Goal: Task Accomplishment & Management: Manage account settings

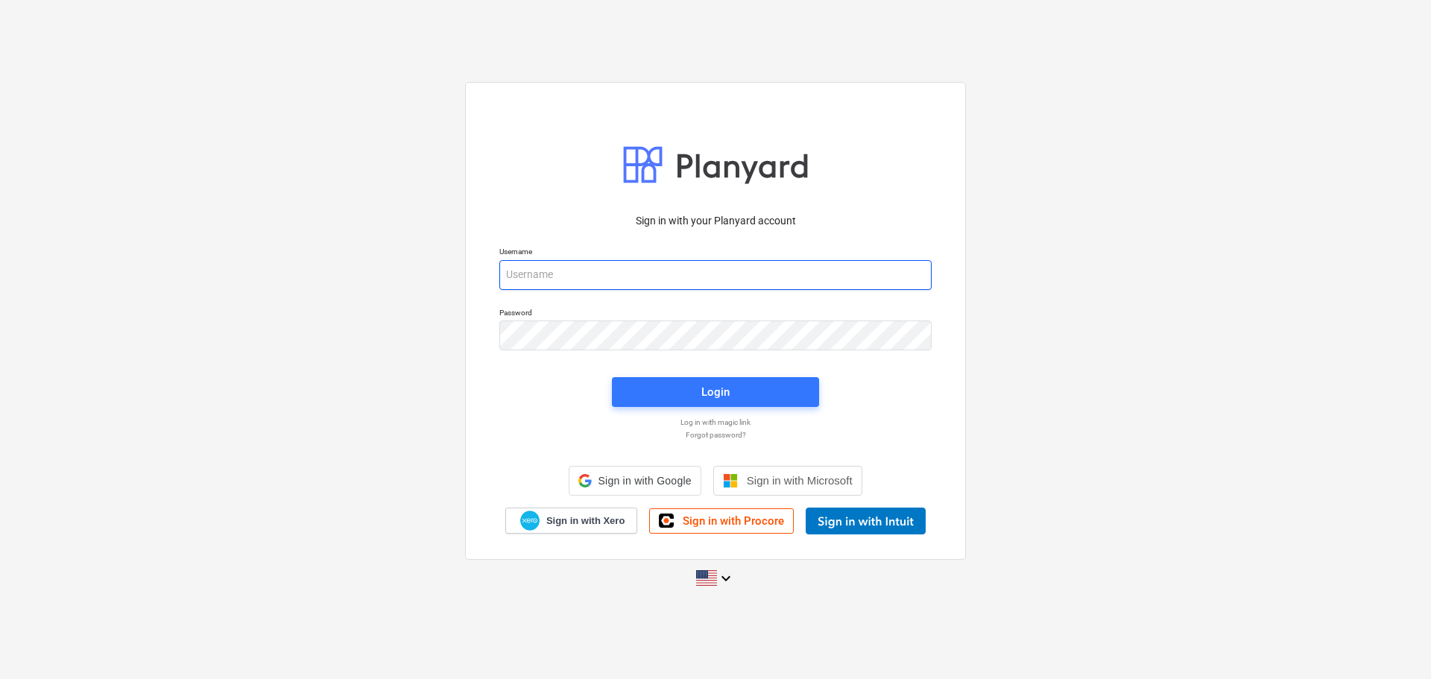
type input "sunica@paintcoprojects.co.za"
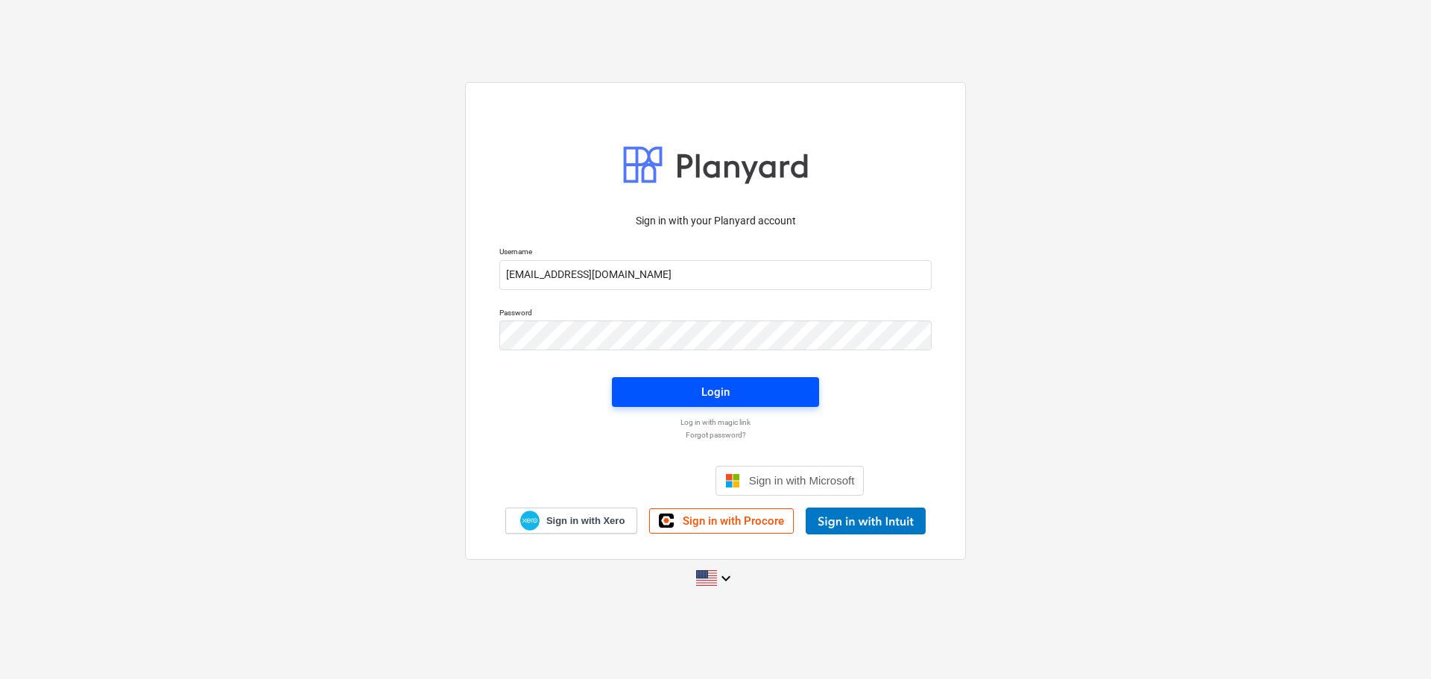
click at [684, 398] on span "Login" at bounding box center [715, 391] width 171 height 19
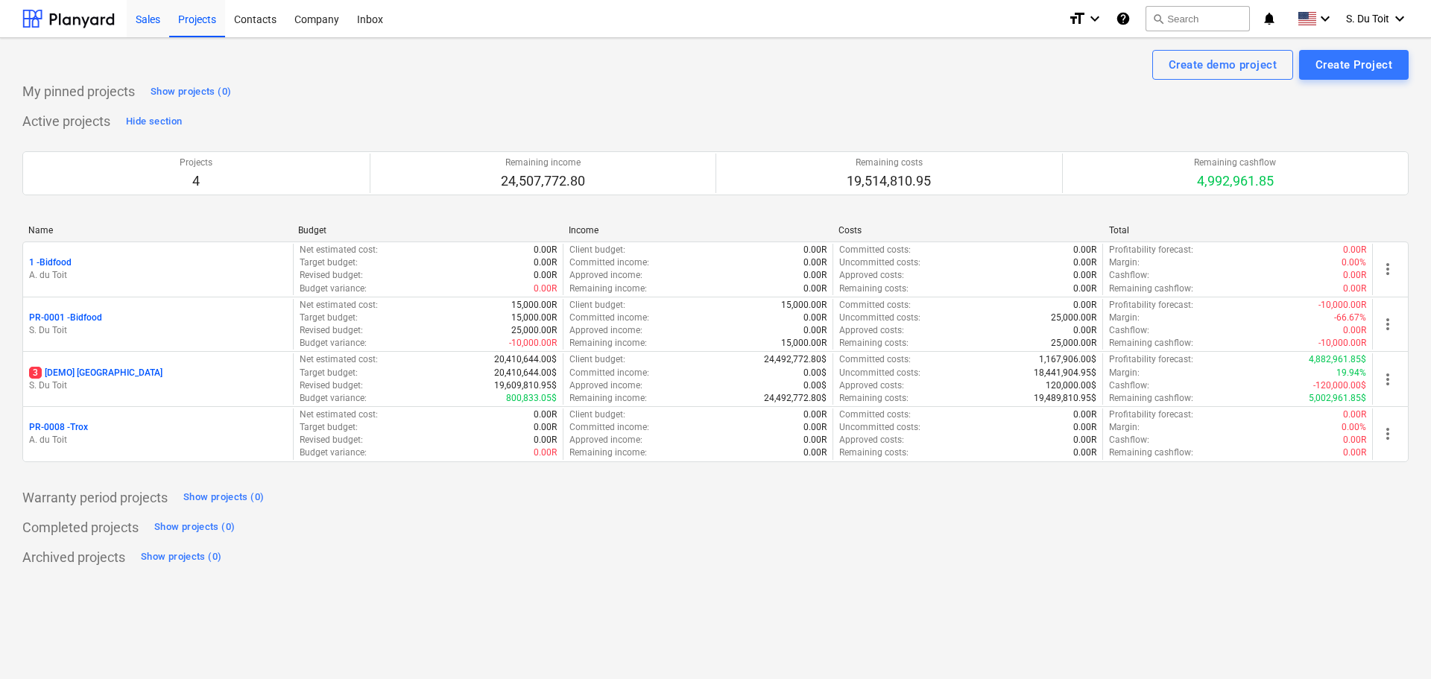
click at [135, 26] on div "Sales" at bounding box center [148, 18] width 42 height 38
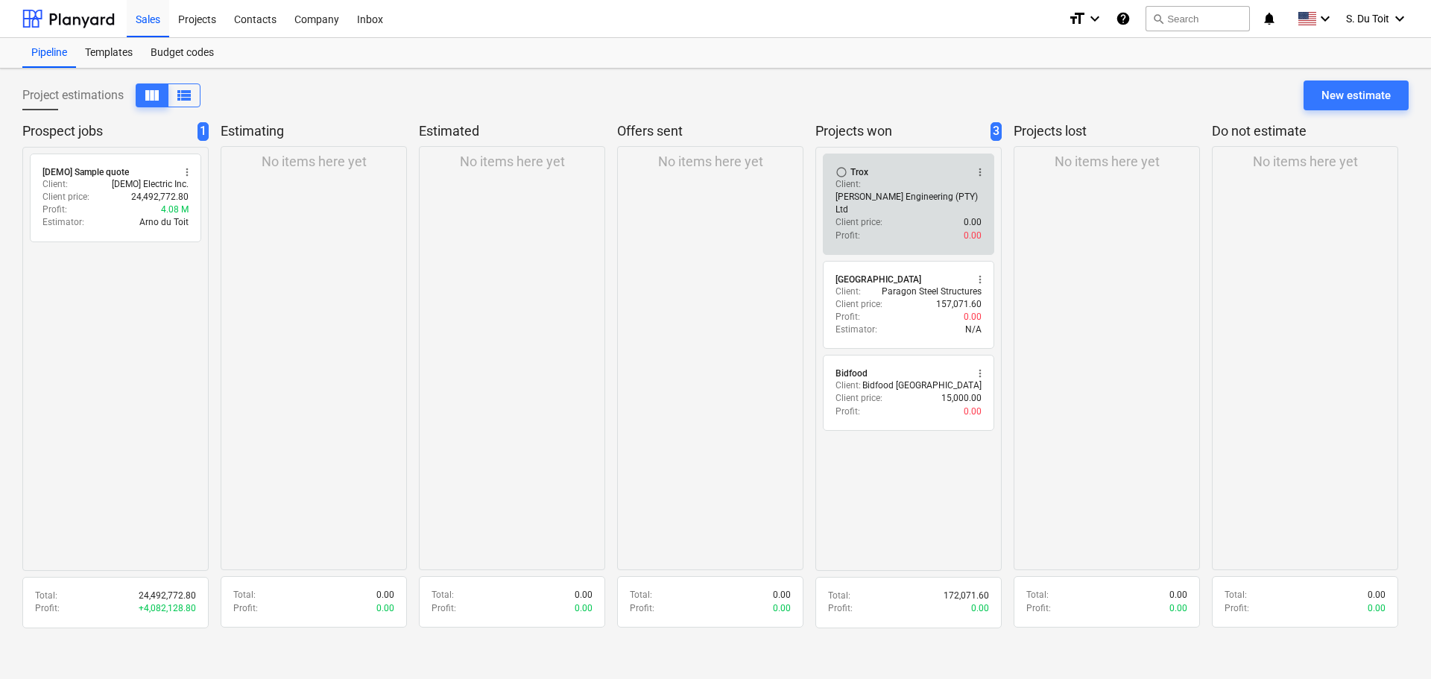
click at [912, 191] on p "Ogilvie Engineering (PTY) Ltd" at bounding box center [909, 203] width 146 height 25
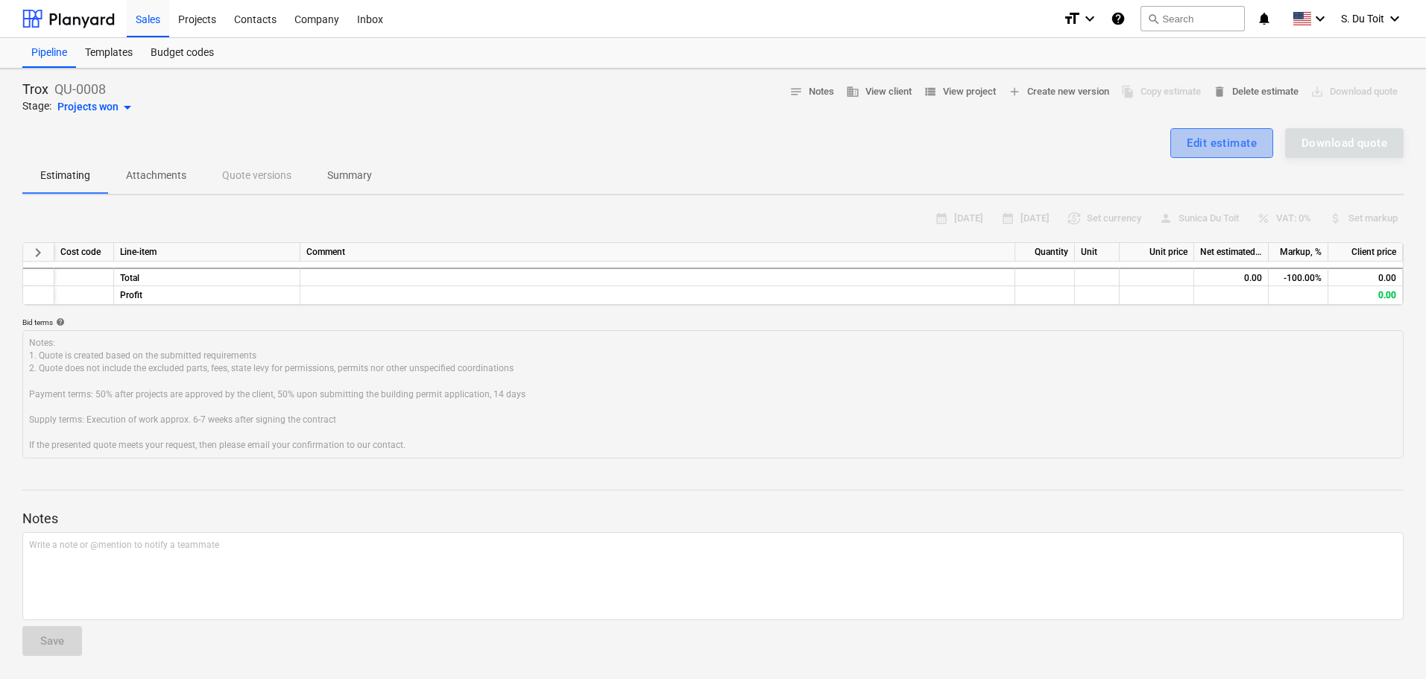
click at [1200, 147] on div "Edit estimate" at bounding box center [1222, 142] width 70 height 19
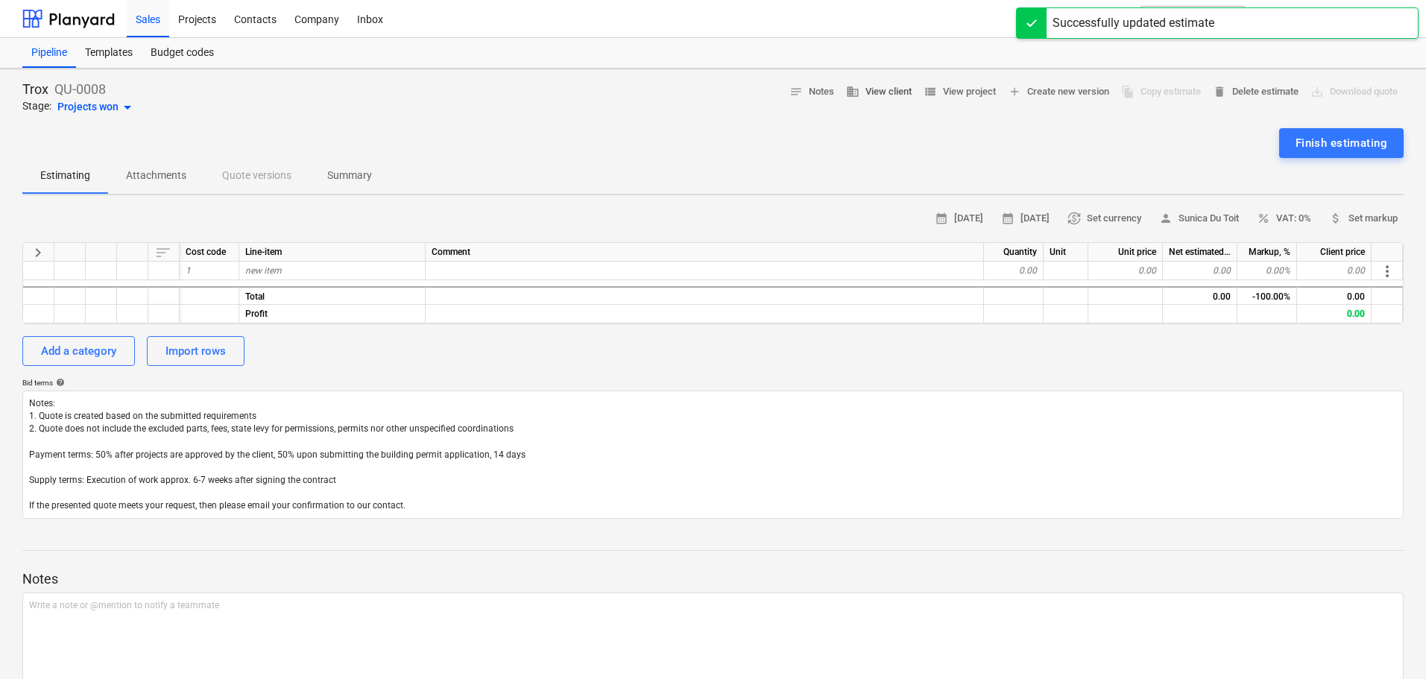
click at [877, 95] on span "business View client" at bounding box center [879, 91] width 66 height 17
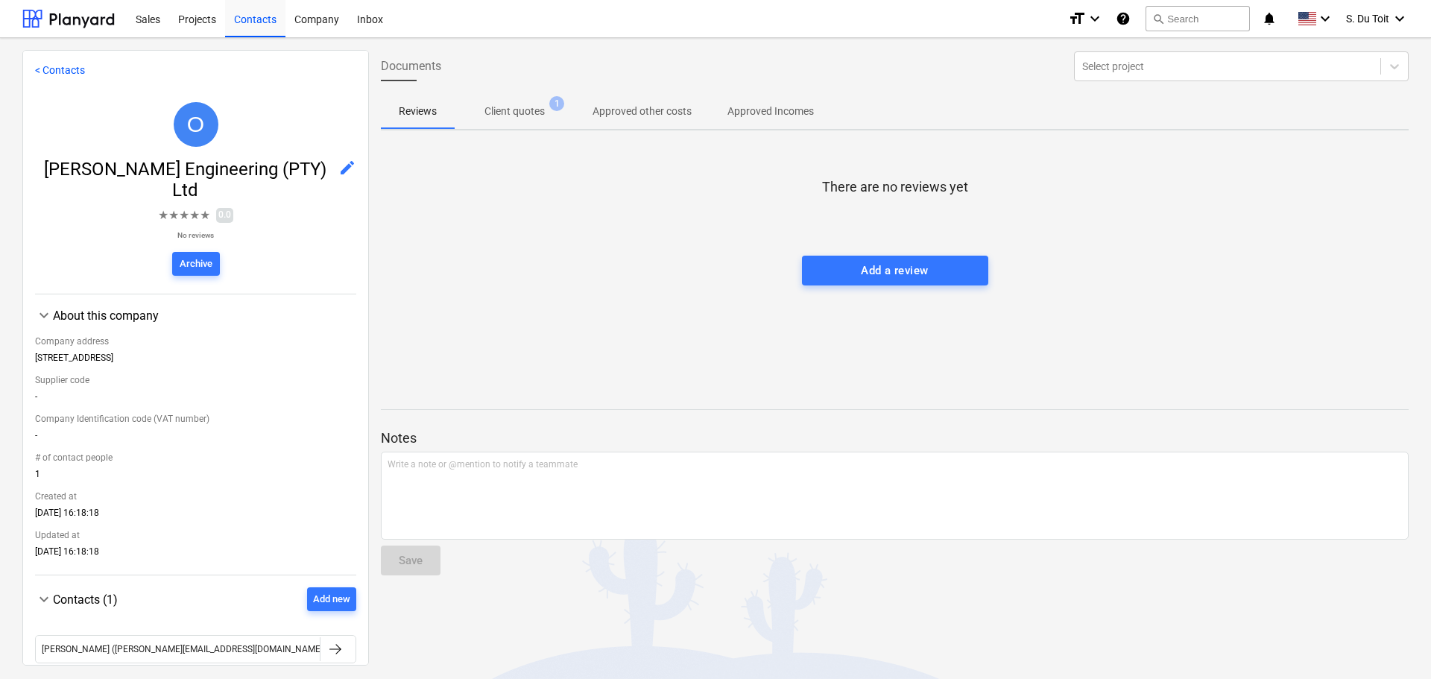
click at [722, 280] on div "There are no reviews yet Add a review" at bounding box center [895, 254] width 1028 height 224
click at [491, 107] on p "Client quotes" at bounding box center [515, 112] width 60 height 16
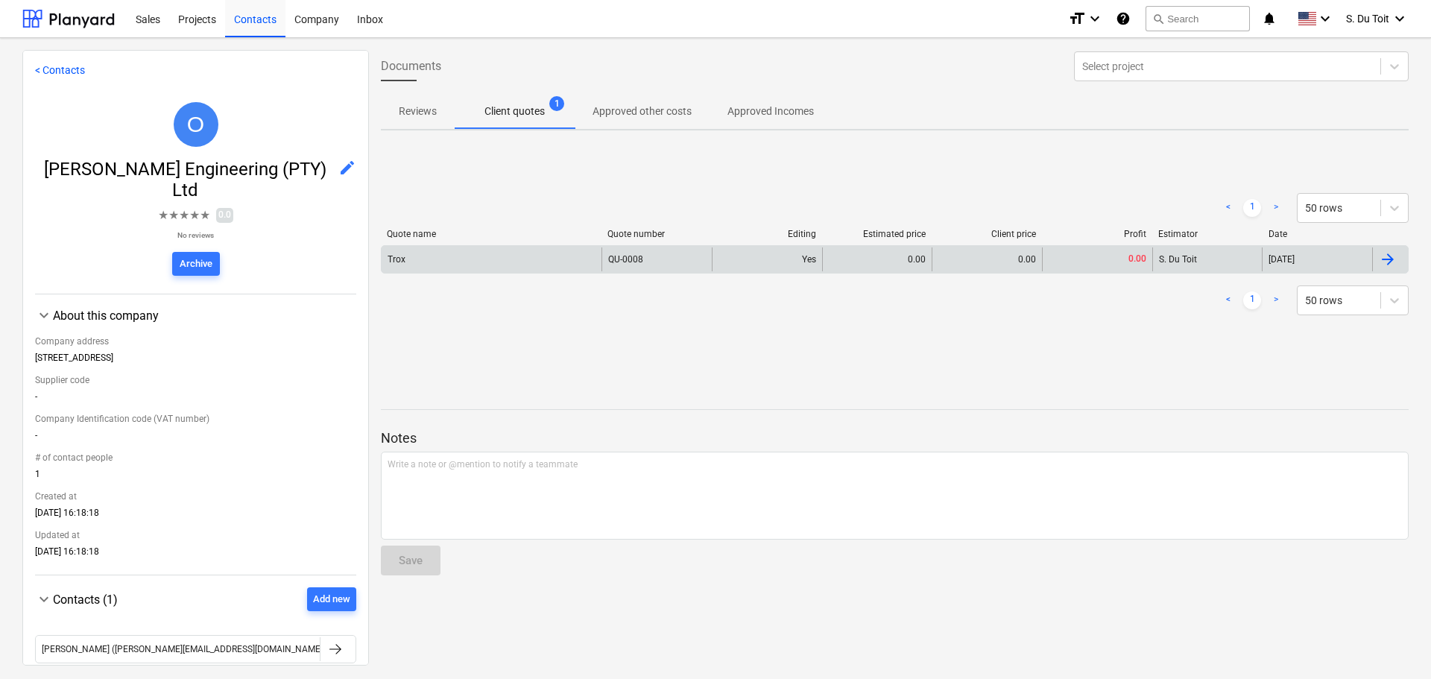
click at [627, 265] on div "QU-0008" at bounding box center [657, 259] width 110 height 24
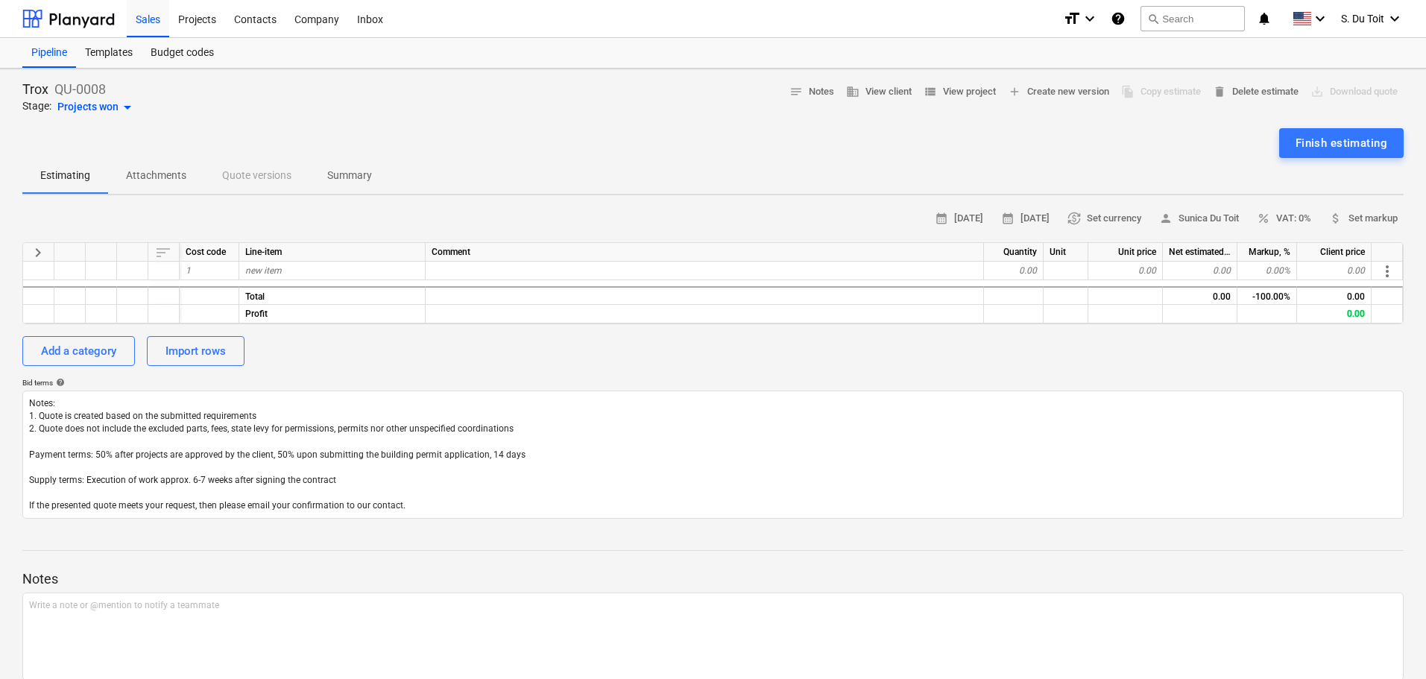
type textarea "x"
click at [312, 268] on div "new item" at bounding box center [332, 271] width 186 height 19
type input "STRUCTURAL STEEL PAINTING - m2"
click at [529, 359] on div "Add a category Import rows" at bounding box center [712, 351] width 1381 height 30
type textarea "x"
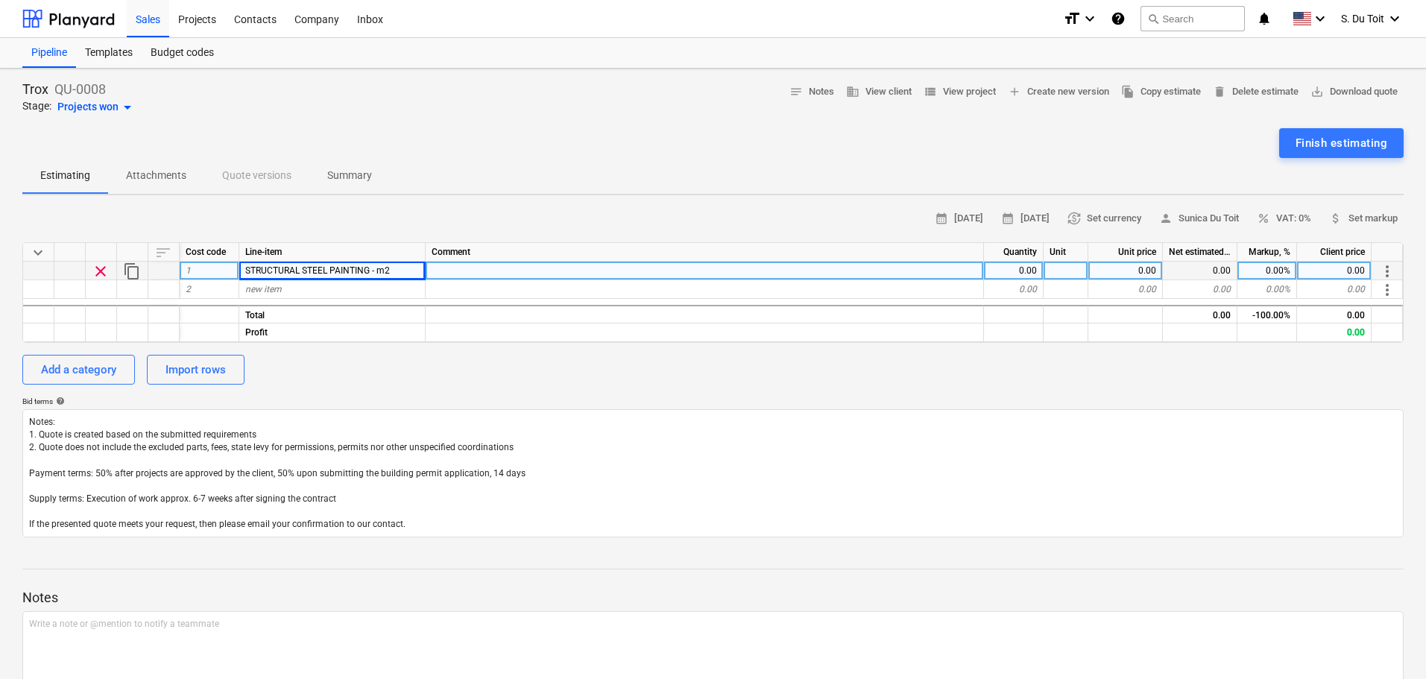
click at [332, 273] on span "STRUCTURAL STEEL PAINTING - m2" at bounding box center [317, 270] width 145 height 10
click at [323, 288] on div "new item" at bounding box center [332, 289] width 186 height 19
click at [215, 286] on div "2" at bounding box center [210, 289] width 60 height 19
type input "1.1"
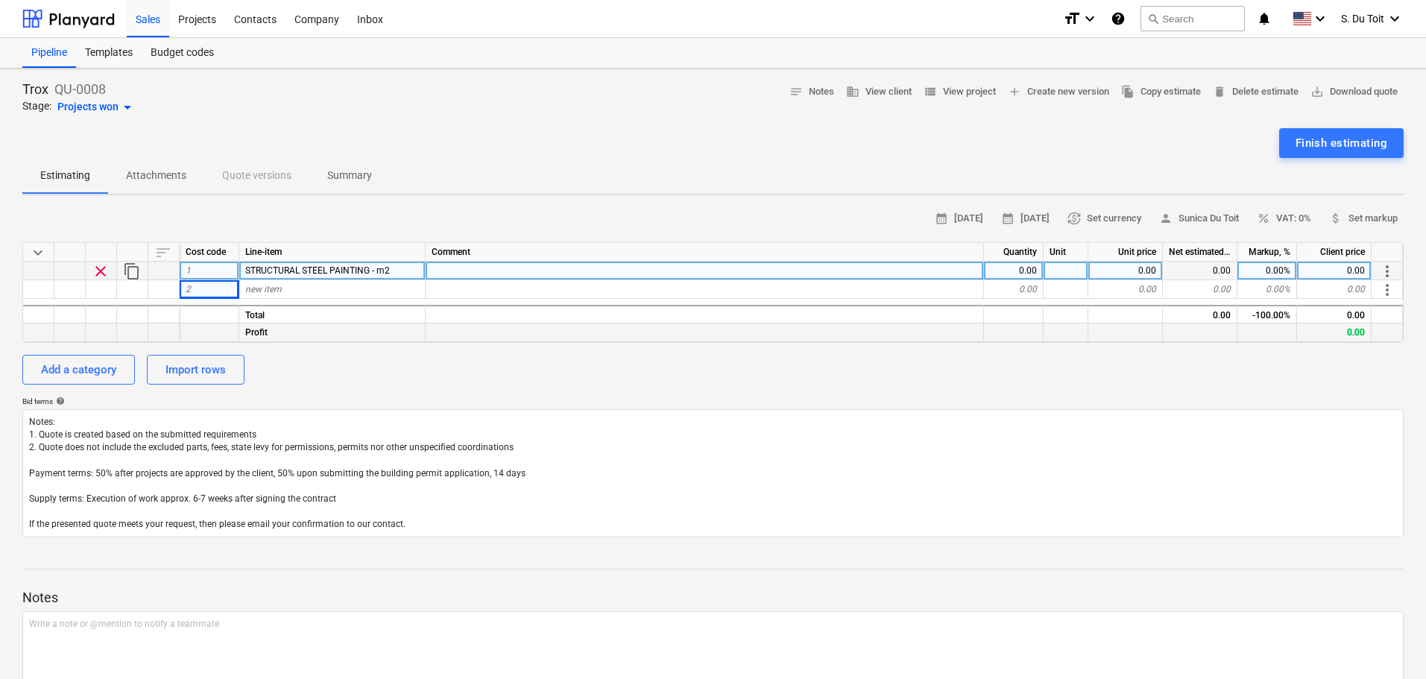
drag, startPoint x: 298, startPoint y: 400, endPoint x: 286, endPoint y: 337, distance: 63.9
click at [298, 399] on div "Bid terms help" at bounding box center [712, 402] width 1381 height 10
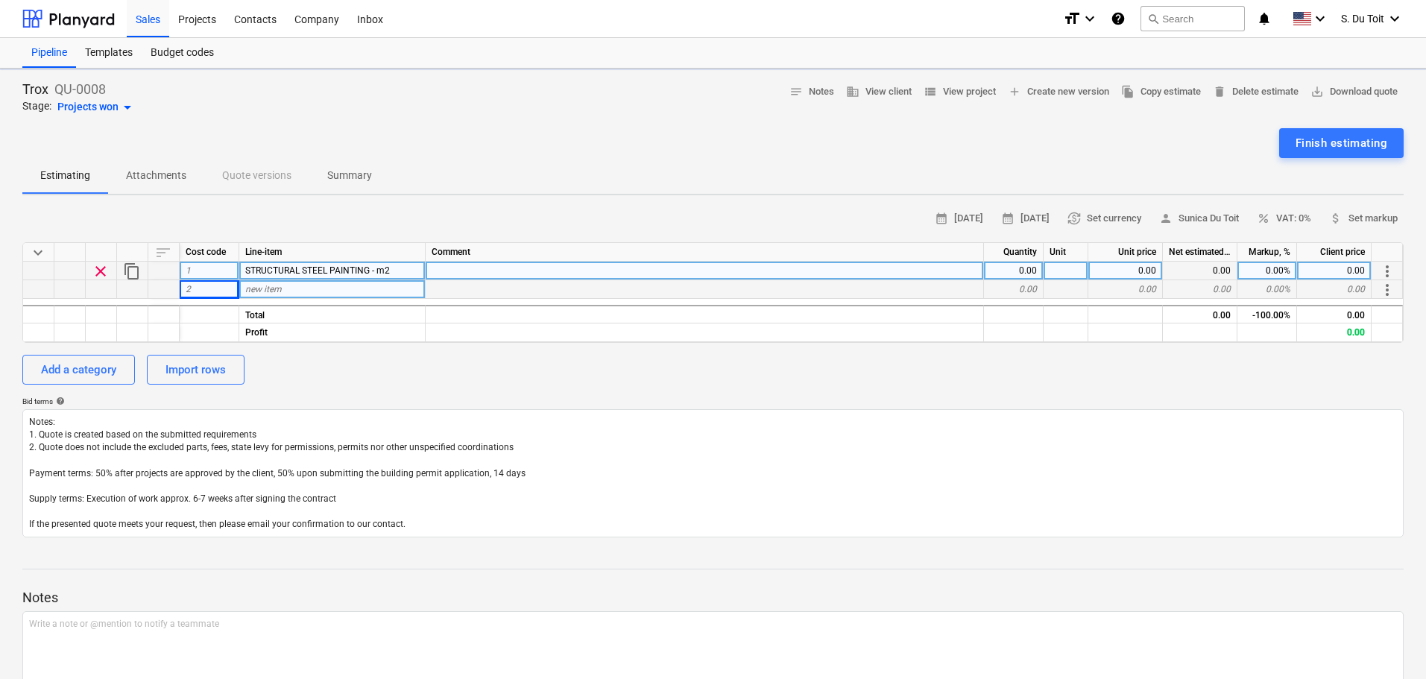
type textarea "x"
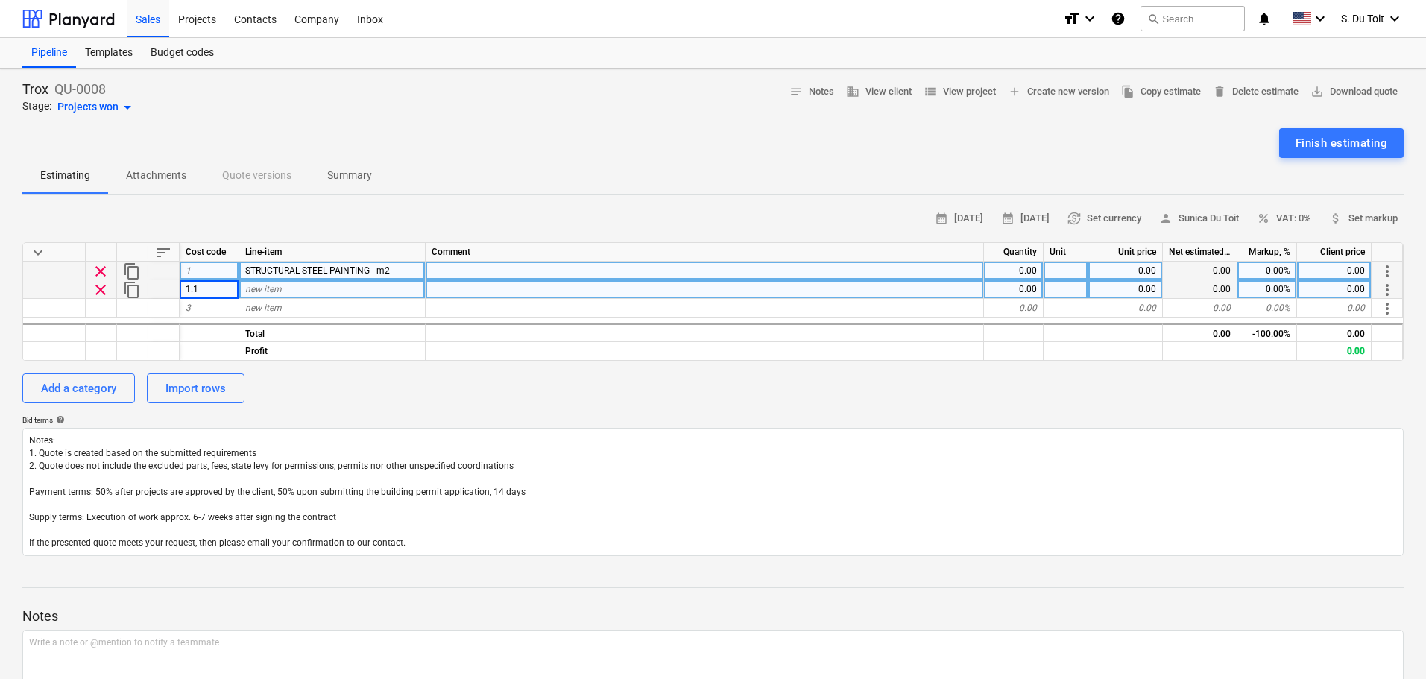
click at [288, 292] on div "new item" at bounding box center [332, 289] width 186 height 19
click at [303, 292] on div "new item" at bounding box center [332, 289] width 186 height 19
type input "Supply and apply one coat of Carbothane 137 HS (with minimum DFT's of 60 micron…"
click at [102, 287] on span "clear" at bounding box center [101, 290] width 18 height 18
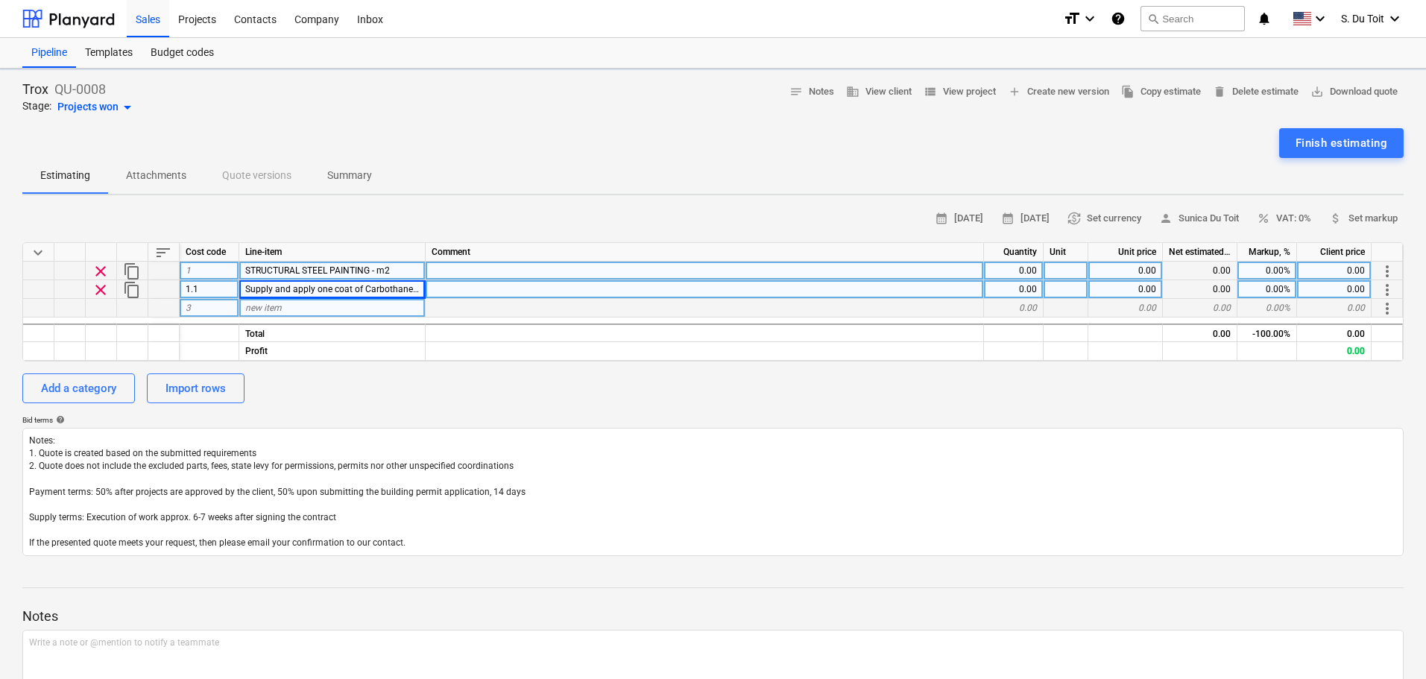
type textarea "x"
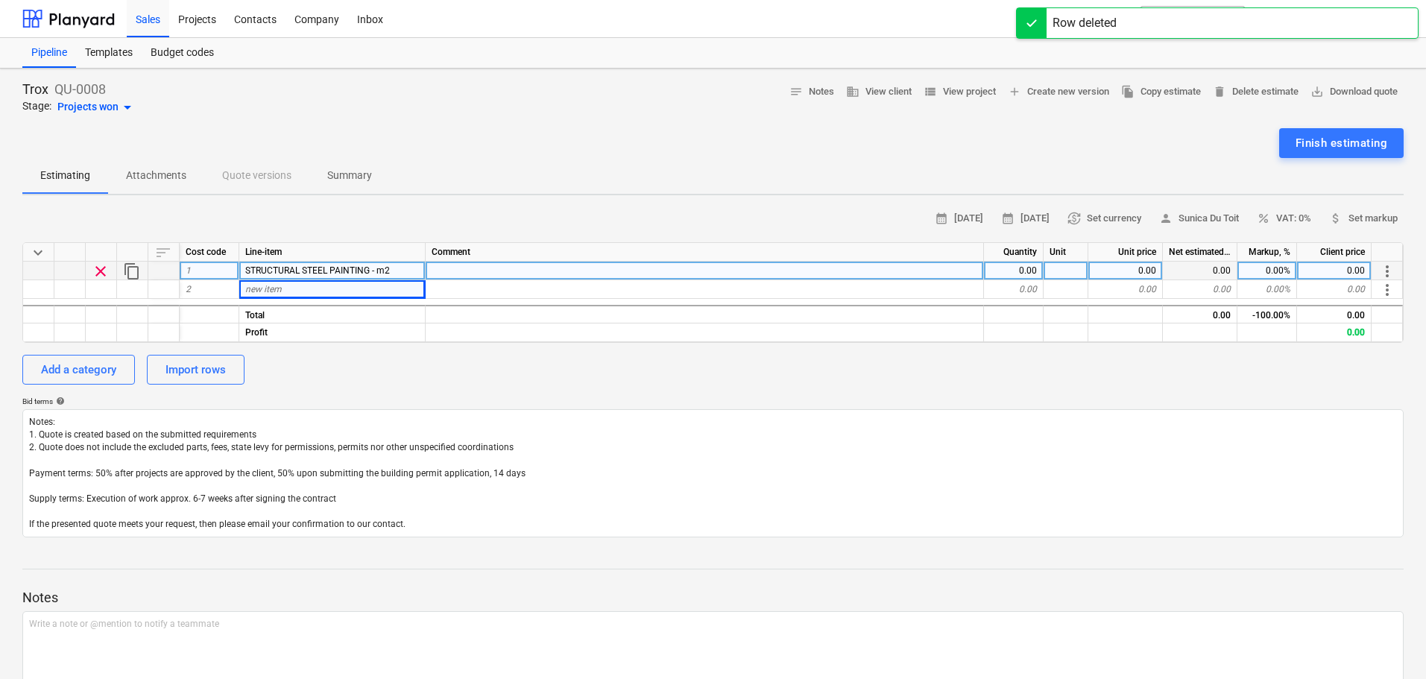
click at [460, 272] on div at bounding box center [705, 271] width 558 height 19
type input "Supply and apply one coat of Carbothane 137 HS (with minimum DFT's of 60 micron…"
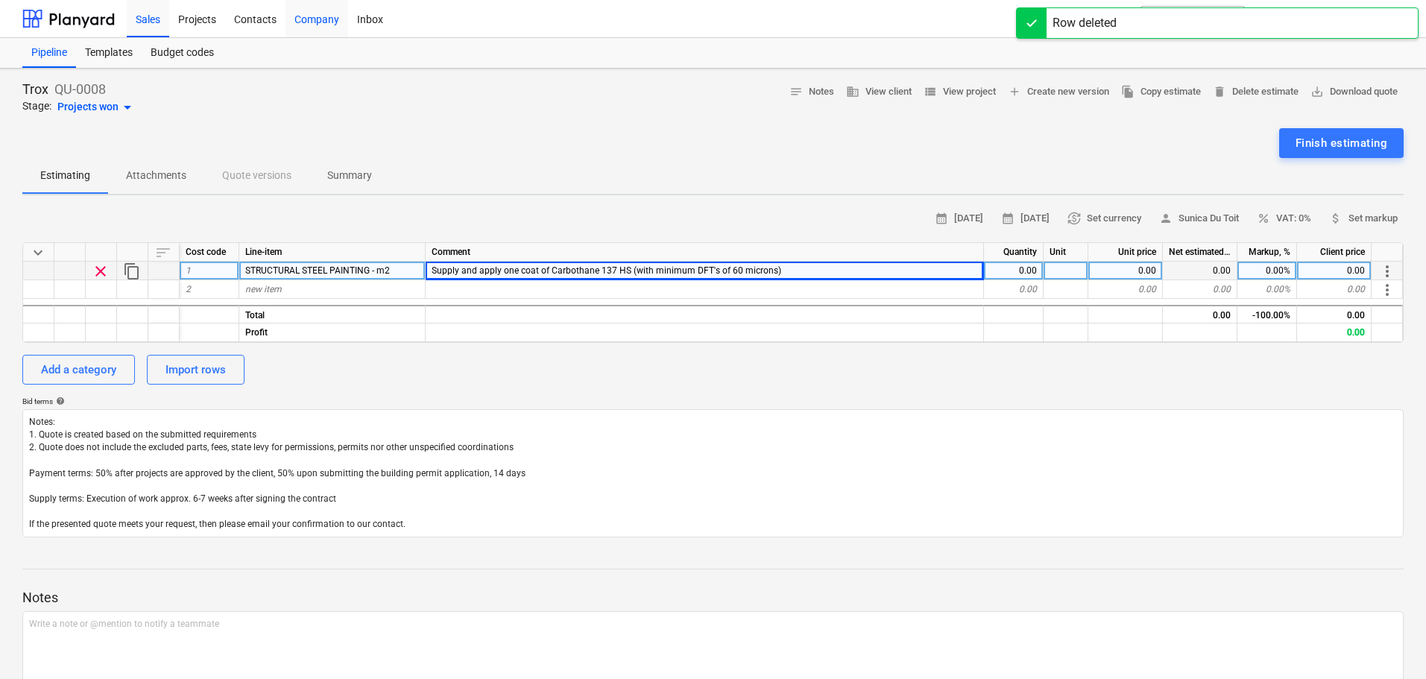
type textarea "x"
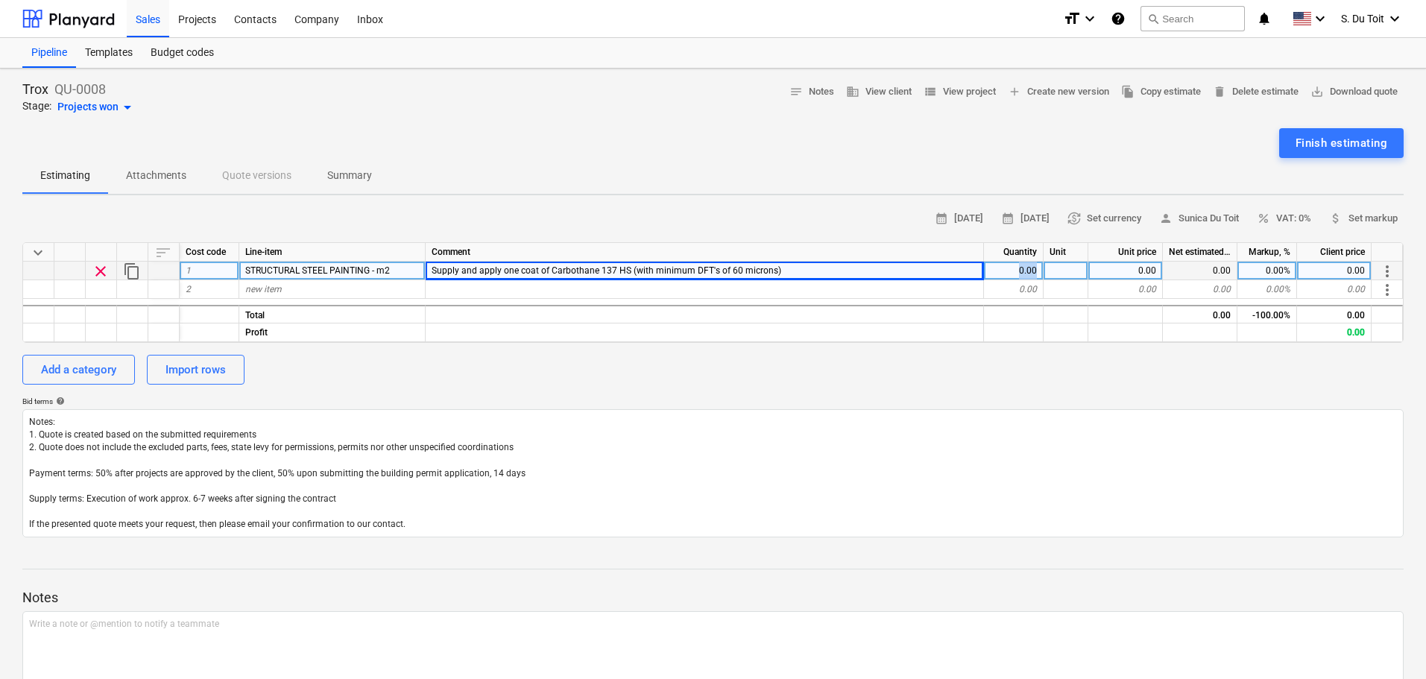
drag, startPoint x: 1009, startPoint y: 268, endPoint x: 1038, endPoint y: 266, distance: 29.9
click at [1038, 266] on div "0.00" at bounding box center [1014, 271] width 60 height 19
type input "1000"
type textarea "x"
drag, startPoint x: 1120, startPoint y: 267, endPoint x: 1173, endPoint y: 268, distance: 52.9
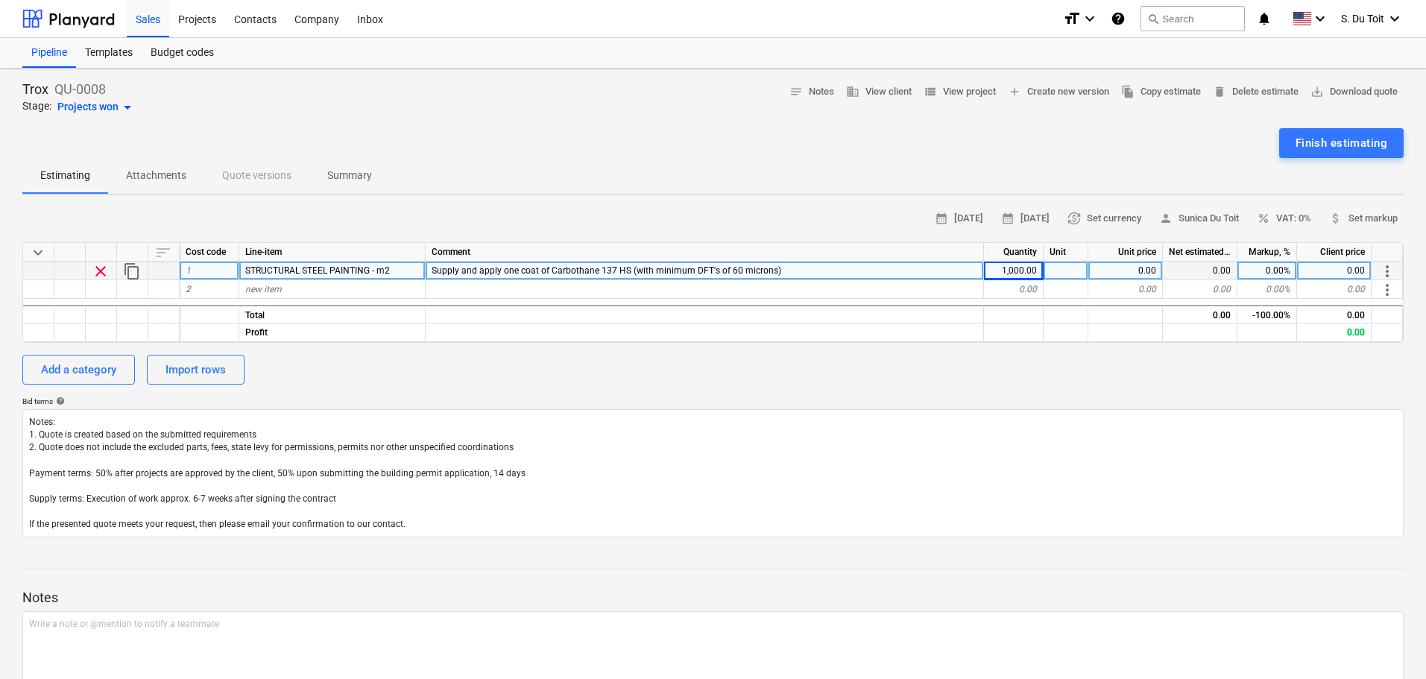
click at [0, 0] on div "clear content_copy 1 STRUCTURAL STEEL PAINTING - m2 Supply and apply one coat o…" at bounding box center [0, 0] width 0 height 0
drag, startPoint x: 1134, startPoint y: 272, endPoint x: 1159, endPoint y: 268, distance: 25.6
click at [1159, 268] on div "0.00" at bounding box center [1125, 271] width 75 height 19
type input "95"
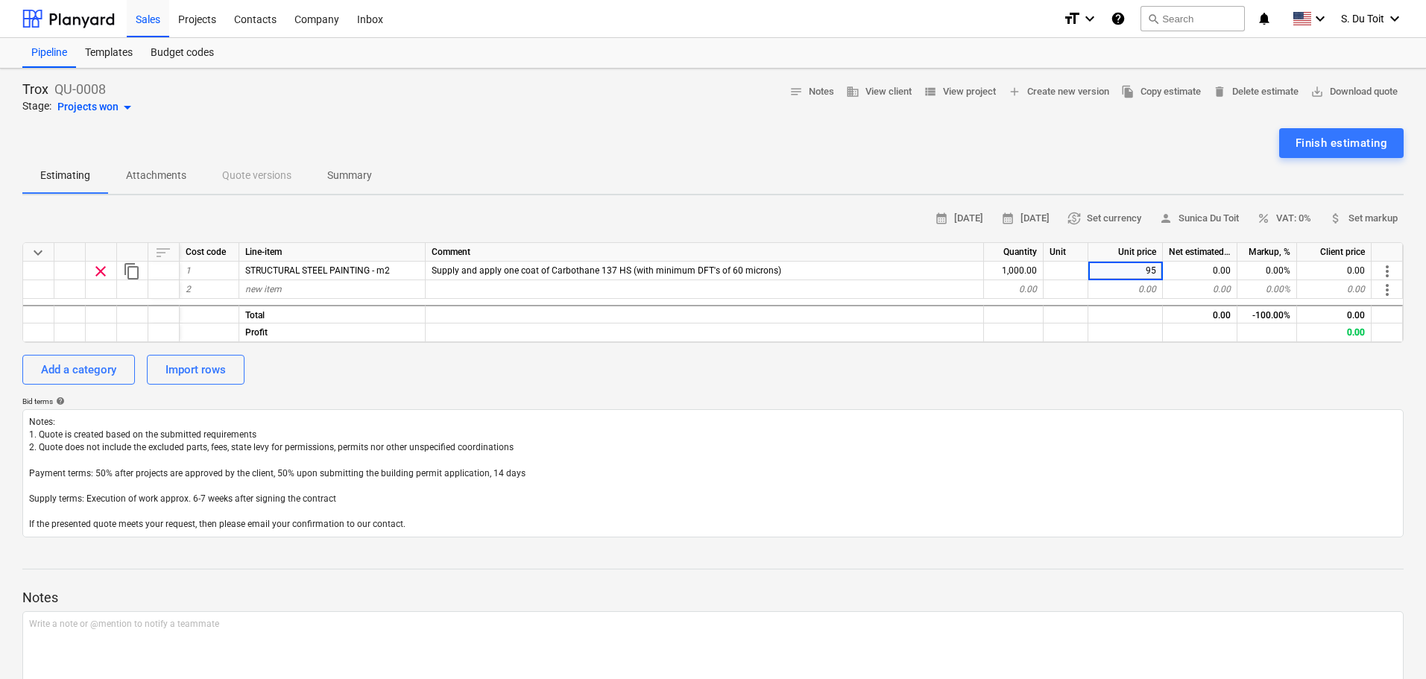
type textarea "x"
click at [1074, 394] on div "calendar_month 25 Aug 2025 calendar_month 08 Sep 2025 currency_exchange Set cur…" at bounding box center [712, 372] width 1381 height 330
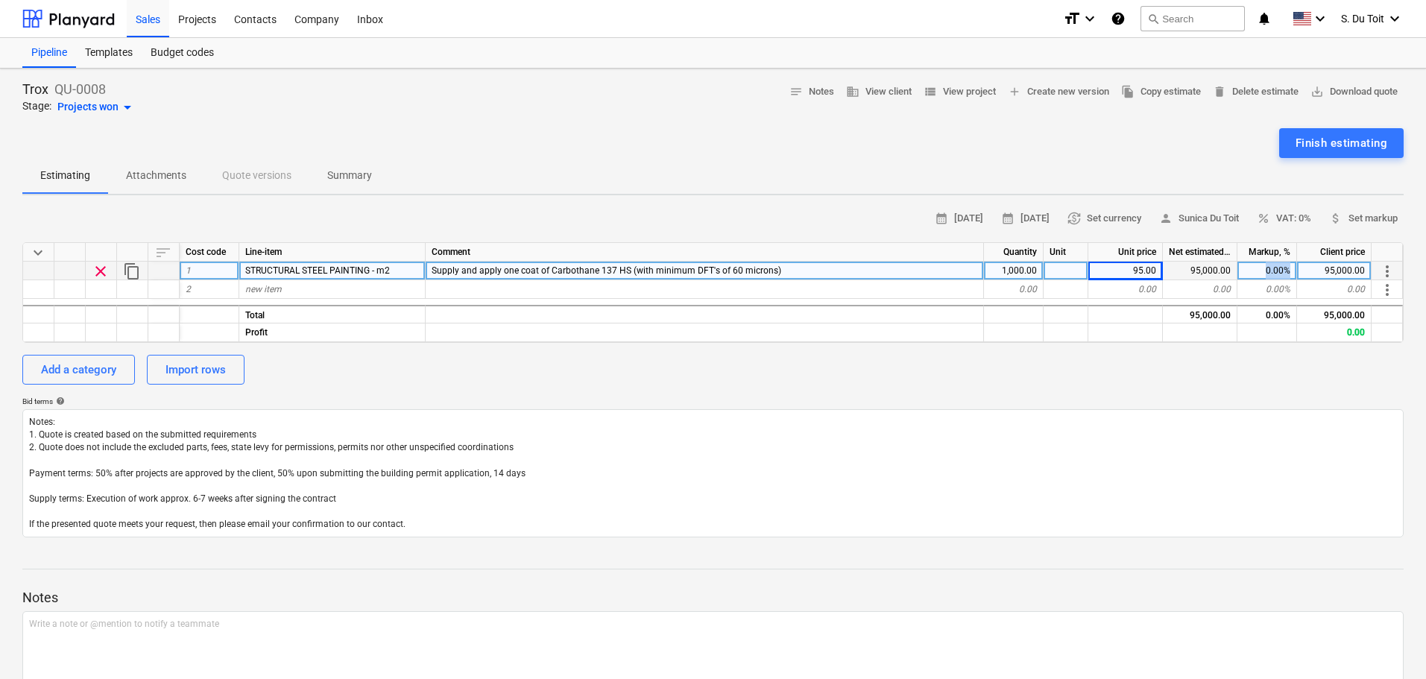
drag, startPoint x: 1260, startPoint y: 266, endPoint x: 1307, endPoint y: 269, distance: 47.1
click at [0, 0] on div "clear content_copy 1 STRUCTURAL STEEL PAINTING - m2 Supply and apply one coat o…" at bounding box center [0, 0] width 0 height 0
type input "15"
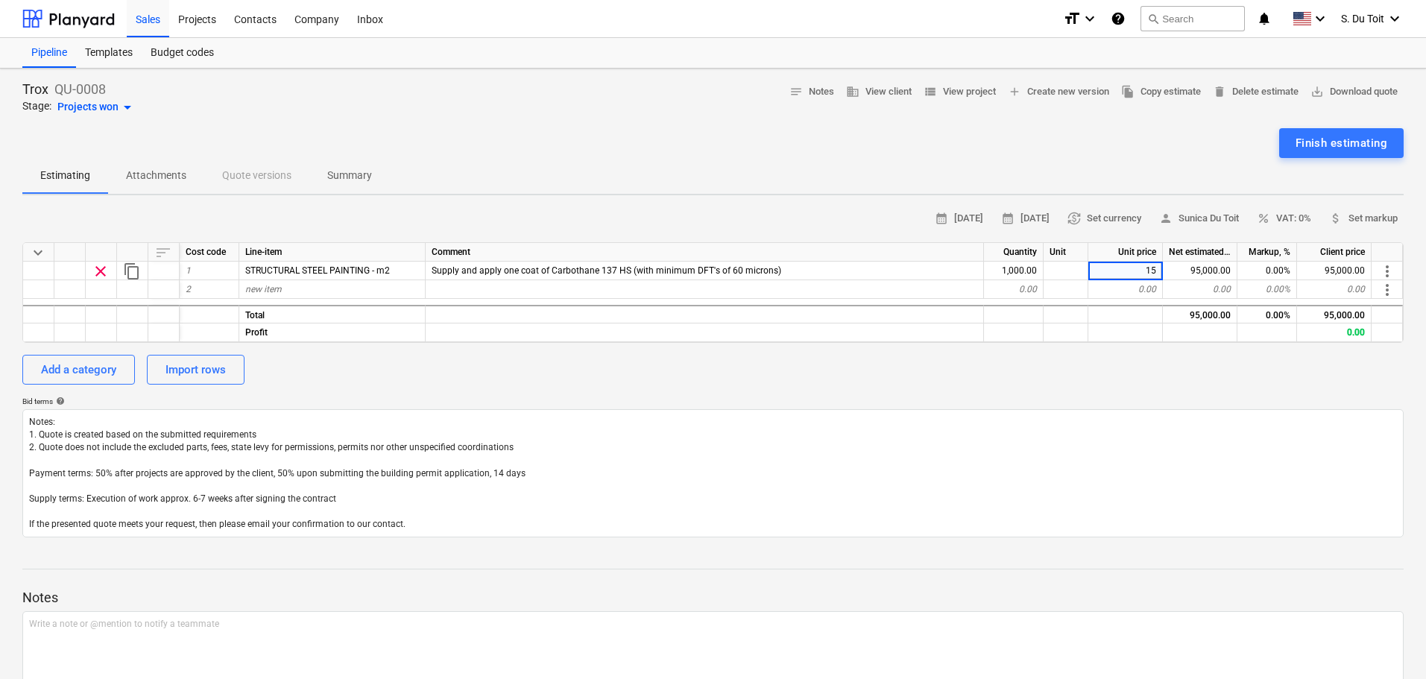
type textarea "x"
click at [1213, 375] on div "Add a category Import rows" at bounding box center [712, 370] width 1381 height 30
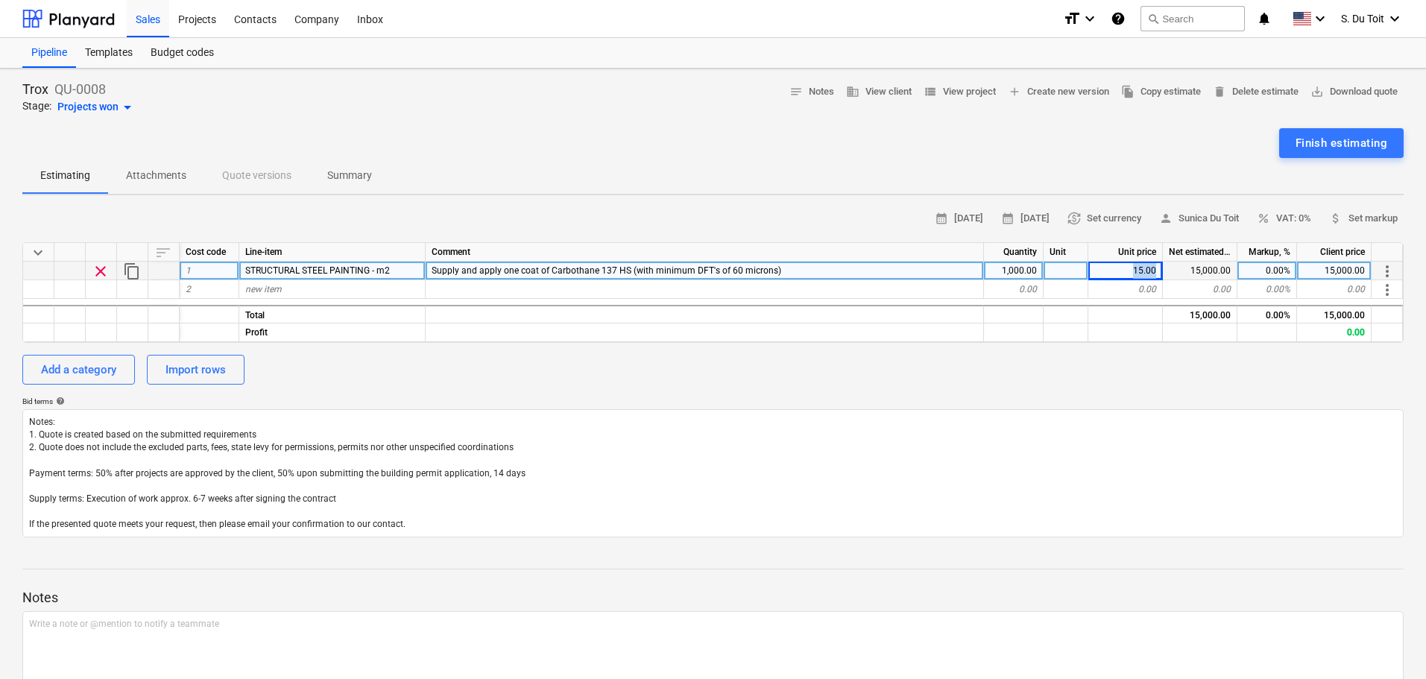
drag, startPoint x: 1120, startPoint y: 266, endPoint x: 1170, endPoint y: 268, distance: 50.7
click at [0, 0] on div "clear content_copy 1 STRUCTURAL STEEL PAINTING - m2 Supply and apply one coat o…" at bounding box center [0, 0] width 0 height 0
type input "95"
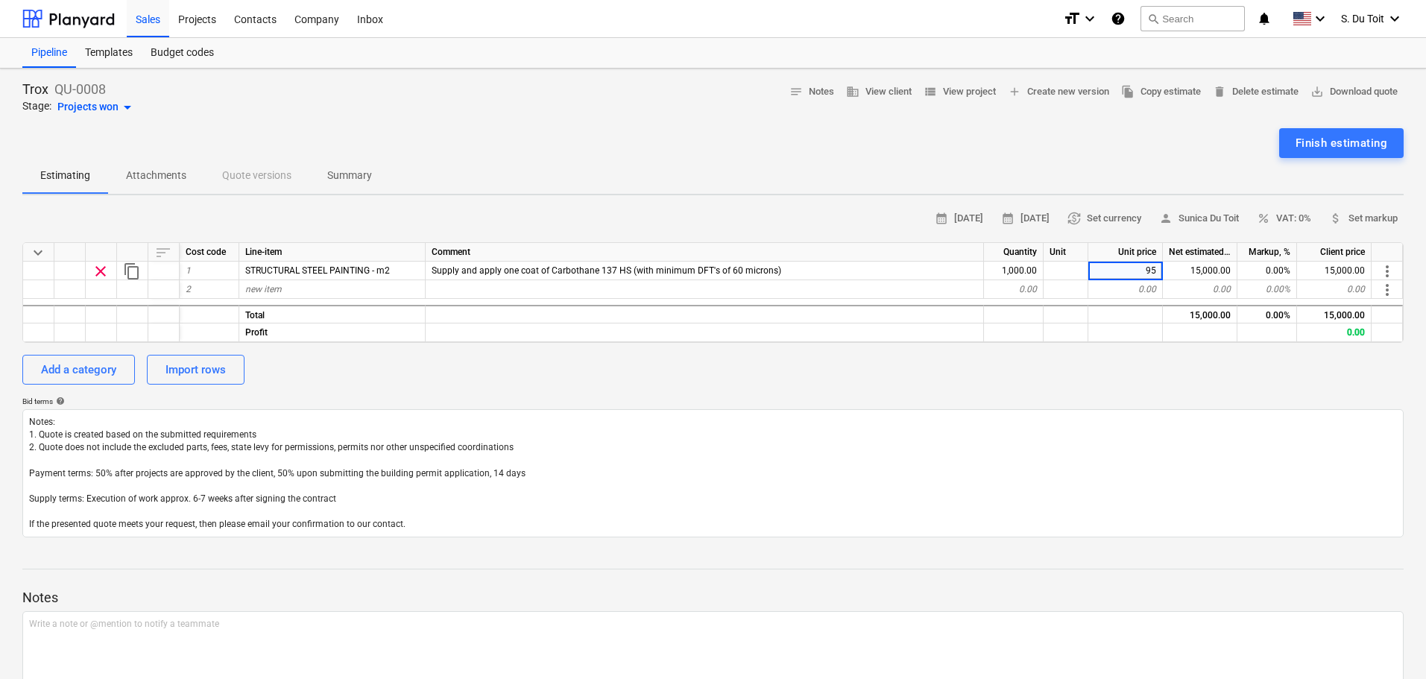
type textarea "x"
click at [1164, 406] on p "Bid terms help" at bounding box center [712, 403] width 1381 height 13
click at [1393, 289] on span "more_vert" at bounding box center [1387, 290] width 18 height 18
click at [1334, 373] on div at bounding box center [715, 339] width 1431 height 679
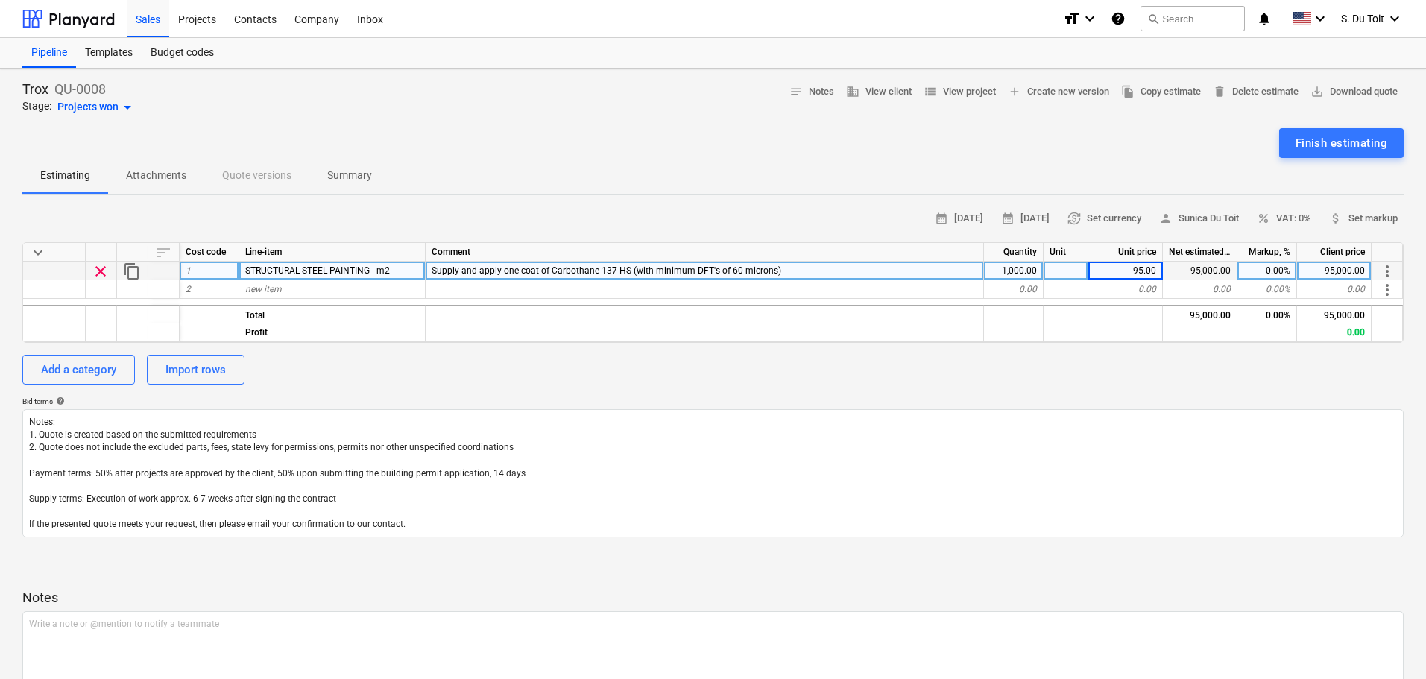
click at [1281, 271] on div "0.00%" at bounding box center [1267, 271] width 60 height 19
type input "15%"
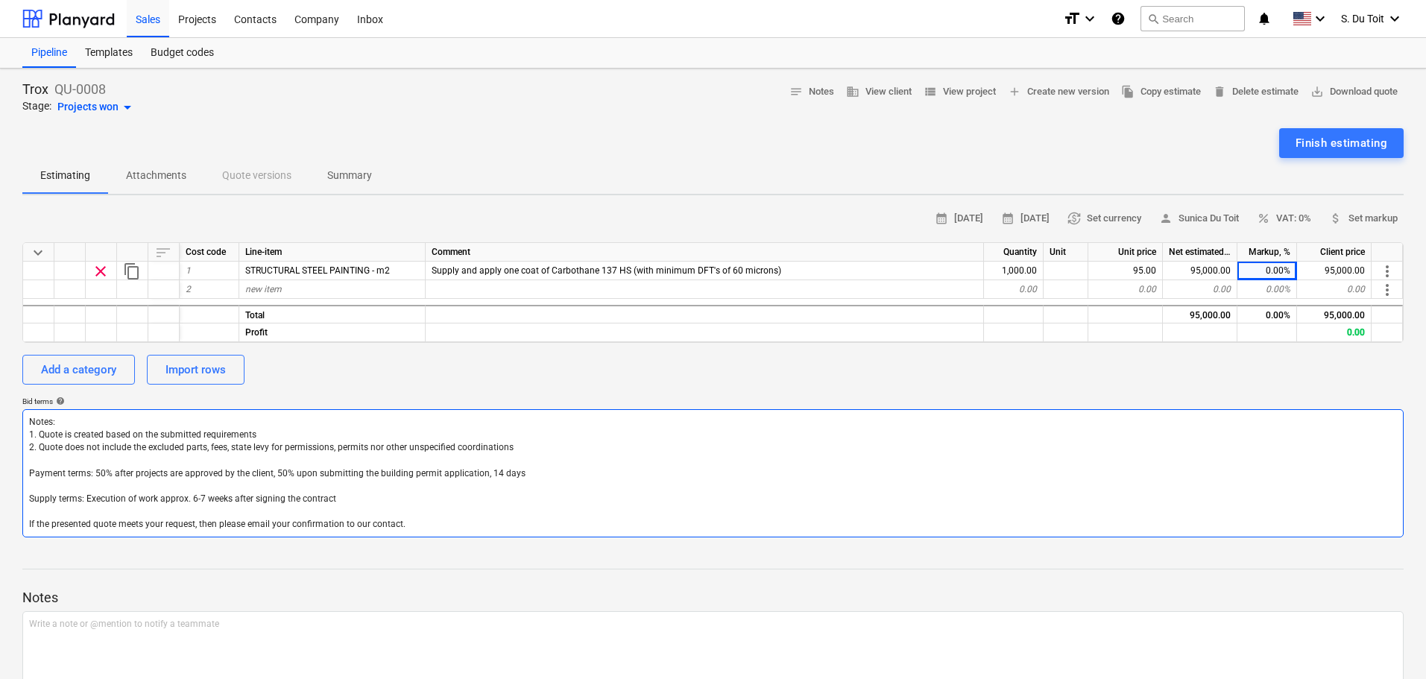
click at [1273, 428] on textarea "Notes: 1. Quote is created based on the submitted requirements 2. Quote does no…" at bounding box center [712, 473] width 1381 height 128
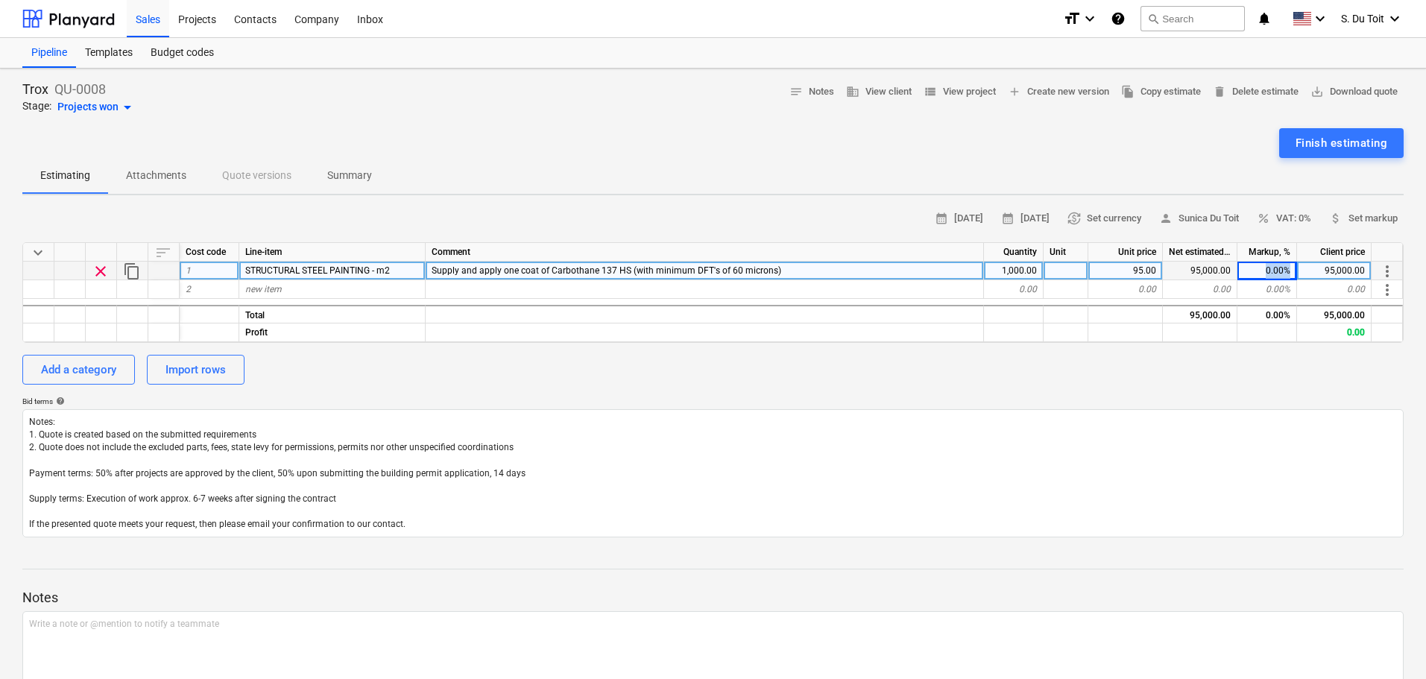
drag, startPoint x: 1256, startPoint y: 267, endPoint x: 1292, endPoint y: 271, distance: 36.0
click at [1292, 271] on div "0.00%" at bounding box center [1267, 271] width 60 height 19
type input "15%"
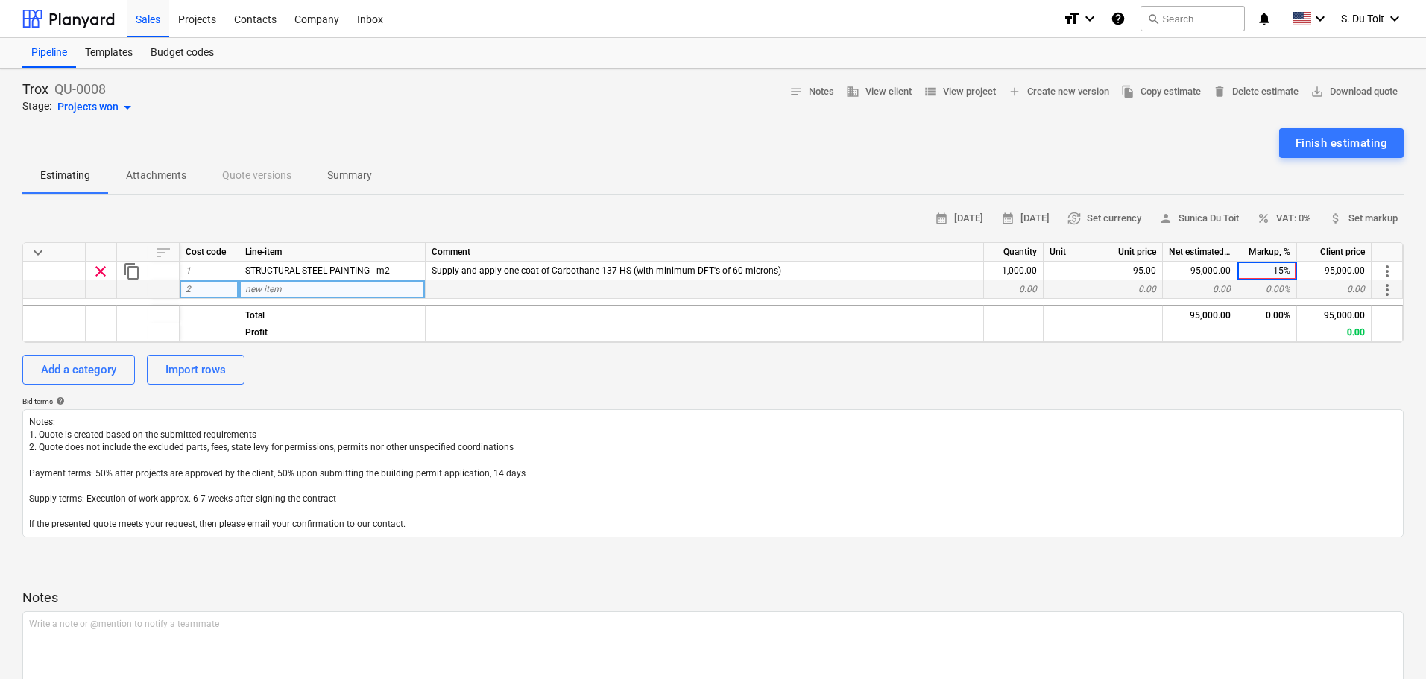
click at [1317, 291] on div "0.00" at bounding box center [1334, 289] width 75 height 19
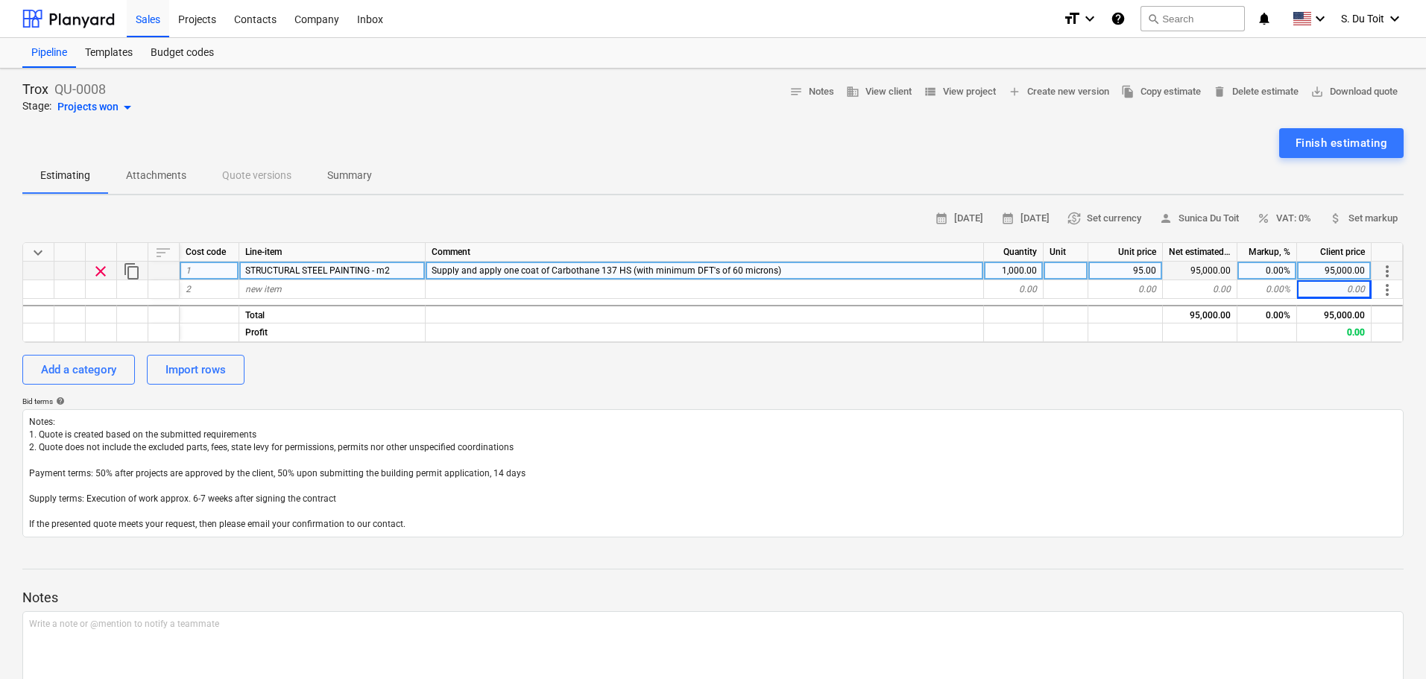
click at [1261, 269] on div "0.00%" at bounding box center [1267, 271] width 60 height 19
click at [1286, 213] on span "percent VAT: 0%" at bounding box center [1284, 218] width 54 height 17
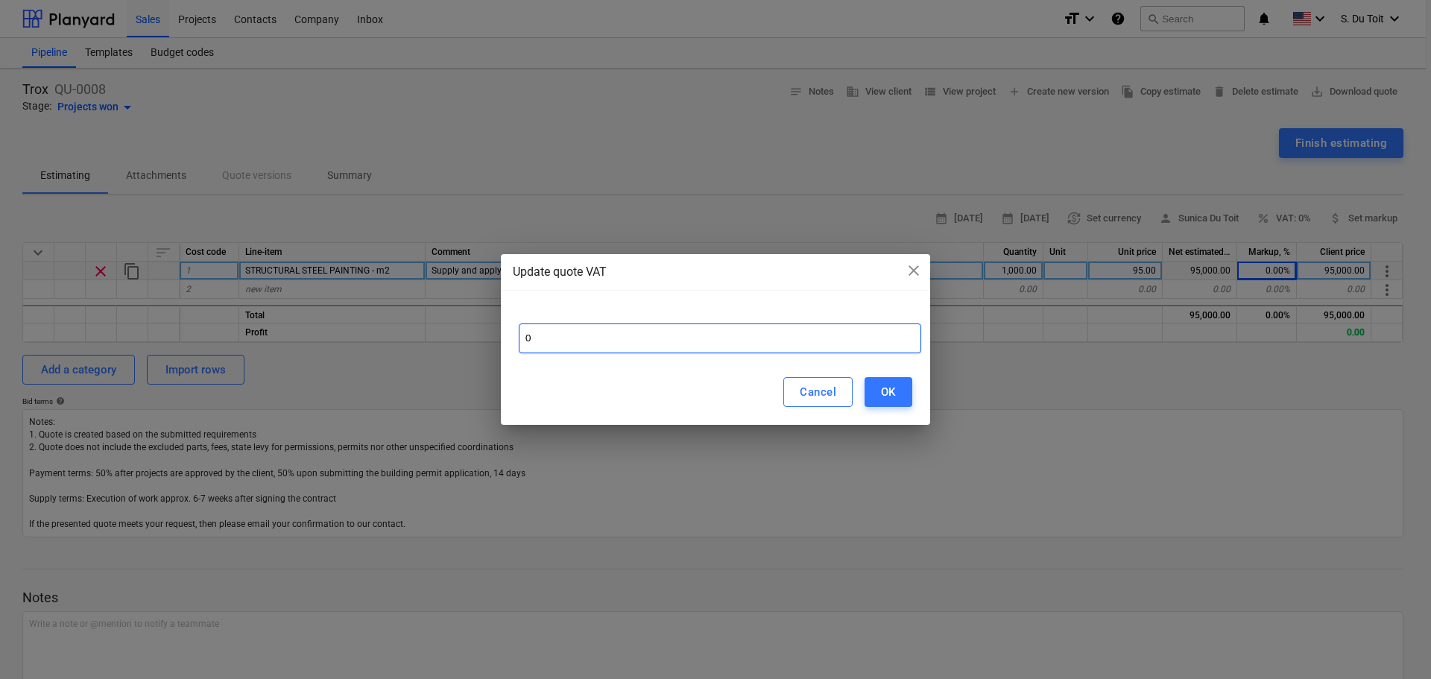
drag, startPoint x: 633, startPoint y: 335, endPoint x: 517, endPoint y: 336, distance: 116.3
click at [517, 336] on div "0" at bounding box center [715, 333] width 429 height 54
type input "15"
click at [881, 388] on div "OK" at bounding box center [888, 391] width 15 height 19
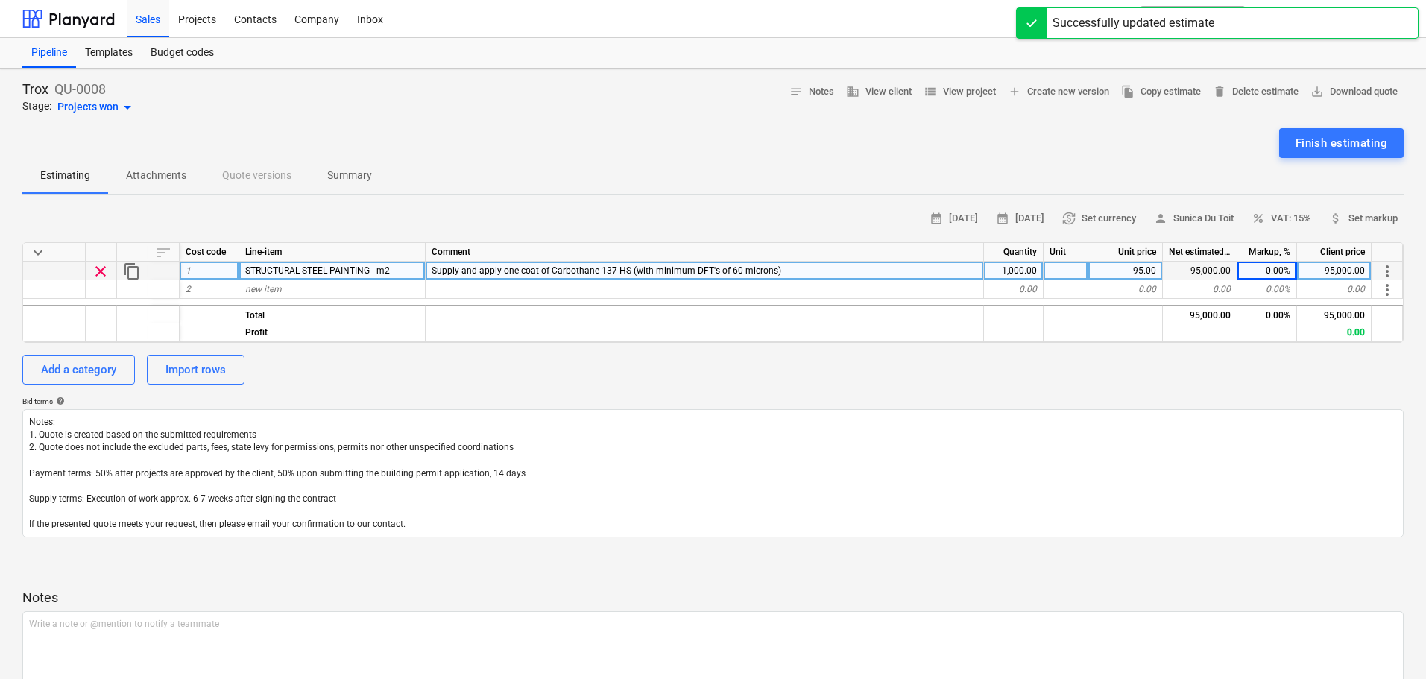
click at [1152, 368] on div "Add a category Import rows" at bounding box center [712, 370] width 1381 height 30
click at [1054, 357] on div "Add a category Import rows" at bounding box center [712, 370] width 1381 height 30
click at [1210, 369] on div "Add a category Import rows" at bounding box center [712, 370] width 1381 height 30
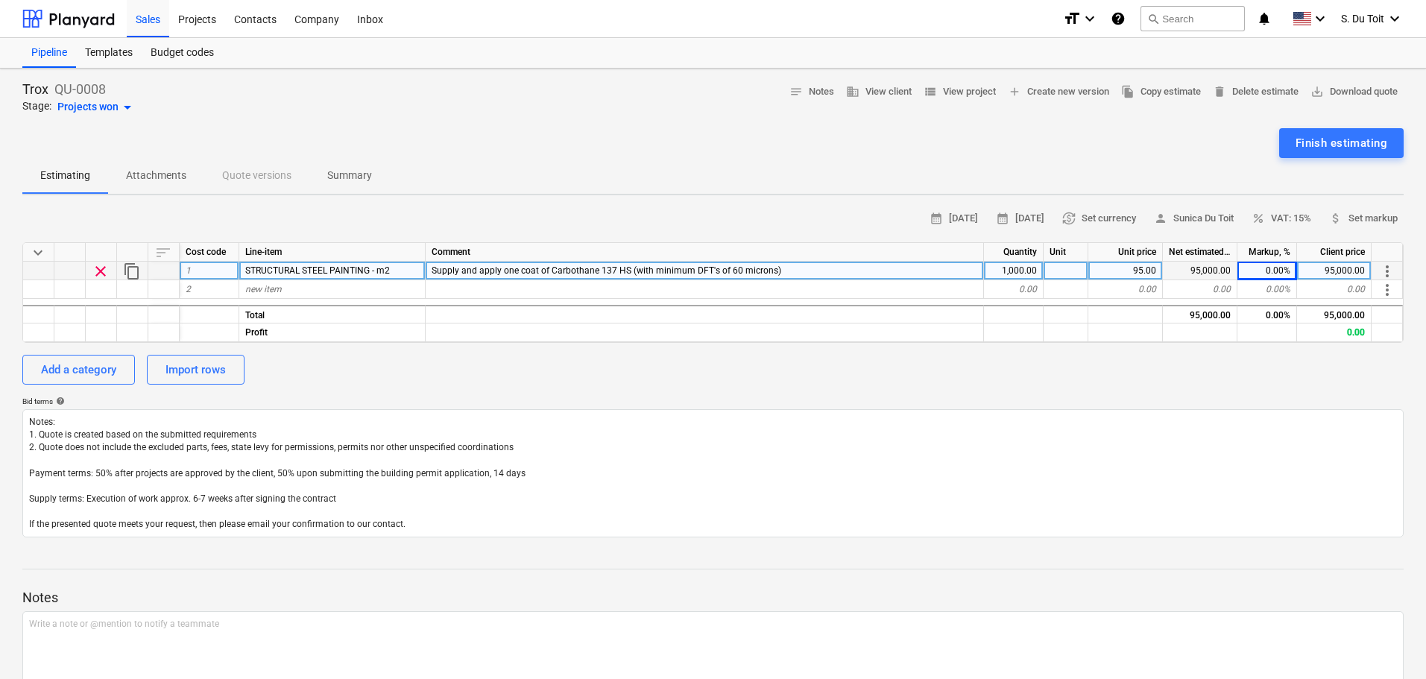
click at [476, 352] on div "calendar_month 25 Aug 2025 calendar_month 08 Sep 2025 currency_exchange Set cur…" at bounding box center [712, 372] width 1381 height 330
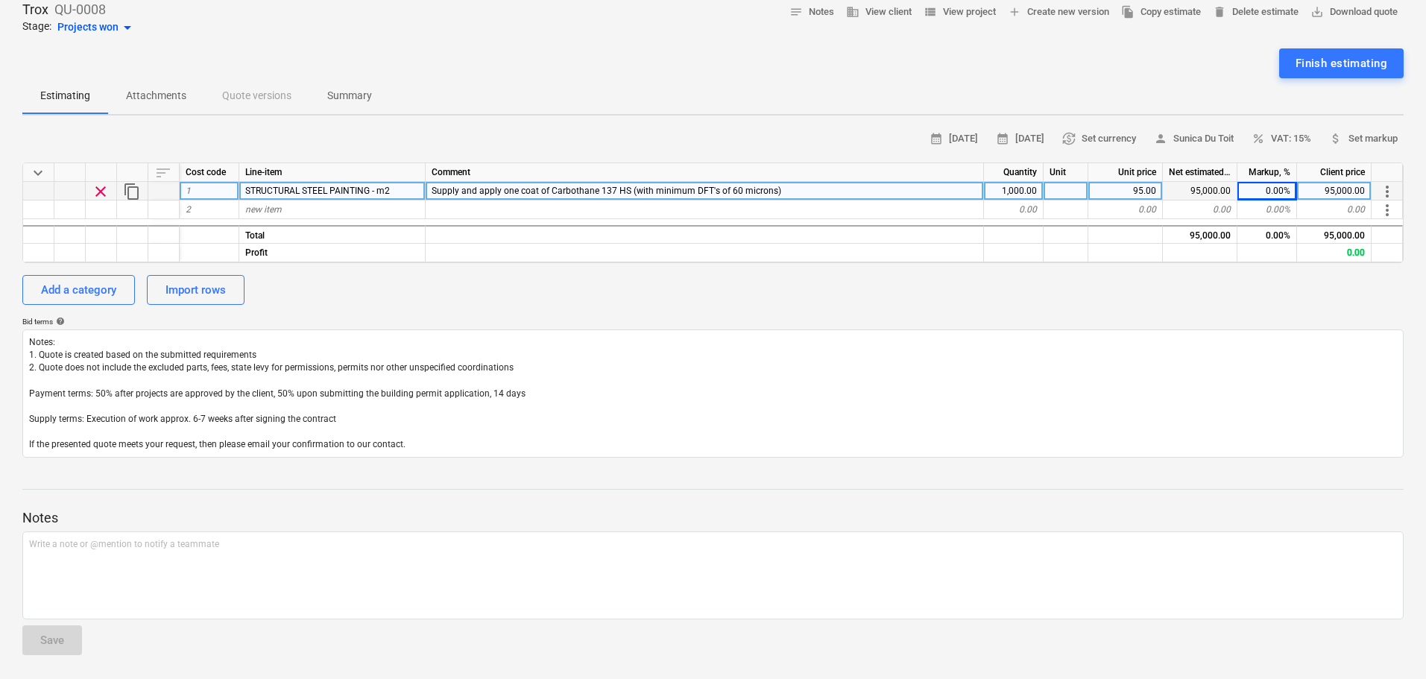
scroll to position [0, 0]
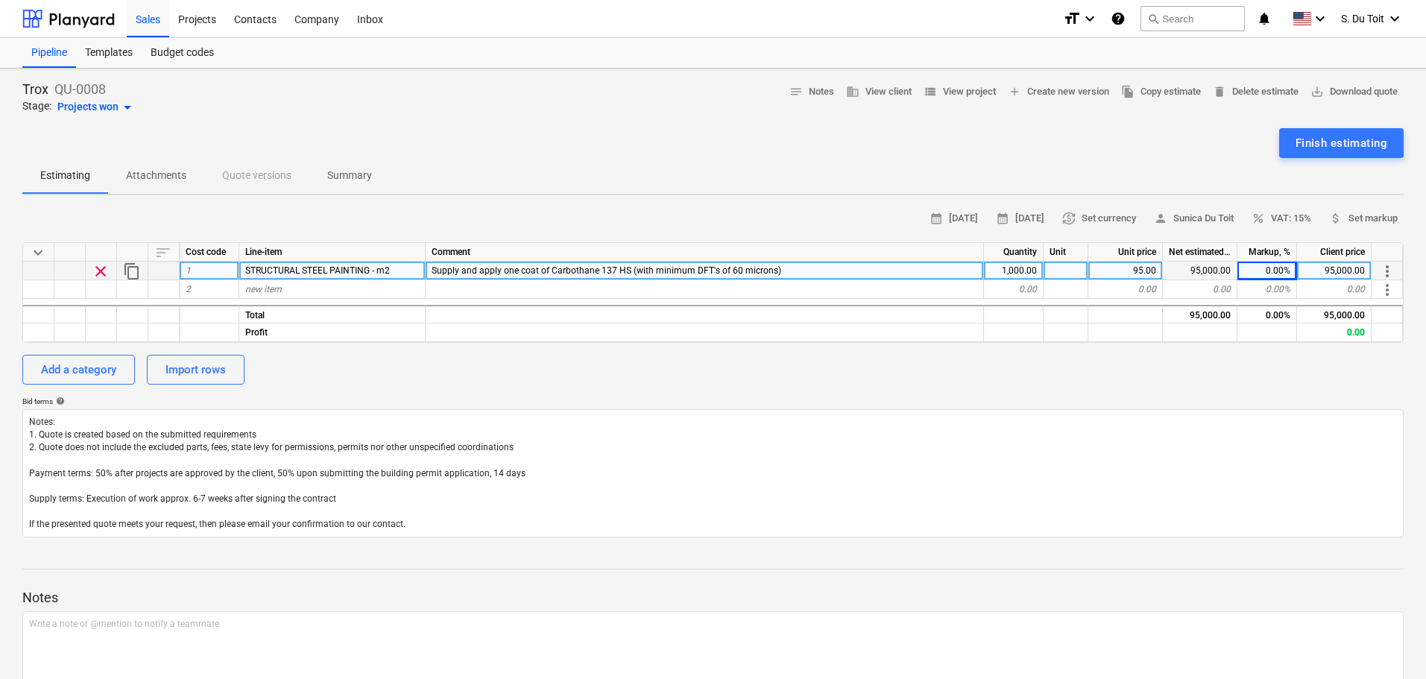
drag, startPoint x: 1228, startPoint y: 400, endPoint x: 1233, endPoint y: 394, distance: 7.9
click at [1228, 400] on div "Bid terms help" at bounding box center [712, 402] width 1381 height 10
click at [1368, 144] on div "Finish estimating" at bounding box center [1342, 142] width 92 height 19
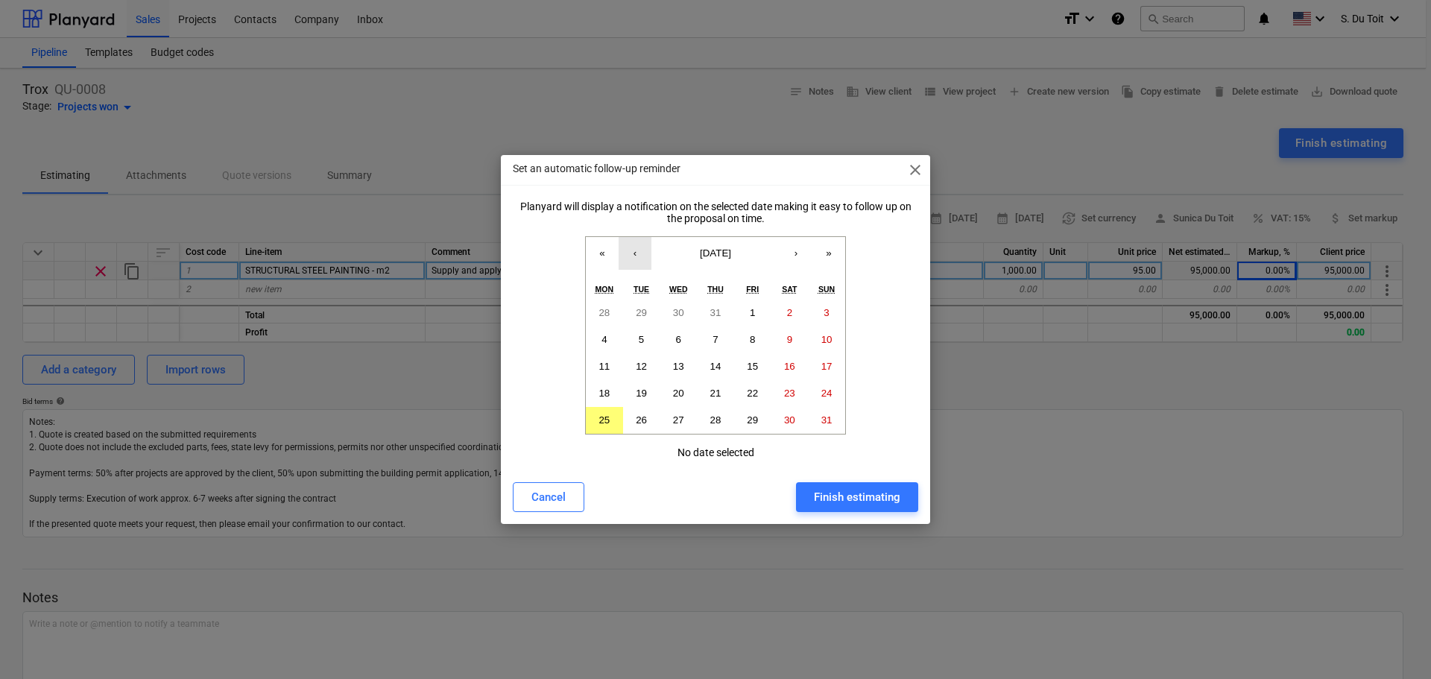
click at [642, 256] on button "‹" at bounding box center [635, 253] width 33 height 33
click at [691, 394] on button "23" at bounding box center [678, 393] width 37 height 27
click at [847, 502] on div "Finish estimating" at bounding box center [857, 497] width 86 height 19
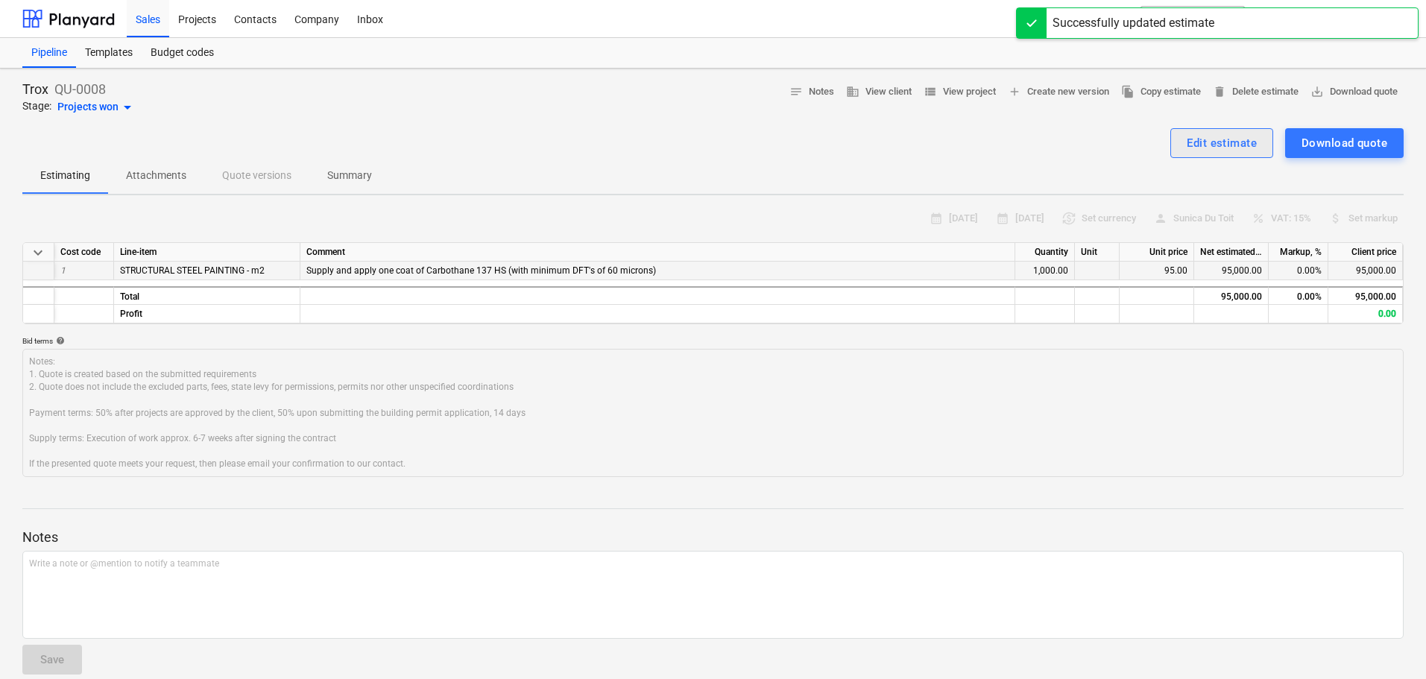
click at [1211, 149] on div "Edit estimate" at bounding box center [1222, 142] width 70 height 19
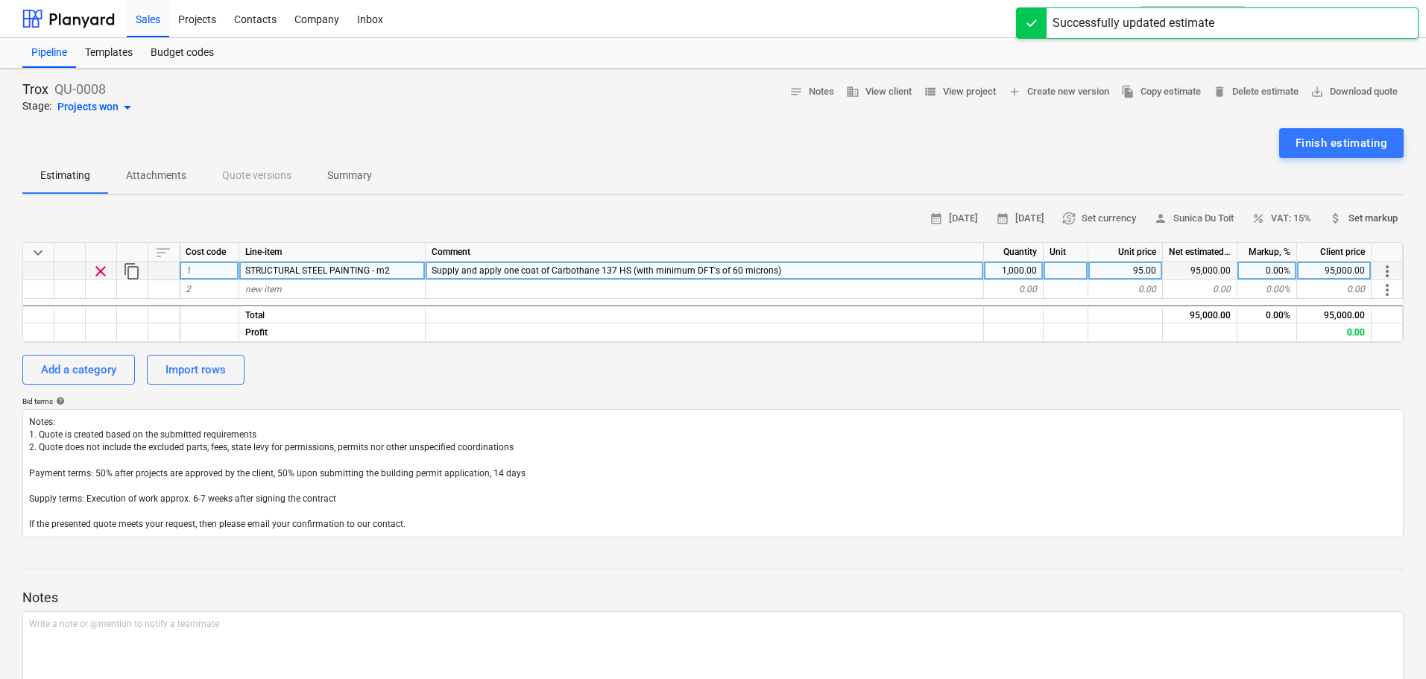
click at [1360, 218] on span "attach_money Set markup" at bounding box center [1363, 218] width 69 height 17
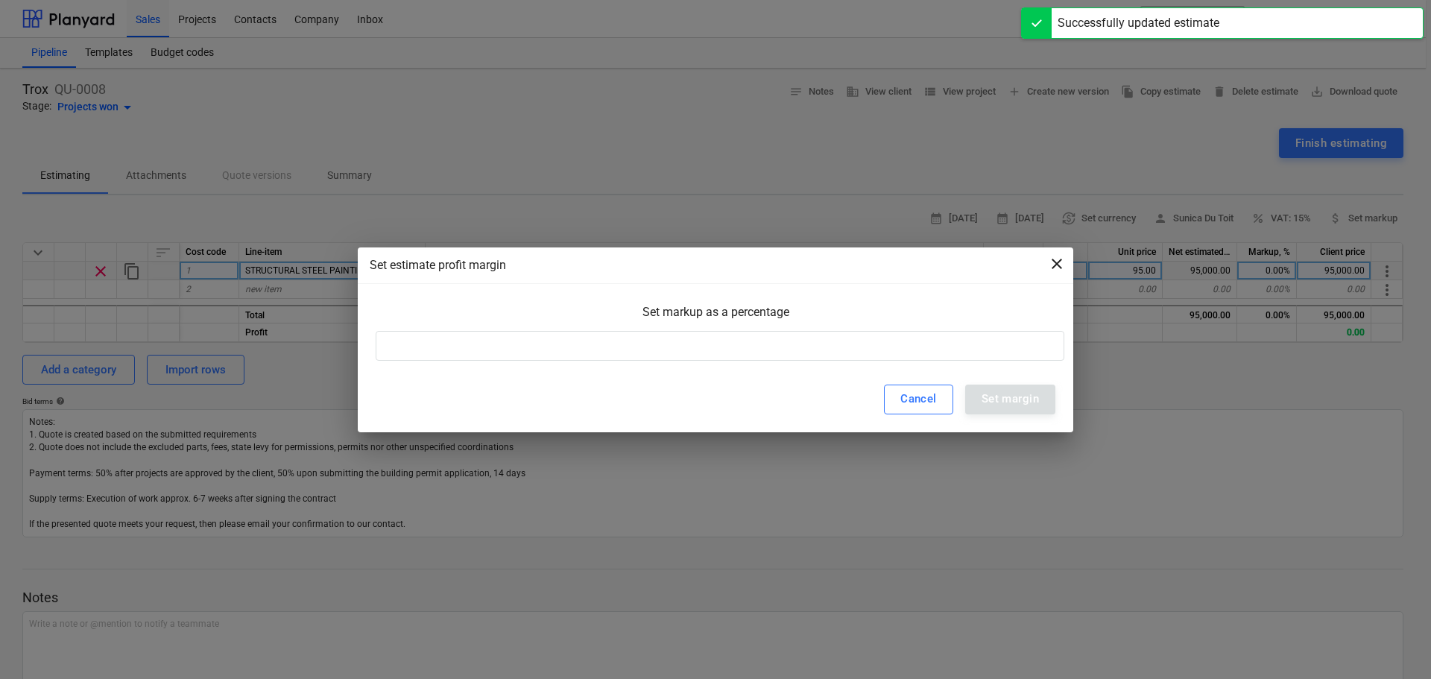
click at [1065, 262] on span "close" at bounding box center [1057, 264] width 18 height 18
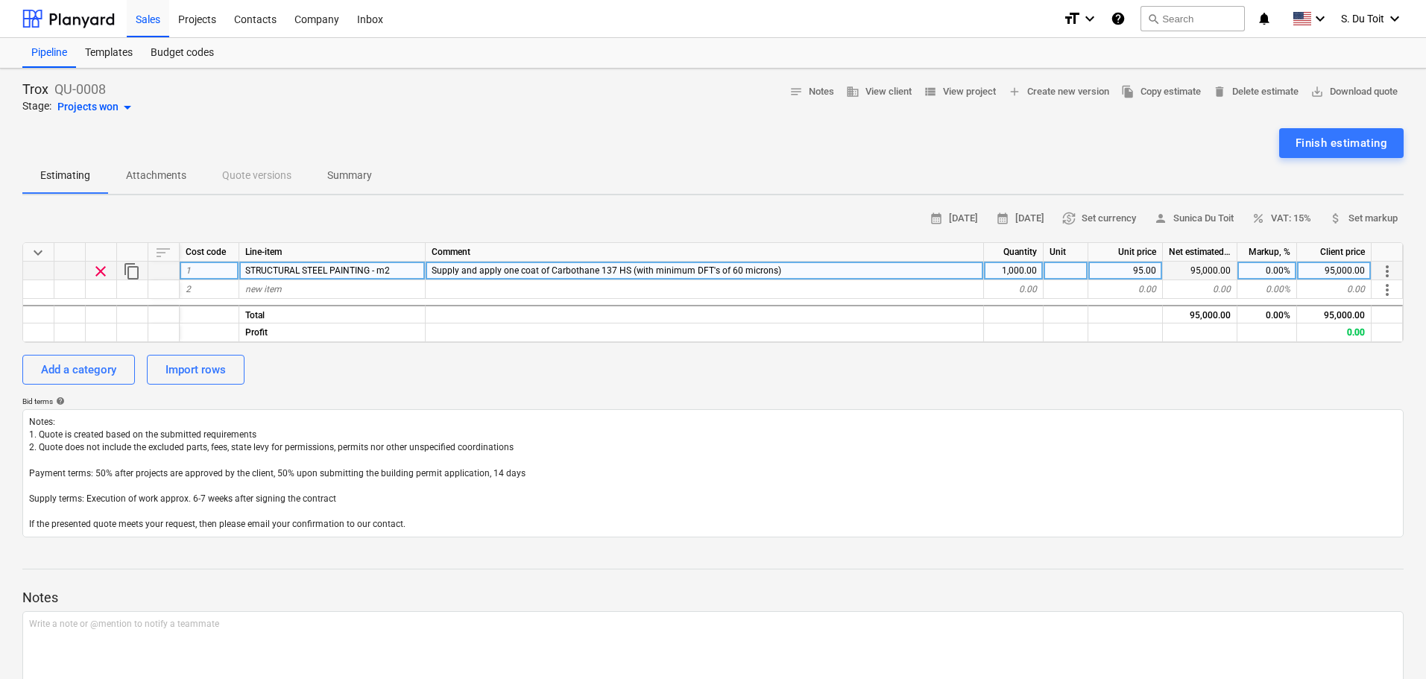
click at [1230, 354] on div "calendar_month 25 Aug 2025 calendar_month 08 Sep 2025 currency_exchange Set cur…" at bounding box center [712, 372] width 1381 height 330
click at [1288, 223] on span "percent VAT: 15%" at bounding box center [1282, 218] width 60 height 17
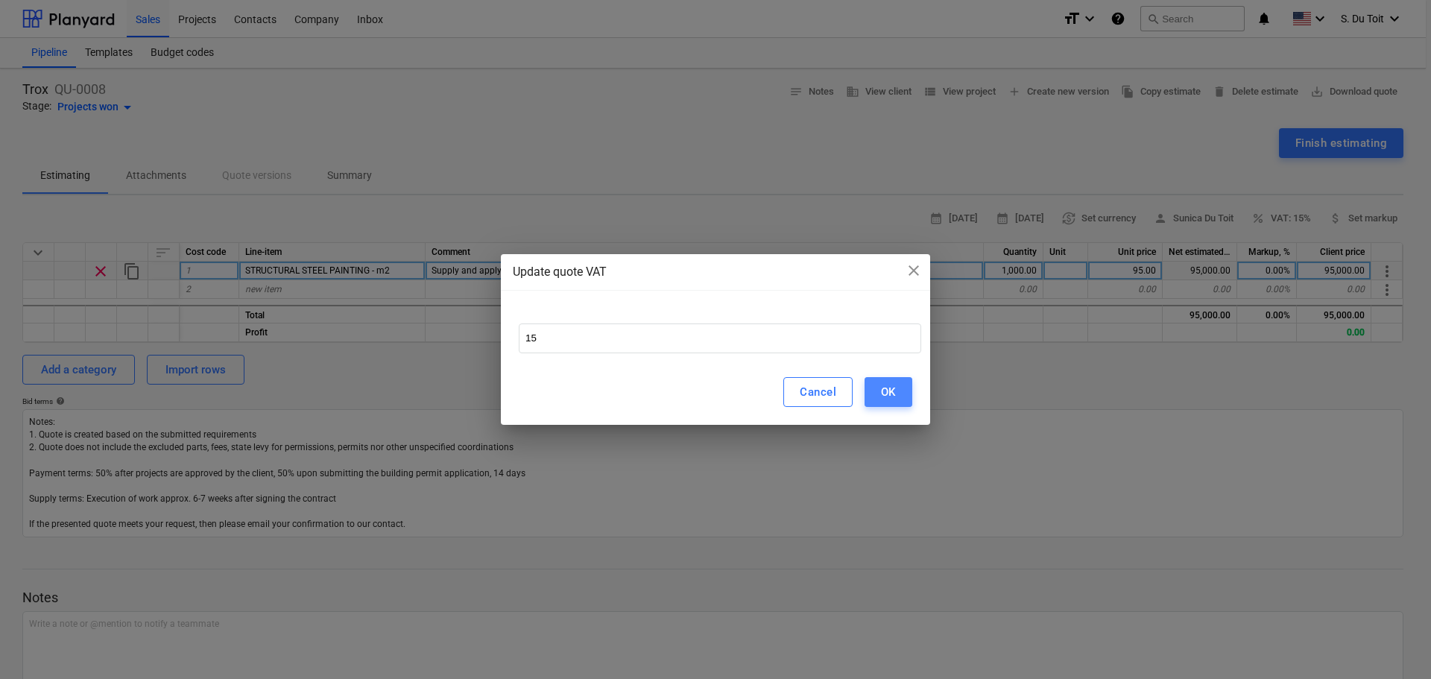
click at [898, 400] on button "OK" at bounding box center [889, 392] width 48 height 30
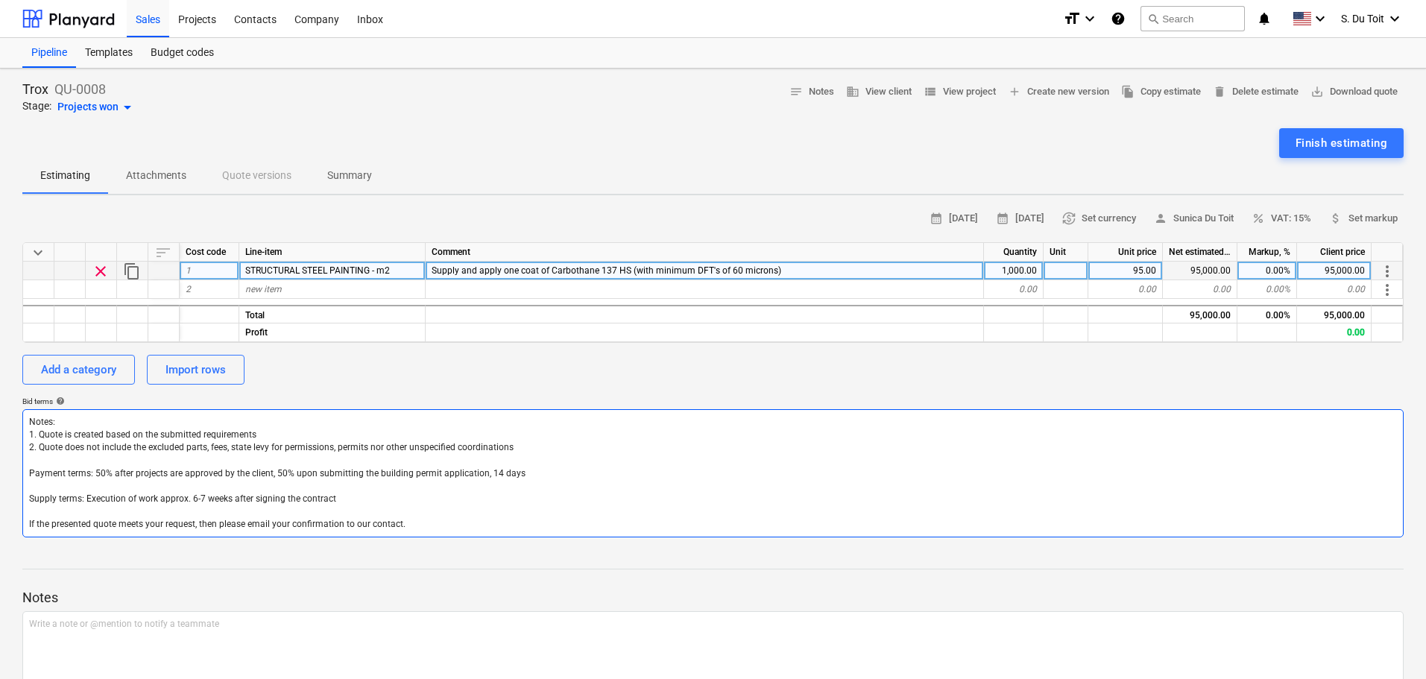
click at [1094, 421] on textarea "Notes: 1. Quote is created based on the submitted requirements 2. Quote does no…" at bounding box center [712, 473] width 1381 height 128
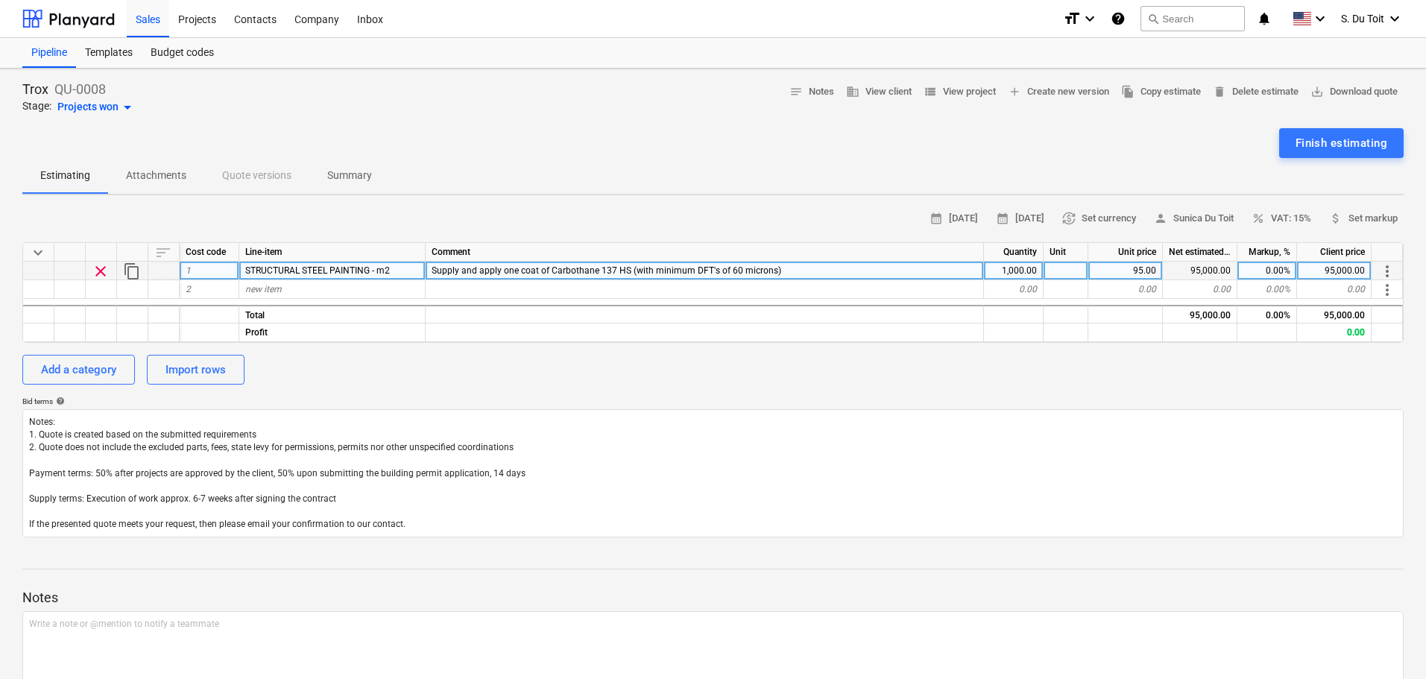
click at [1068, 361] on div "Add a category Import rows" at bounding box center [712, 370] width 1381 height 30
click at [1319, 148] on div "Finish estimating" at bounding box center [1342, 142] width 92 height 19
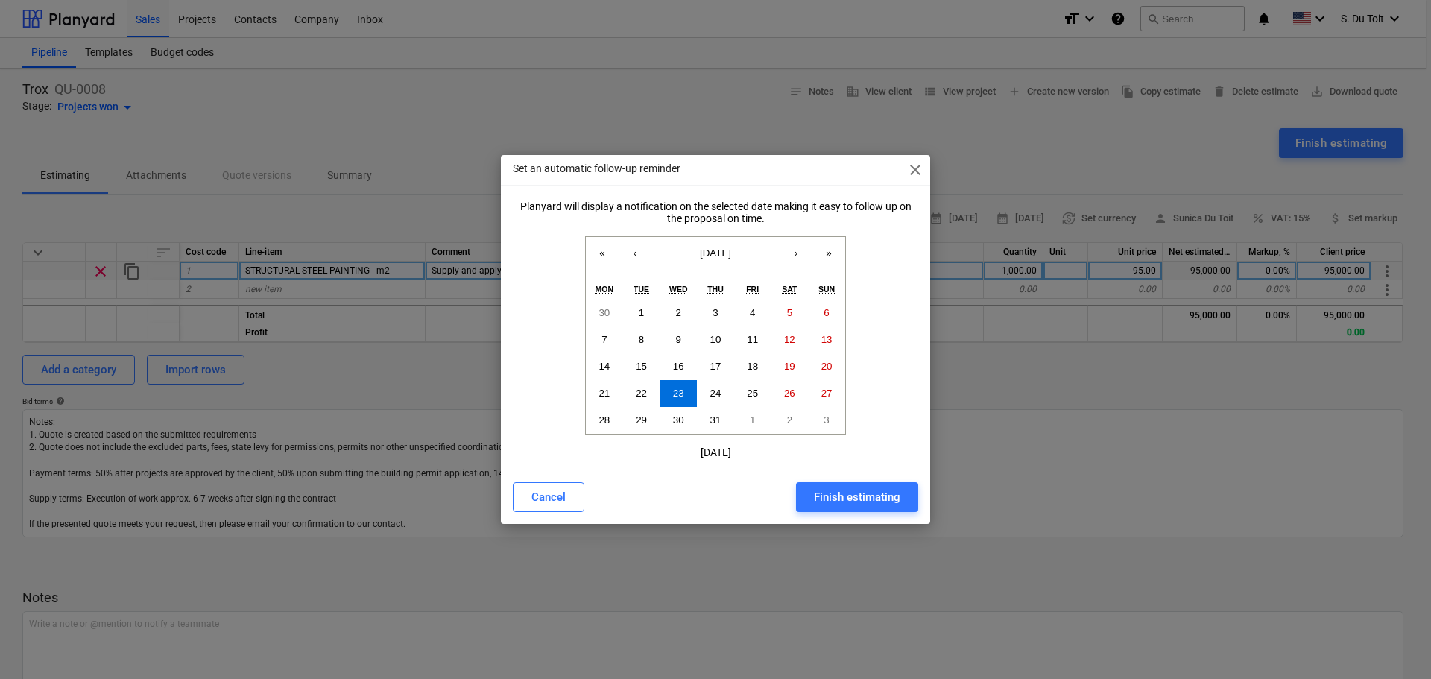
click at [909, 167] on span "close" at bounding box center [915, 170] width 18 height 18
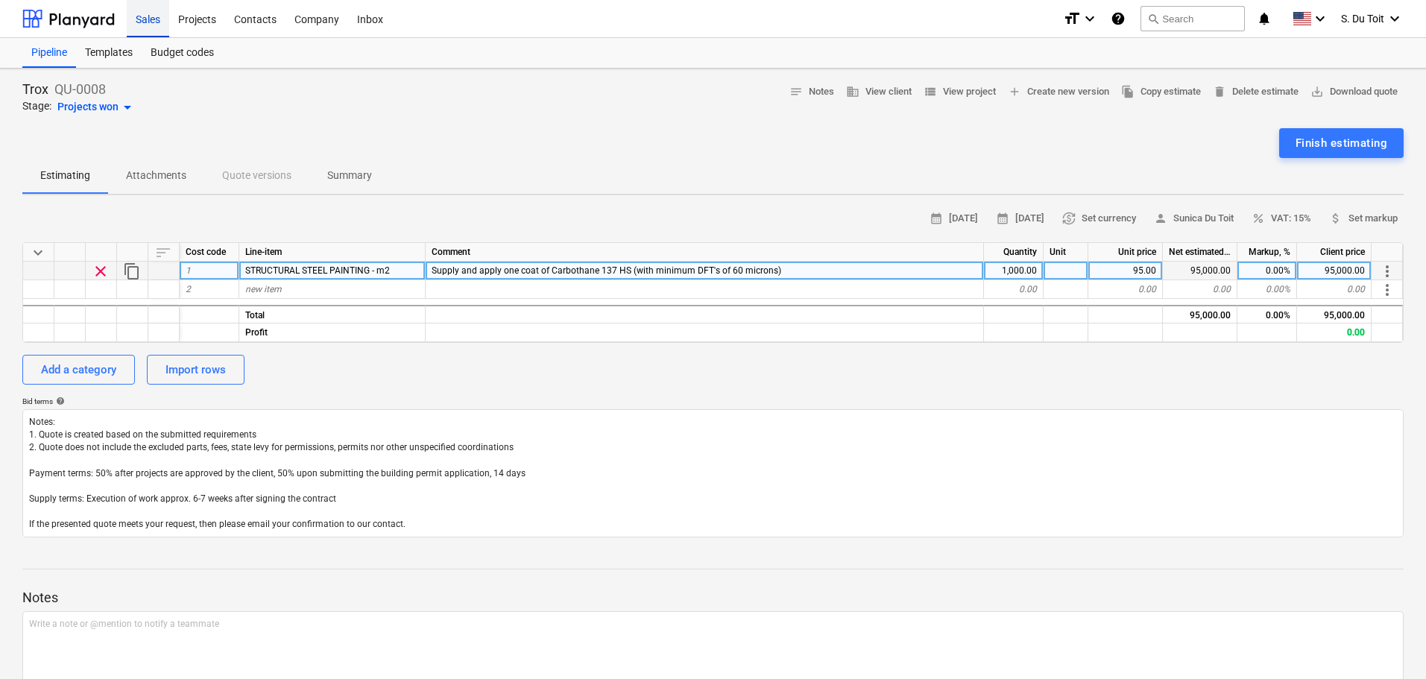
click at [136, 20] on div "Sales" at bounding box center [148, 18] width 42 height 38
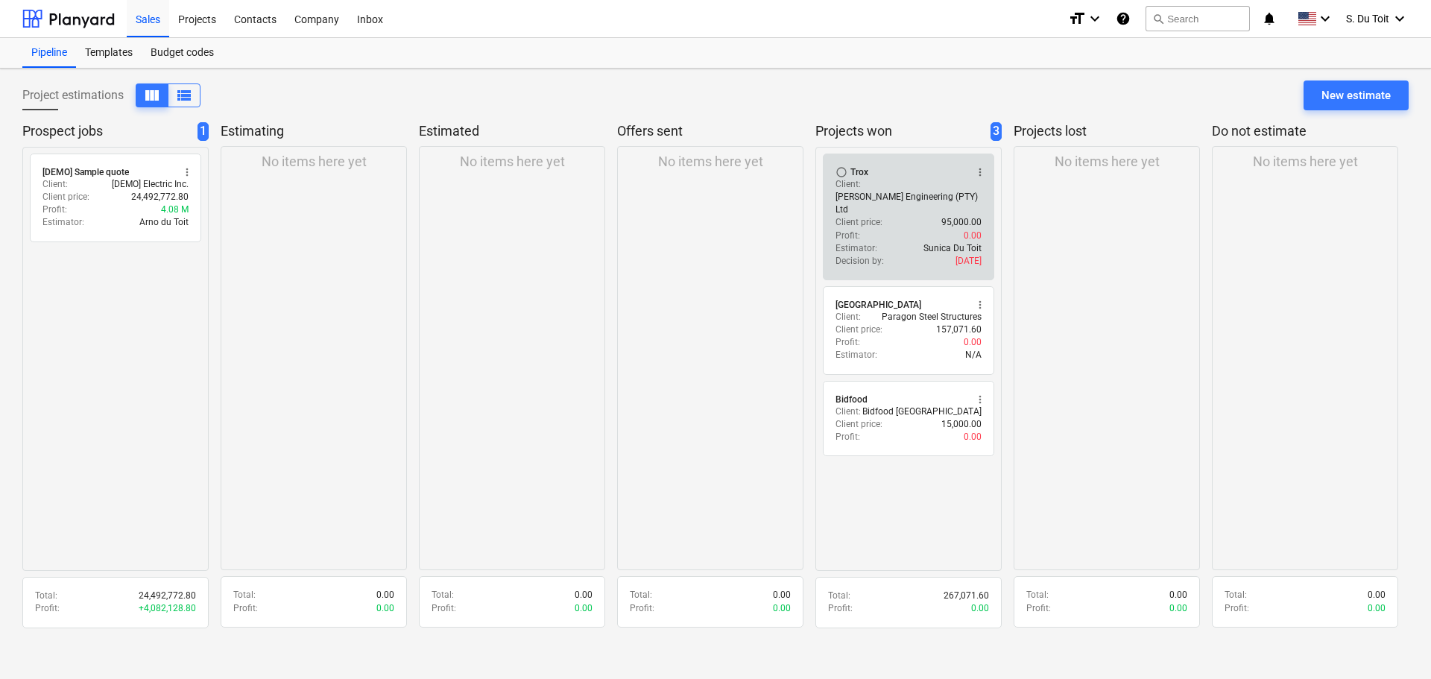
click at [913, 245] on div "radio_button_unchecked Trox more_vert Client : Ogilvie Engineering (PTY) Ltd Cl…" at bounding box center [908, 217] width 171 height 127
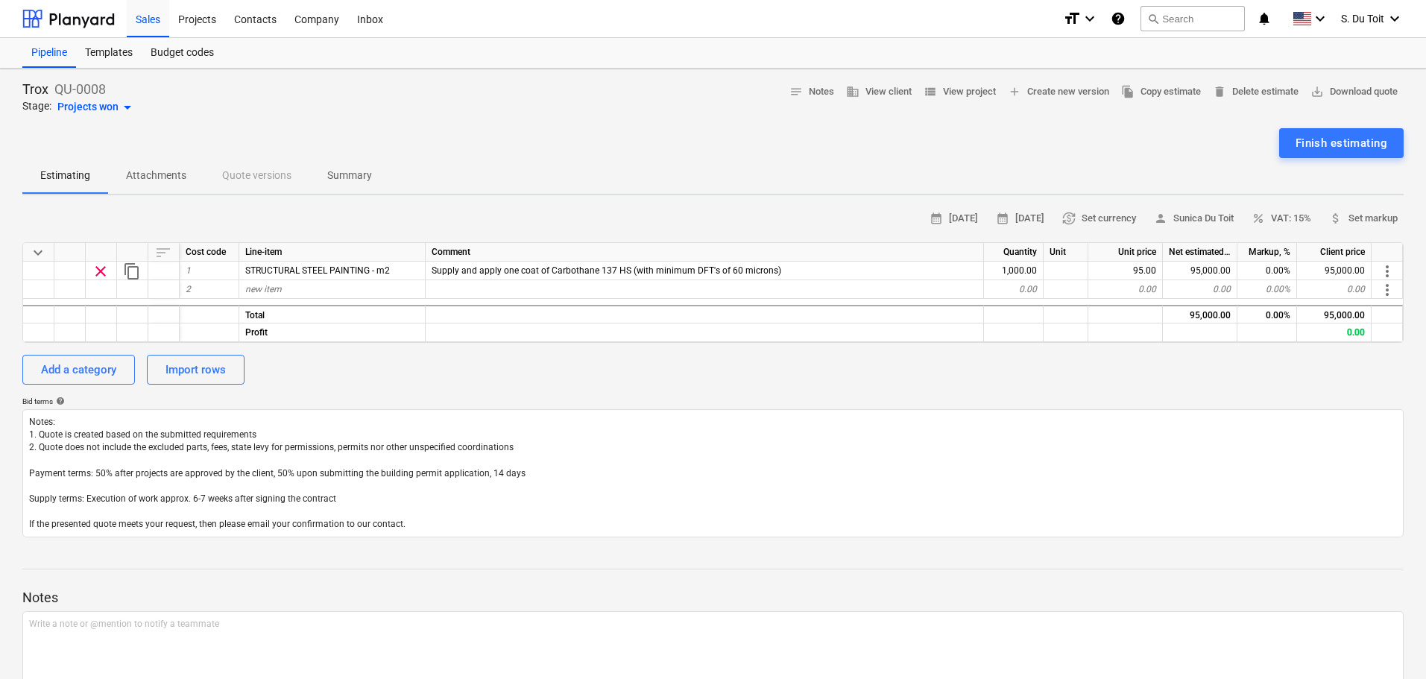
type textarea "x"
click at [1286, 288] on div "0.00%" at bounding box center [1267, 289] width 60 height 19
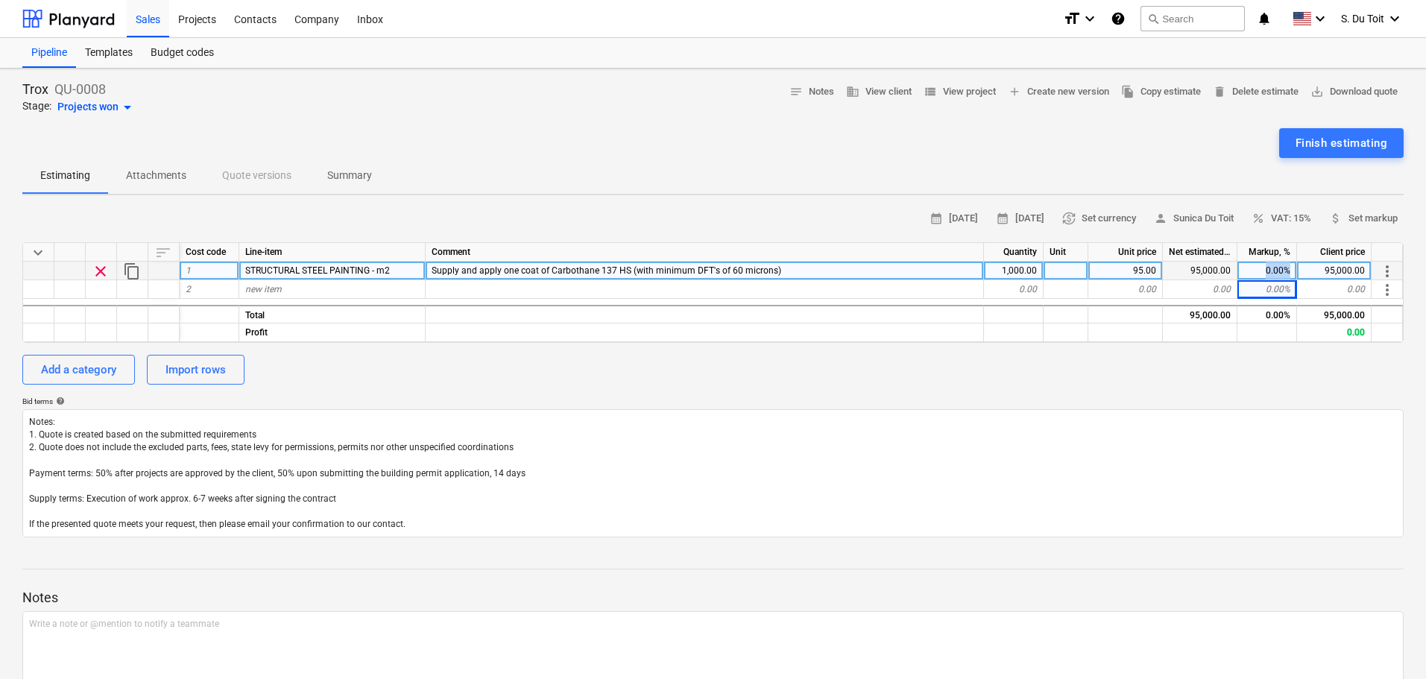
drag, startPoint x: 1260, startPoint y: 273, endPoint x: 1292, endPoint y: 273, distance: 32.1
click at [1292, 273] on div "0.00%" at bounding box center [1267, 271] width 60 height 19
click at [1289, 270] on input at bounding box center [1266, 271] width 59 height 18
type input "15%"
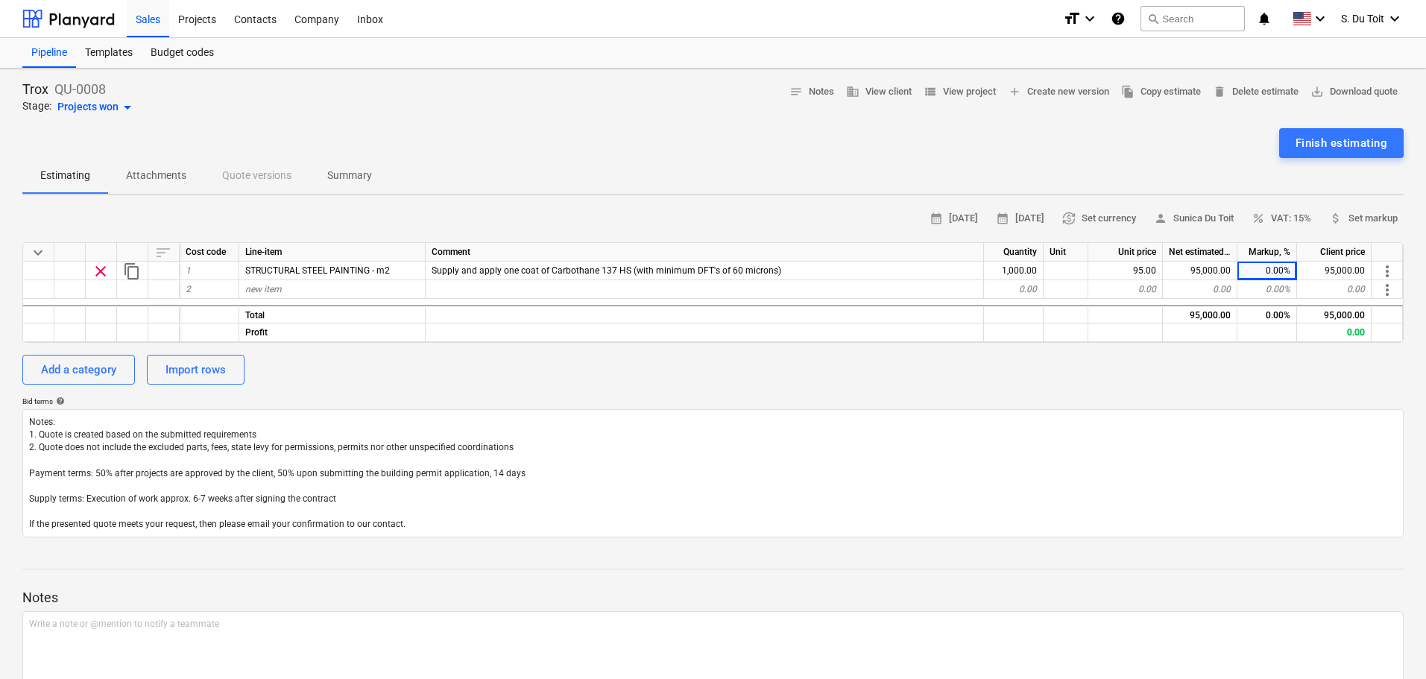
click at [1291, 395] on div "calendar_month 25 Aug 2025 calendar_month 08 Sep 2025 currency_exchange Set cur…" at bounding box center [712, 372] width 1381 height 330
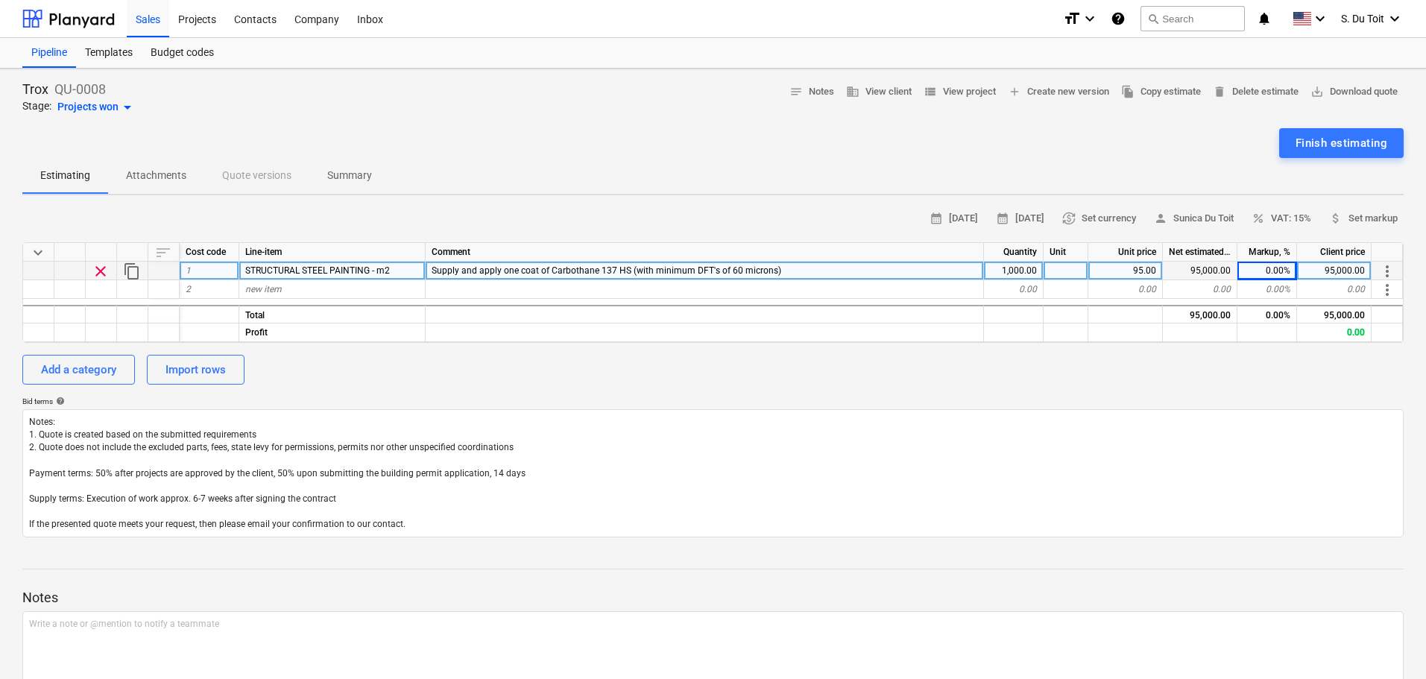
click at [1397, 265] on div "more_vert" at bounding box center [1387, 271] width 31 height 19
click at [1385, 269] on span "more_vert" at bounding box center [1387, 271] width 18 height 18
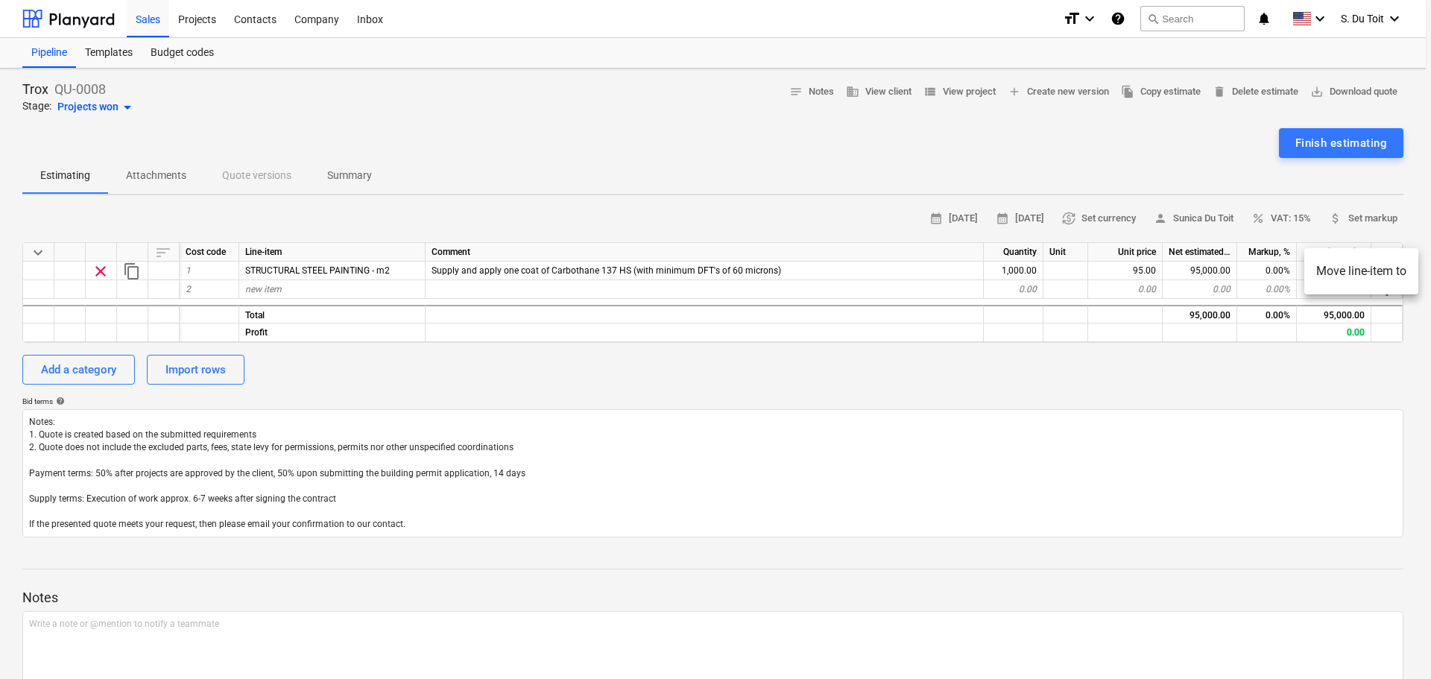
click at [1313, 363] on div at bounding box center [715, 339] width 1431 height 679
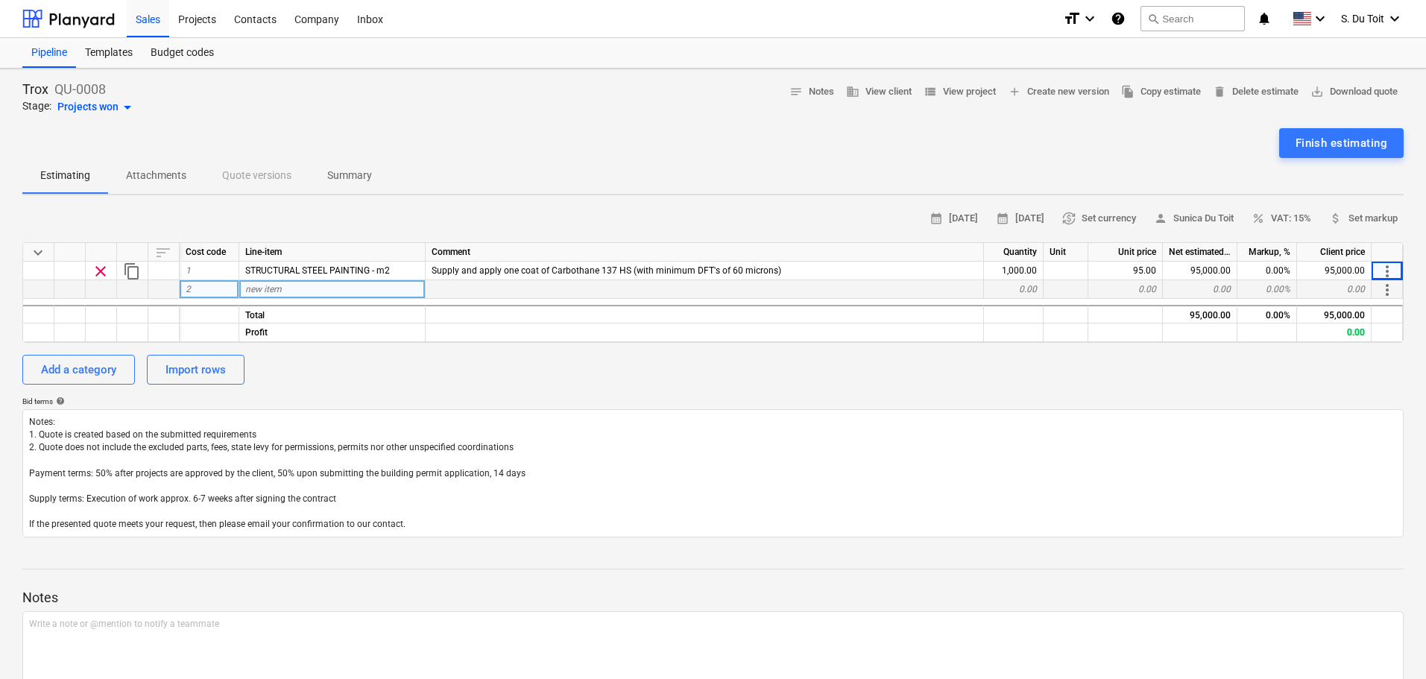
click at [1025, 291] on div "0.00" at bounding box center [1014, 289] width 60 height 19
drag, startPoint x: 1018, startPoint y: 291, endPoint x: 1036, endPoint y: 291, distance: 17.9
click at [1036, 291] on div "0.00" at bounding box center [1014, 289] width 60 height 19
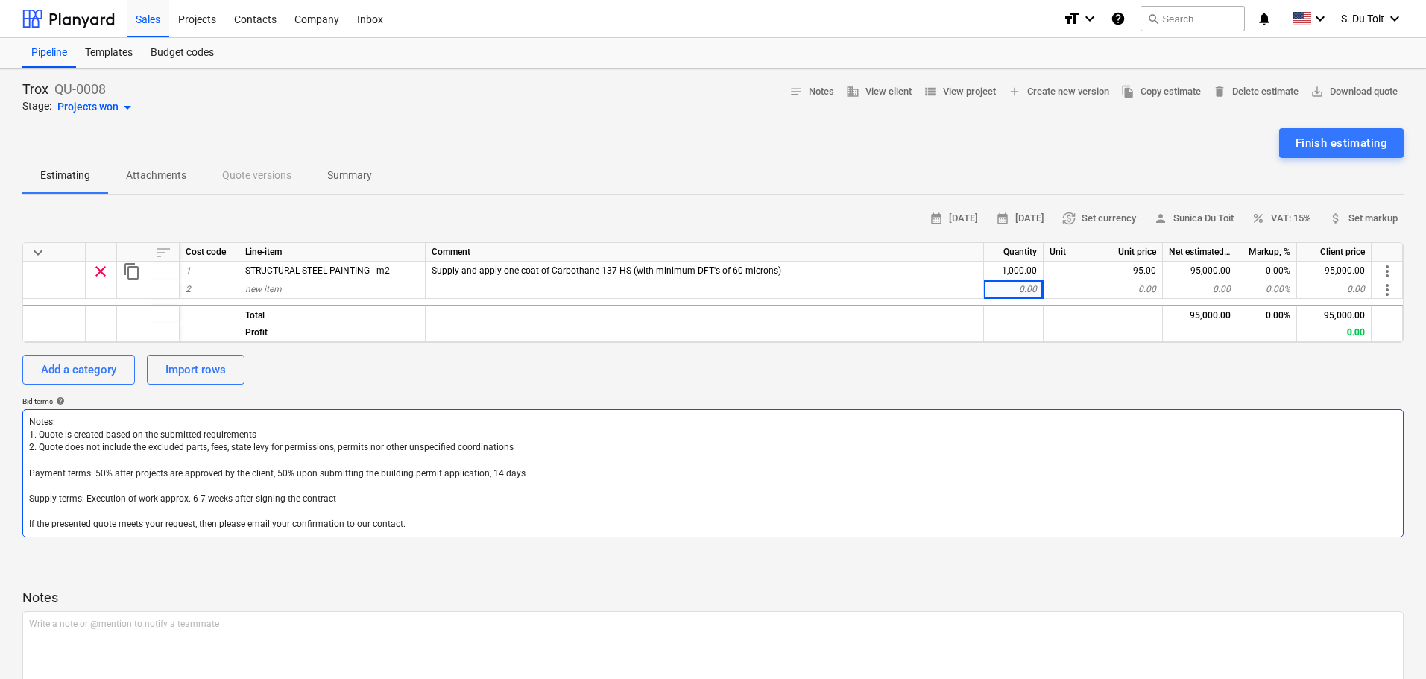
click at [1081, 451] on textarea "Notes: 1. Quote is created based on the submitted requirements 2. Quote does no…" at bounding box center [712, 473] width 1381 height 128
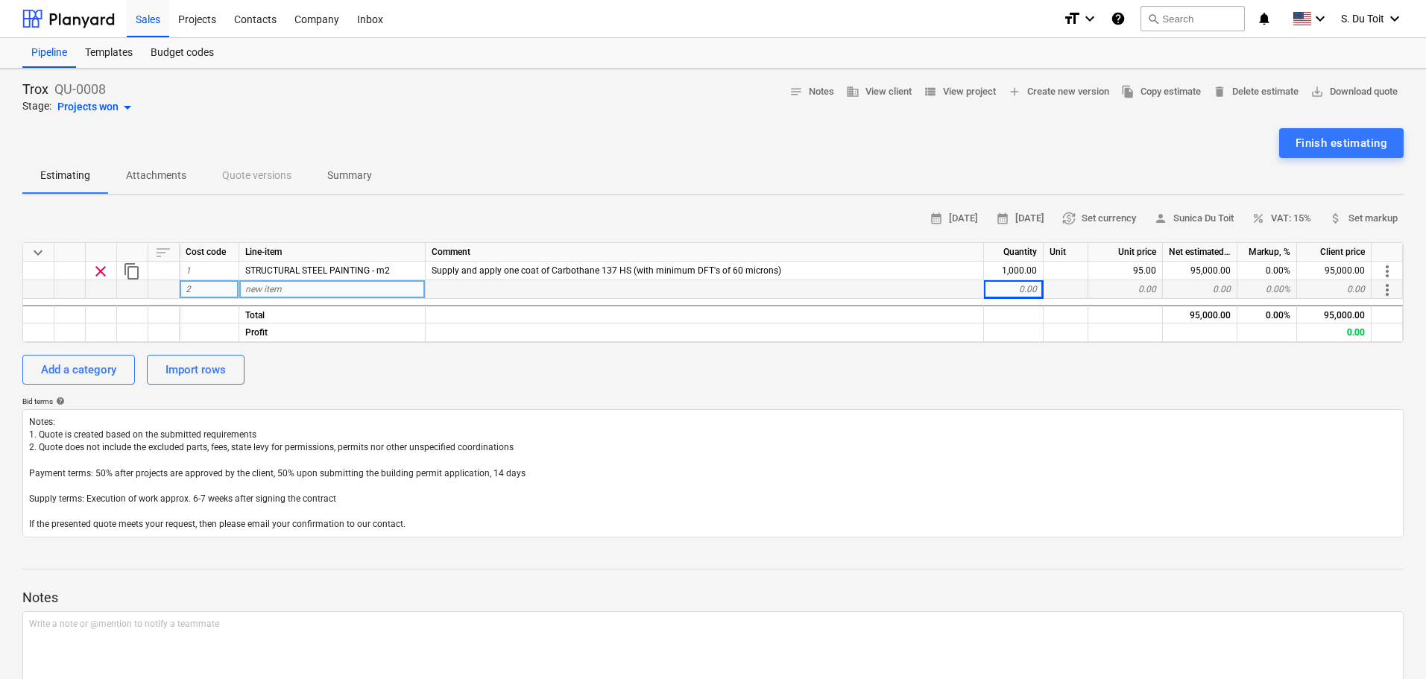
click at [1031, 284] on div "0.00" at bounding box center [1014, 289] width 60 height 19
click at [1024, 346] on div "calendar_month 25 Aug 2025 calendar_month 08 Sep 2025 currency_exchange Set cur…" at bounding box center [712, 372] width 1381 height 330
click at [458, 288] on div at bounding box center [705, 289] width 558 height 19
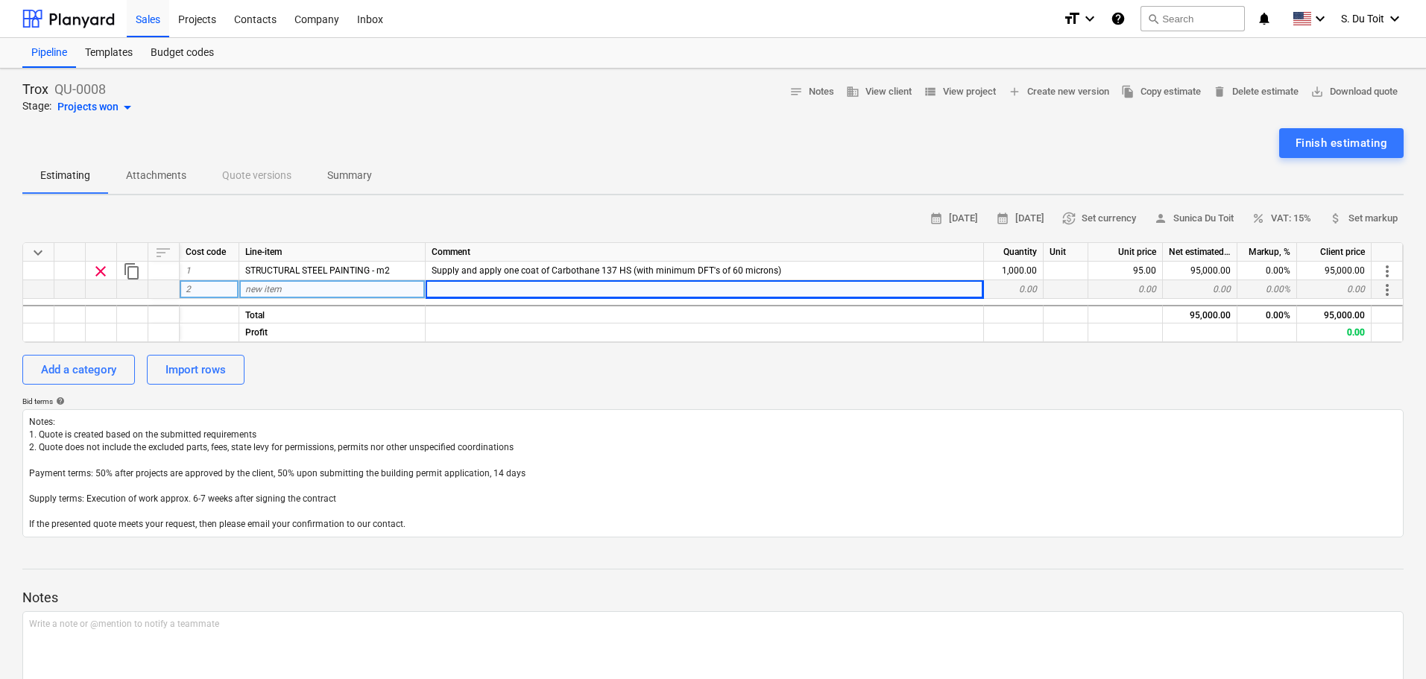
click at [385, 288] on div "new item" at bounding box center [332, 289] width 186 height 19
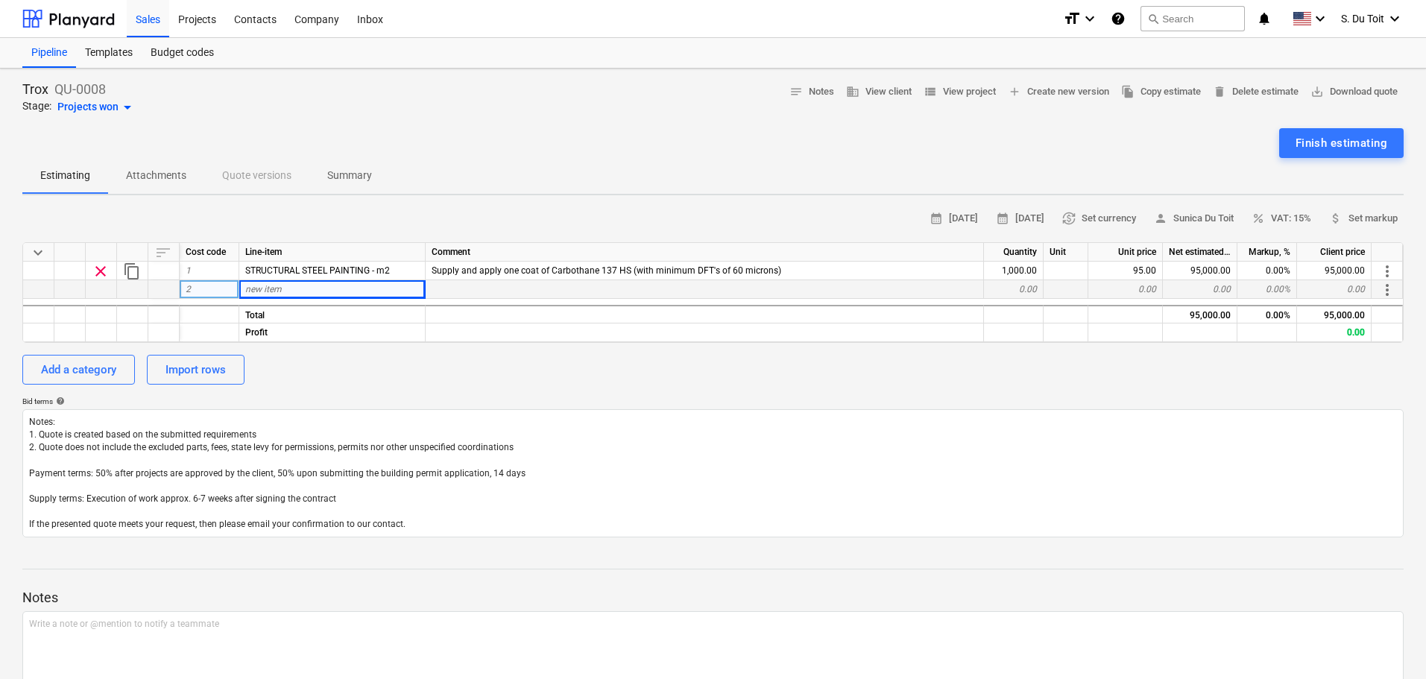
click at [1194, 395] on div "calendar_month 25 Aug 2025 calendar_month 08 Sep 2025 currency_exchange Set cur…" at bounding box center [712, 372] width 1381 height 330
click at [1353, 339] on div "0.00" at bounding box center [1334, 333] width 75 height 19
click at [1321, 397] on div "Bid terms help" at bounding box center [712, 402] width 1381 height 10
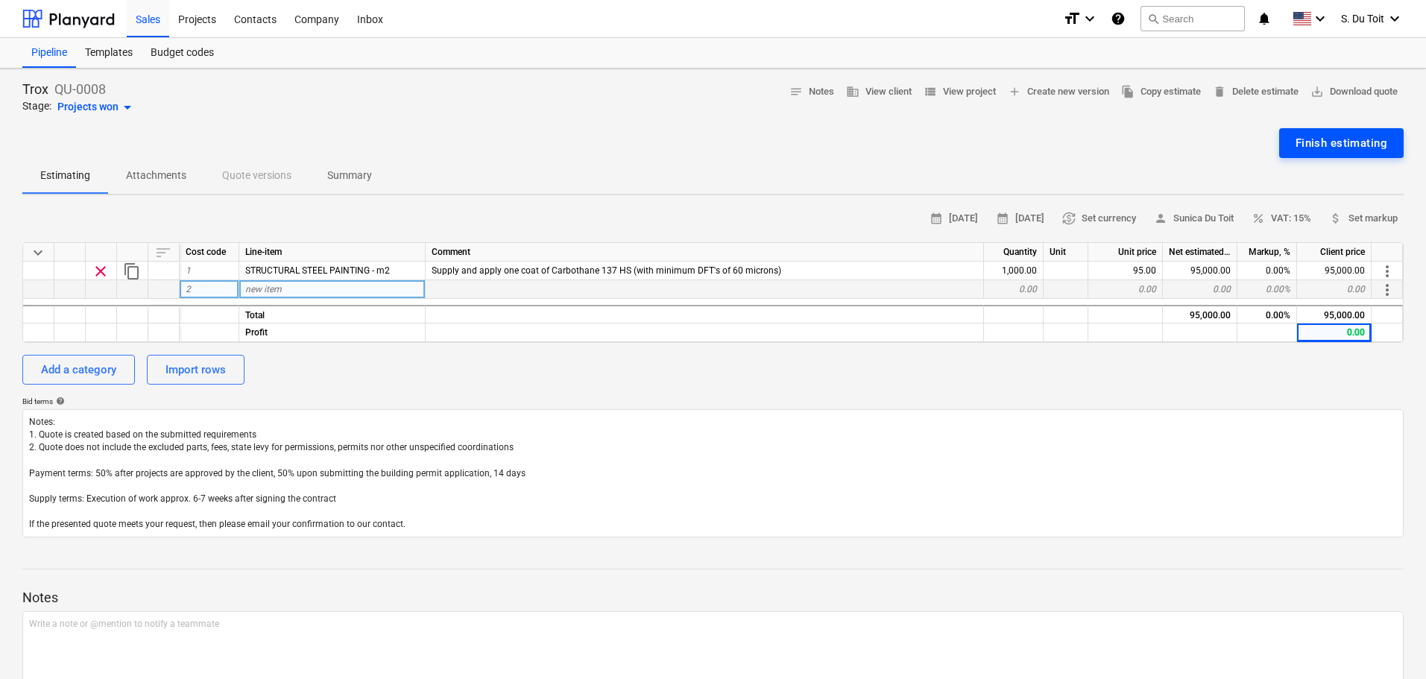
click at [1344, 136] on div "Finish estimating" at bounding box center [1342, 142] width 92 height 19
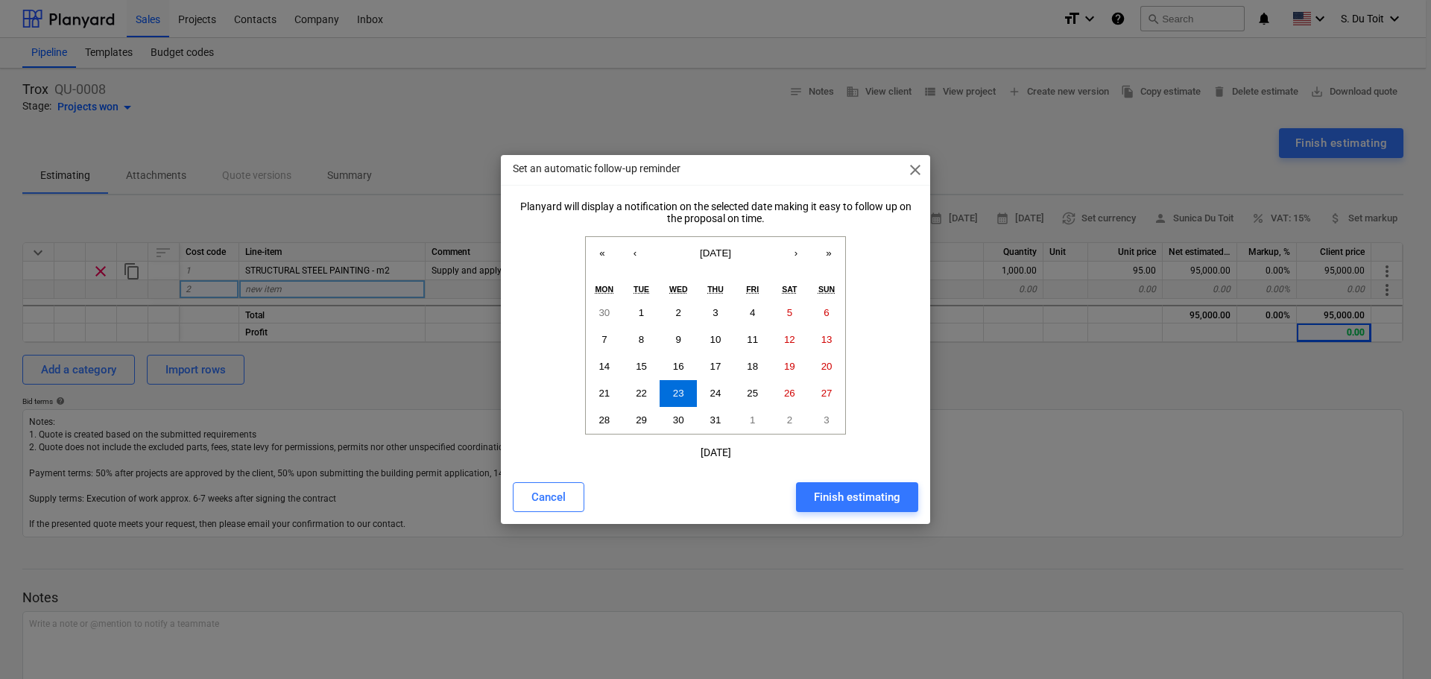
click at [909, 168] on span "close" at bounding box center [915, 170] width 18 height 18
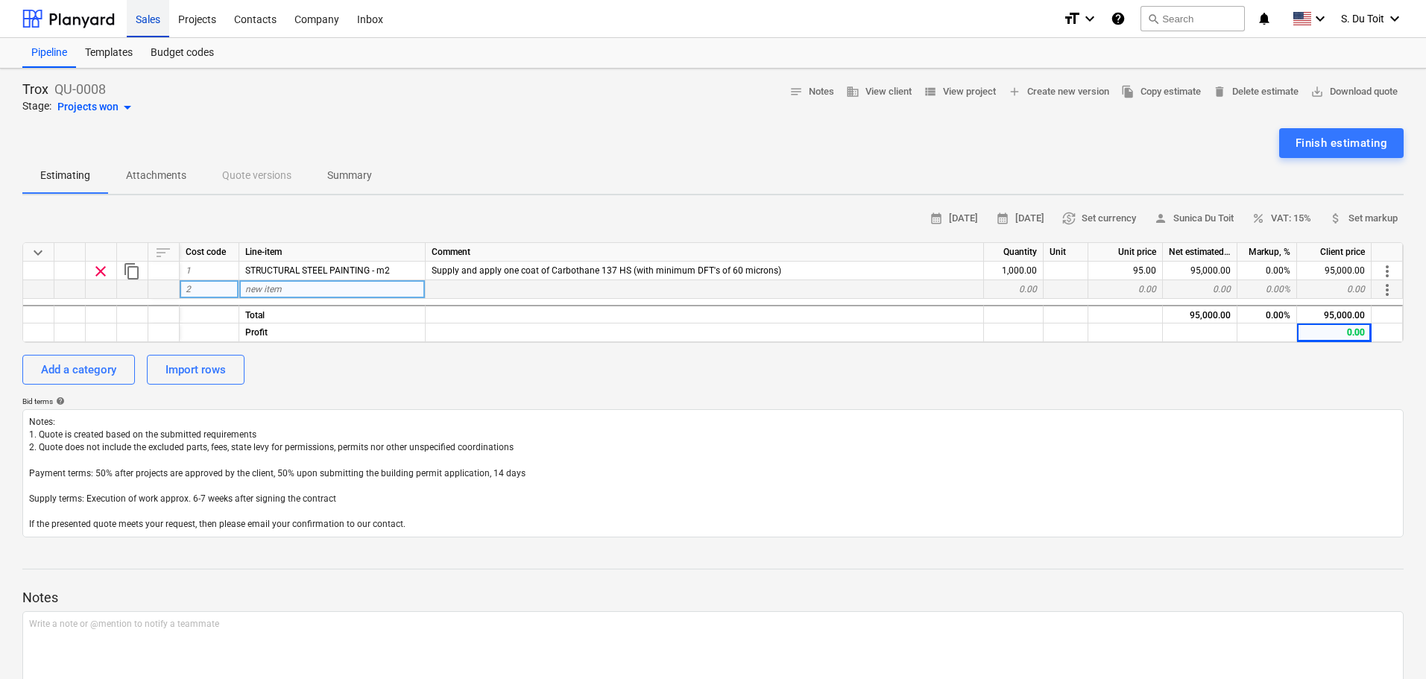
click at [137, 17] on div "Sales" at bounding box center [148, 18] width 42 height 38
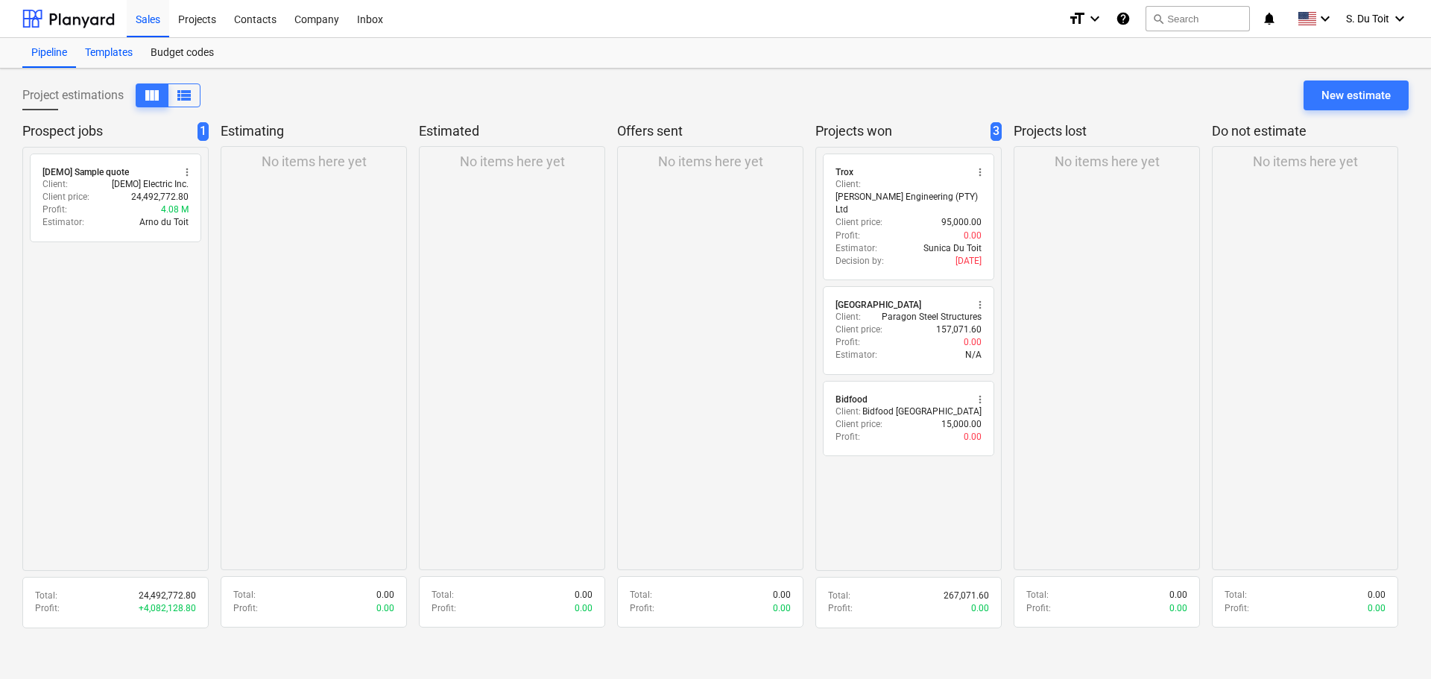
click at [127, 53] on div "Templates" at bounding box center [109, 53] width 66 height 30
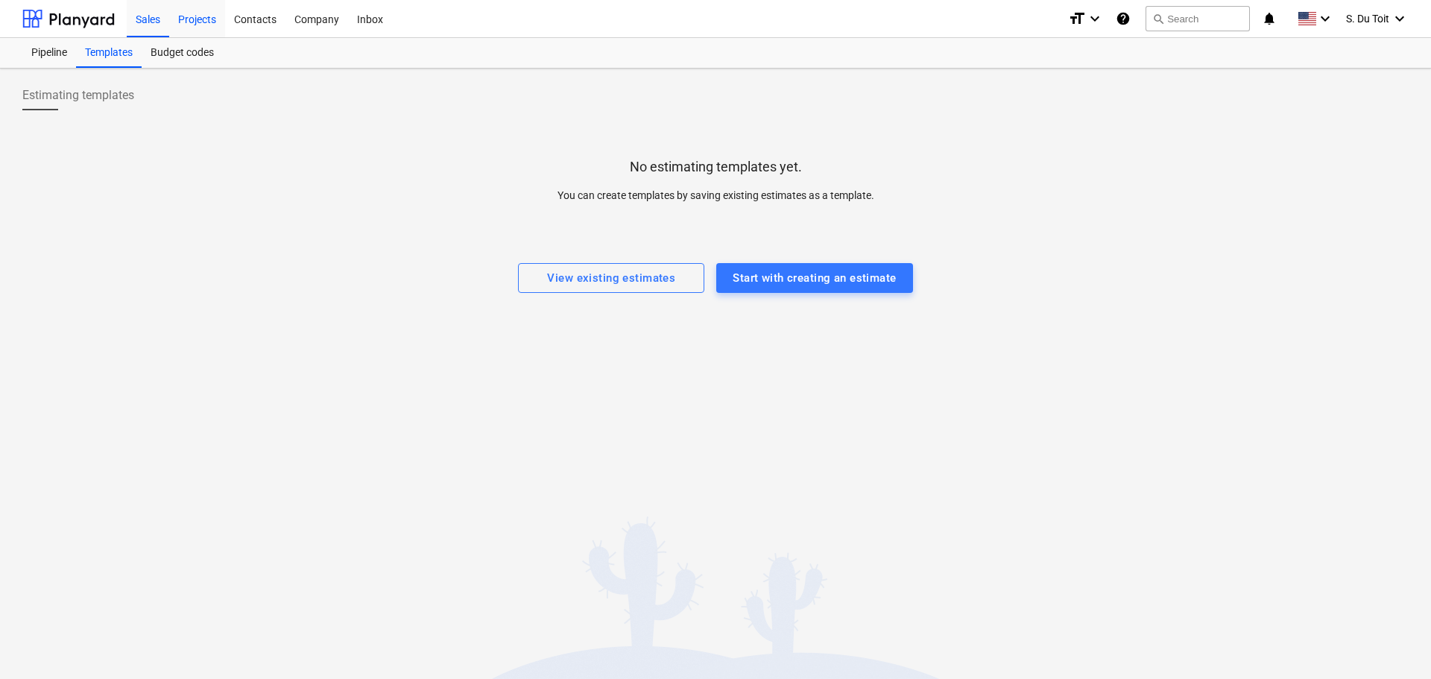
click at [212, 27] on div "Projects" at bounding box center [197, 18] width 56 height 38
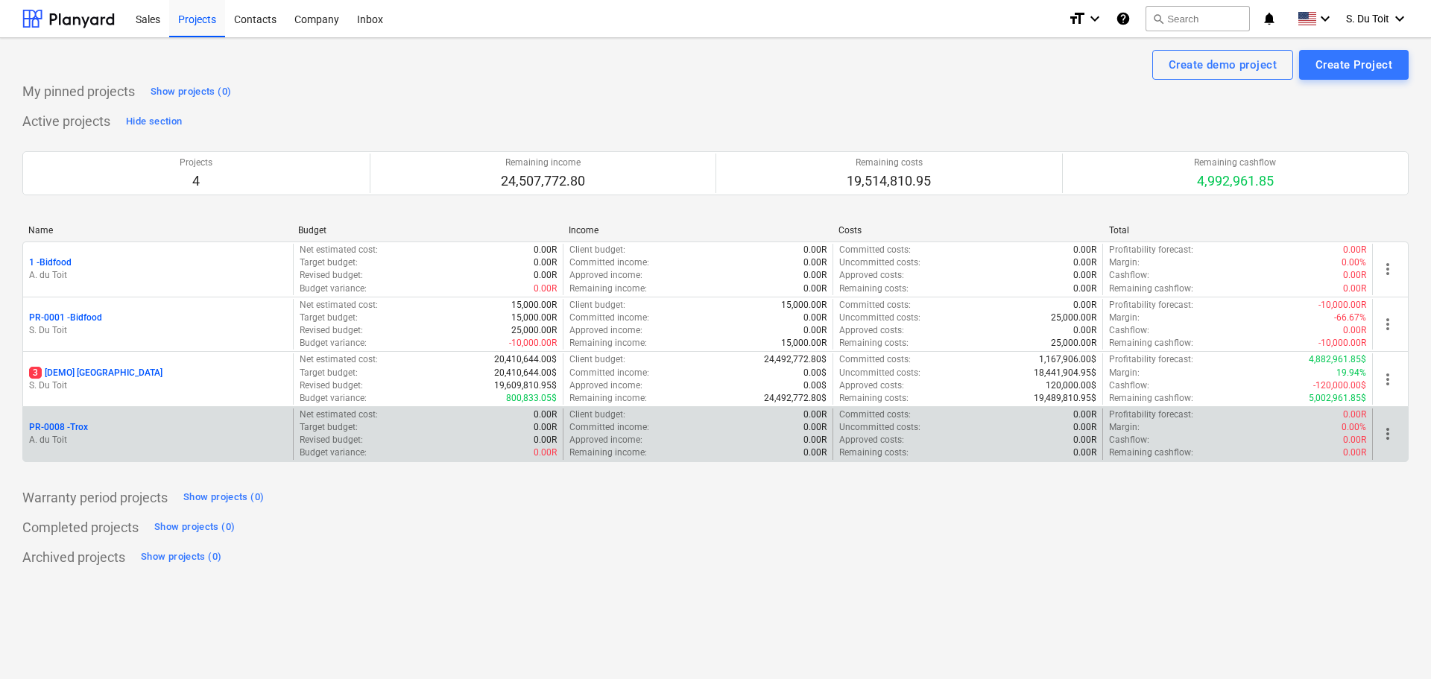
click at [234, 431] on div "PR-0008 - Trox" at bounding box center [158, 427] width 258 height 13
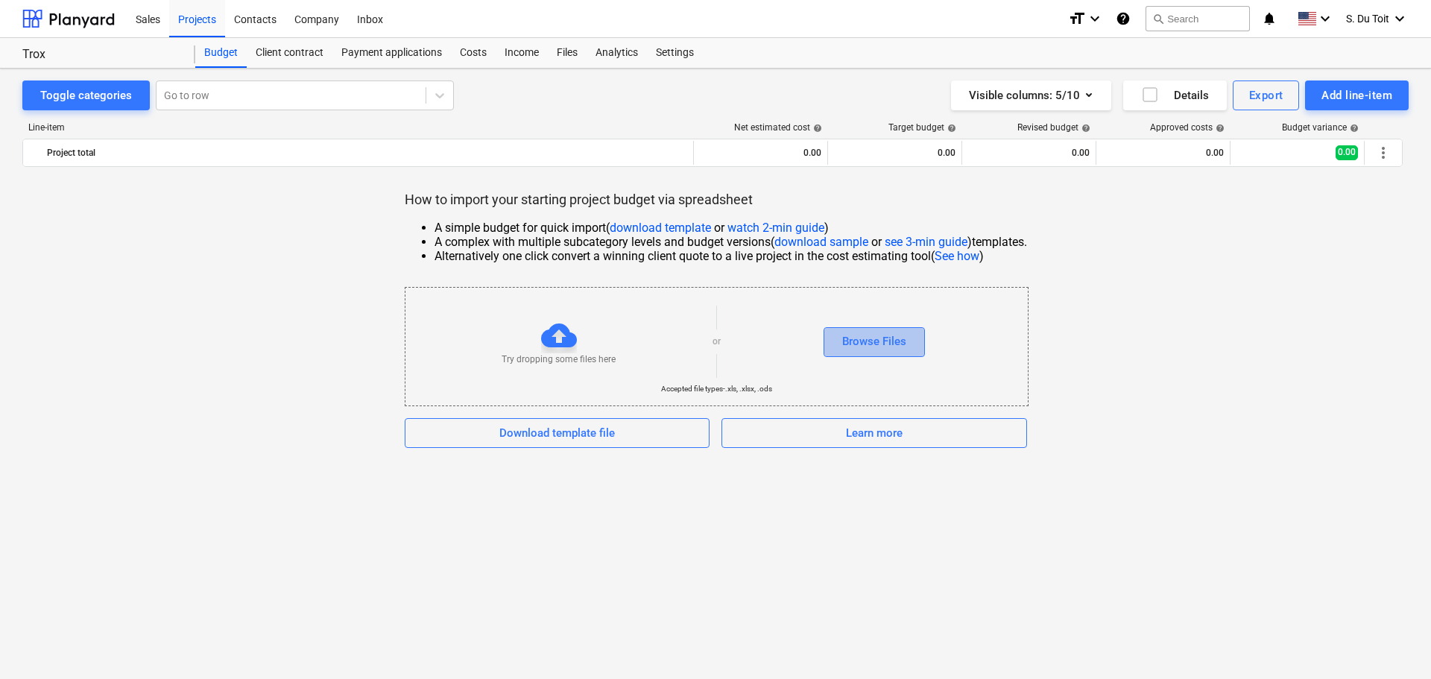
click at [872, 344] on div "Browse Files" at bounding box center [874, 341] width 64 height 19
click at [867, 338] on div "Browse Files" at bounding box center [874, 341] width 64 height 19
click at [1236, 208] on div "How to import your starting project budget via spreadsheet A simple budget for …" at bounding box center [715, 319] width 1387 height 257
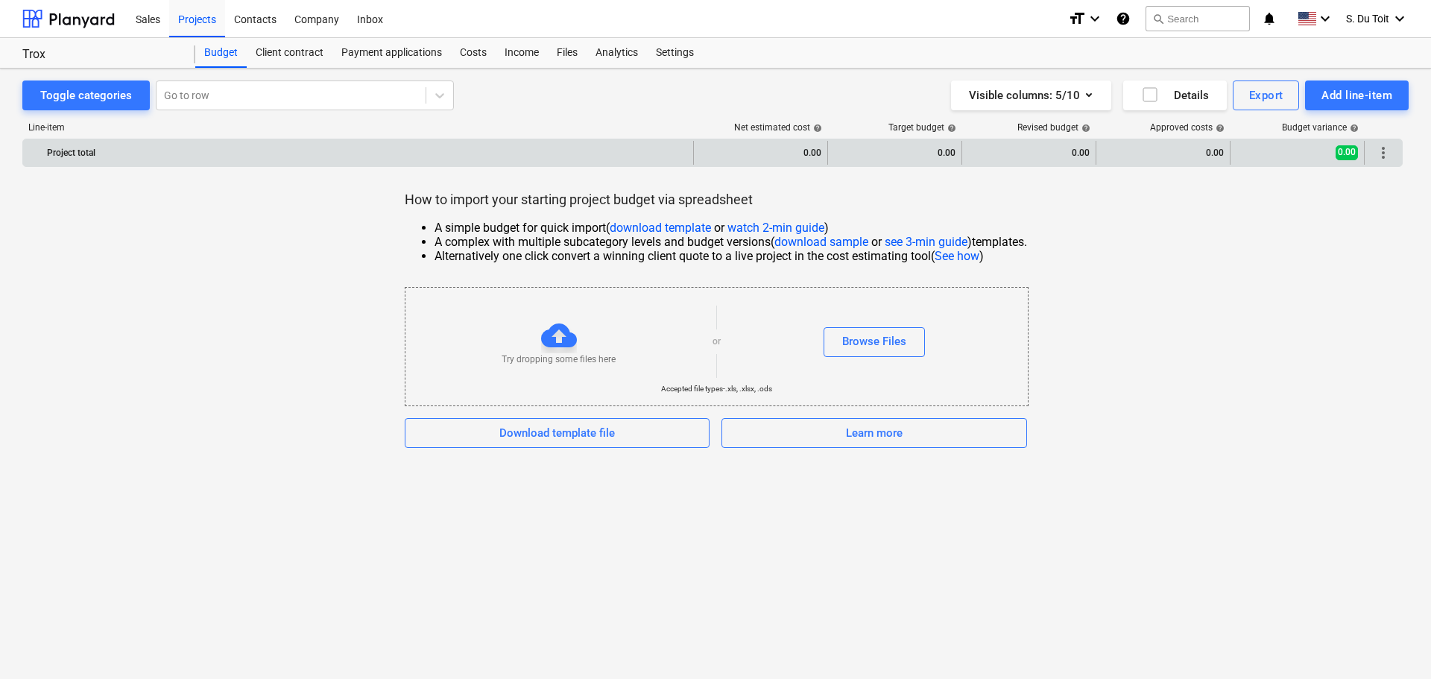
click at [1399, 156] on div "more_vert" at bounding box center [1383, 153] width 37 height 24
click at [1390, 155] on span "more_vert" at bounding box center [1384, 153] width 18 height 18
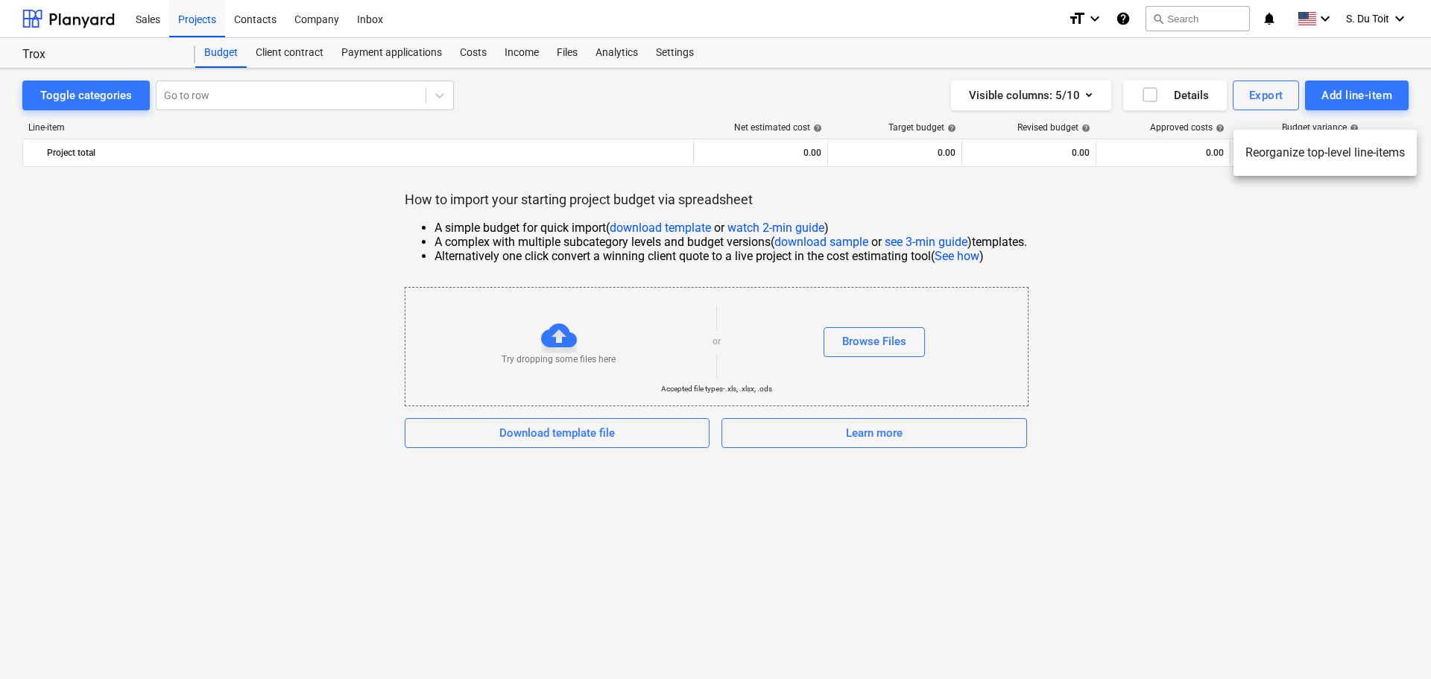
click at [1324, 267] on div at bounding box center [715, 339] width 1431 height 679
click at [1340, 91] on div "Add line-item" at bounding box center [1357, 95] width 71 height 19
click at [1193, 288] on div at bounding box center [715, 339] width 1431 height 679
click at [1069, 96] on div "Visible columns : 5/10" at bounding box center [1031, 95] width 124 height 19
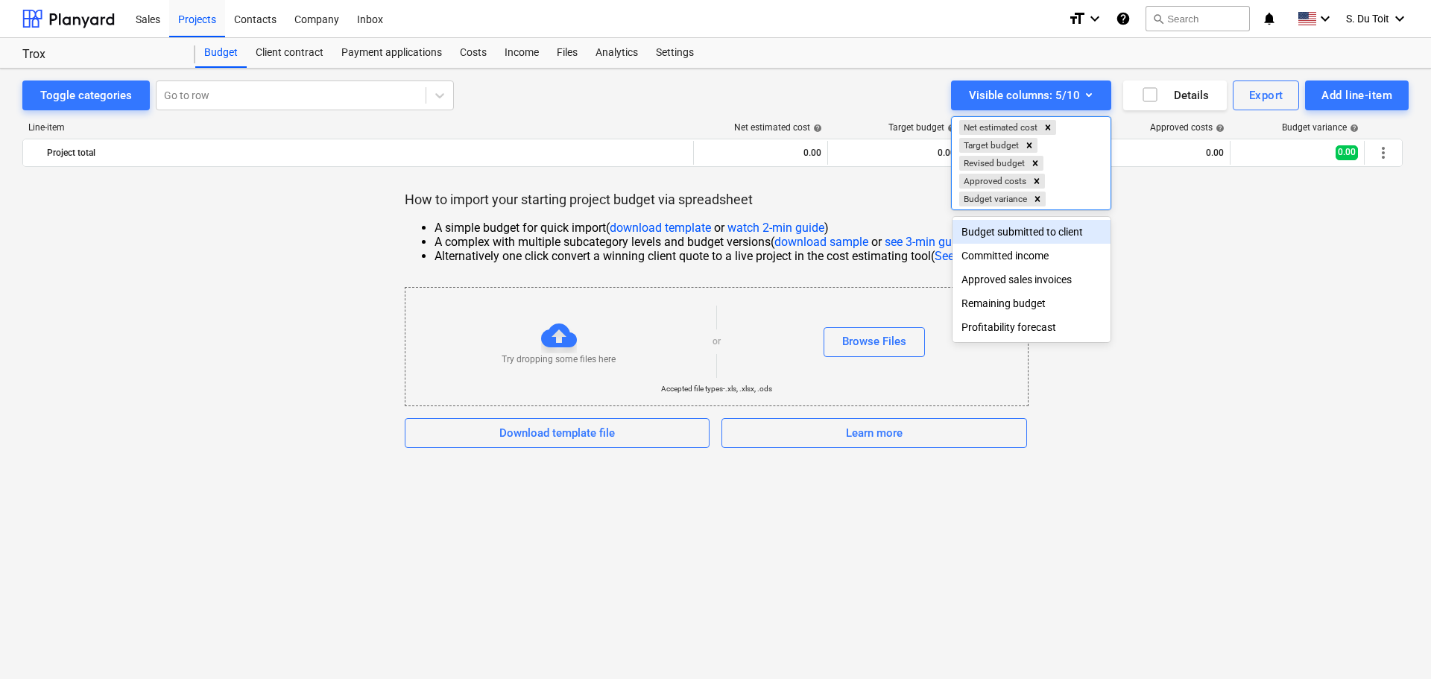
click at [479, 56] on div at bounding box center [715, 339] width 1431 height 679
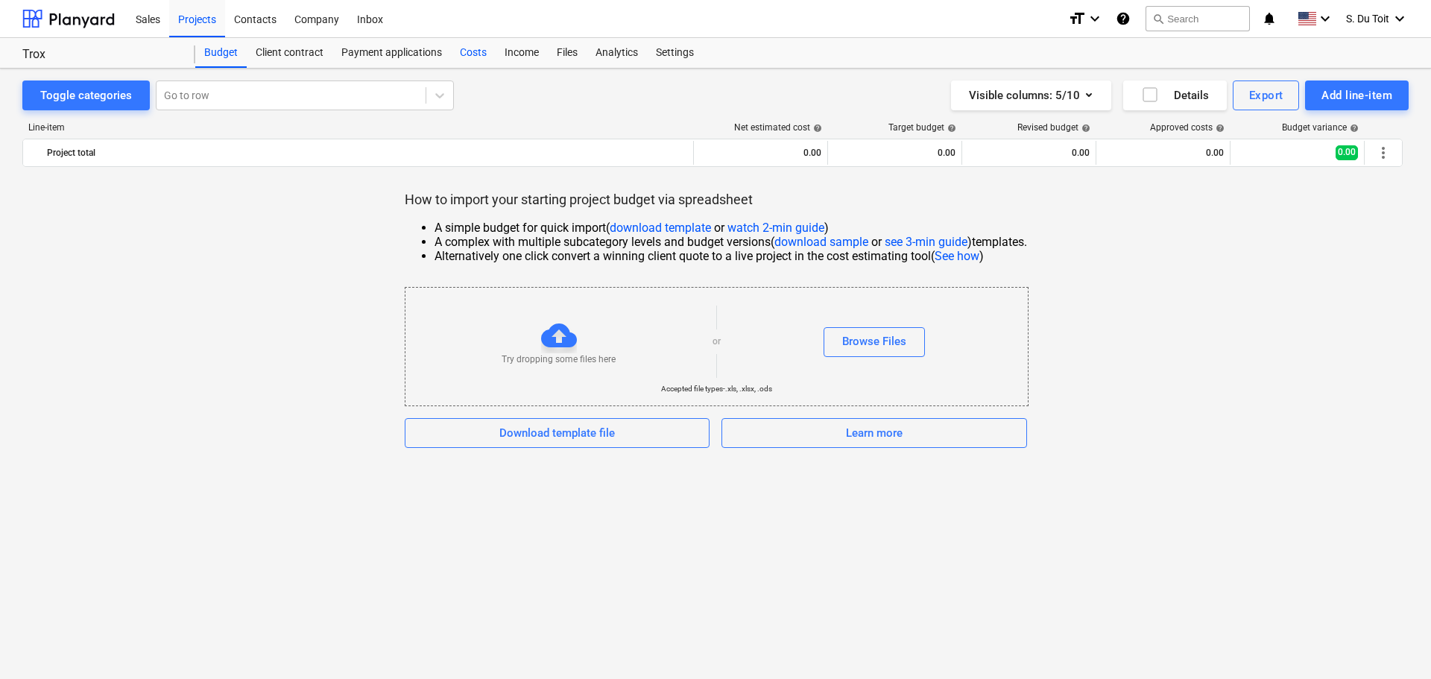
click at [479, 56] on div "Costs" at bounding box center [473, 53] width 45 height 30
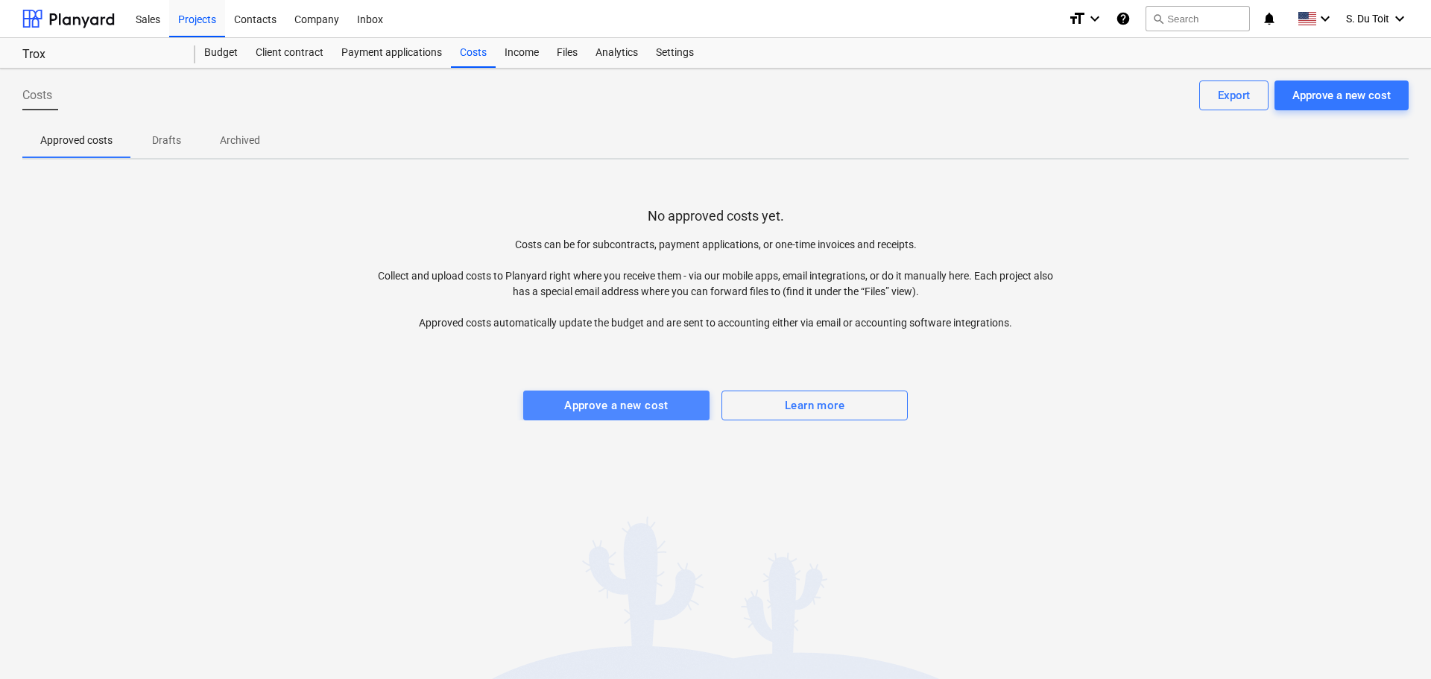
click at [651, 408] on div "Approve a new cost" at bounding box center [616, 405] width 104 height 19
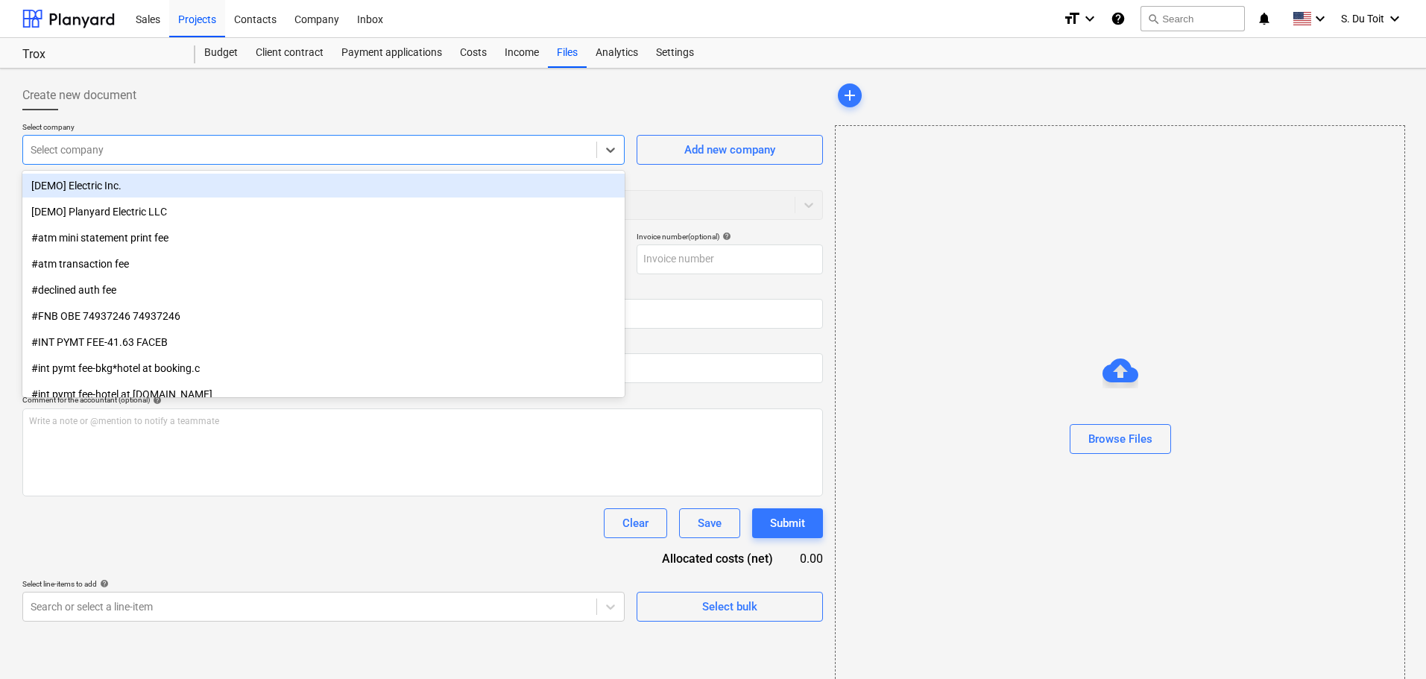
click at [222, 148] on div at bounding box center [310, 149] width 558 height 15
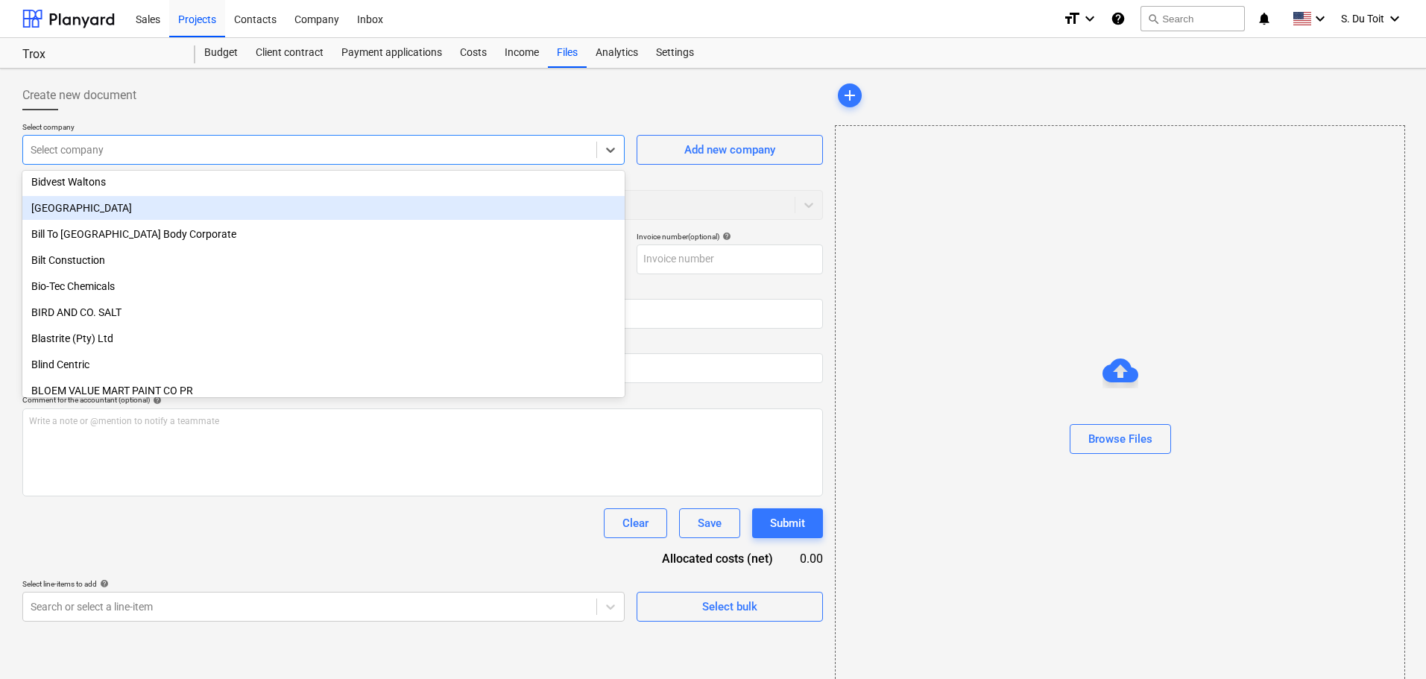
scroll to position [2833, 0]
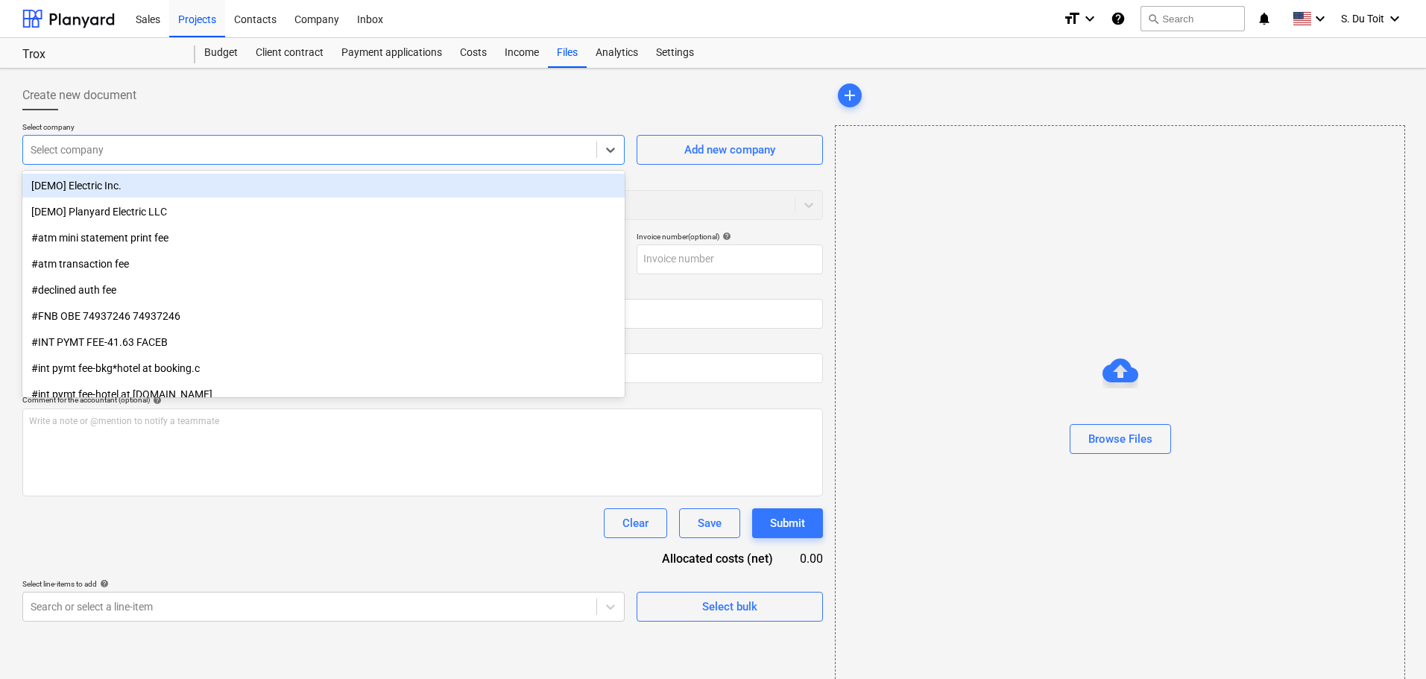
click at [225, 157] on div at bounding box center [310, 149] width 558 height 15
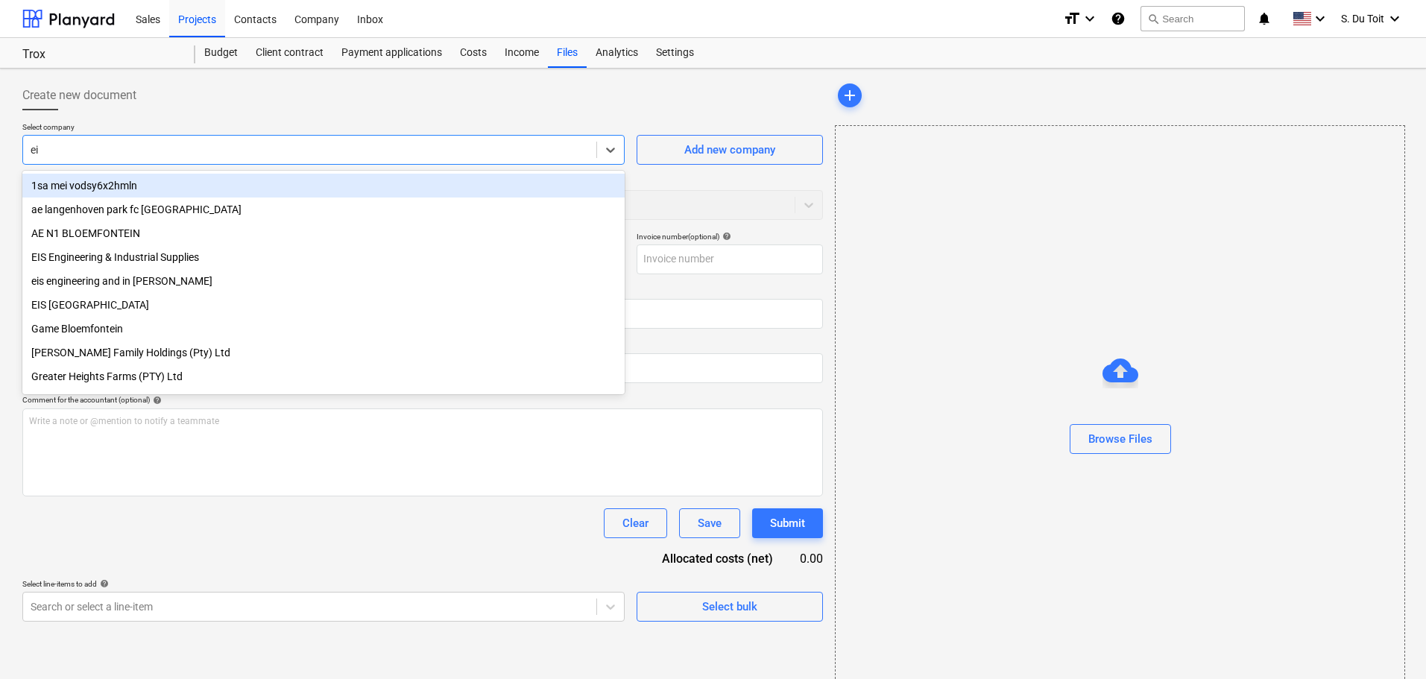
type input "eis"
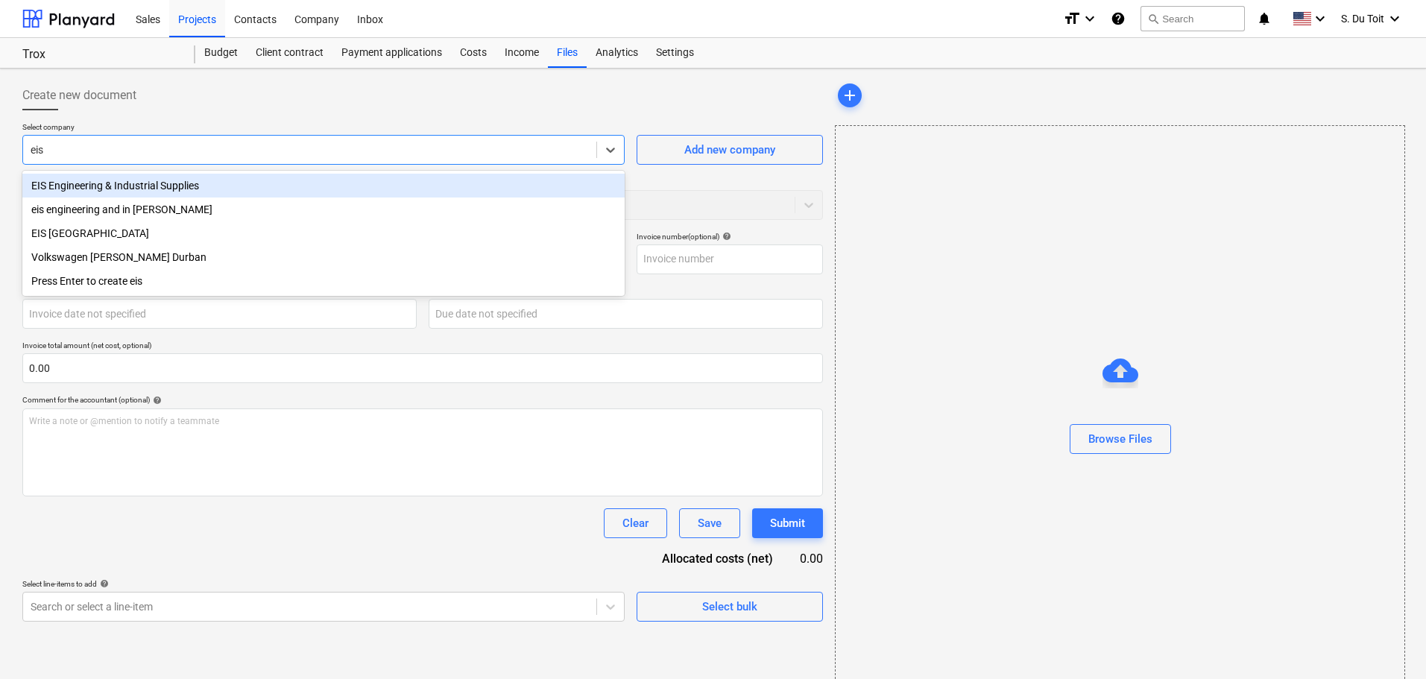
click at [231, 192] on div "EIS Engineering & Industrial Supplies" at bounding box center [323, 186] width 602 height 24
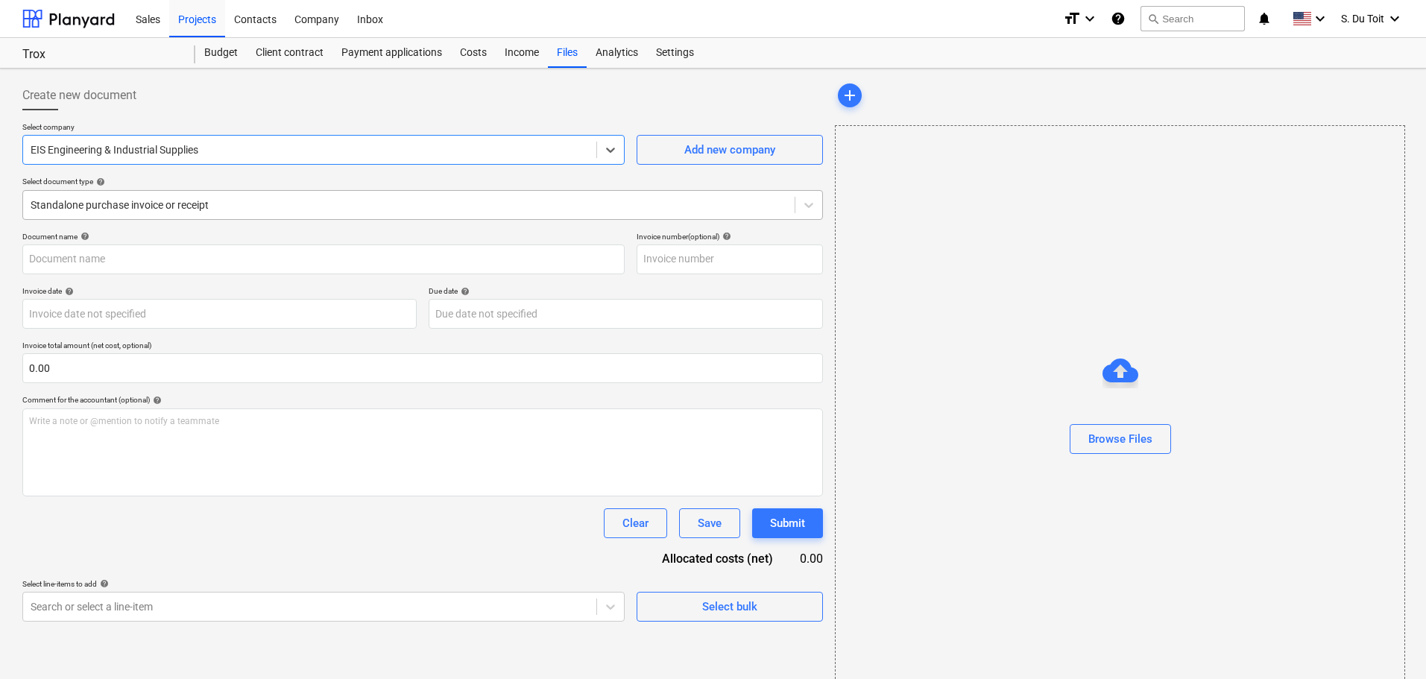
click at [163, 211] on div at bounding box center [409, 205] width 757 height 15
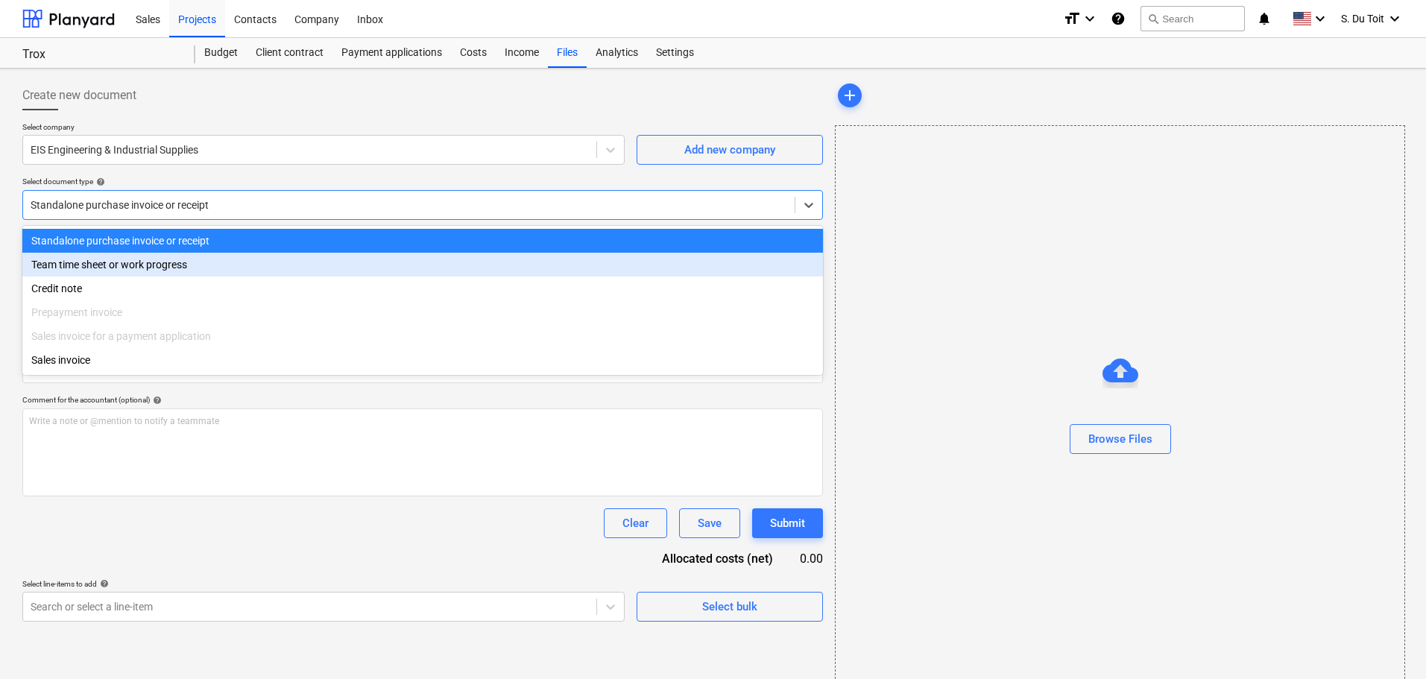
click at [171, 271] on div "Team time sheet or work progress" at bounding box center [422, 265] width 801 height 24
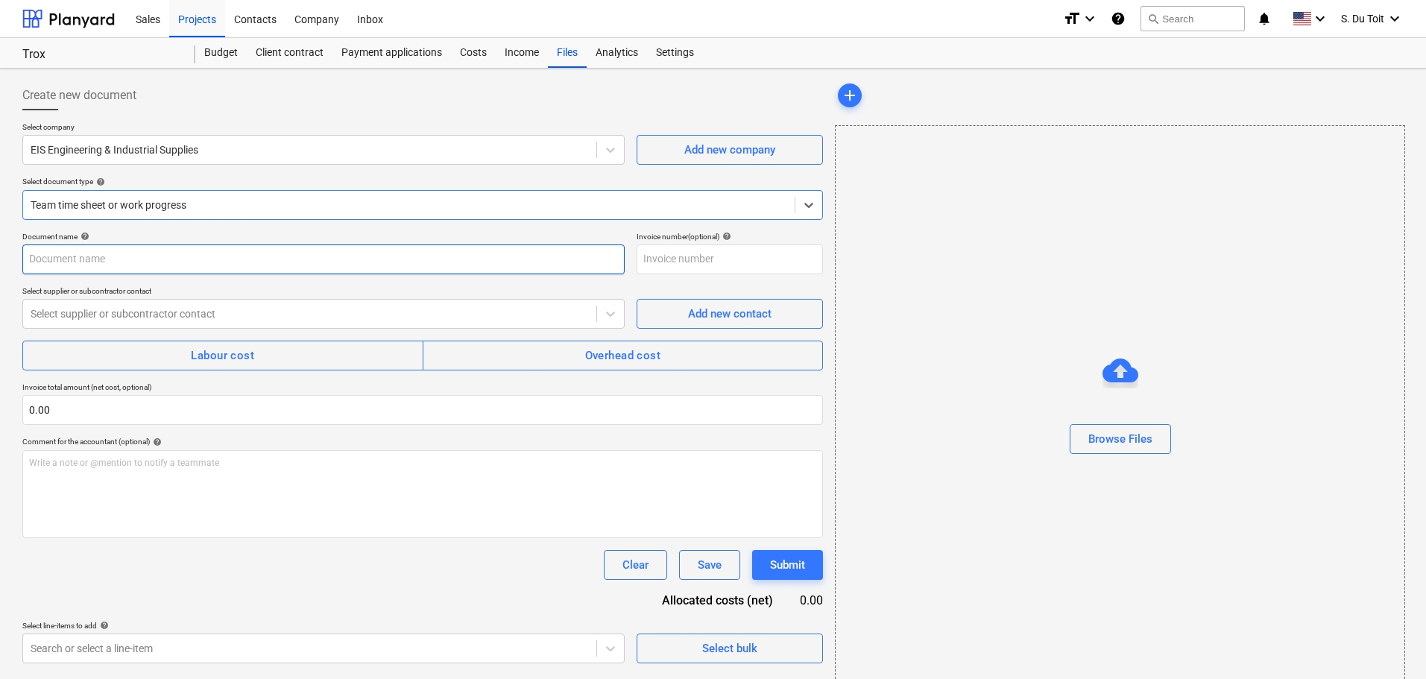
click at [144, 252] on input "text" at bounding box center [323, 260] width 602 height 30
click at [142, 261] on input "text" at bounding box center [323, 260] width 602 height 30
type input "Cost Template_Tashir_Trox"
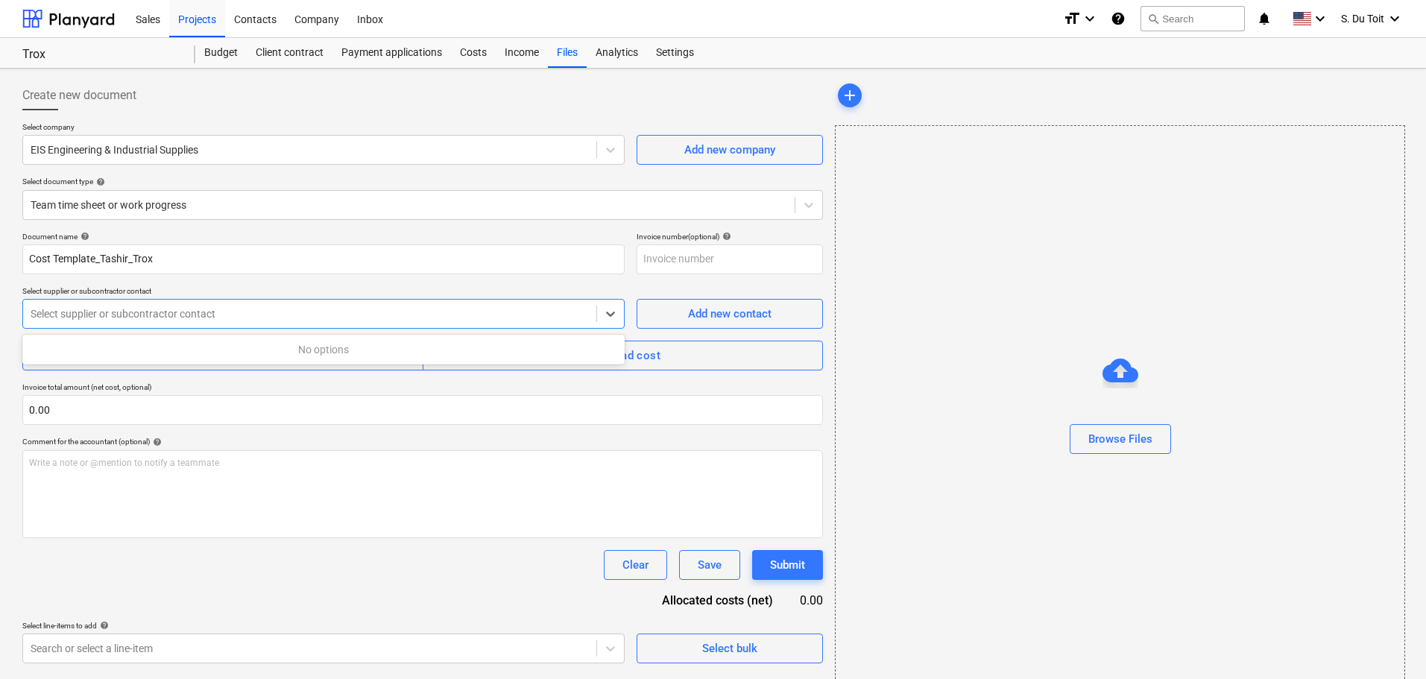
click at [188, 316] on div at bounding box center [310, 313] width 558 height 15
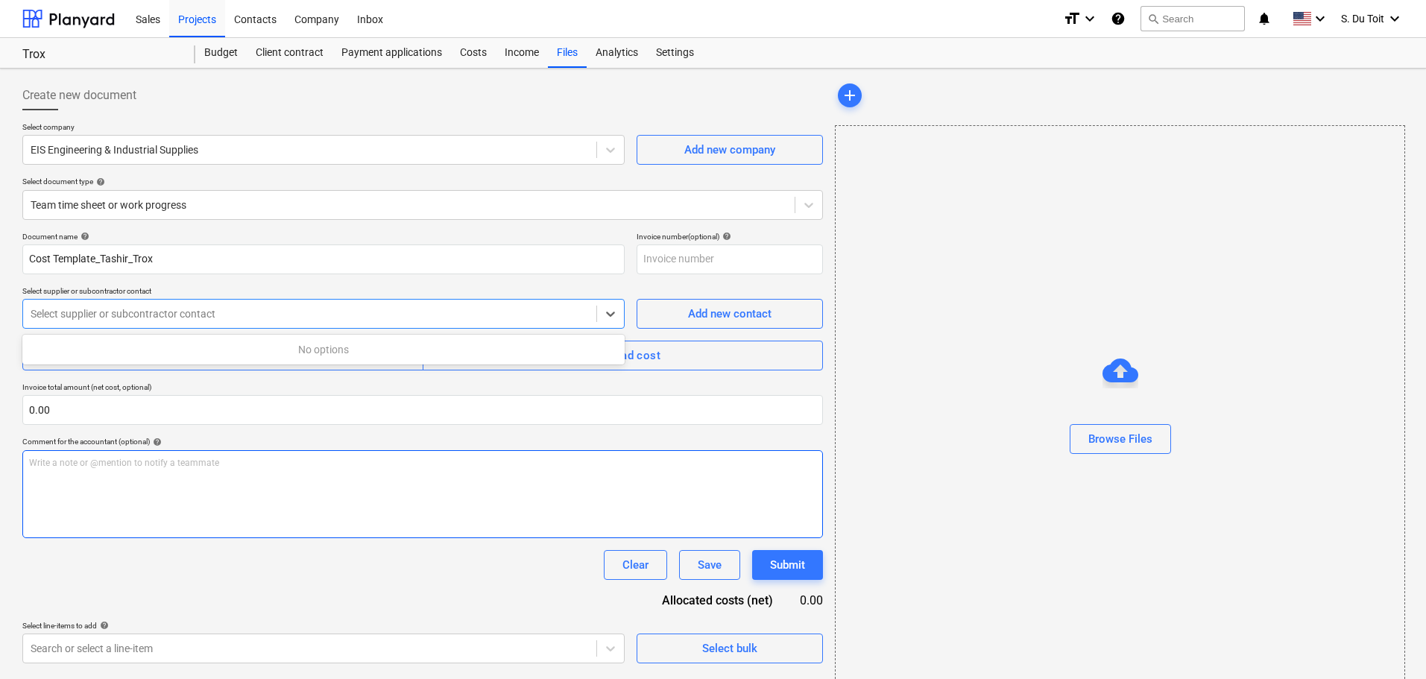
click at [246, 473] on div "Write a note or @mention to notify a teammate ﻿" at bounding box center [422, 494] width 801 height 88
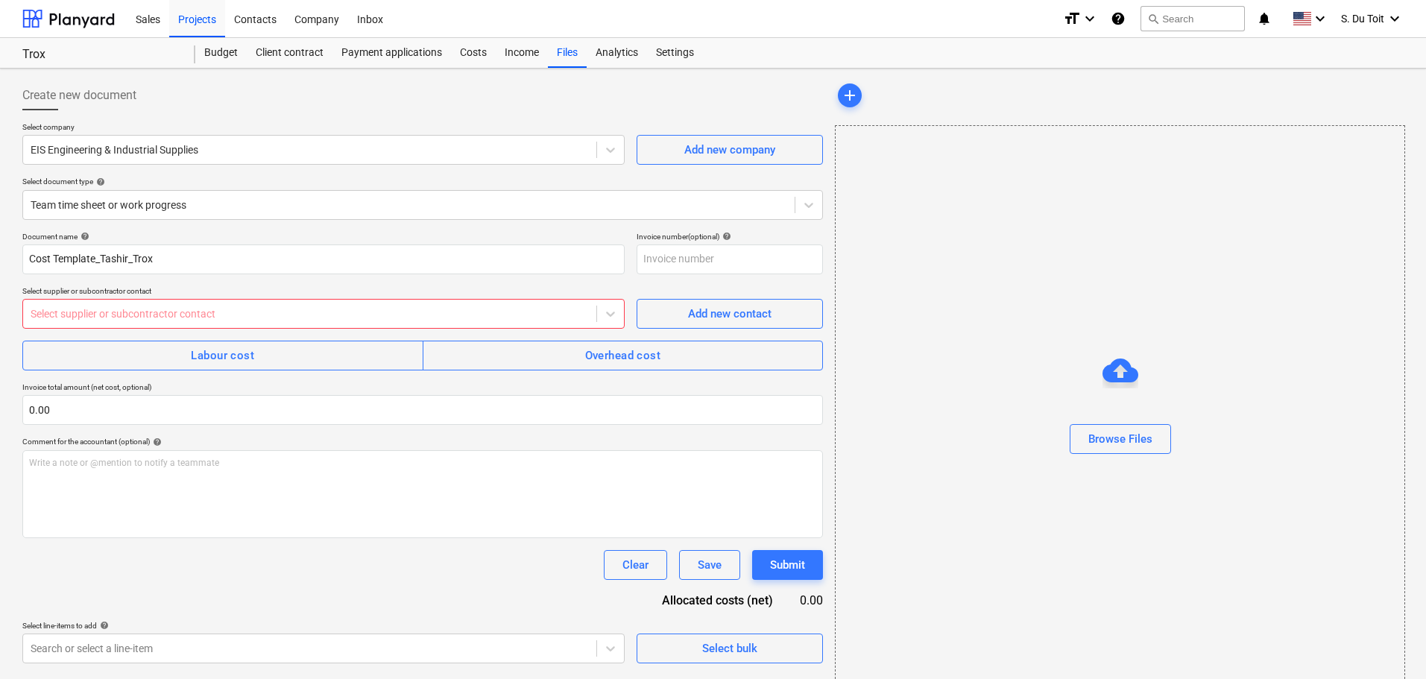
click at [176, 322] on div "Select supplier or subcontractor contact" at bounding box center [309, 313] width 573 height 21
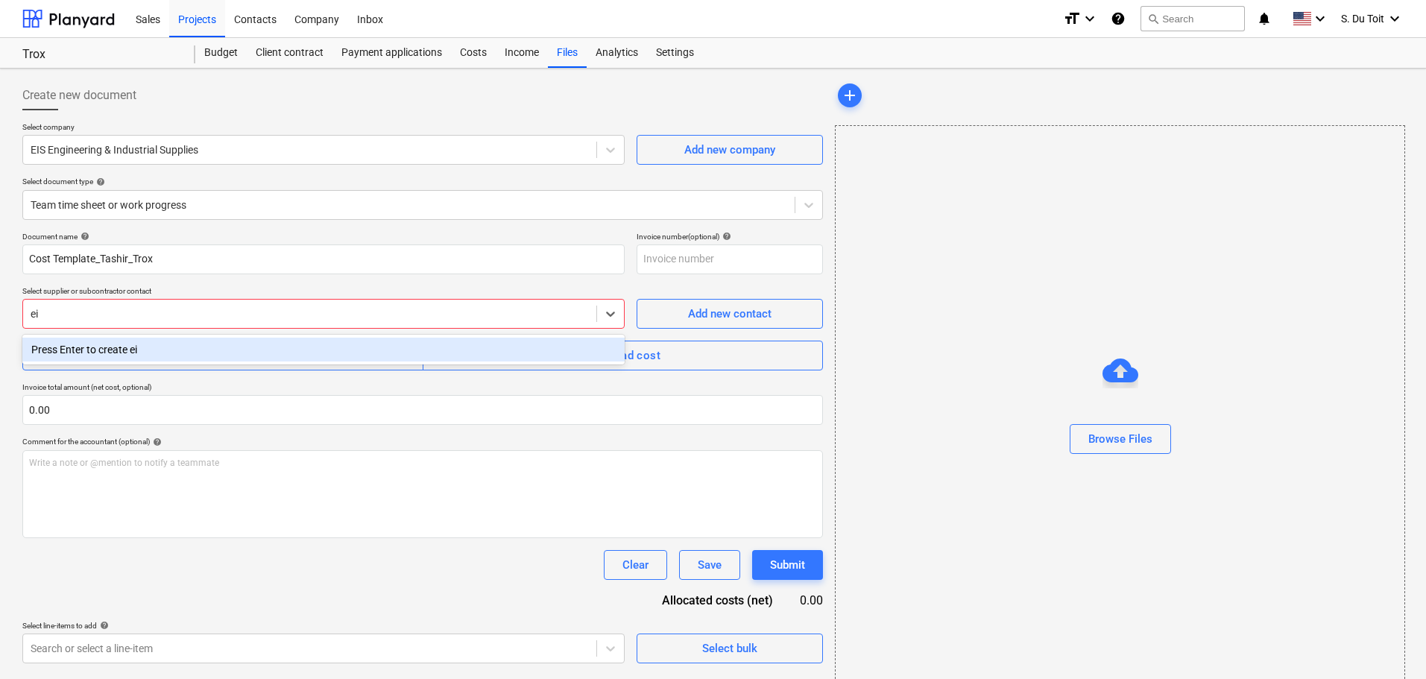
type input "e"
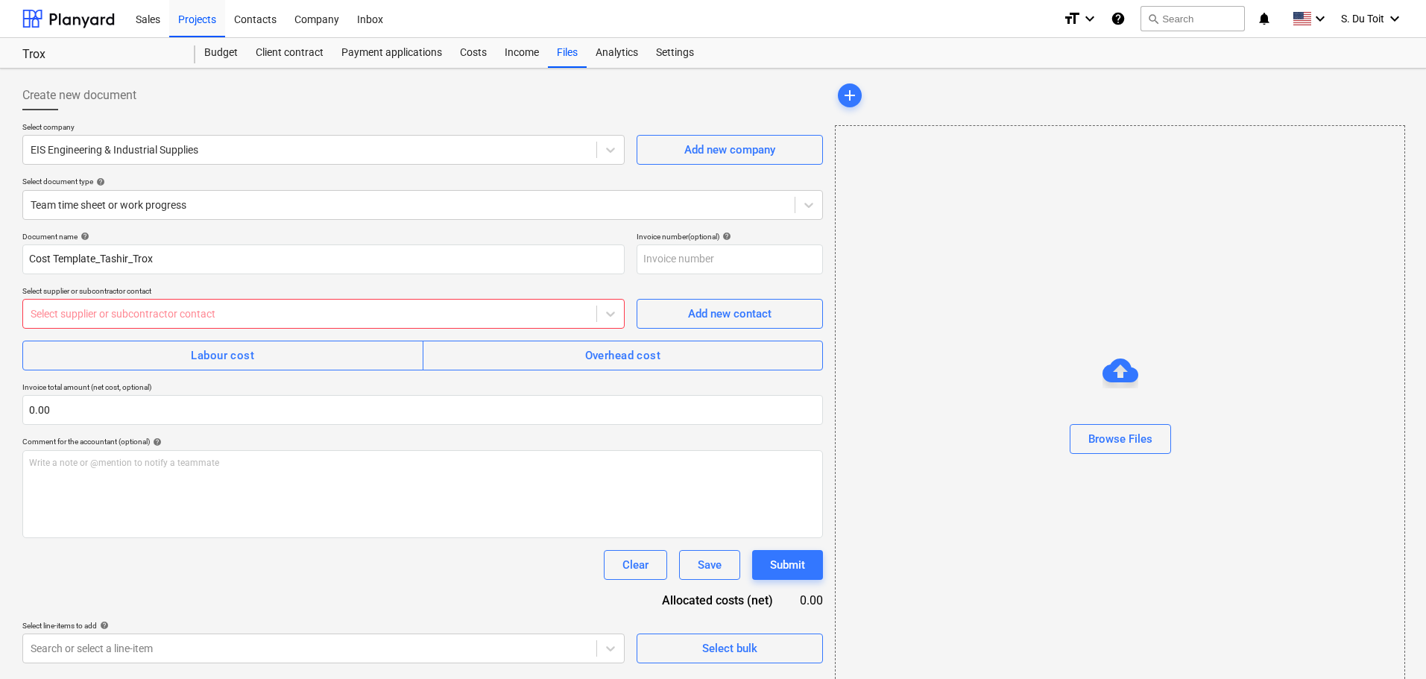
click at [151, 374] on div "Document name help Cost Template_Tashir_Trox Invoice number (optional) help Sel…" at bounding box center [422, 448] width 801 height 432
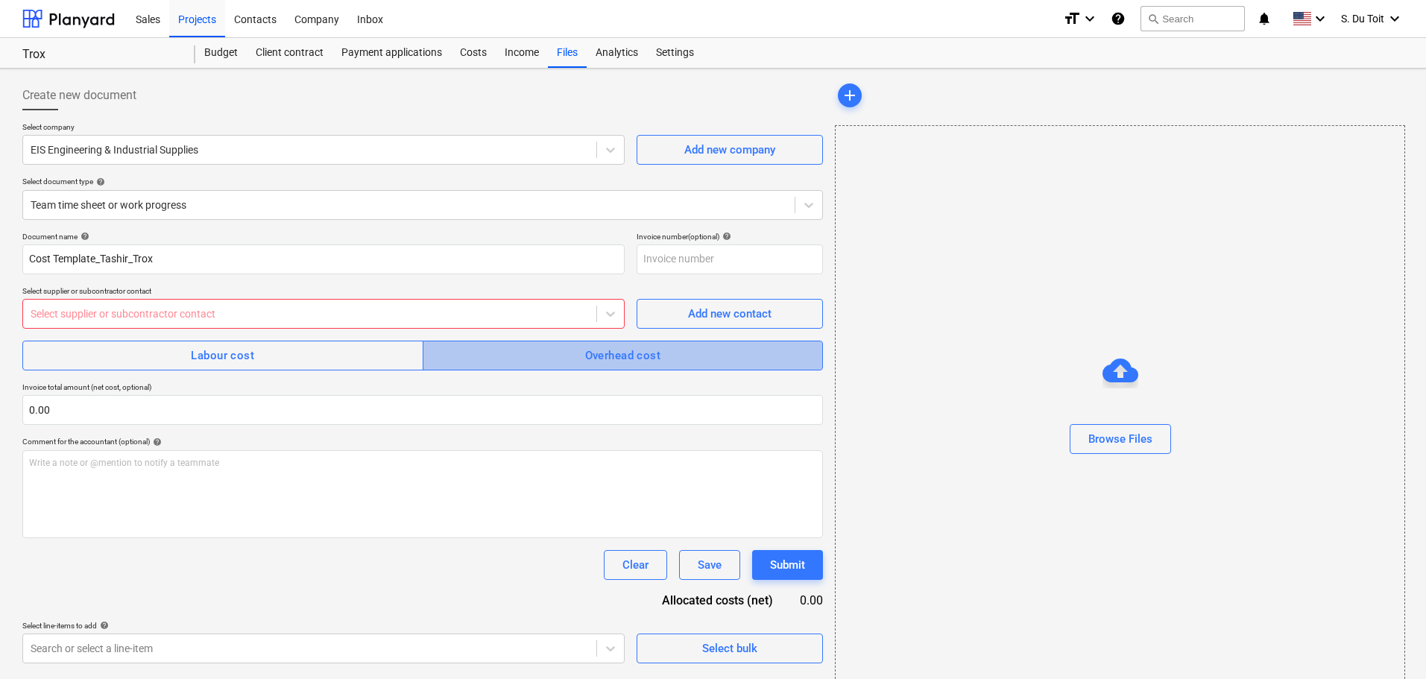
click at [585, 365] on div "Overhead cost" at bounding box center [623, 355] width 76 height 19
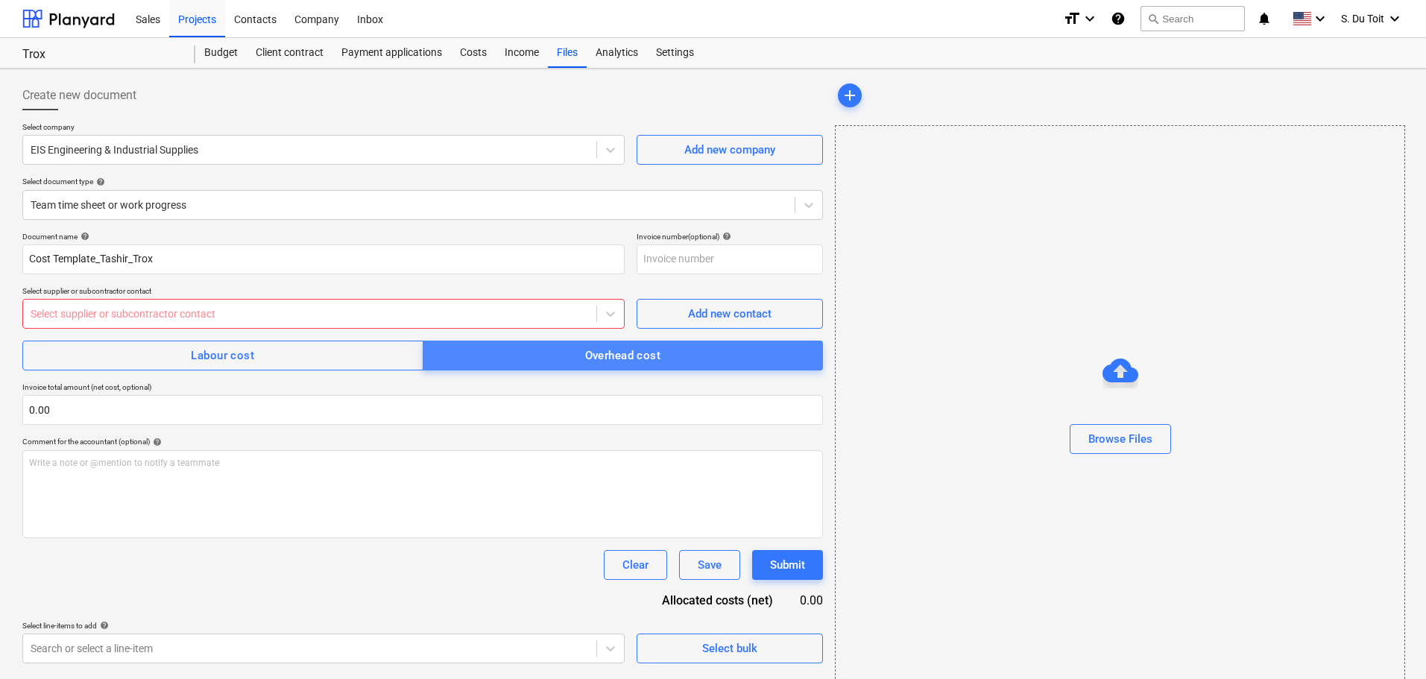
click at [585, 365] on div "Overhead cost" at bounding box center [623, 355] width 76 height 19
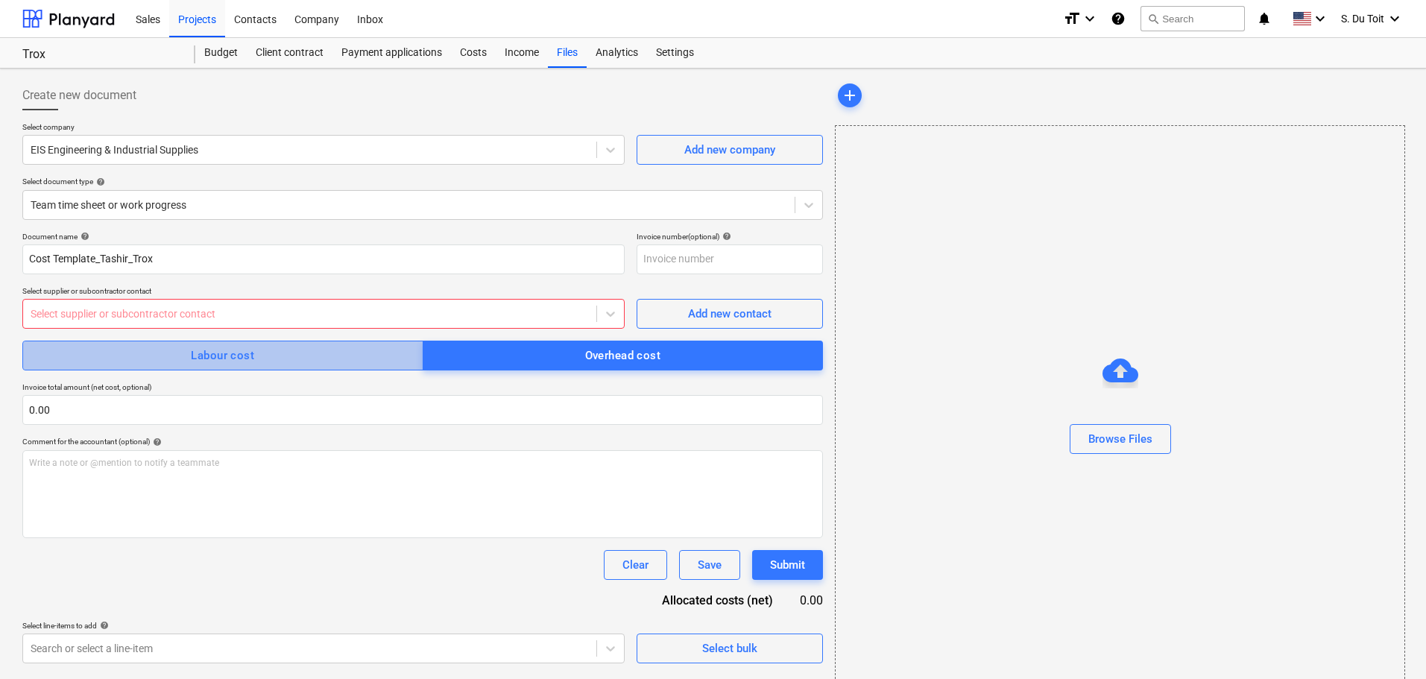
click at [401, 367] on button "Labour cost" at bounding box center [222, 356] width 401 height 30
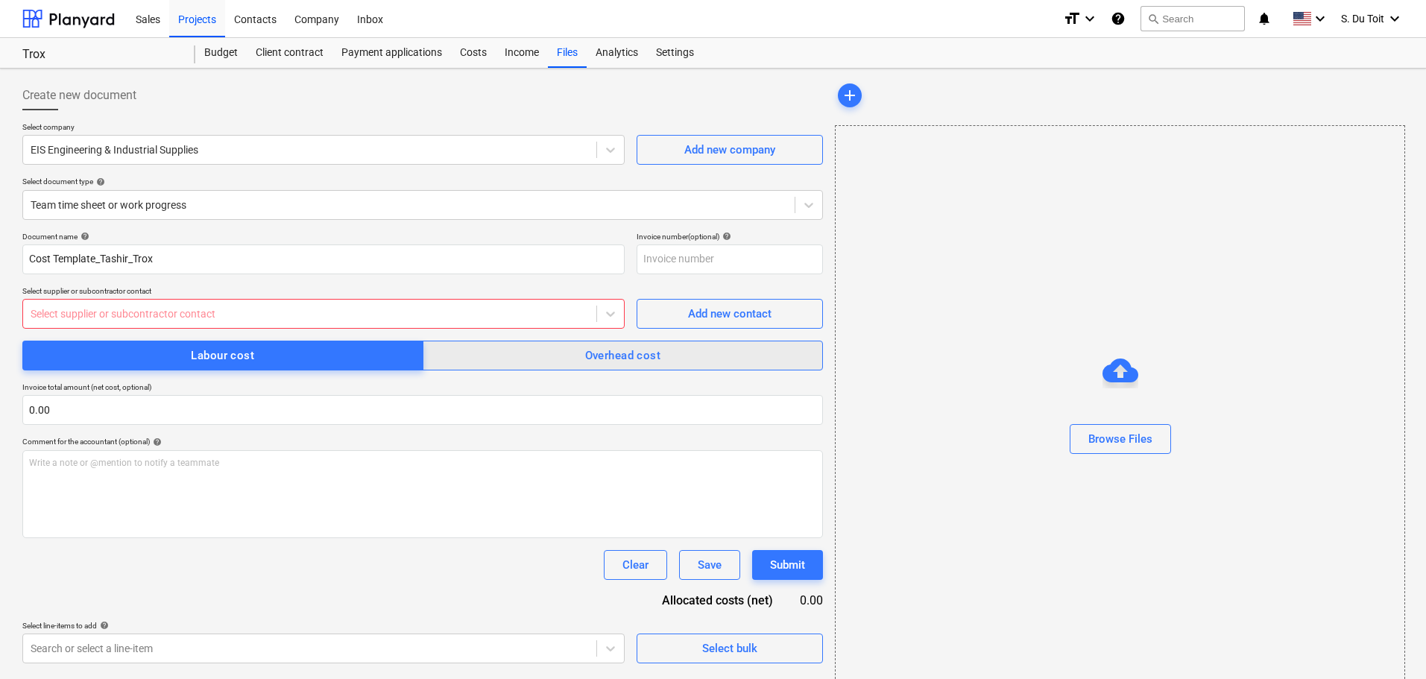
click at [596, 362] on div "Overhead cost" at bounding box center [623, 355] width 76 height 19
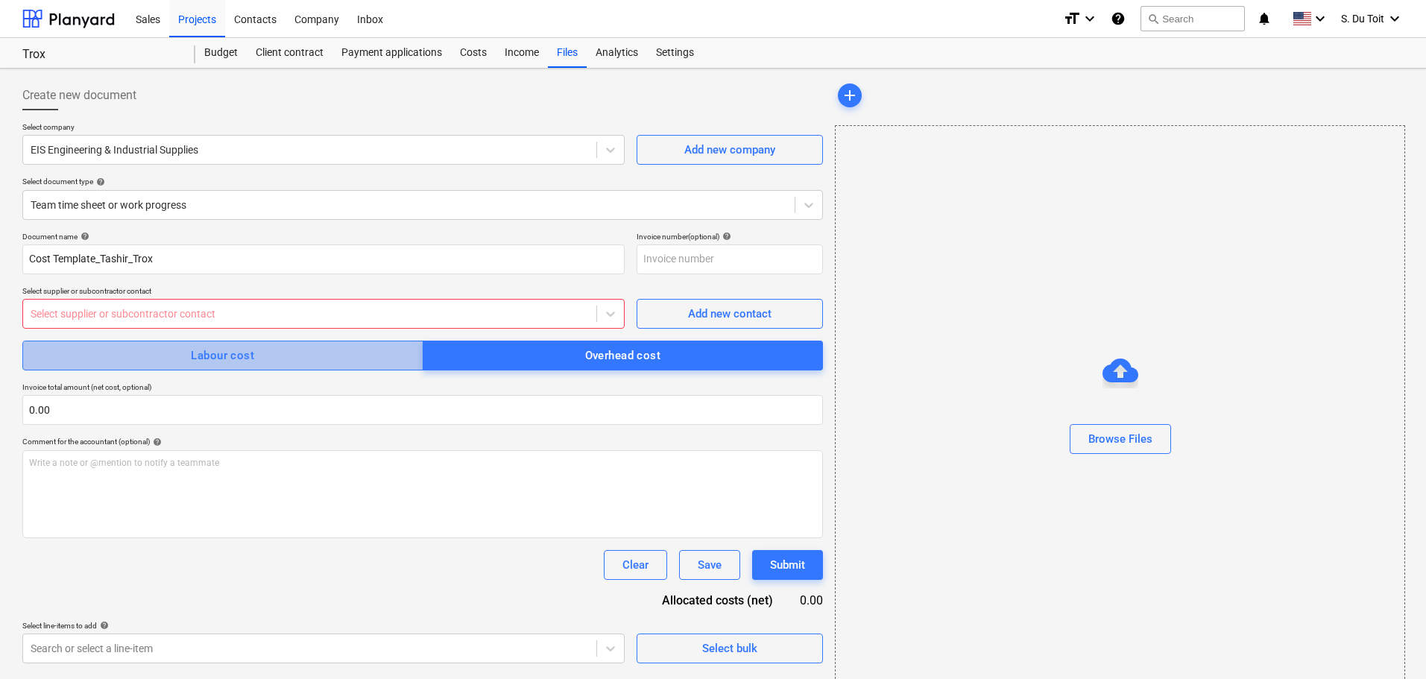
click at [394, 352] on span "Labour cost" at bounding box center [223, 355] width 368 height 19
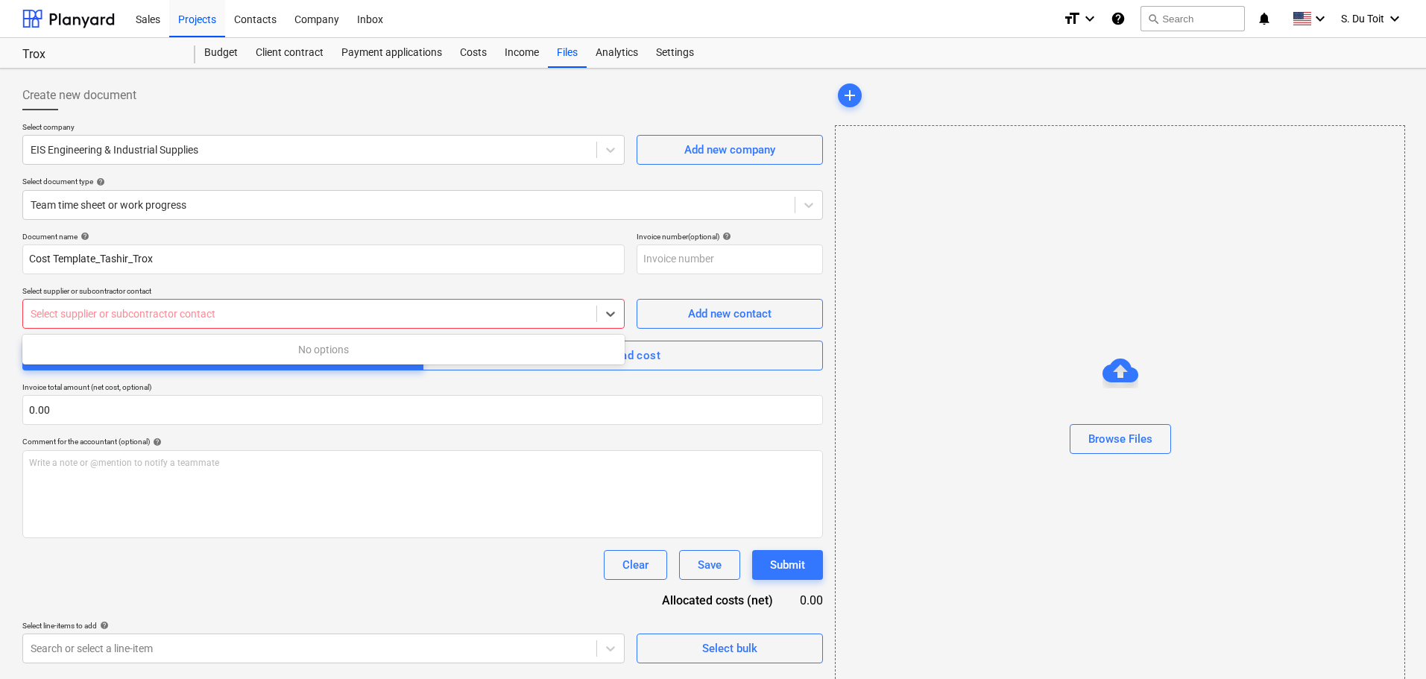
click at [480, 316] on div at bounding box center [310, 313] width 558 height 15
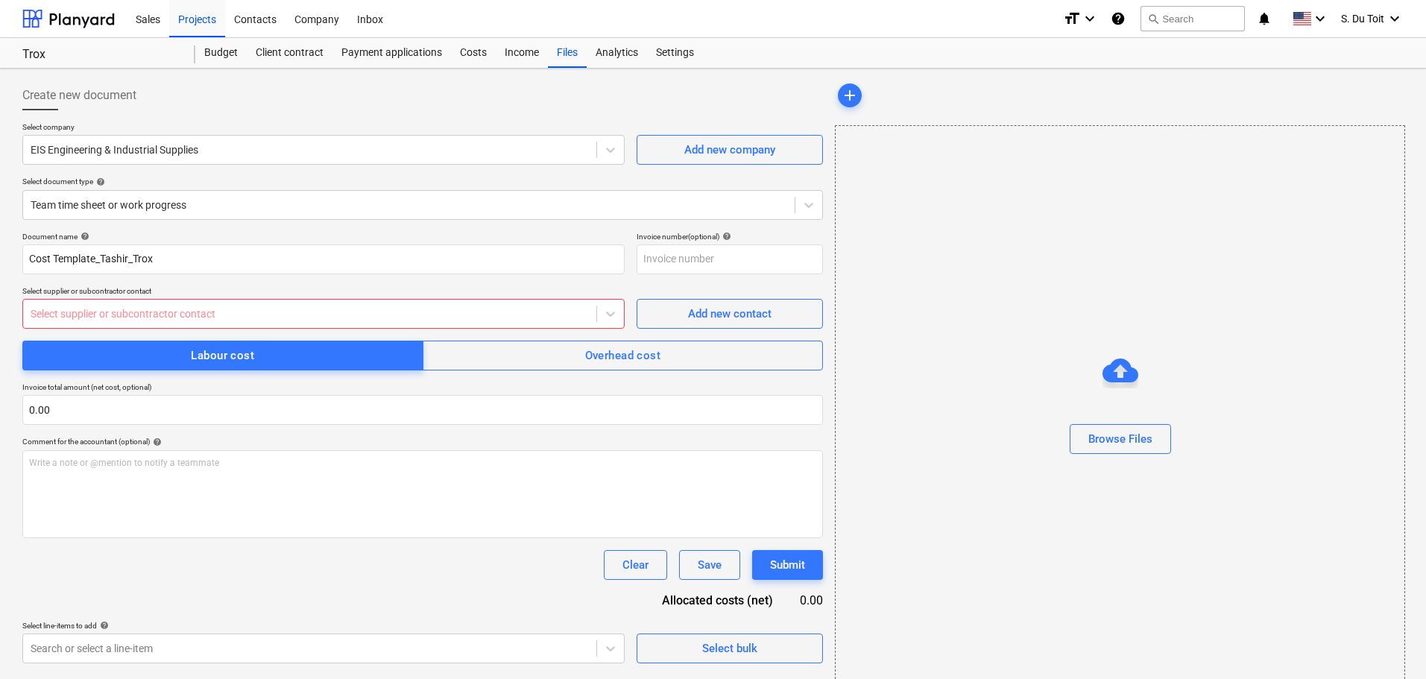
click at [473, 386] on p "Invoice total amount (net cost, optional)" at bounding box center [422, 388] width 801 height 13
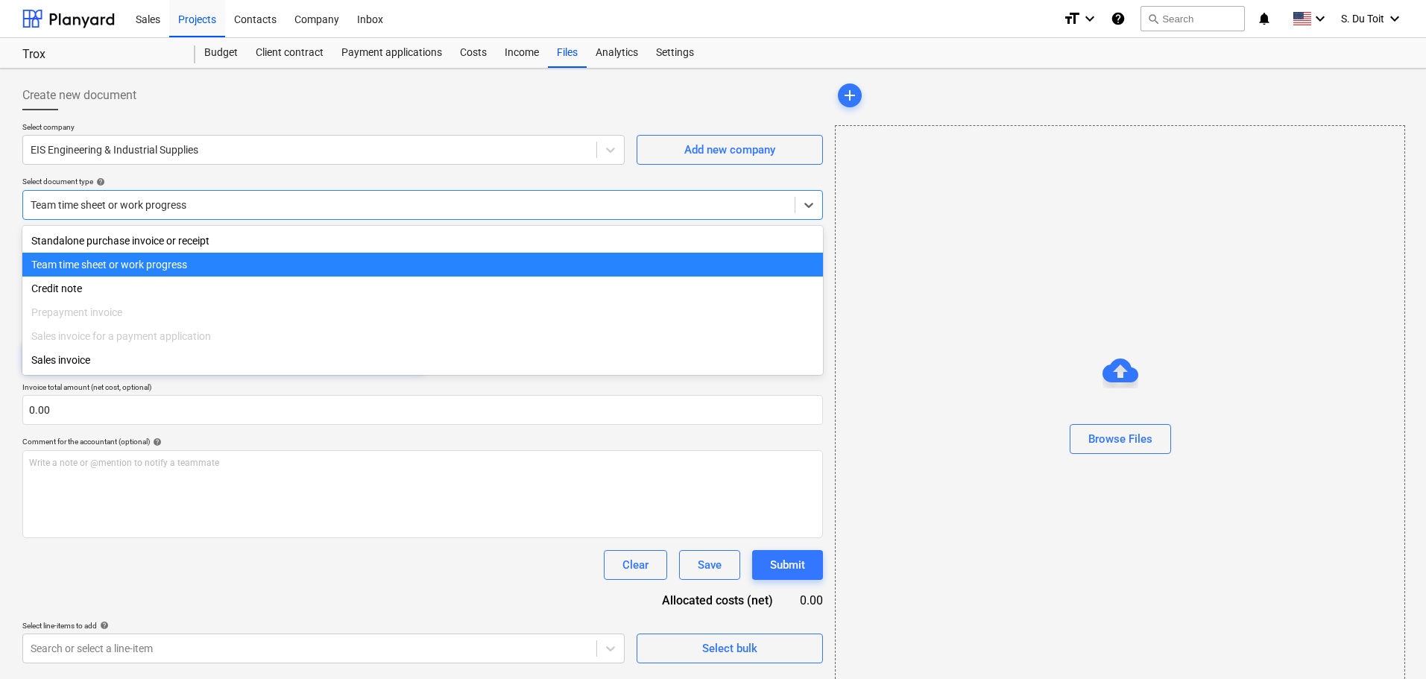
click at [200, 209] on div at bounding box center [409, 205] width 757 height 15
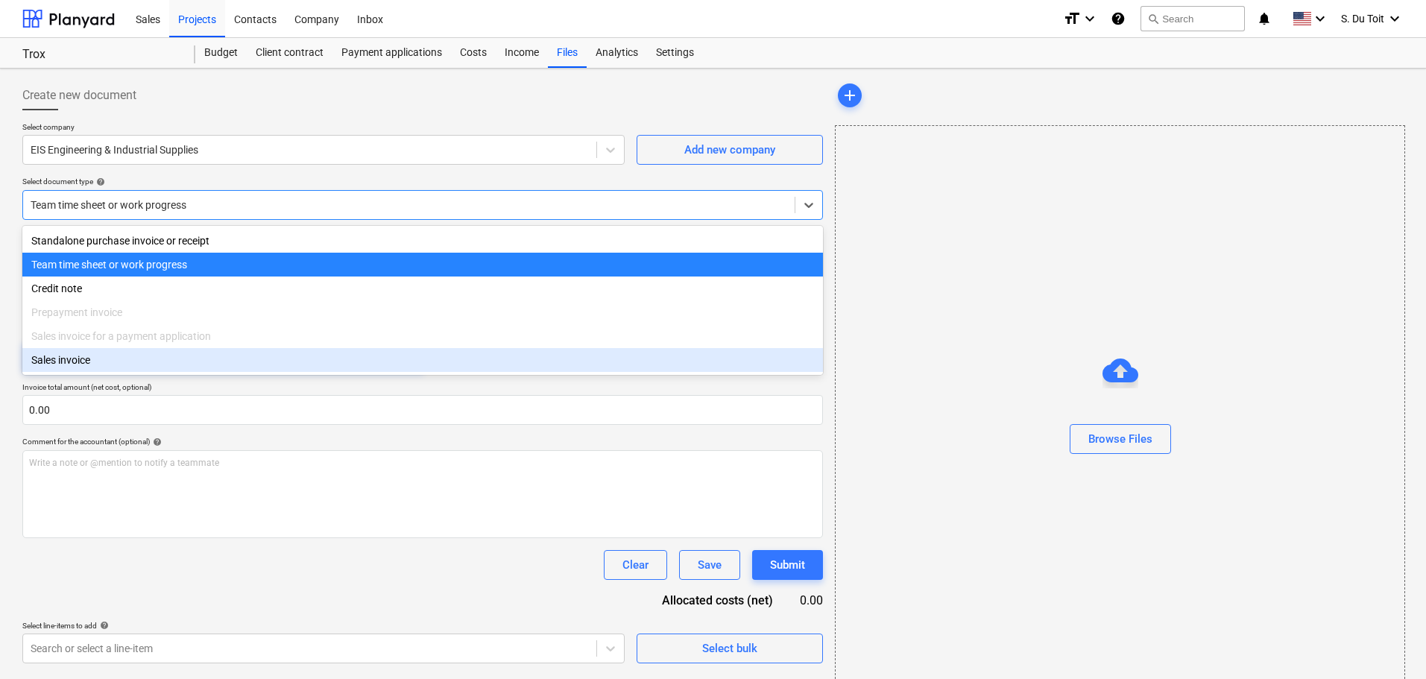
click at [173, 368] on div "Sales invoice" at bounding box center [422, 360] width 801 height 24
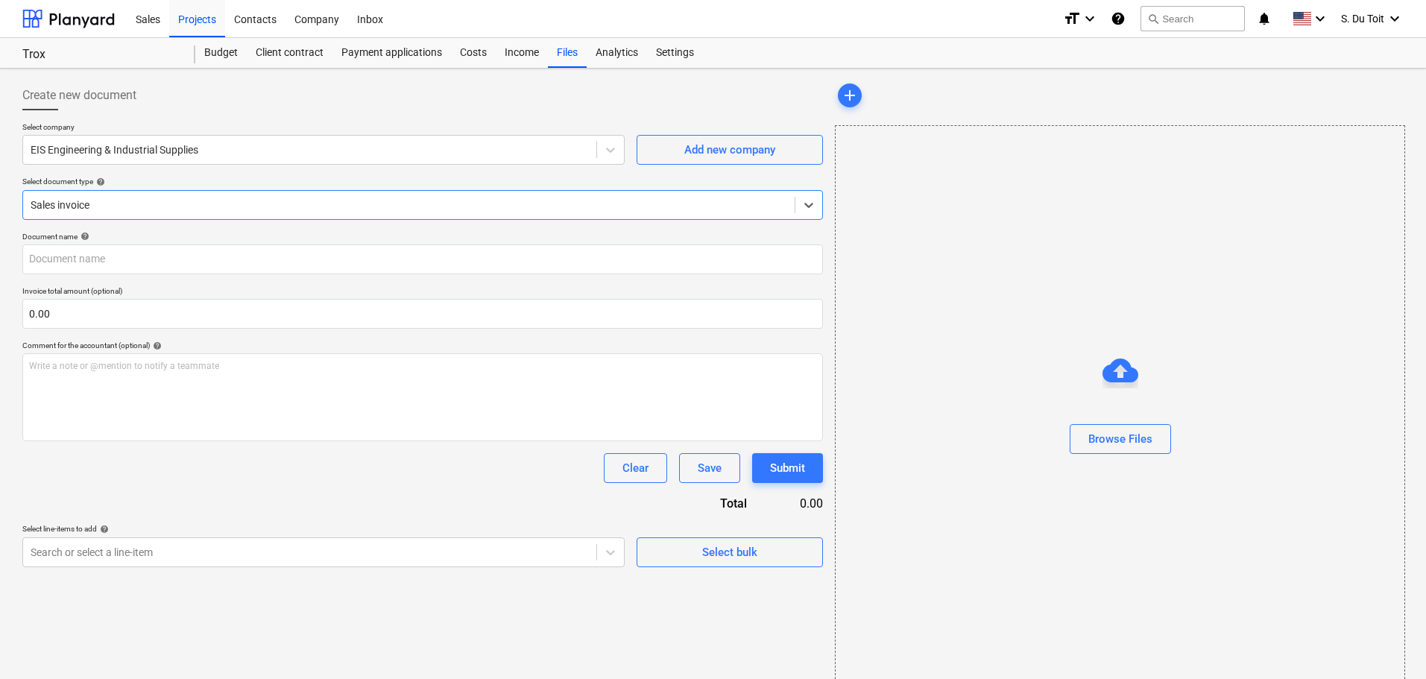
click at [169, 198] on div at bounding box center [409, 205] width 757 height 15
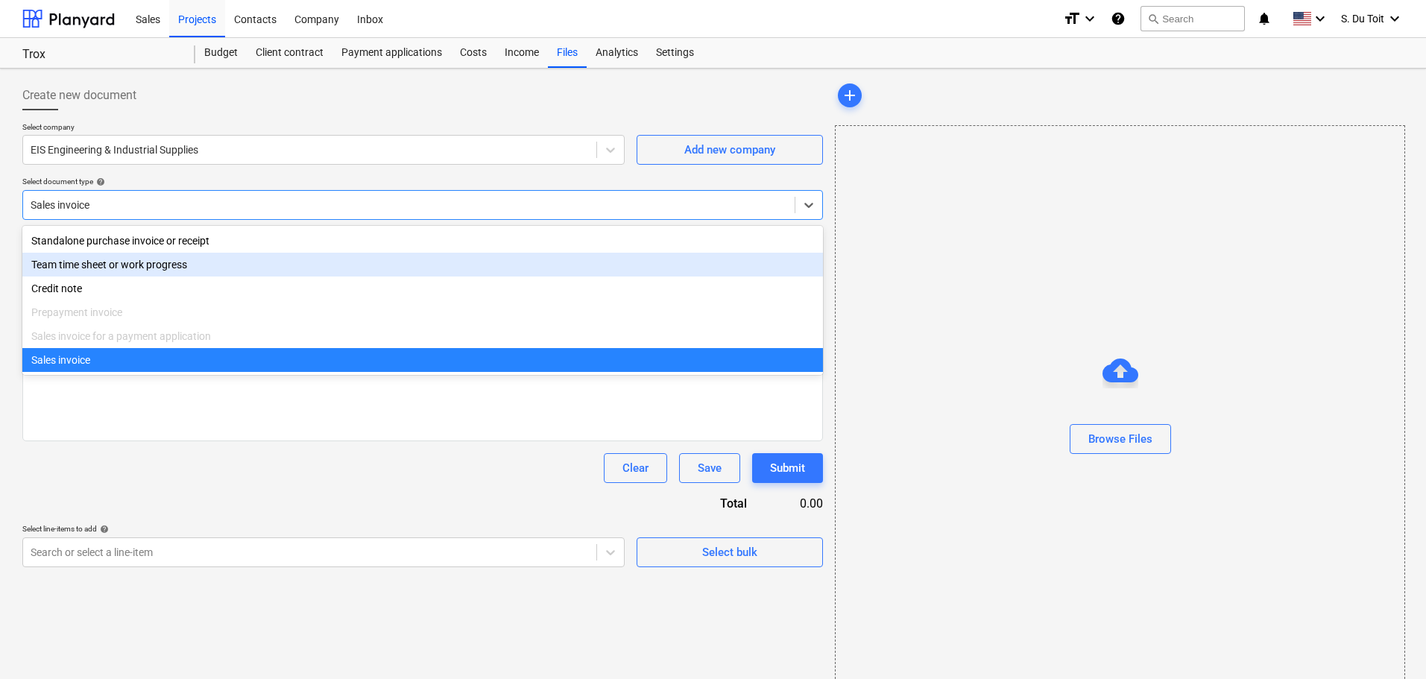
click at [204, 270] on div "Team time sheet or work progress" at bounding box center [422, 265] width 801 height 24
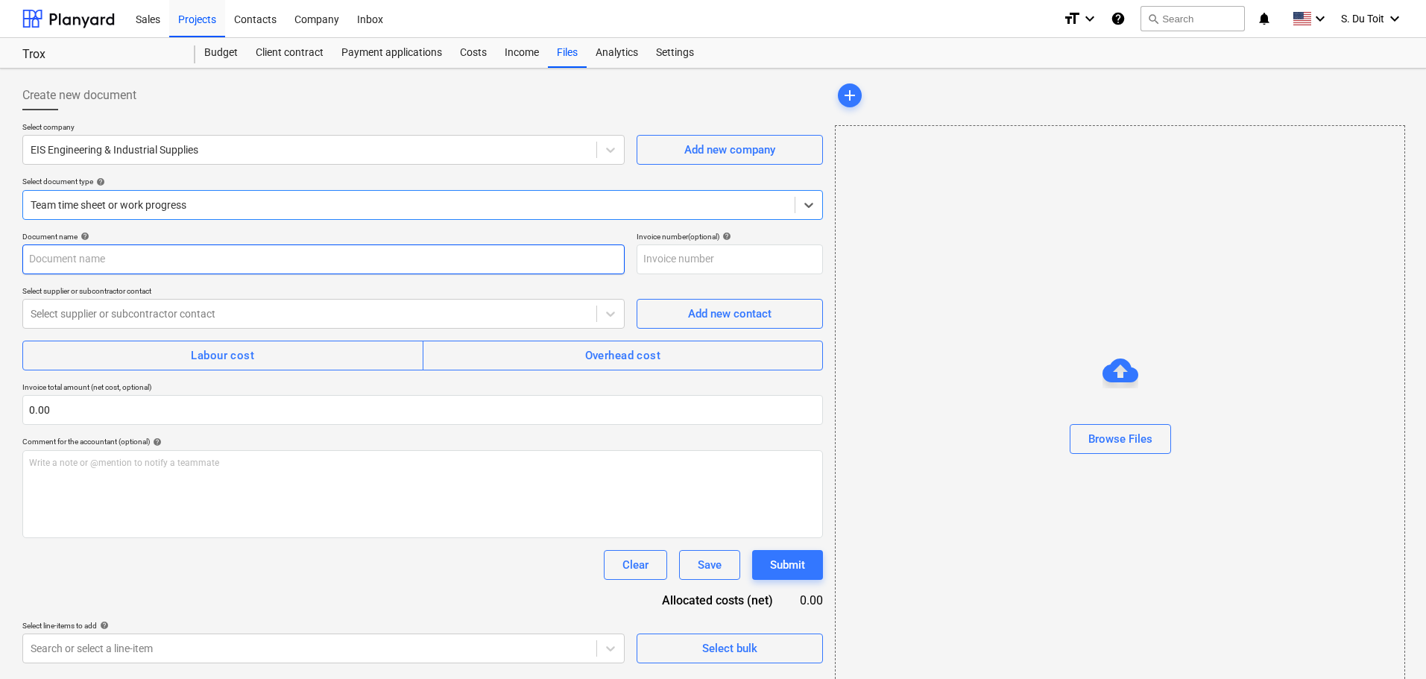
click at [186, 267] on input "text" at bounding box center [323, 260] width 602 height 30
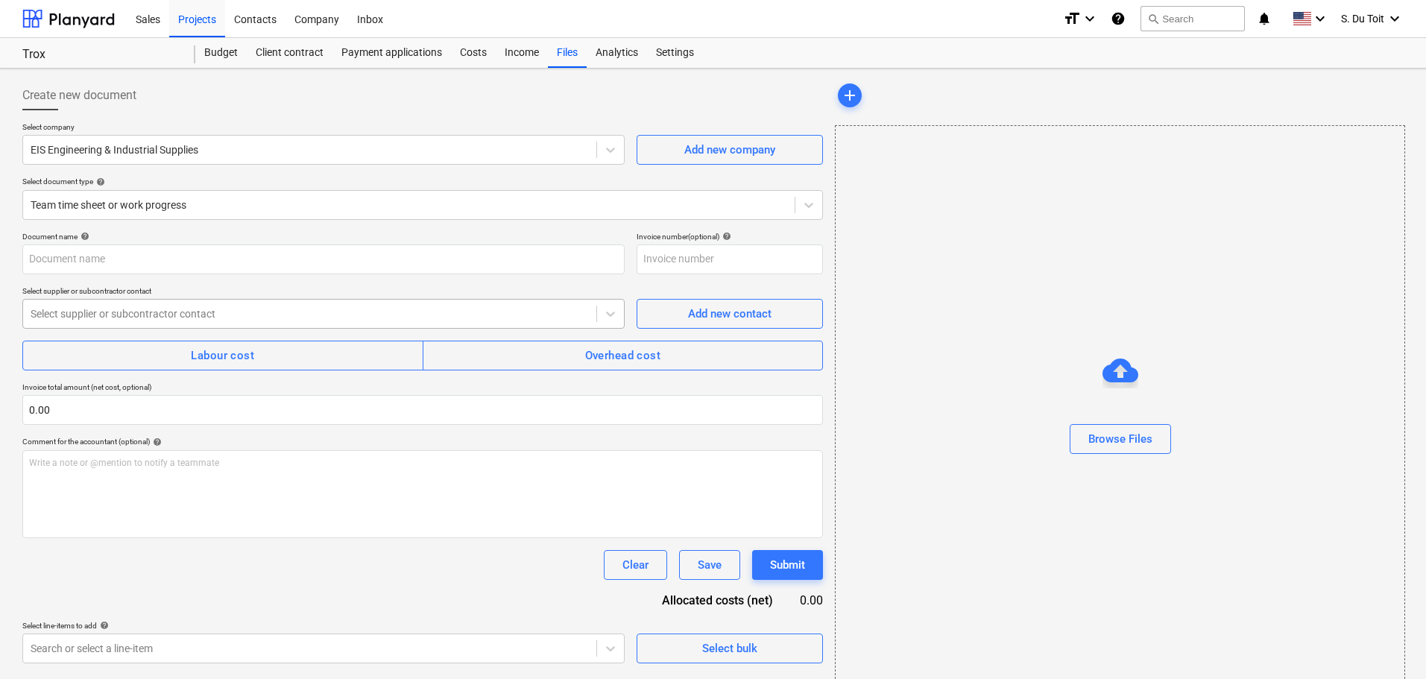
click at [198, 301] on div "Select supplier or subcontractor contact" at bounding box center [323, 314] width 602 height 30
click at [341, 428] on div "Document name help Invoice number (optional) help Select supplier or subcontrac…" at bounding box center [422, 448] width 801 height 432
click at [306, 352] on span "Labour cost" at bounding box center [223, 355] width 368 height 19
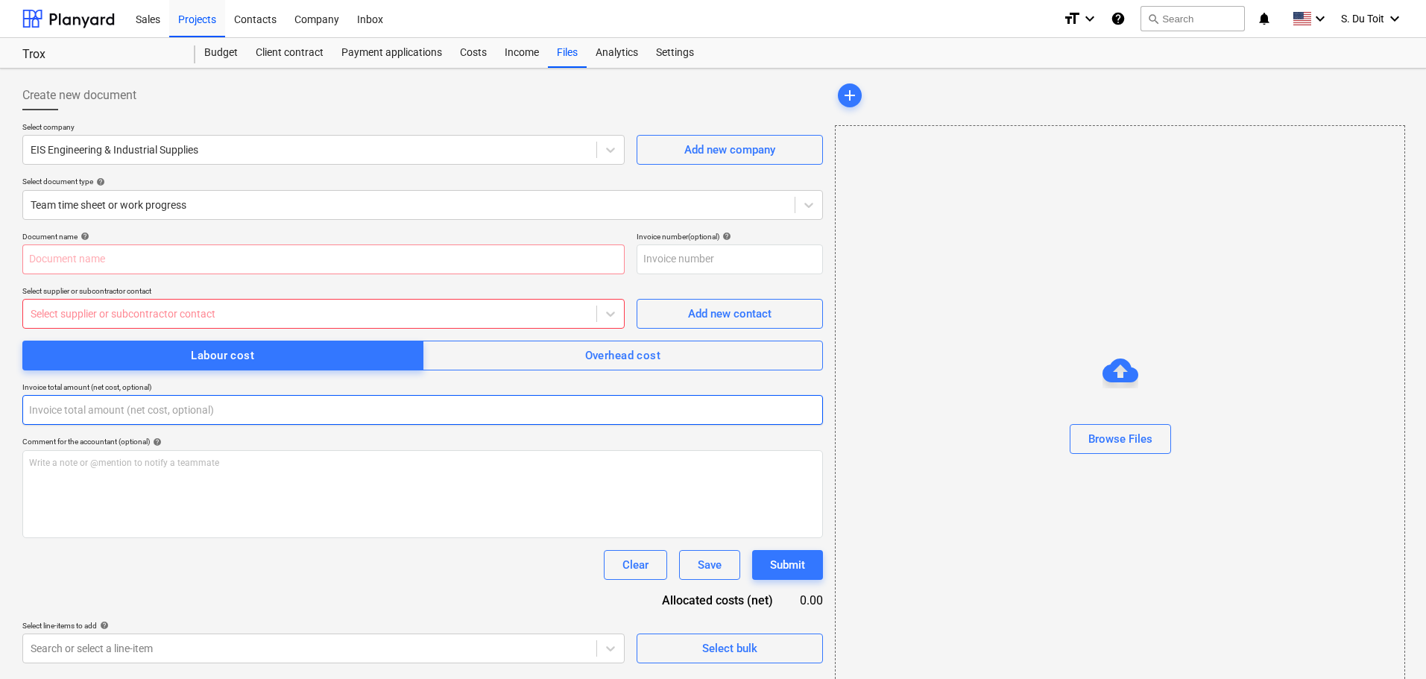
click at [260, 416] on input "text" at bounding box center [422, 410] width 801 height 30
click at [200, 423] on input "text" at bounding box center [422, 410] width 801 height 30
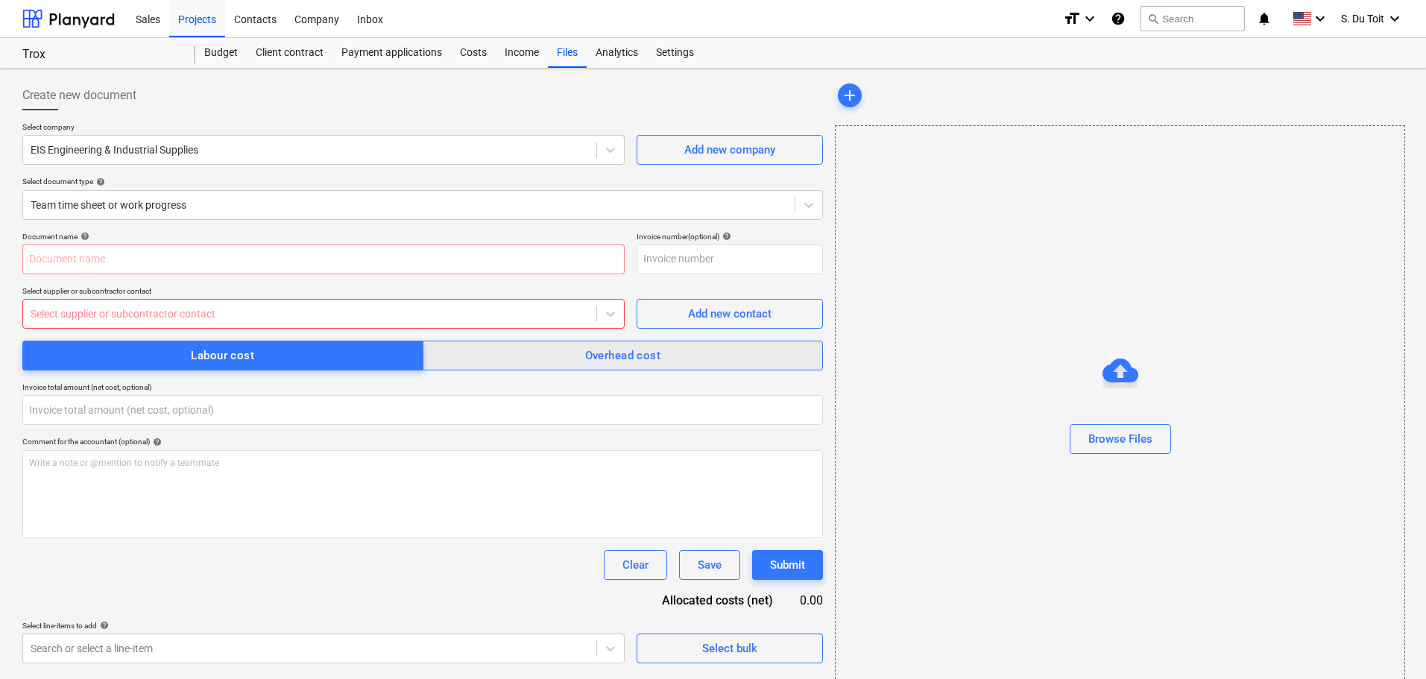
type input "0.00"
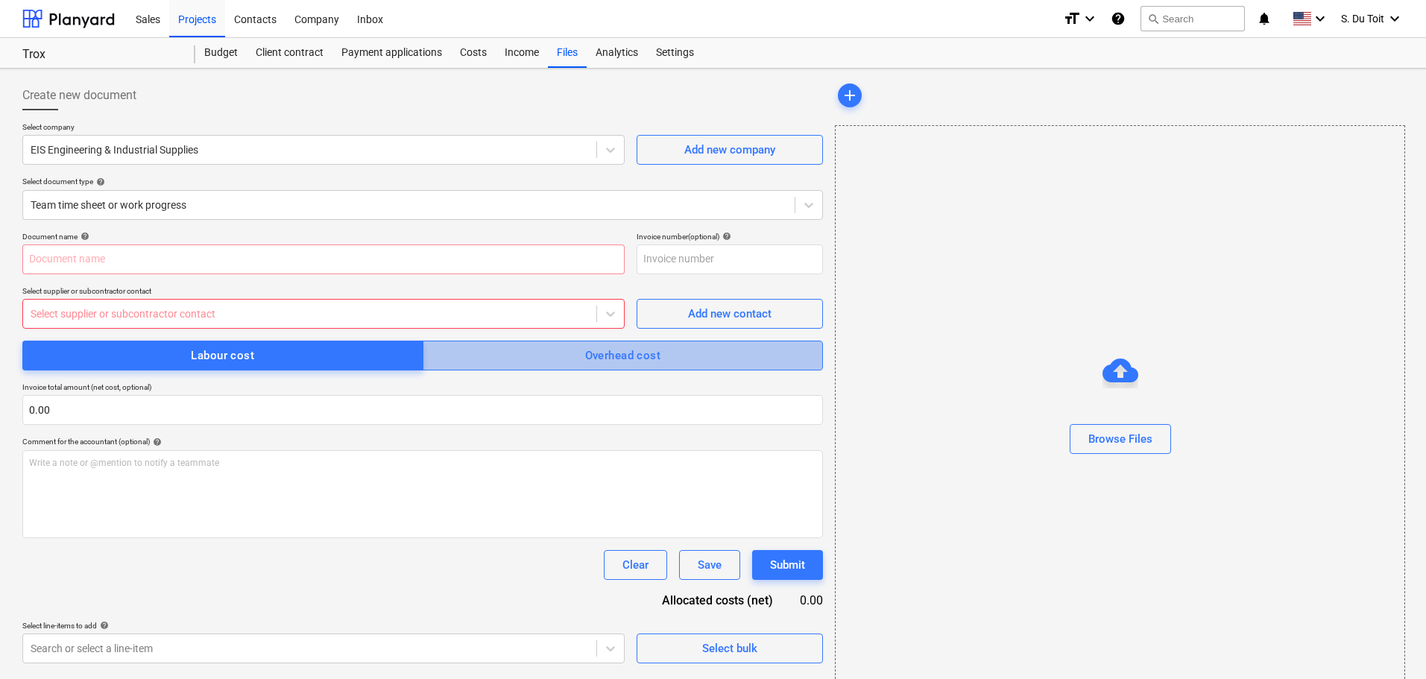
click at [675, 357] on span "Overhead cost" at bounding box center [623, 355] width 368 height 19
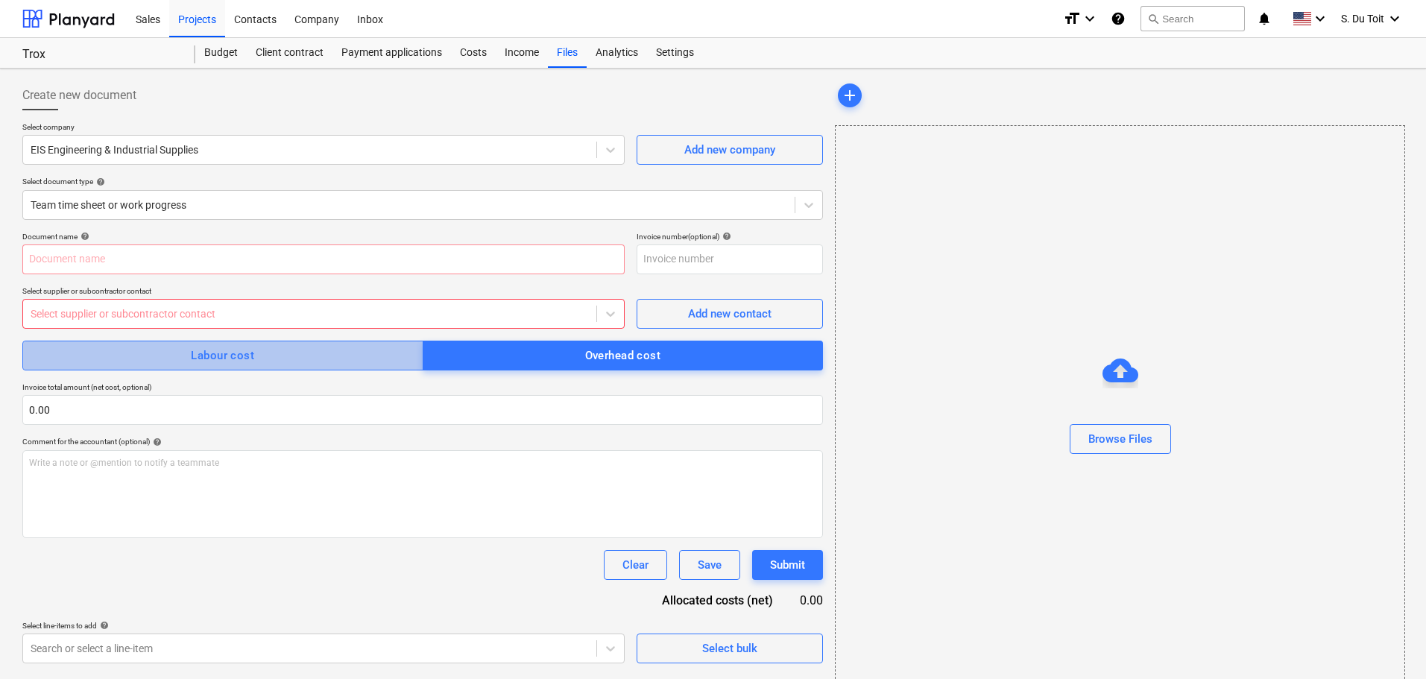
click at [388, 345] on button "Labour cost" at bounding box center [222, 356] width 401 height 30
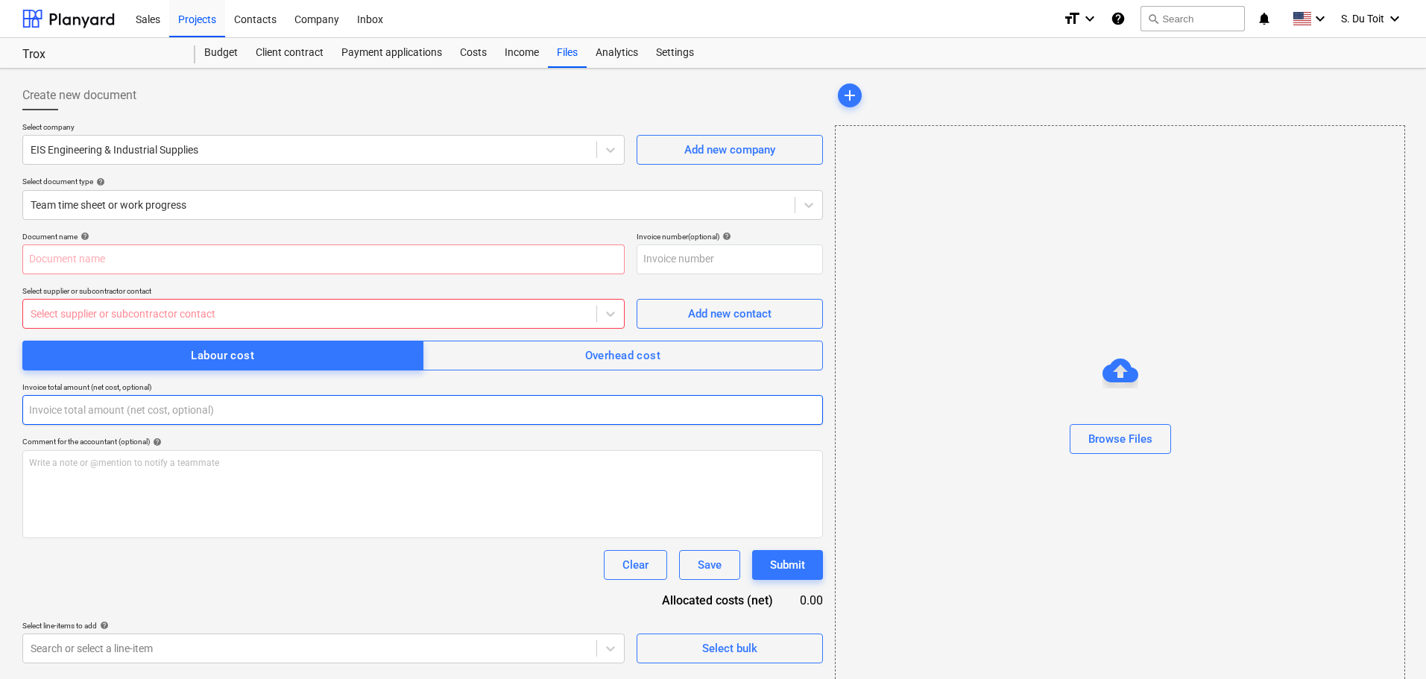
drag, startPoint x: 357, startPoint y: 411, endPoint x: 0, endPoint y: 410, distance: 357.1
click at [0, 410] on div "Create new document Select company EIS Engineering & Industrial Supplies Add ne…" at bounding box center [713, 387] width 1426 height 637
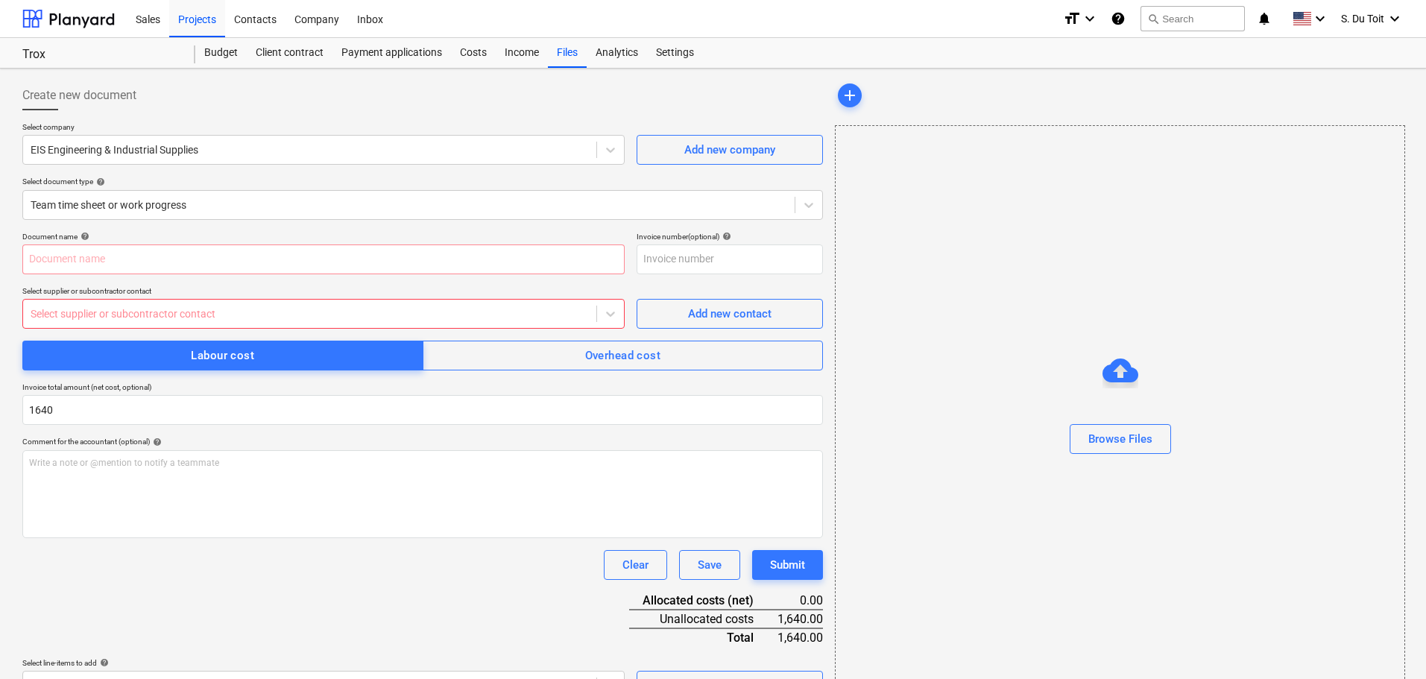
type input "1,640.00"
click at [291, 646] on div "Document name help Invoice number (optional) help Select supplier or subcontrac…" at bounding box center [422, 466] width 801 height 469
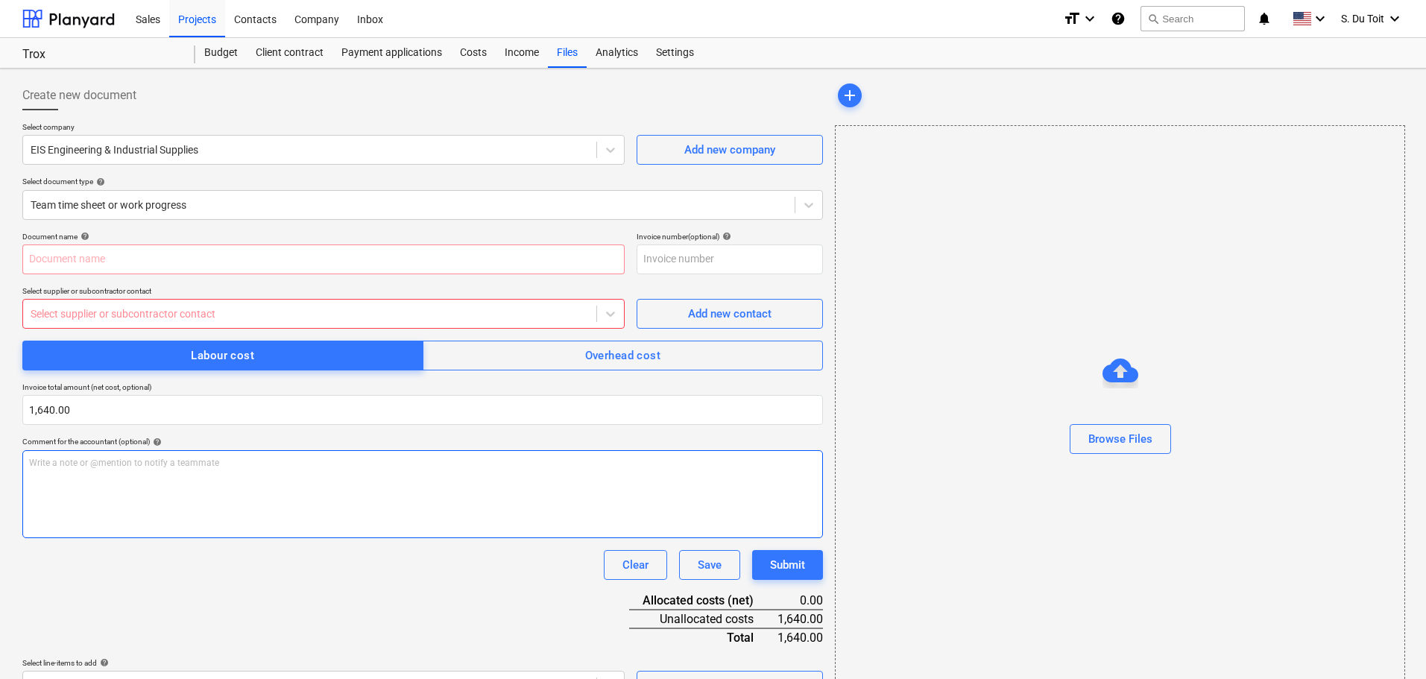
click at [202, 488] on div "Write a note or @mention to notify a teammate ﻿" at bounding box center [422, 494] width 801 height 88
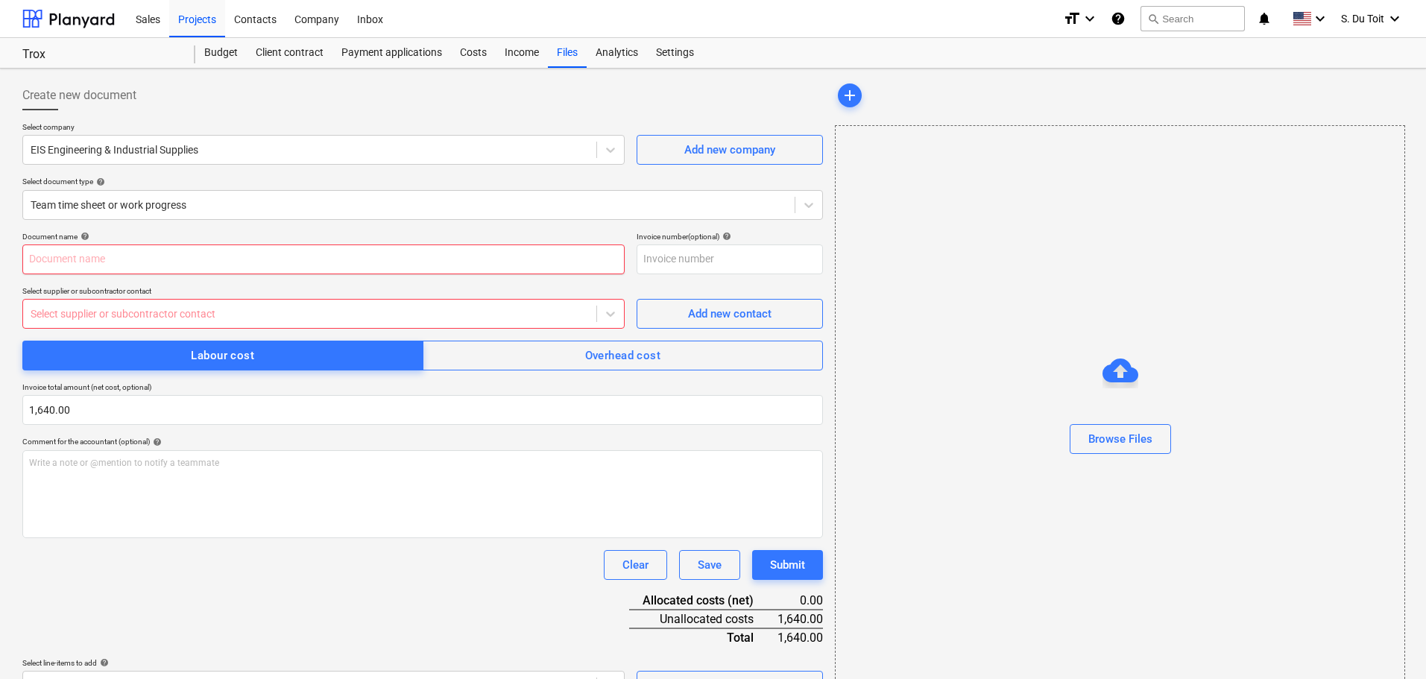
click at [175, 251] on input "text" at bounding box center [323, 260] width 602 height 30
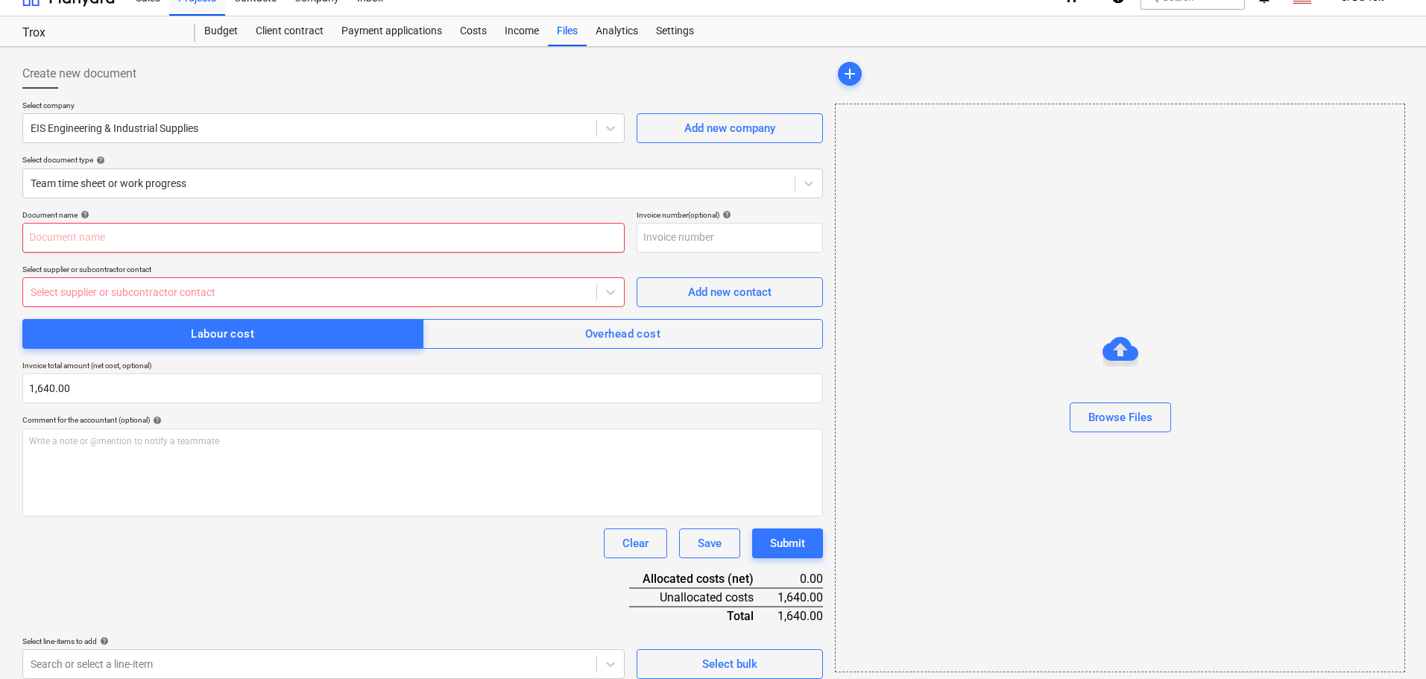
scroll to position [34, 0]
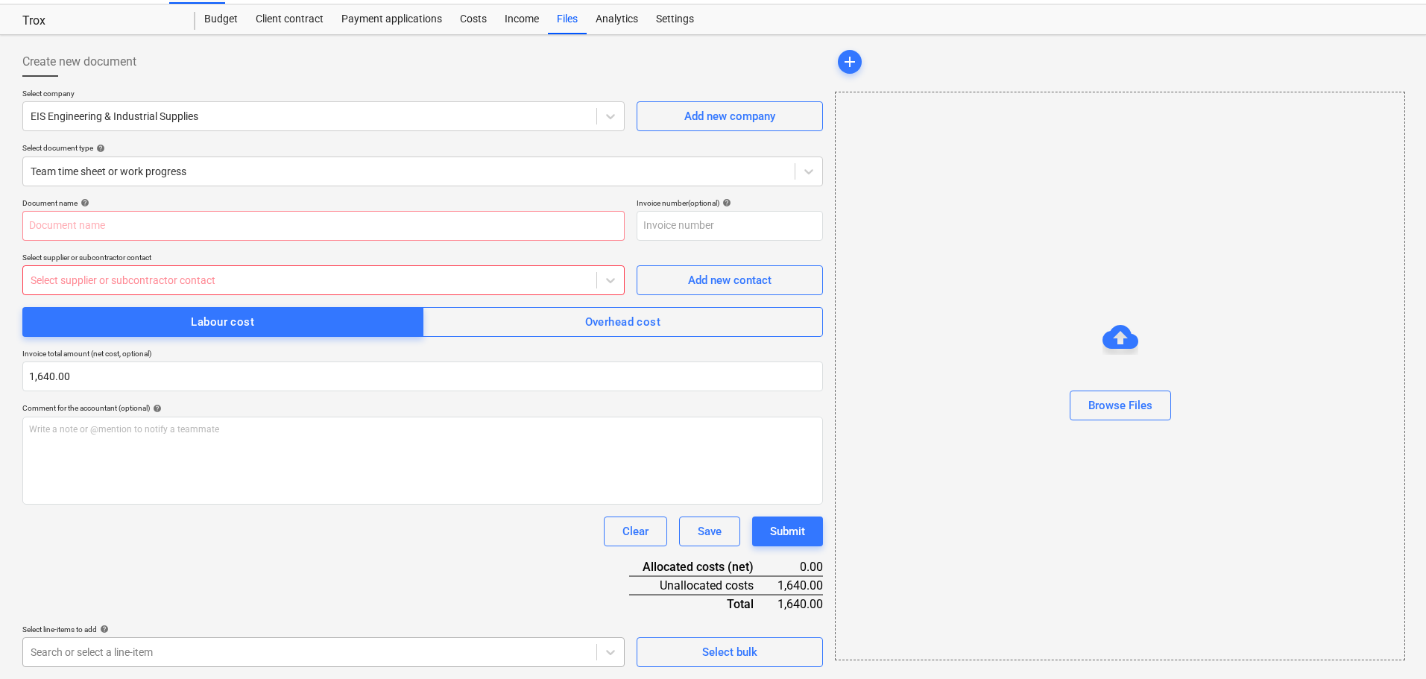
click at [203, 646] on body "Sales Projects Contacts Company Inbox format_size keyboard_arrow_down help sear…" at bounding box center [713, 305] width 1426 height 679
click at [615, 581] on div "Document name help Invoice number (optional) help Select supplier or subcontrac…" at bounding box center [422, 432] width 801 height 469
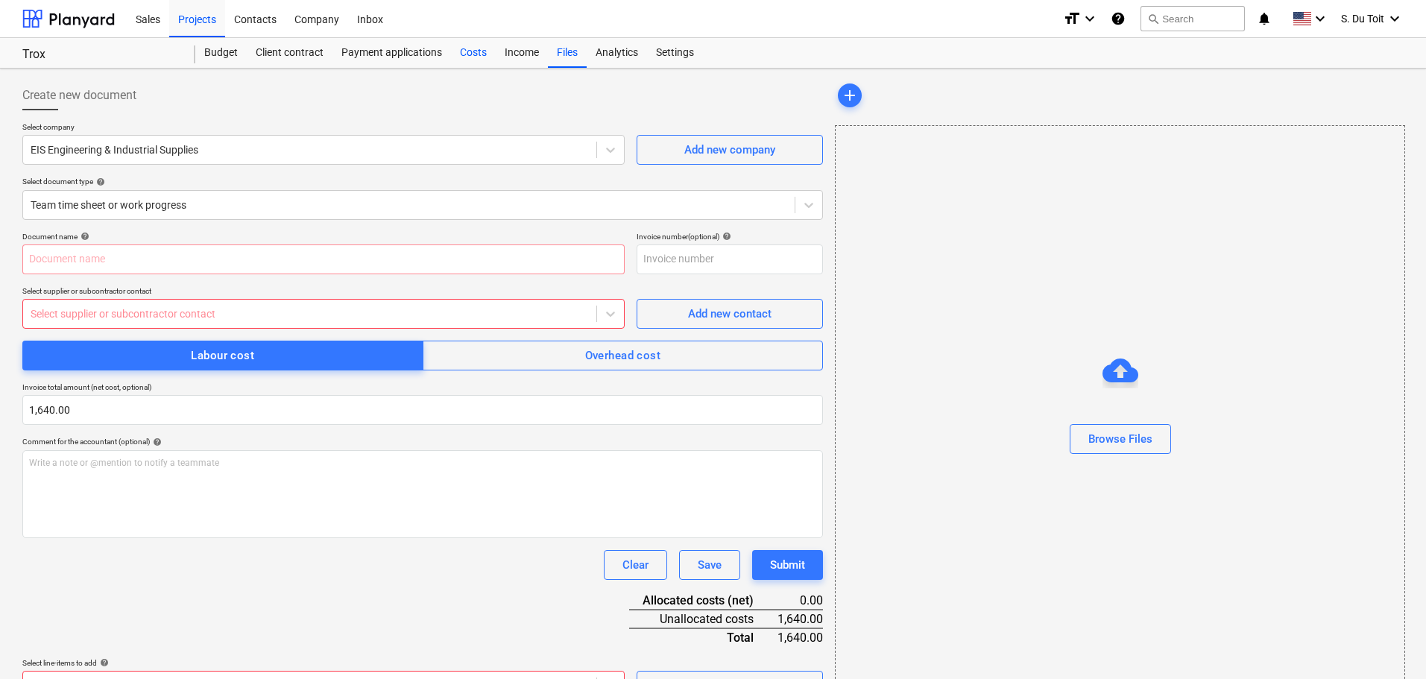
click at [467, 49] on div "Costs" at bounding box center [473, 53] width 45 height 30
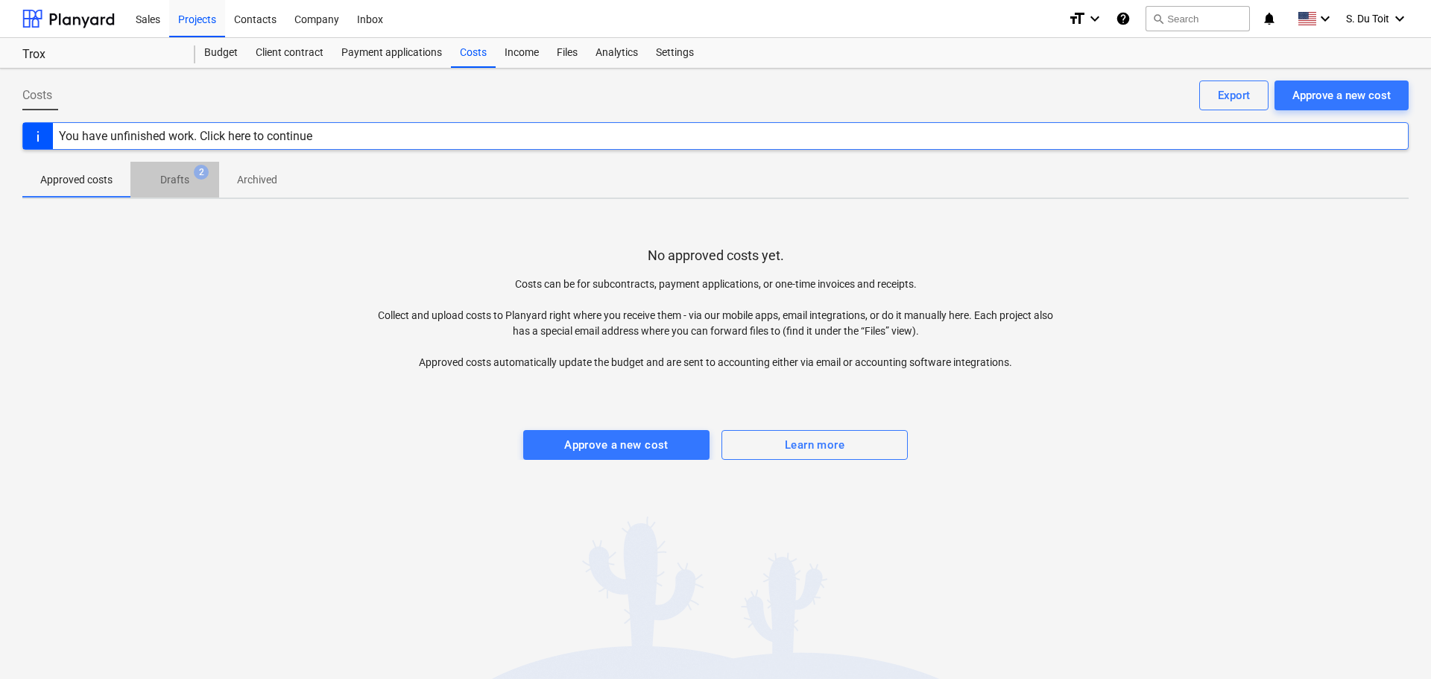
click at [173, 179] on p "Drafts" at bounding box center [174, 180] width 29 height 16
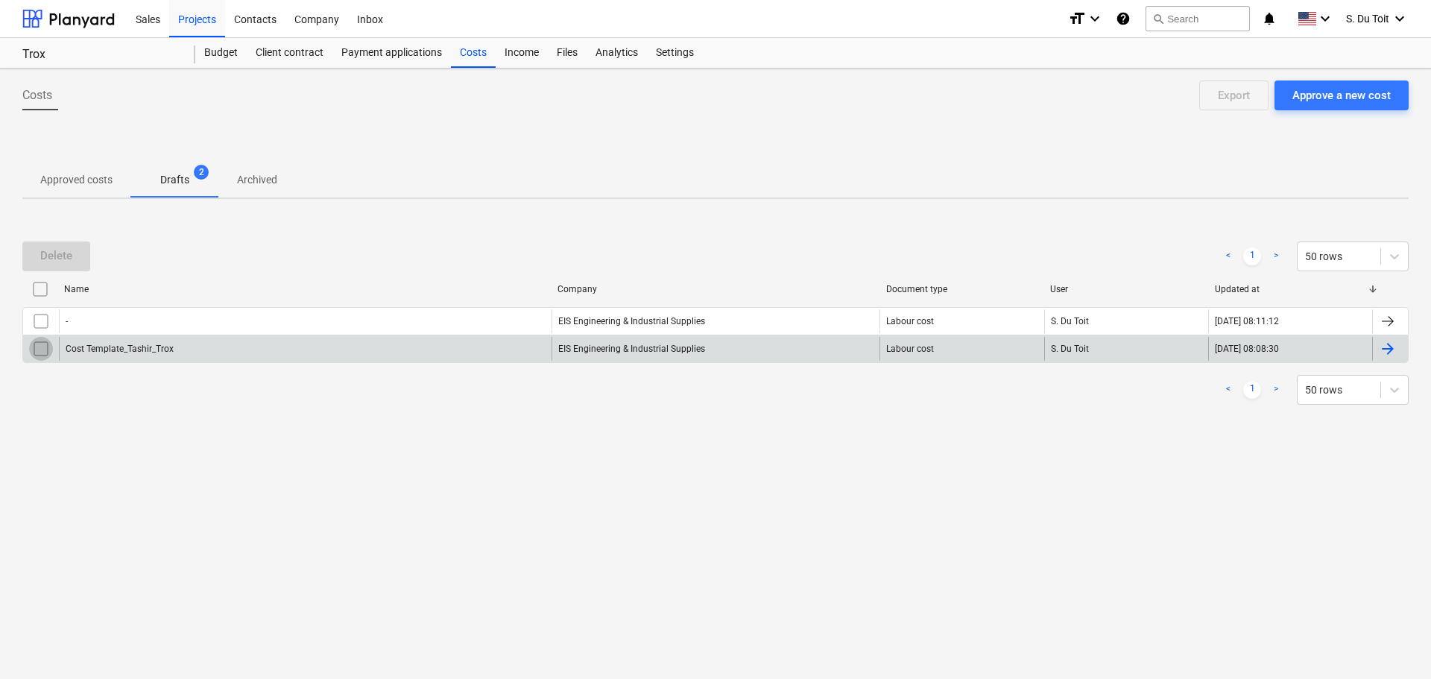
click at [37, 348] on input "checkbox" at bounding box center [41, 349] width 24 height 24
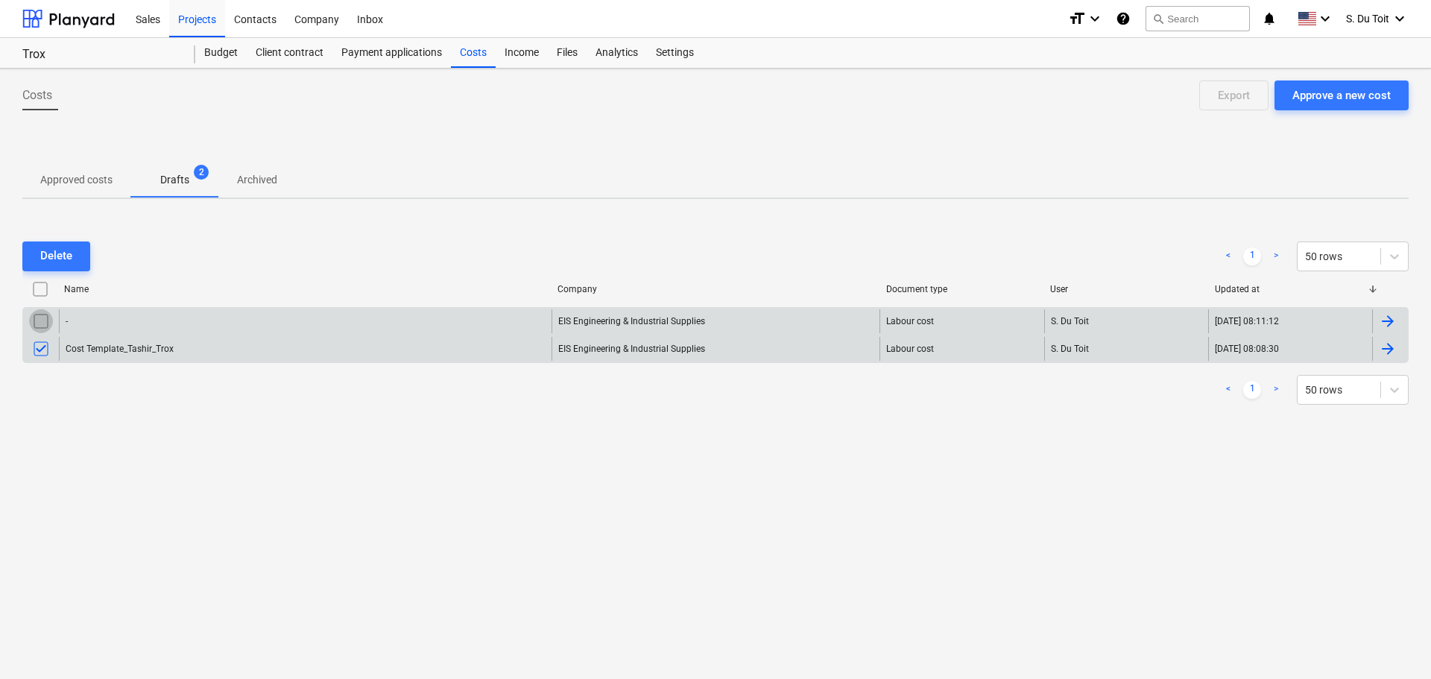
click at [39, 329] on input "checkbox" at bounding box center [41, 321] width 24 height 24
click at [64, 250] on div "Delete" at bounding box center [56, 255] width 32 height 19
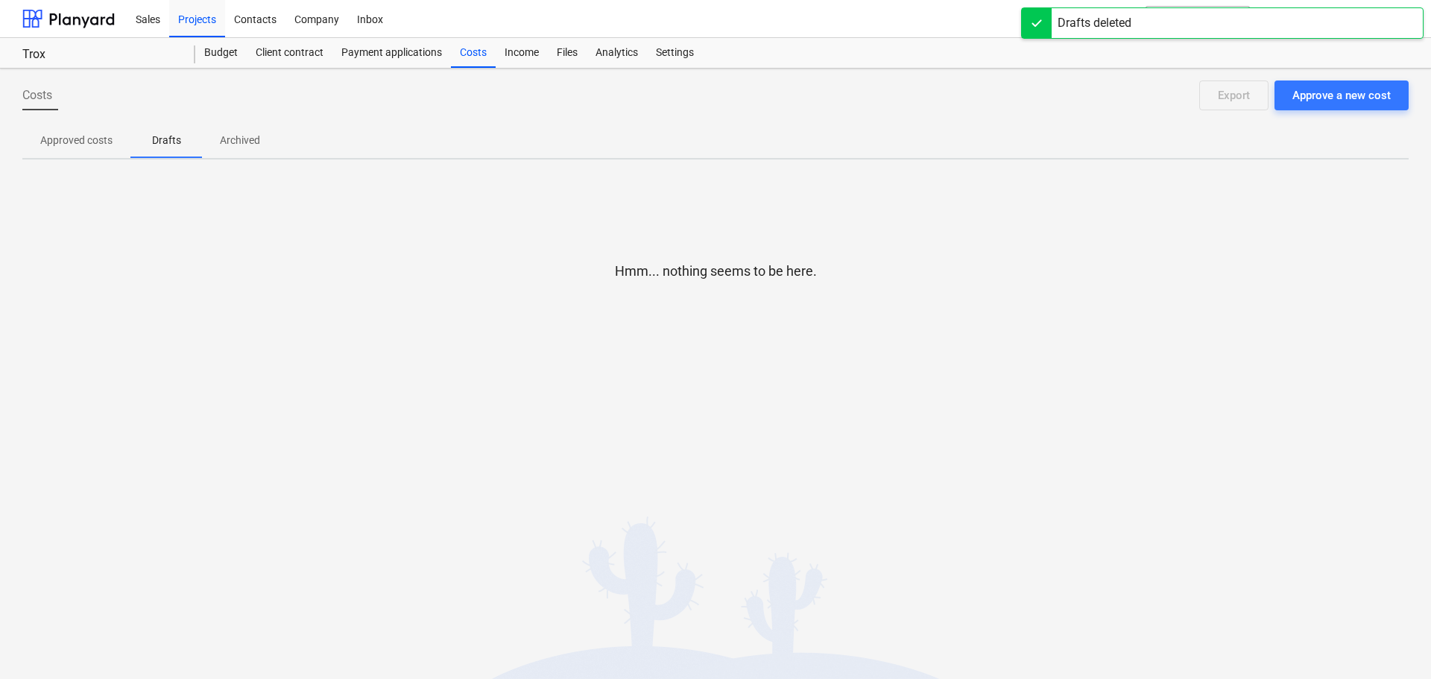
drag, startPoint x: 165, startPoint y: 150, endPoint x: 44, endPoint y: 142, distance: 121.7
click at [165, 151] on span "Drafts" at bounding box center [166, 140] width 72 height 25
drag, startPoint x: 21, startPoint y: 144, endPoint x: 85, endPoint y: 133, distance: 65.0
click at [22, 144] on div "Costs Approve a new cost Export Approved costs Drafts Archived Hmm... nothing s…" at bounding box center [715, 374] width 1431 height 611
click at [85, 134] on p "Approved costs" at bounding box center [76, 141] width 72 height 16
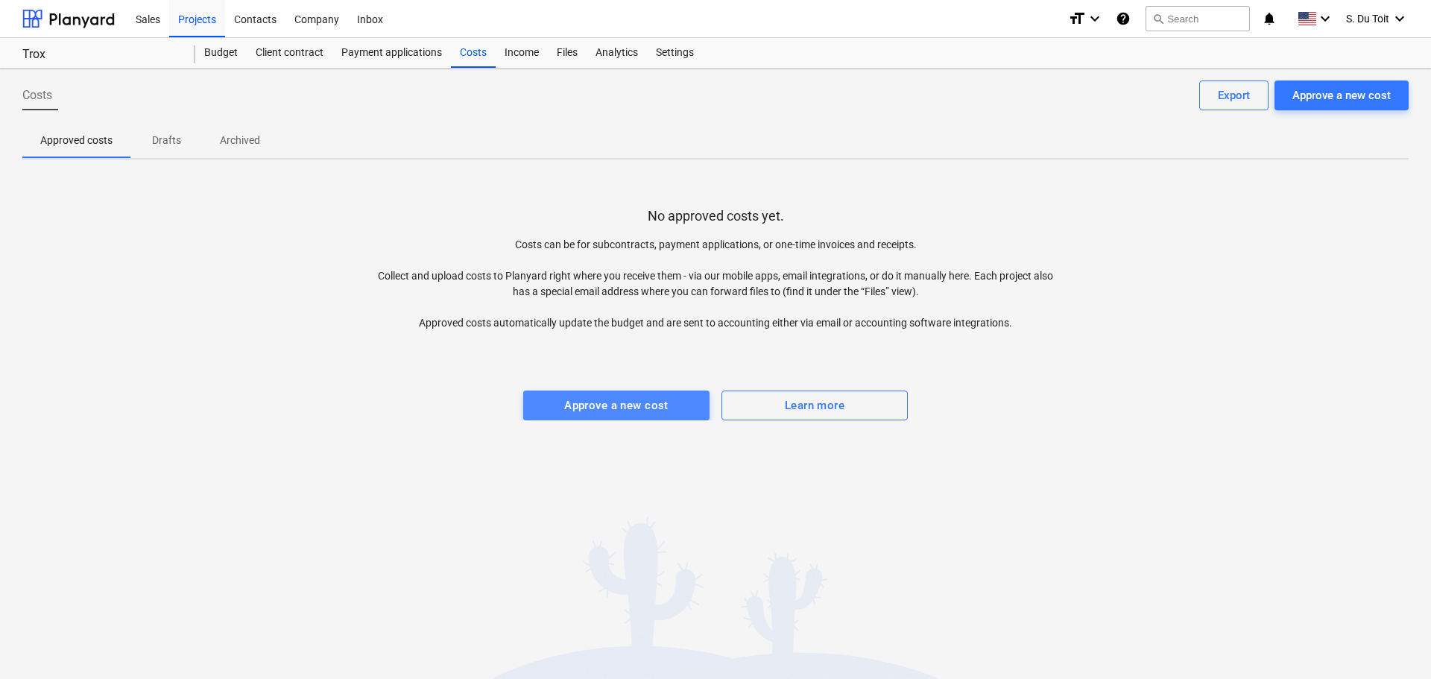
click at [658, 405] on div "Approve a new cost" at bounding box center [616, 405] width 104 height 19
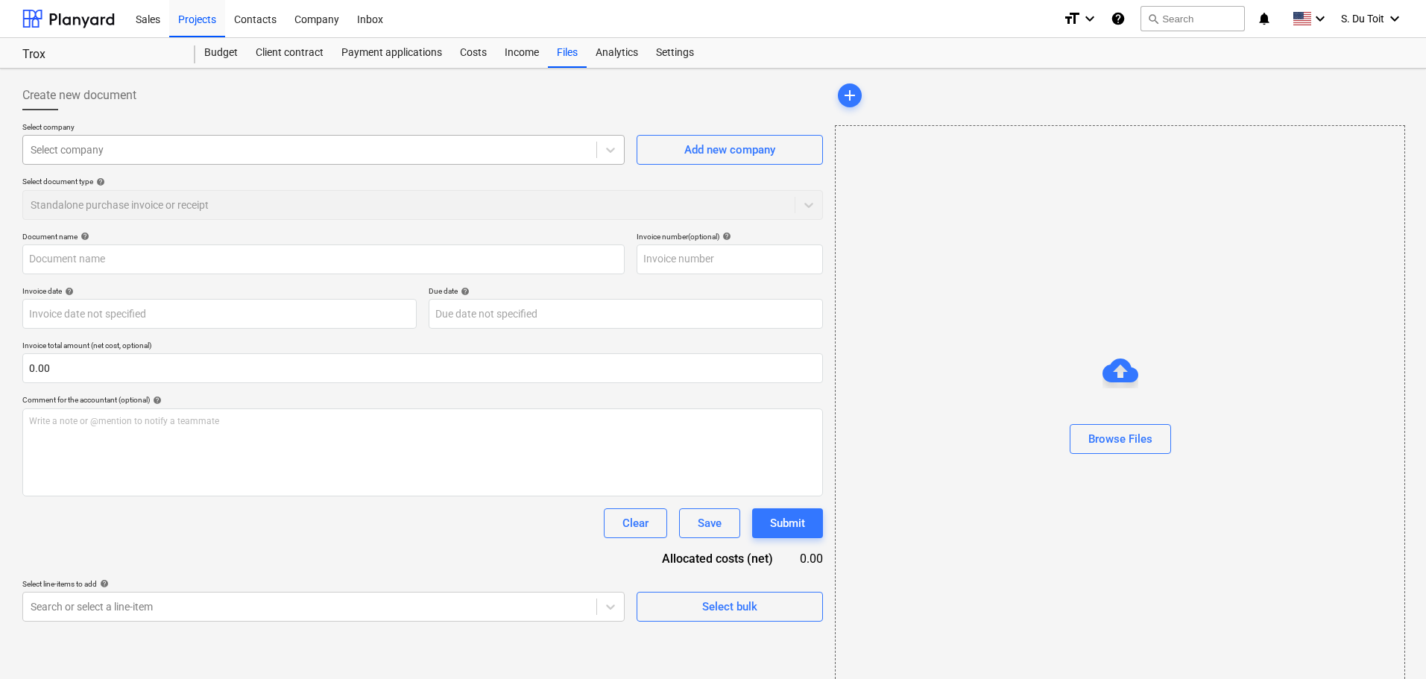
click at [186, 151] on div at bounding box center [310, 149] width 558 height 15
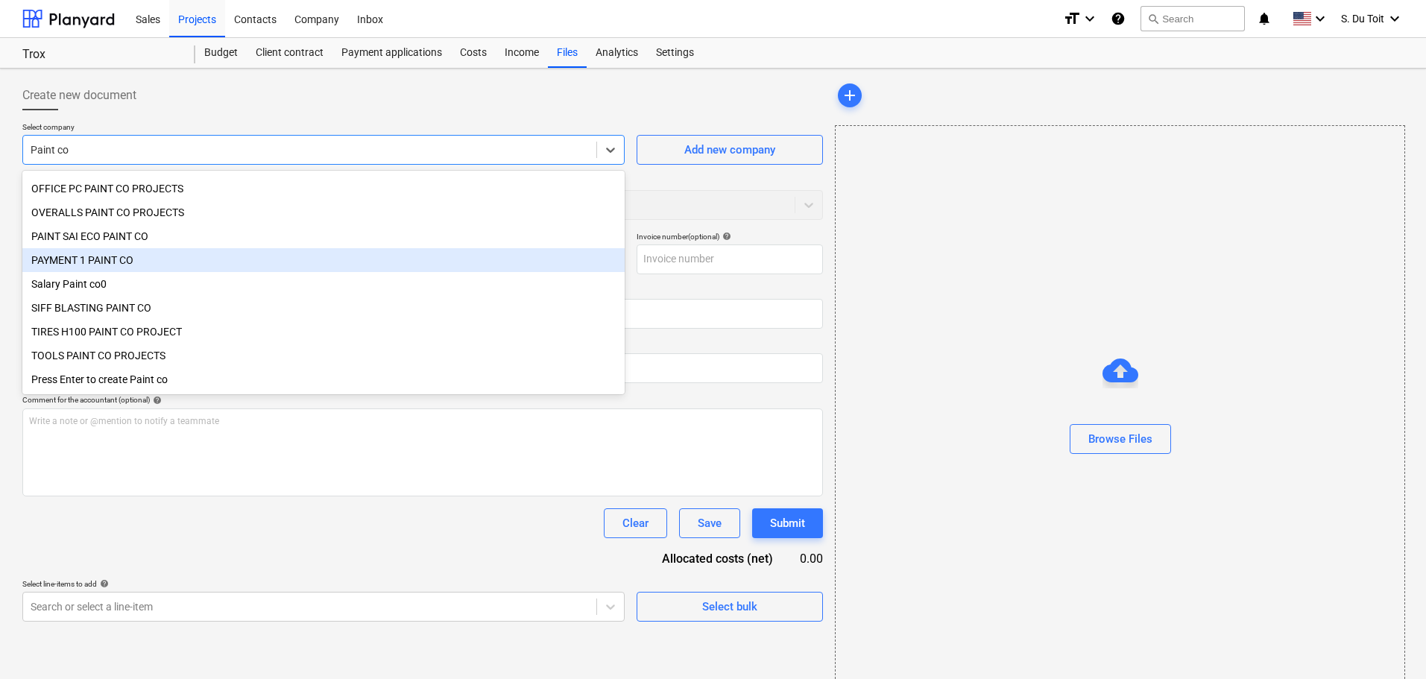
scroll to position [102, 0]
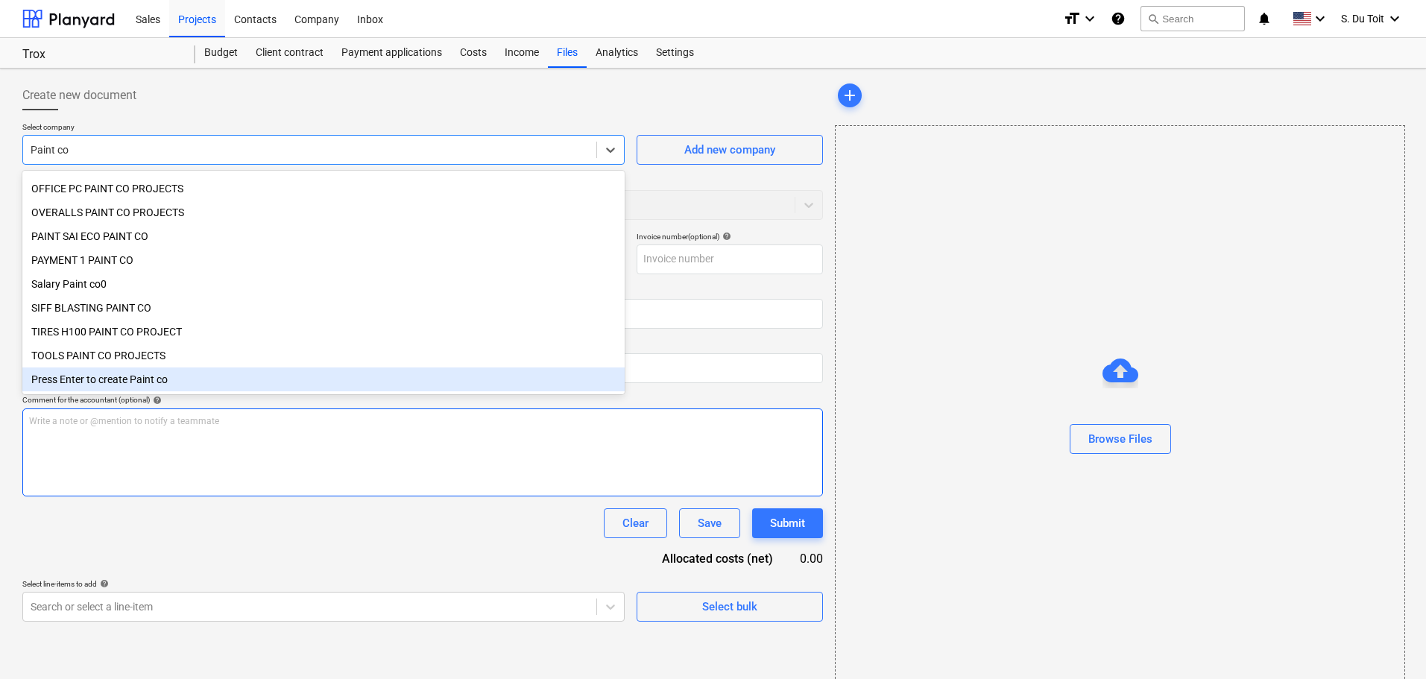
type input "Paint co"
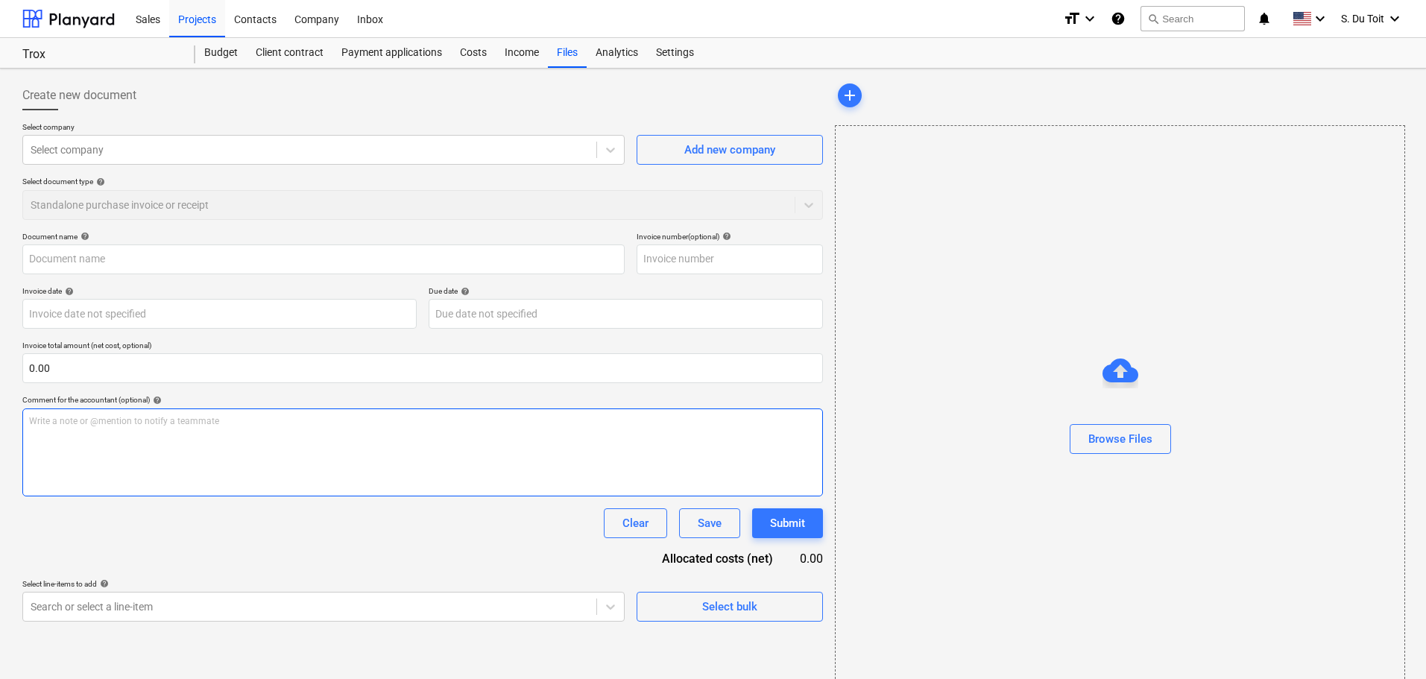
click at [247, 476] on div "Write a note or @mention to notify a teammate ﻿" at bounding box center [422, 453] width 801 height 88
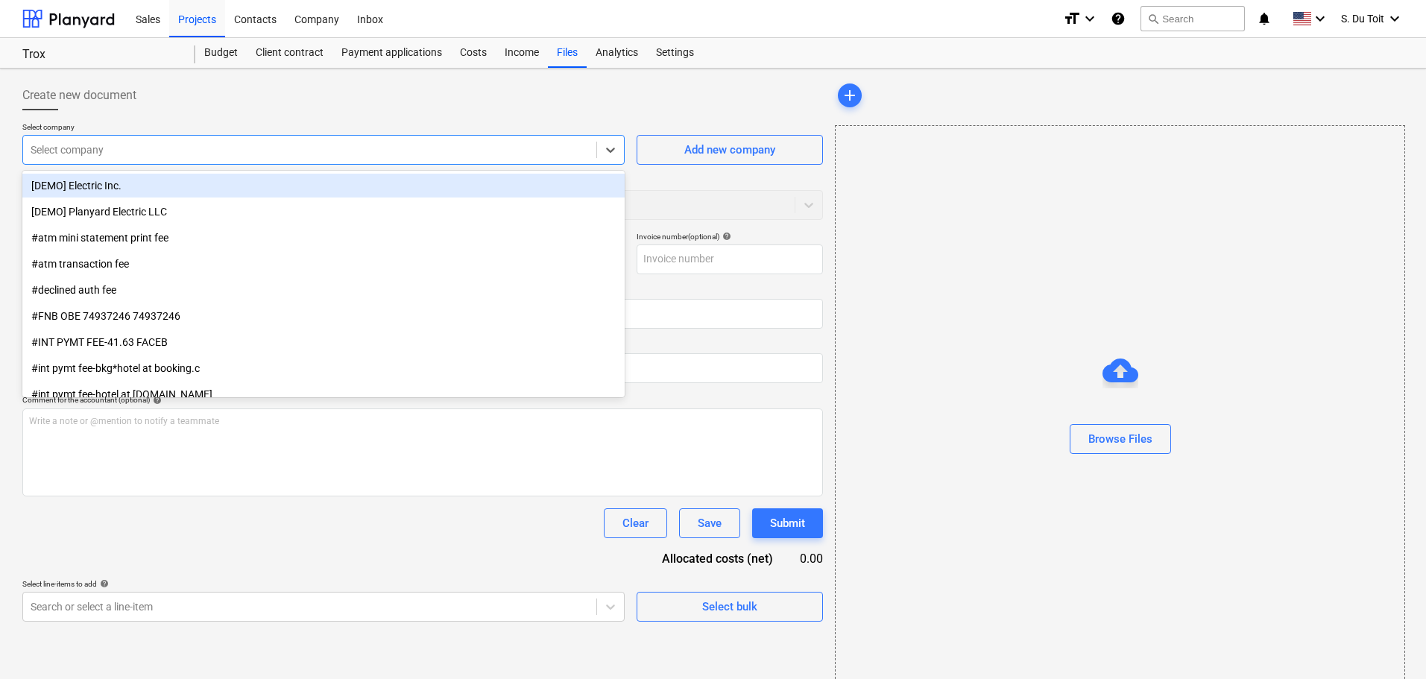
click at [177, 153] on div at bounding box center [310, 149] width 558 height 15
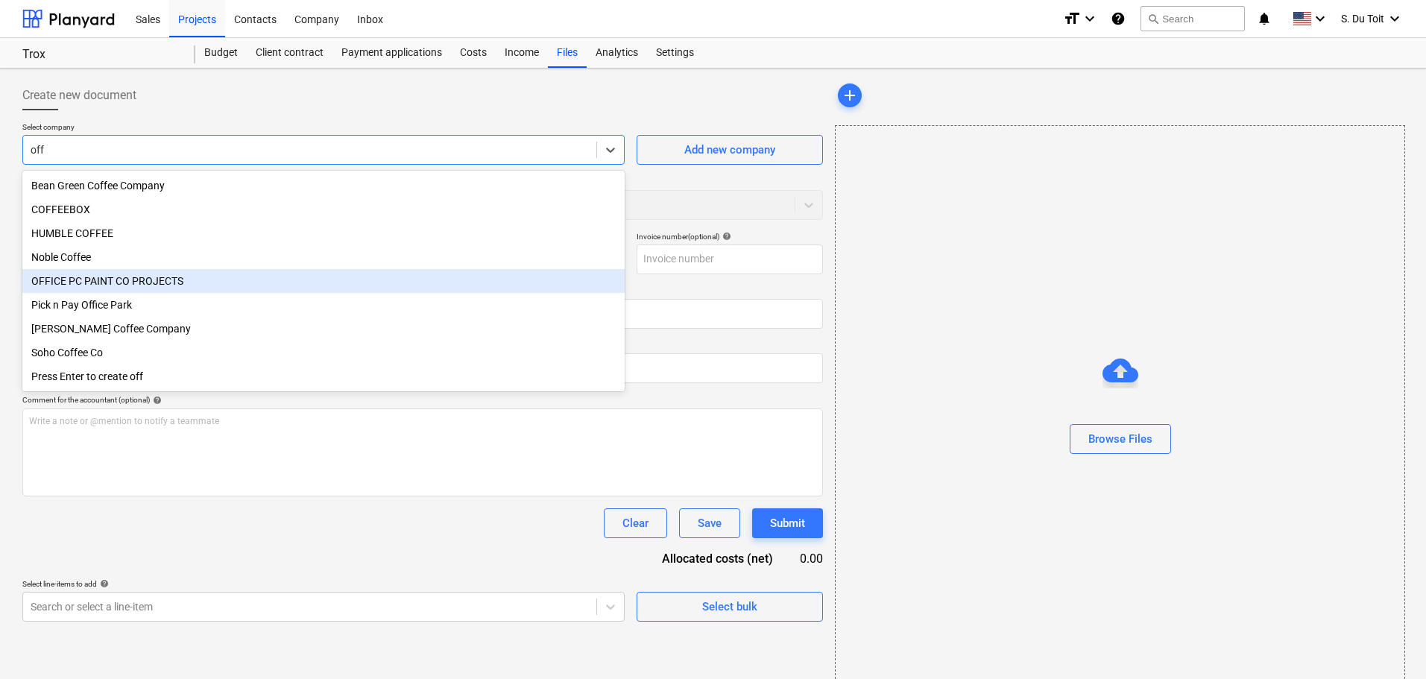
scroll to position [4, 0]
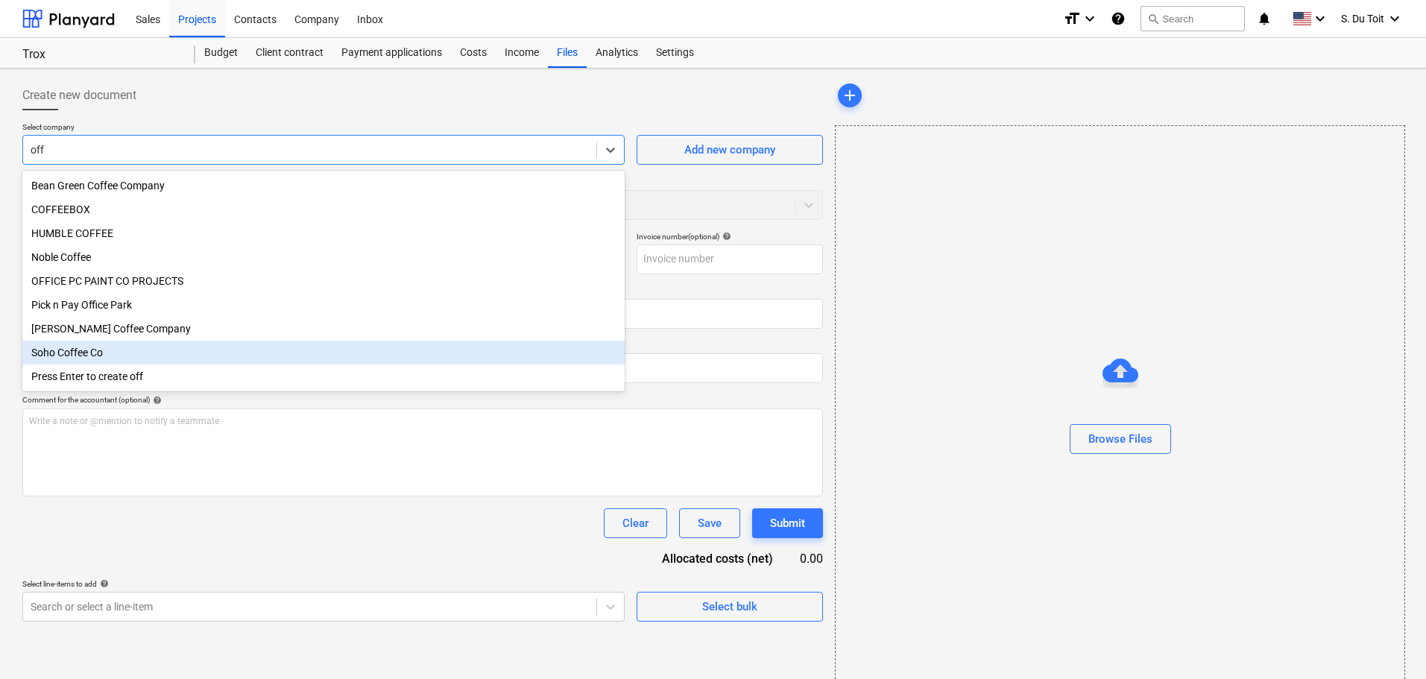
type input "off"
click at [139, 501] on div "Document name help Invoice number (optional) help Invoice date help Press the d…" at bounding box center [422, 427] width 801 height 390
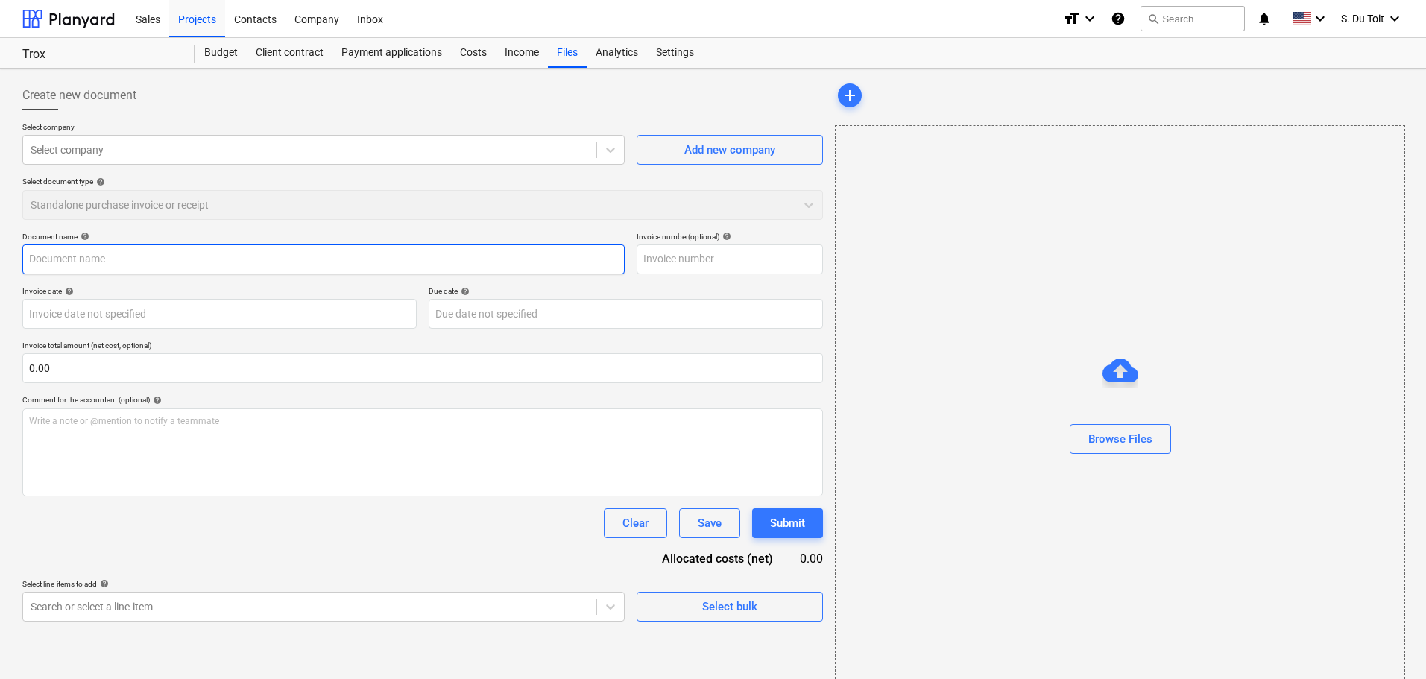
click at [151, 260] on input "text" at bounding box center [323, 260] width 602 height 30
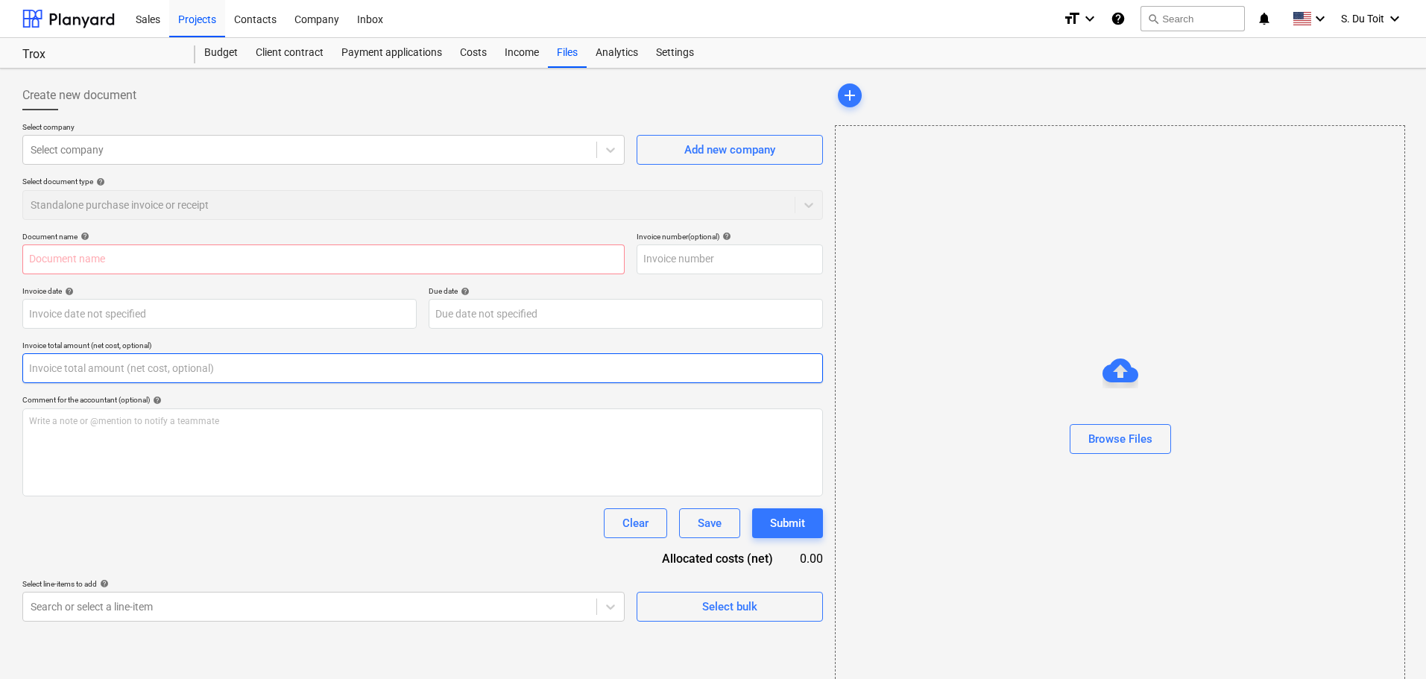
drag, startPoint x: 161, startPoint y: 359, endPoint x: 0, endPoint y: 367, distance: 161.2
click at [0, 367] on div "Create new document Select company Select company Add new company Select docume…" at bounding box center [713, 387] width 1426 height 637
type input "0.00"
click at [520, 315] on body "Sales Projects Contacts Company Inbox format_size keyboard_arrow_down help sear…" at bounding box center [713, 339] width 1426 height 679
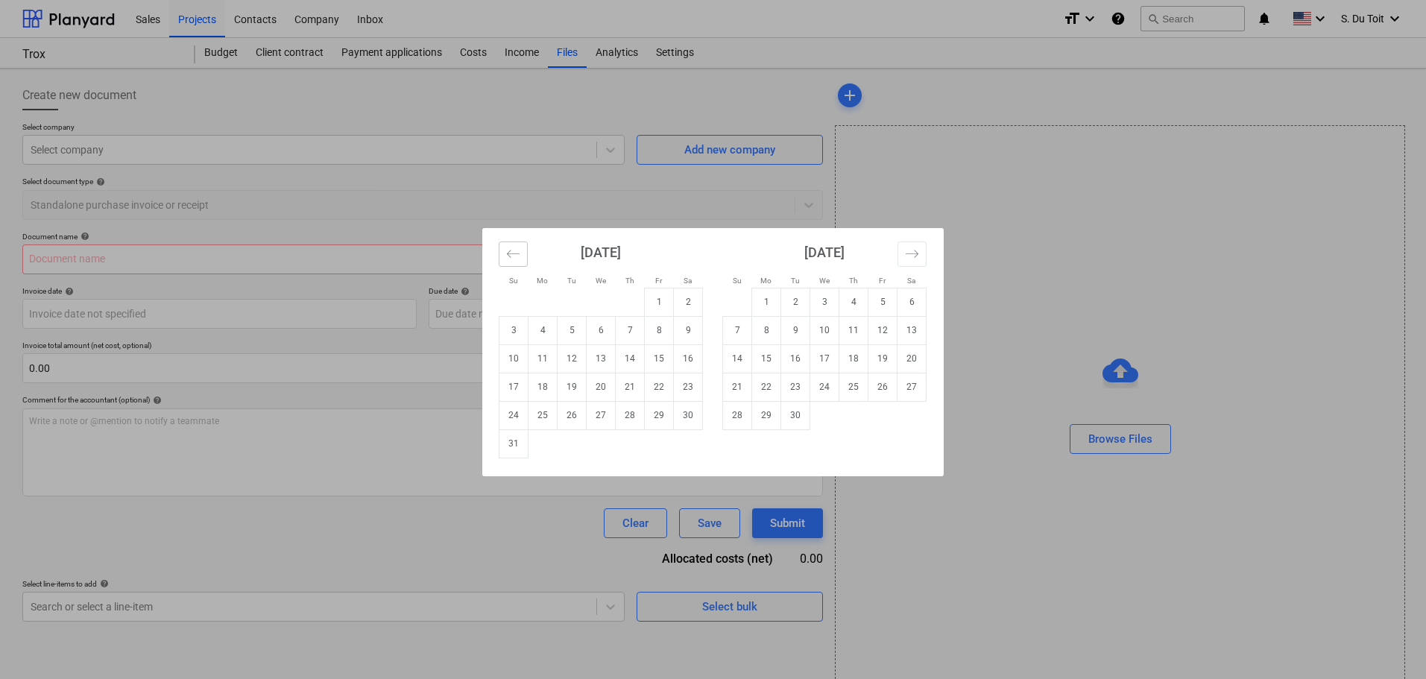
click at [525, 253] on button "Move backward to switch to the previous month." at bounding box center [513, 254] width 29 height 25
drag, startPoint x: 315, startPoint y: 357, endPoint x: 211, endPoint y: 327, distance: 108.8
click at [315, 357] on div "Su Mo Tu We Th Fr Sa Su Mo Tu We Th Fr Sa June 2025 1 2 3 4 5 6 7 8 9 10 11 12 …" at bounding box center [713, 339] width 1426 height 679
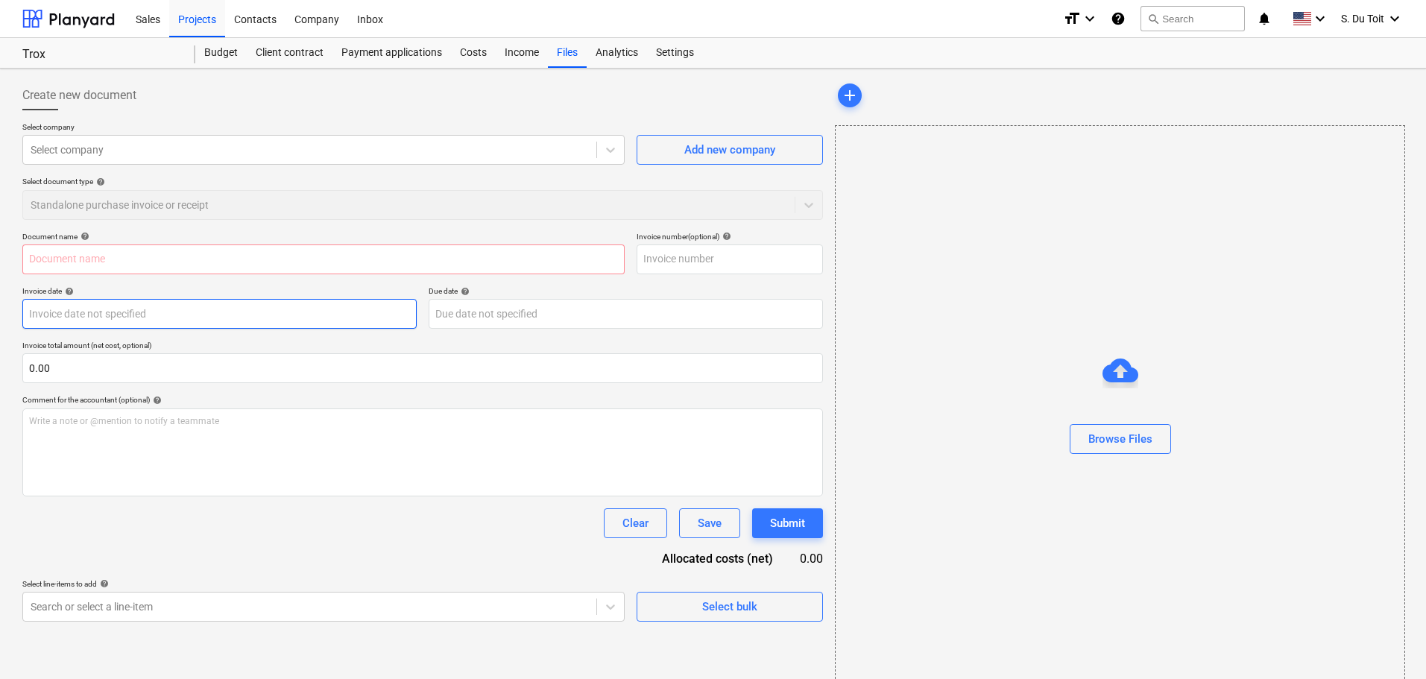
click at [243, 309] on body "Sales Projects Contacts Company Inbox format_size keyboard_arrow_down help sear…" at bounding box center [713, 339] width 1426 height 679
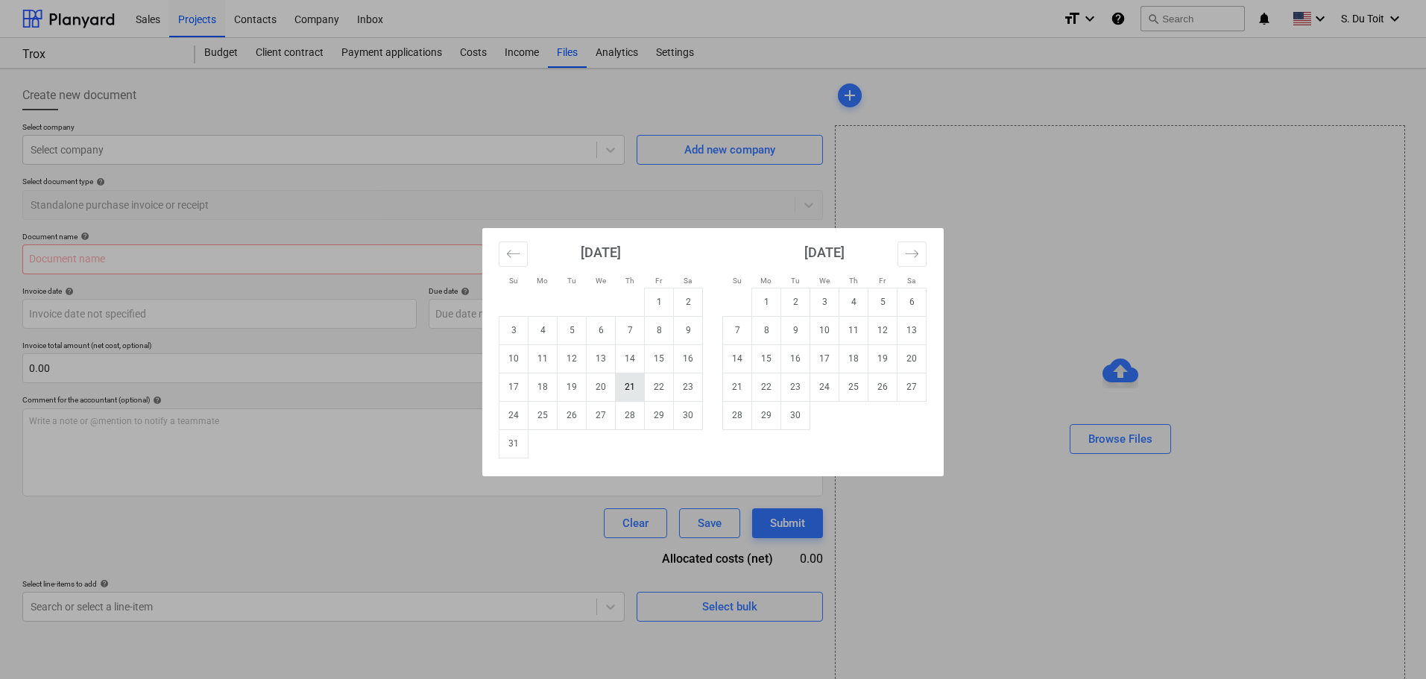
click at [634, 389] on td "21" at bounding box center [630, 387] width 29 height 28
type input "21 Aug 2025"
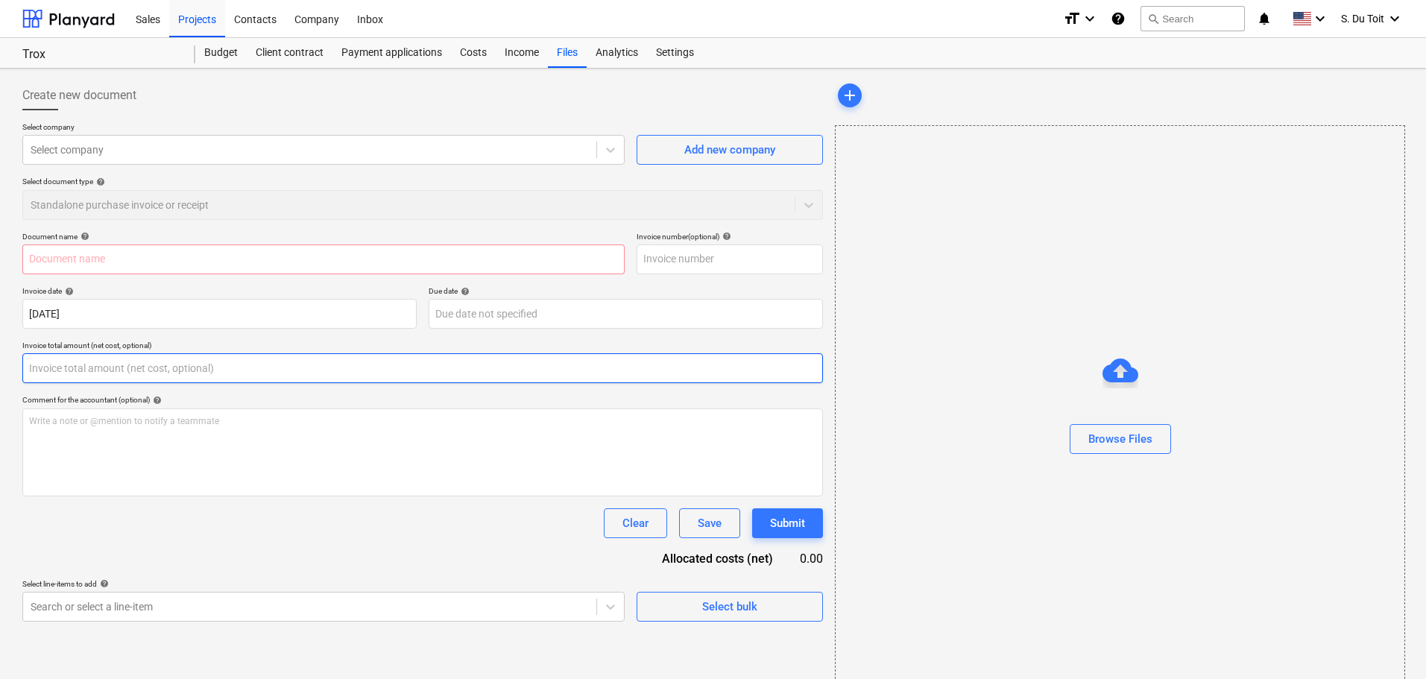
drag, startPoint x: 78, startPoint y: 373, endPoint x: 13, endPoint y: 374, distance: 64.9
click at [13, 374] on div "Create new document Select company Select company Add new company Select docume…" at bounding box center [713, 387] width 1426 height 637
type input "0.00"
click at [116, 157] on div at bounding box center [310, 149] width 558 height 15
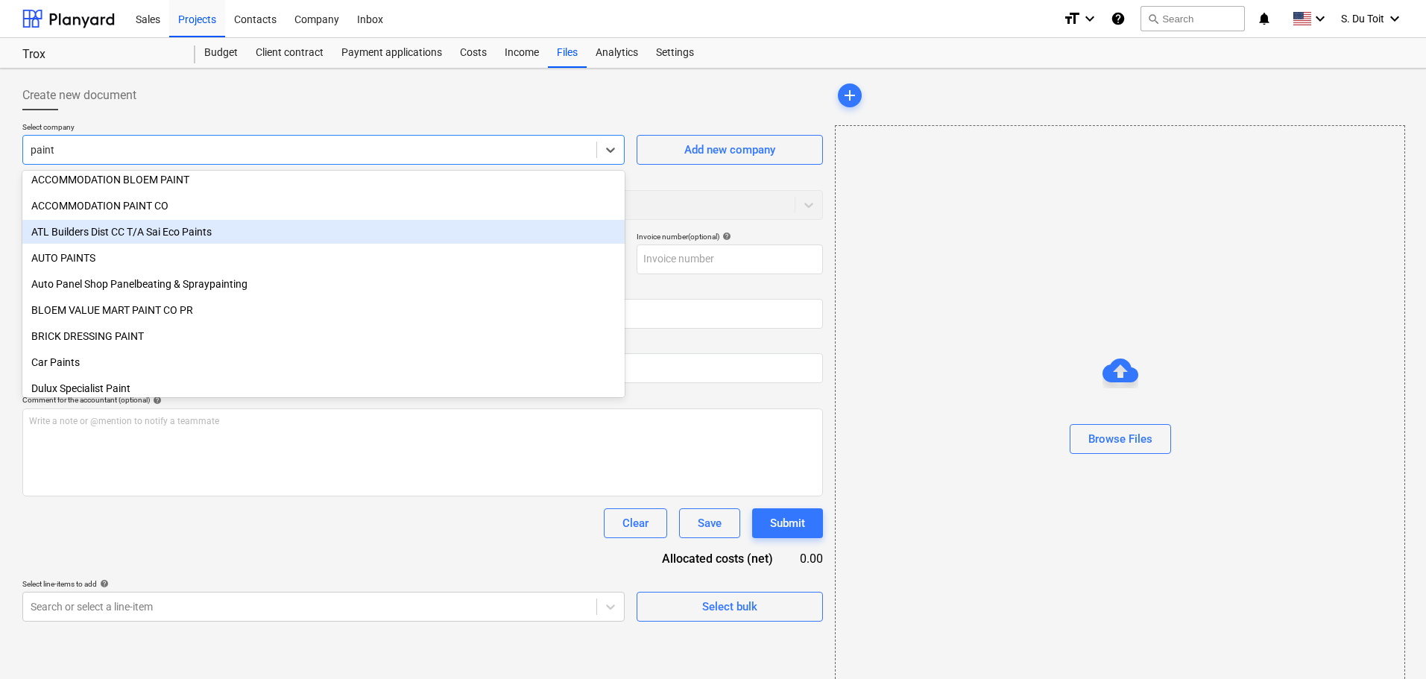
scroll to position [0, 0]
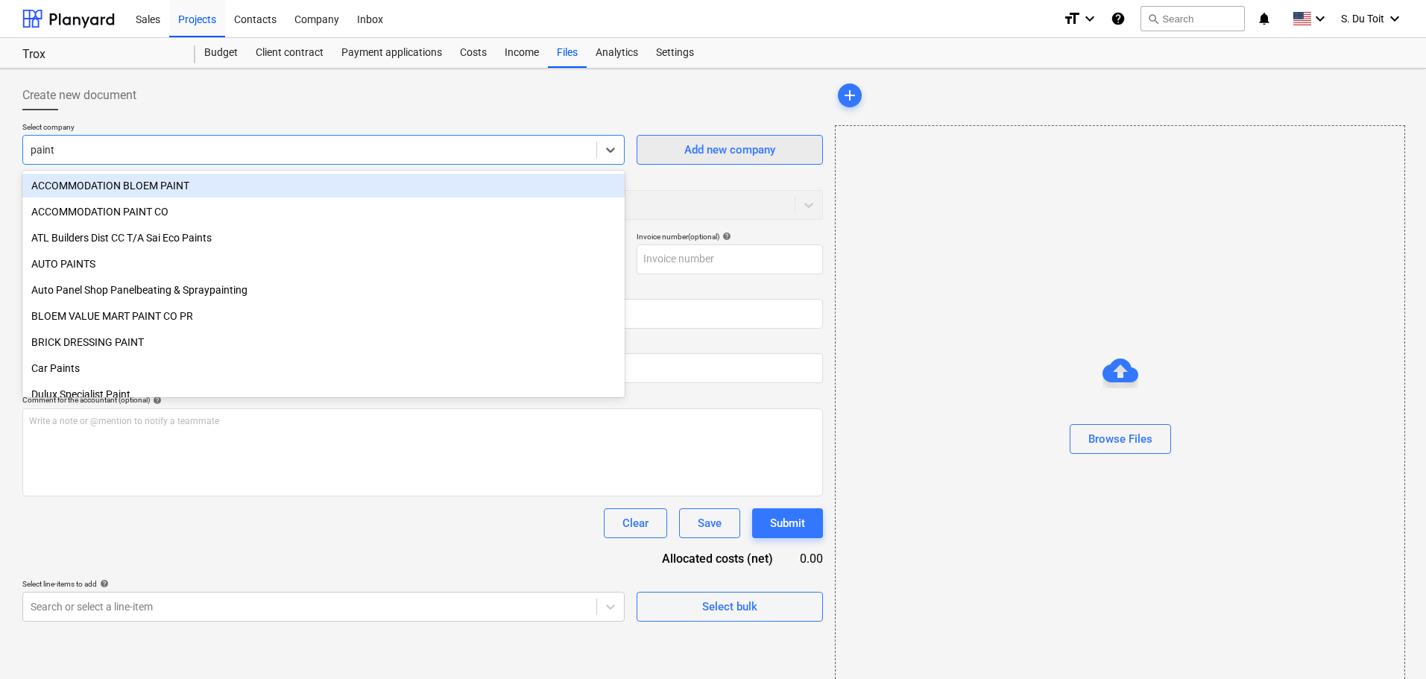
type input "paint"
click at [769, 145] on div "Add new company" at bounding box center [729, 149] width 91 height 19
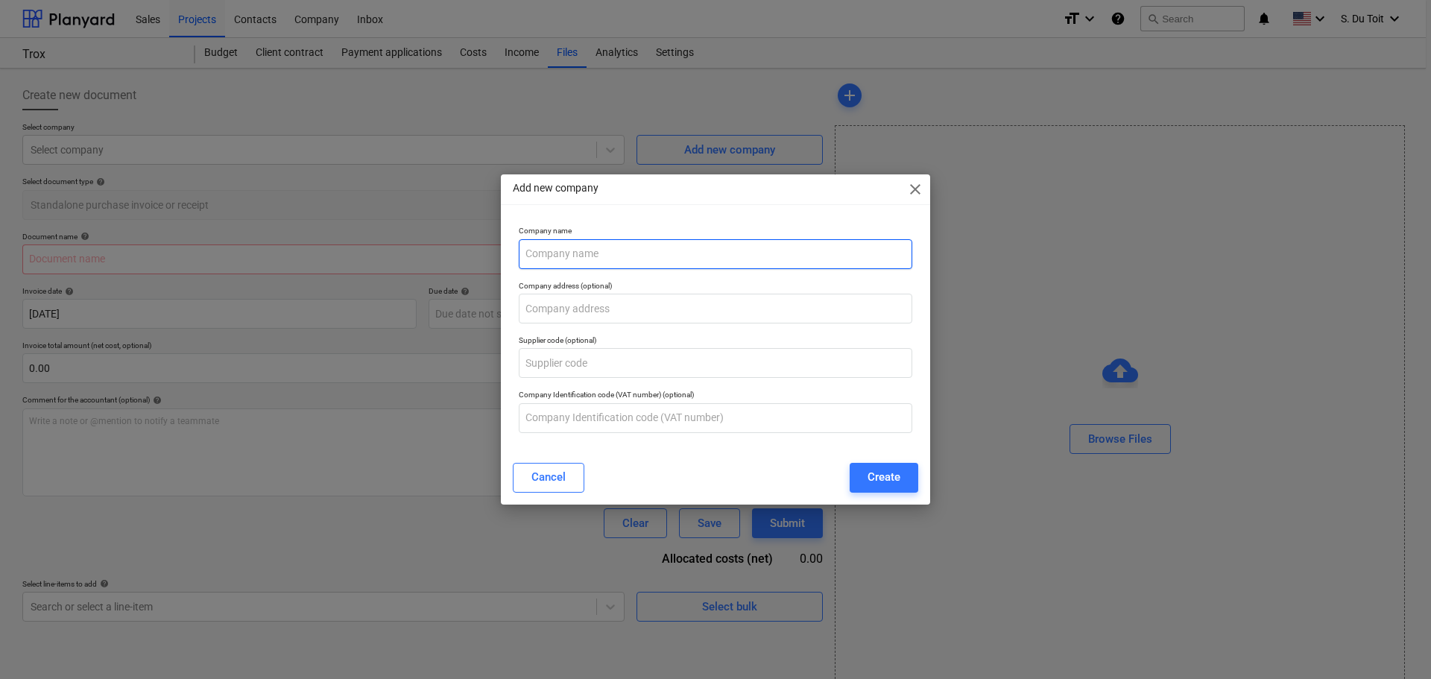
click at [674, 263] on input "text" at bounding box center [716, 254] width 394 height 30
type input "Paint Co Projects"
click at [620, 332] on div "Supplier code (optional)" at bounding box center [716, 357] width 406 height 54
click at [864, 476] on button "Create" at bounding box center [884, 478] width 69 height 30
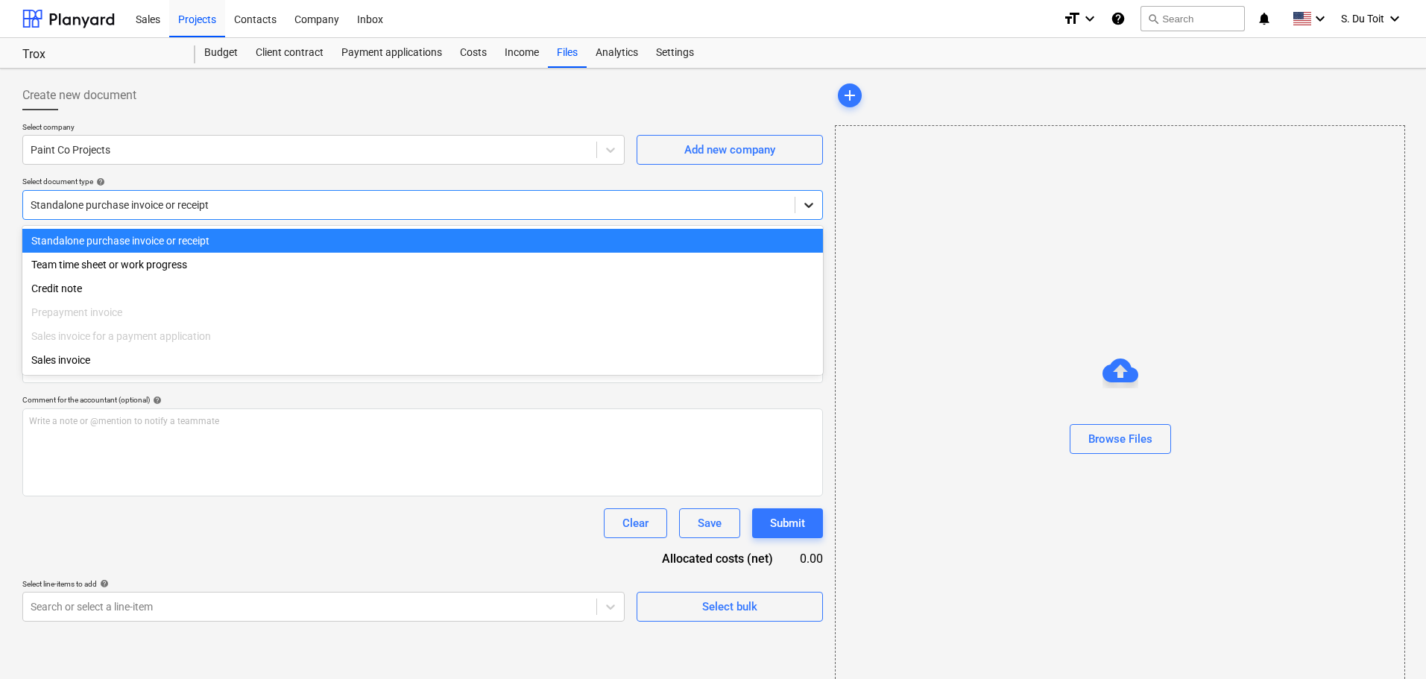
click at [815, 205] on icon at bounding box center [808, 205] width 15 height 15
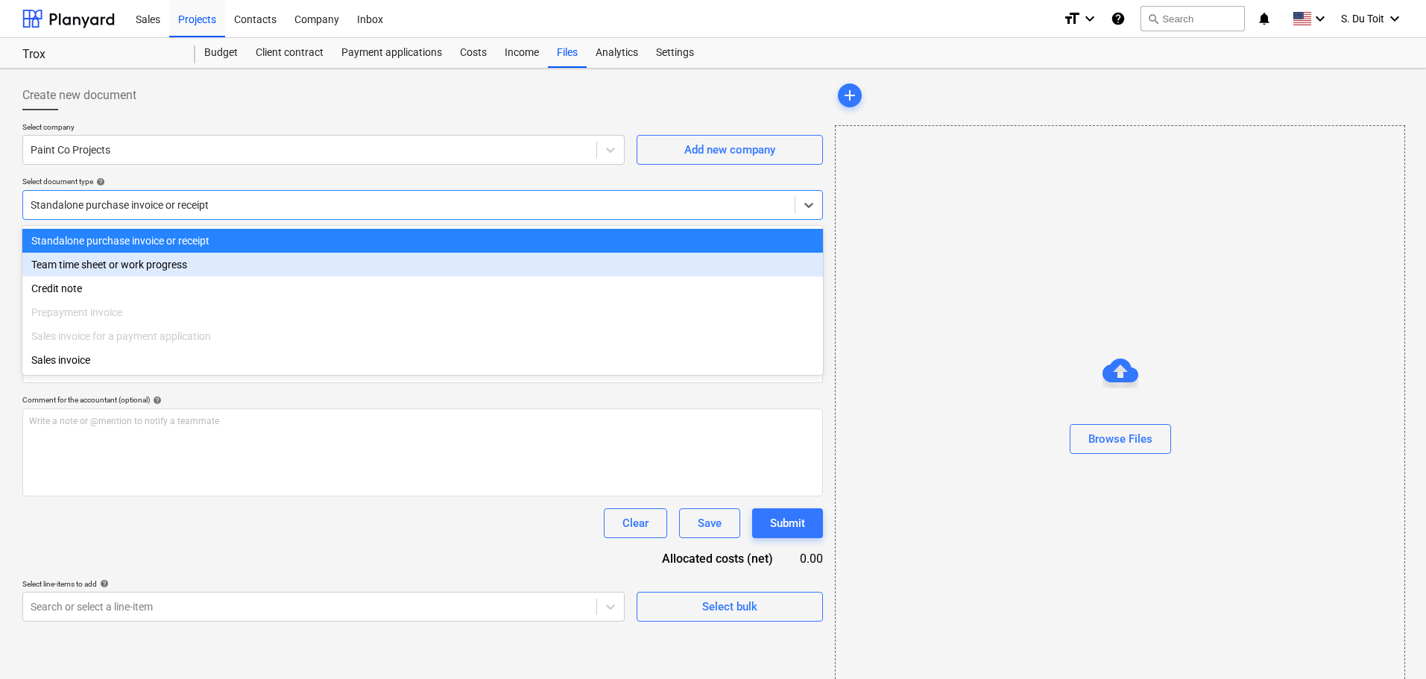
click at [565, 259] on div "Team time sheet or work progress" at bounding box center [422, 265] width 801 height 24
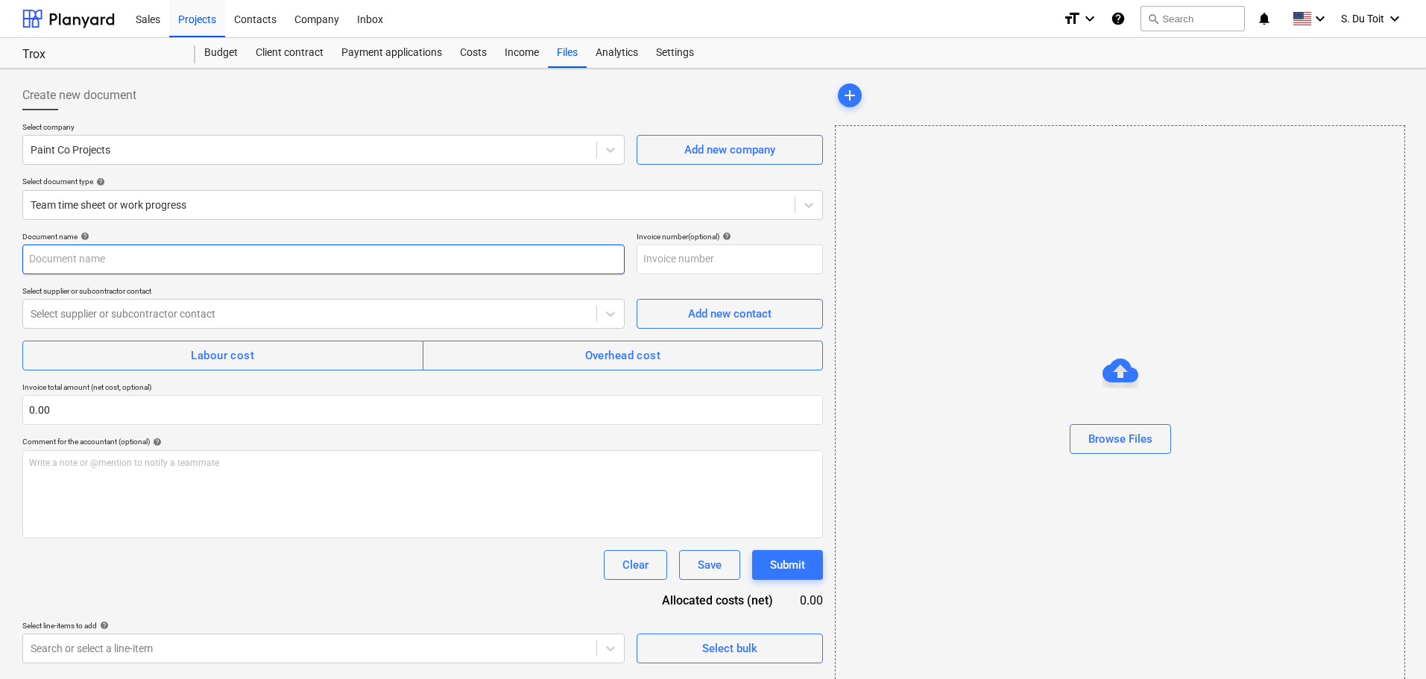
click at [280, 272] on input "text" at bounding box center [323, 260] width 602 height 30
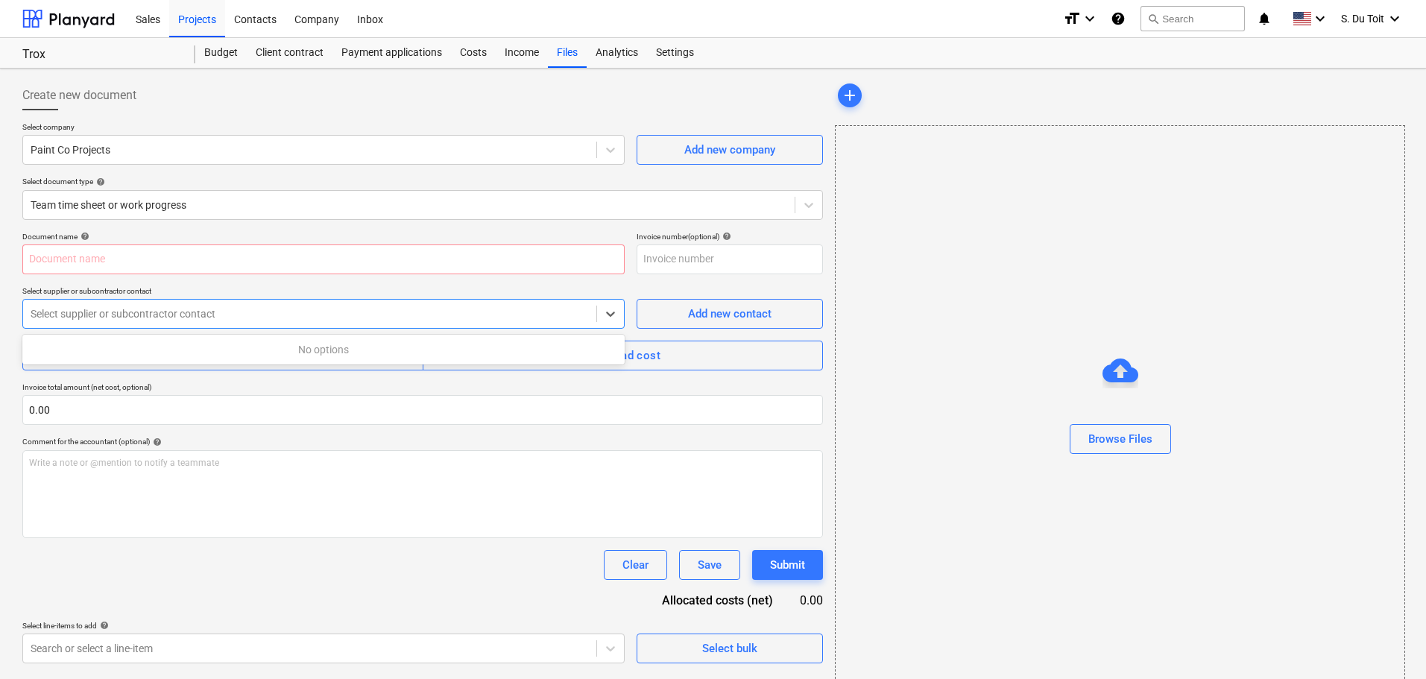
click at [261, 312] on div at bounding box center [310, 313] width 558 height 15
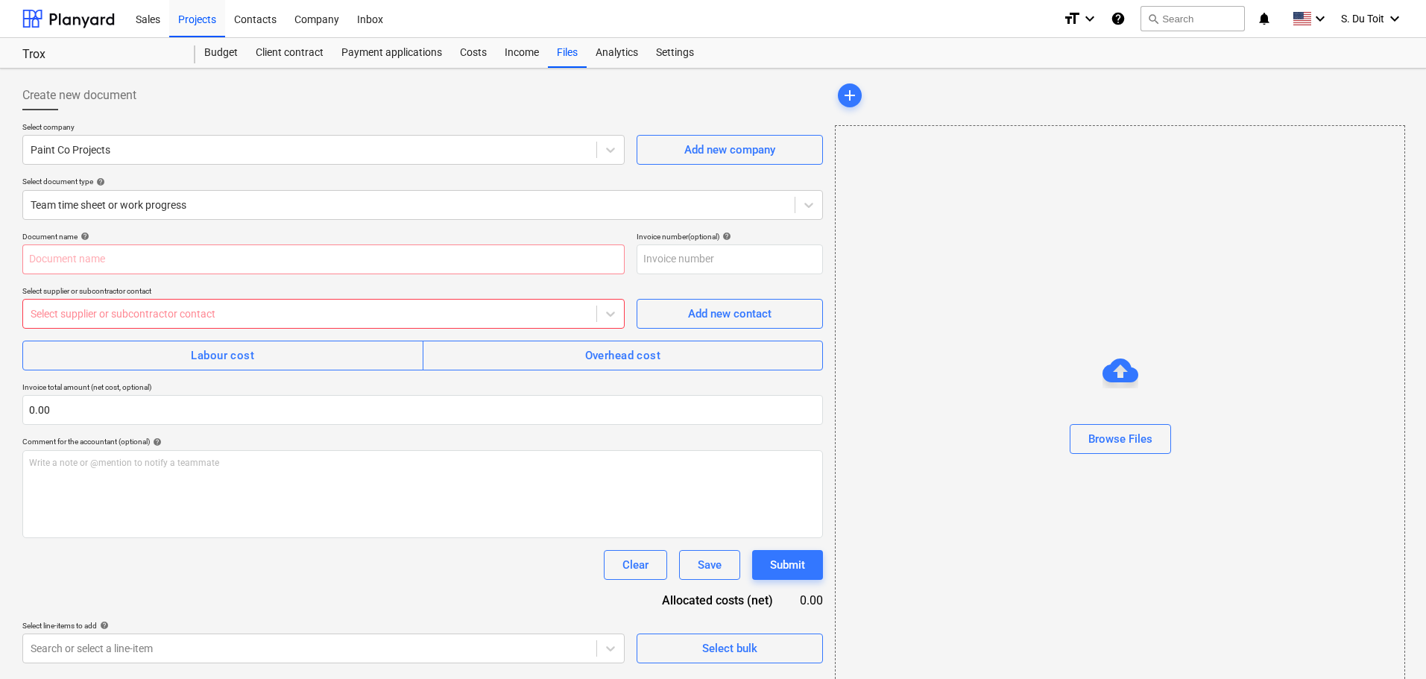
click at [394, 376] on div "Document name help Invoice number (optional) help Select supplier or subcontrac…" at bounding box center [422, 448] width 801 height 432
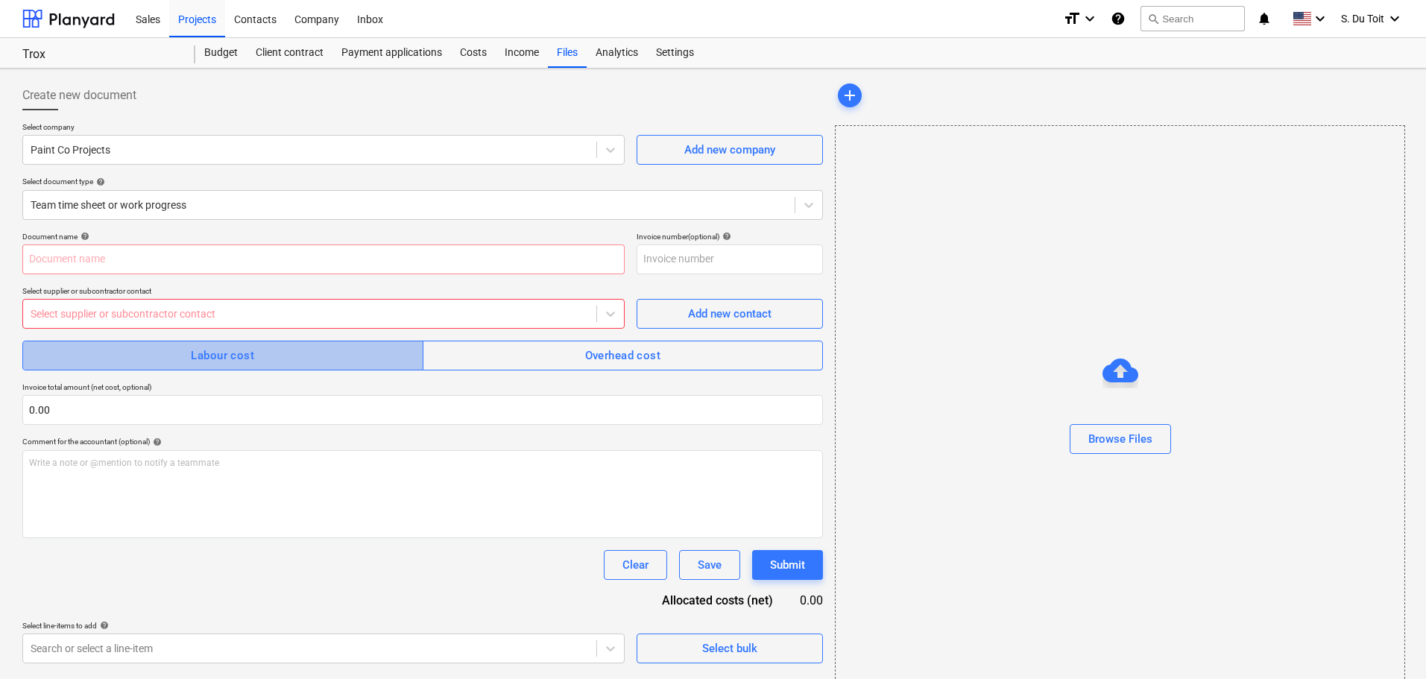
click at [377, 356] on span "Labour cost" at bounding box center [223, 355] width 368 height 19
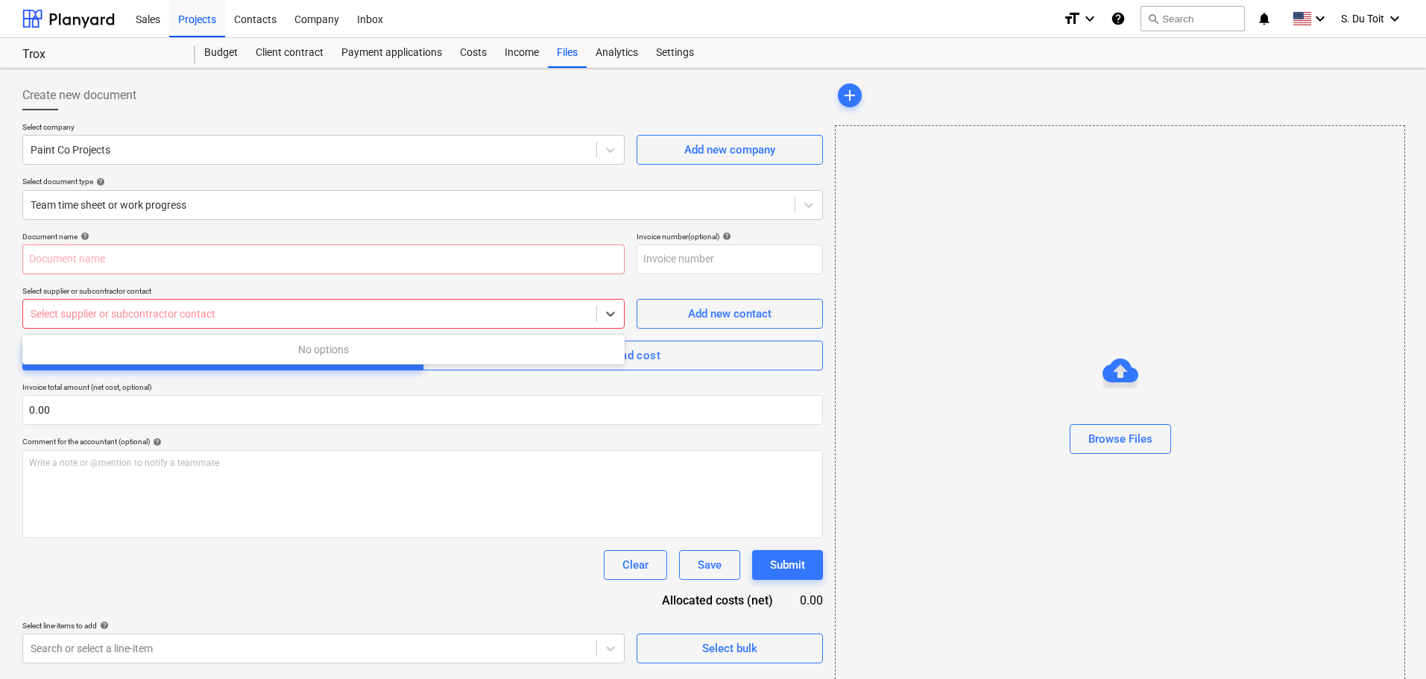
click at [316, 311] on div at bounding box center [310, 313] width 558 height 15
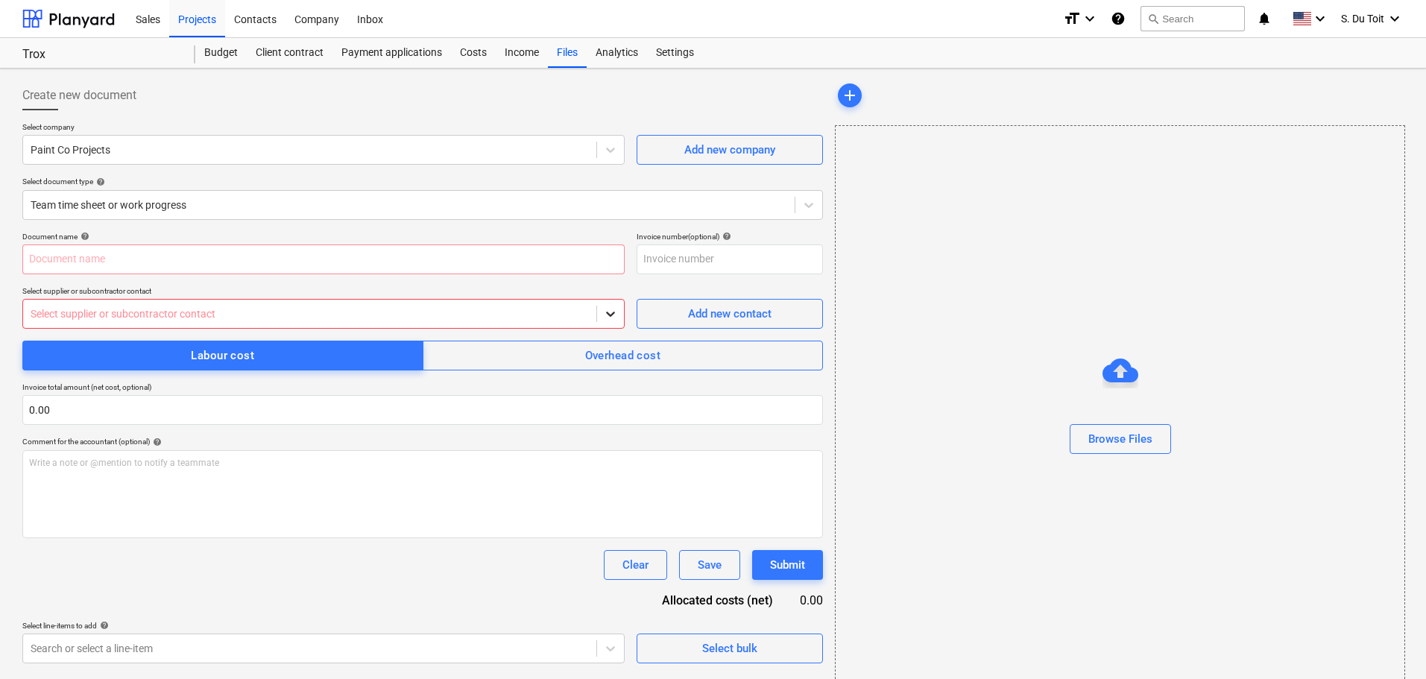
click at [614, 314] on icon at bounding box center [610, 314] width 9 height 5
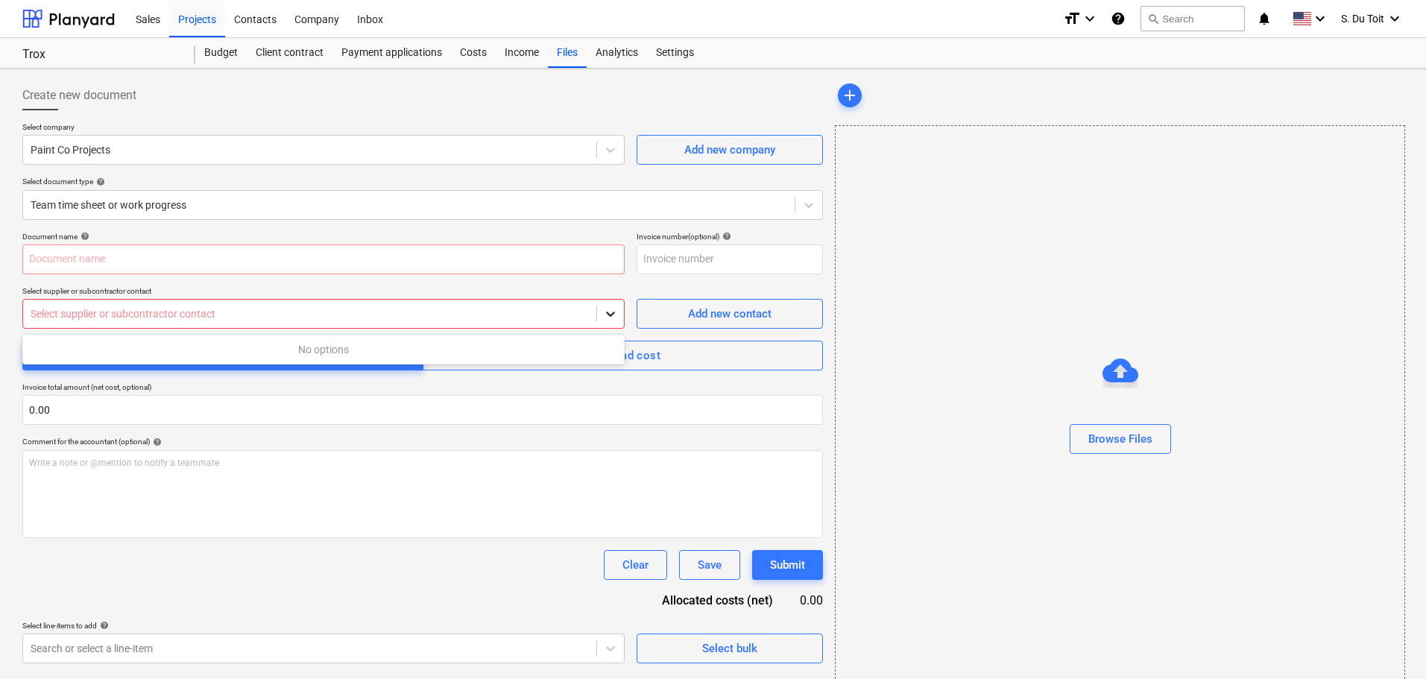
click at [614, 314] on icon at bounding box center [610, 314] width 9 height 5
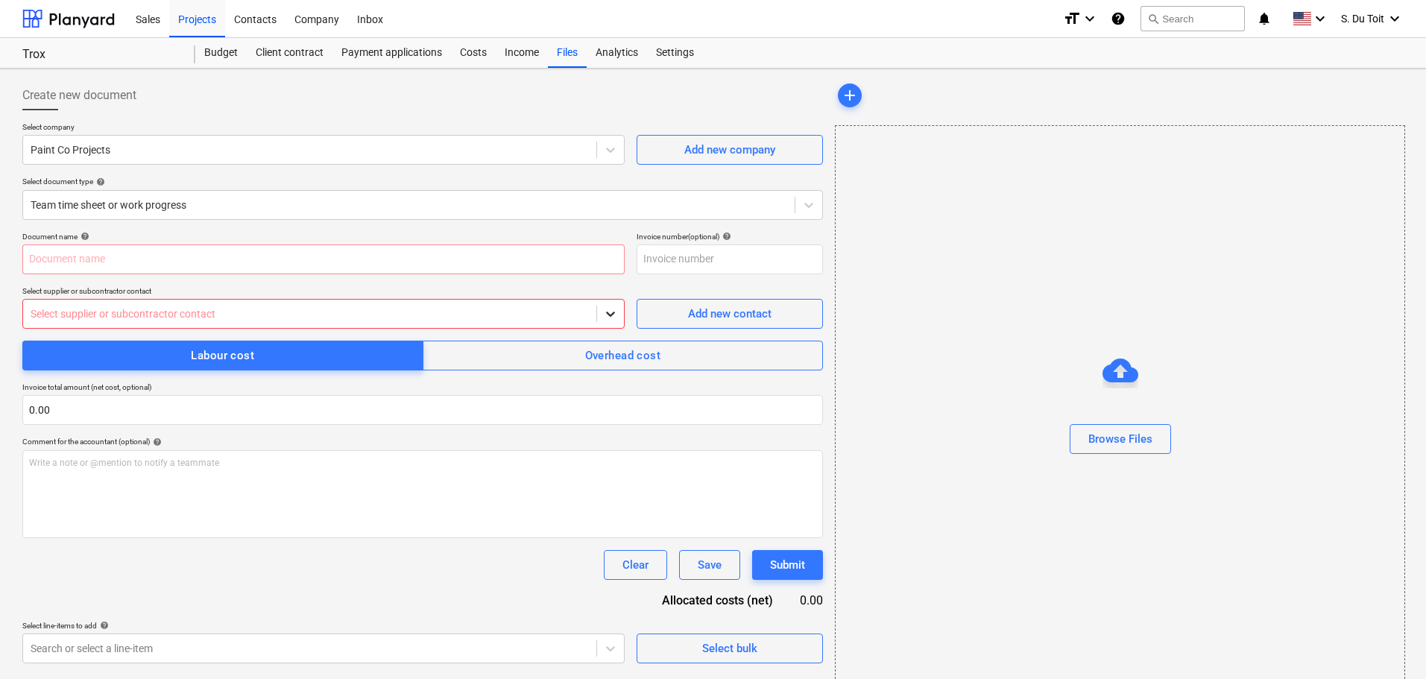
click at [614, 314] on icon at bounding box center [610, 314] width 9 height 5
click at [605, 268] on input "text" at bounding box center [323, 260] width 602 height 30
click at [114, 264] on input "text" at bounding box center [323, 260] width 602 height 30
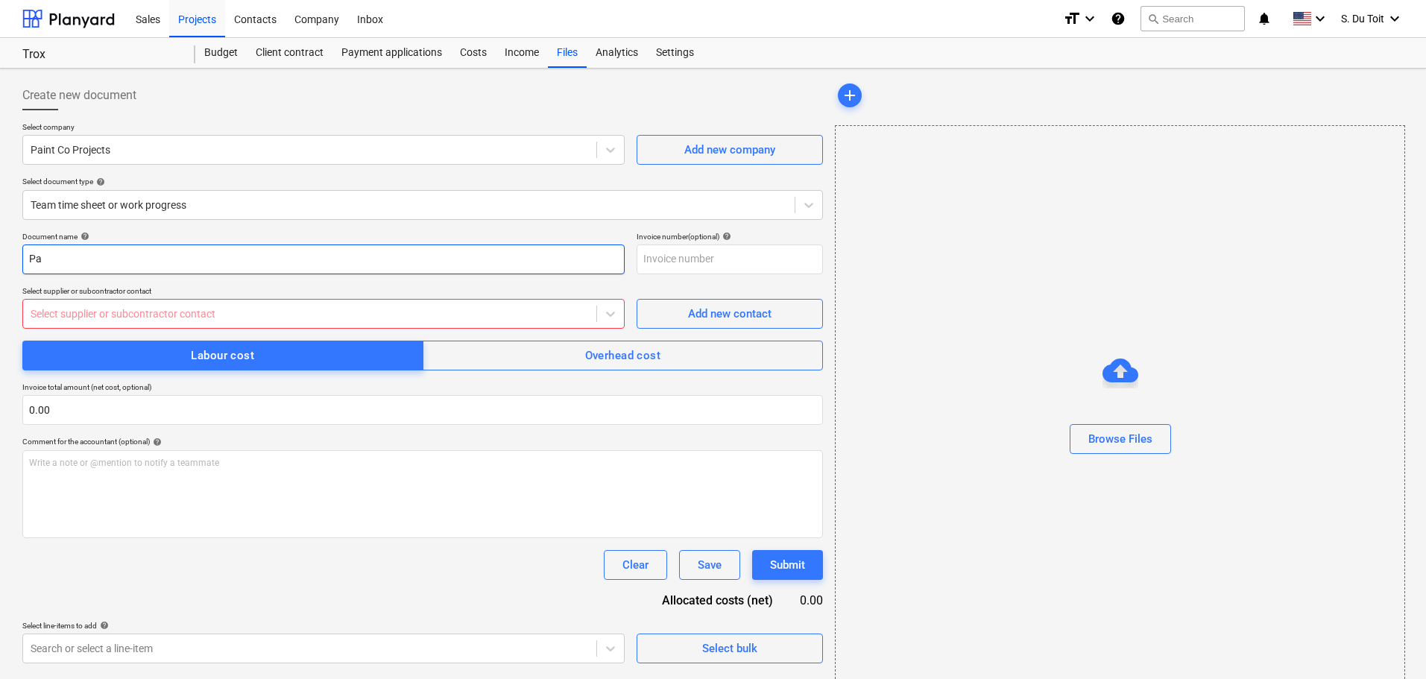
type input "P"
type input "Cost Sheet_Tashir_Trox"
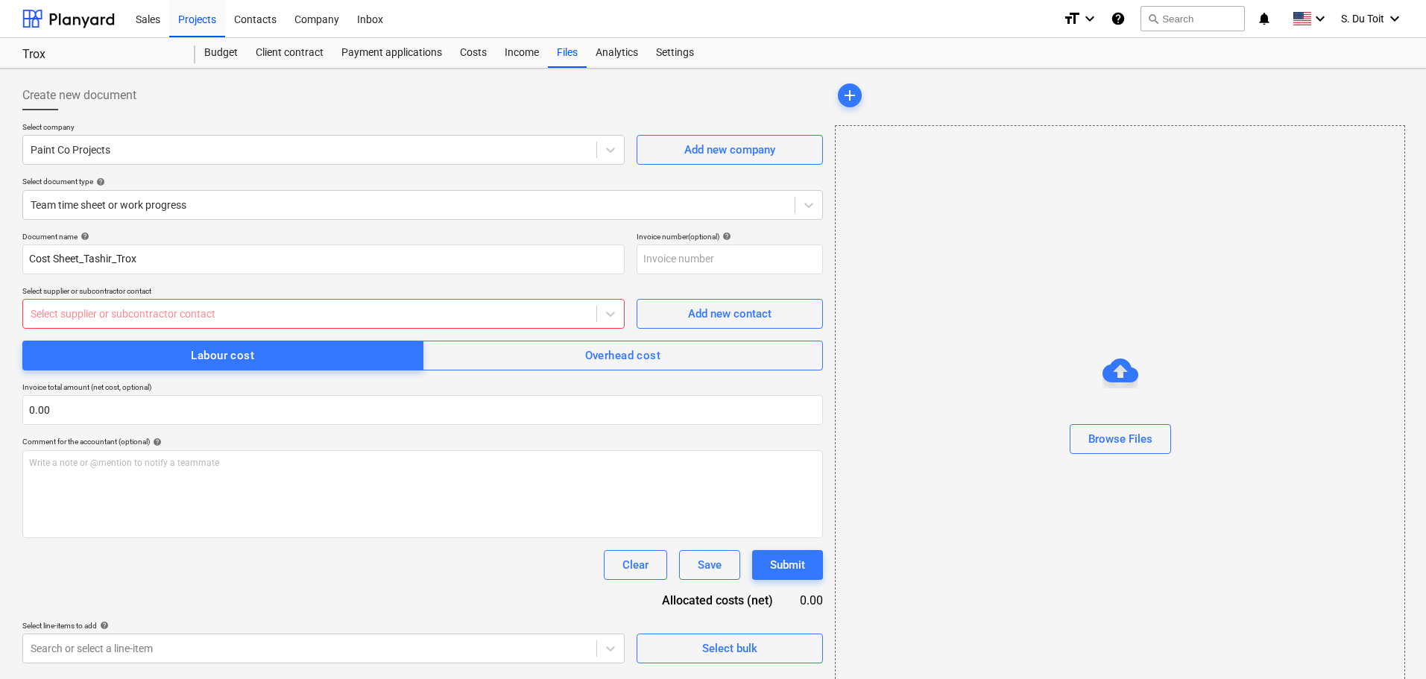
click at [186, 313] on div at bounding box center [310, 313] width 558 height 15
click at [617, 312] on icon at bounding box center [610, 313] width 15 height 15
click at [614, 312] on icon at bounding box center [610, 314] width 9 height 5
click at [702, 316] on div "Add new contact" at bounding box center [729, 313] width 83 height 19
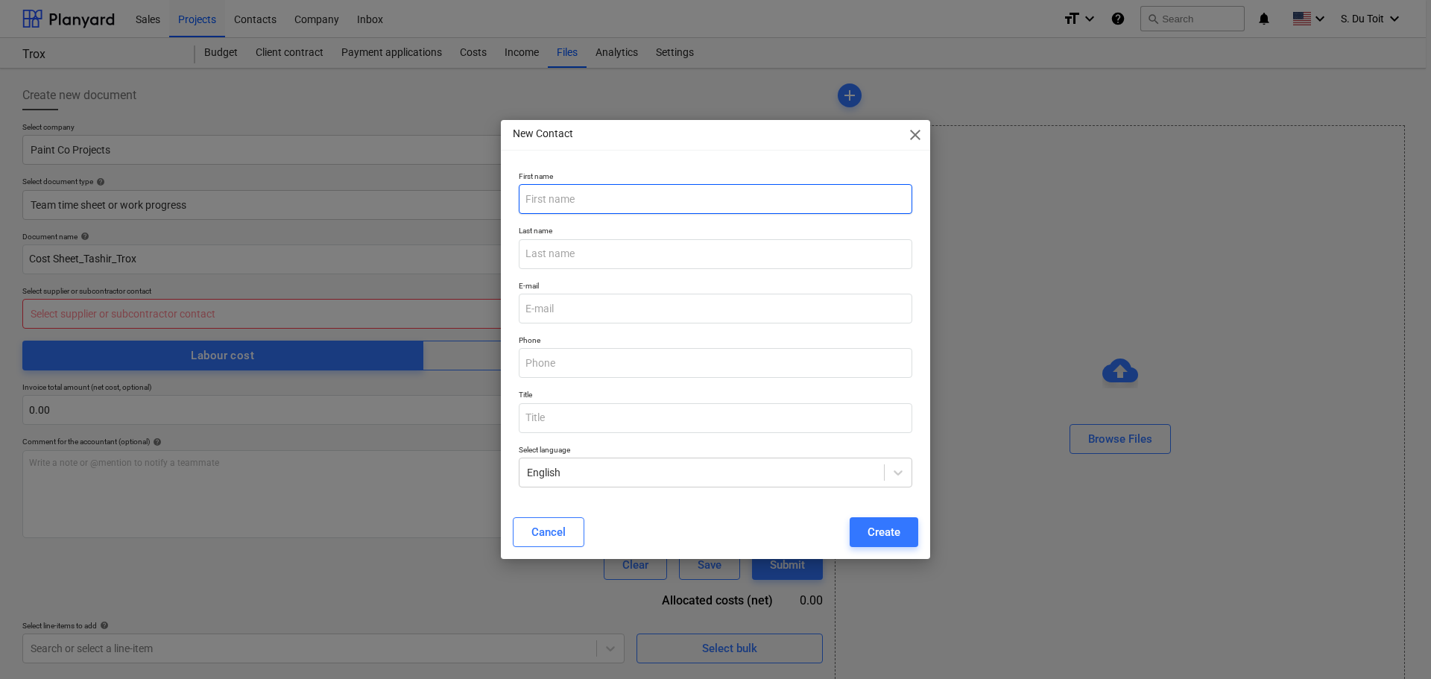
click at [718, 204] on input "text" at bounding box center [716, 199] width 394 height 30
type input "Tashir"
click at [894, 527] on div "Create" at bounding box center [884, 532] width 33 height 19
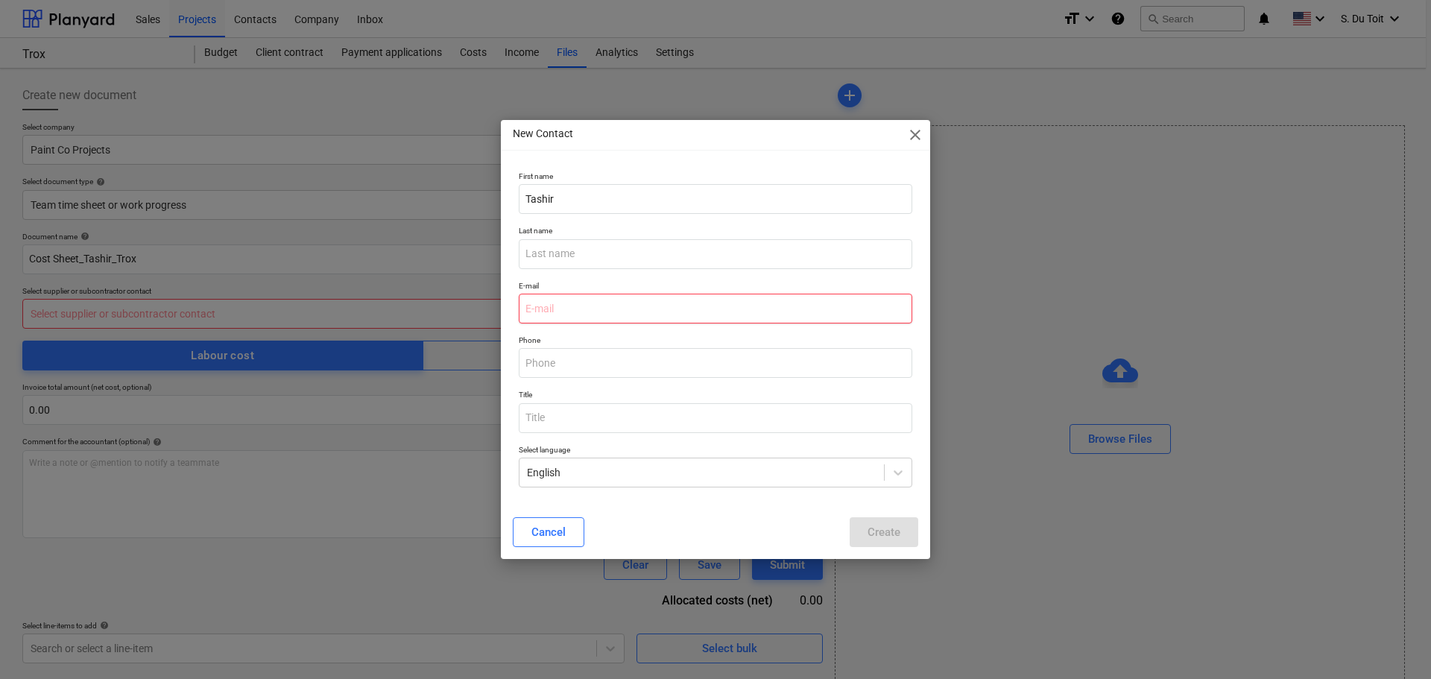
click at [622, 311] on input "email" at bounding box center [716, 309] width 394 height 30
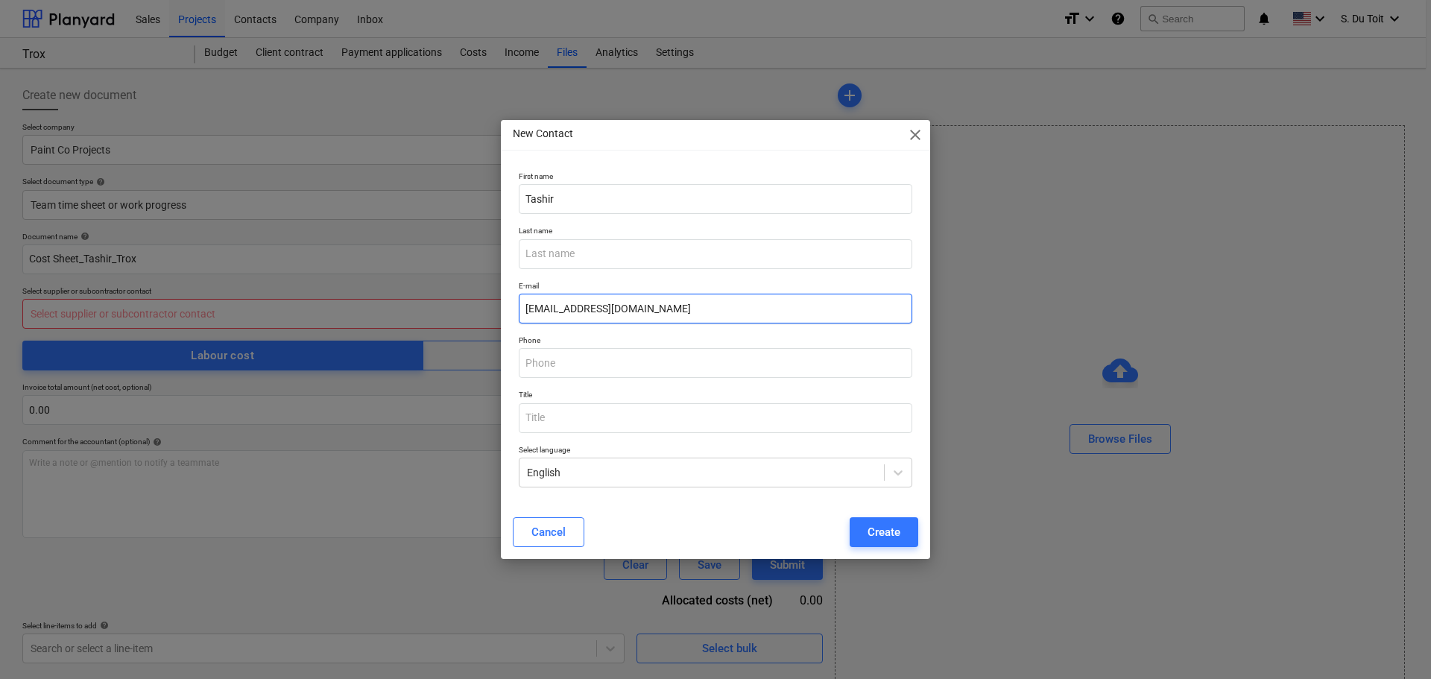
type input "tashir@paintcoprojects.co.za"
click at [886, 538] on div "Create" at bounding box center [884, 532] width 33 height 19
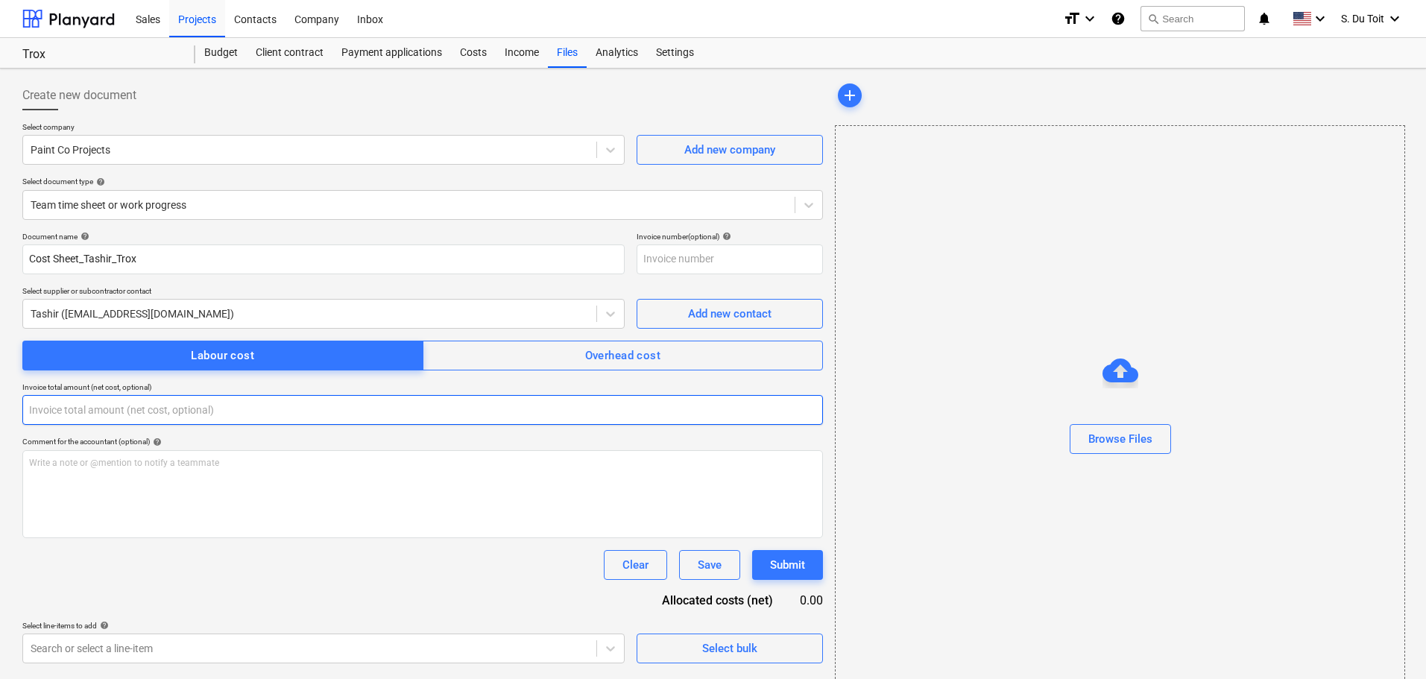
drag, startPoint x: 247, startPoint y: 414, endPoint x: 0, endPoint y: 427, distance: 247.1
click at [0, 427] on div "Create new document Select company Paint Co Projects Add new company Select doc…" at bounding box center [713, 387] width 1426 height 637
click at [71, 409] on input "text" at bounding box center [422, 410] width 801 height 30
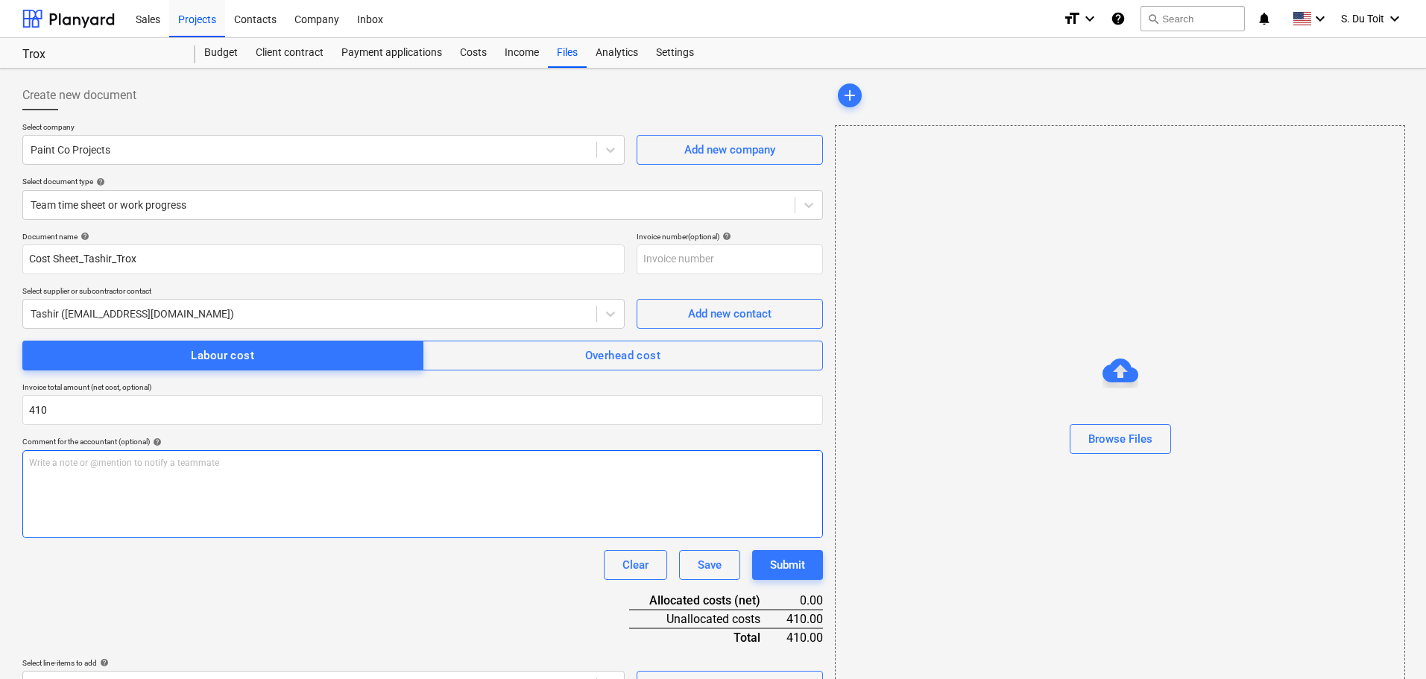
type input "410.00"
click at [131, 491] on div "Write a note or @mention to notify a teammate ﻿" at bounding box center [422, 494] width 801 height 88
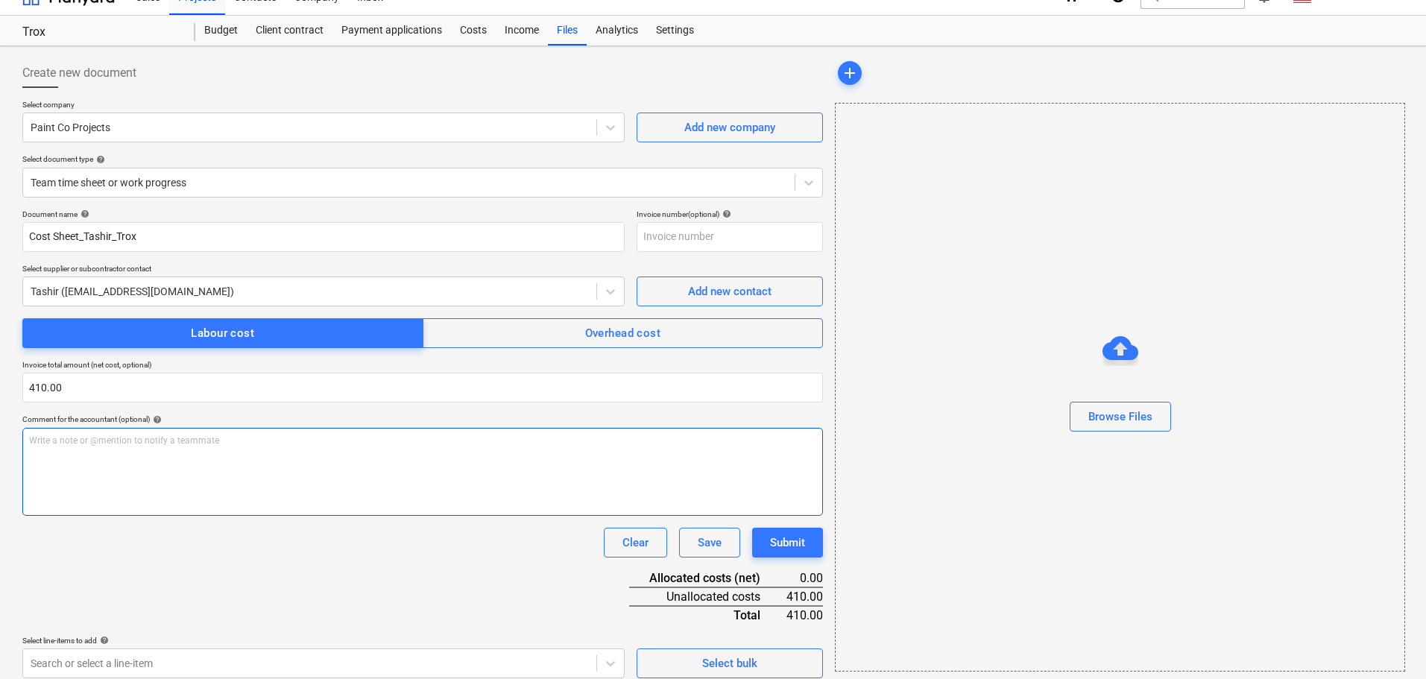
scroll to position [34, 0]
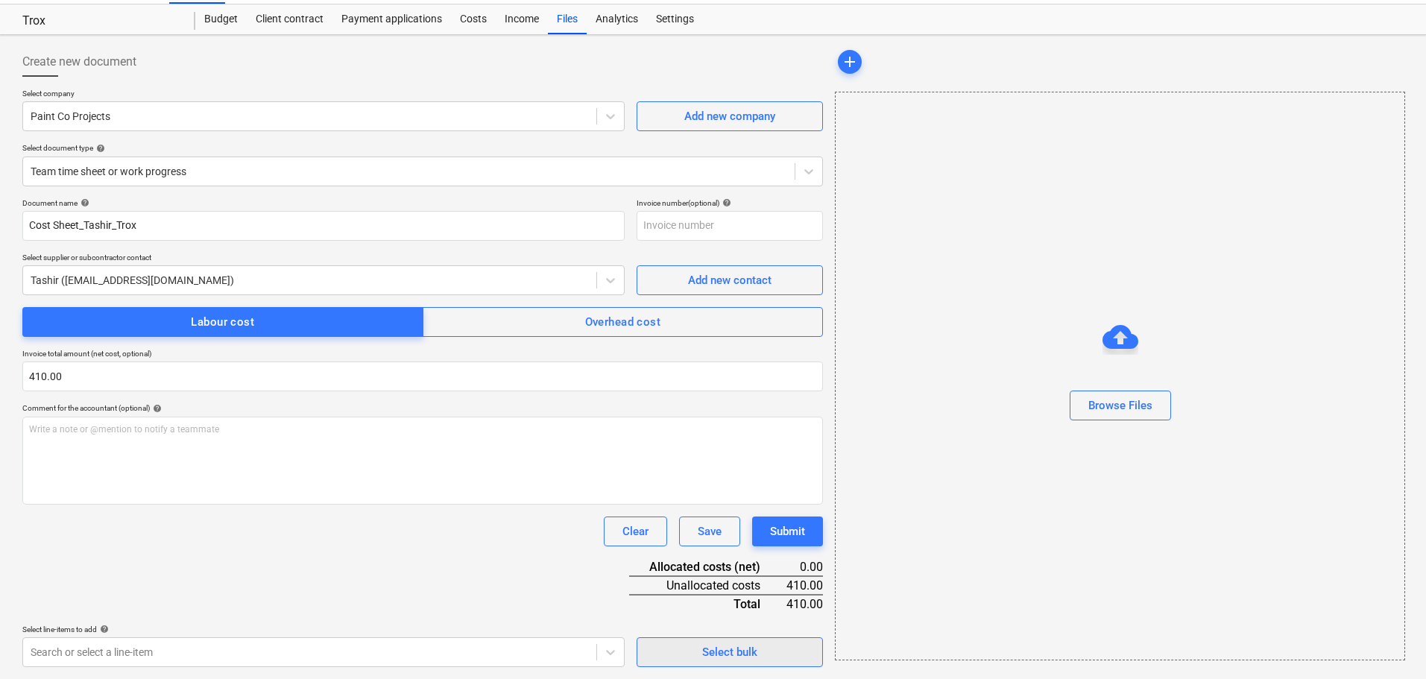
click at [774, 653] on span "Select bulk" at bounding box center [729, 652] width 149 height 19
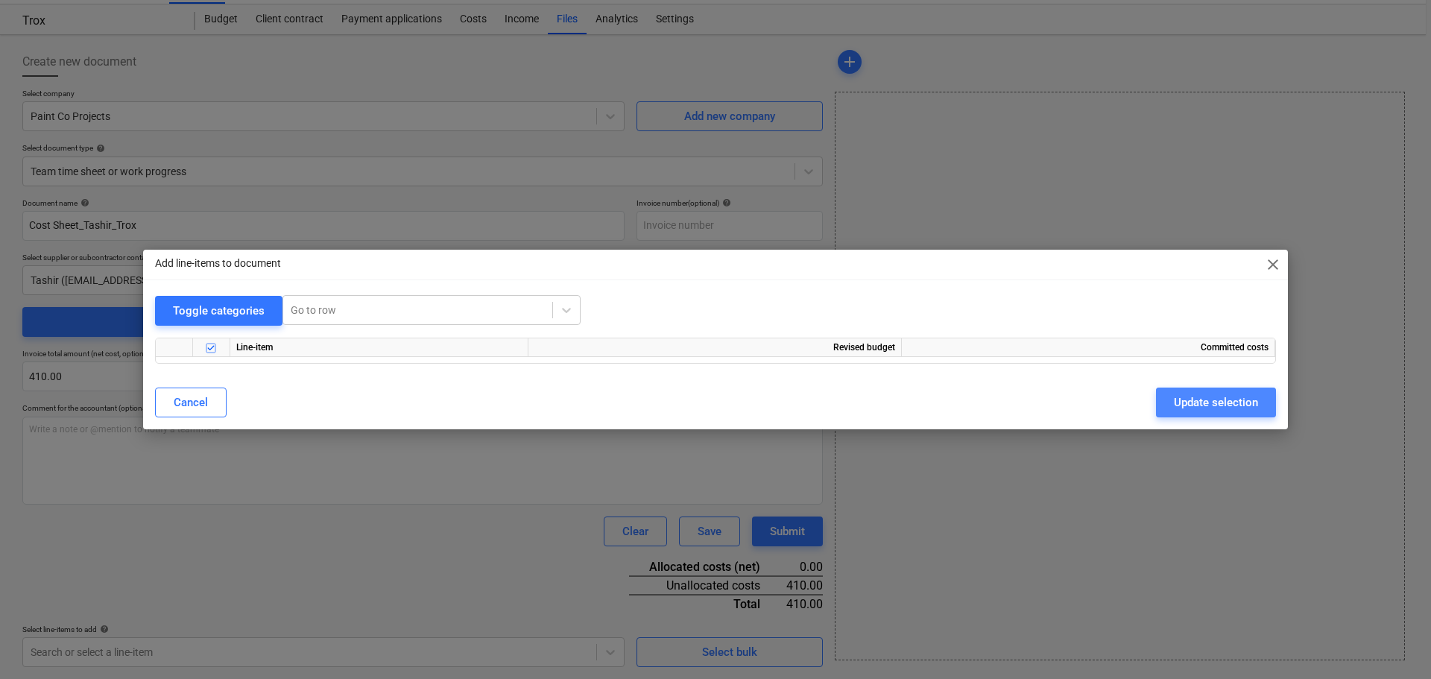
click at [1194, 412] on button "Update selection" at bounding box center [1216, 403] width 120 height 30
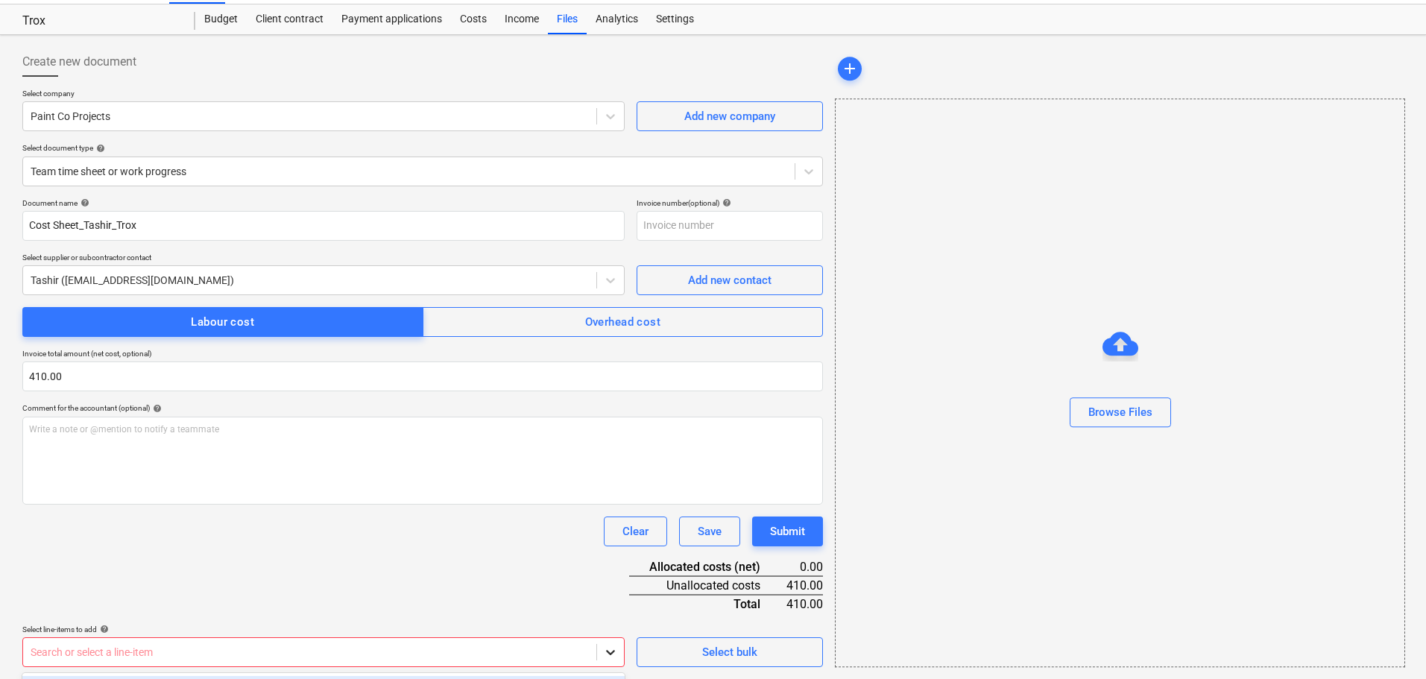
scroll to position [107, 0]
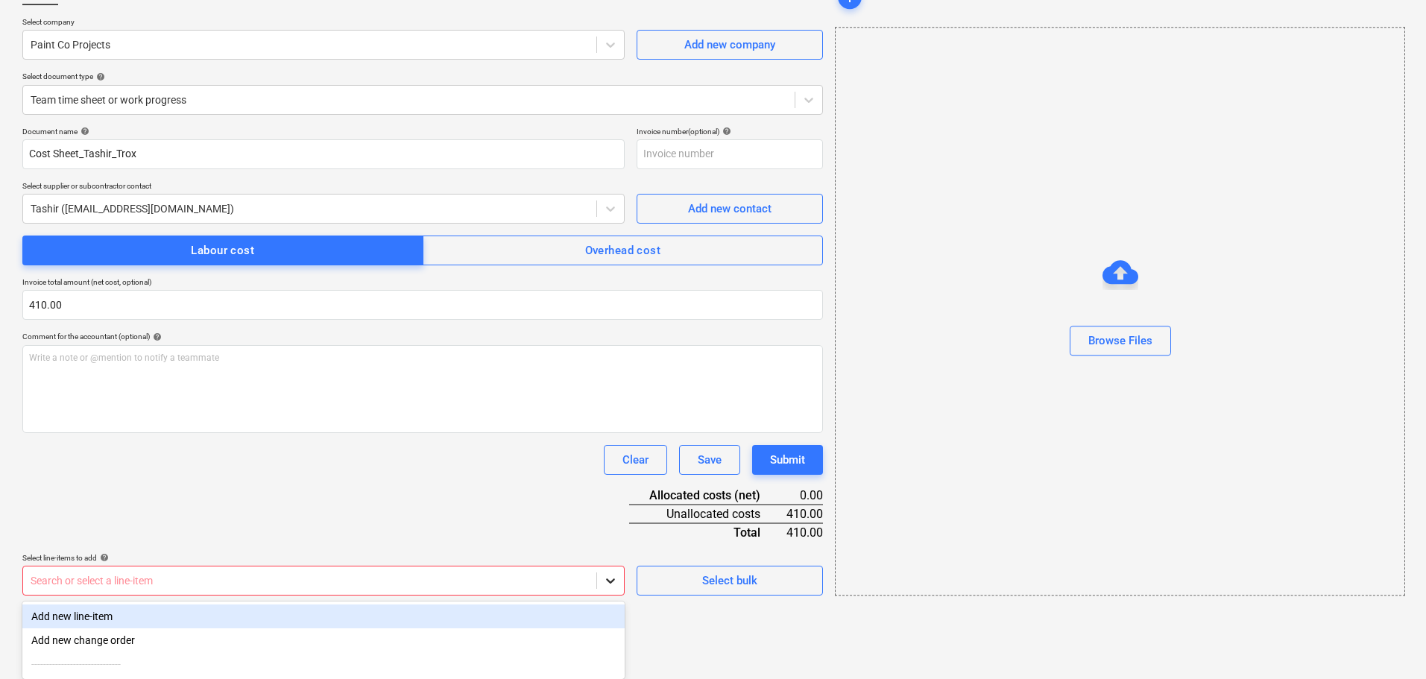
click at [600, 574] on body "Sales Projects Contacts Company Inbox format_size keyboard_arrow_down help sear…" at bounding box center [713, 234] width 1426 height 679
click at [396, 617] on div "Add new line-item" at bounding box center [323, 617] width 602 height 24
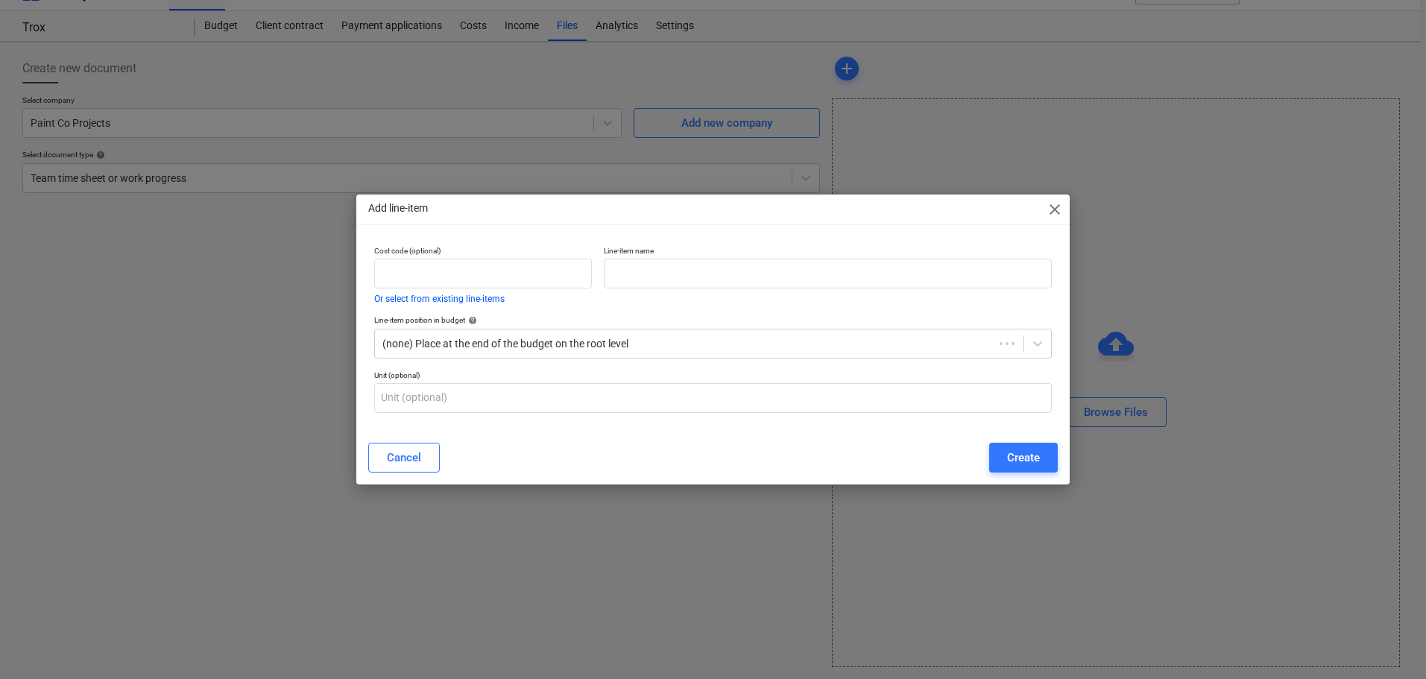
scroll to position [27, 0]
type input "0.00"
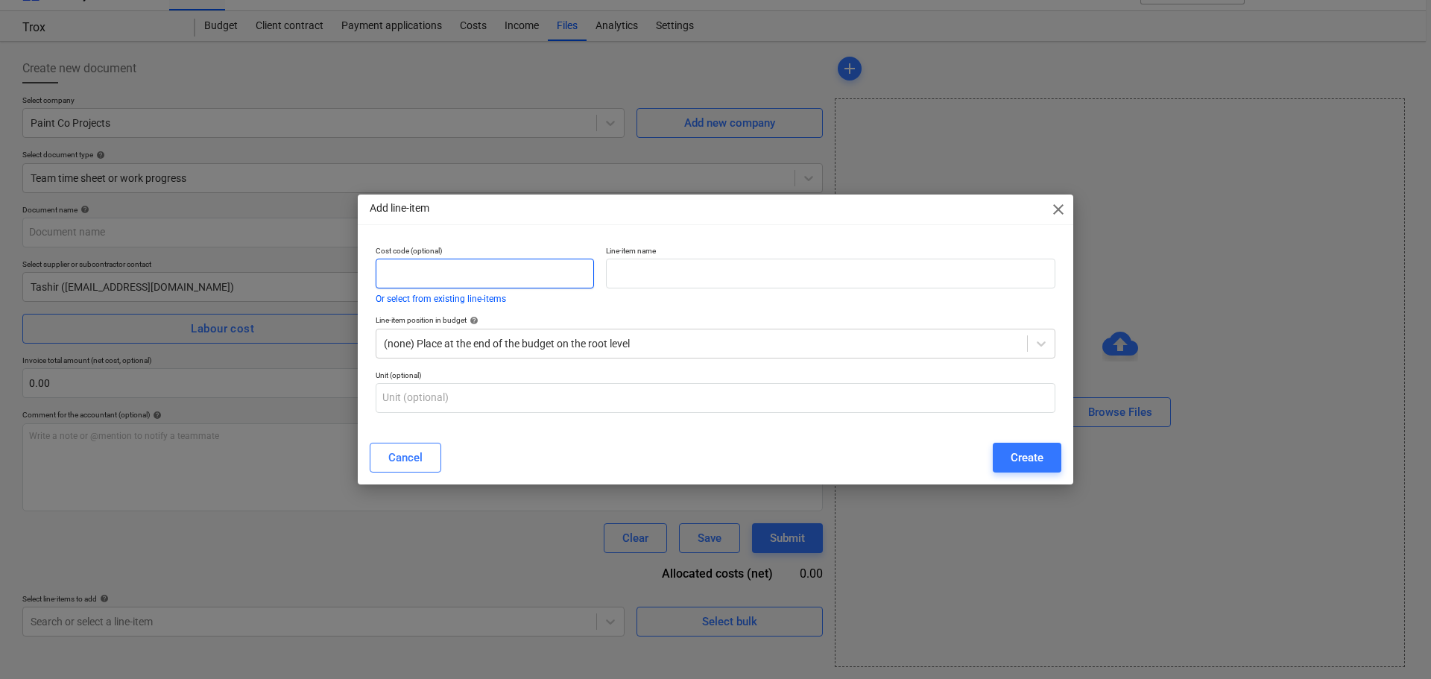
click at [450, 274] on input "text" at bounding box center [485, 274] width 218 height 30
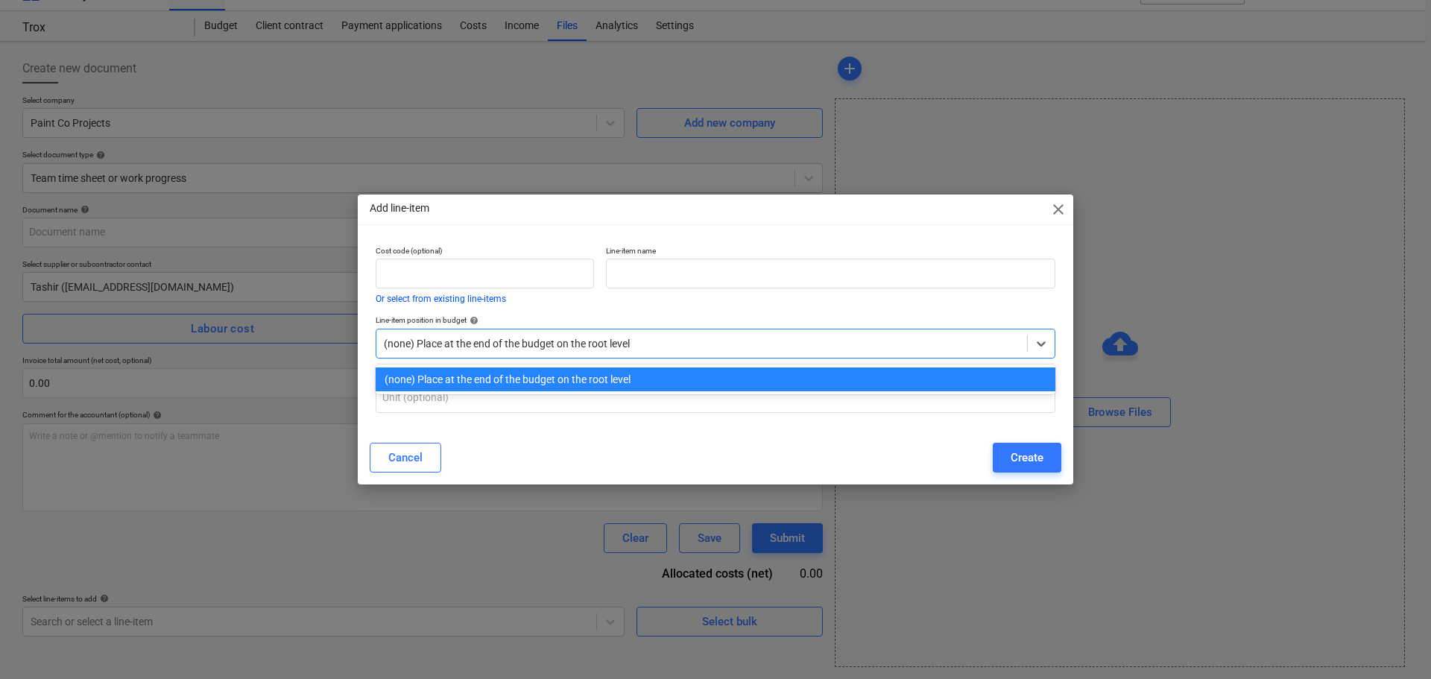
click at [447, 344] on div at bounding box center [702, 343] width 636 height 15
click at [656, 286] on input "text" at bounding box center [831, 274] width 450 height 30
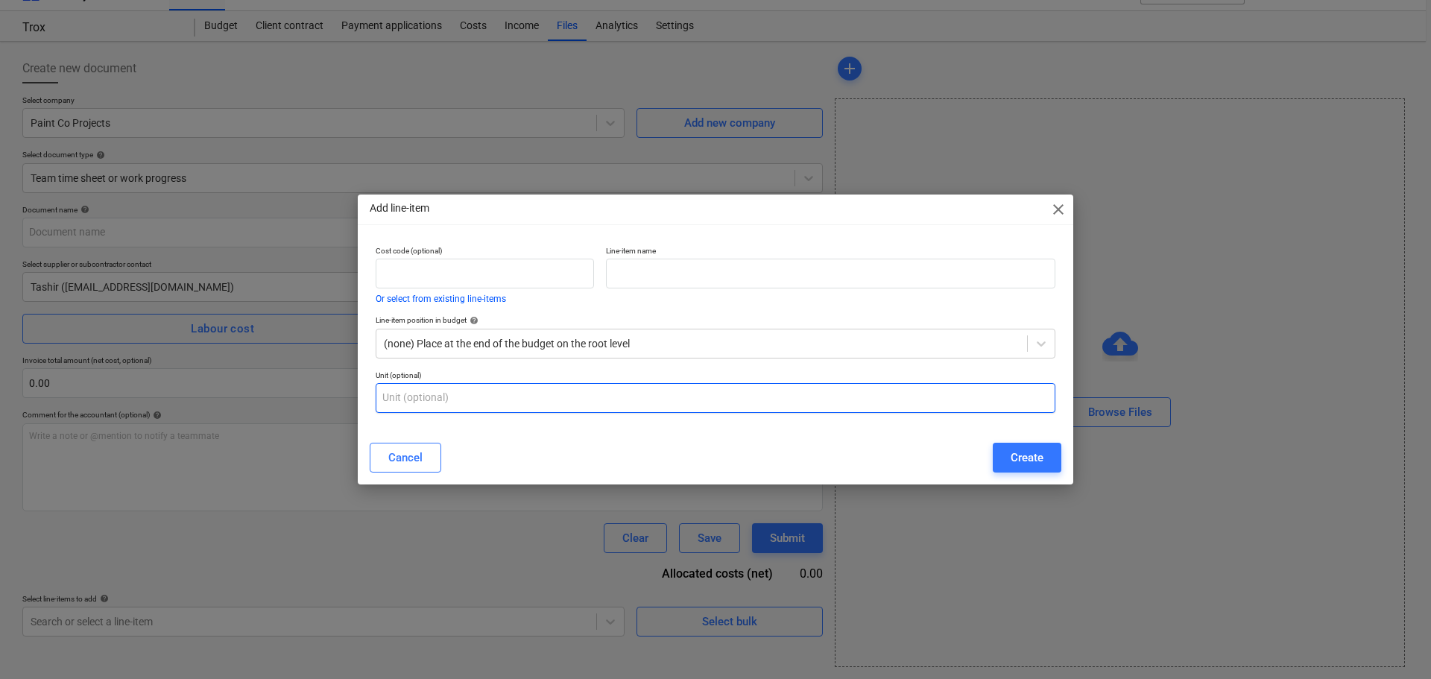
click at [546, 386] on input "text" at bounding box center [716, 398] width 680 height 30
click at [652, 276] on input "text" at bounding box center [831, 274] width 450 height 30
click at [1058, 216] on span "close" at bounding box center [1059, 210] width 18 height 18
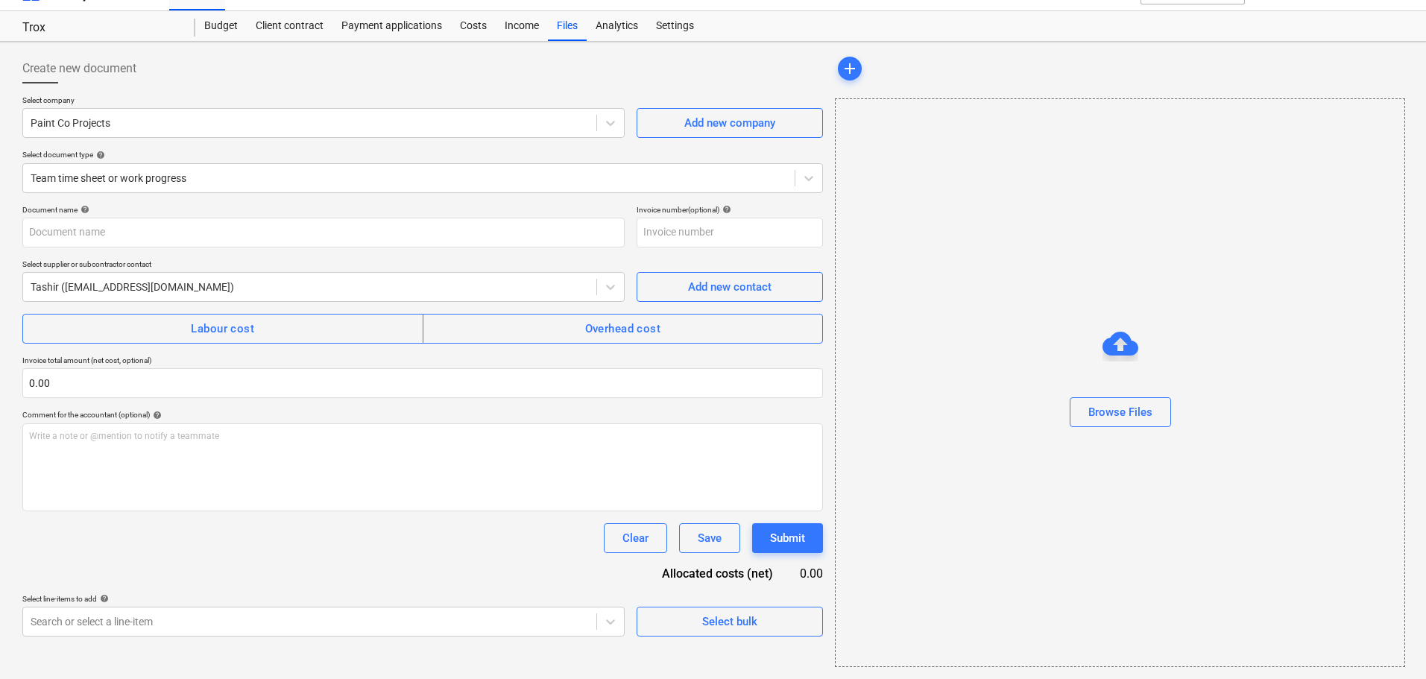
scroll to position [0, 0]
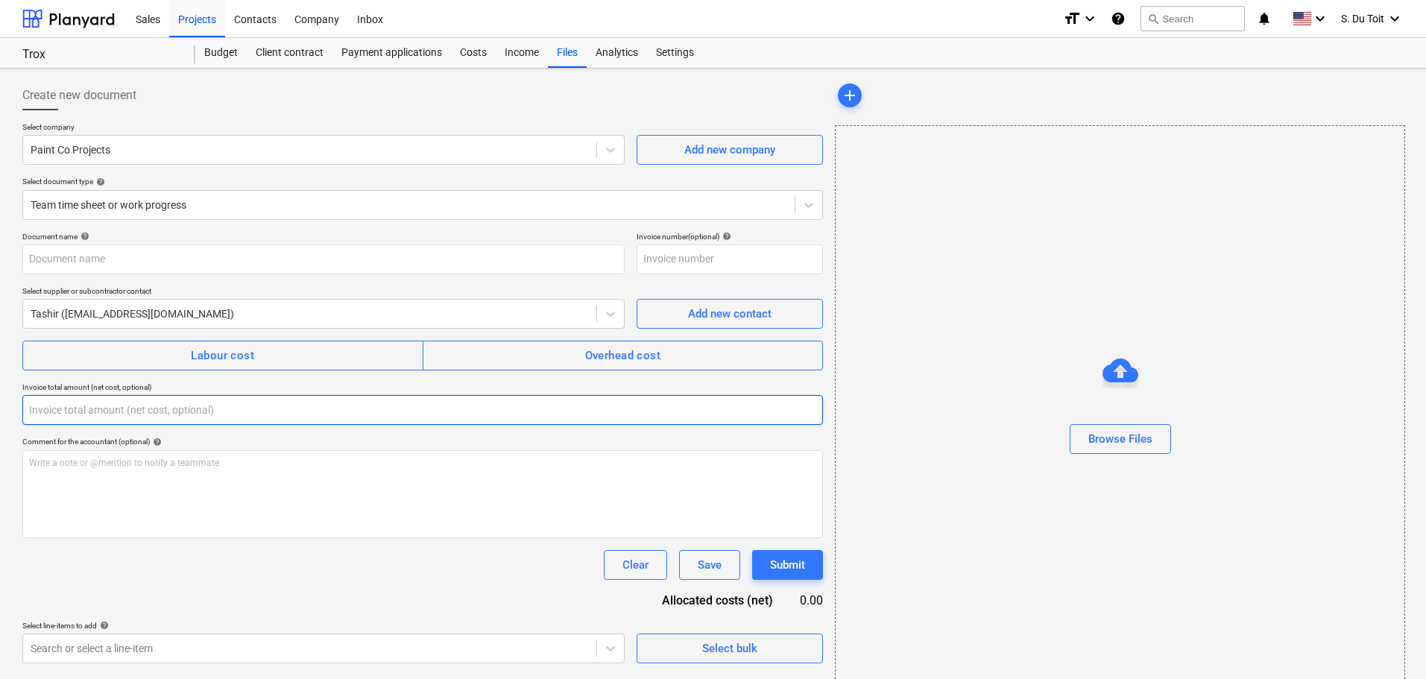
click at [168, 400] on input "text" at bounding box center [422, 410] width 801 height 30
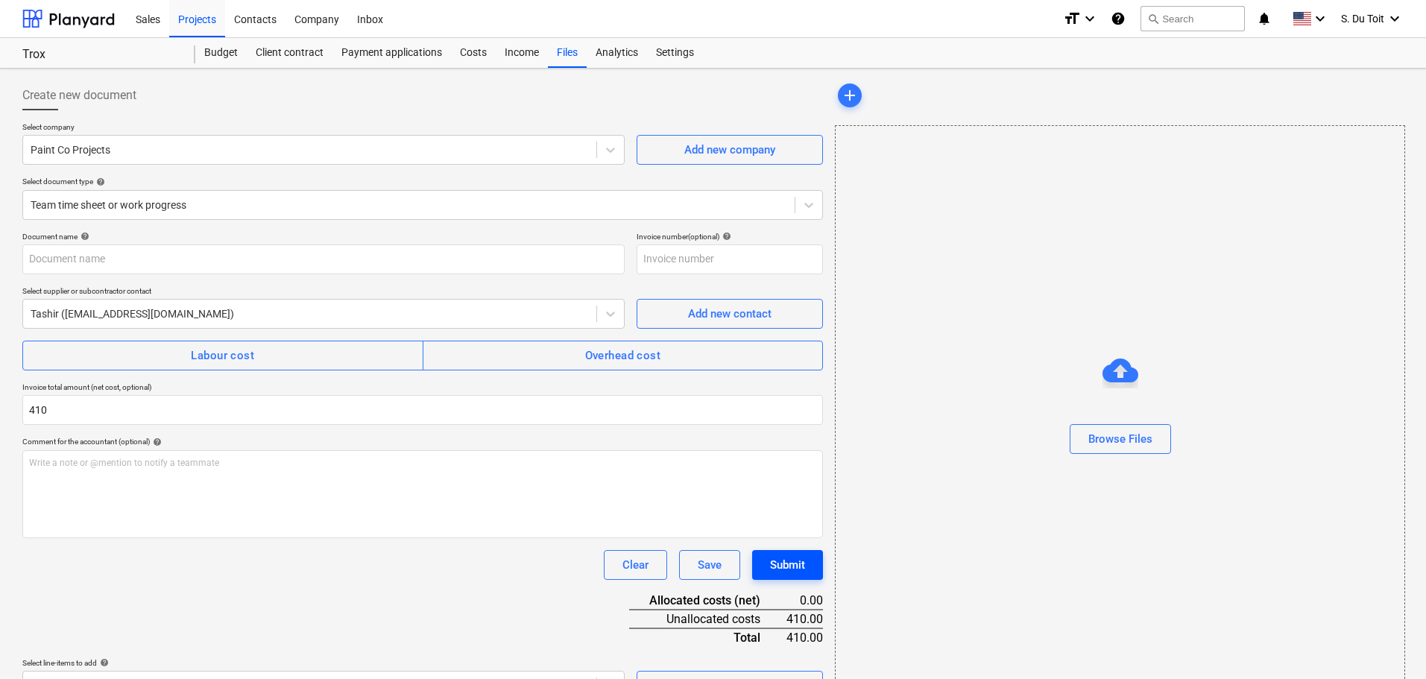
type input "410.00"
click at [803, 566] on div "Submit" at bounding box center [787, 564] width 35 height 19
click at [196, 257] on input "text" at bounding box center [323, 260] width 602 height 30
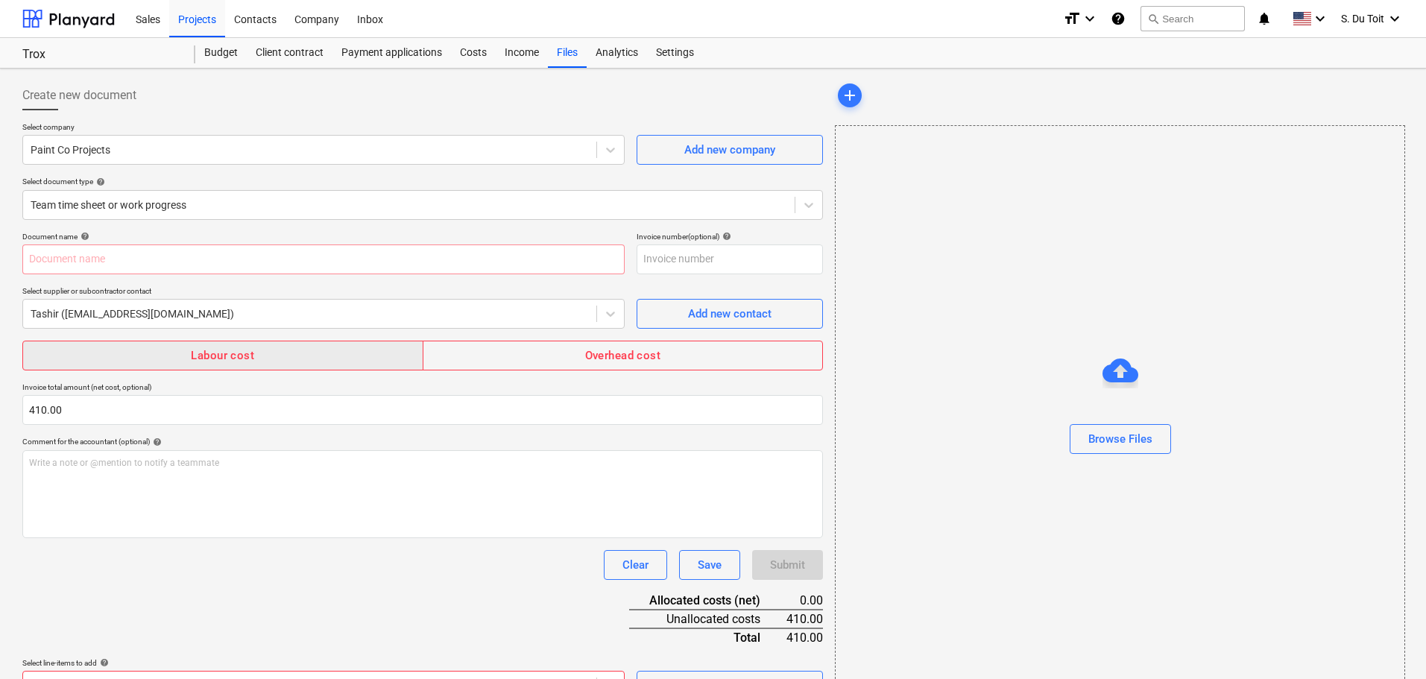
click at [245, 365] on div "Labour cost" at bounding box center [222, 355] width 63 height 19
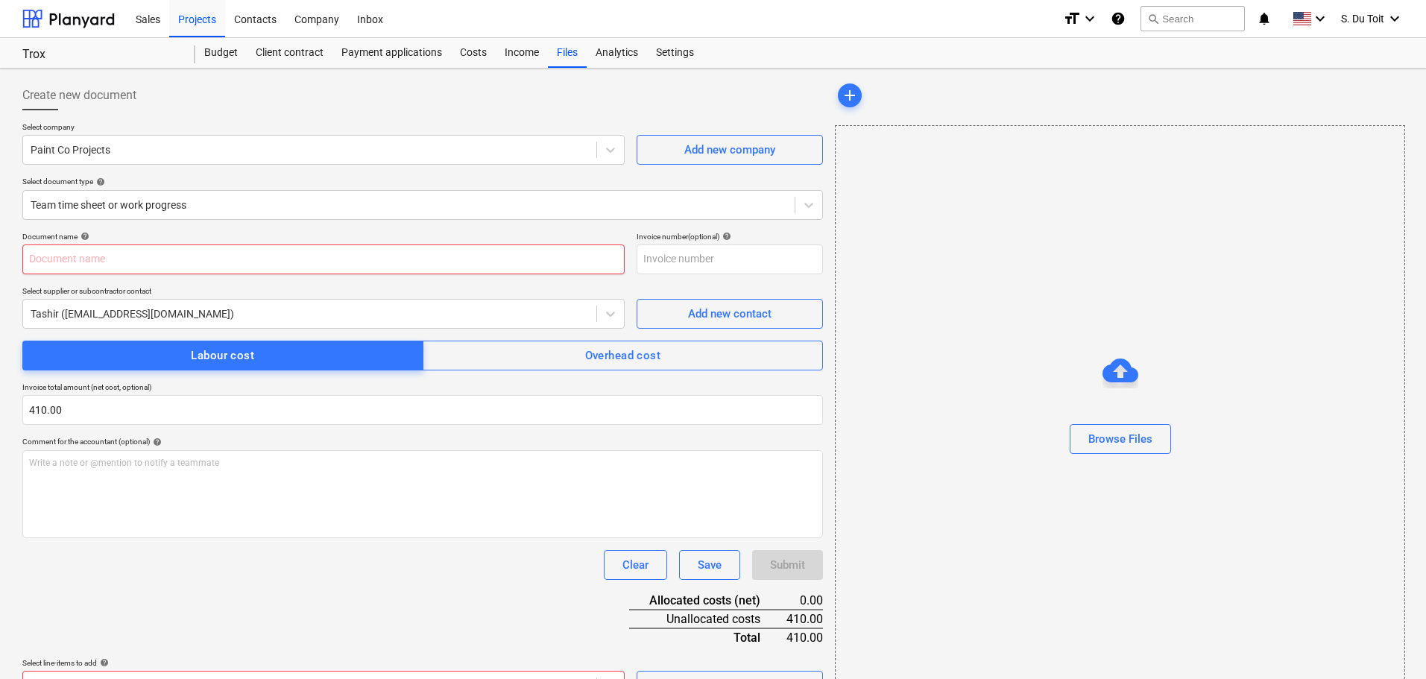
click at [330, 254] on input "text" at bounding box center [323, 260] width 602 height 30
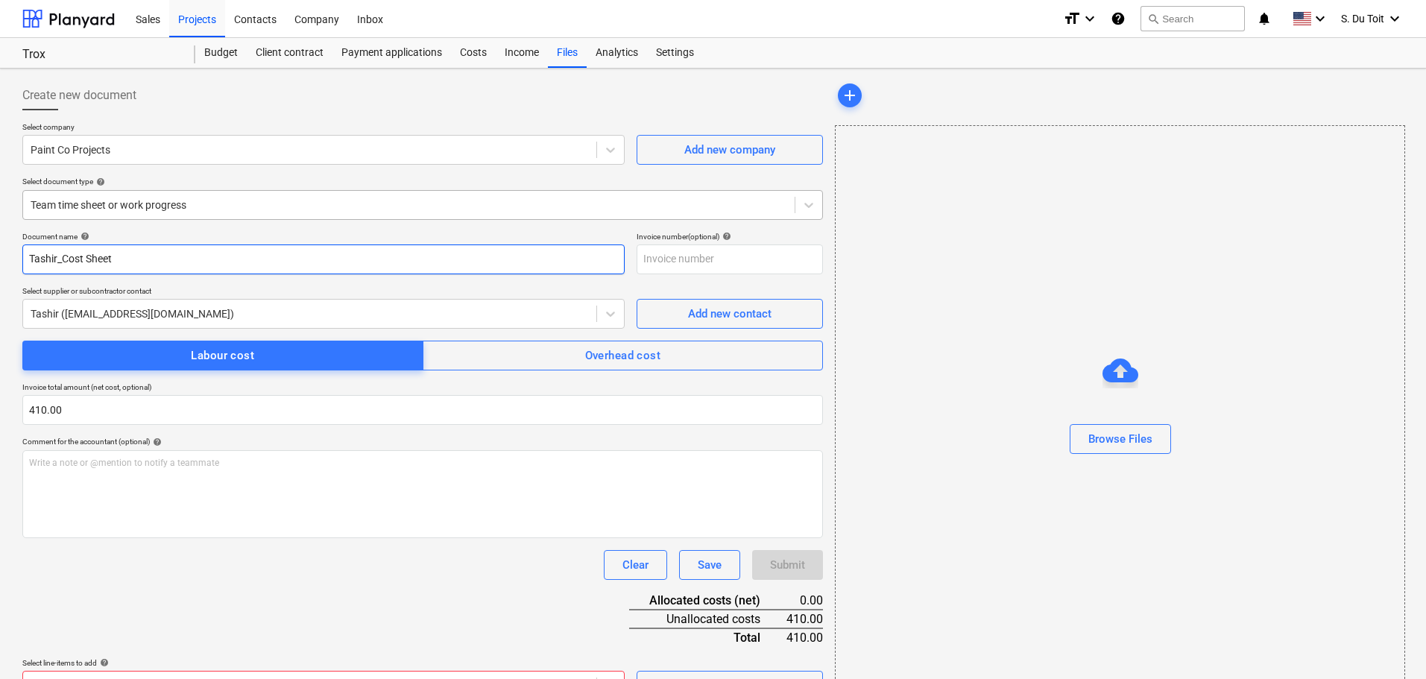
type input "Tashir_Cost Sheet"
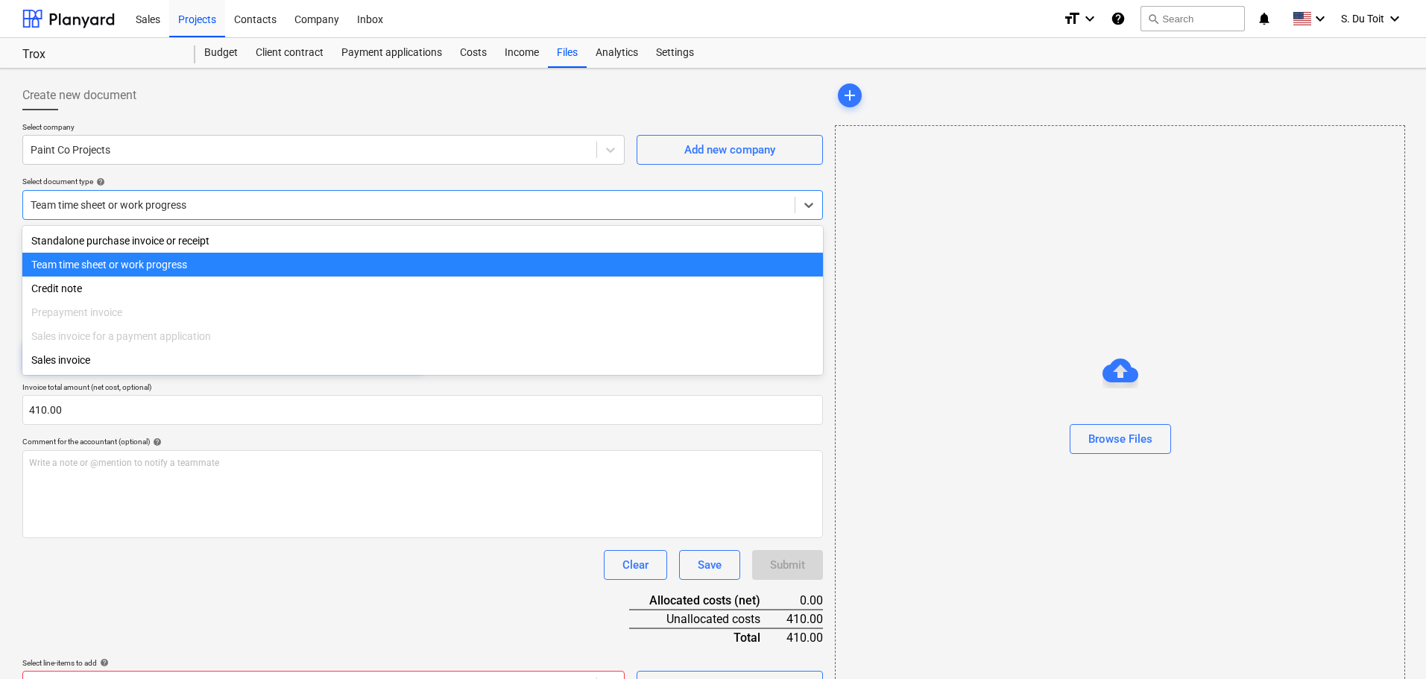
click at [241, 192] on div "Team time sheet or work progress" at bounding box center [422, 205] width 801 height 30
click at [232, 262] on div "Team time sheet or work progress" at bounding box center [422, 265] width 801 height 24
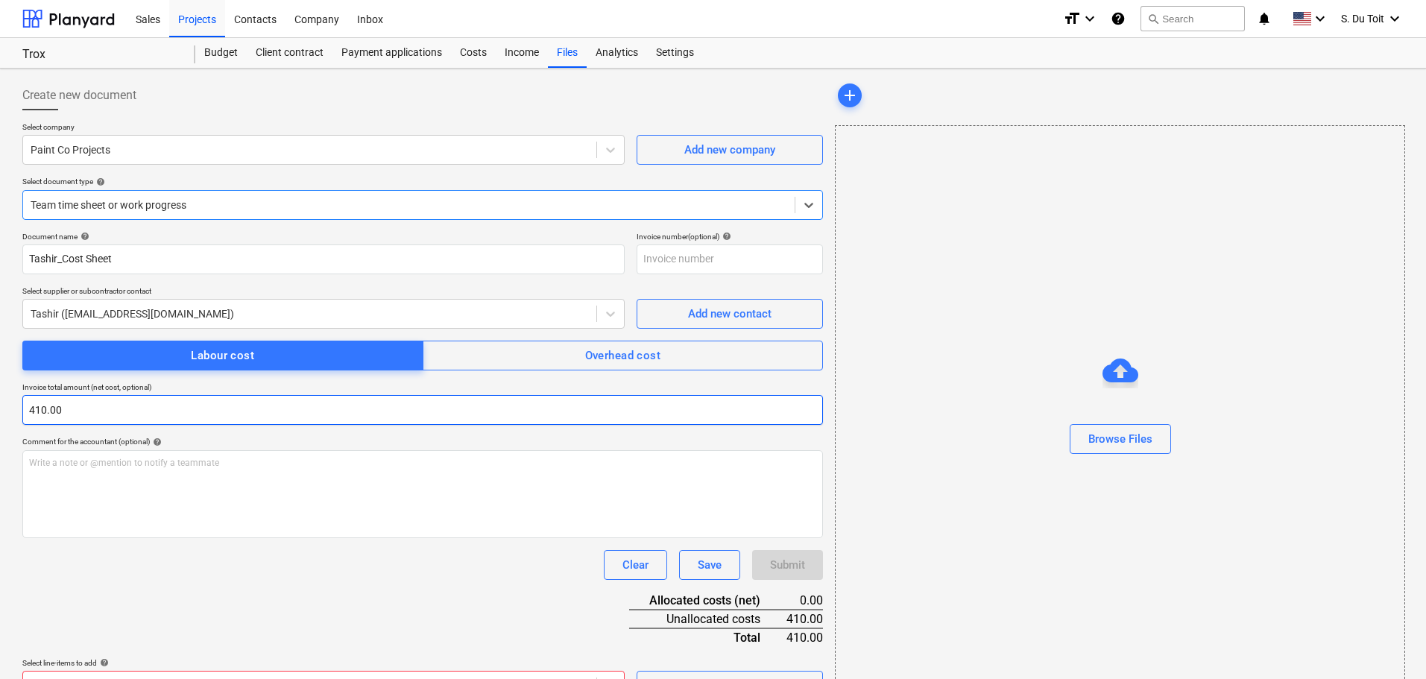
type input "410"
drag, startPoint x: 143, startPoint y: 408, endPoint x: 0, endPoint y: 413, distance: 143.2
click at [0, 413] on div "Create new document Select company Paint Co Projects Add new company Select doc…" at bounding box center [713, 391] width 1426 height 644
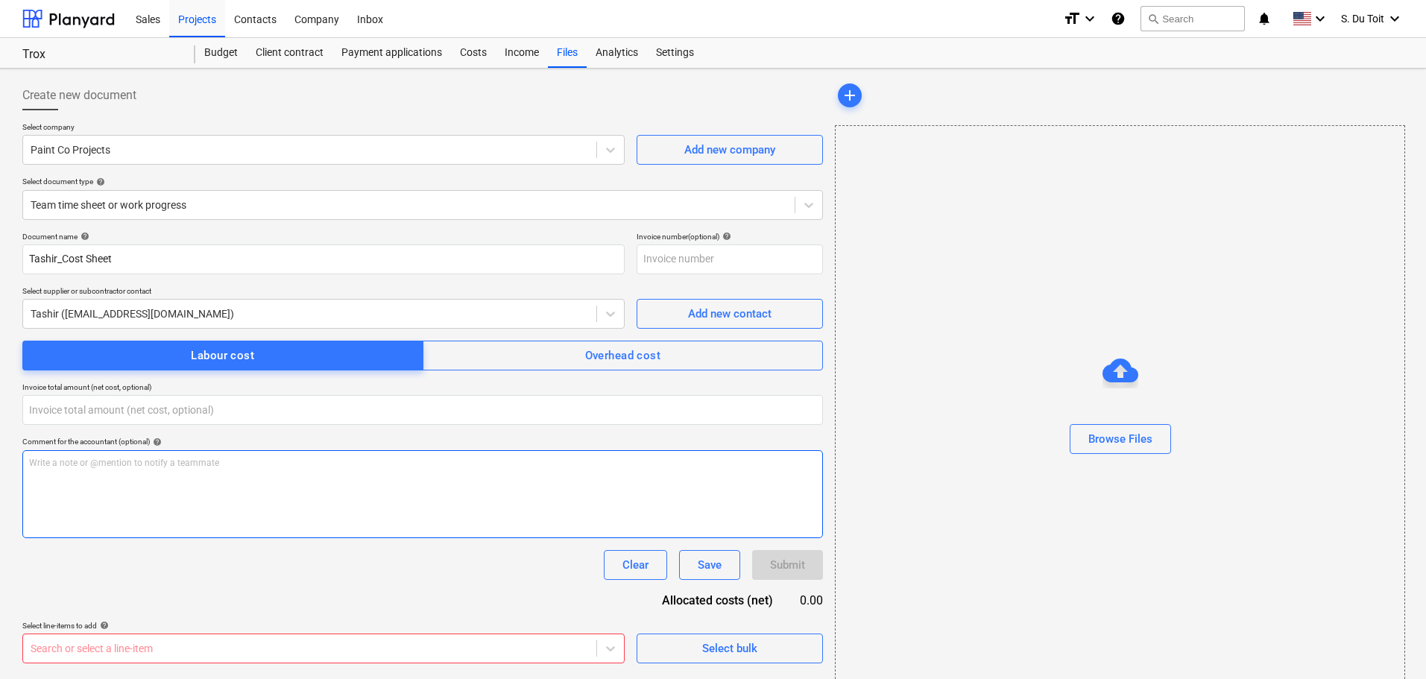
type input "0.00"
click at [373, 488] on div "Write a note or @mention to notify a teammate ﻿" at bounding box center [422, 494] width 801 height 88
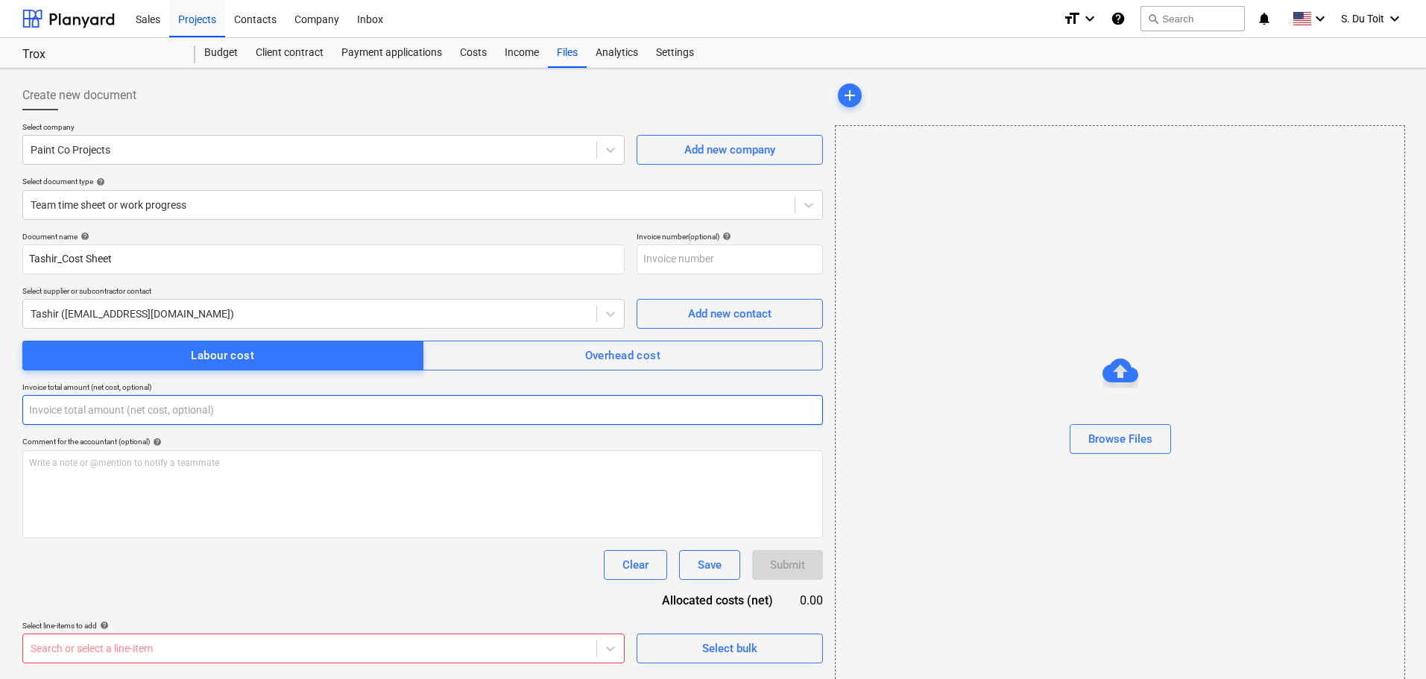
drag, startPoint x: 16, startPoint y: 412, endPoint x: 0, endPoint y: 412, distance: 16.4
click at [0, 412] on div "Create new document Select company Paint Co Projects Add new company Select doc…" at bounding box center [713, 387] width 1426 height 637
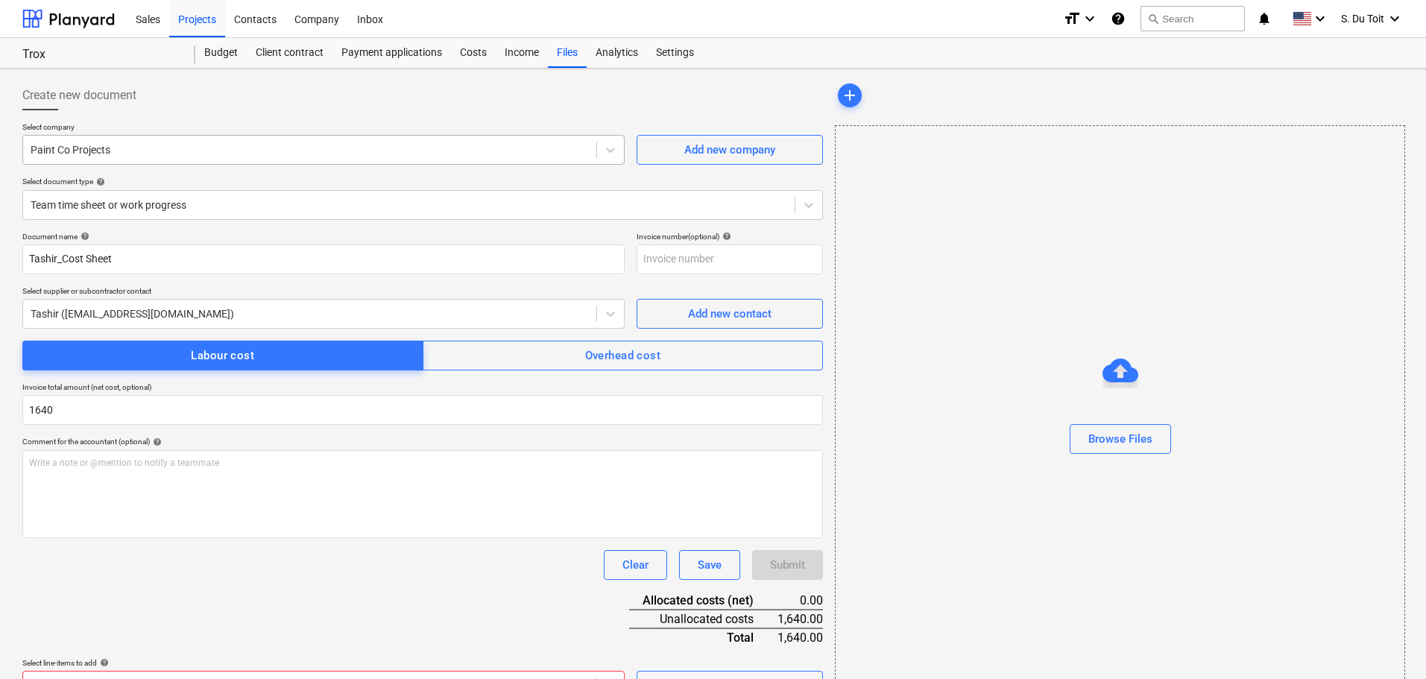
type input "1,640.00"
click at [198, 143] on div at bounding box center [310, 149] width 558 height 15
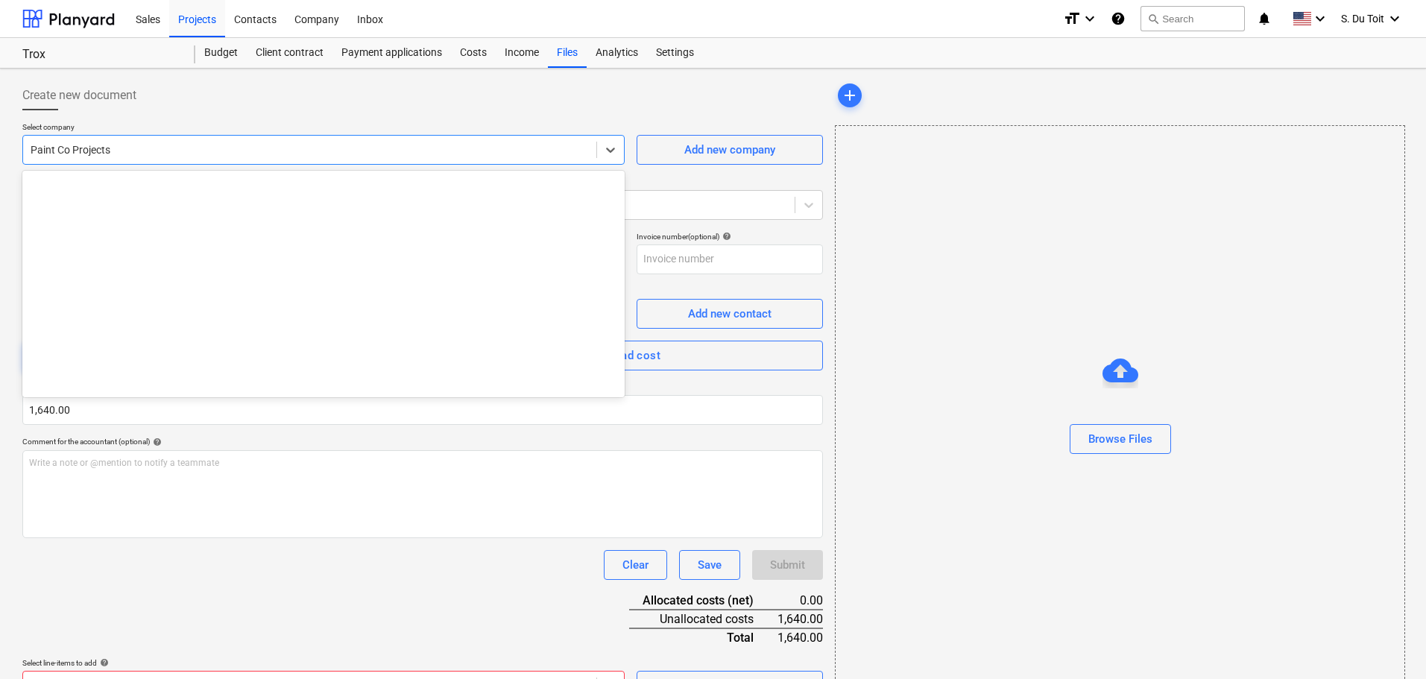
scroll to position [18290, 0]
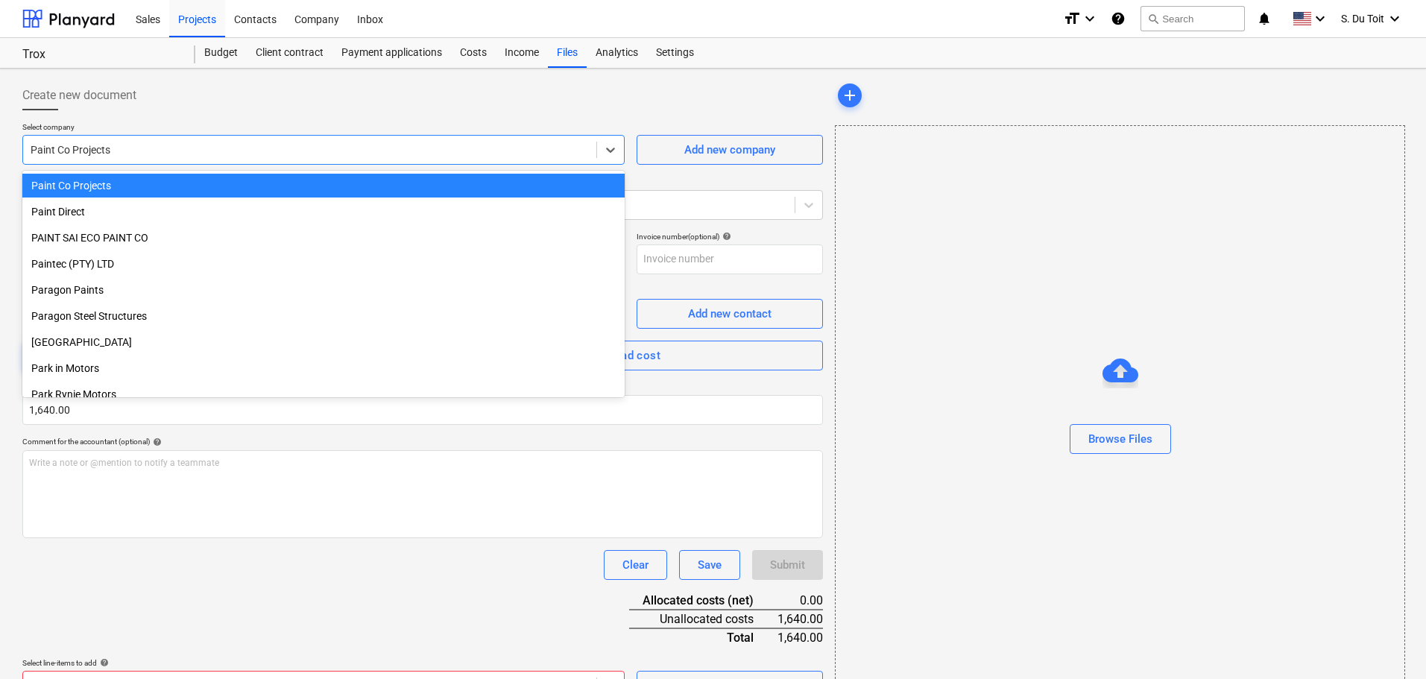
click at [491, 178] on div "Paint Co Projects" at bounding box center [323, 186] width 602 height 24
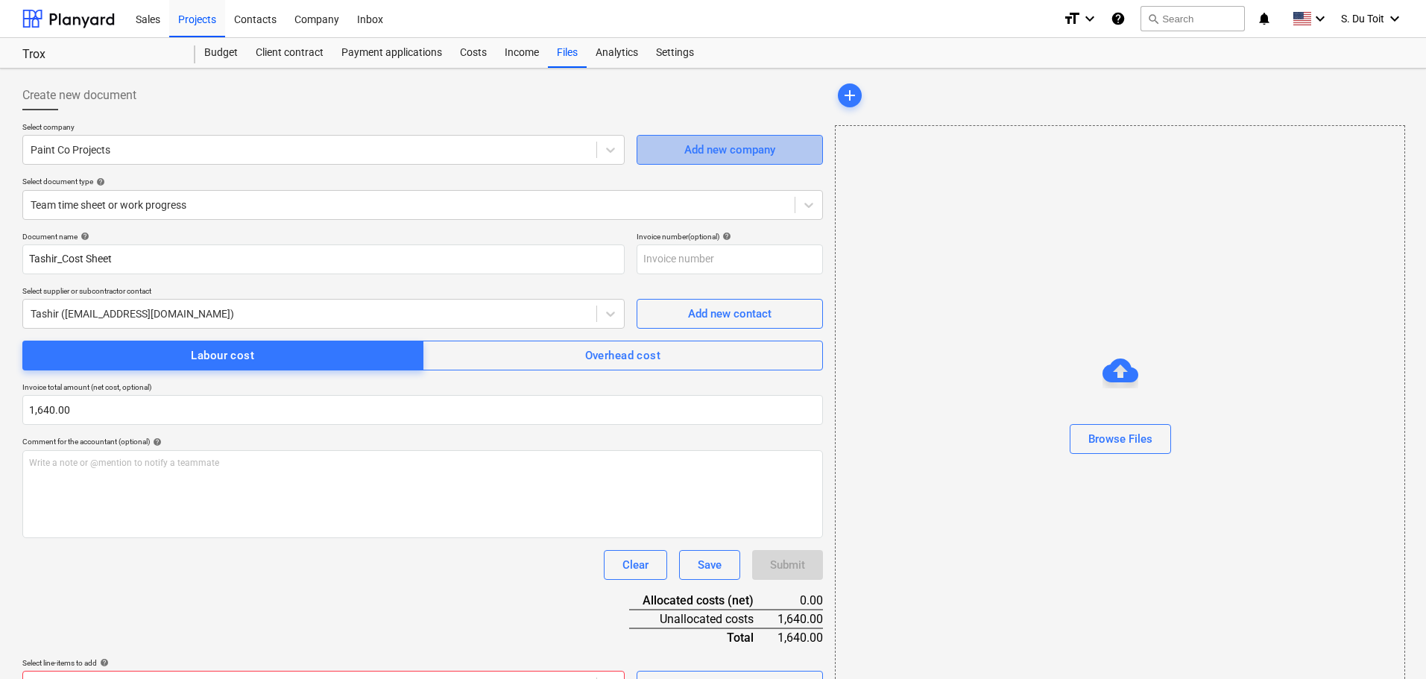
click at [722, 148] on div "Add new company" at bounding box center [729, 149] width 91 height 19
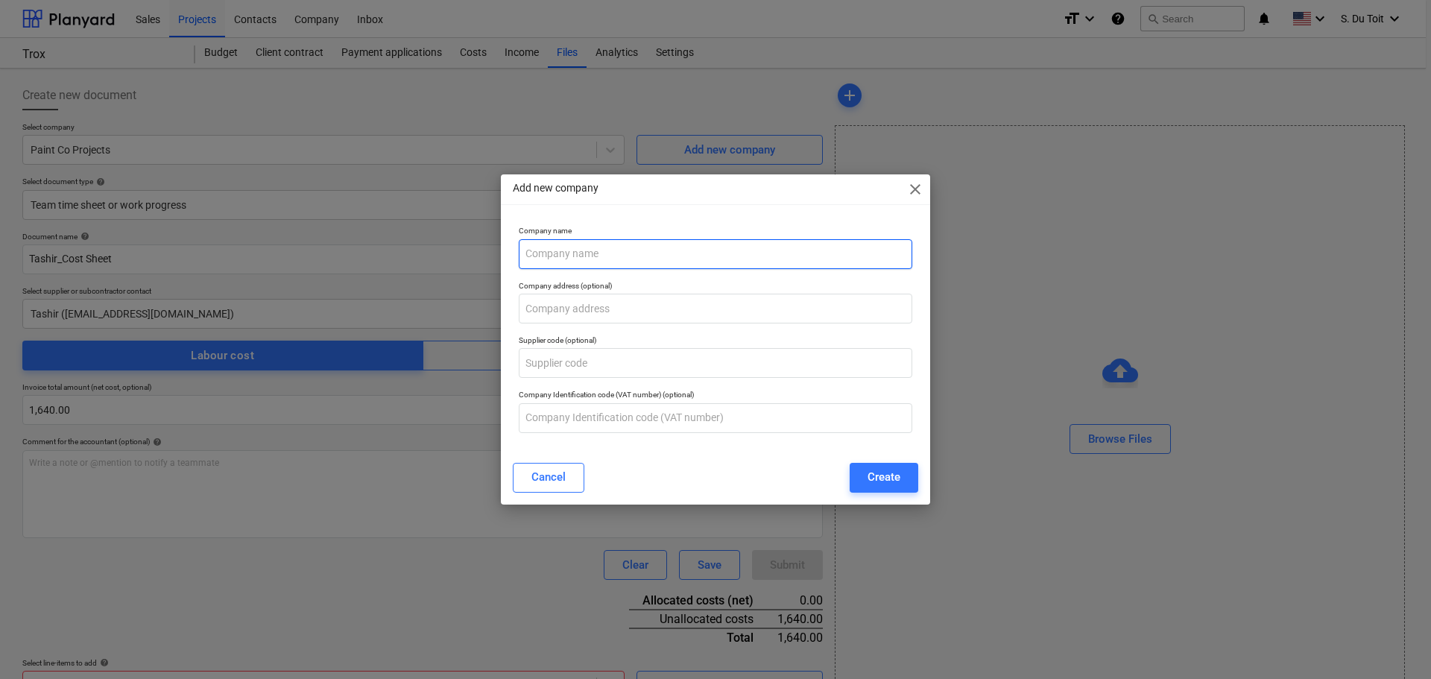
click at [678, 245] on input "text" at bounding box center [716, 254] width 394 height 30
type input "Team Leader"
click at [916, 188] on span "close" at bounding box center [915, 189] width 18 height 18
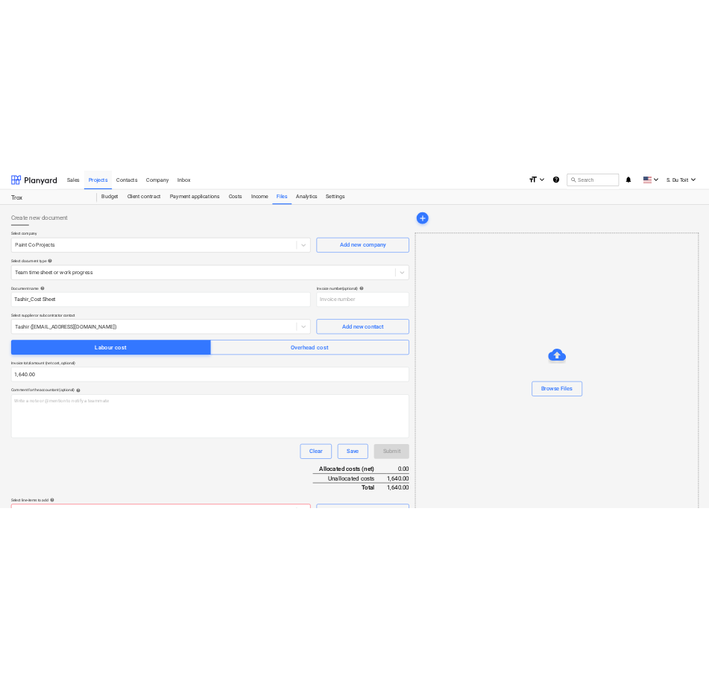
scroll to position [34, 0]
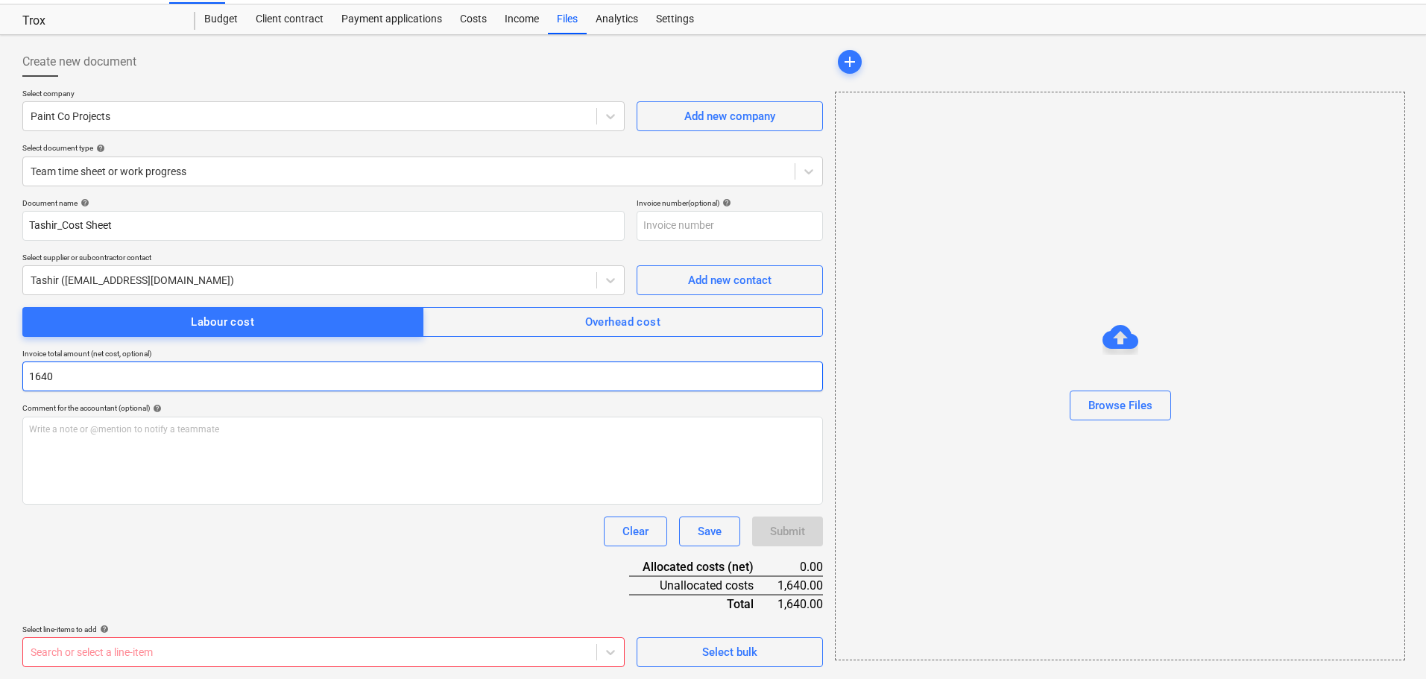
click at [129, 379] on input "1640" at bounding box center [422, 377] width 801 height 30
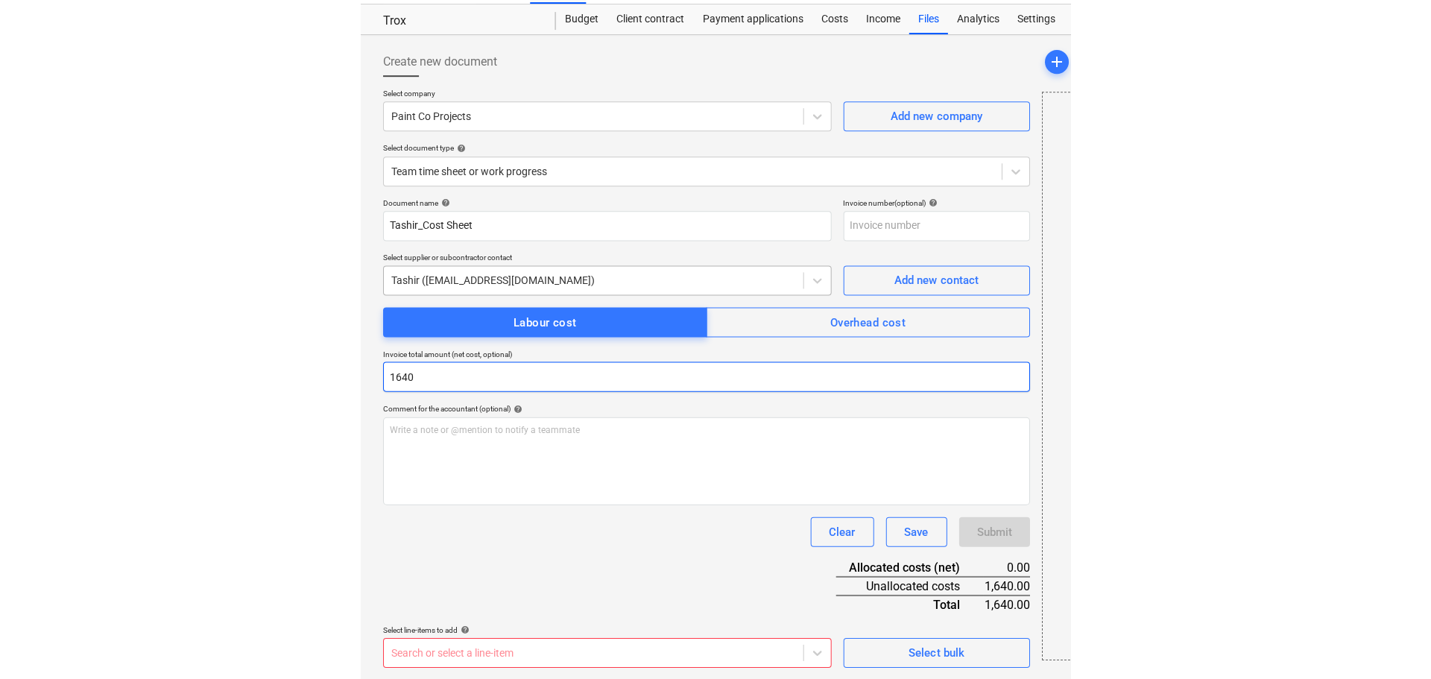
scroll to position [0, 0]
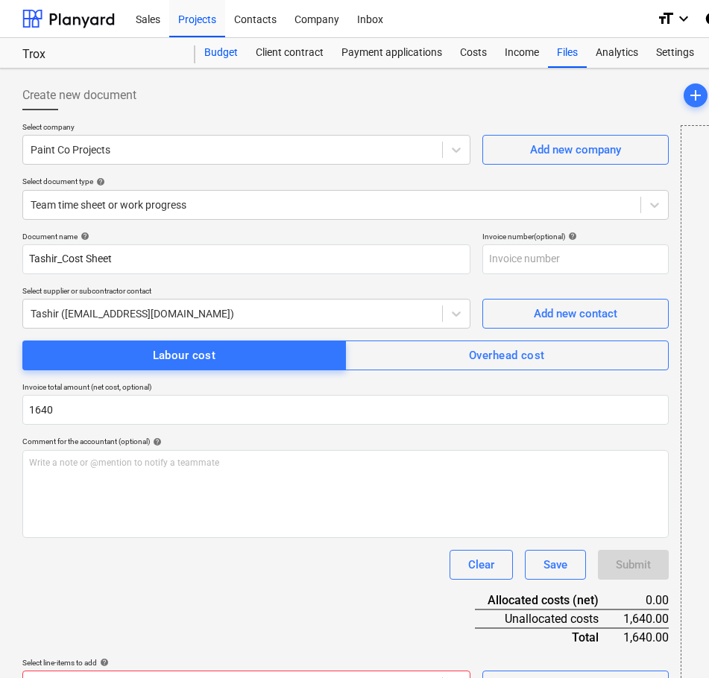
type input "1,640.00"
click at [215, 49] on div "Budget" at bounding box center [220, 53] width 51 height 30
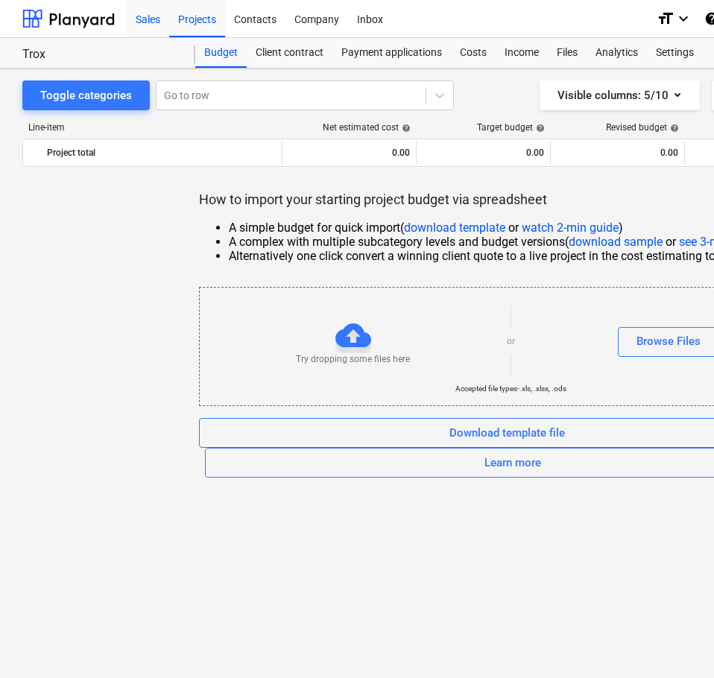
click at [148, 19] on div "Sales" at bounding box center [148, 18] width 42 height 38
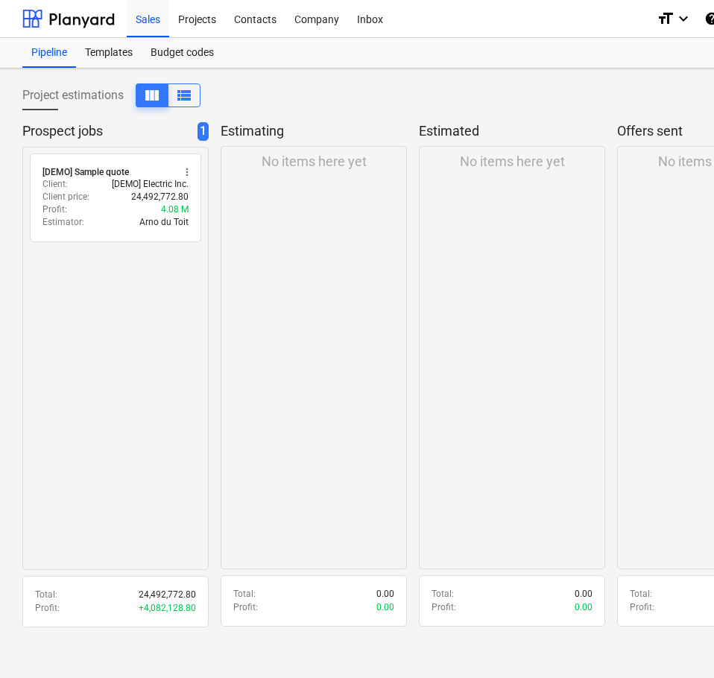
click at [652, 646] on div "Project estimations view_column view_list New estimate Prospect jobs 1 radio_bu…" at bounding box center [510, 374] width 1020 height 610
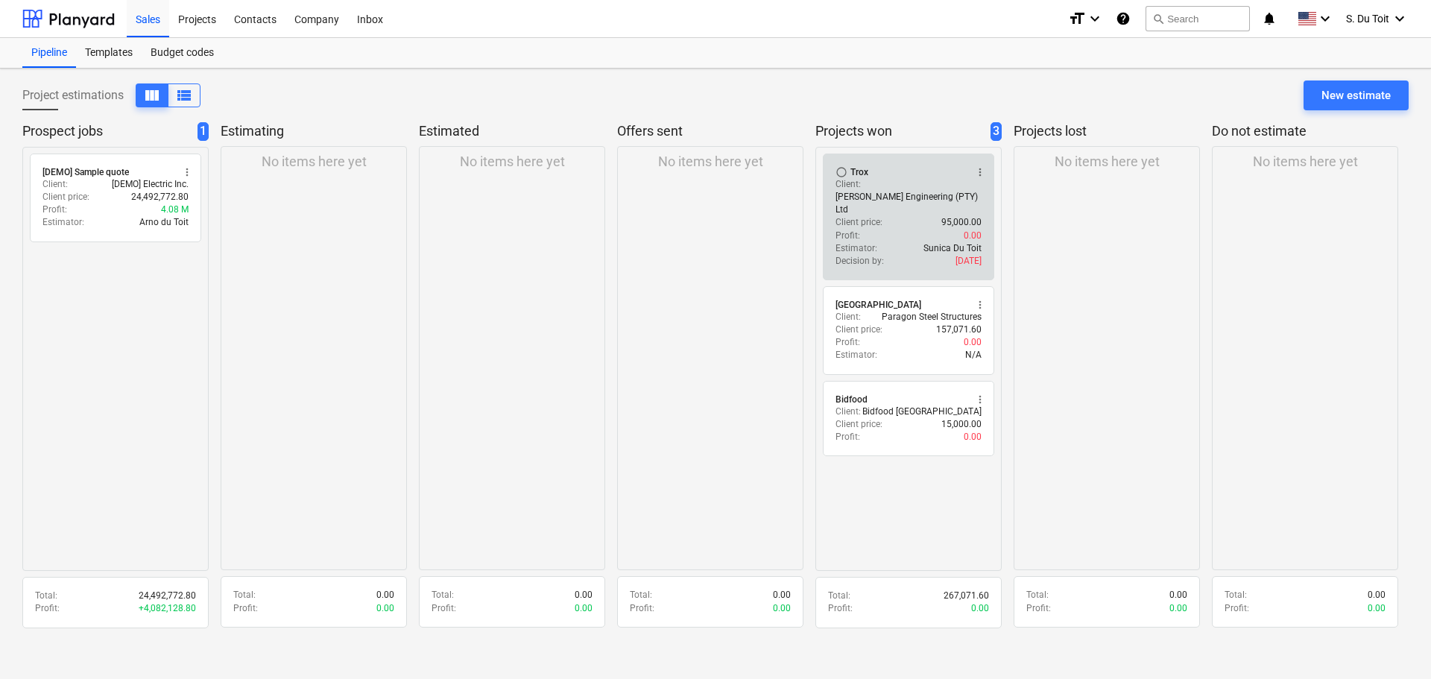
click at [920, 216] on div "Client price : 95,000.00" at bounding box center [909, 222] width 146 height 13
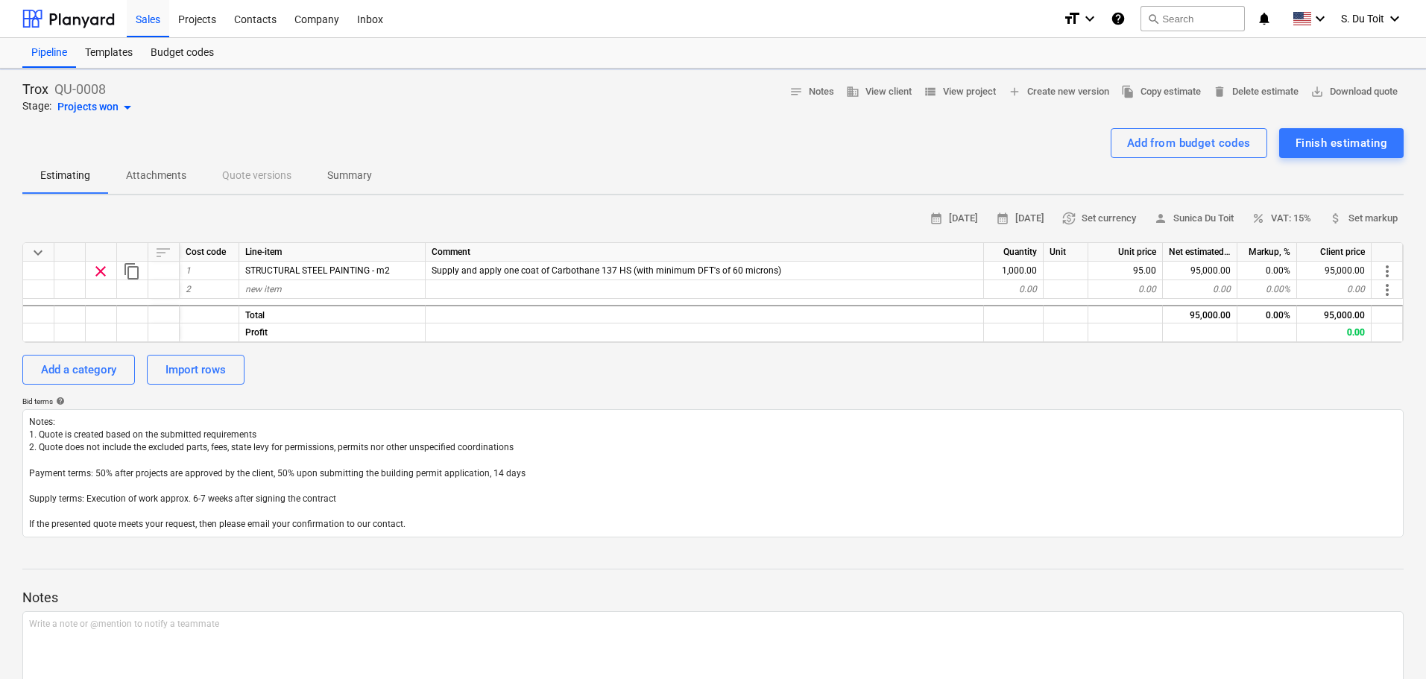
type textarea "x"
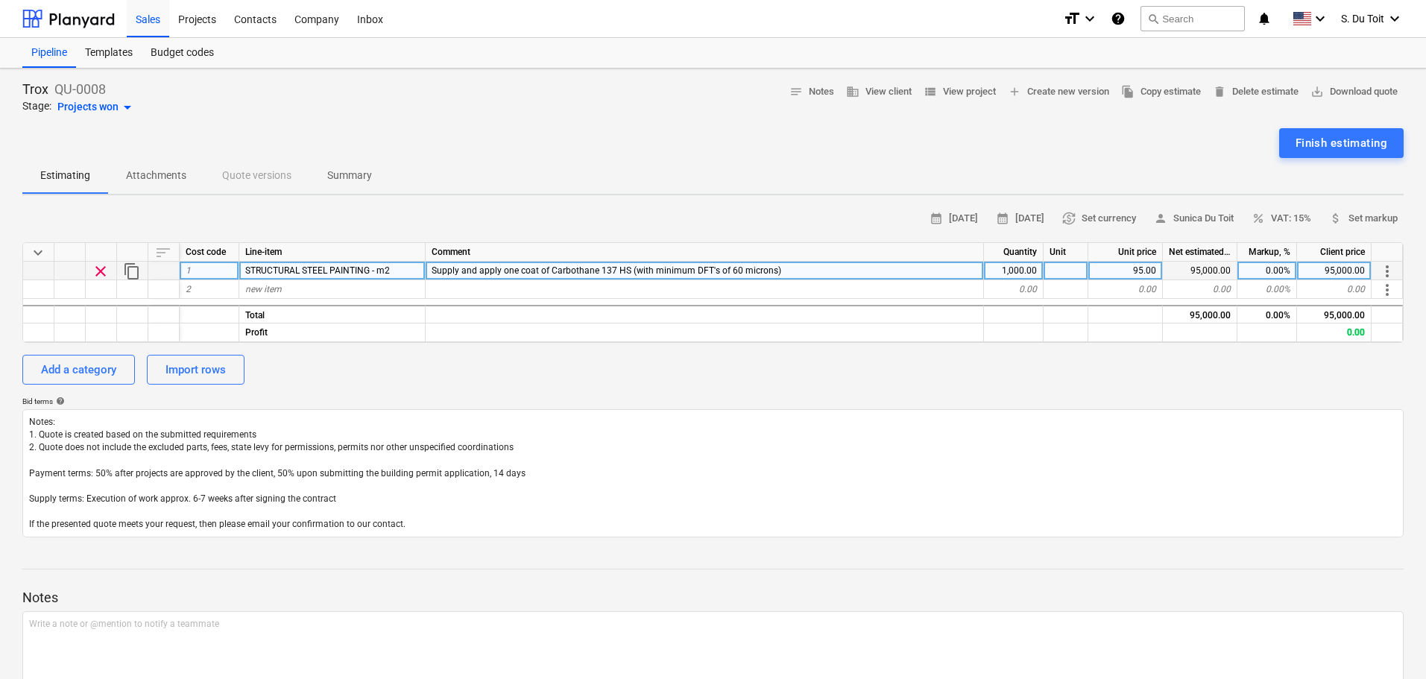
click at [1203, 275] on div "95,000.00" at bounding box center [1200, 271] width 75 height 19
click at [1138, 269] on div "95.00" at bounding box center [1125, 271] width 75 height 19
click at [786, 272] on div "Supply and apply one coat of Carbothane 137 HS (with minimum DFT's of 60 micron…" at bounding box center [705, 271] width 558 height 19
click at [847, 272] on input "Supply and apply one coat of Carbothane 137 HS (with minimum DFT's of 60 micron…" at bounding box center [705, 271] width 558 height 18
click at [889, 273] on input "Supply and apply one coat of Carbothane 137 HS (with minimum DFT's of 60 micron…" at bounding box center [705, 271] width 558 height 18
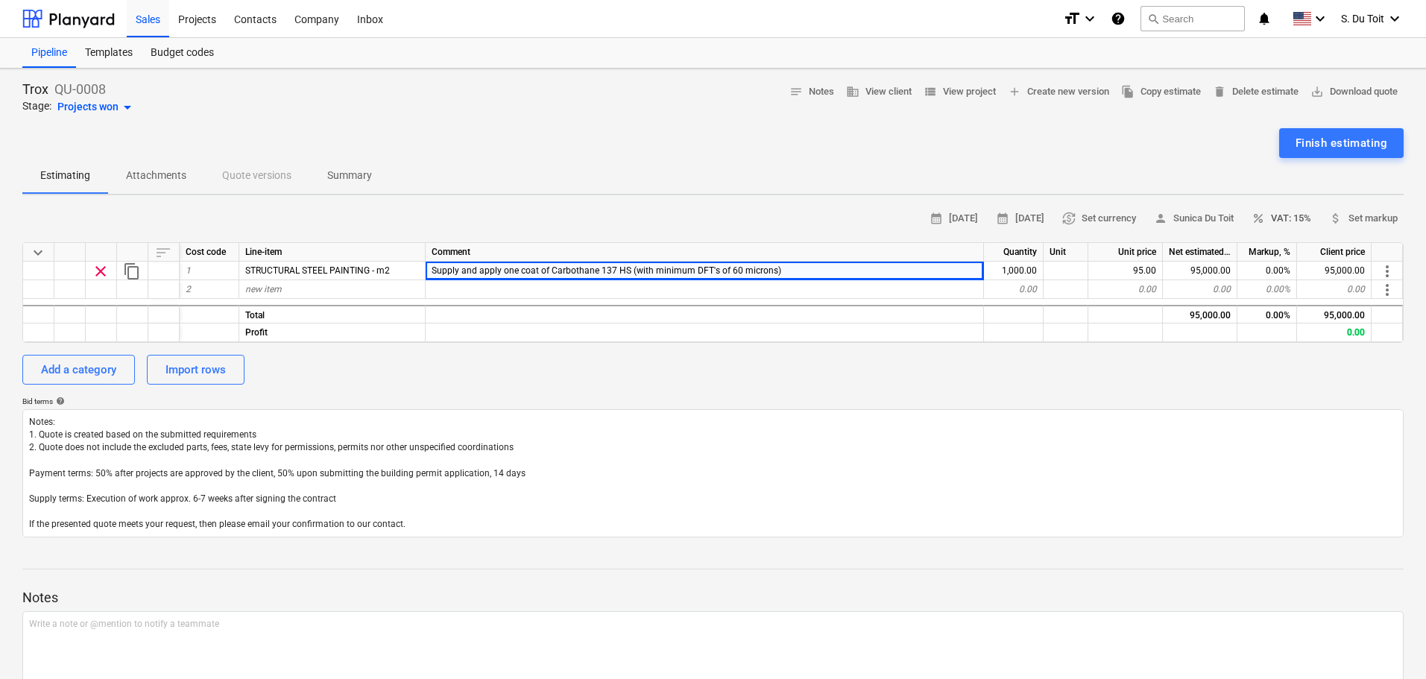
click at [1284, 205] on div "Trox QU-0008 Stage: Projects won arrow_drop_down notes Notes business View clie…" at bounding box center [713, 414] width 1426 height 690
click at [1286, 214] on span "percent VAT: 15%" at bounding box center [1282, 218] width 60 height 17
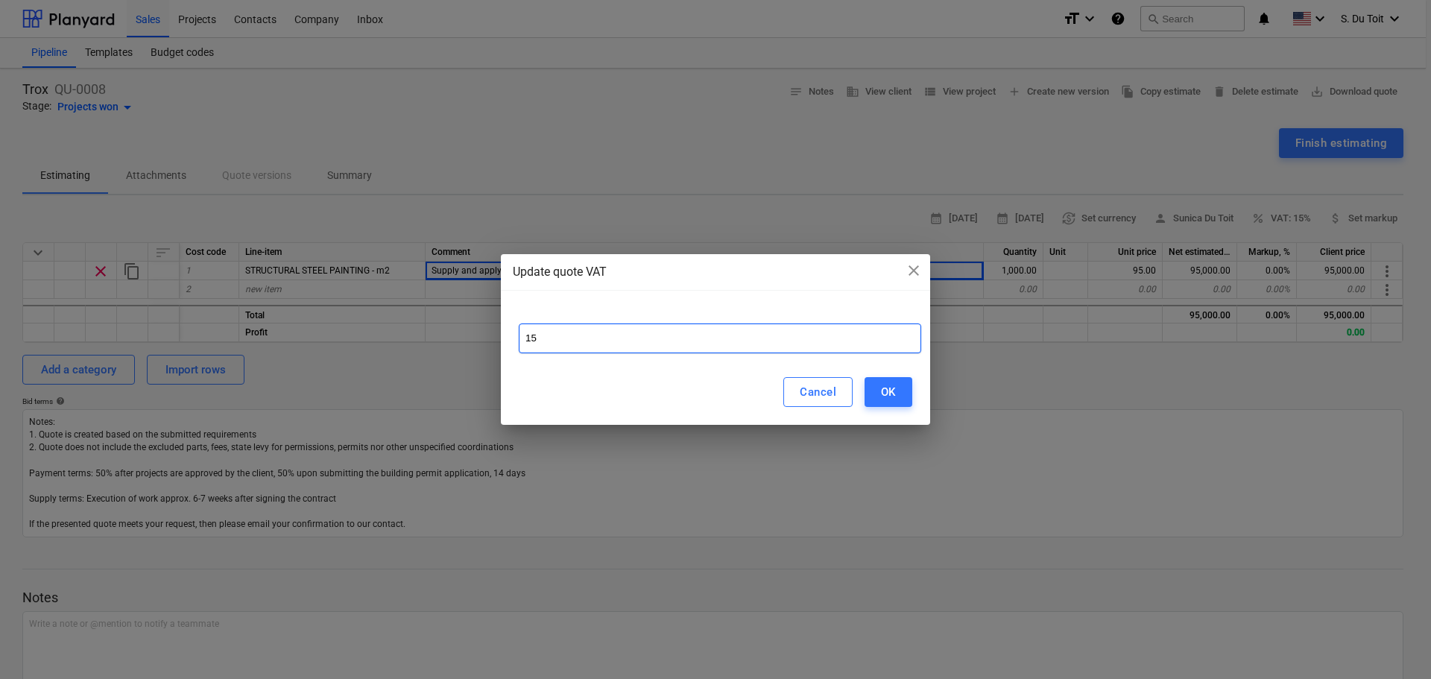
click at [713, 330] on input "15" at bounding box center [720, 339] width 403 height 30
drag, startPoint x: 777, startPoint y: 341, endPoint x: 513, endPoint y: 346, distance: 263.9
click at [513, 344] on div "15" at bounding box center [715, 333] width 429 height 54
click at [891, 403] on button "OK" at bounding box center [889, 392] width 48 height 30
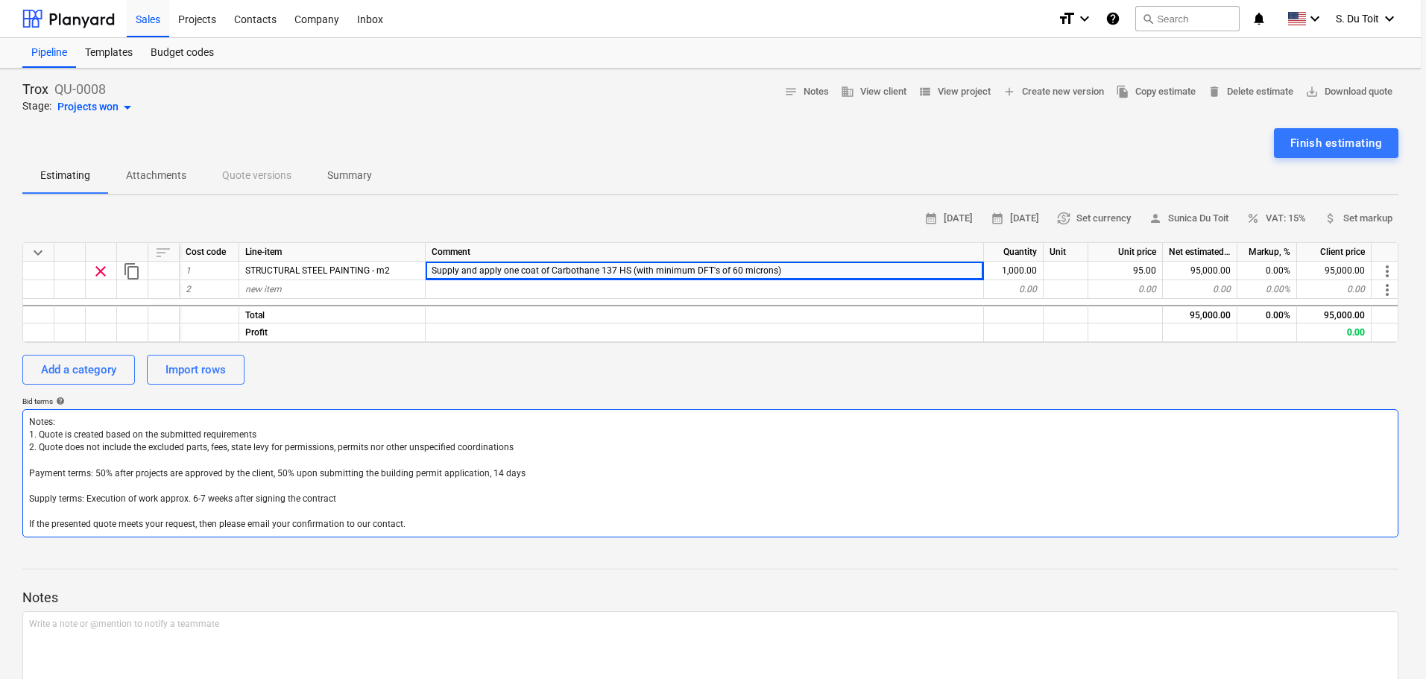
click at [1229, 417] on textarea "Notes: 1. Quote is created based on the submitted requirements 2. Quote does no…" at bounding box center [710, 473] width 1376 height 128
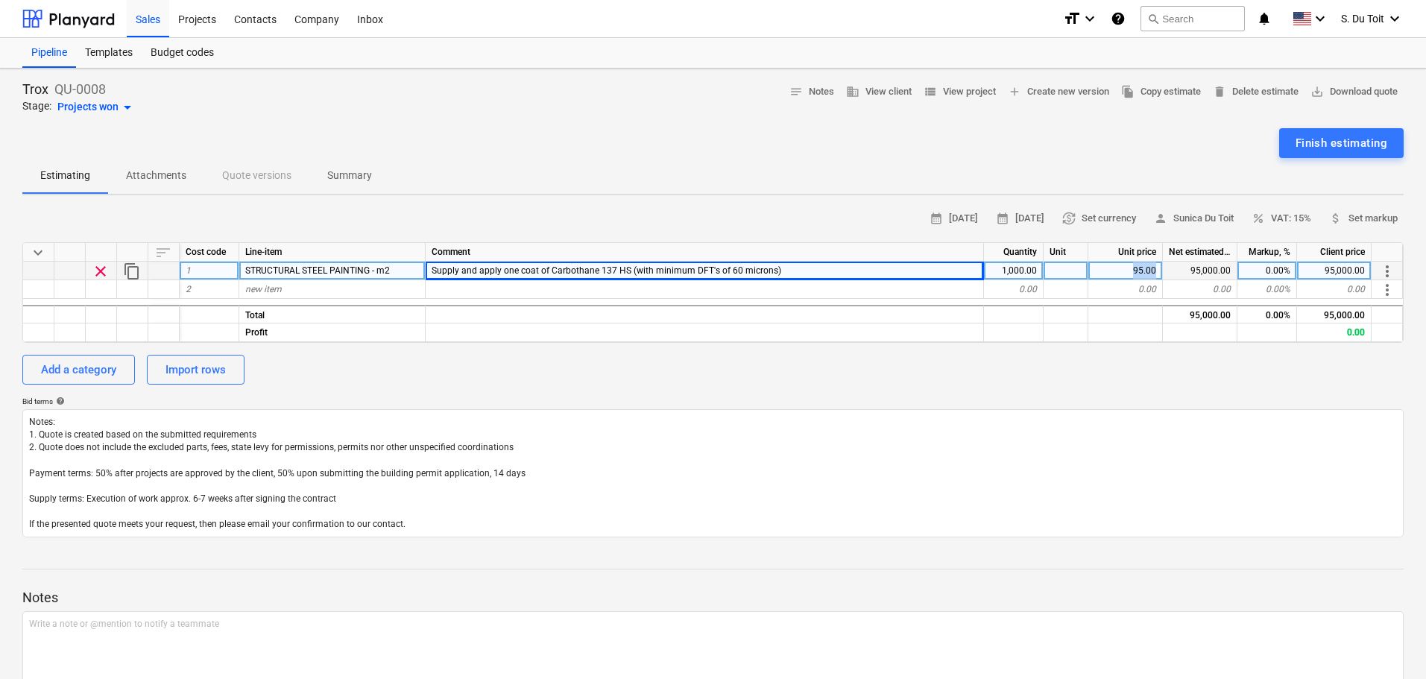
drag, startPoint x: 1123, startPoint y: 268, endPoint x: 1157, endPoint y: 269, distance: 34.3
click at [1157, 269] on div "95.00" at bounding box center [1125, 271] width 75 height 19
type input "109.25"
click at [1147, 391] on div "calendar_month 25 Aug 2025 calendar_month 08 Sep 2025 currency_exchange Set cur…" at bounding box center [712, 372] width 1381 height 330
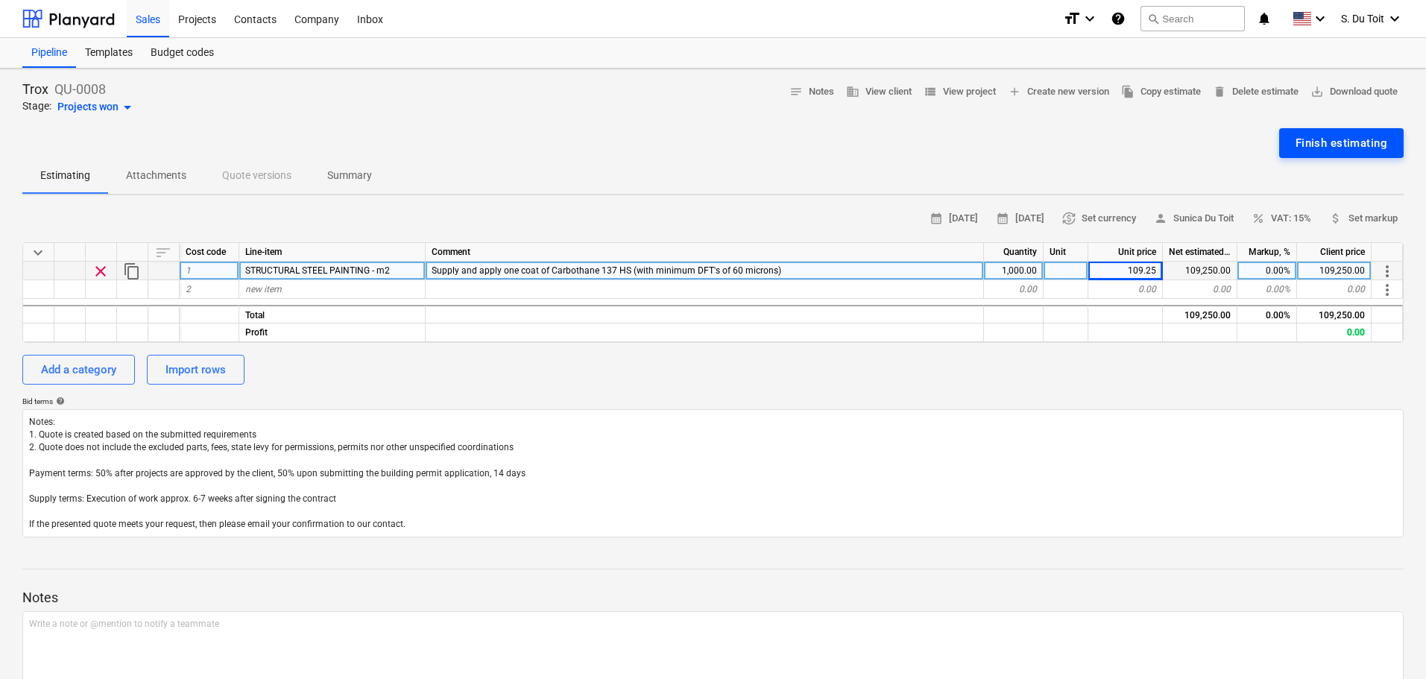
click at [1328, 148] on div "Finish estimating" at bounding box center [1342, 142] width 92 height 19
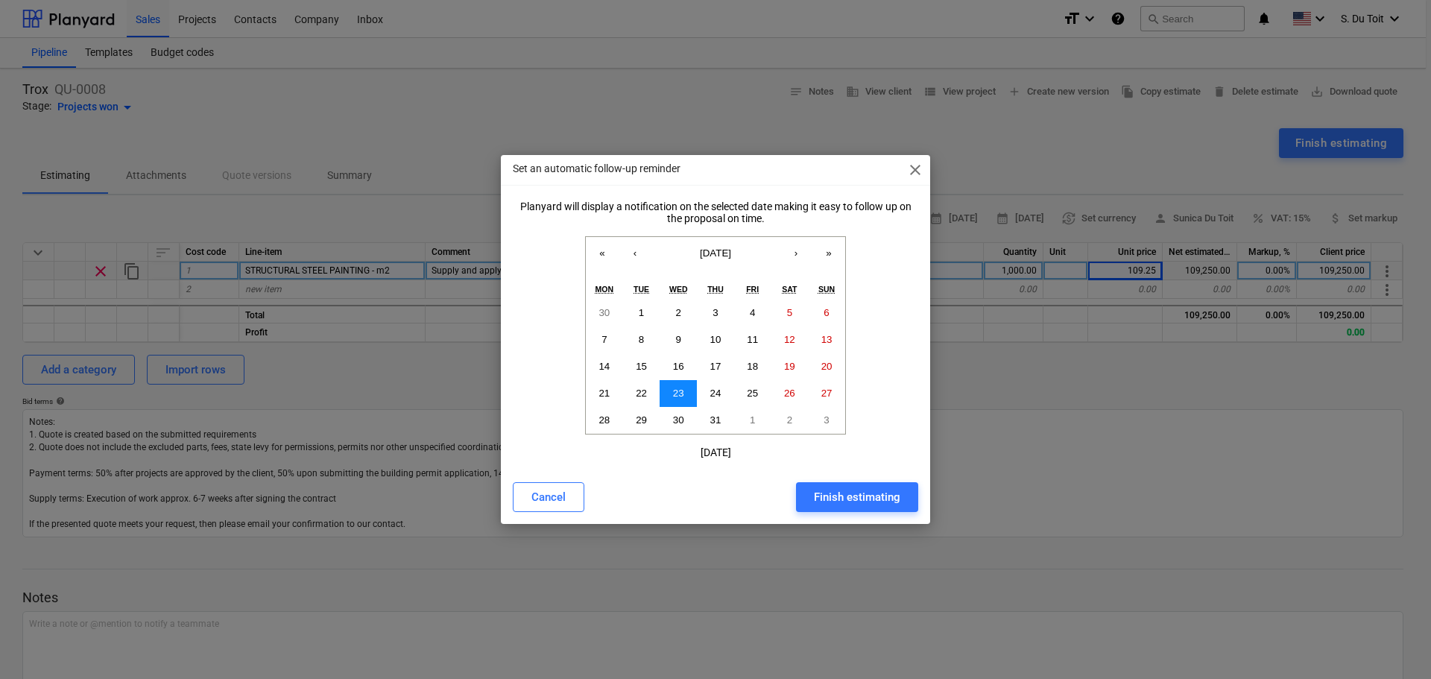
click at [686, 396] on button "23" at bounding box center [678, 393] width 37 height 27
click at [881, 503] on div "Finish estimating" at bounding box center [857, 497] width 86 height 19
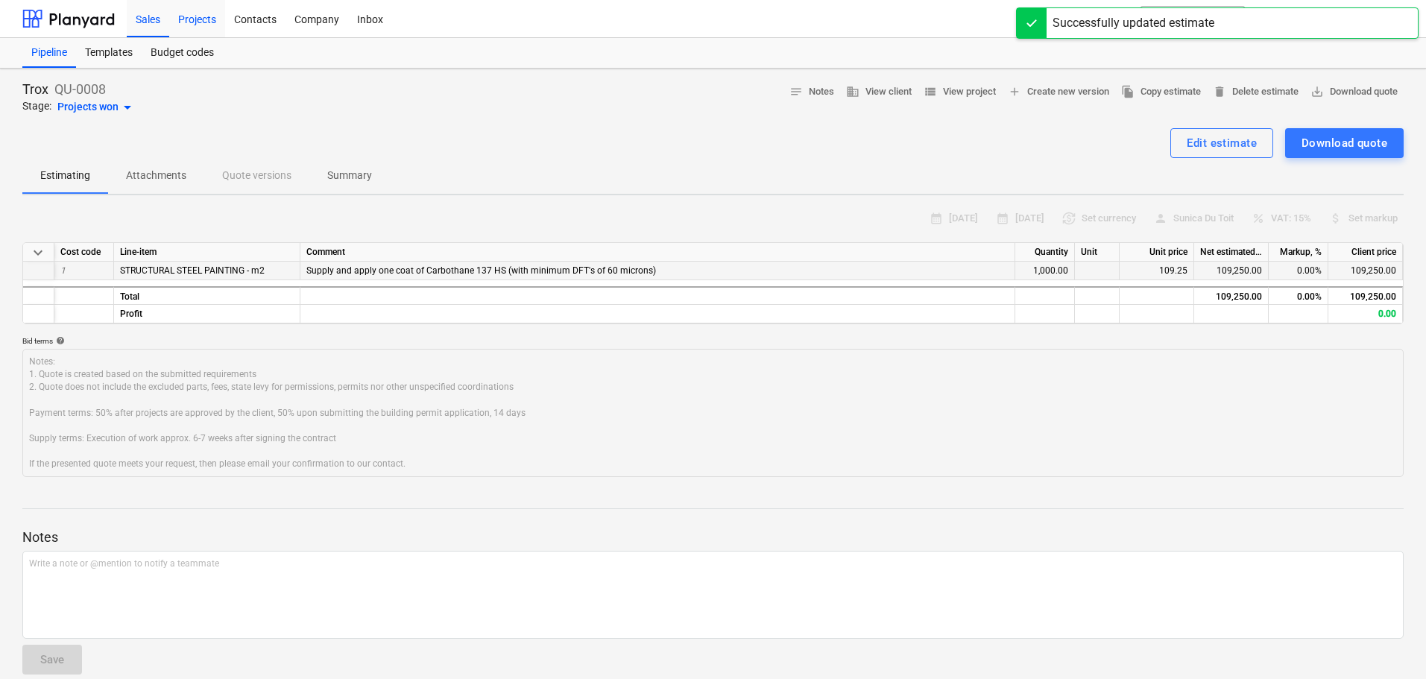
click at [197, 21] on div "Projects" at bounding box center [197, 18] width 56 height 38
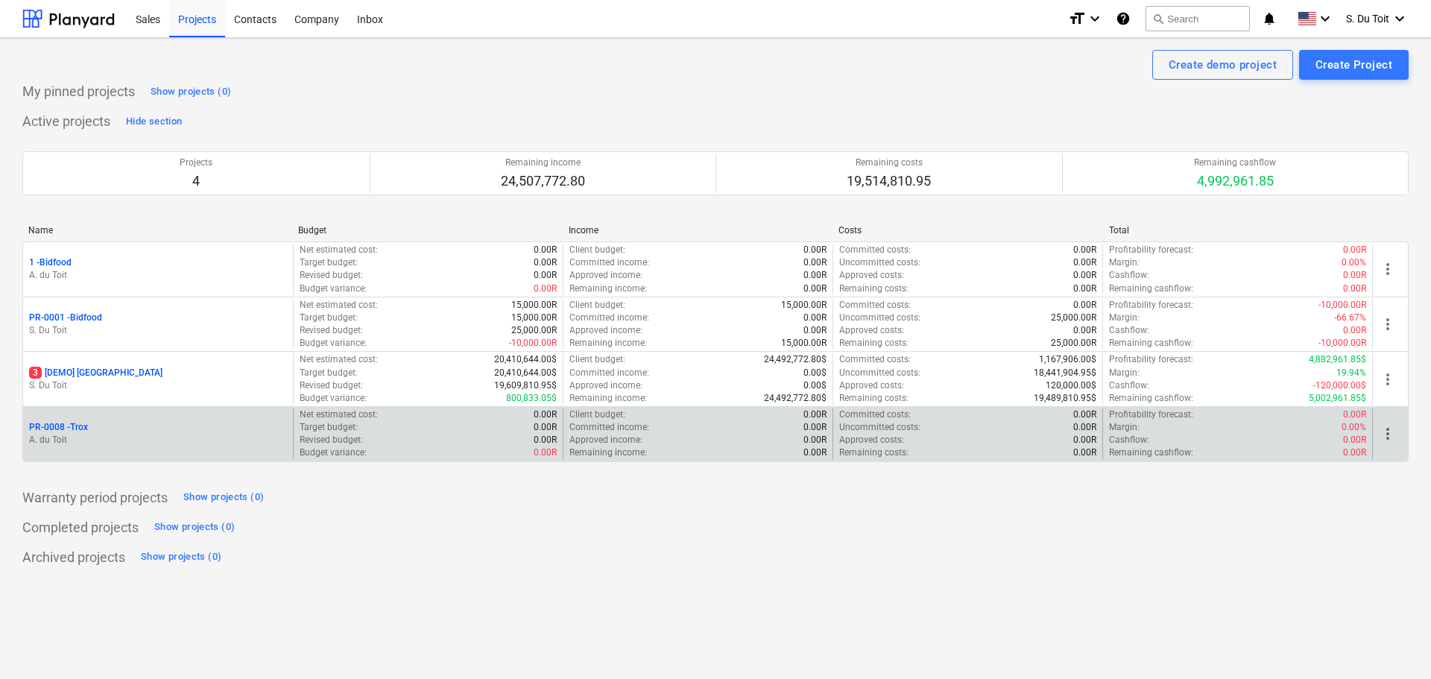
click at [476, 459] on div "Budget variance : 0.00R" at bounding box center [428, 453] width 257 height 13
click at [478, 441] on div "Revised budget : 0.00R" at bounding box center [428, 440] width 257 height 13
click at [50, 420] on div "PR-0008 - Trox A. du Toit" at bounding box center [158, 434] width 270 height 51
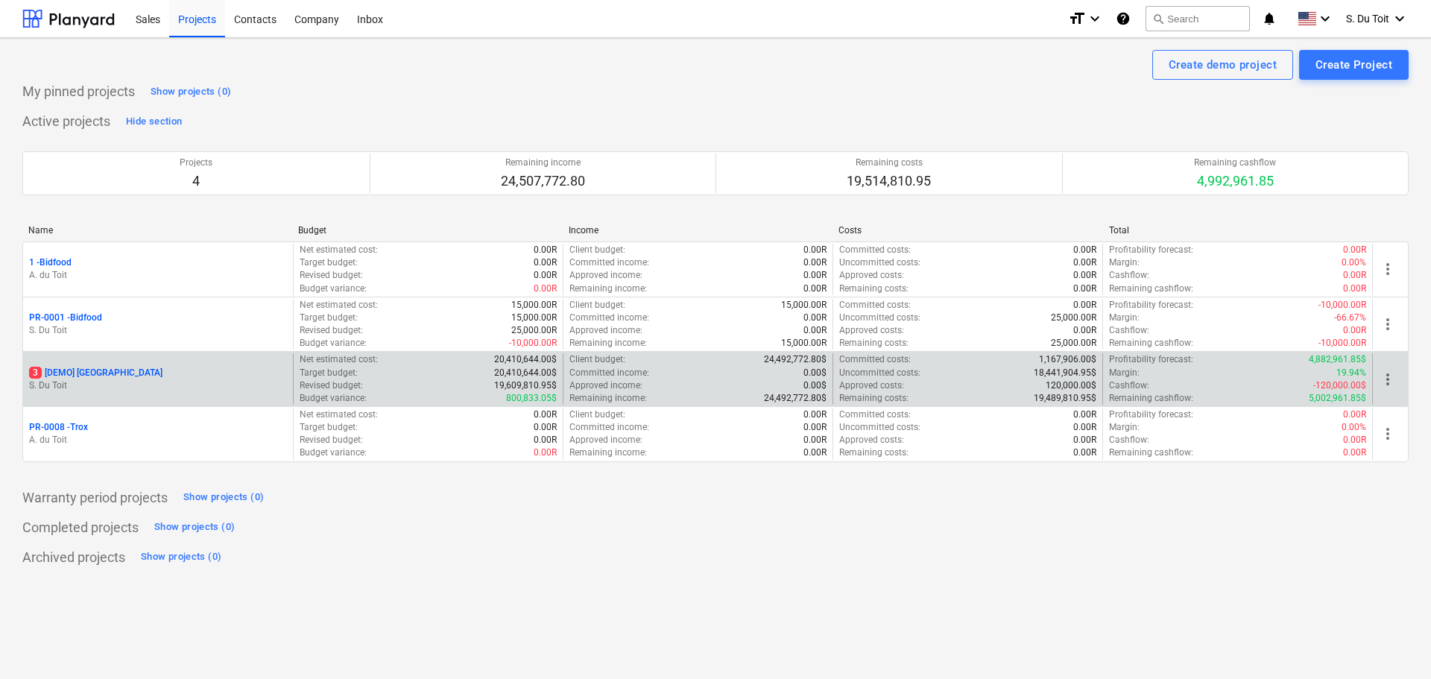
click at [91, 372] on p "3 [DEMO] Stone Road House" at bounding box center [95, 373] width 133 height 13
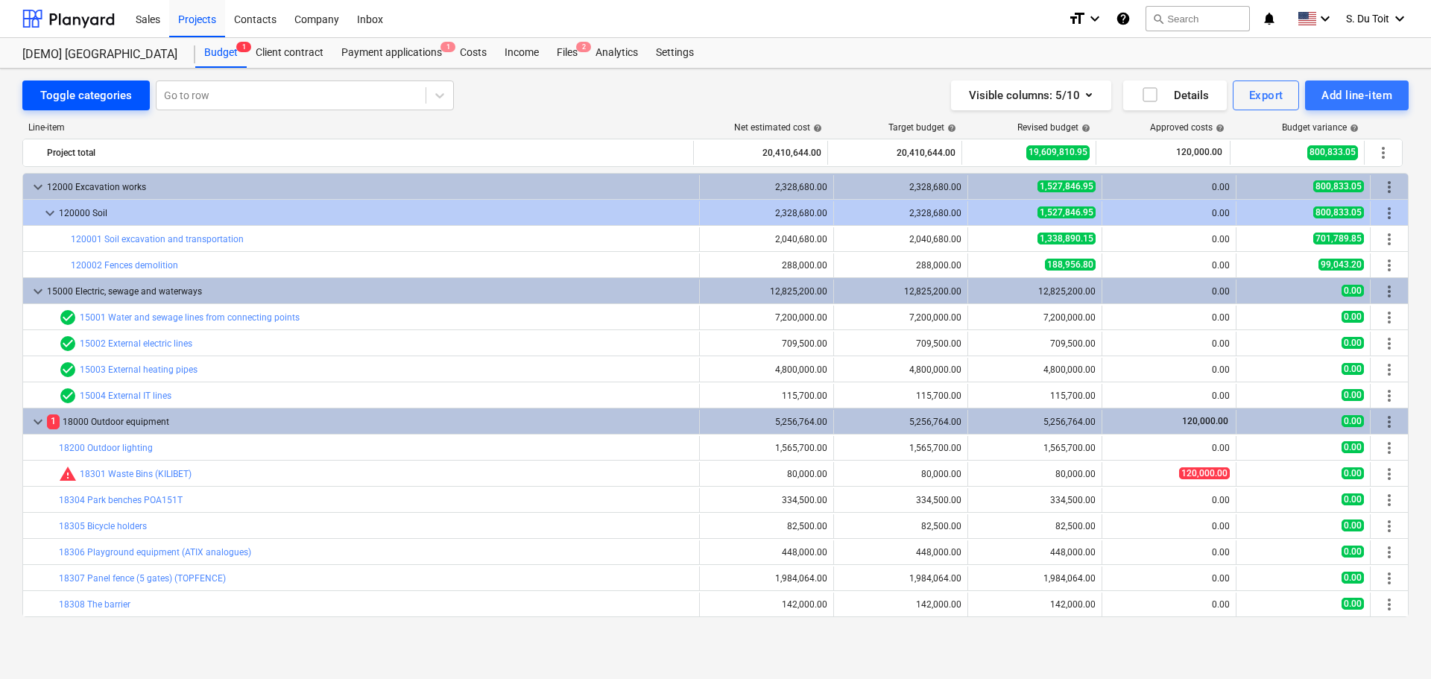
click at [51, 86] on div "Toggle categories" at bounding box center [86, 95] width 92 height 19
click at [49, 101] on div "Toggle categories" at bounding box center [86, 95] width 92 height 19
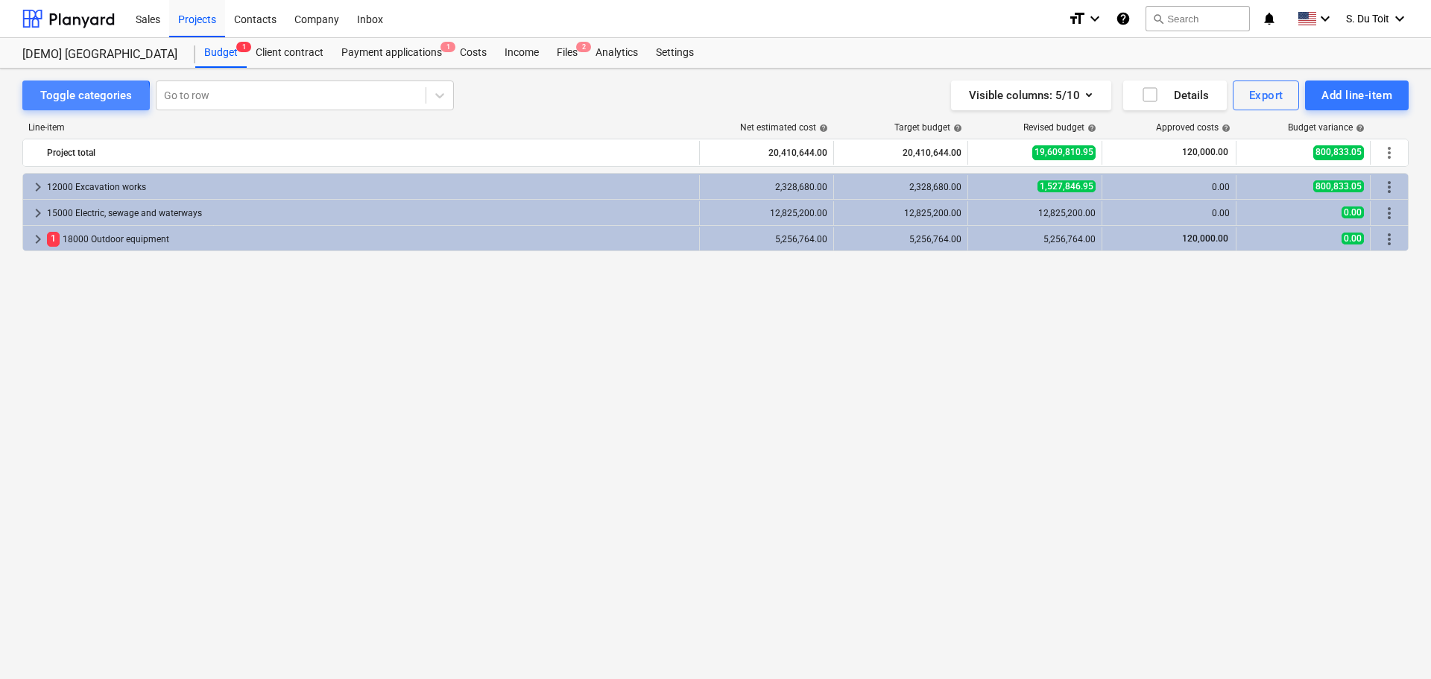
click at [49, 101] on div "Toggle categories" at bounding box center [86, 95] width 92 height 19
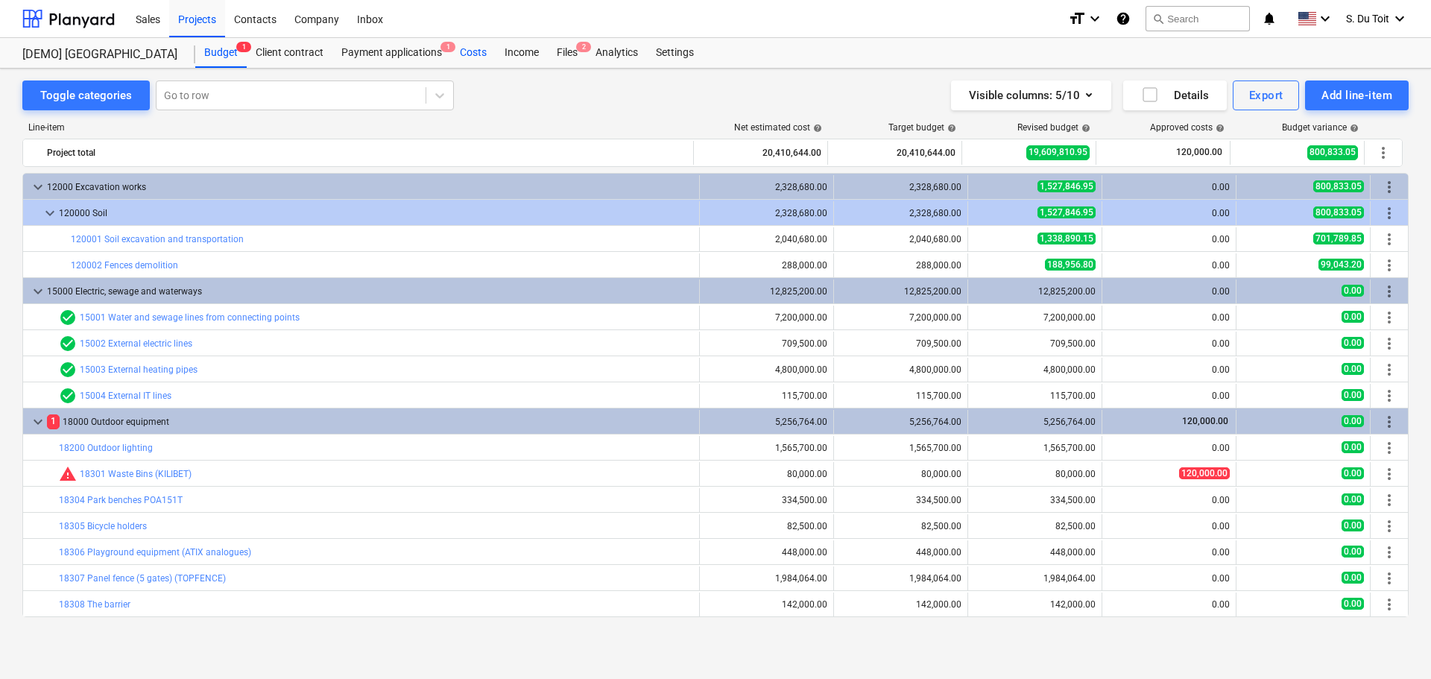
click at [475, 54] on div "Costs" at bounding box center [473, 53] width 45 height 30
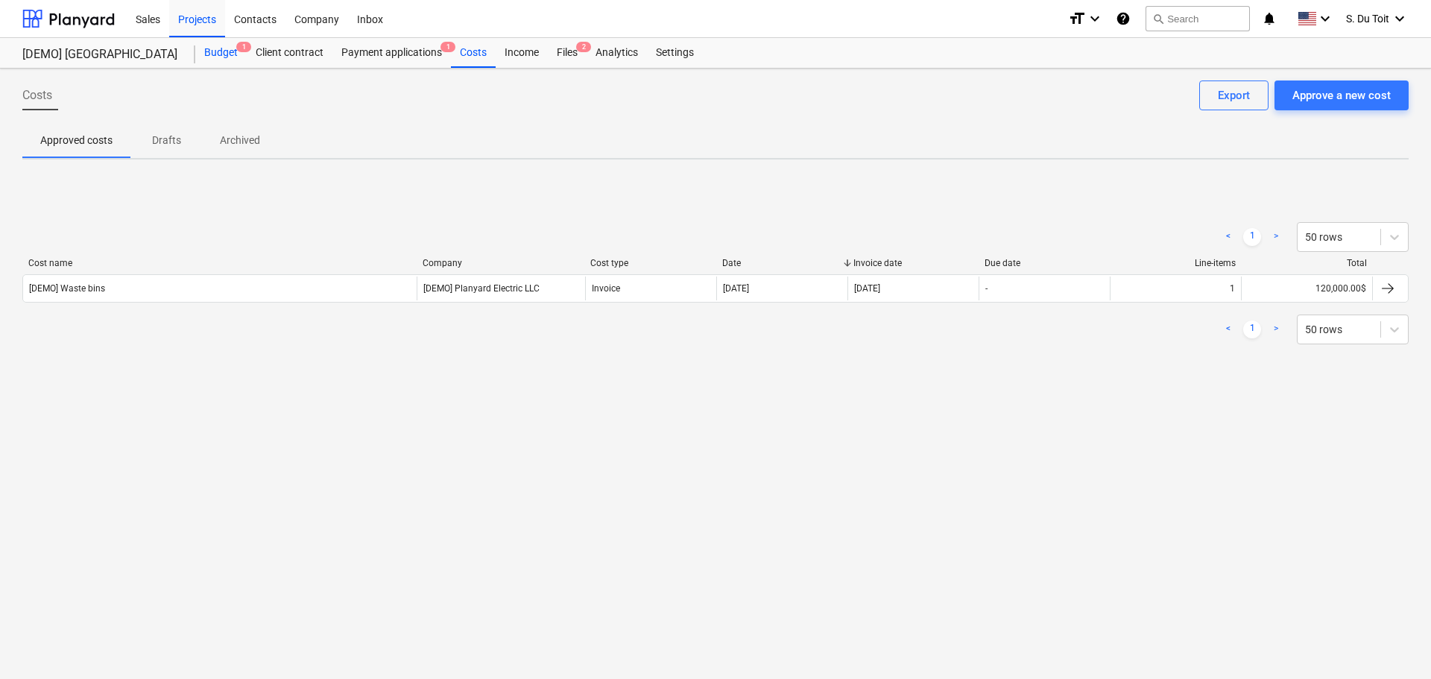
click at [206, 51] on div "Budget 1" at bounding box center [220, 53] width 51 height 30
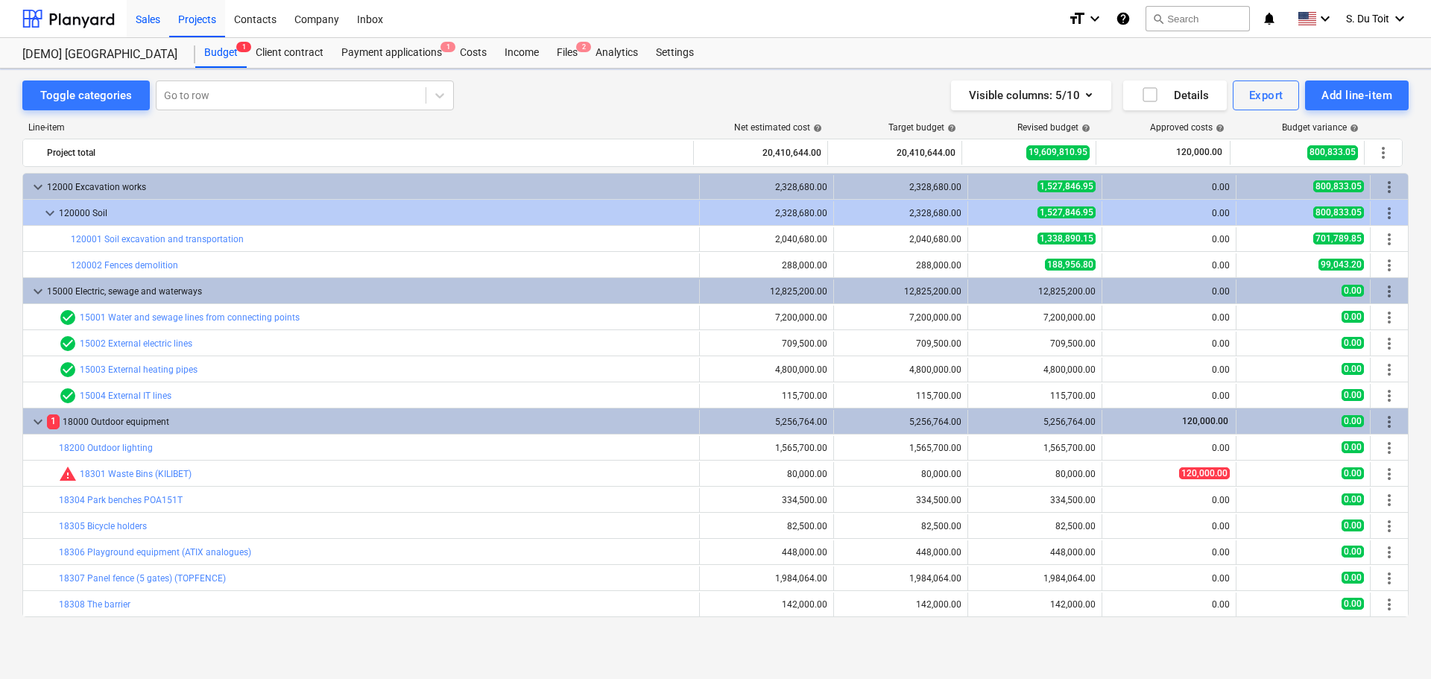
click at [150, 22] on div "Sales" at bounding box center [148, 18] width 42 height 38
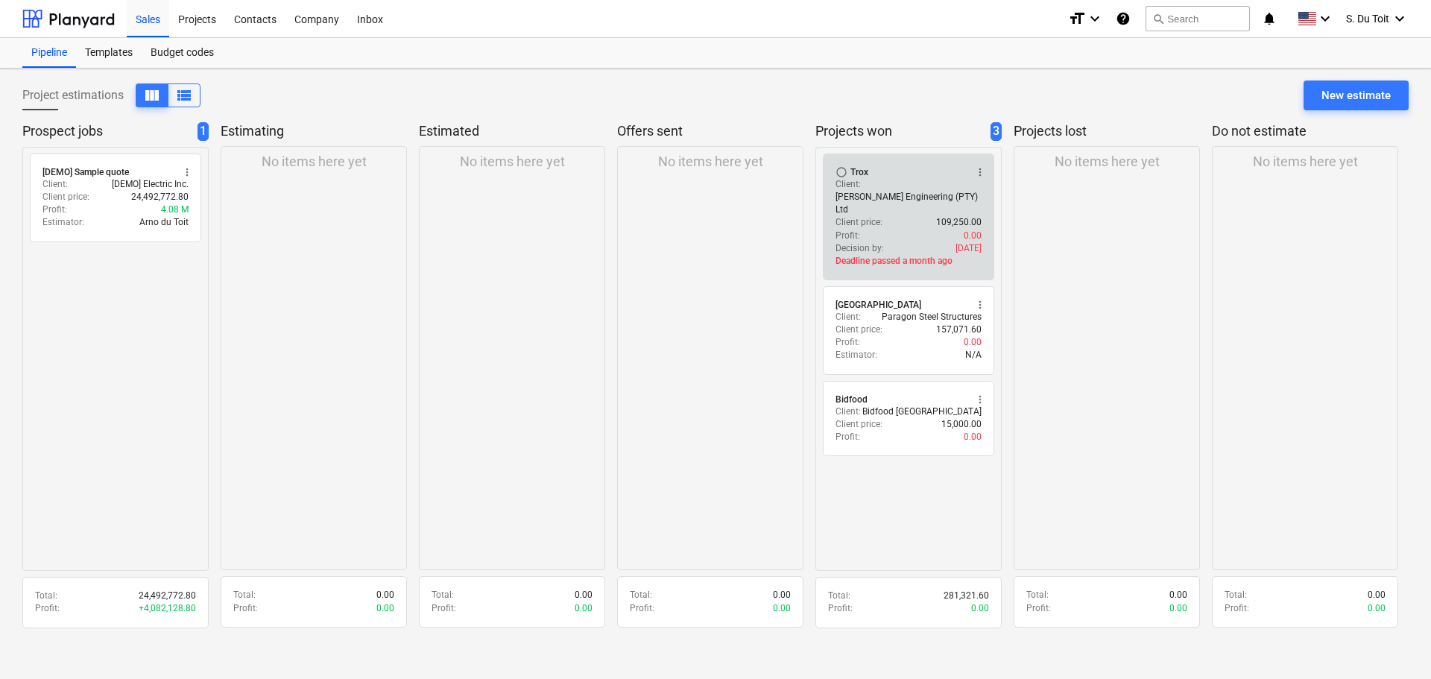
click at [920, 255] on p "Deadline passed a month ago" at bounding box center [909, 261] width 146 height 13
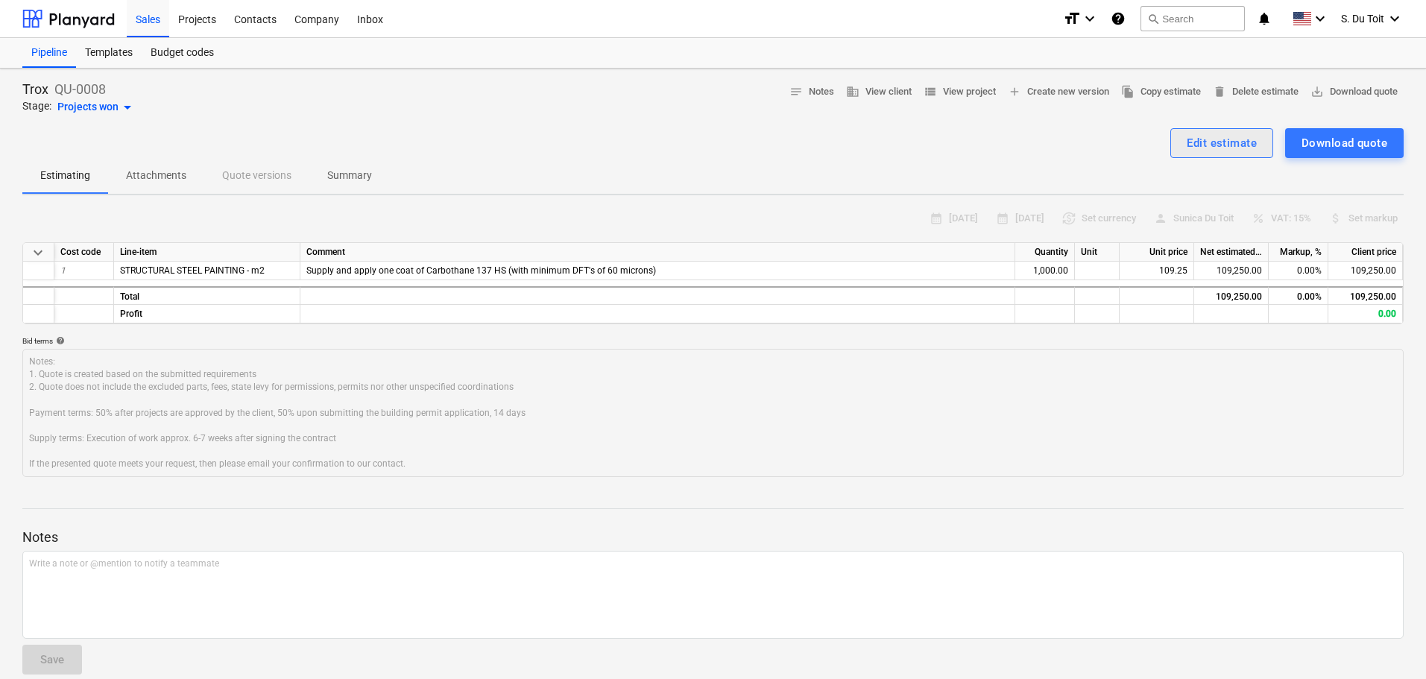
click at [1237, 134] on div "Edit estimate" at bounding box center [1222, 142] width 70 height 19
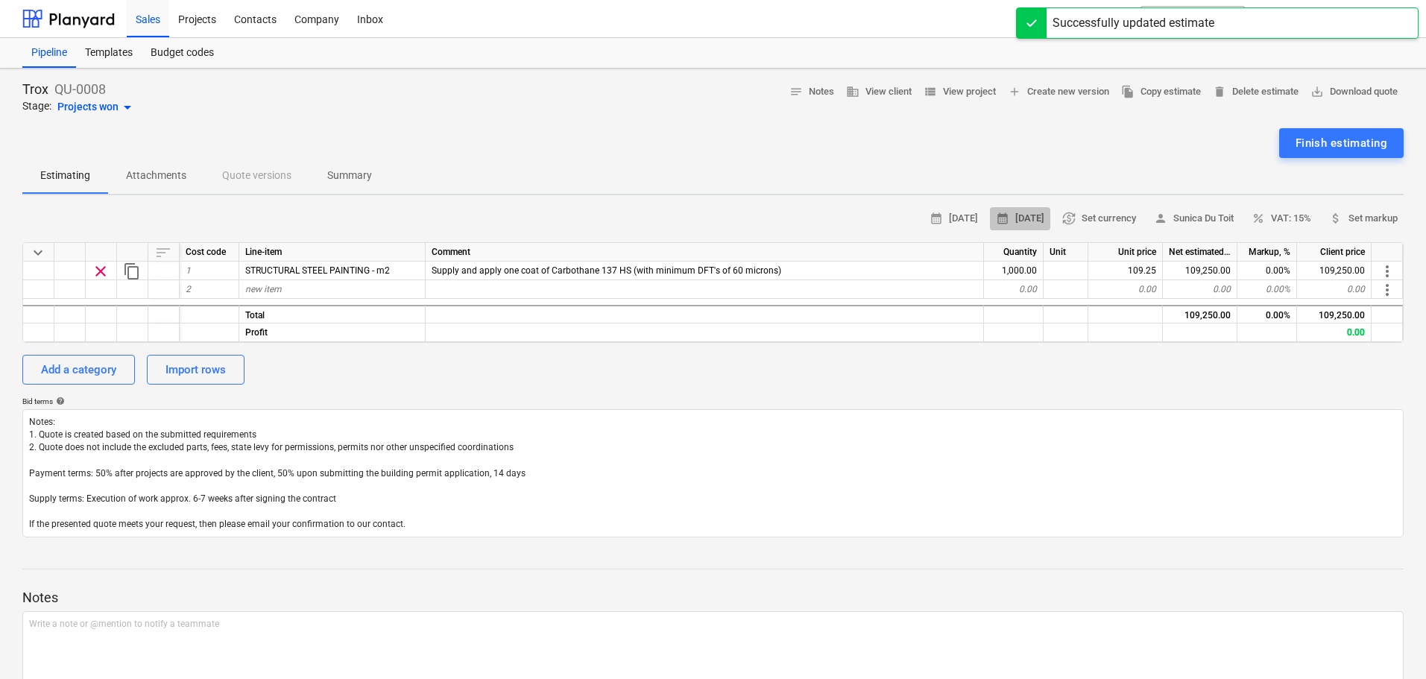
click at [1012, 221] on span "calendar_month 08 Sep 2025" at bounding box center [1020, 218] width 48 height 17
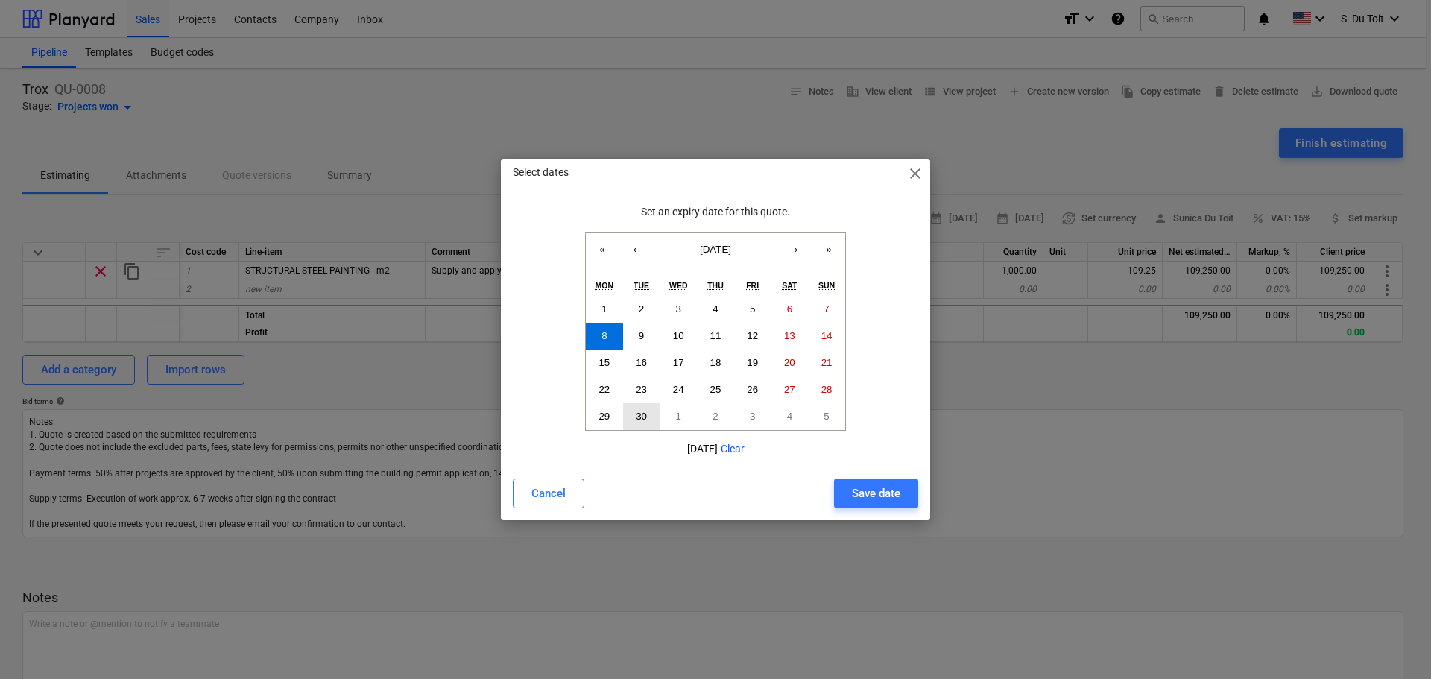
click at [634, 415] on button "30" at bounding box center [641, 416] width 37 height 27
click at [882, 495] on div "Save date" at bounding box center [876, 493] width 48 height 19
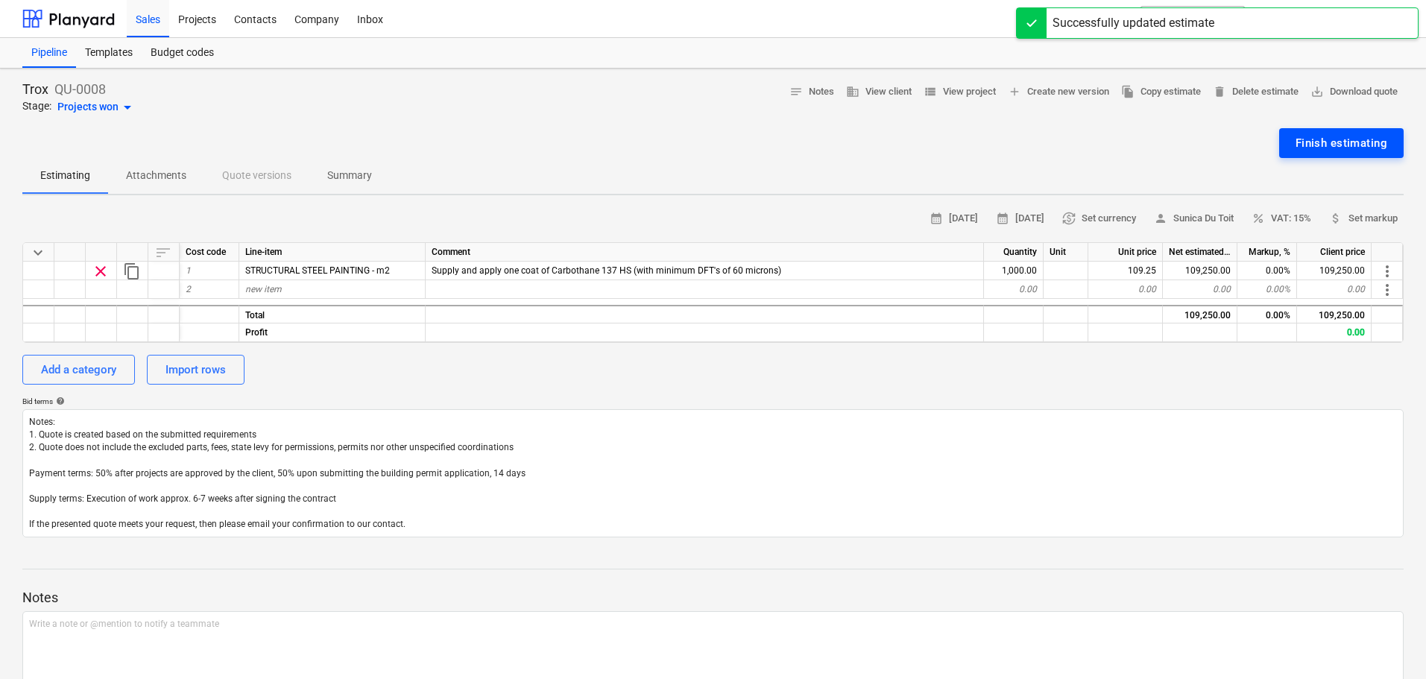
click at [1331, 151] on div "Finish estimating" at bounding box center [1342, 142] width 92 height 19
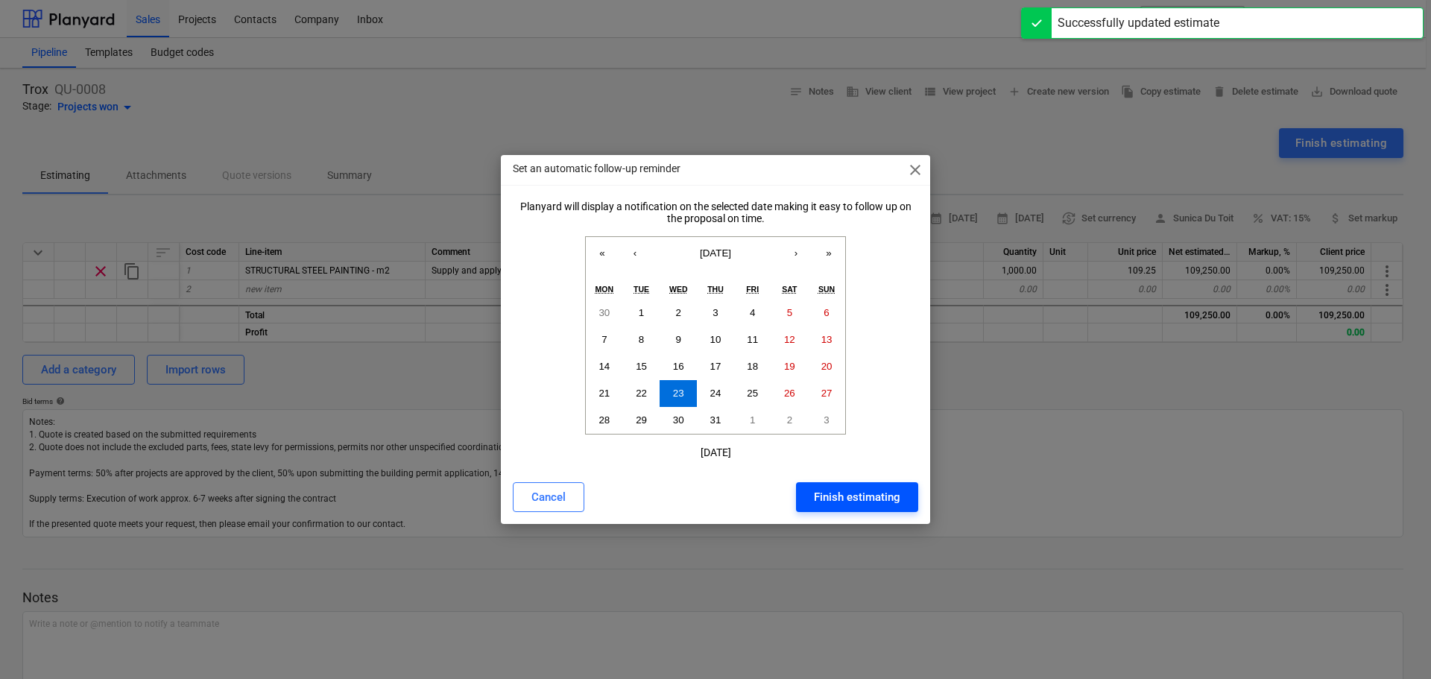
click at [903, 501] on button "Finish estimating" at bounding box center [857, 497] width 122 height 30
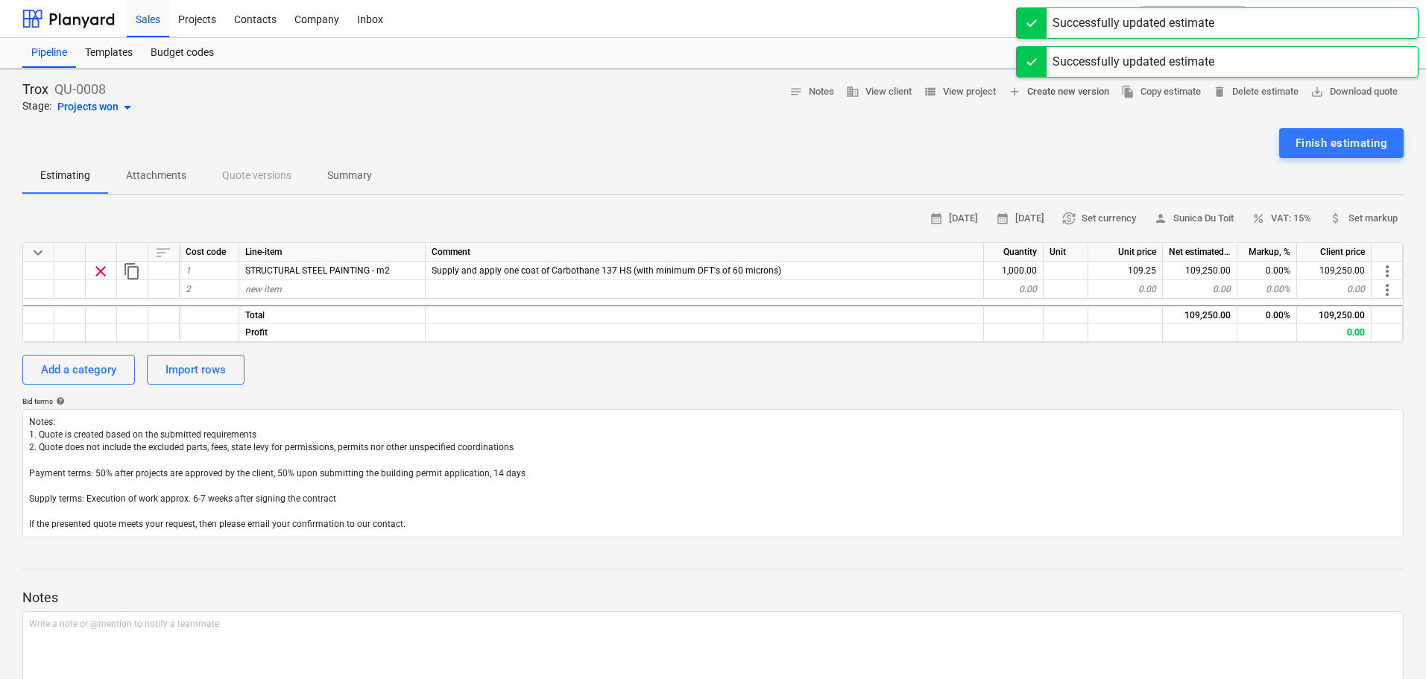
type textarea "x"
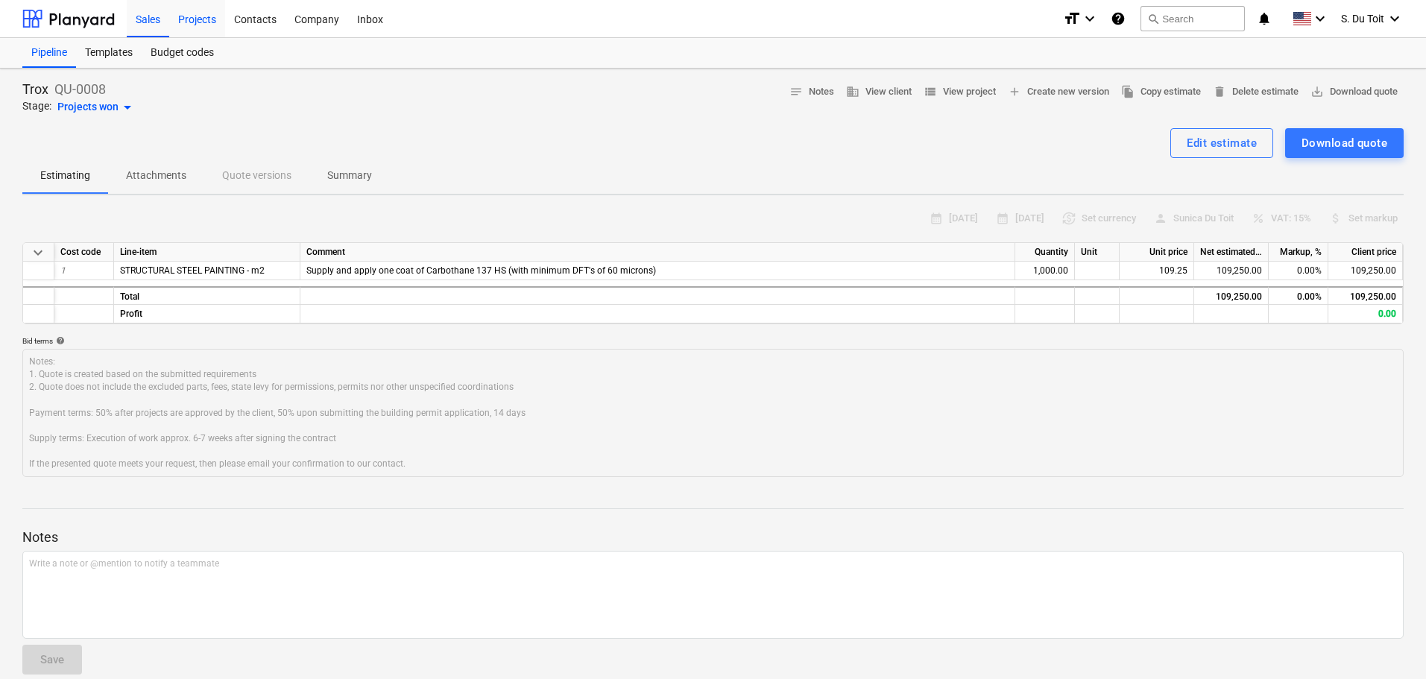
click at [199, 26] on div "Projects" at bounding box center [197, 18] width 56 height 38
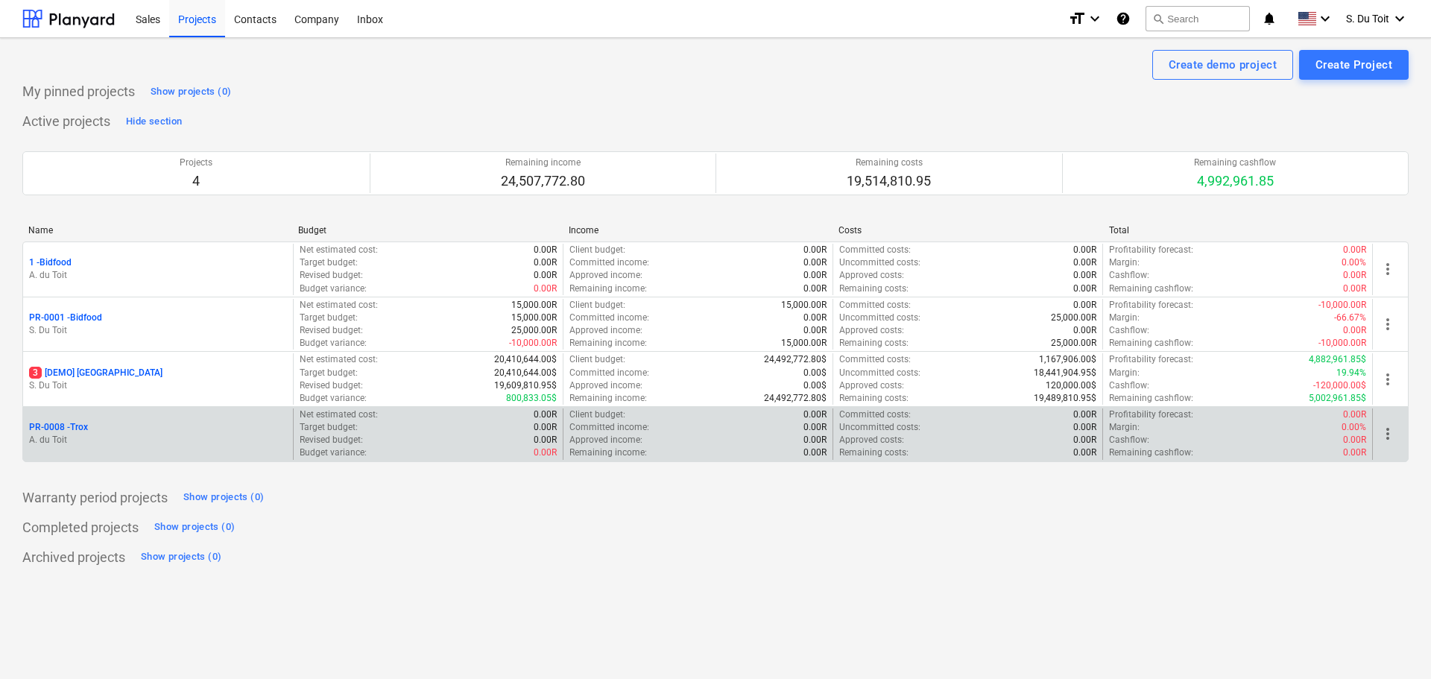
click at [608, 450] on p "Remaining income :" at bounding box center [609, 453] width 78 height 13
click at [46, 424] on p "PR-0008 - Trox" at bounding box center [58, 427] width 59 height 13
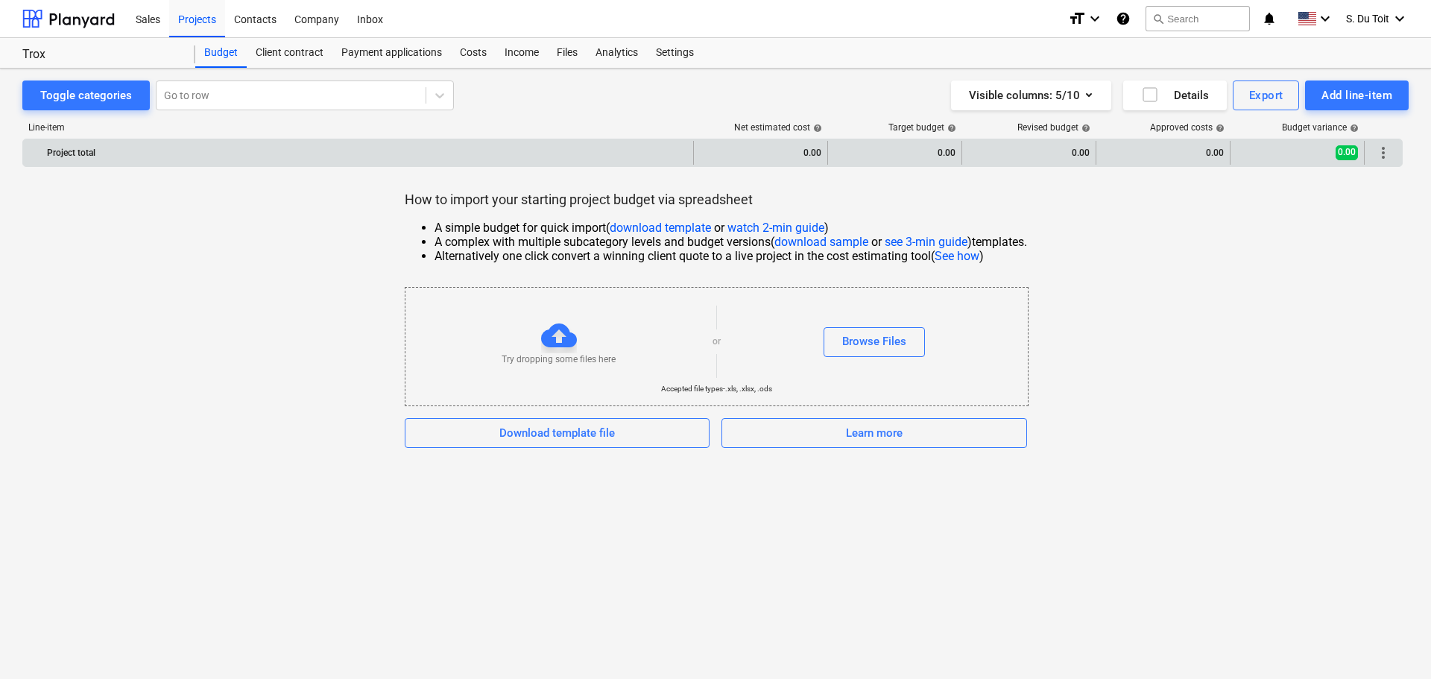
click at [958, 160] on div "0.00" at bounding box center [895, 153] width 134 height 24
click at [1388, 157] on span "more_vert" at bounding box center [1384, 153] width 18 height 18
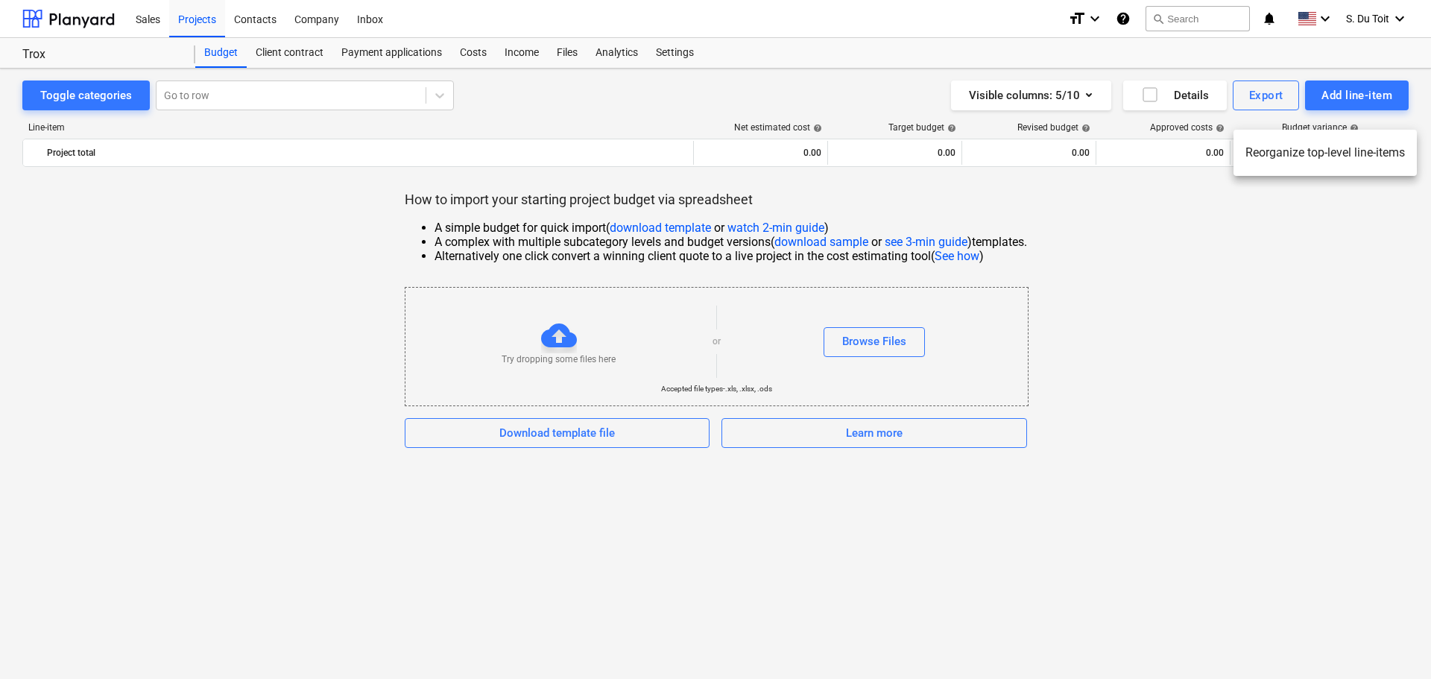
click at [1290, 230] on div at bounding box center [715, 339] width 1431 height 679
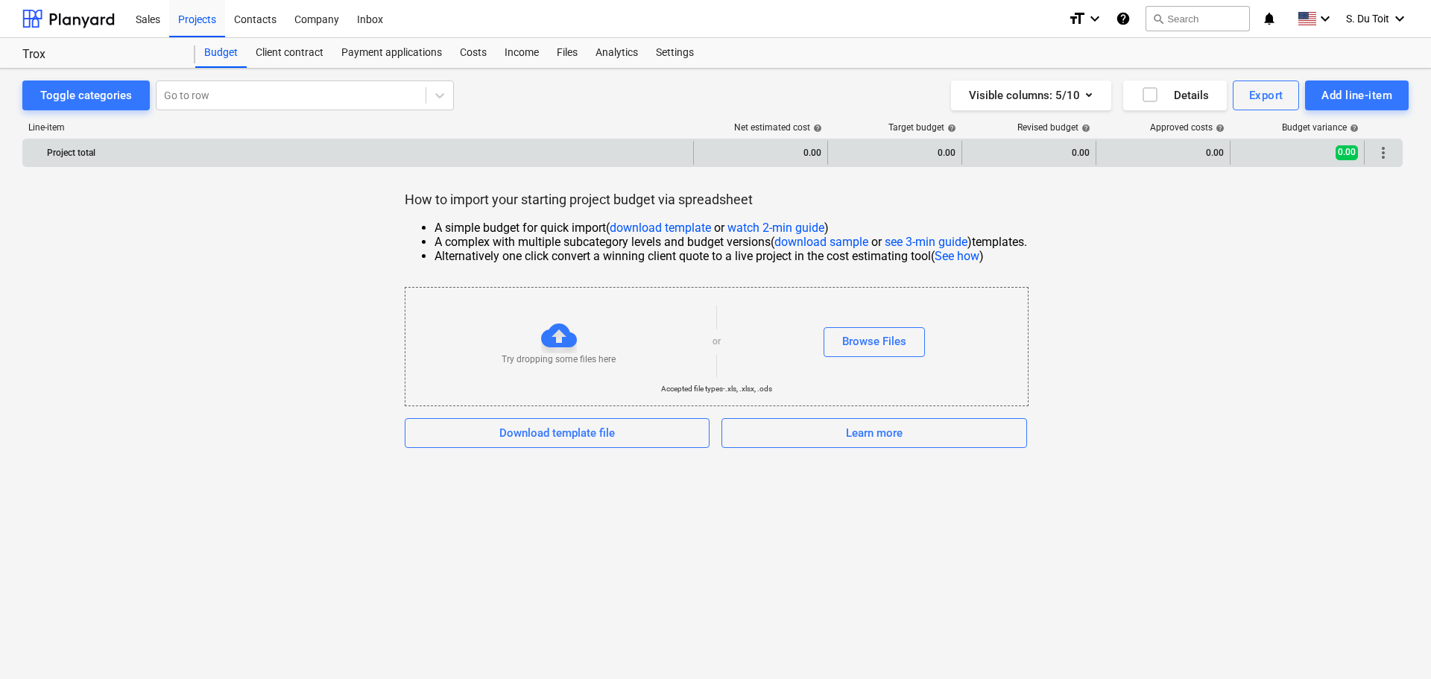
click at [889, 148] on div "0.00" at bounding box center [895, 153] width 122 height 24
click at [765, 149] on div "0.00" at bounding box center [761, 153] width 122 height 24
click at [1381, 157] on span "more_vert" at bounding box center [1384, 153] width 18 height 18
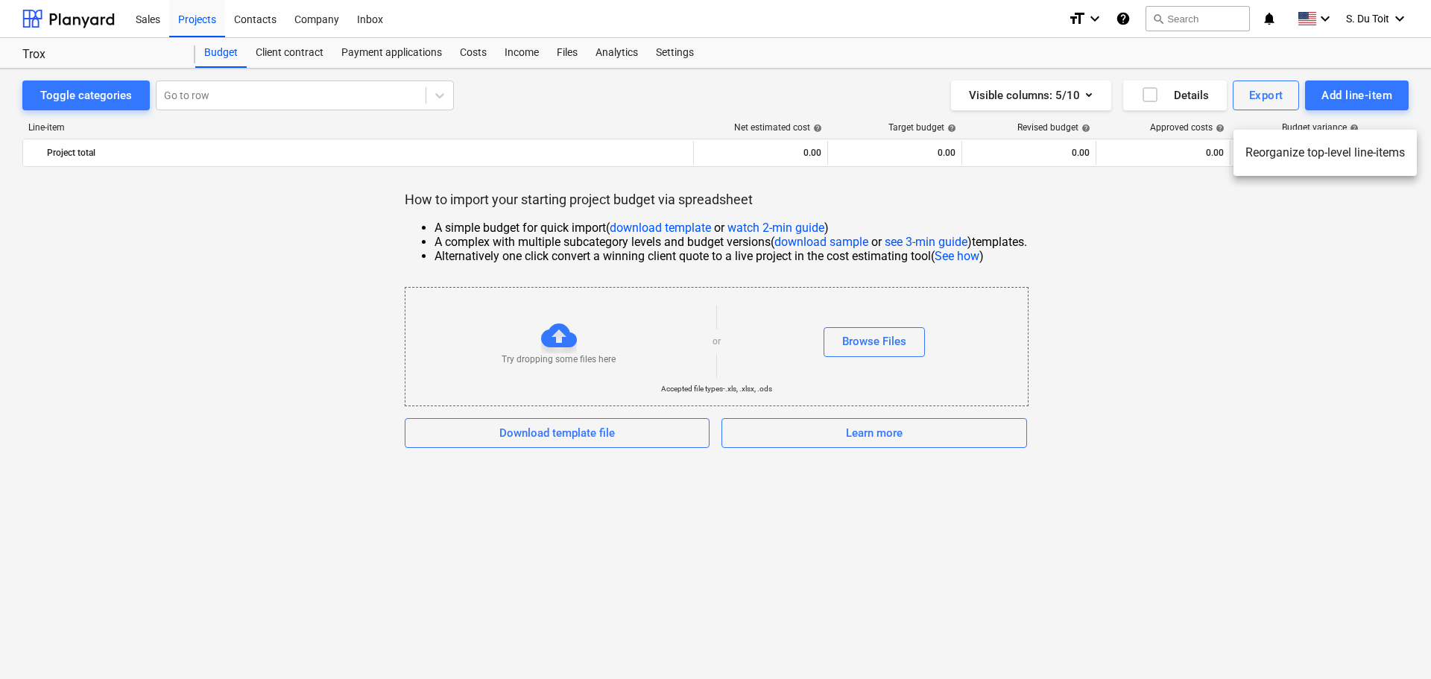
click at [971, 256] on div at bounding box center [715, 339] width 1431 height 679
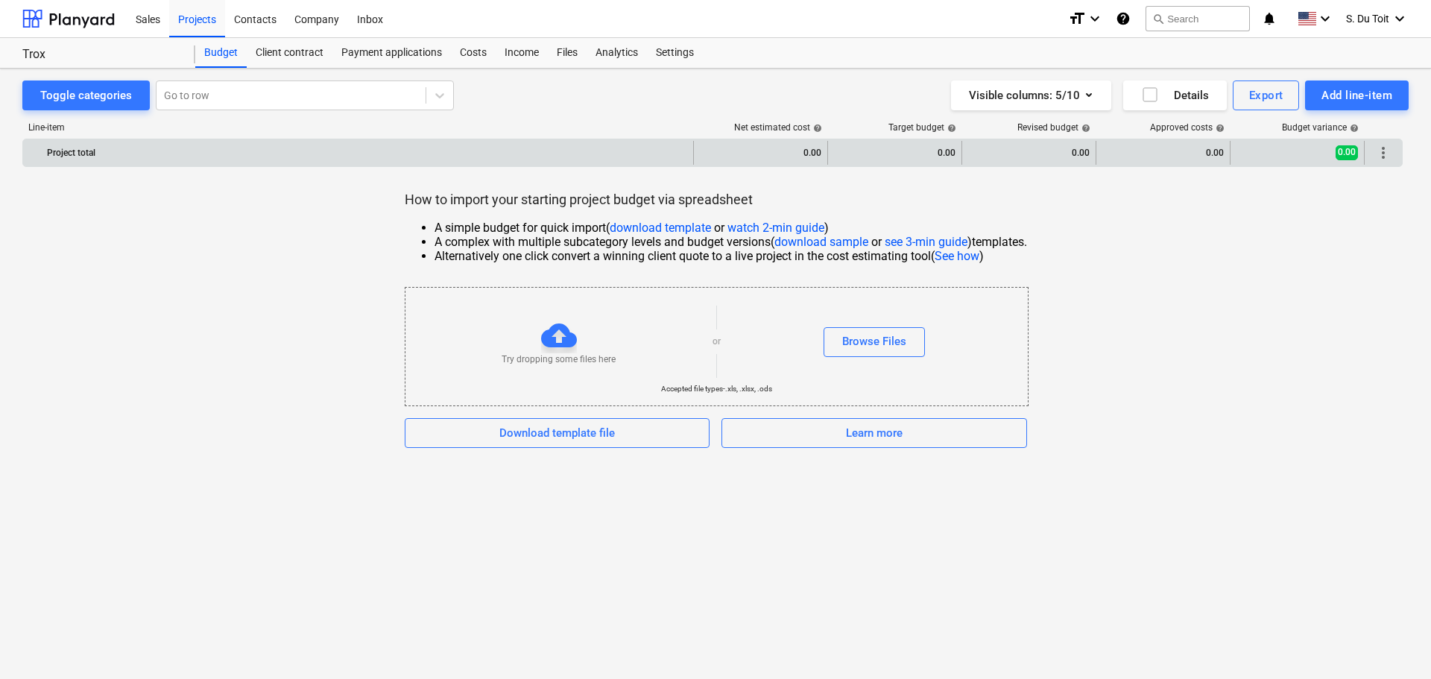
click at [1396, 157] on div "more_vert" at bounding box center [1383, 153] width 25 height 24
click at [1387, 156] on span "more_vert" at bounding box center [1384, 153] width 18 height 18
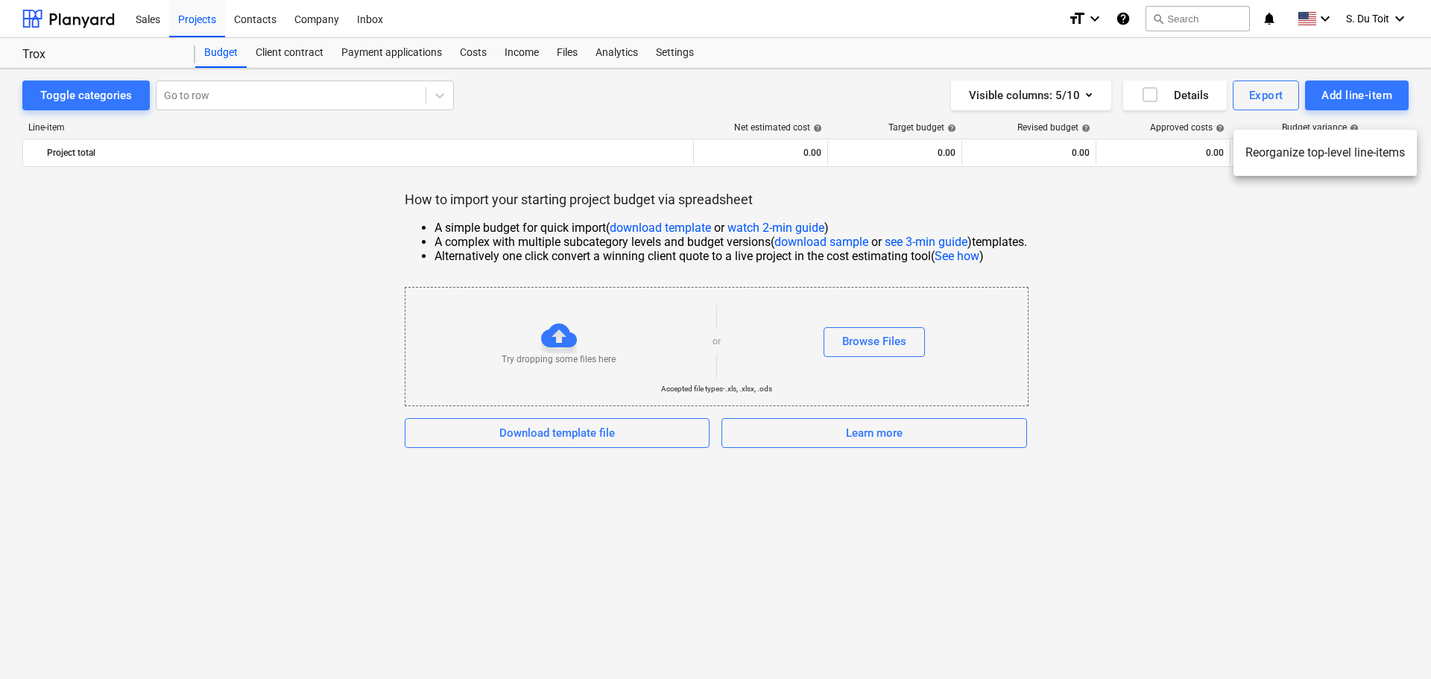
click at [1261, 226] on div at bounding box center [715, 339] width 1431 height 679
click at [464, 58] on div "Costs" at bounding box center [473, 53] width 45 height 30
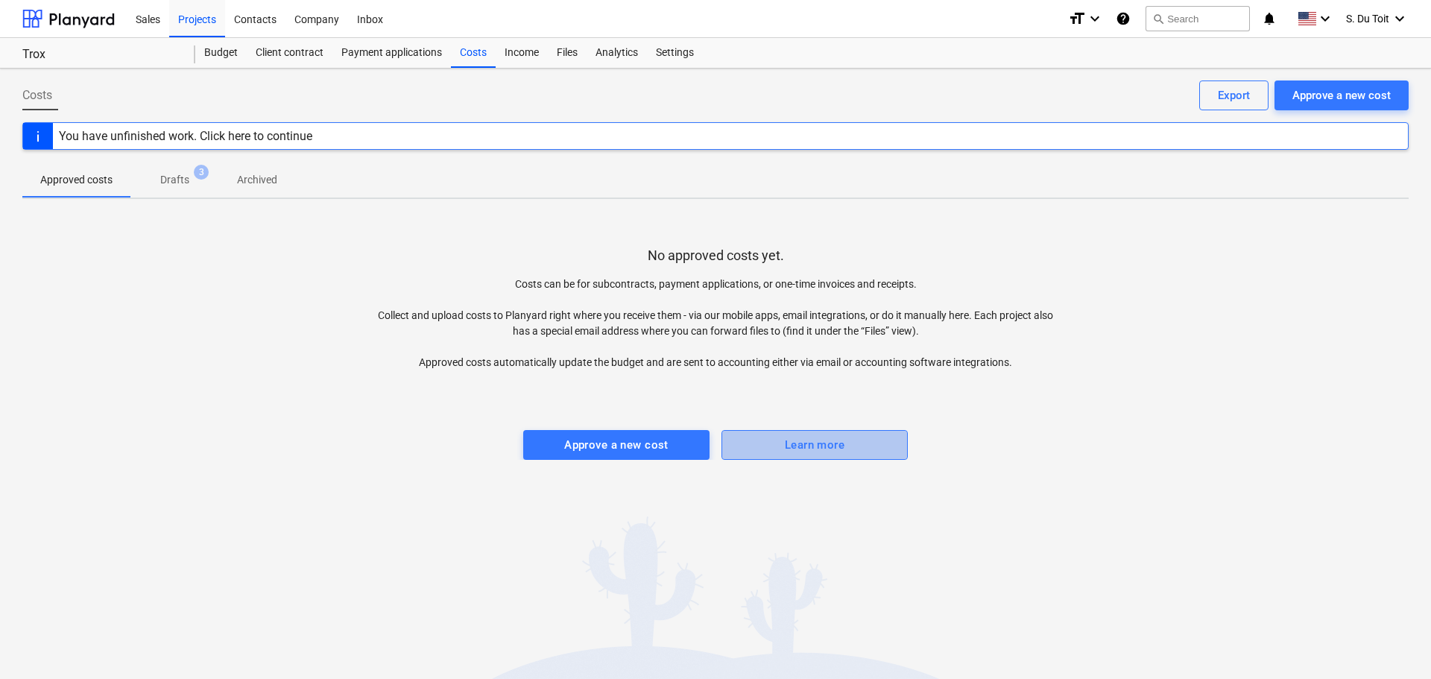
click at [820, 441] on div "Learn more" at bounding box center [815, 444] width 60 height 19
click at [196, 176] on span "3" at bounding box center [201, 172] width 15 height 15
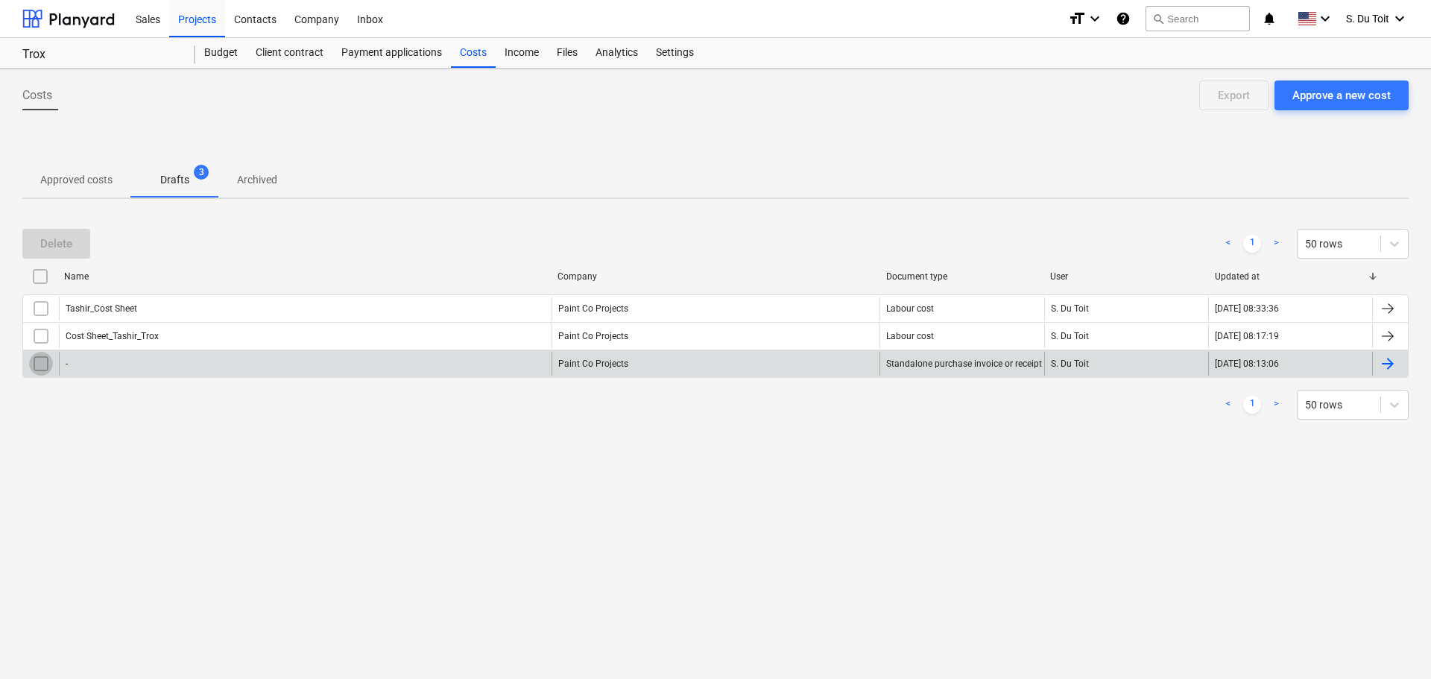
click at [35, 367] on input "checkbox" at bounding box center [41, 364] width 24 height 24
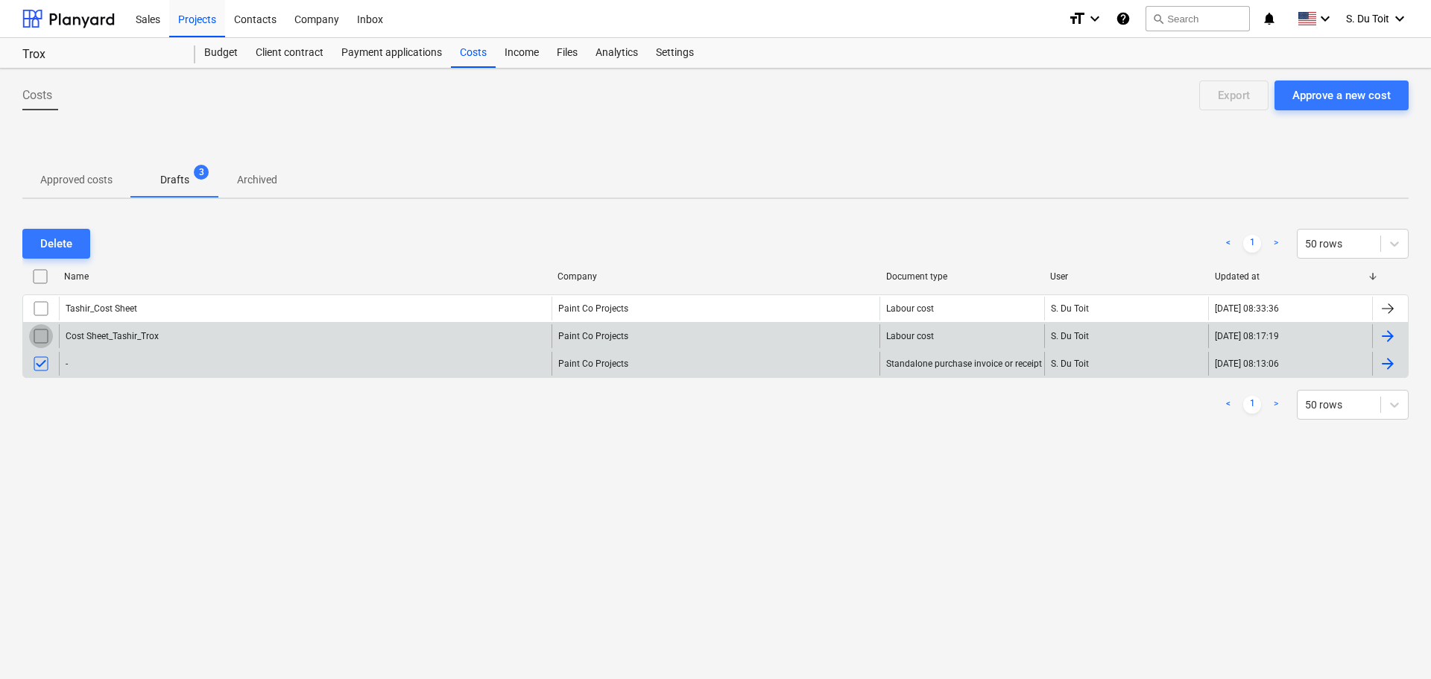
click at [42, 324] on input "checkbox" at bounding box center [41, 336] width 24 height 24
click at [54, 234] on div "Delete" at bounding box center [56, 243] width 32 height 19
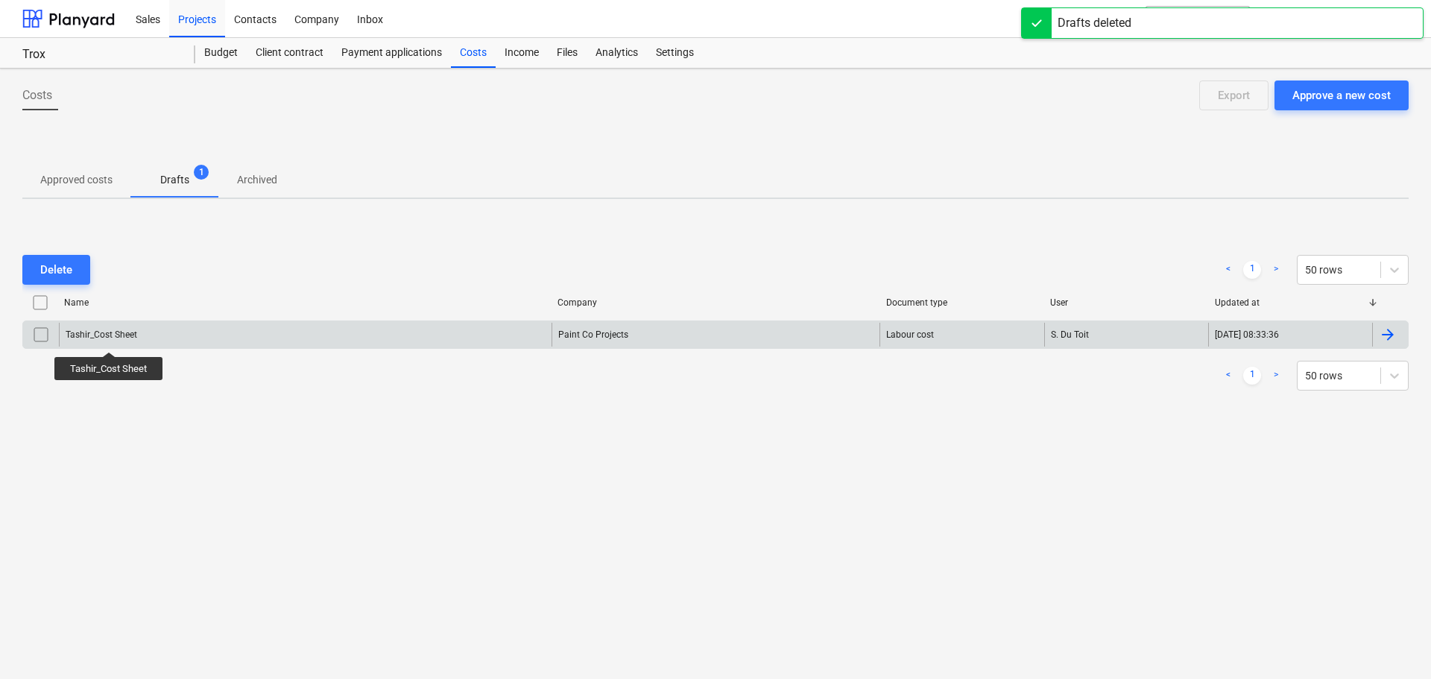
click at [110, 338] on div "Tashir_Cost Sheet" at bounding box center [102, 335] width 72 height 10
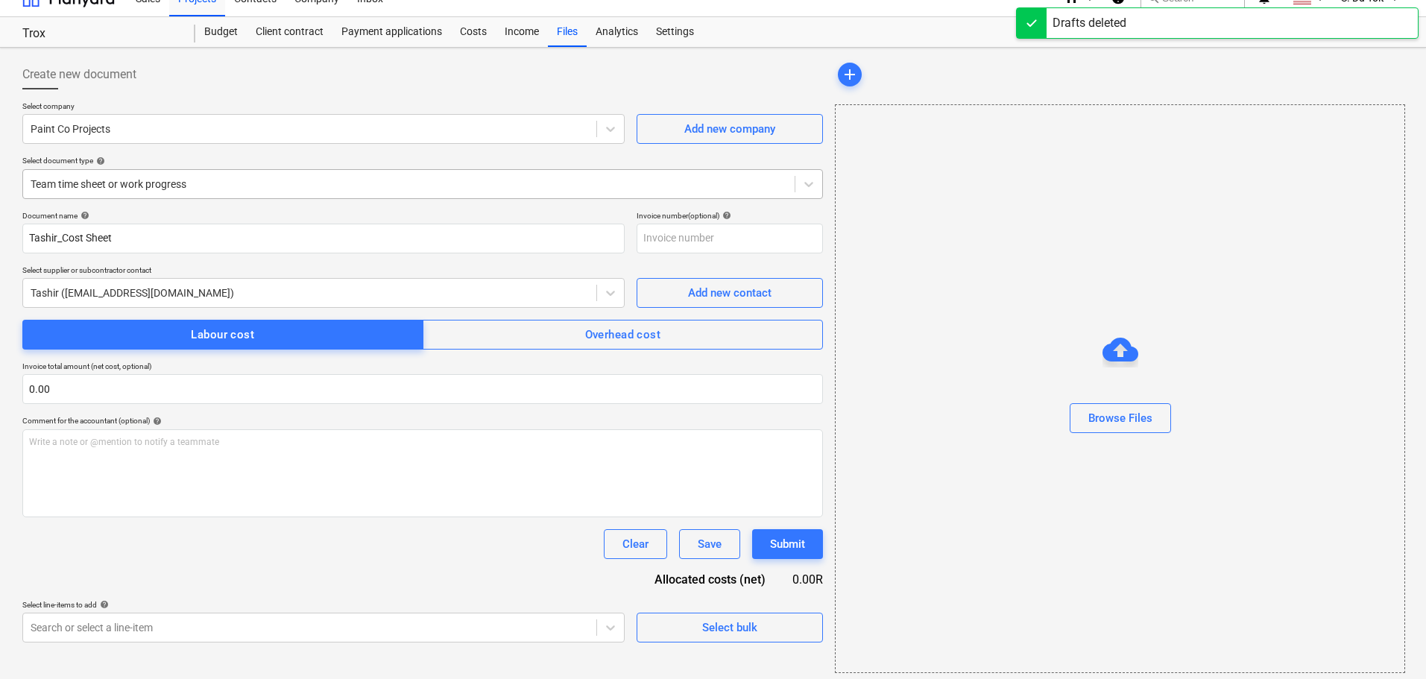
scroll to position [27, 0]
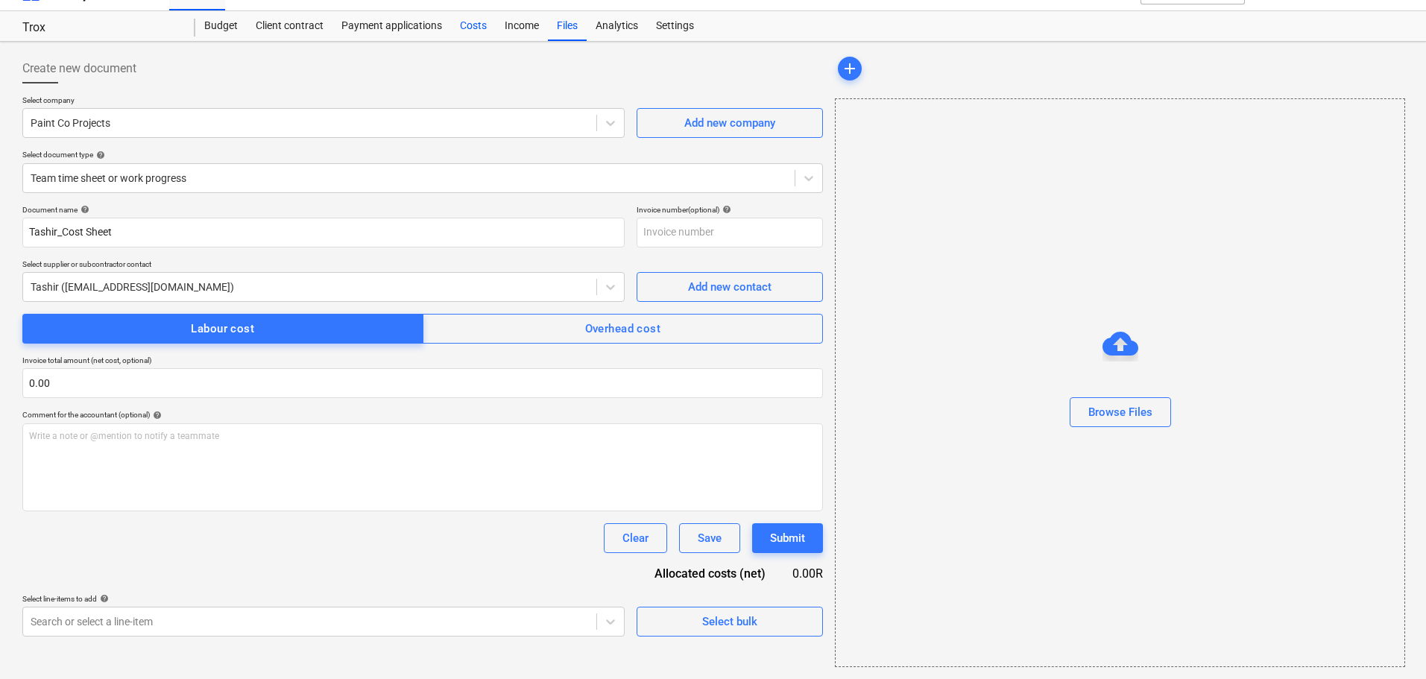
click at [473, 32] on div "Costs" at bounding box center [473, 26] width 45 height 30
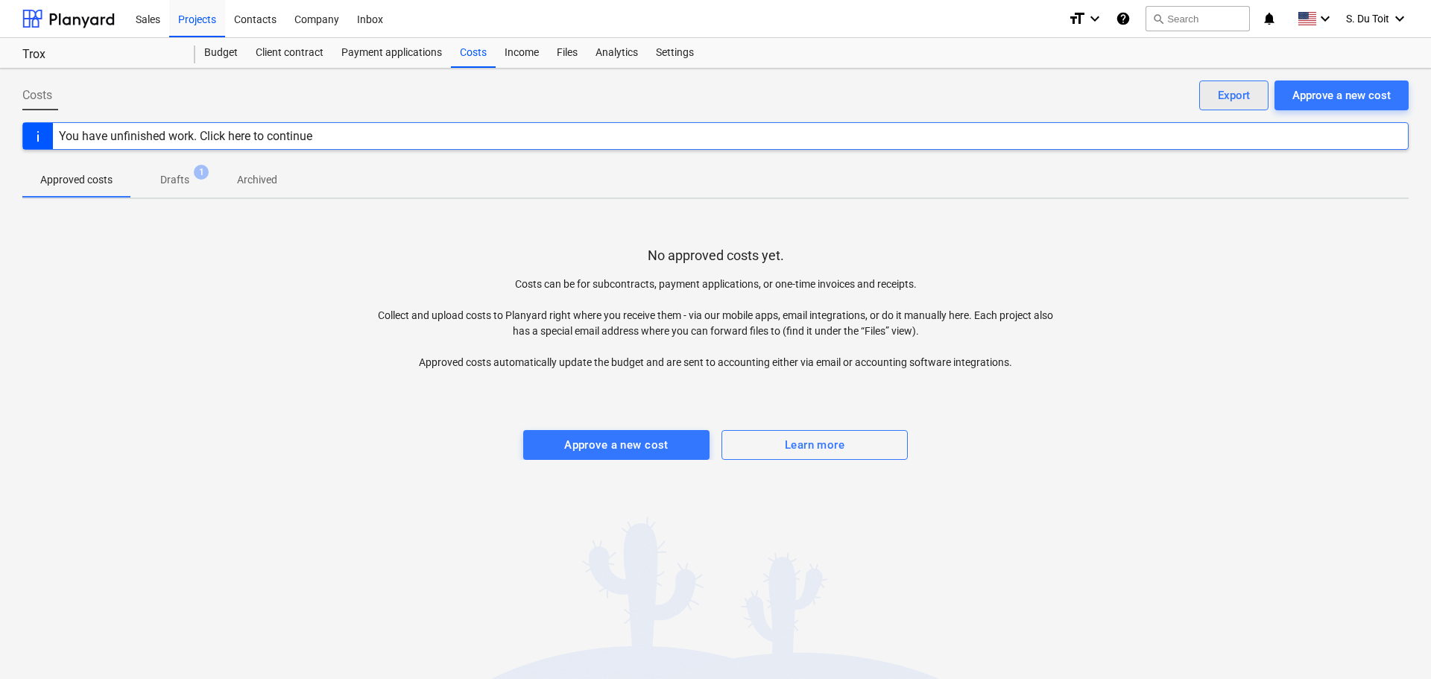
click at [1249, 101] on div "Export" at bounding box center [1234, 95] width 32 height 19
drag, startPoint x: 179, startPoint y: 171, endPoint x: 195, endPoint y: 180, distance: 18.7
click at [179, 172] on span "Drafts 1" at bounding box center [174, 179] width 89 height 27
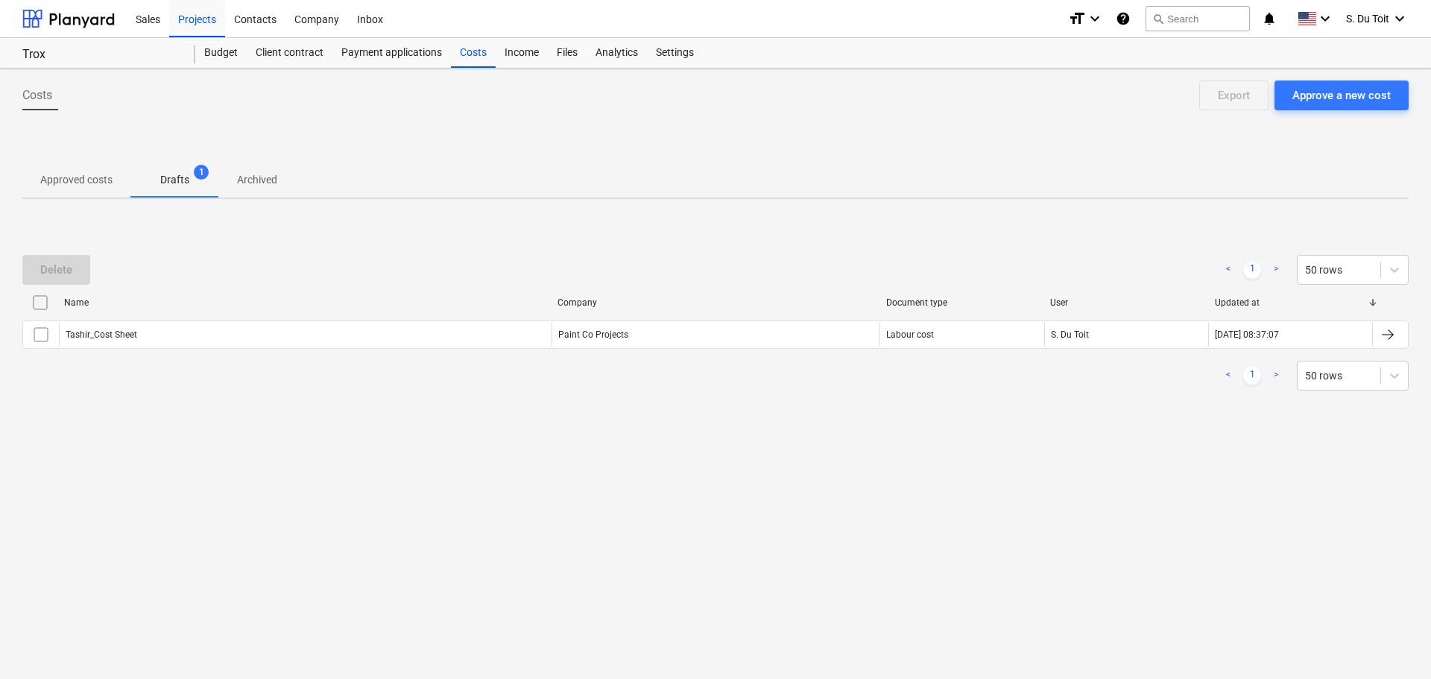
click at [263, 182] on p "Archived" at bounding box center [257, 180] width 40 height 16
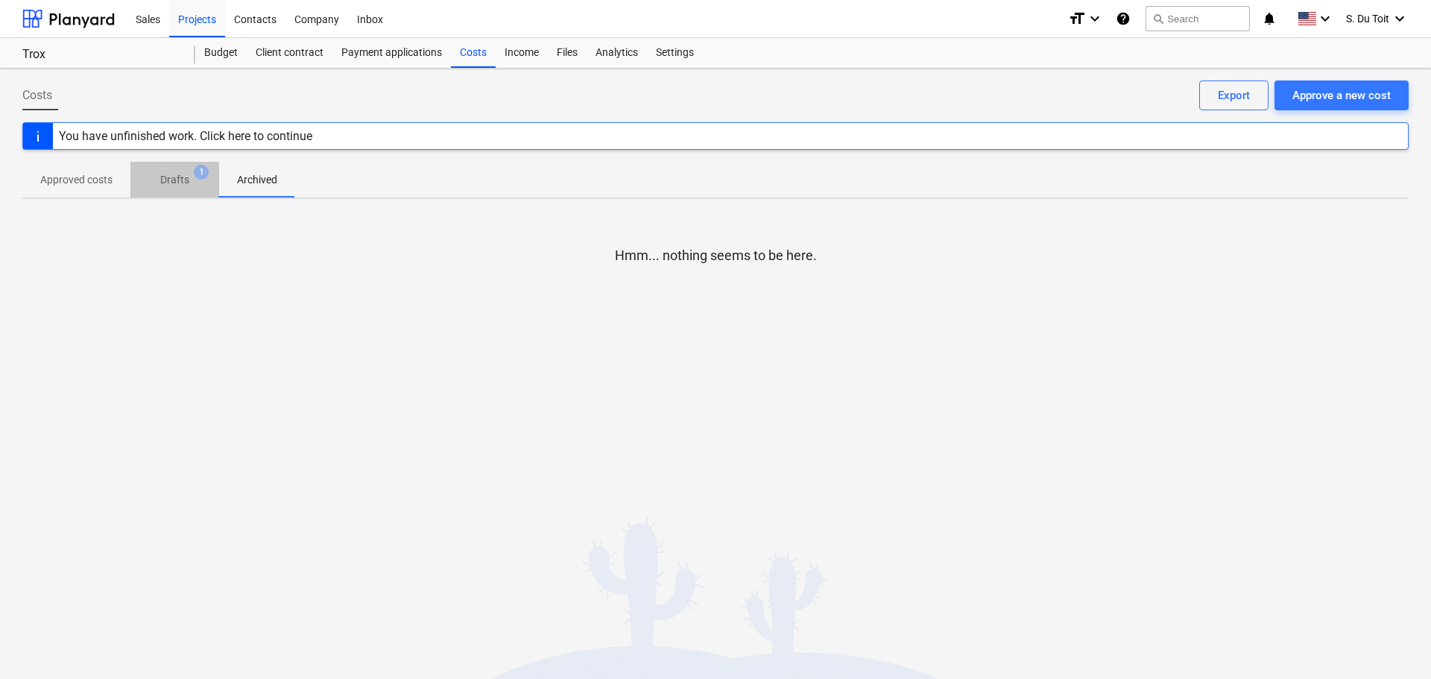
click at [201, 177] on span "1" at bounding box center [201, 172] width 15 height 15
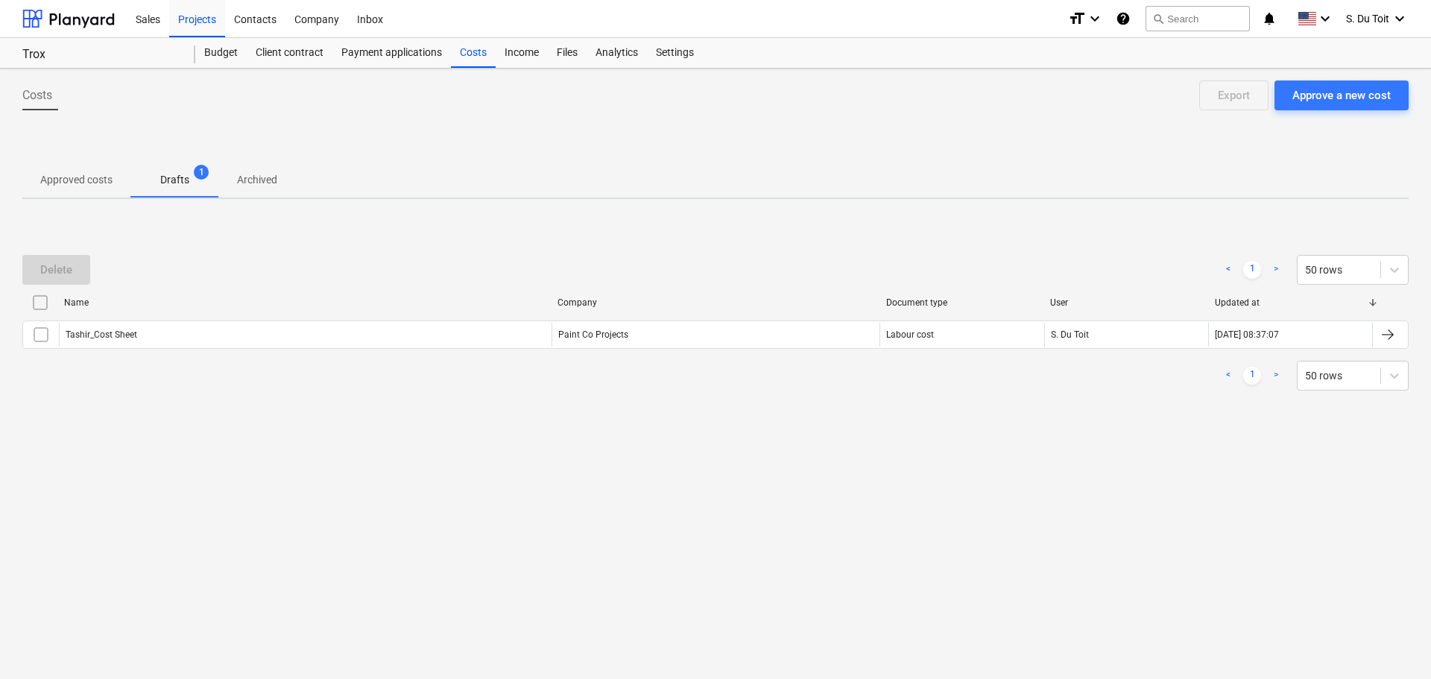
click at [121, 180] on span "Approved costs" at bounding box center [76, 180] width 108 height 25
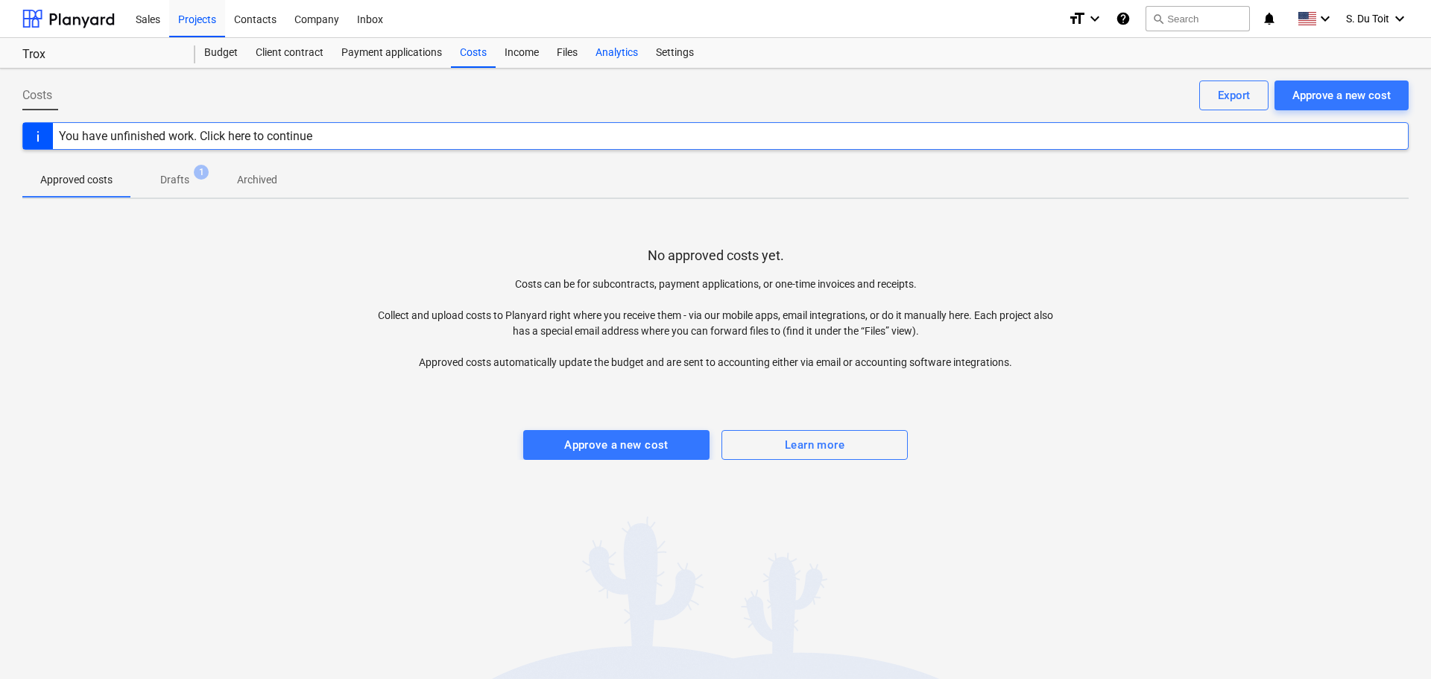
click at [631, 56] on div "Analytics" at bounding box center [617, 53] width 60 height 30
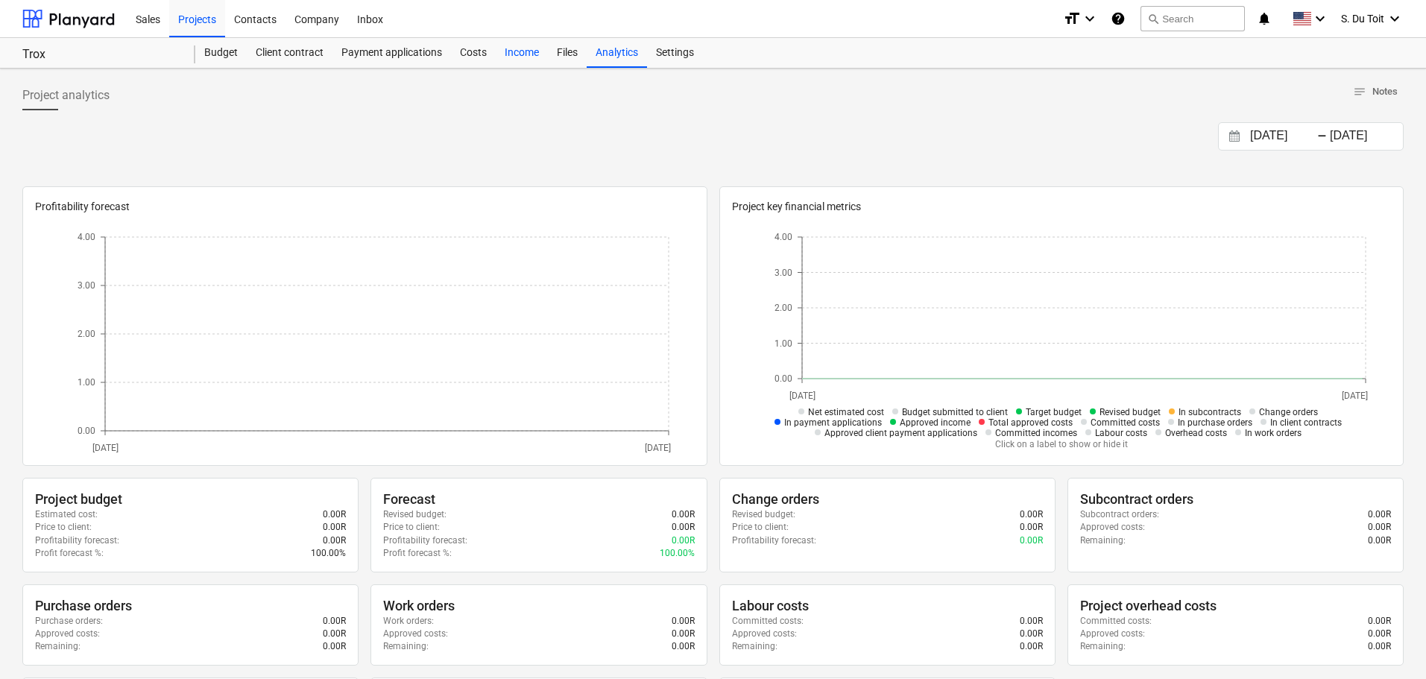
click at [535, 52] on div "Income" at bounding box center [522, 53] width 52 height 30
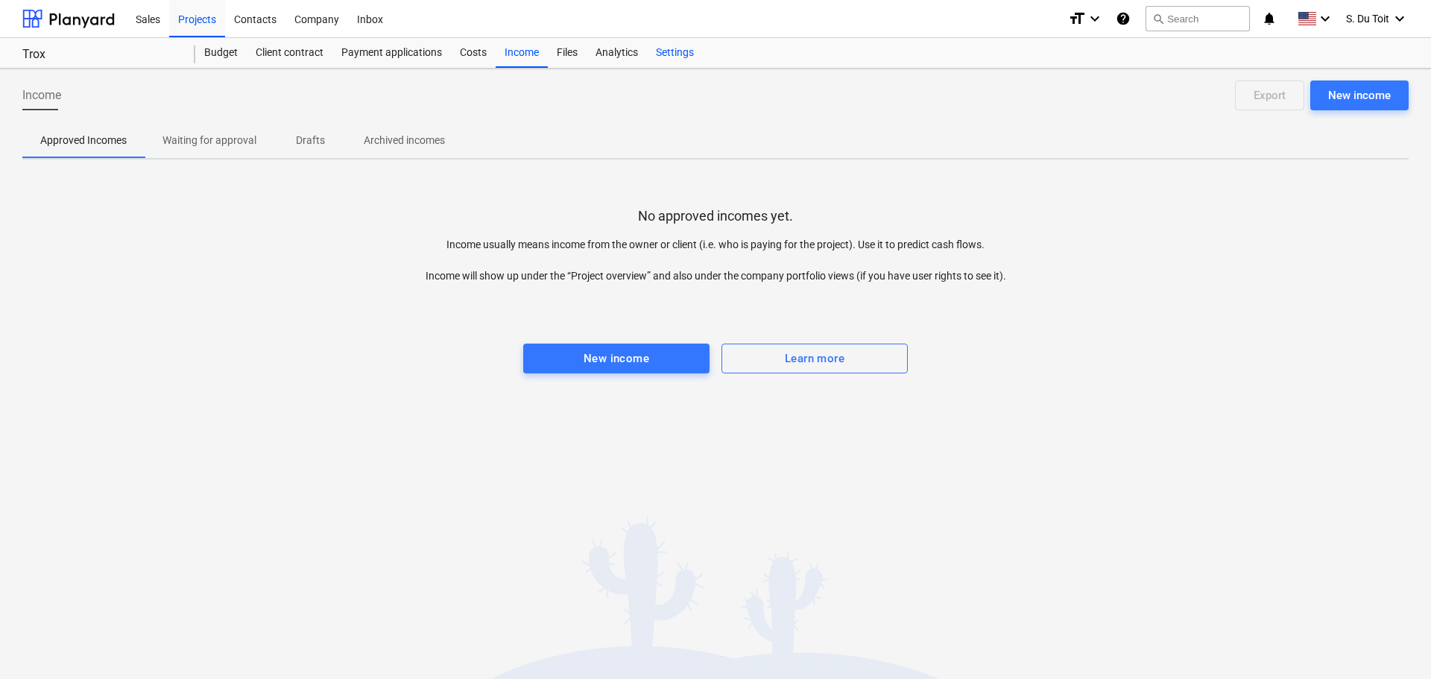
click at [674, 52] on div "Settings" at bounding box center [675, 53] width 56 height 30
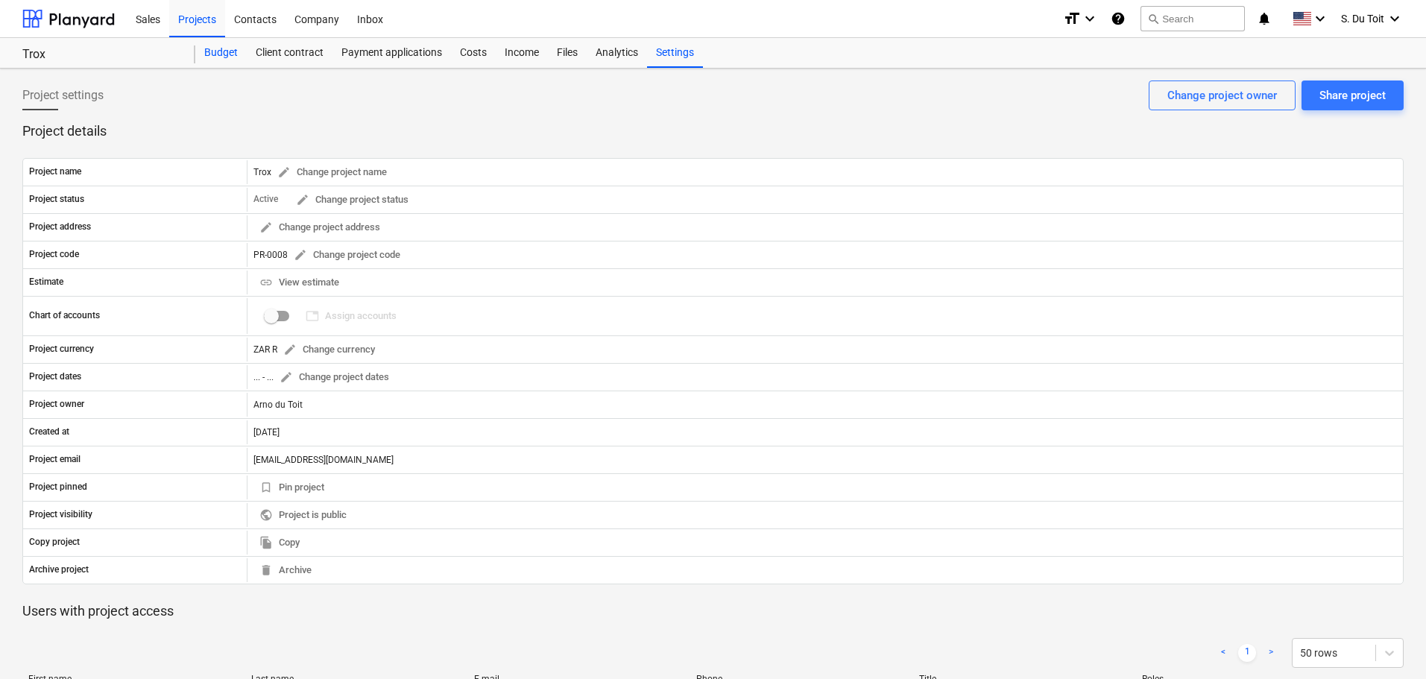
click at [231, 62] on div "Budget" at bounding box center [220, 53] width 51 height 30
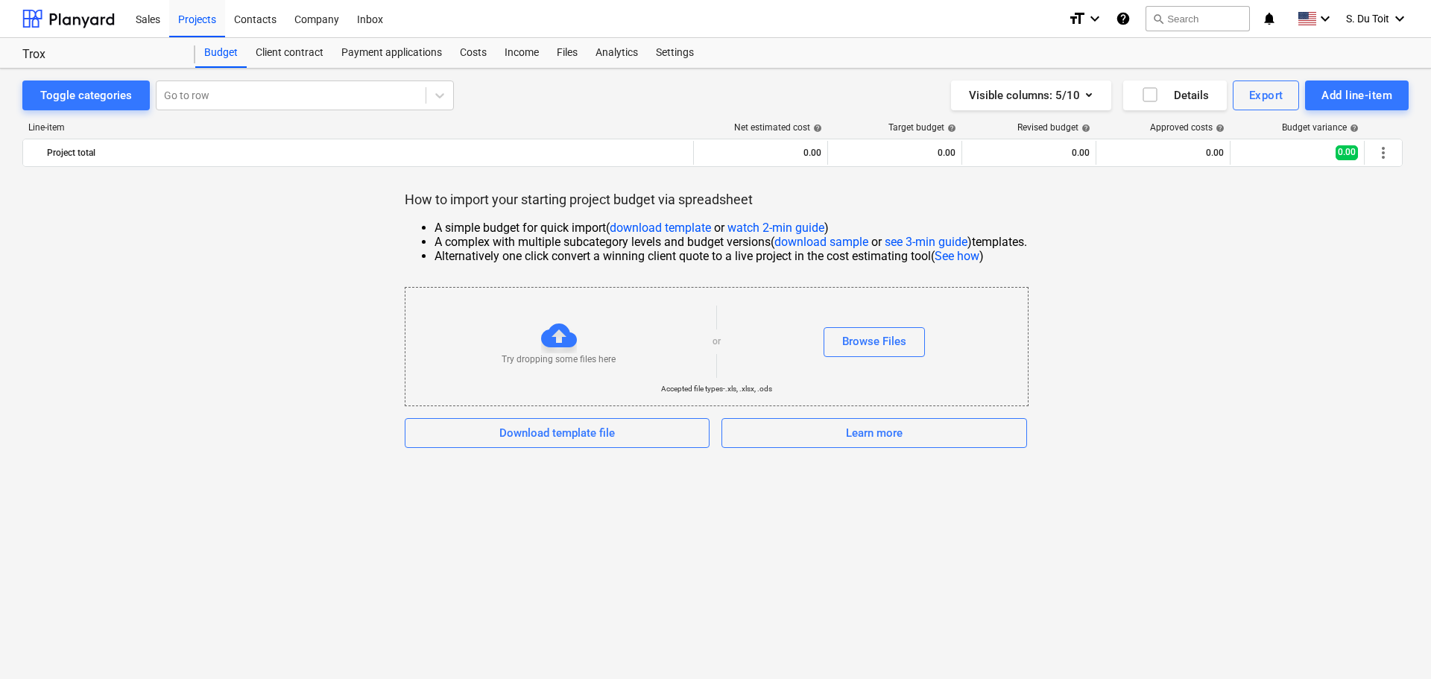
click at [678, 224] on link "download template" at bounding box center [660, 228] width 101 height 14
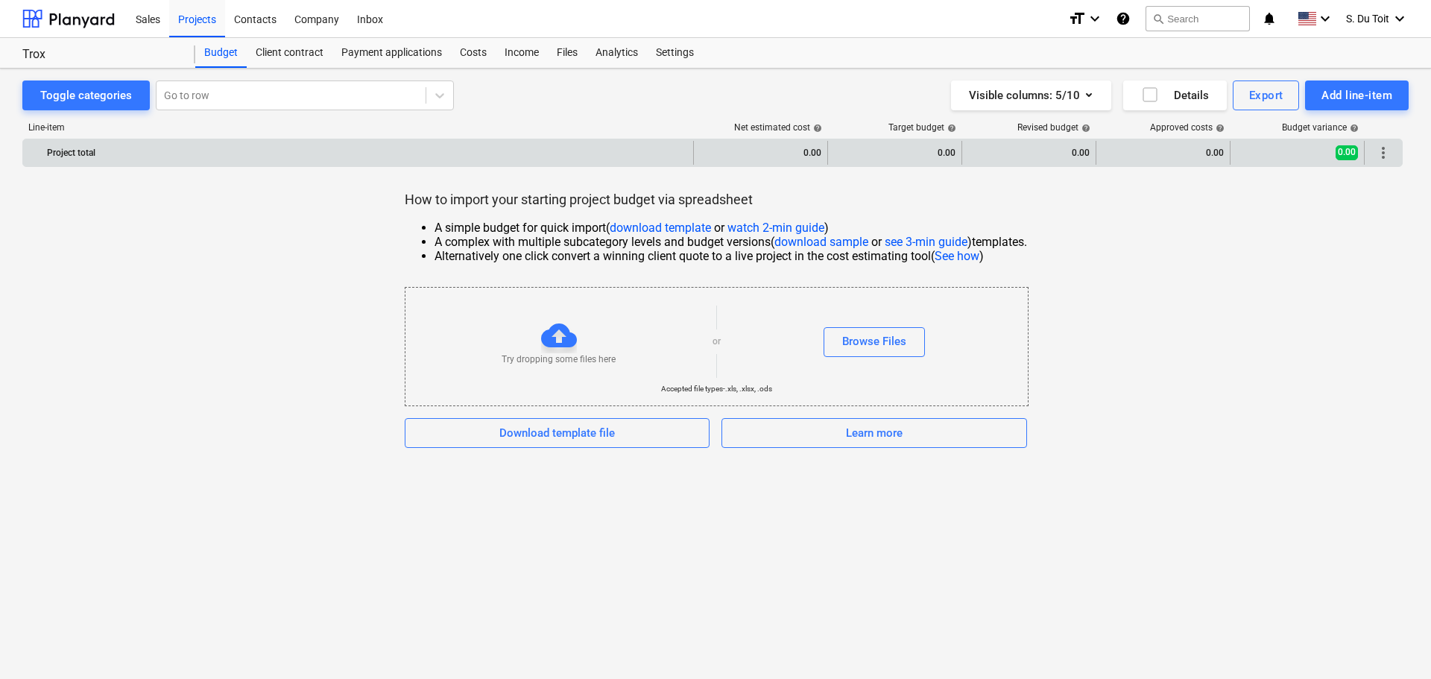
click at [1393, 157] on div "more_vert" at bounding box center [1383, 153] width 25 height 24
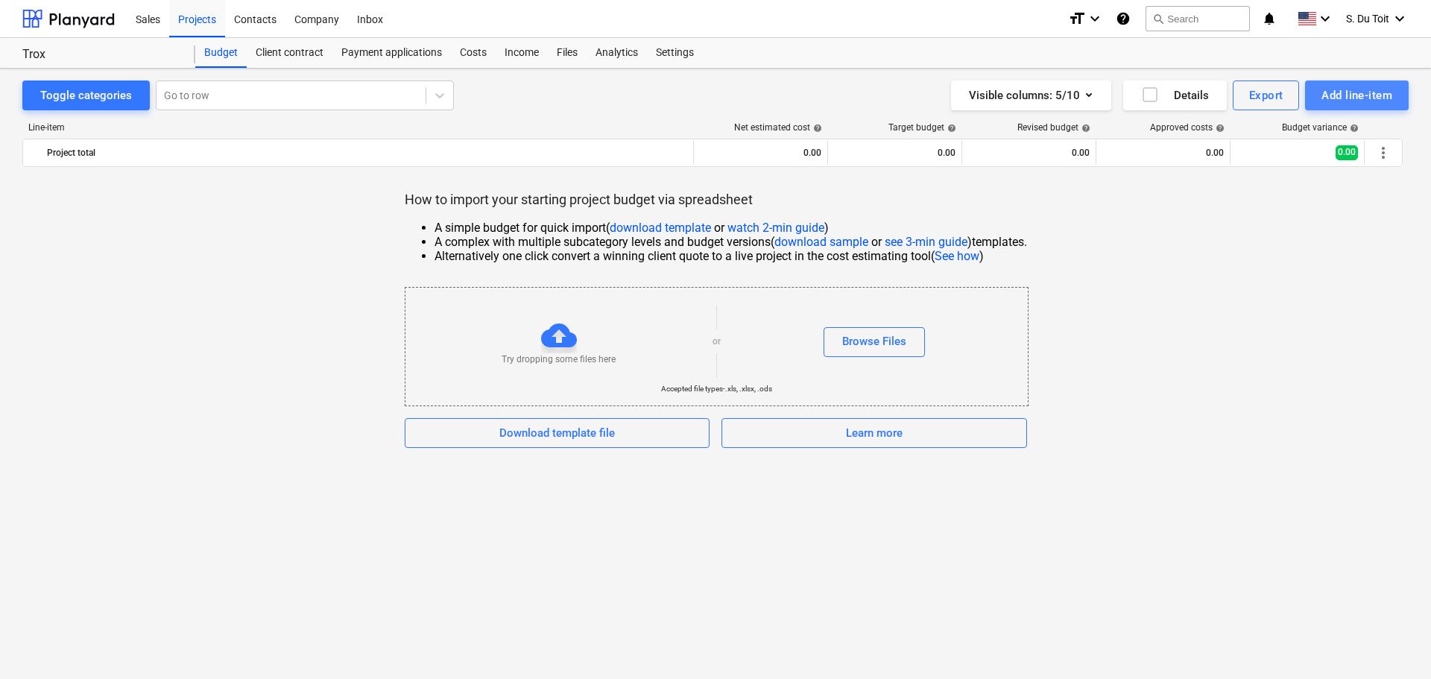
click at [1350, 89] on div "Add line-item" at bounding box center [1357, 95] width 71 height 19
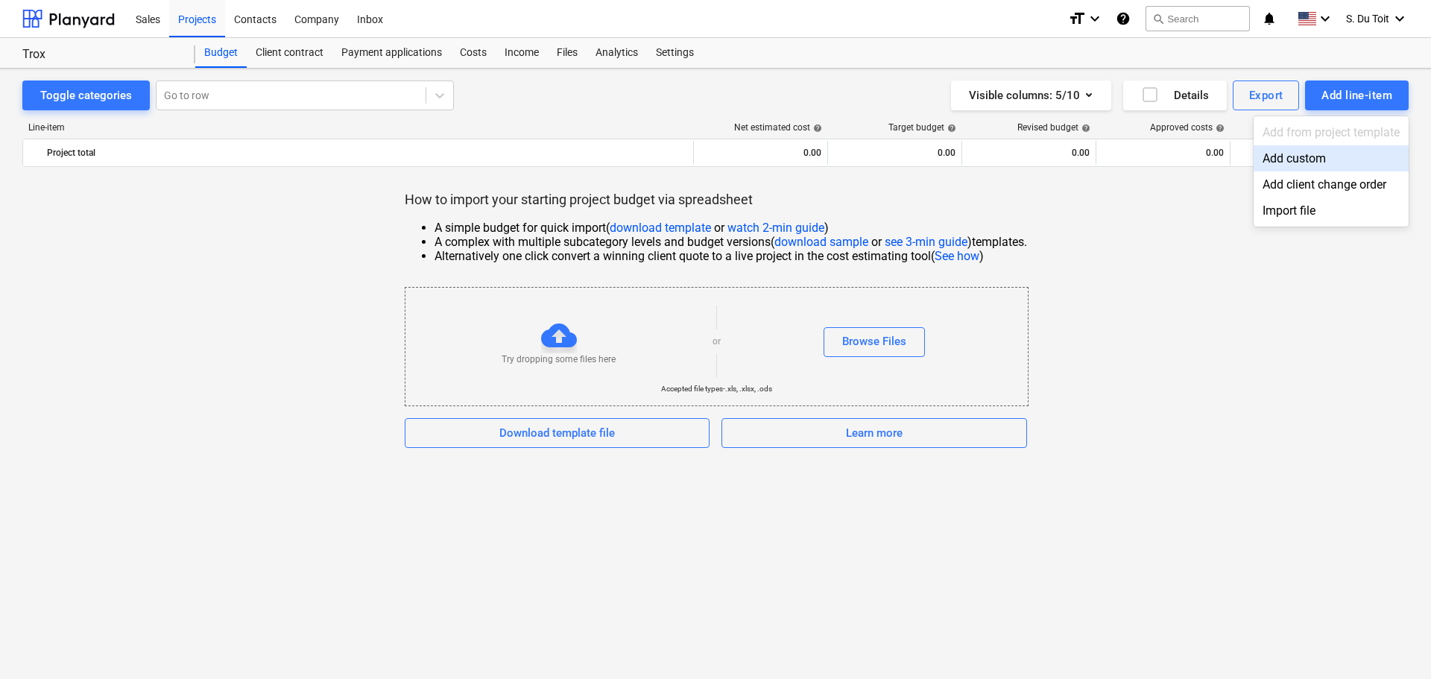
click at [1332, 154] on div "Add custom" at bounding box center [1331, 158] width 155 height 26
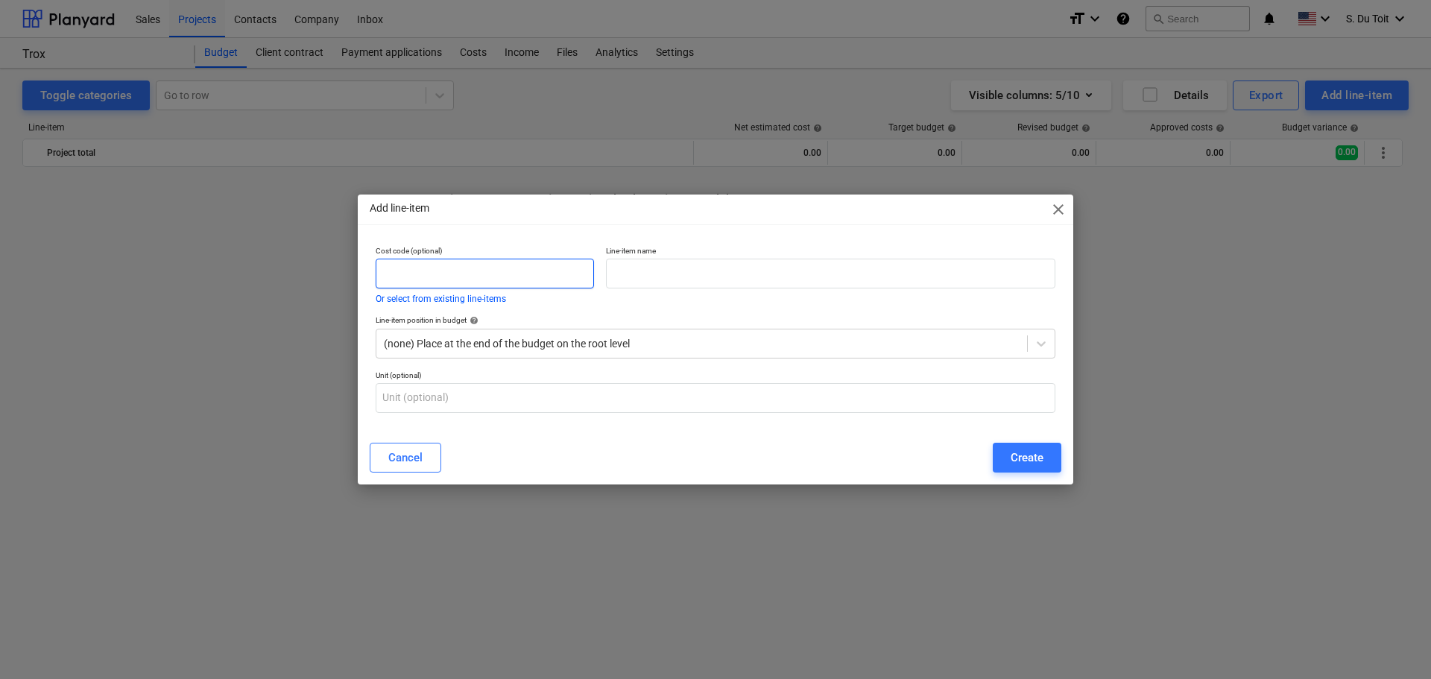
click at [410, 265] on input "text" at bounding box center [485, 274] width 218 height 30
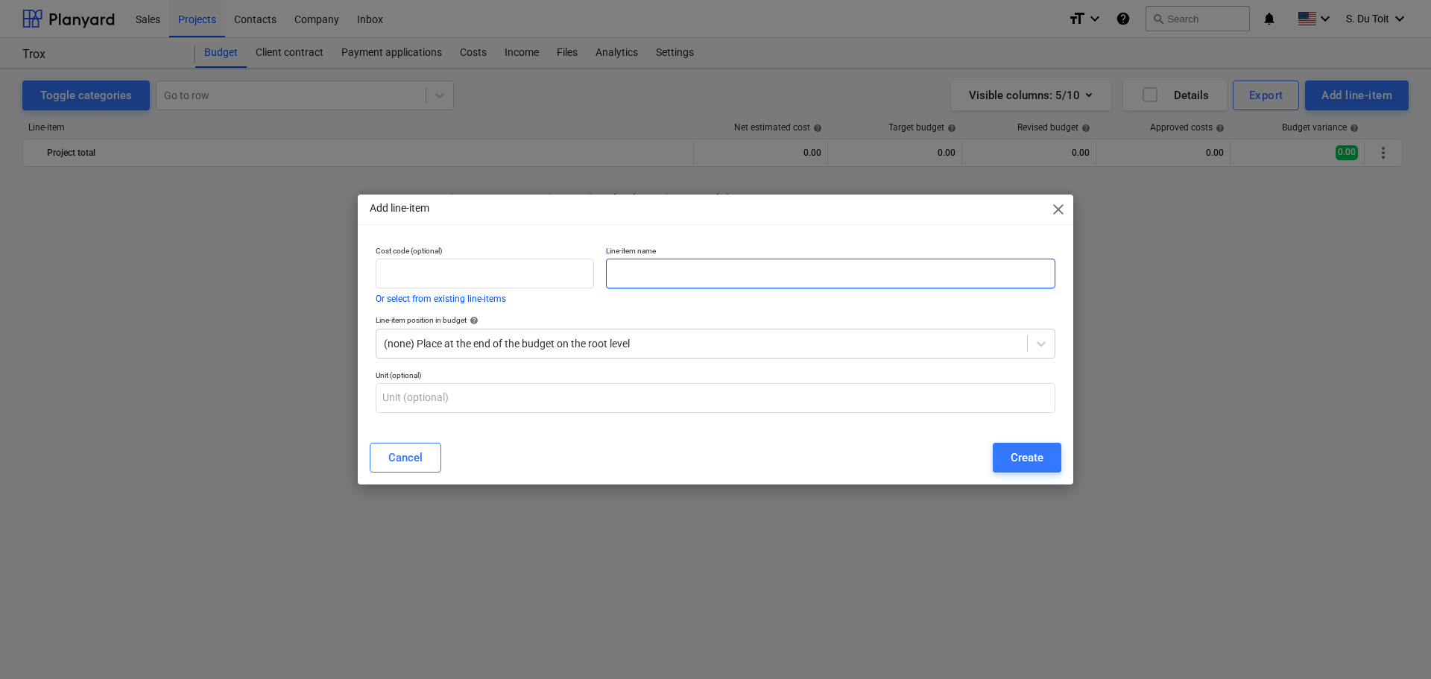
click at [685, 276] on input "text" at bounding box center [831, 274] width 450 height 30
click at [587, 392] on input "text" at bounding box center [716, 398] width 680 height 30
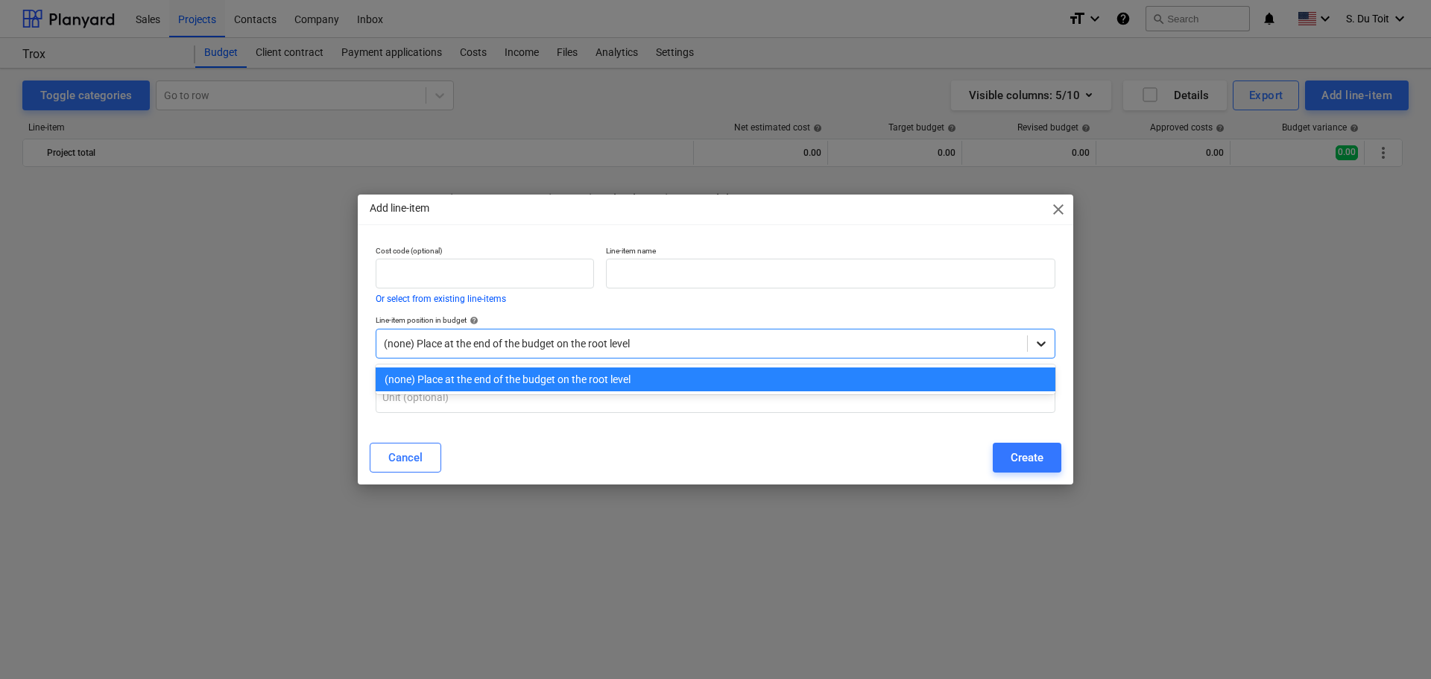
click at [1047, 338] on icon at bounding box center [1041, 343] width 15 height 15
click at [744, 384] on div "(none) Place at the end of the budget on the root level" at bounding box center [716, 380] width 680 height 24
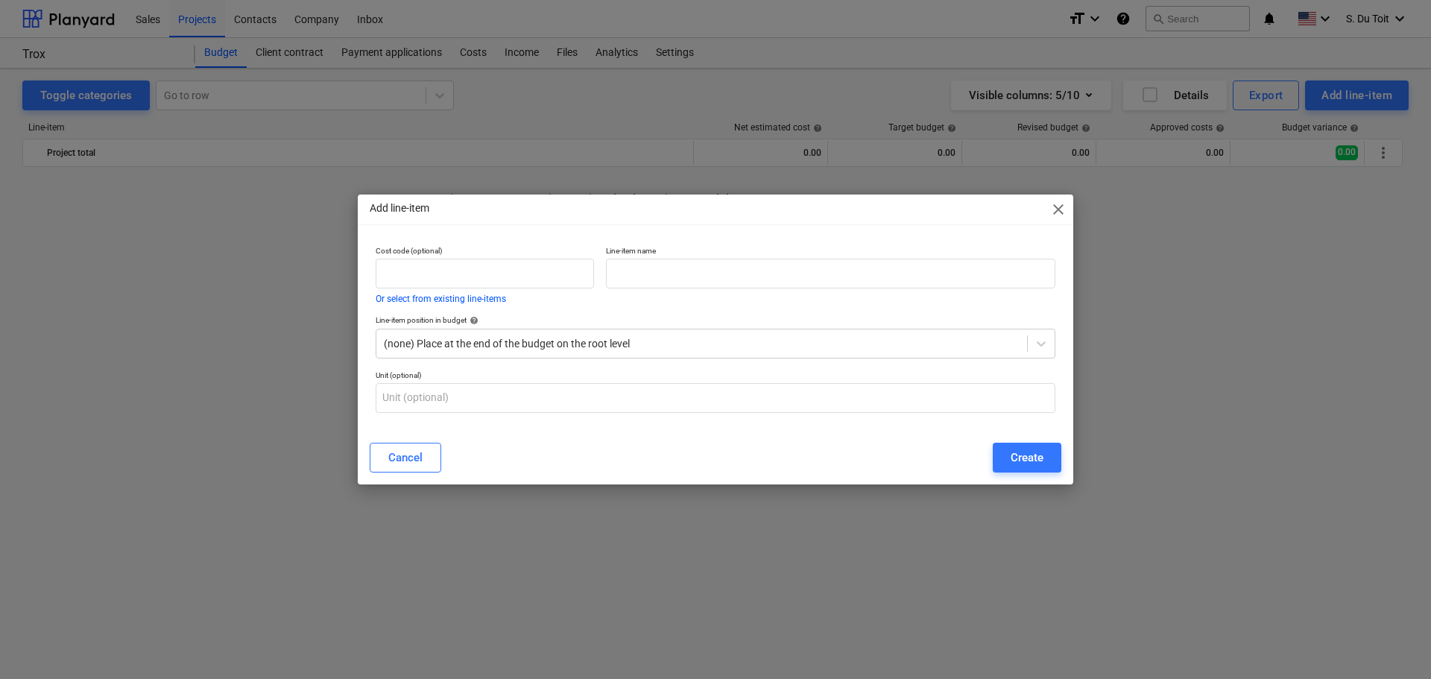
click at [424, 292] on div "Cost code (optional) Or select from existing line-items" at bounding box center [485, 274] width 218 height 57
click at [426, 300] on button "Or select from existing line-items" at bounding box center [441, 298] width 130 height 9
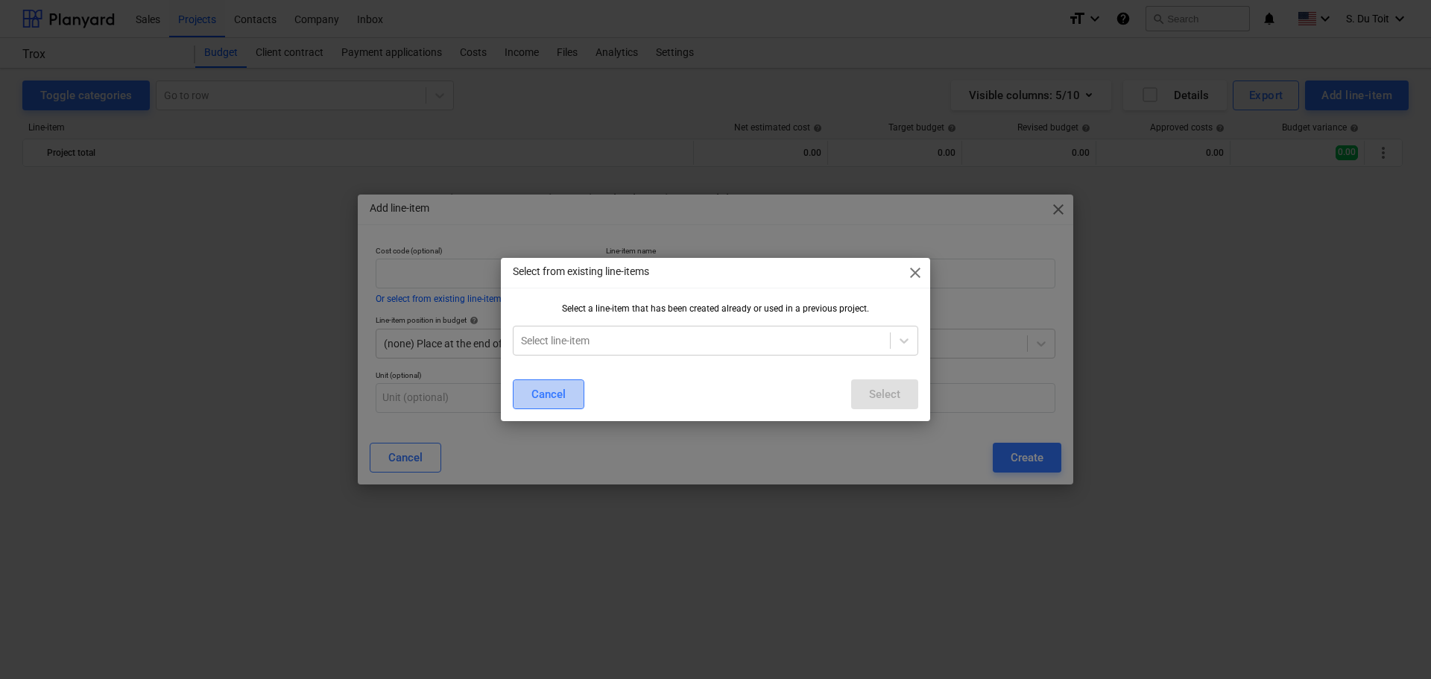
click at [535, 397] on div "Cancel" at bounding box center [549, 394] width 34 height 19
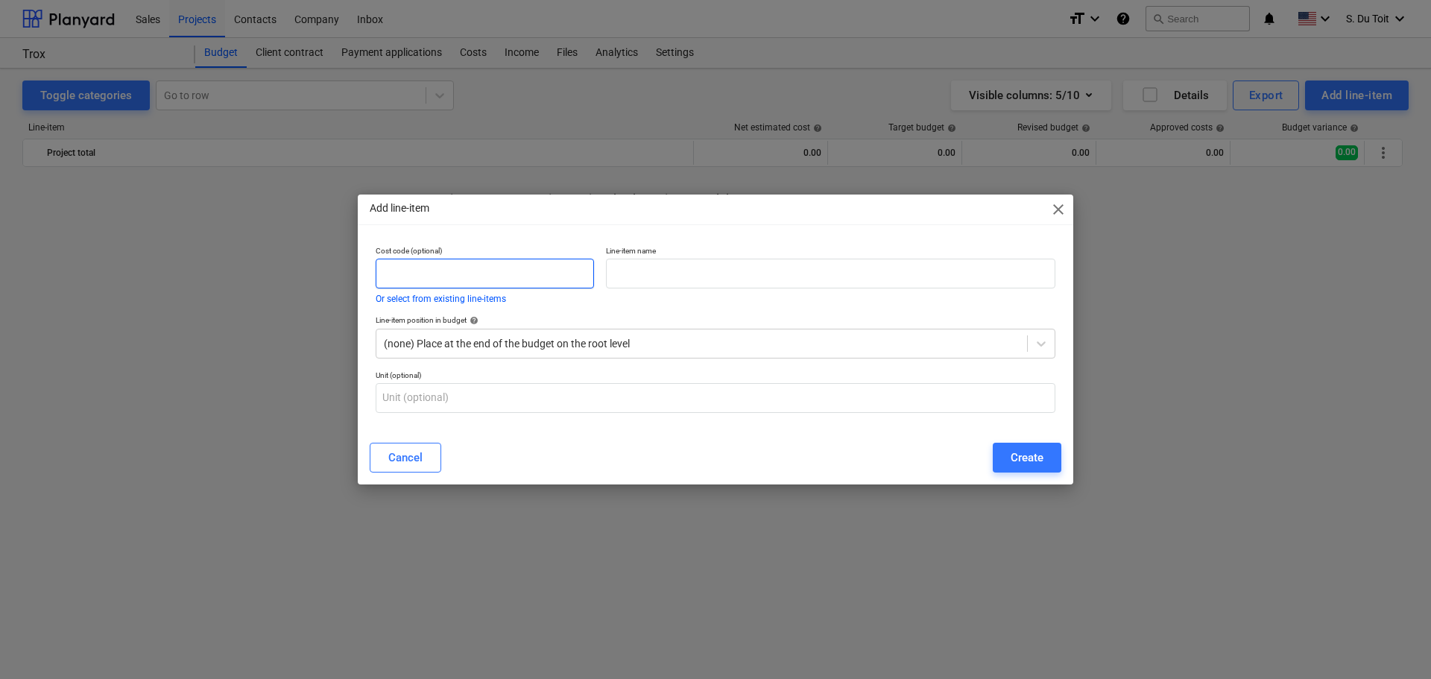
click at [494, 266] on input "text" at bounding box center [485, 274] width 218 height 30
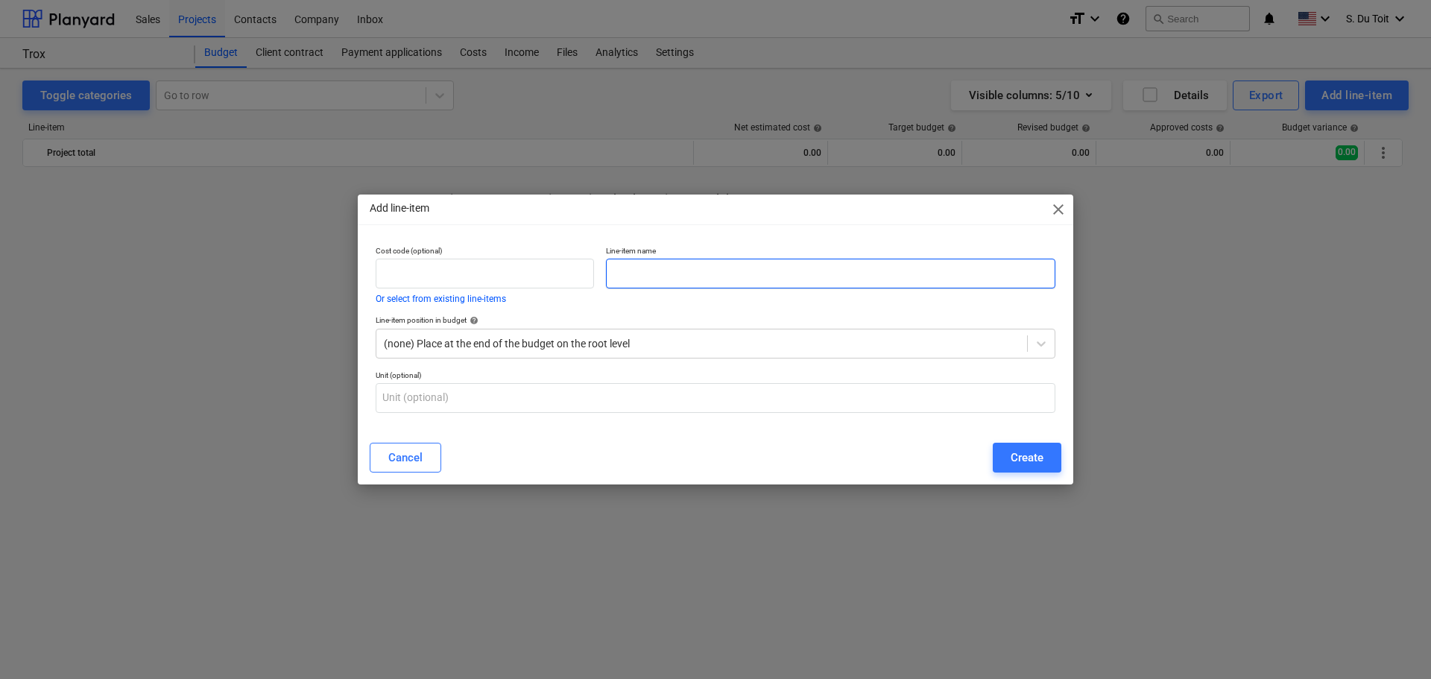
click at [701, 280] on input "text" at bounding box center [831, 274] width 450 height 30
type input "Structural Steel Painting"
click at [591, 400] on input "text" at bounding box center [716, 398] width 680 height 30
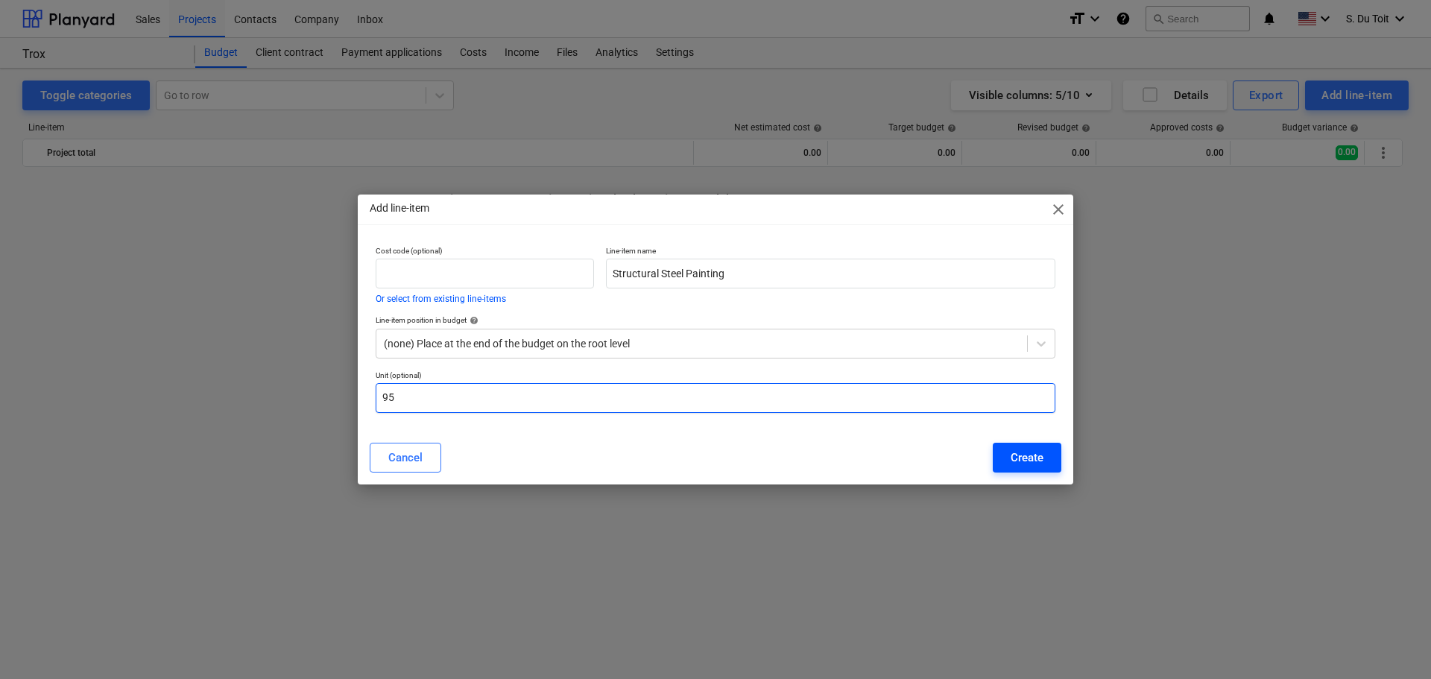
type input "95"
click at [1043, 450] on div "Create" at bounding box center [1027, 457] width 33 height 19
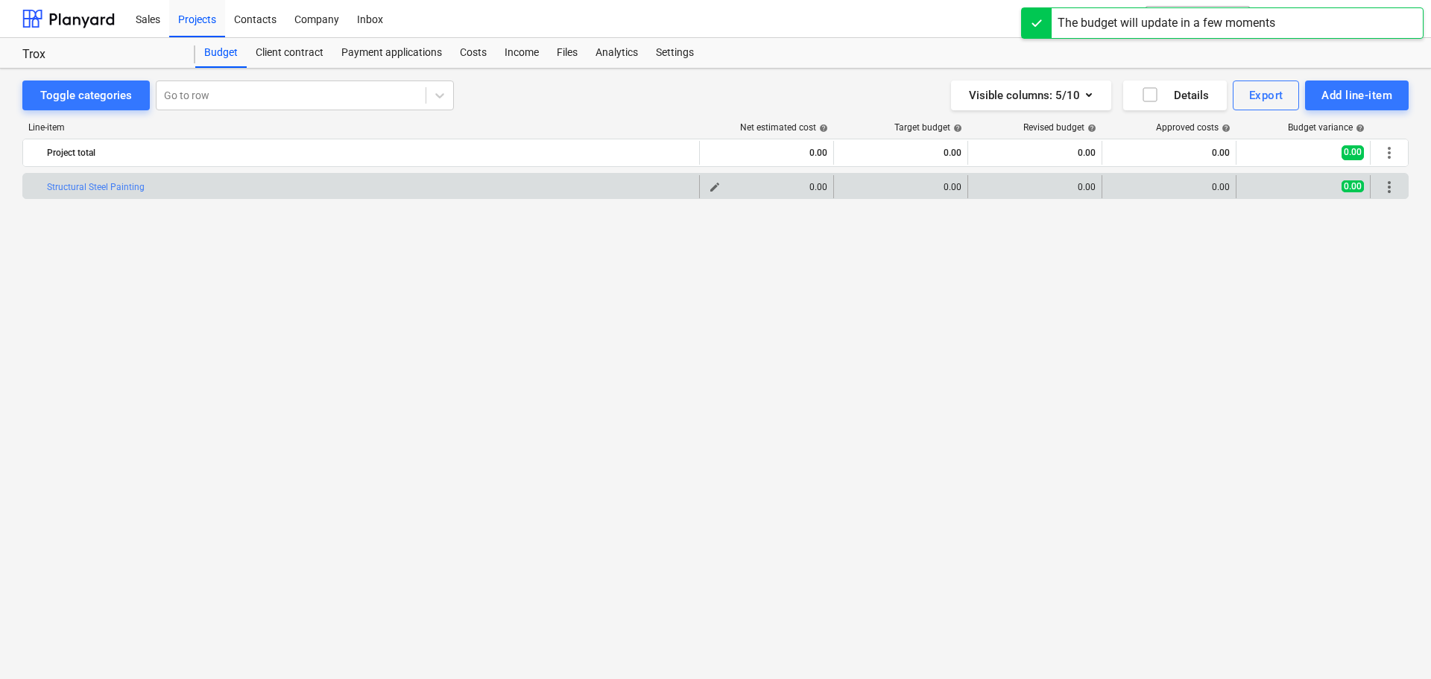
click at [775, 190] on div "0.00" at bounding box center [767, 187] width 122 height 10
click at [712, 187] on span "edit" at bounding box center [715, 187] width 12 height 12
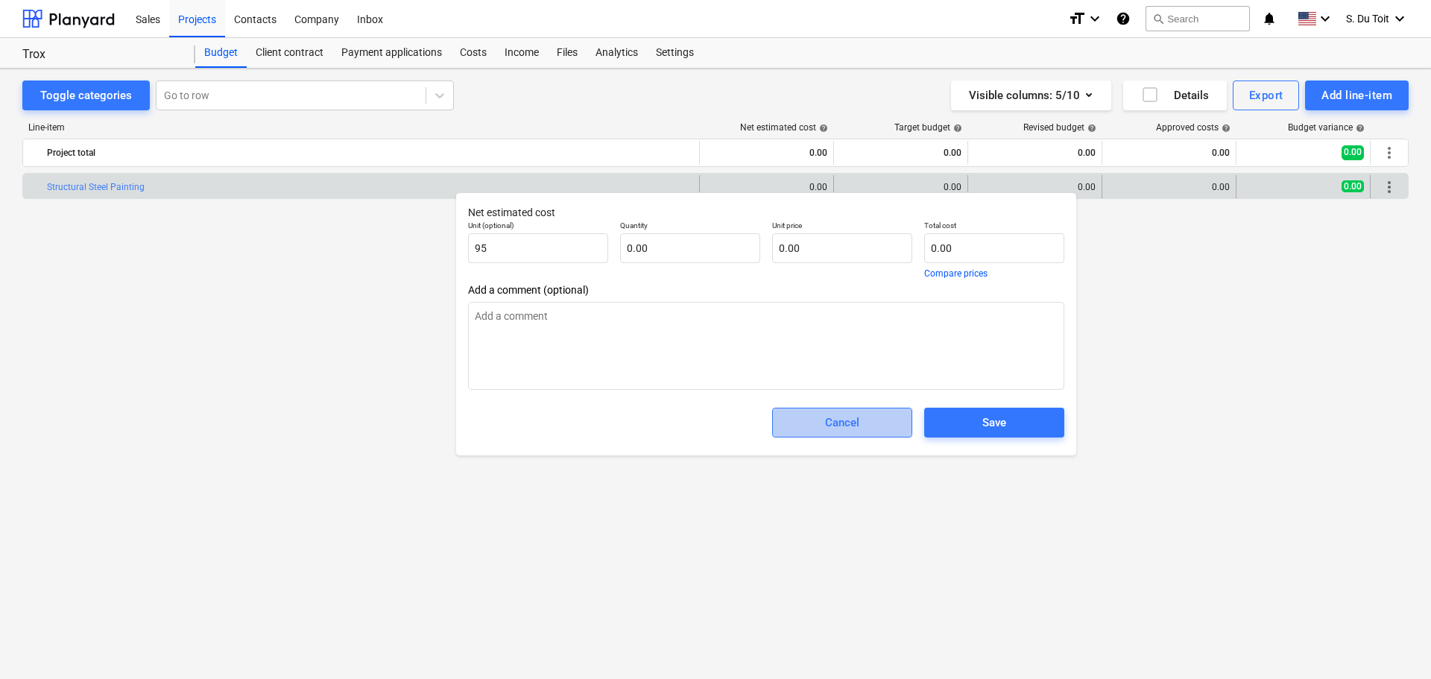
click at [855, 418] on div "Cancel" at bounding box center [842, 422] width 34 height 19
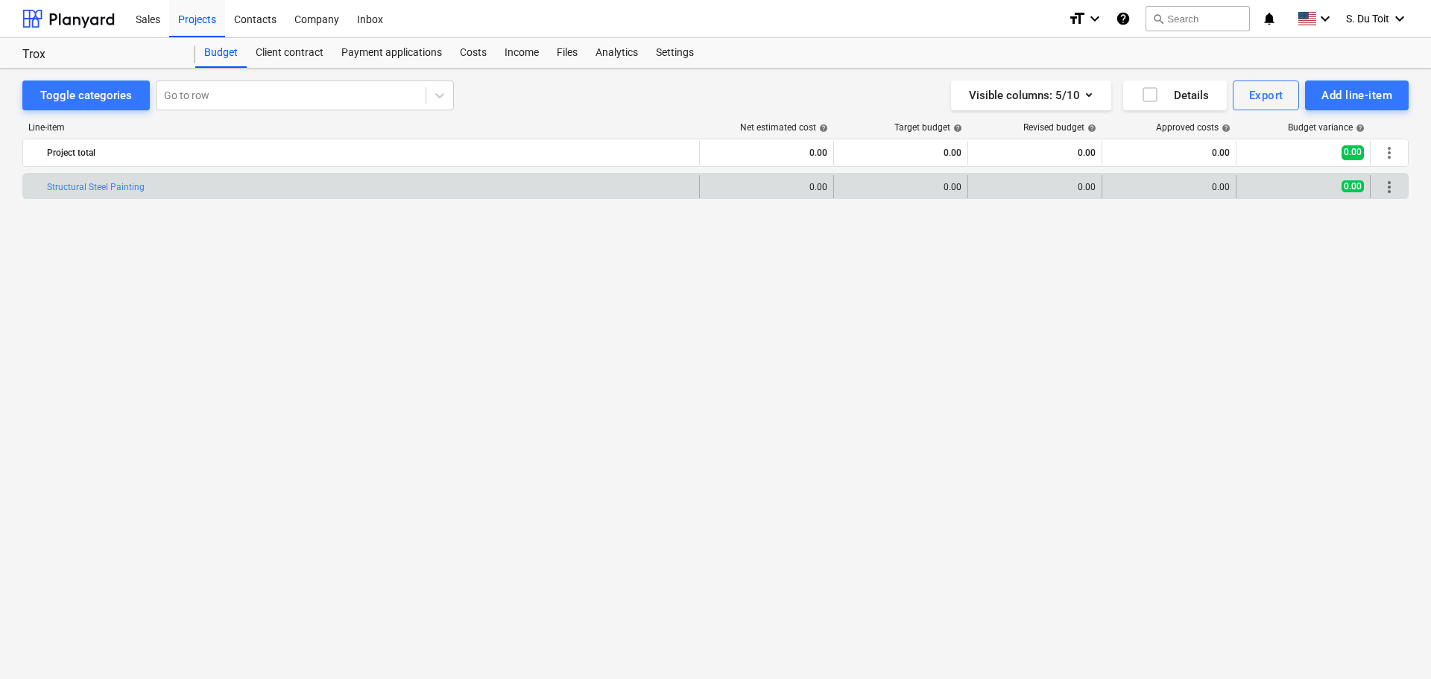
click at [1390, 186] on span "more_vert" at bounding box center [1390, 187] width 18 height 18
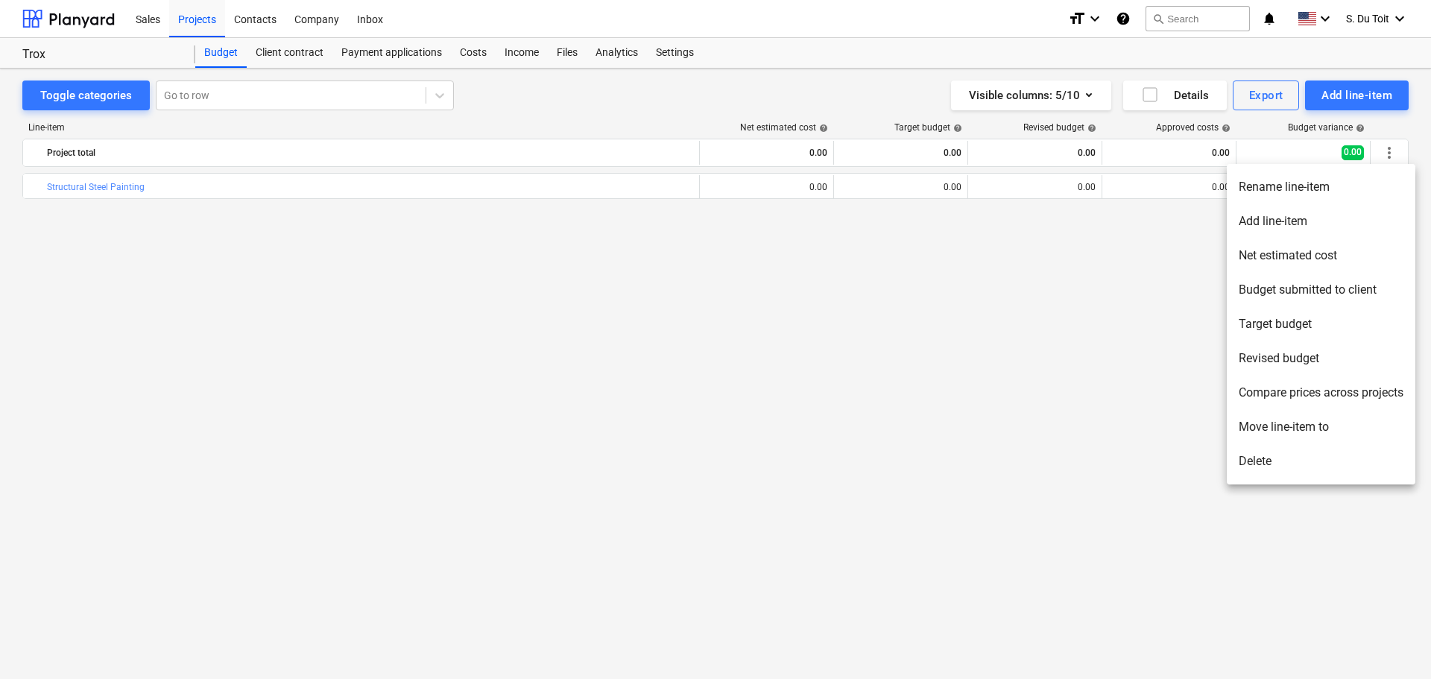
click at [1300, 454] on li "Delete" at bounding box center [1321, 461] width 189 height 34
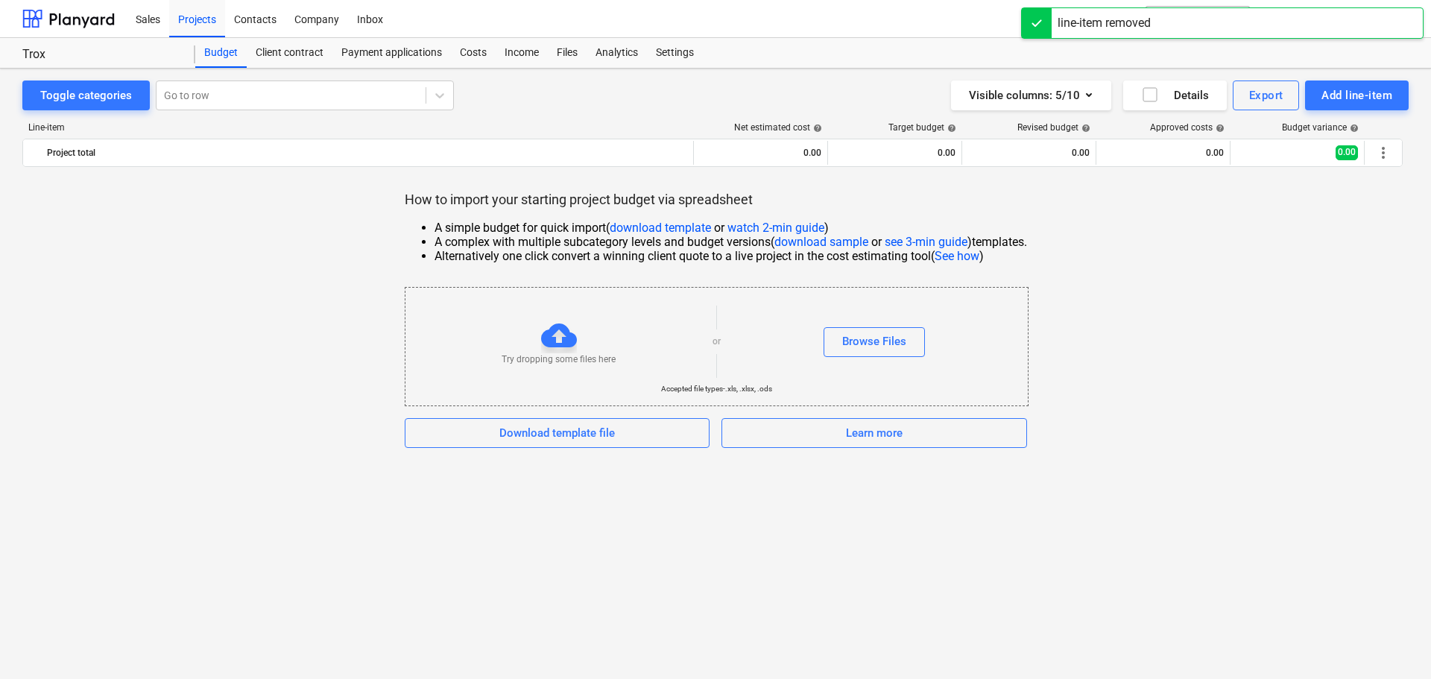
click at [767, 230] on link "watch 2-min guide" at bounding box center [776, 228] width 97 height 14
click at [148, 16] on div "Sales" at bounding box center [148, 18] width 42 height 38
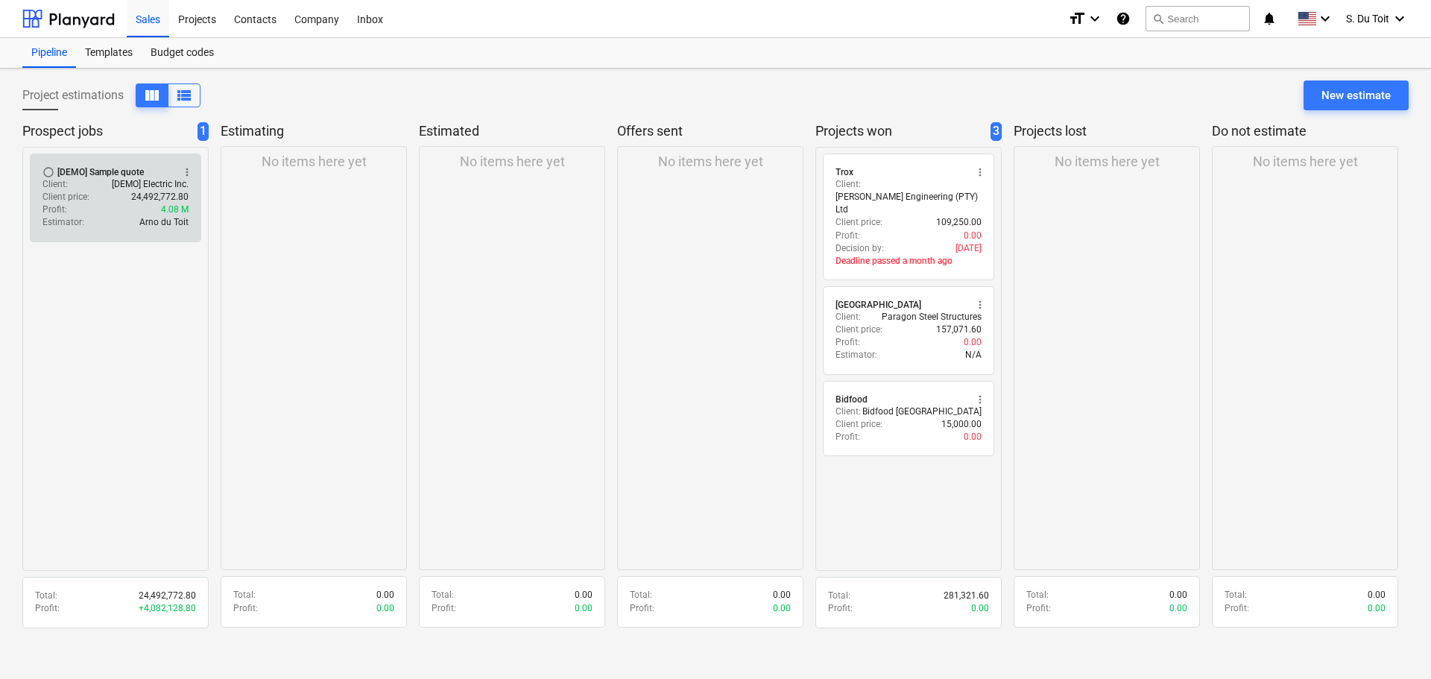
click at [123, 186] on p "[DEMO] Electric Inc." at bounding box center [150, 184] width 77 height 13
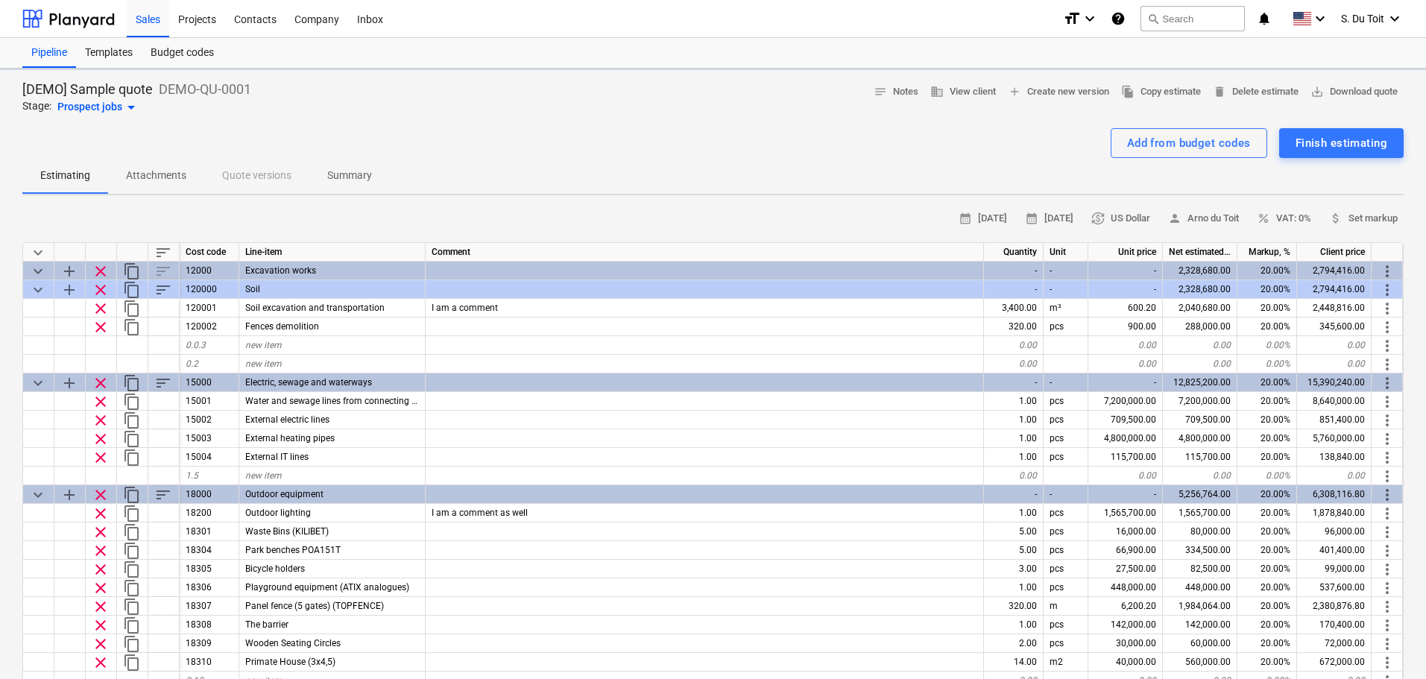
type textarea "x"
click at [194, 19] on div "Projects" at bounding box center [197, 18] width 56 height 38
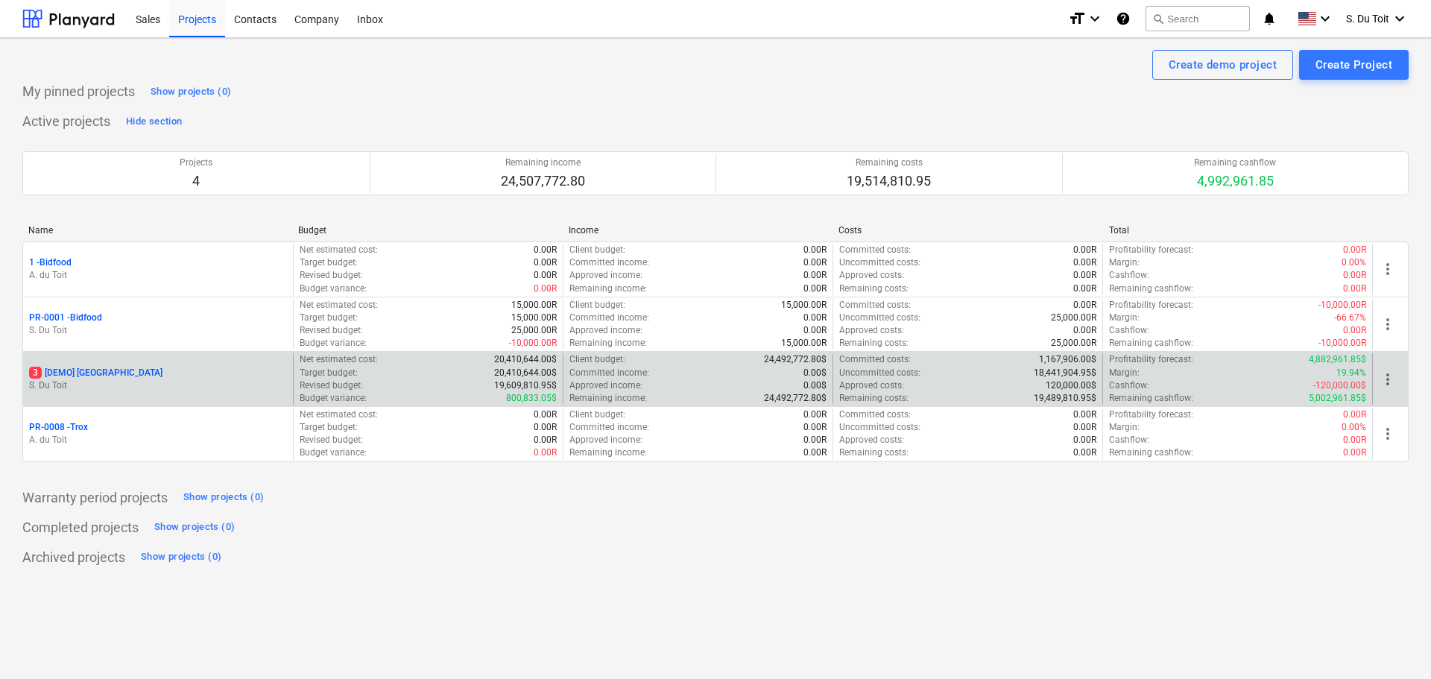
click at [124, 376] on p "3 [DEMO] Stone Road House" at bounding box center [95, 373] width 133 height 13
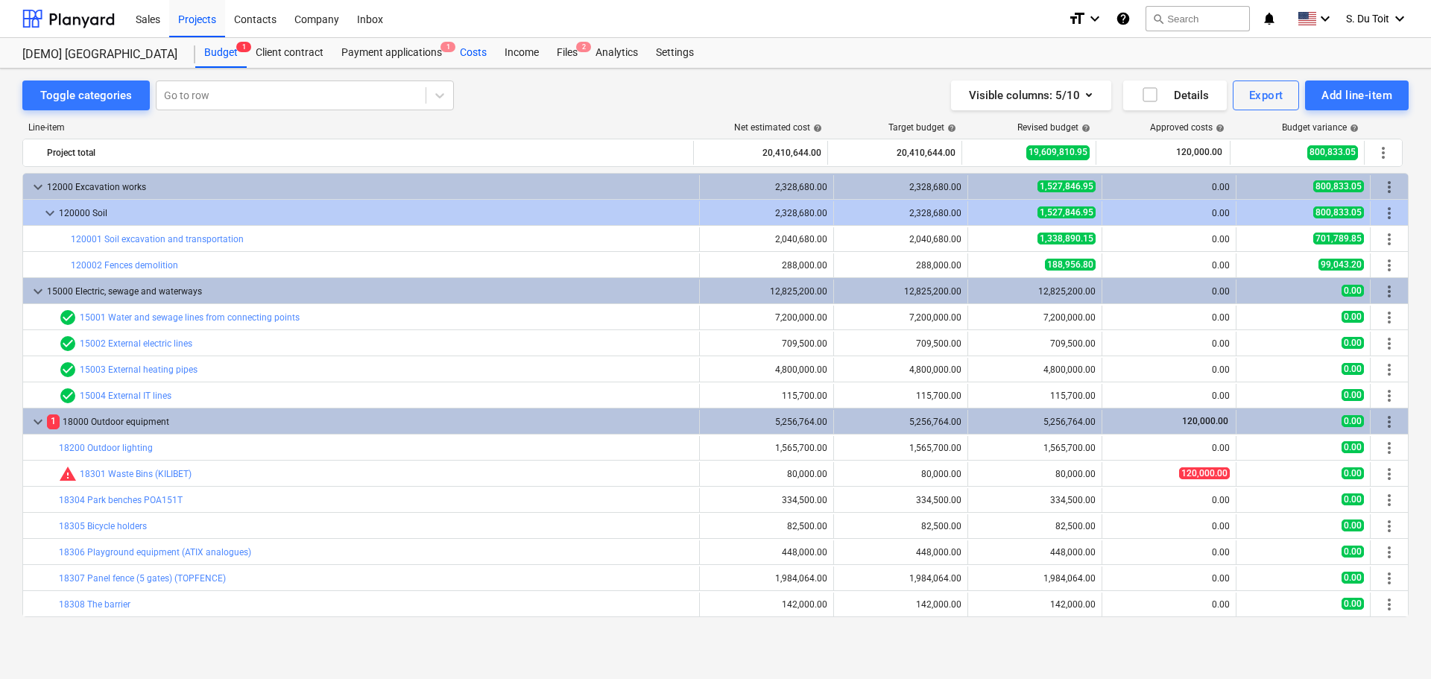
click at [474, 57] on div "Costs" at bounding box center [473, 53] width 45 height 30
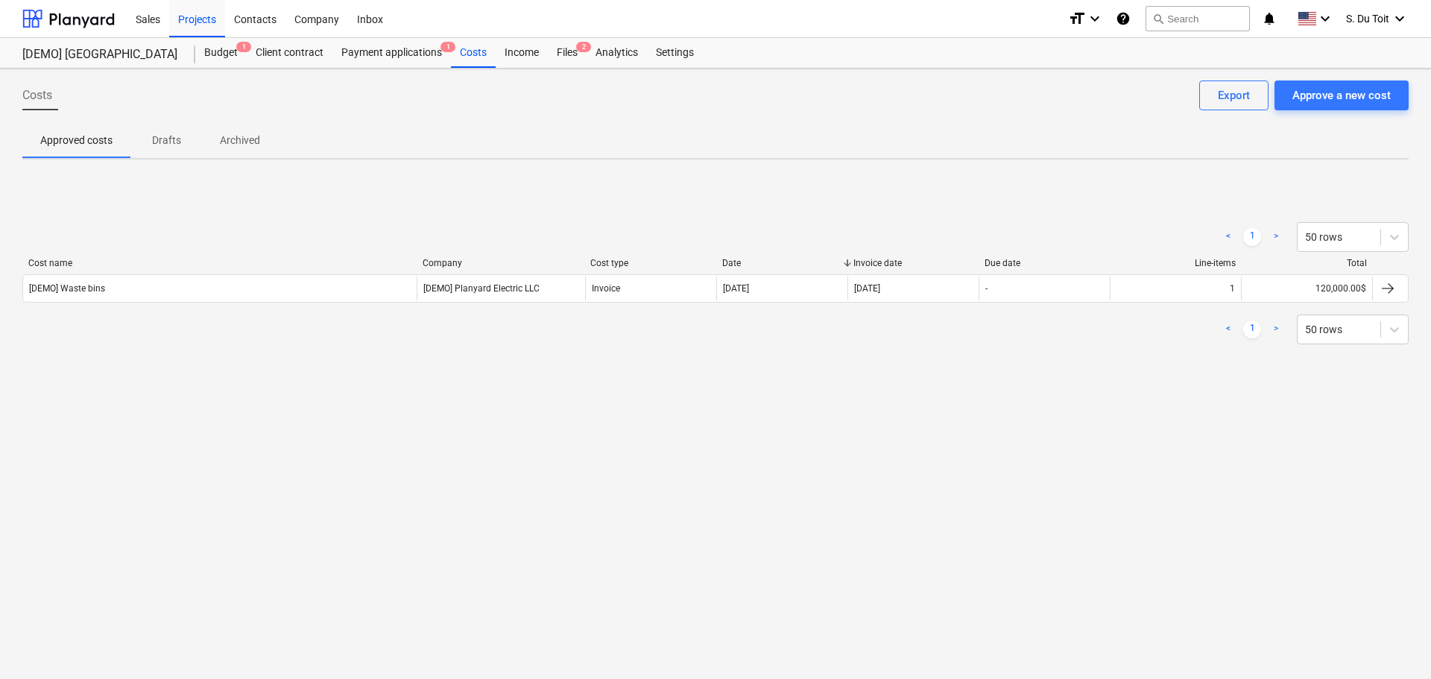
click at [1283, 333] on link ">" at bounding box center [1276, 330] width 18 height 18
click at [1280, 333] on link ">" at bounding box center [1276, 330] width 18 height 18
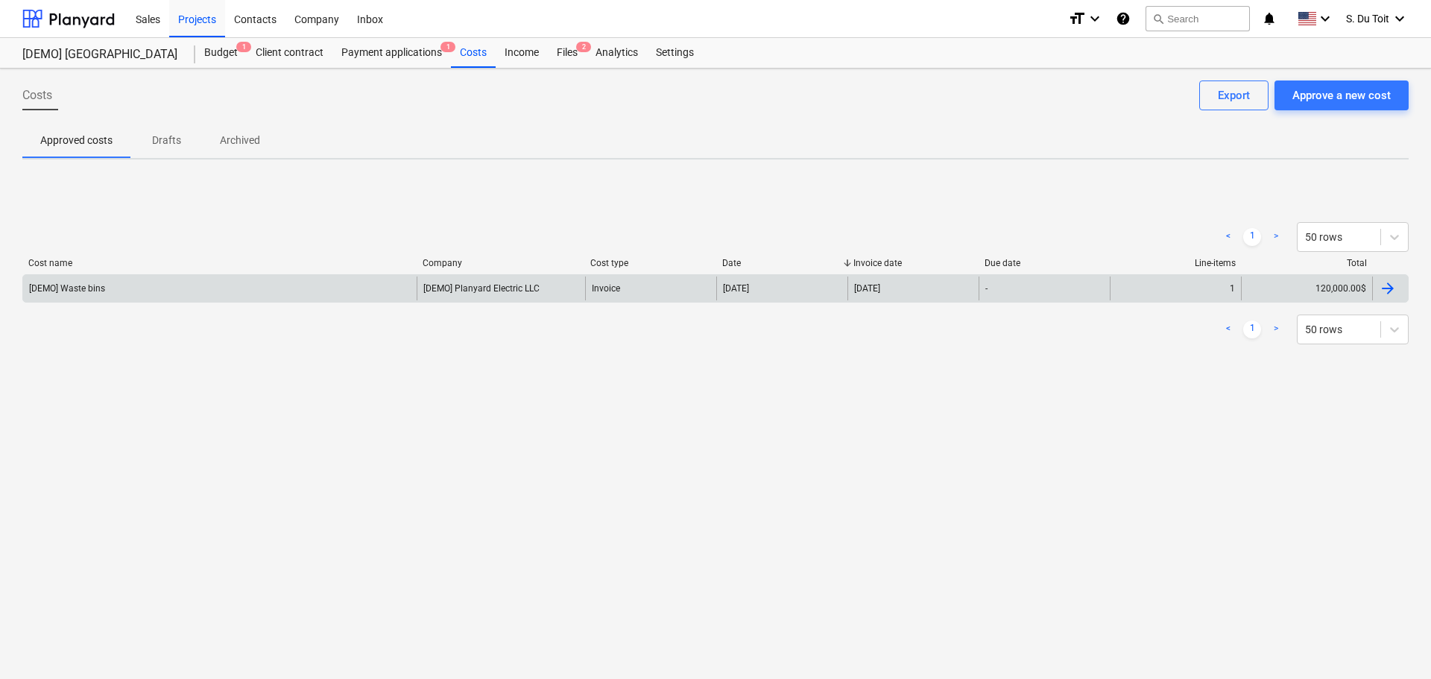
click at [1042, 288] on div "-" at bounding box center [1044, 289] width 131 height 24
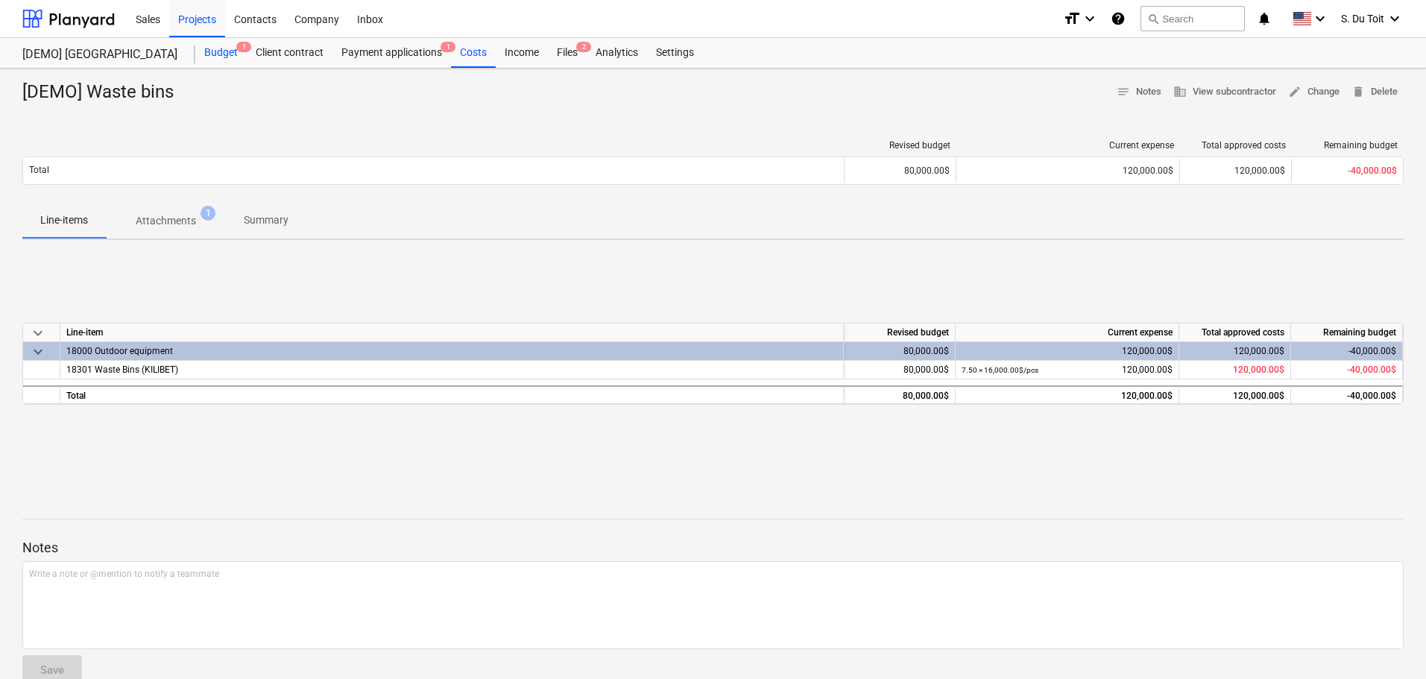
click at [209, 55] on div "Budget 1" at bounding box center [220, 53] width 51 height 30
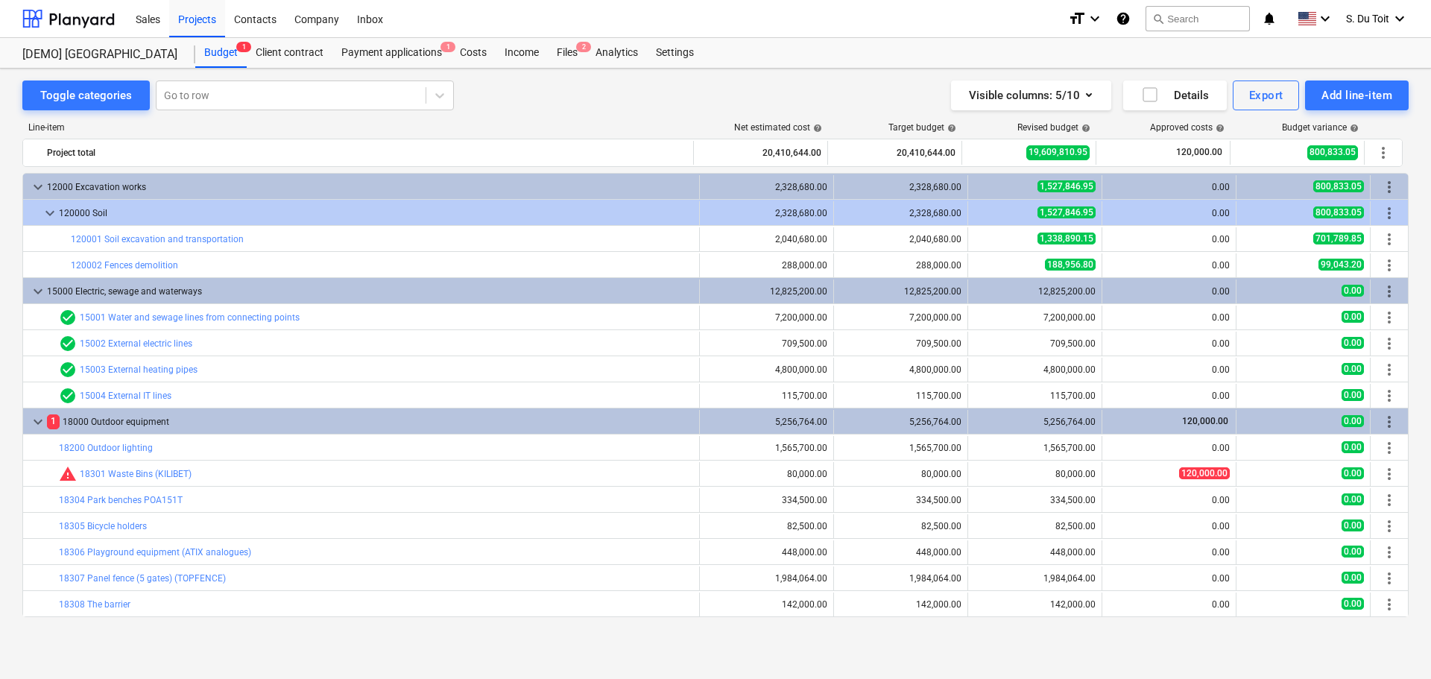
drag, startPoint x: 865, startPoint y: 655, endPoint x: 826, endPoint y: 672, distance: 42.8
click at [865, 656] on div "Toggle categories Go to row Visible columns : 5/10 Details Export Add line-item…" at bounding box center [715, 374] width 1431 height 611
click at [480, 57] on div "Costs" at bounding box center [473, 53] width 45 height 30
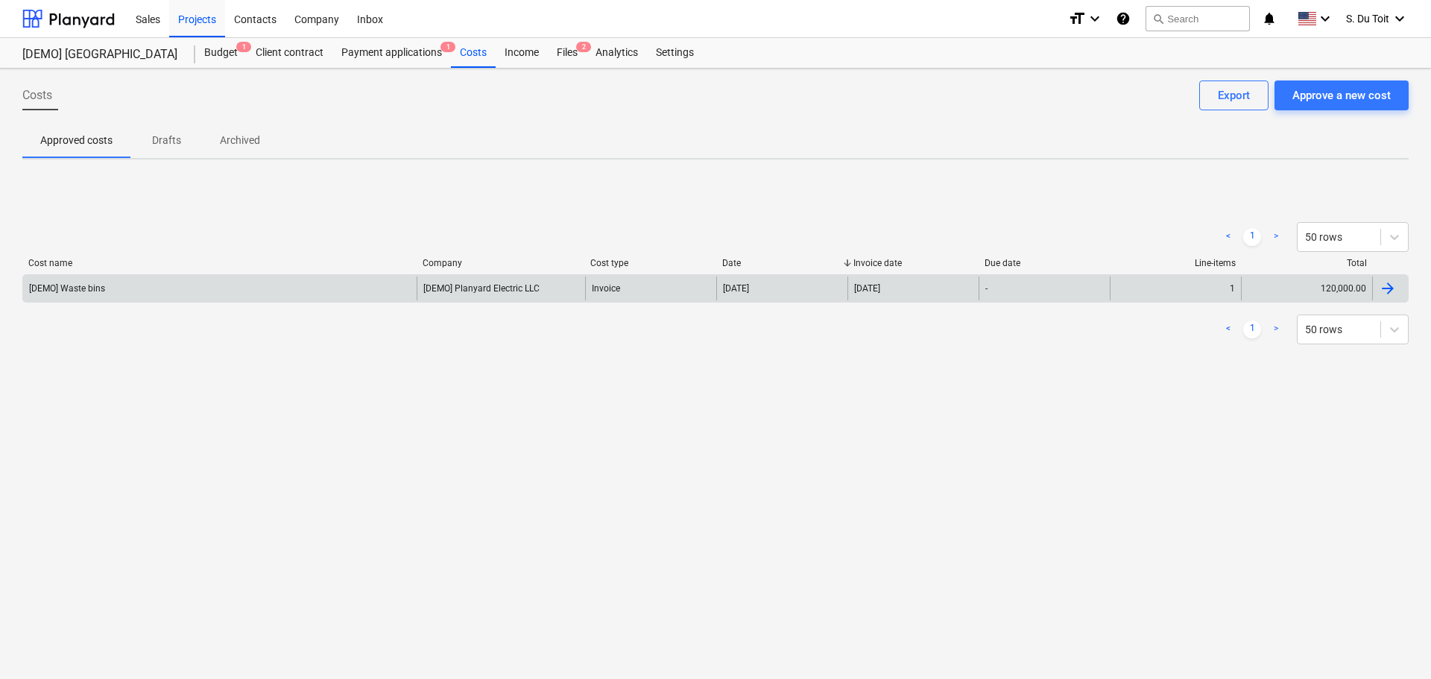
click at [1135, 298] on div "1" at bounding box center [1175, 289] width 131 height 24
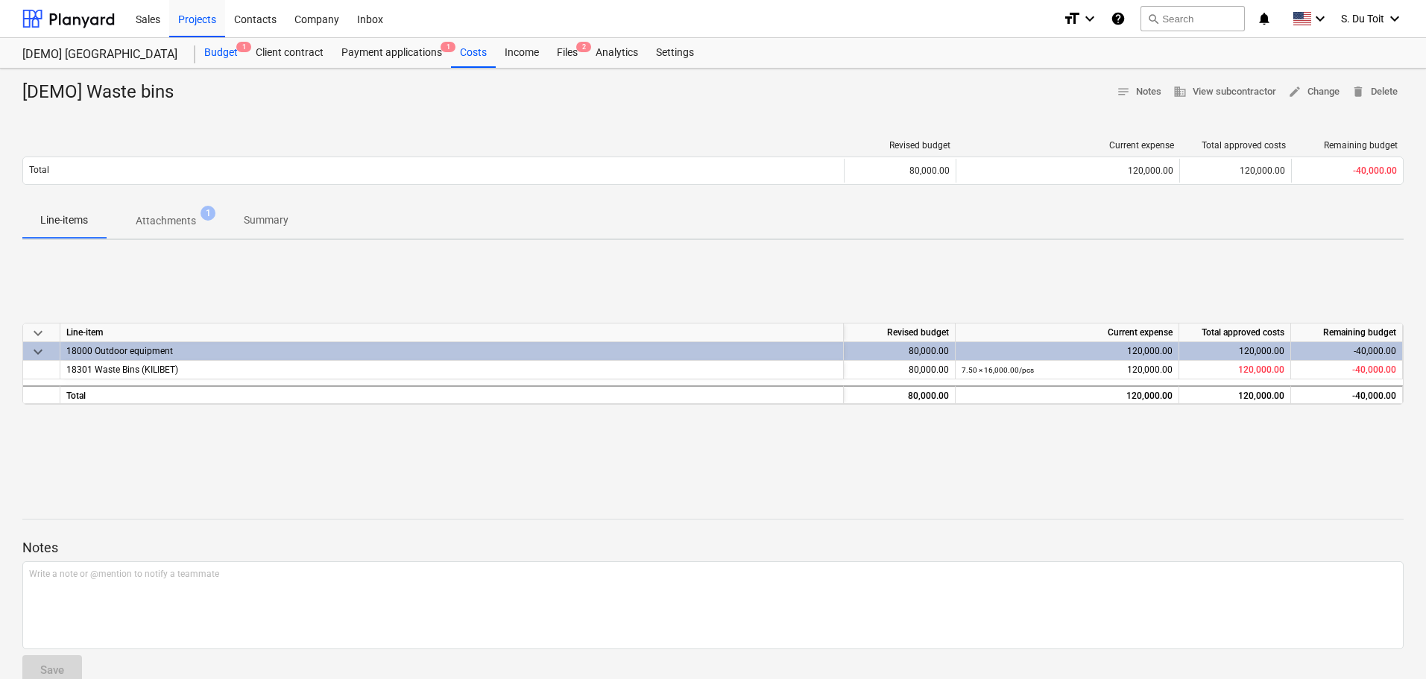
click at [234, 52] on div "Budget 1" at bounding box center [220, 53] width 51 height 30
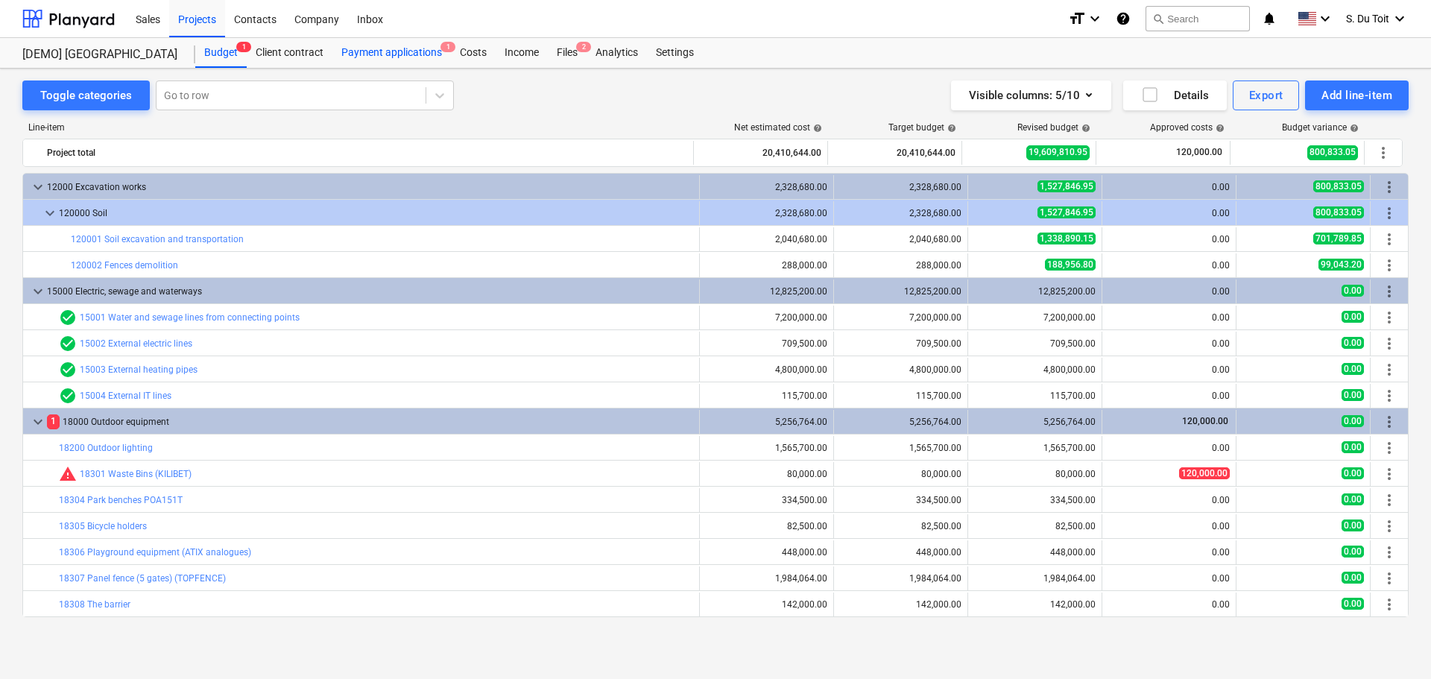
click at [414, 62] on div "Payment applications 1" at bounding box center [391, 53] width 119 height 30
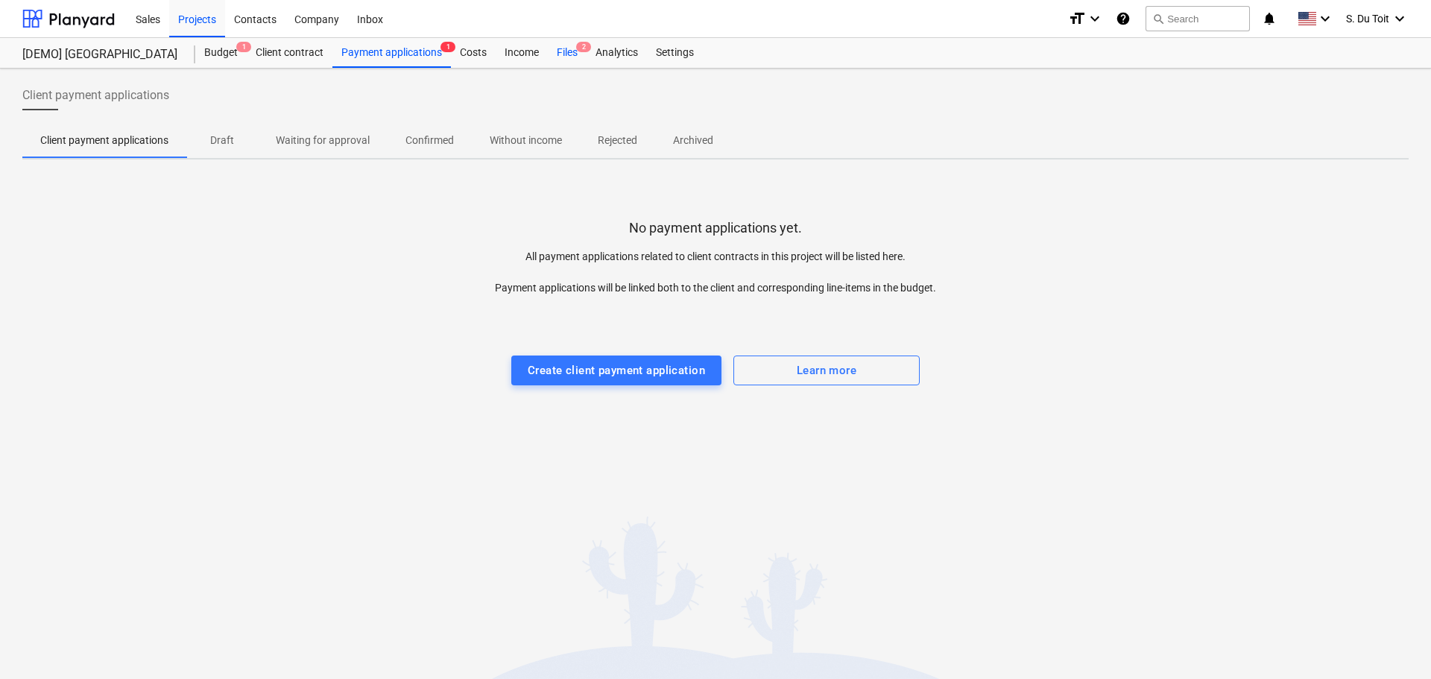
click at [574, 53] on div "Files 2" at bounding box center [567, 53] width 39 height 30
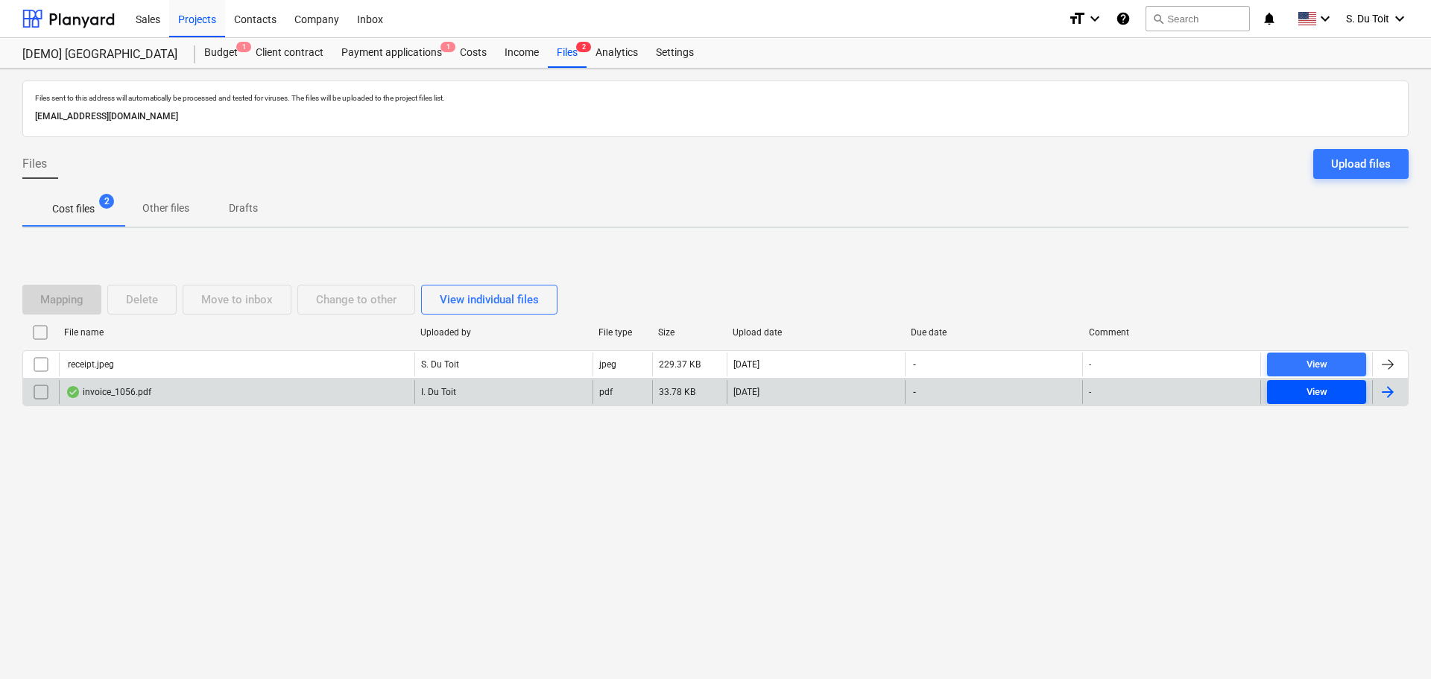
click at [1351, 393] on span "View" at bounding box center [1316, 392] width 87 height 17
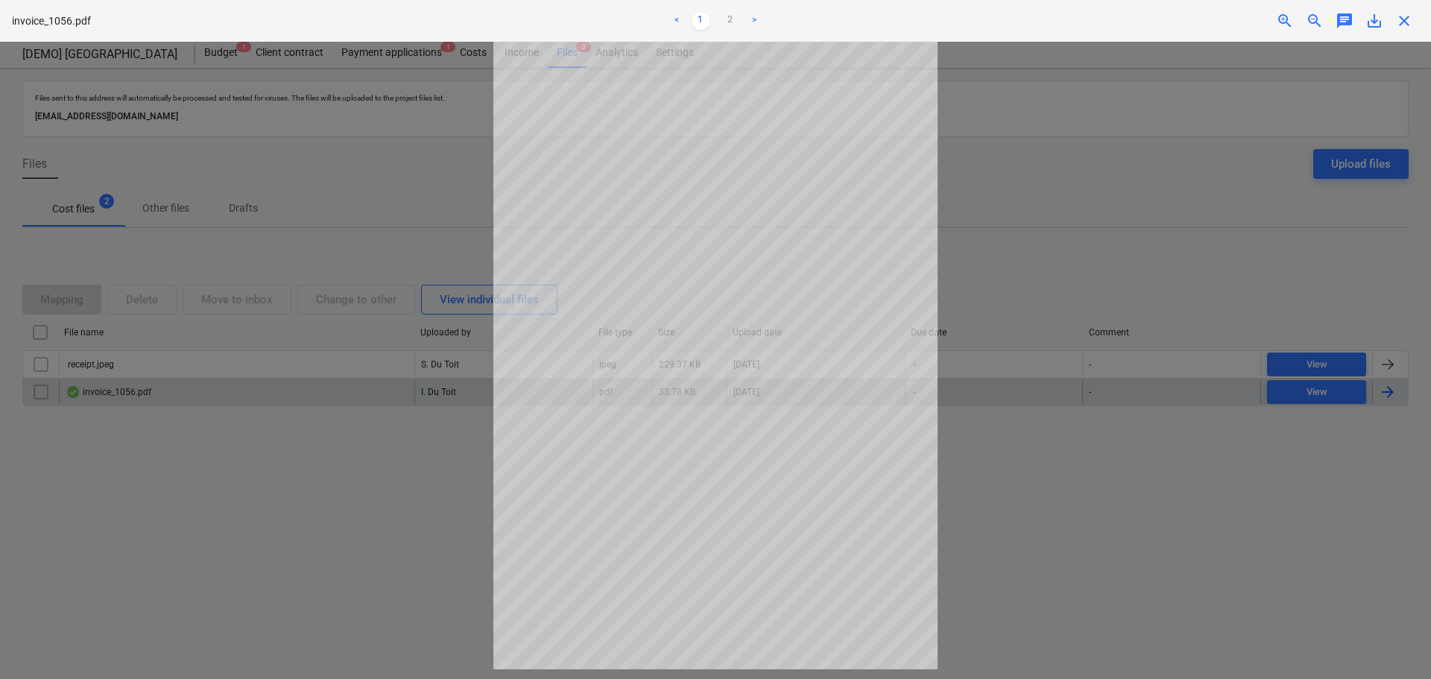
click at [1305, 534] on div at bounding box center [715, 360] width 1431 height 637
click at [974, 177] on div at bounding box center [715, 360] width 1431 height 637
click at [737, 21] on link "2" at bounding box center [731, 21] width 18 height 18
click at [698, 17] on link "1" at bounding box center [701, 21] width 18 height 18
click at [1403, 25] on span "close" at bounding box center [1405, 21] width 18 height 18
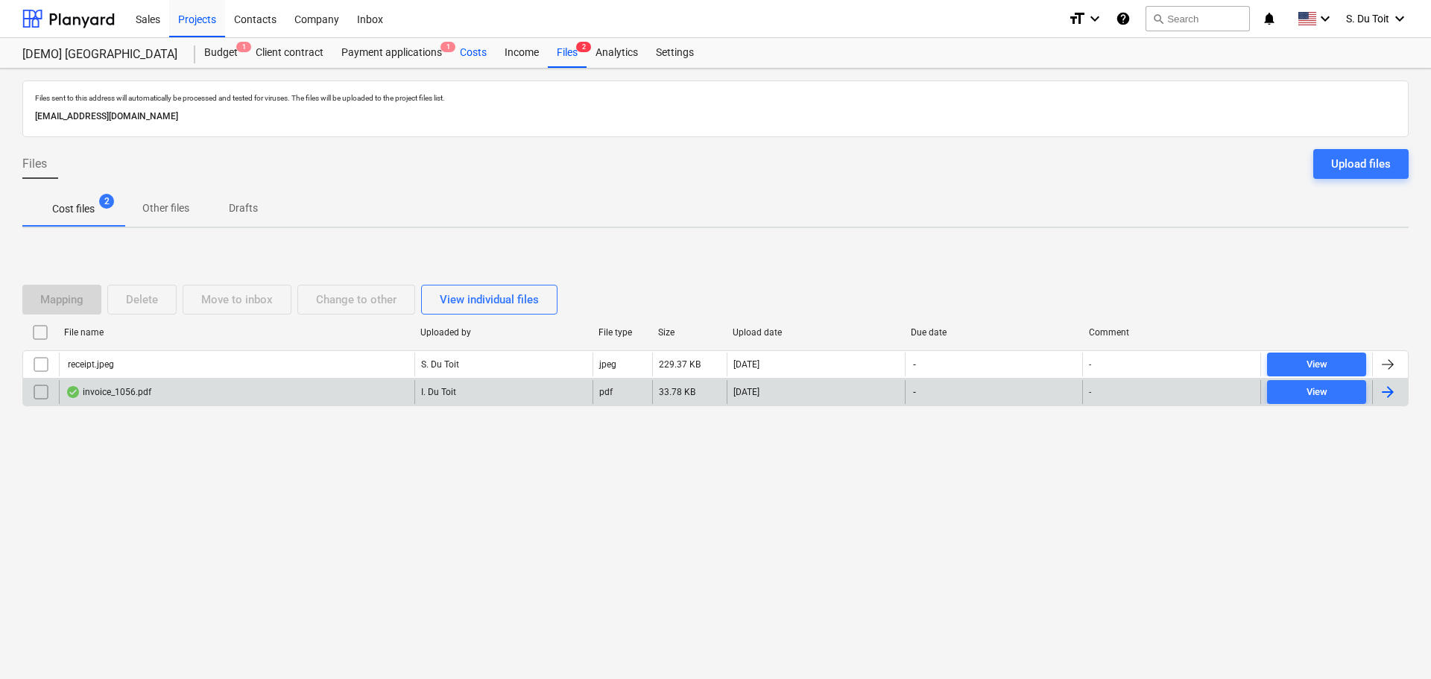
click at [476, 63] on div "Costs" at bounding box center [473, 53] width 45 height 30
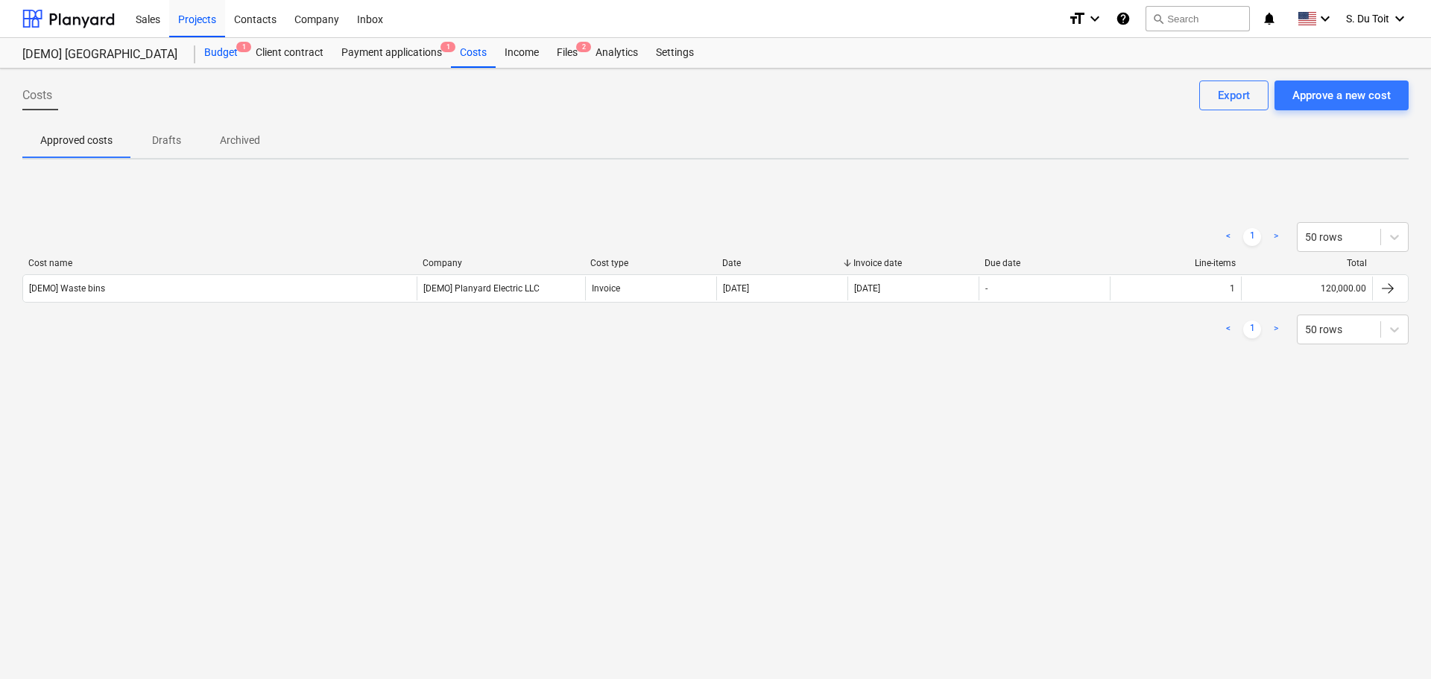
click at [224, 57] on div "Budget 1" at bounding box center [220, 53] width 51 height 30
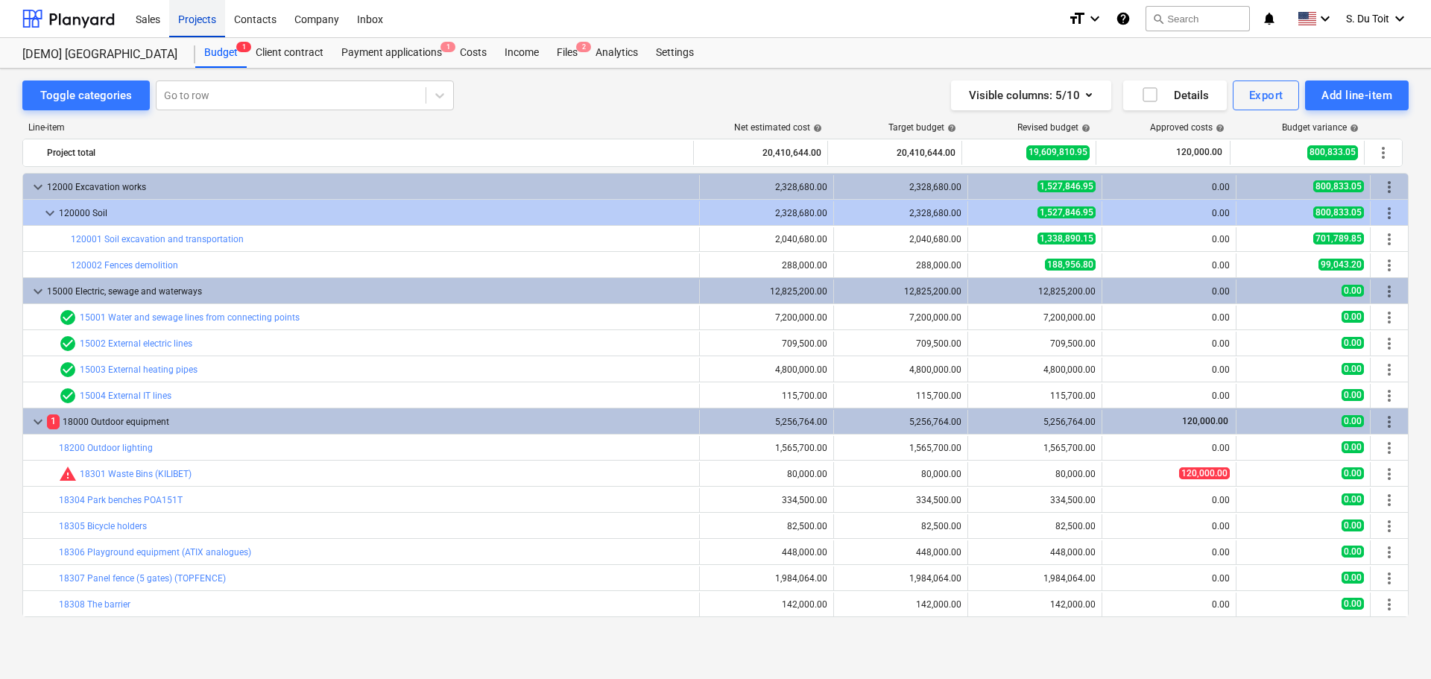
click at [189, 23] on div "Projects" at bounding box center [197, 18] width 56 height 38
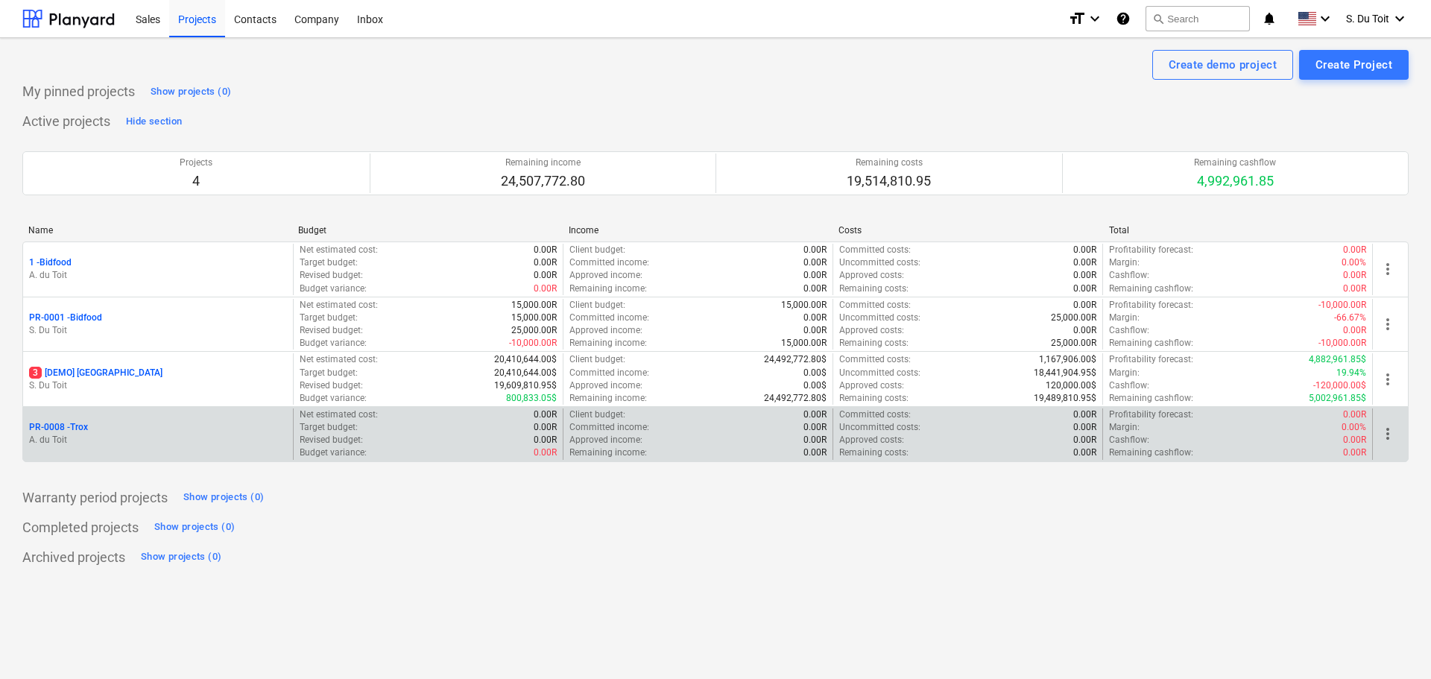
click at [326, 456] on p "Budget variance :" at bounding box center [333, 453] width 67 height 13
click at [379, 438] on div "Revised budget : 0.00R" at bounding box center [428, 440] width 257 height 13
click at [58, 431] on p "PR-0008 - Trox" at bounding box center [58, 427] width 59 height 13
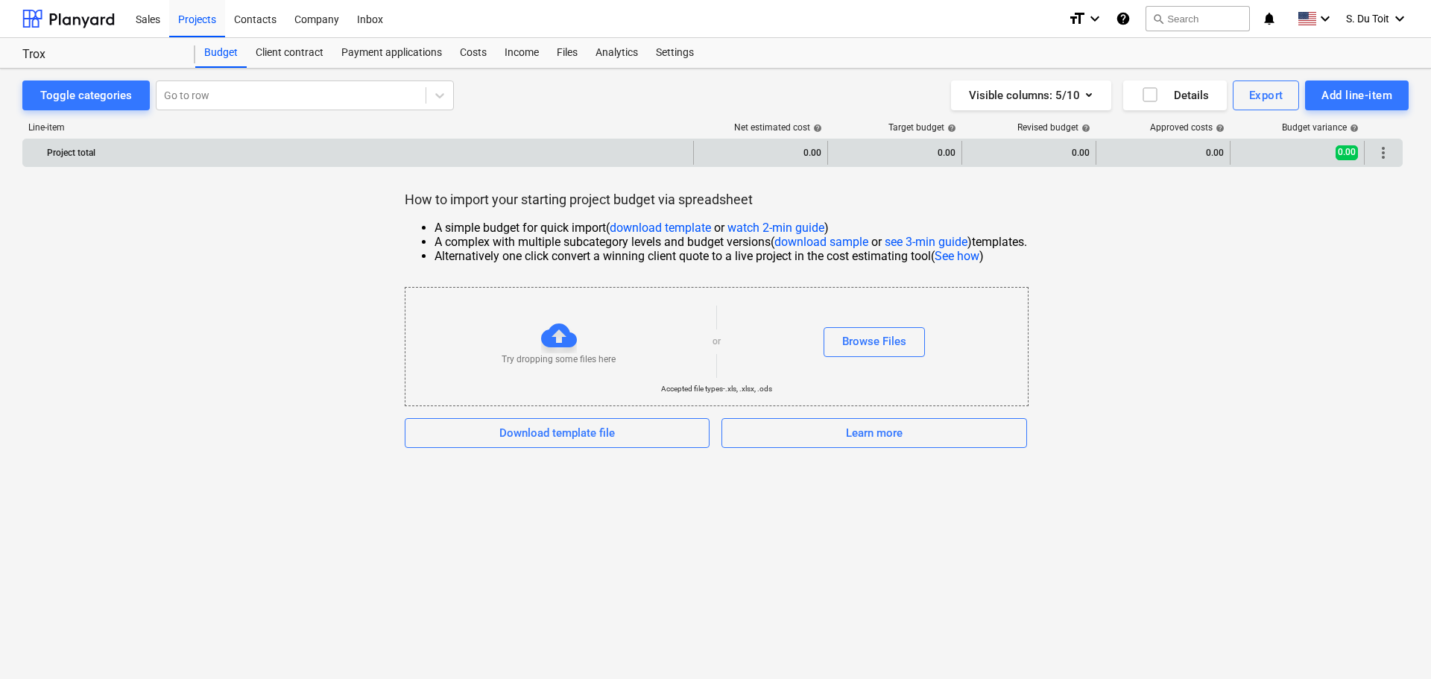
click at [1398, 154] on div "more_vert" at bounding box center [1383, 153] width 37 height 24
click at [1388, 157] on span "more_vert" at bounding box center [1384, 153] width 18 height 18
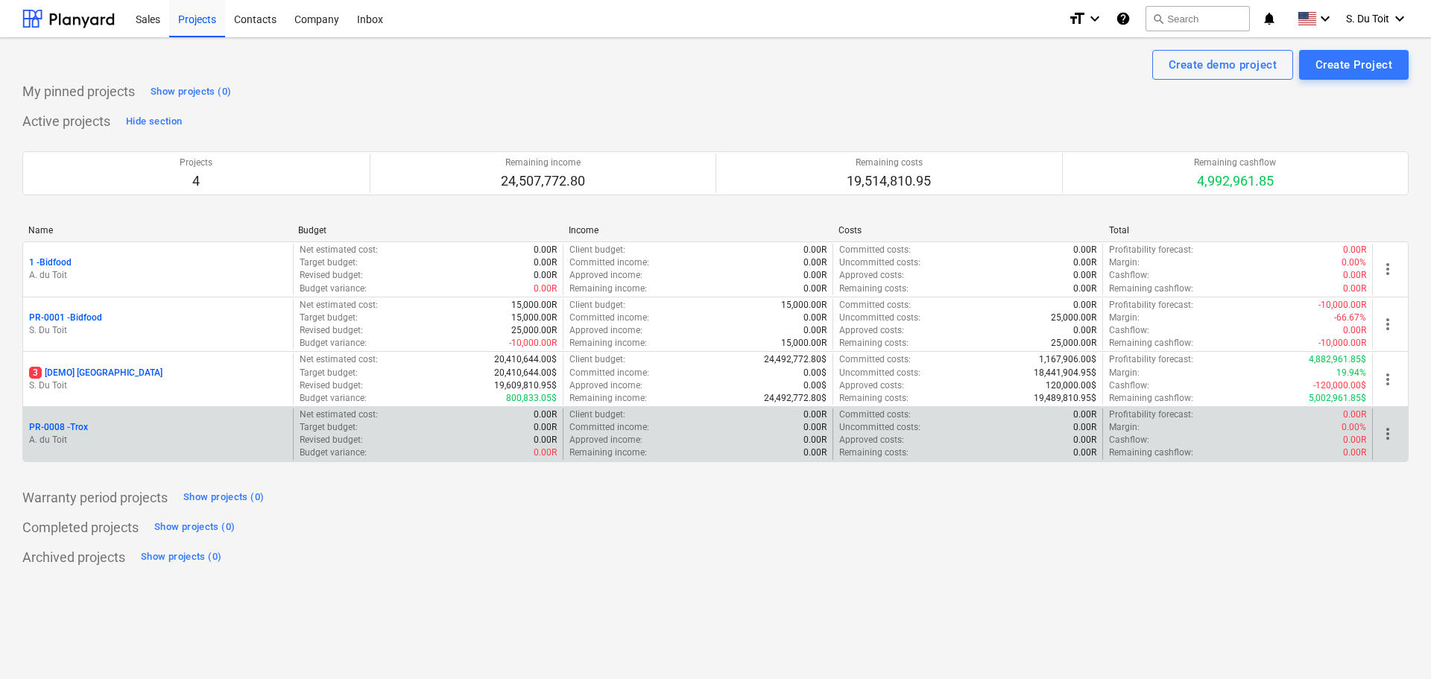
click at [1253, 433] on div "Margin : 0.00%" at bounding box center [1237, 427] width 257 height 13
click at [80, 423] on p "PR-0008 - Trox" at bounding box center [58, 427] width 59 height 13
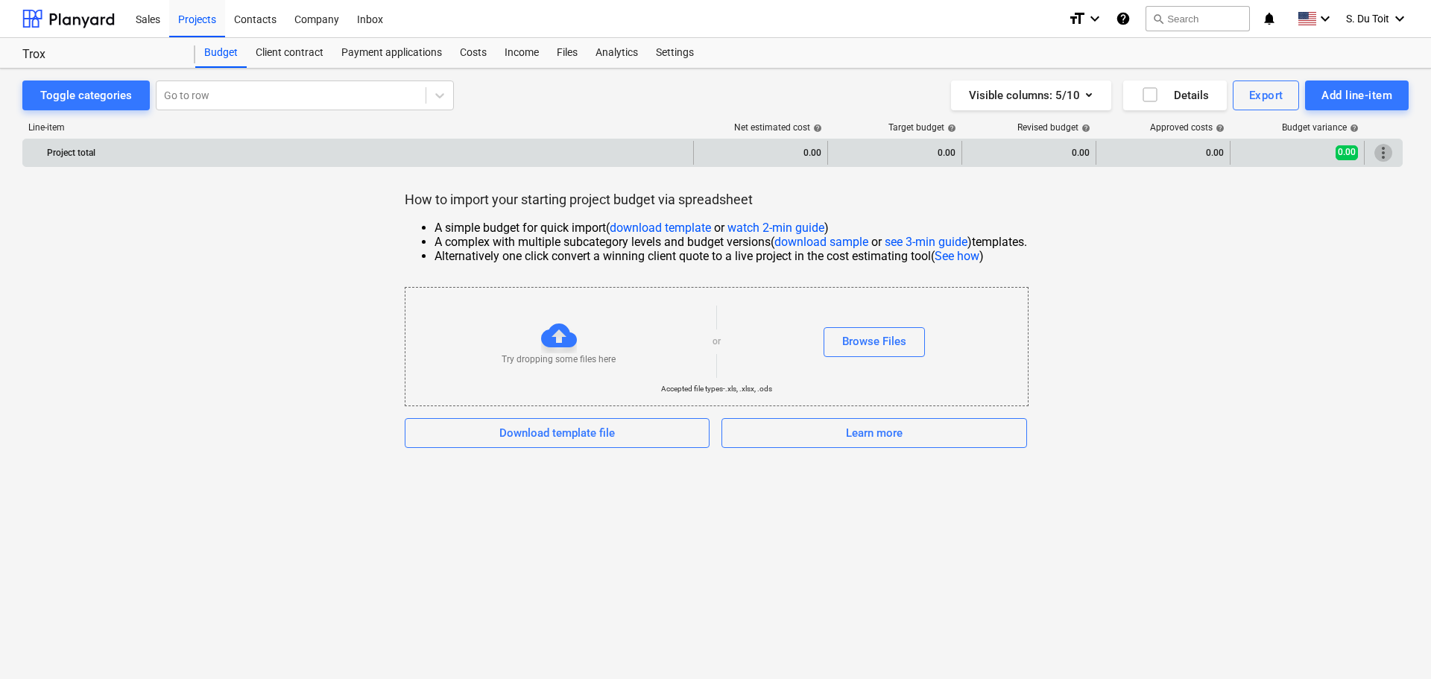
click at [1381, 147] on span "more_vert" at bounding box center [1384, 153] width 18 height 18
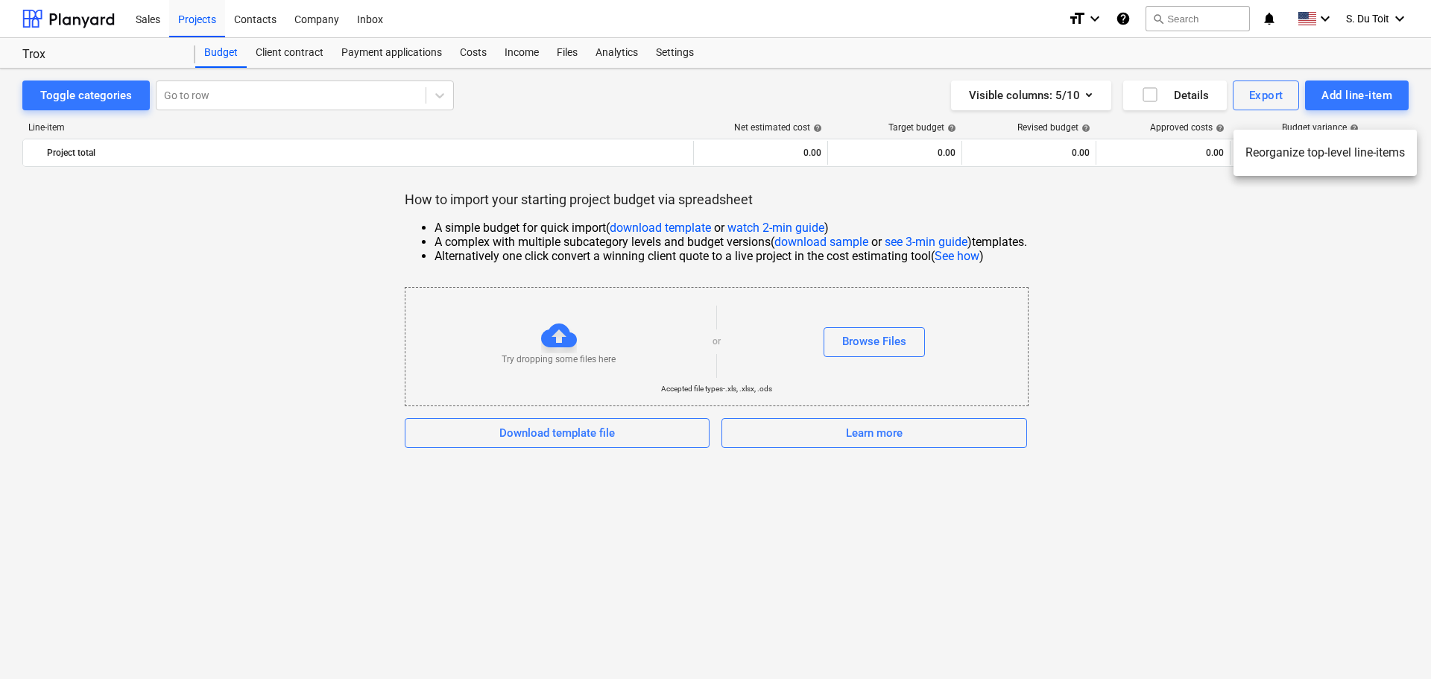
click at [1266, 208] on div at bounding box center [715, 339] width 1431 height 679
click at [1360, 86] on div "Add line-item" at bounding box center [1357, 95] width 71 height 19
click at [1341, 162] on div "Add custom" at bounding box center [1331, 158] width 155 height 26
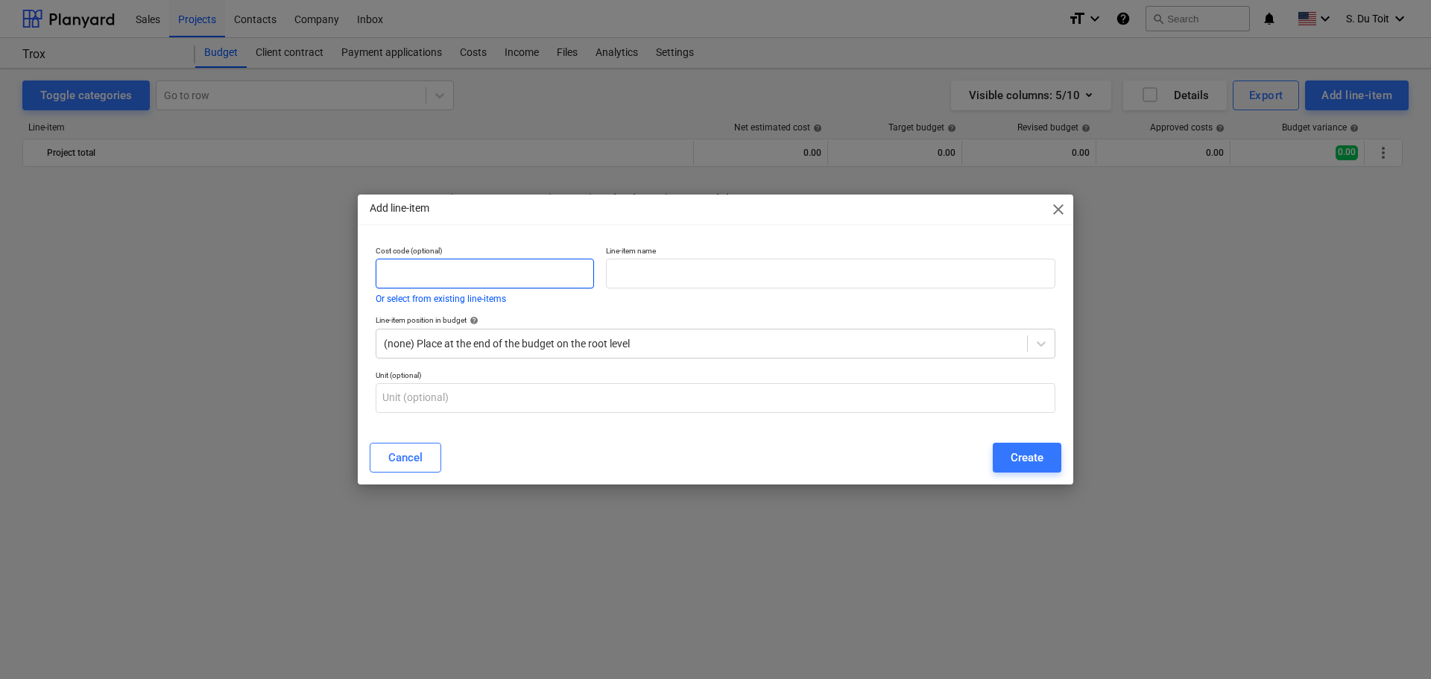
click at [476, 282] on input "text" at bounding box center [485, 274] width 218 height 30
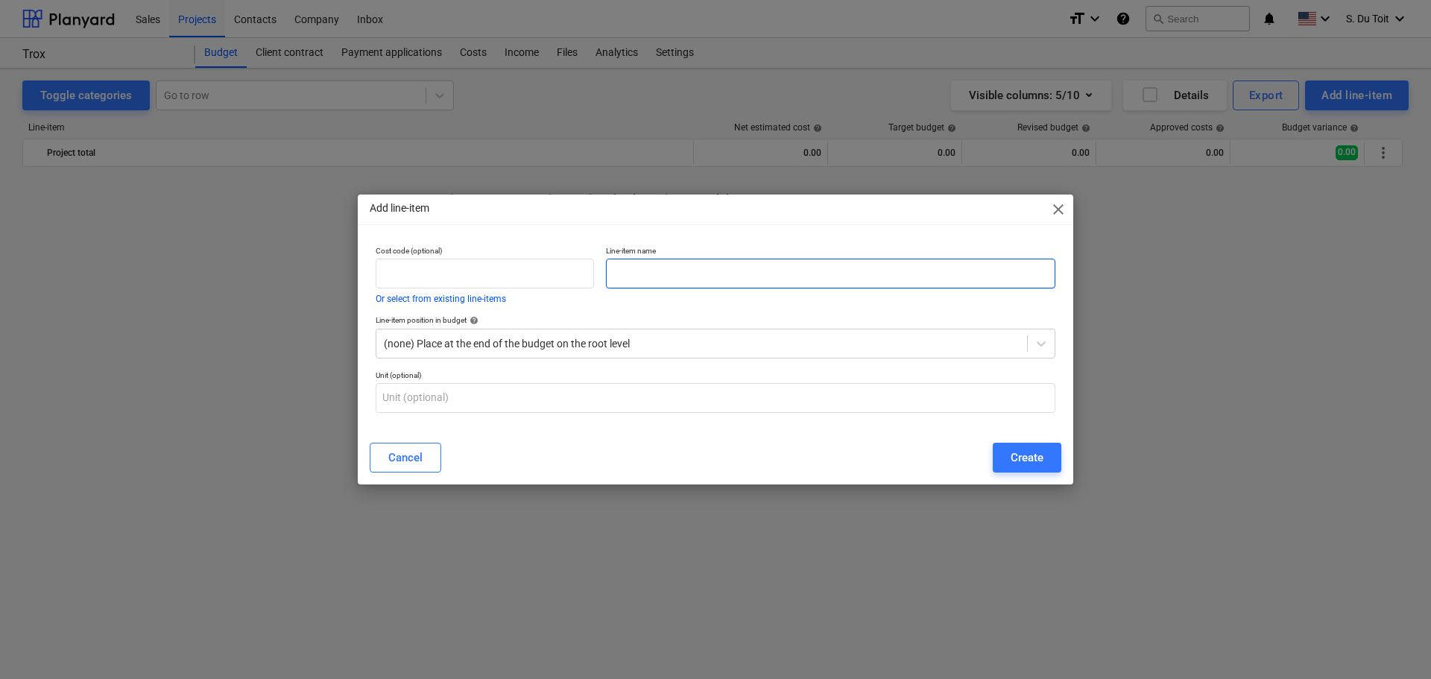
click at [631, 282] on input "text" at bounding box center [831, 274] width 450 height 30
click at [482, 349] on div at bounding box center [702, 343] width 636 height 15
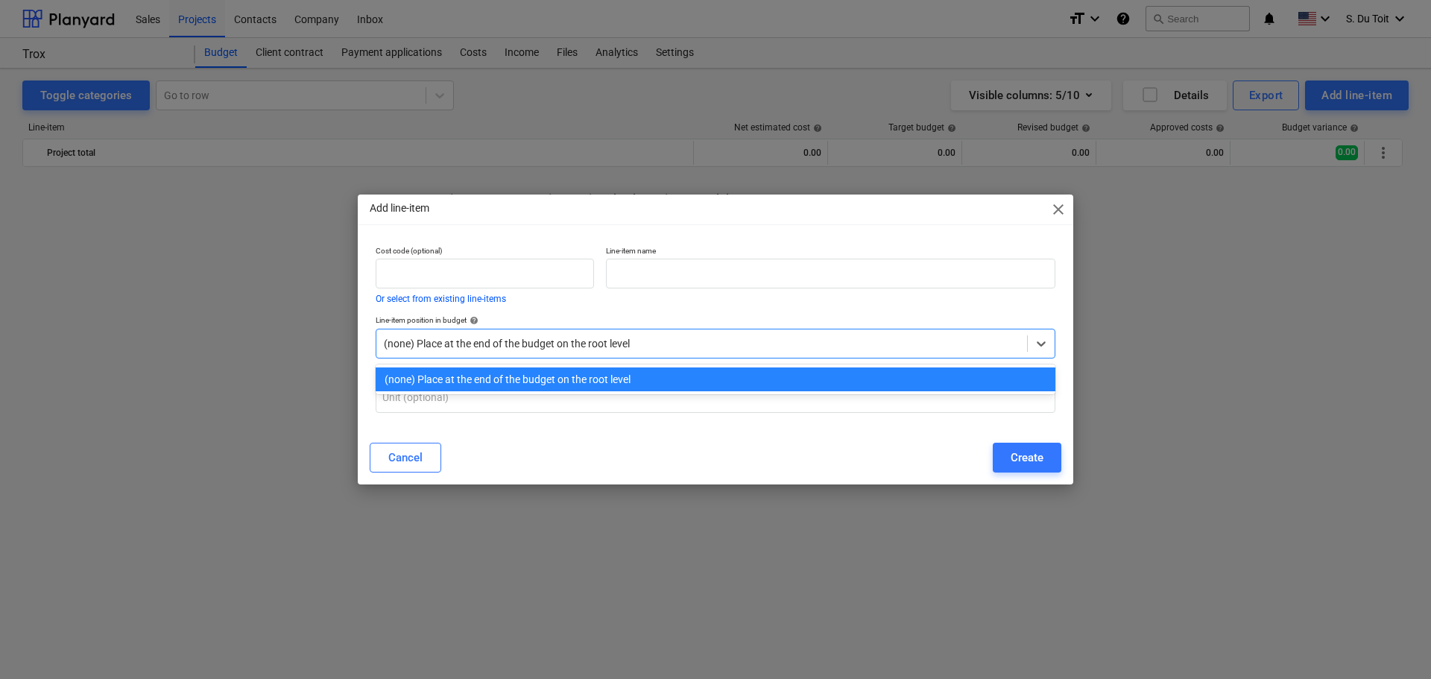
click at [482, 349] on div at bounding box center [702, 343] width 636 height 15
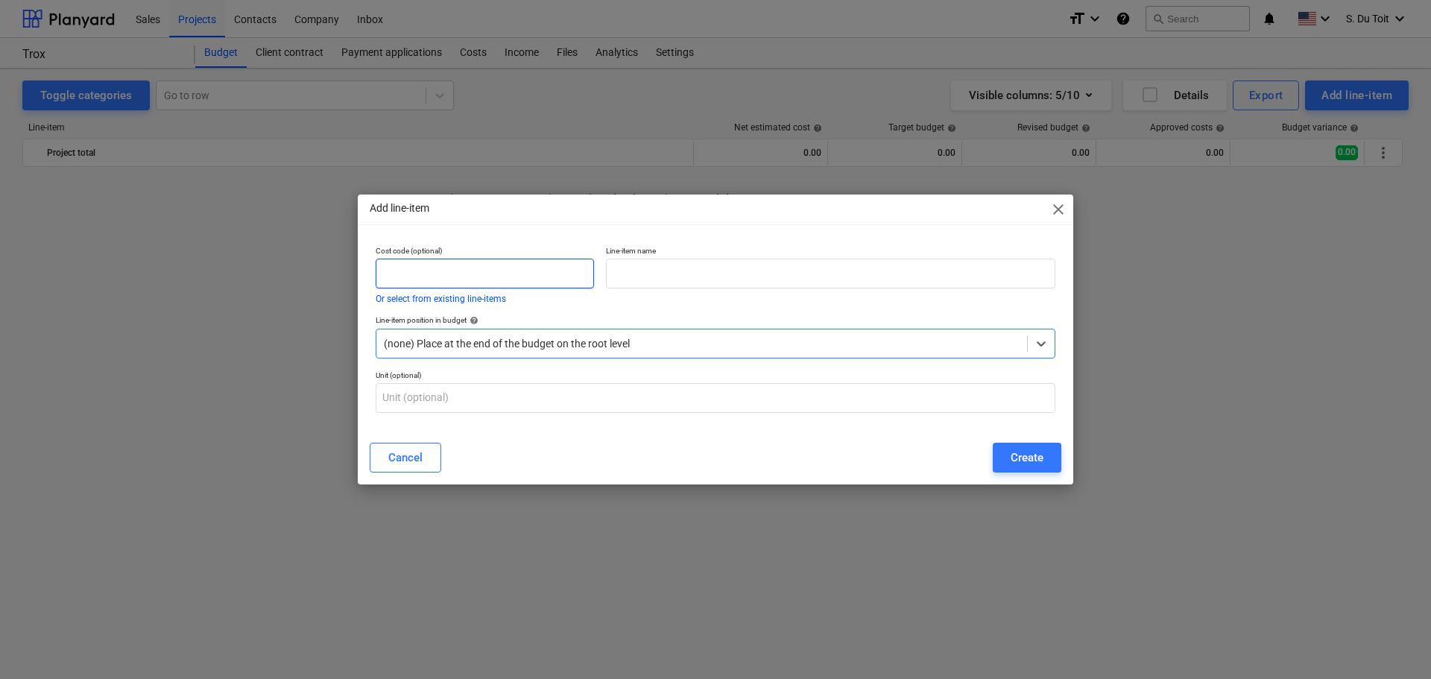
click at [420, 284] on input "text" at bounding box center [485, 274] width 218 height 30
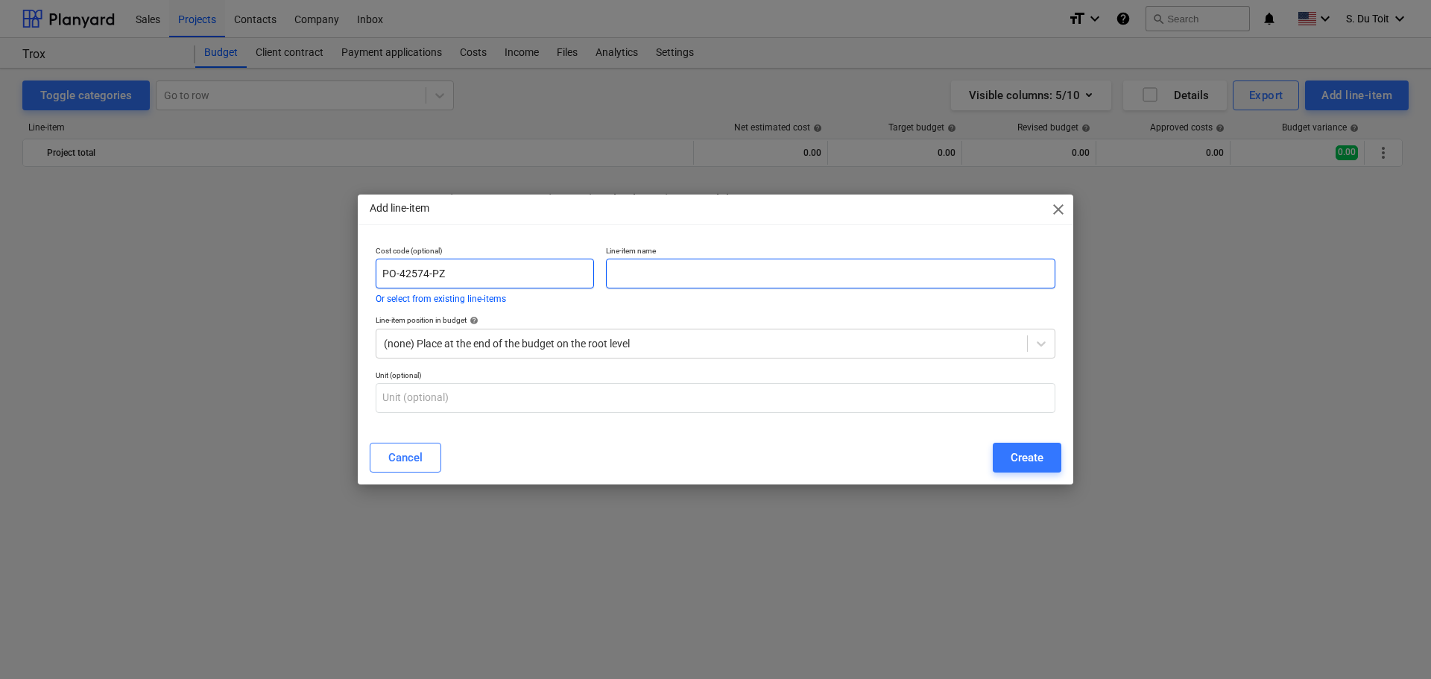
type input "PO-42574-PZ"
click at [637, 272] on input "text" at bounding box center [831, 274] width 450 height 30
click at [506, 275] on input "PO-42574-PZ" at bounding box center [485, 274] width 218 height 30
click at [663, 259] on input "text" at bounding box center [831, 274] width 450 height 30
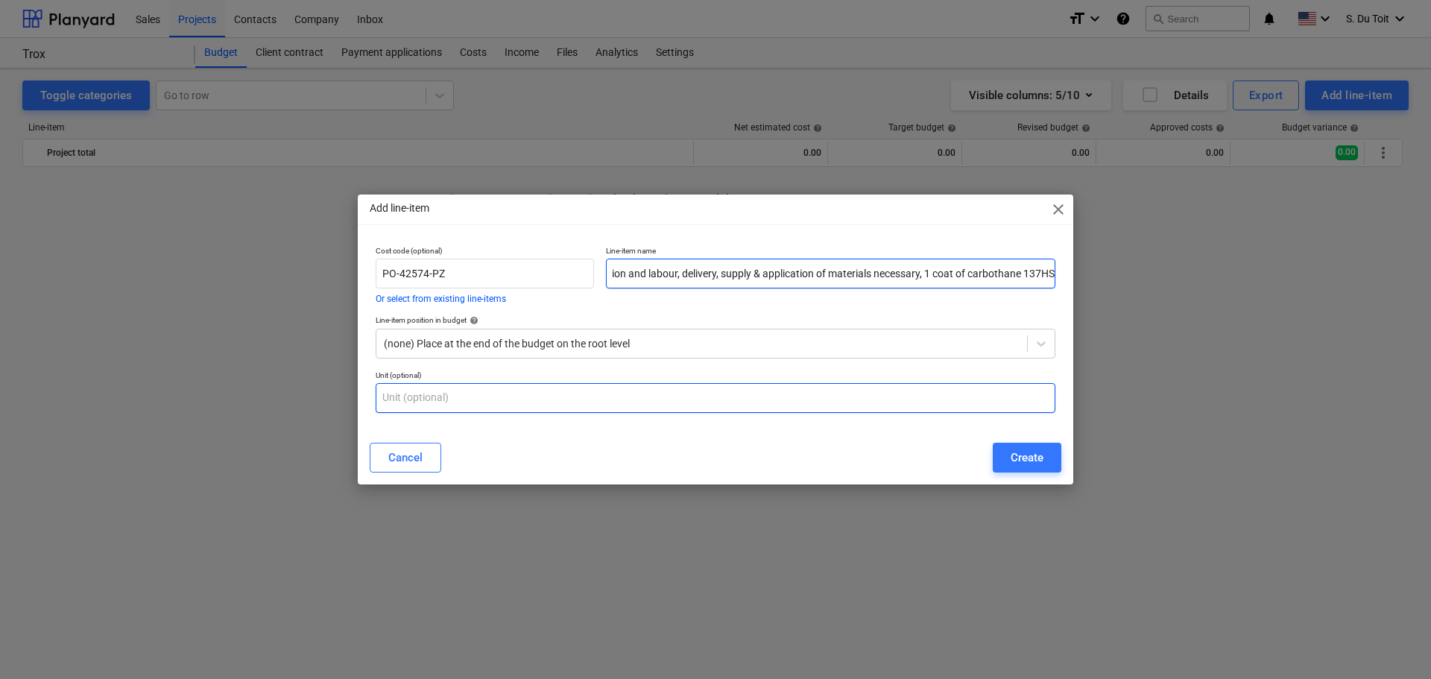
type input "Structural Steel Painting: Supply all supervision and labour, delivery, supply …"
click at [507, 407] on input "text" at bounding box center [716, 398] width 680 height 30
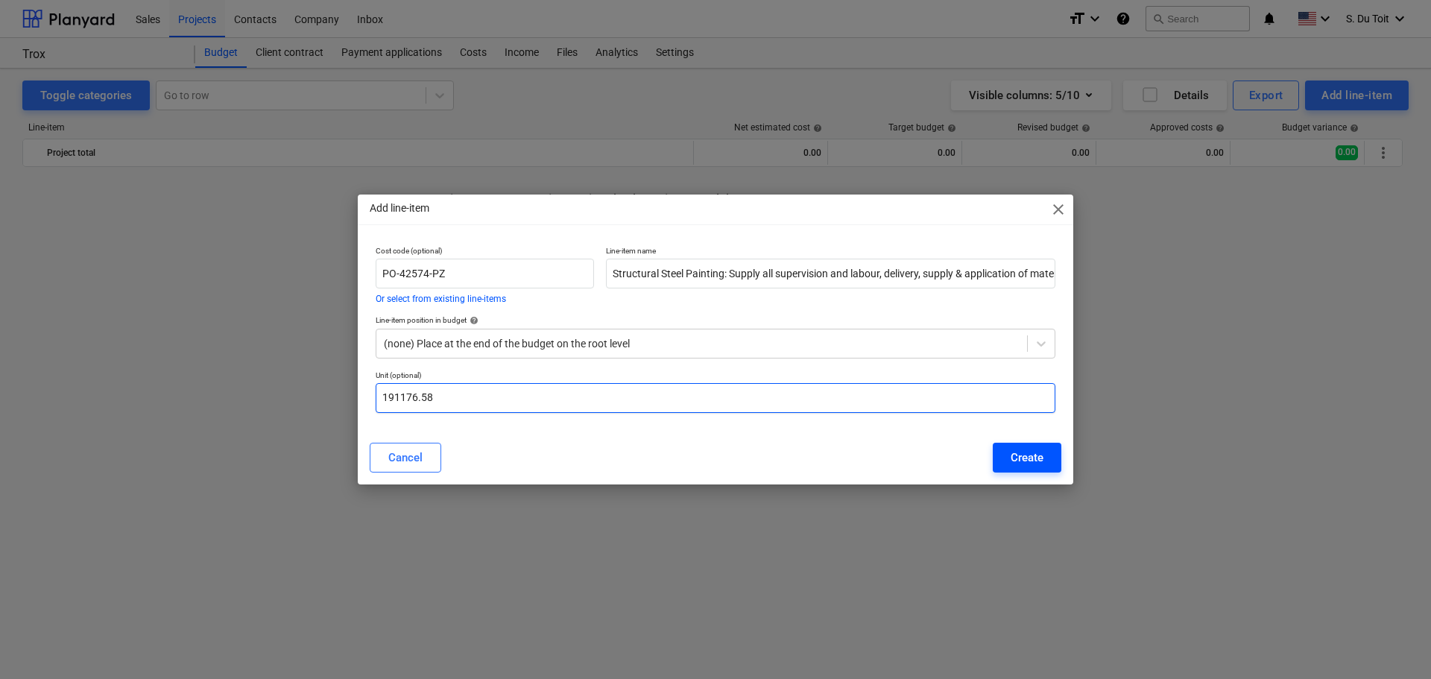
type input "191176.58"
click at [1028, 453] on div "Create" at bounding box center [1027, 457] width 33 height 19
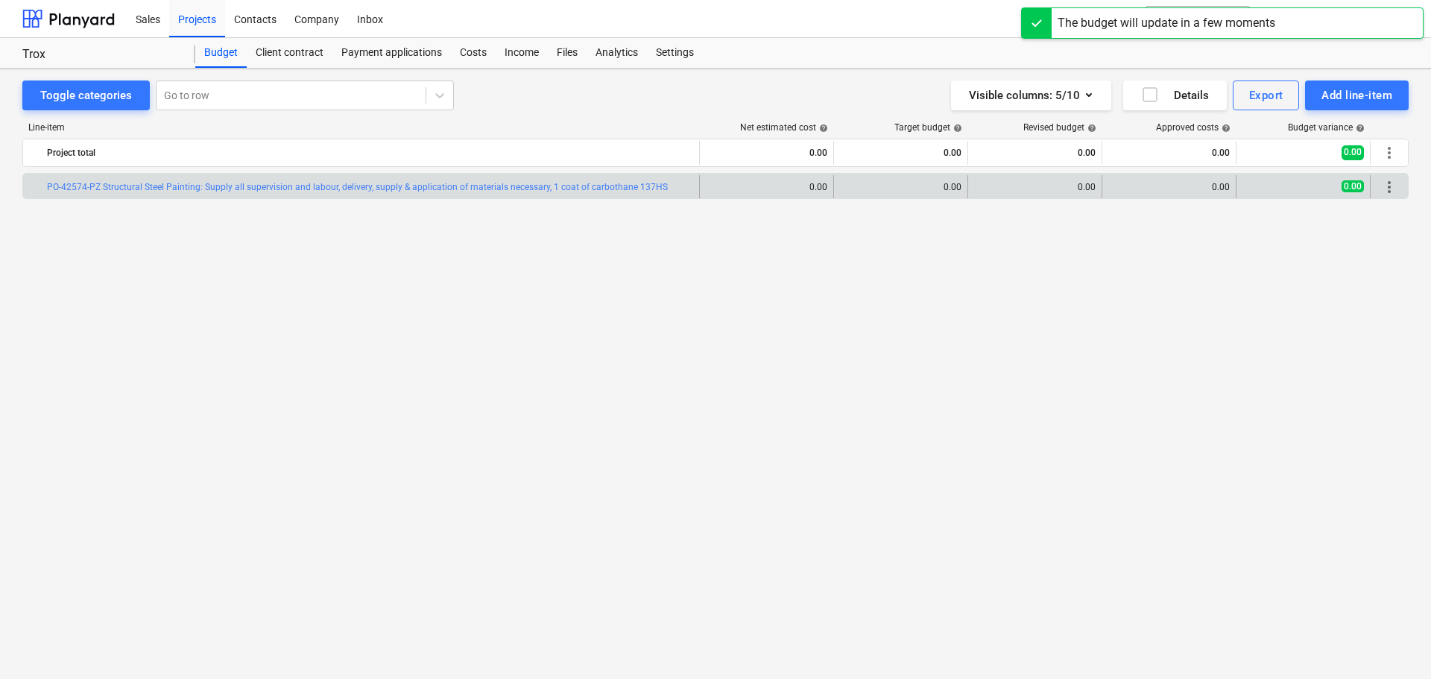
click at [1391, 186] on span "more_vert" at bounding box center [1390, 187] width 18 height 18
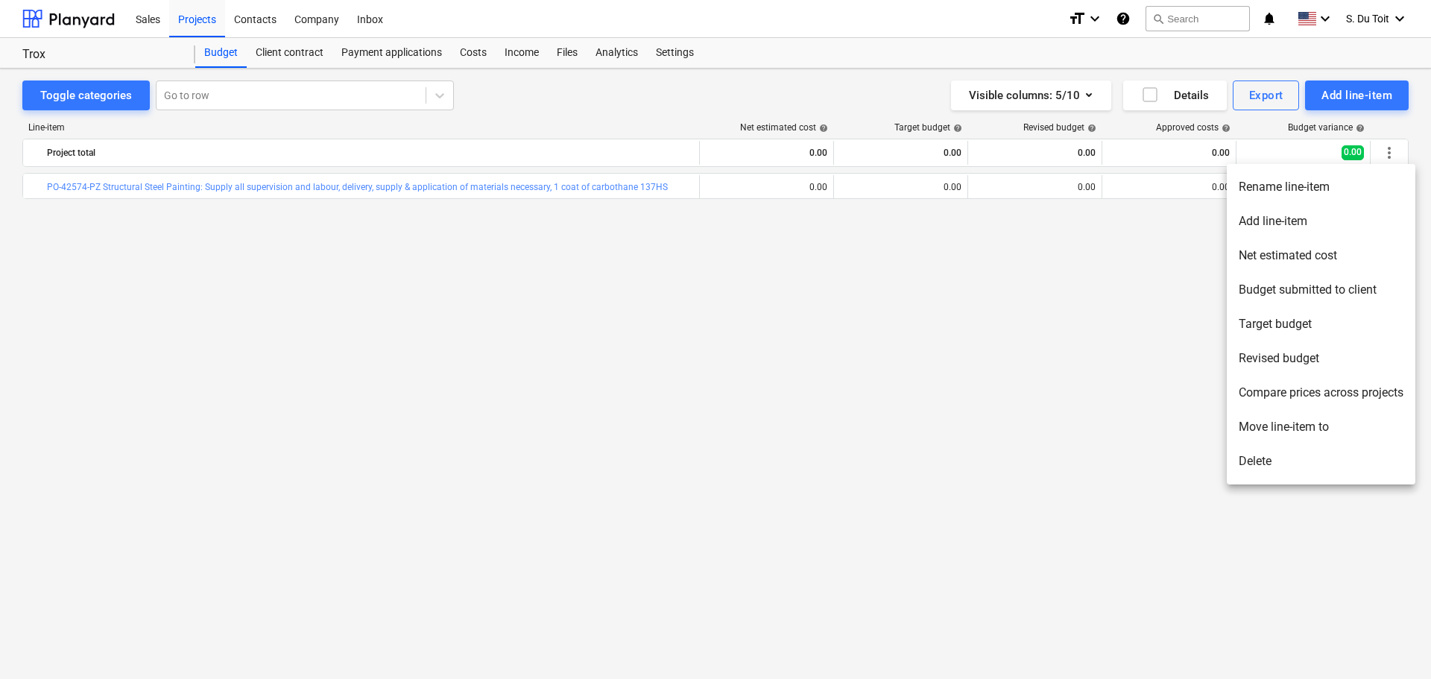
click at [1045, 283] on div at bounding box center [715, 339] width 1431 height 679
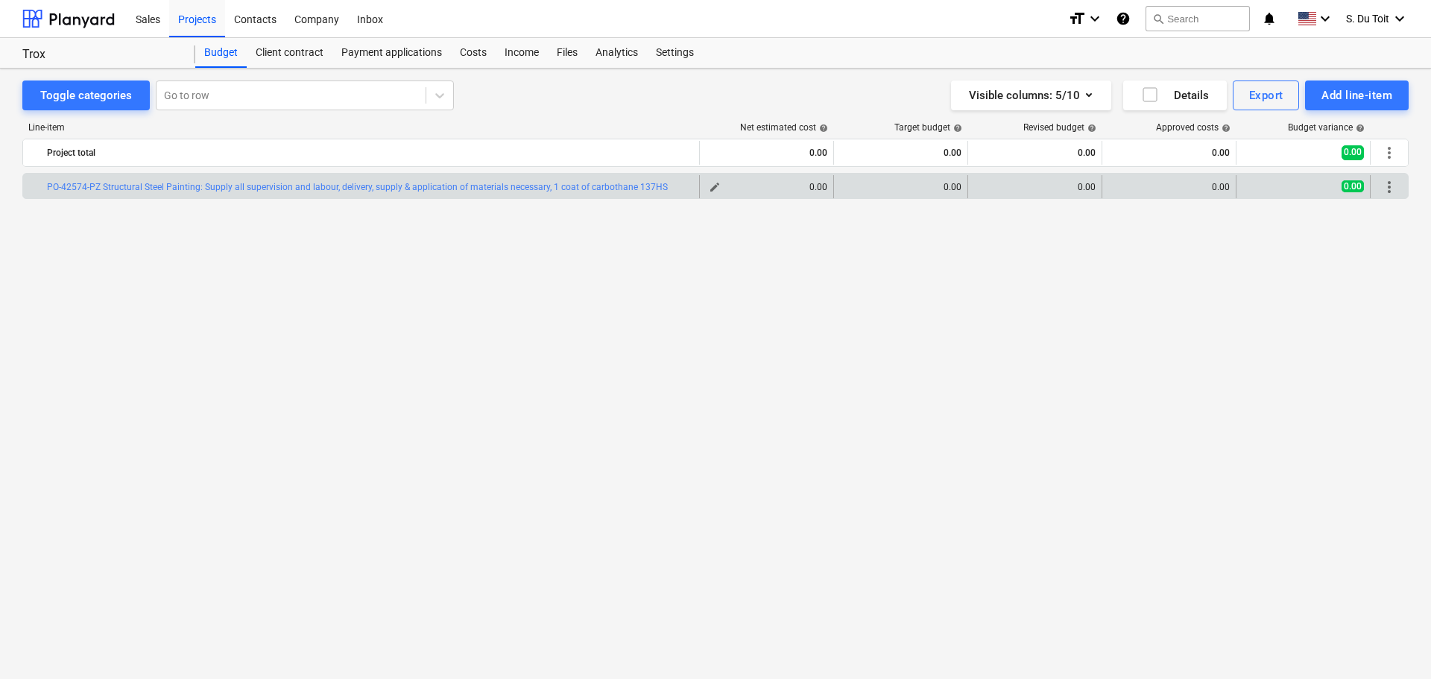
click at [794, 188] on div "0.00" at bounding box center [767, 187] width 122 height 10
click at [709, 190] on span "edit" at bounding box center [715, 187] width 12 height 12
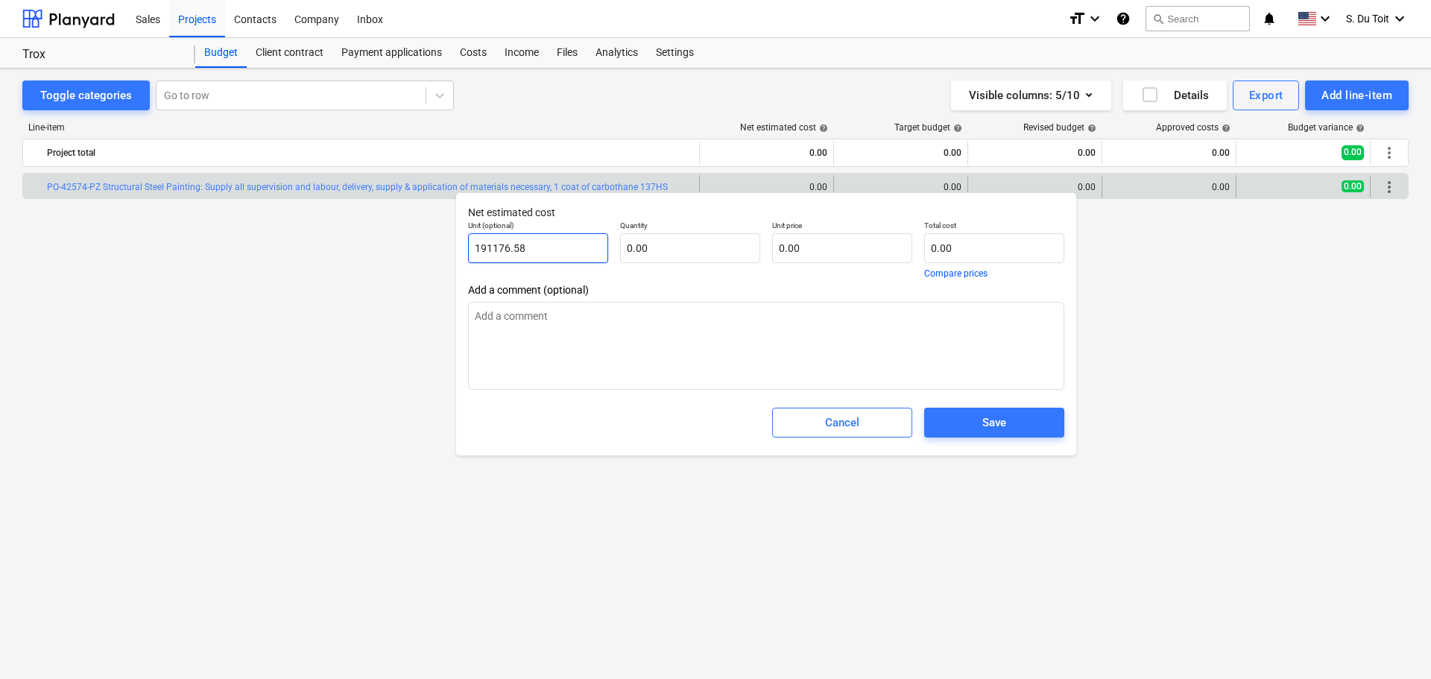
drag, startPoint x: 558, startPoint y: 253, endPoint x: 397, endPoint y: 253, distance: 161.0
click at [397, 253] on body "Sales Projects Contacts Company Inbox format_size keyboard_arrow_down help sear…" at bounding box center [715, 339] width 1431 height 679
drag, startPoint x: 564, startPoint y: 246, endPoint x: 433, endPoint y: 255, distance: 131.5
click at [433, 255] on body "Sales Projects Contacts Company Inbox format_size keyboard_arrow_down help sear…" at bounding box center [715, 339] width 1431 height 679
type textarea "x"
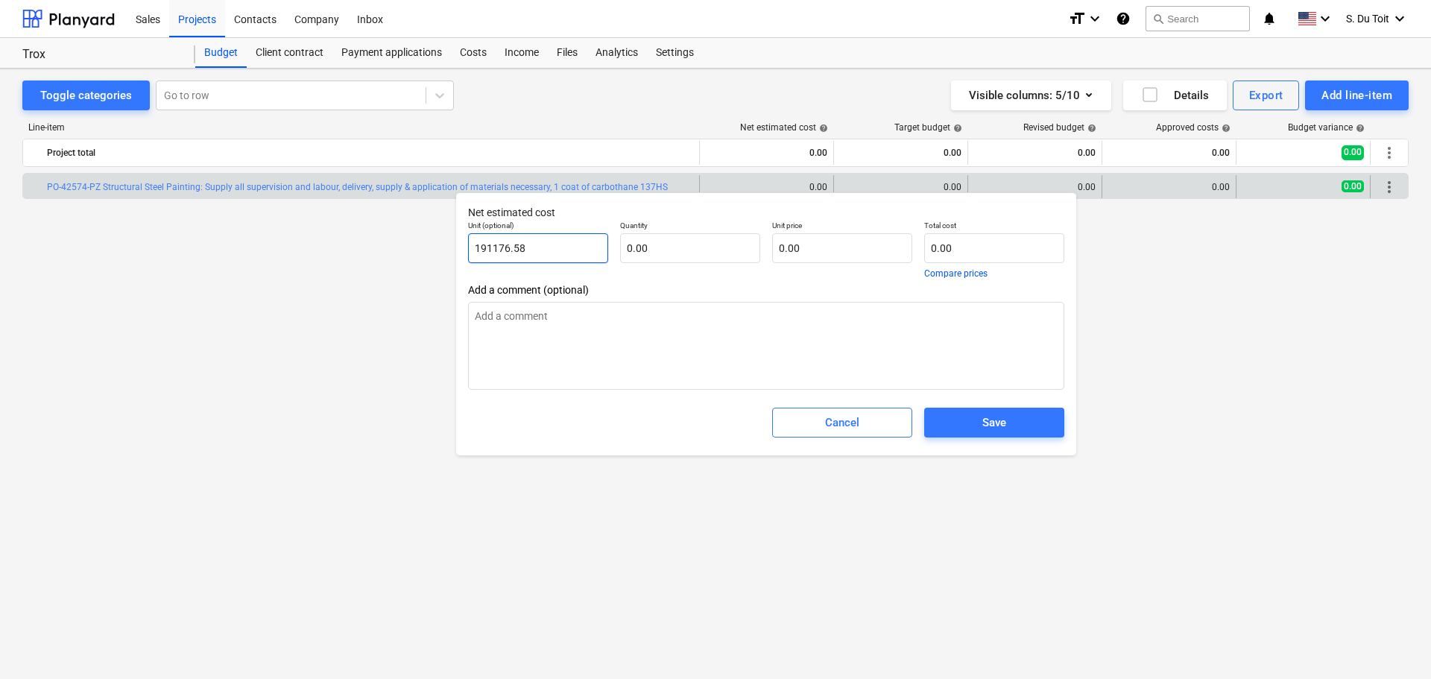
type input "191176.5"
type textarea "x"
type input "191176."
type textarea "x"
type input "191176"
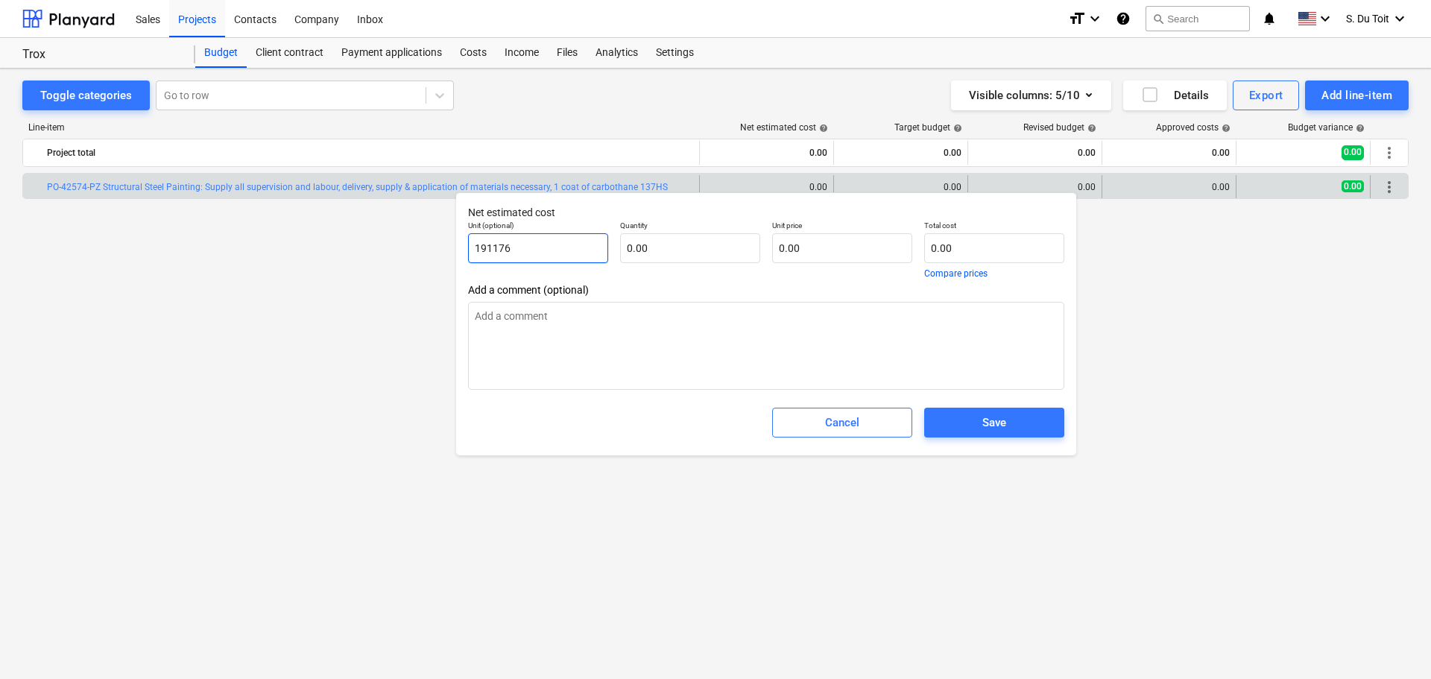
type textarea "x"
type input "19117"
type textarea "x"
type input "1911"
type textarea "x"
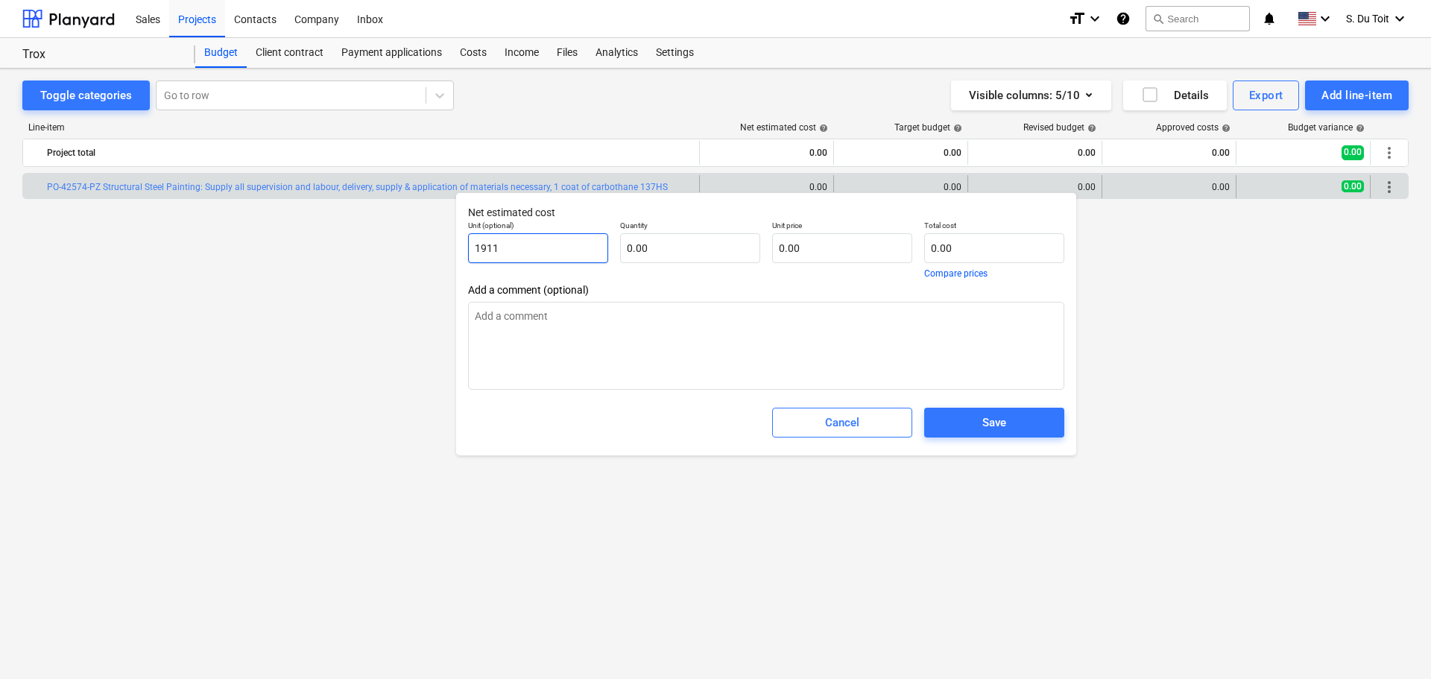
type input "191"
type textarea "x"
type input "19"
type textarea "x"
type input "1"
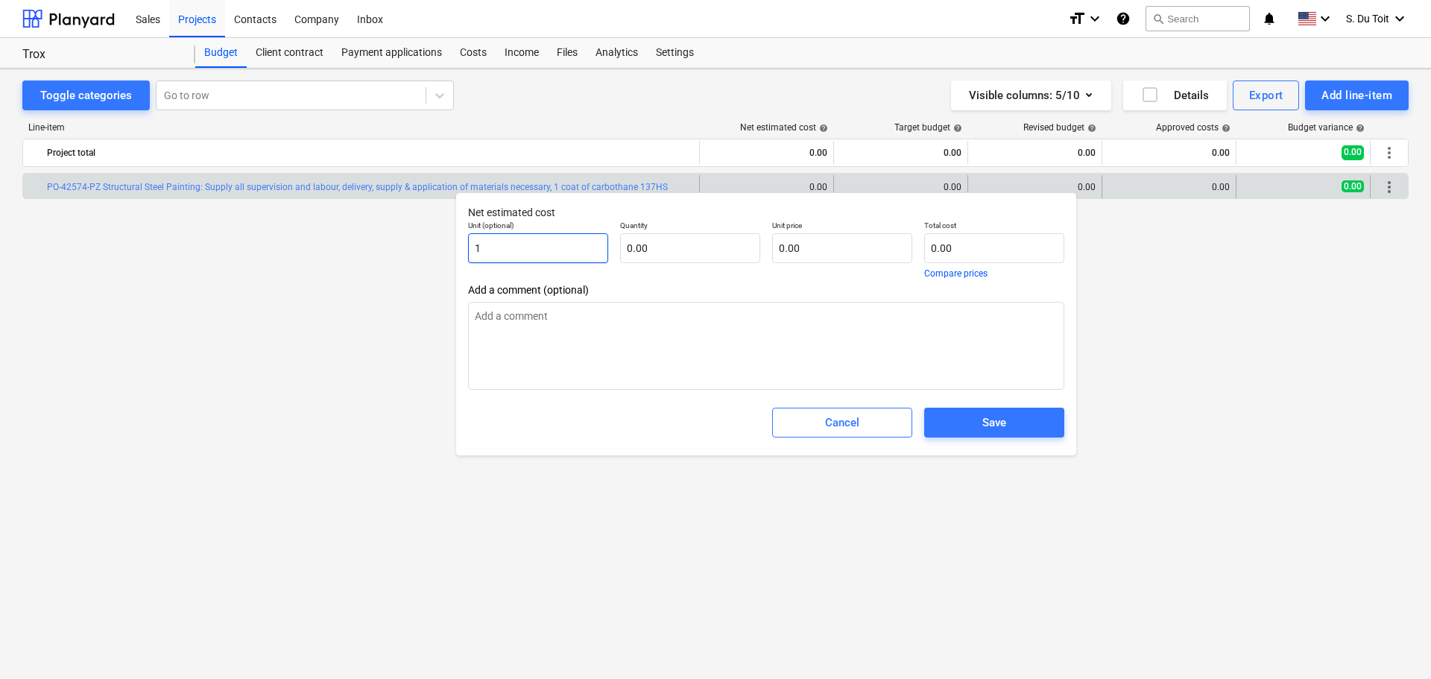
type textarea "x"
click at [965, 248] on input "text" at bounding box center [994, 248] width 140 height 30
type textarea "x"
type input "pcs"
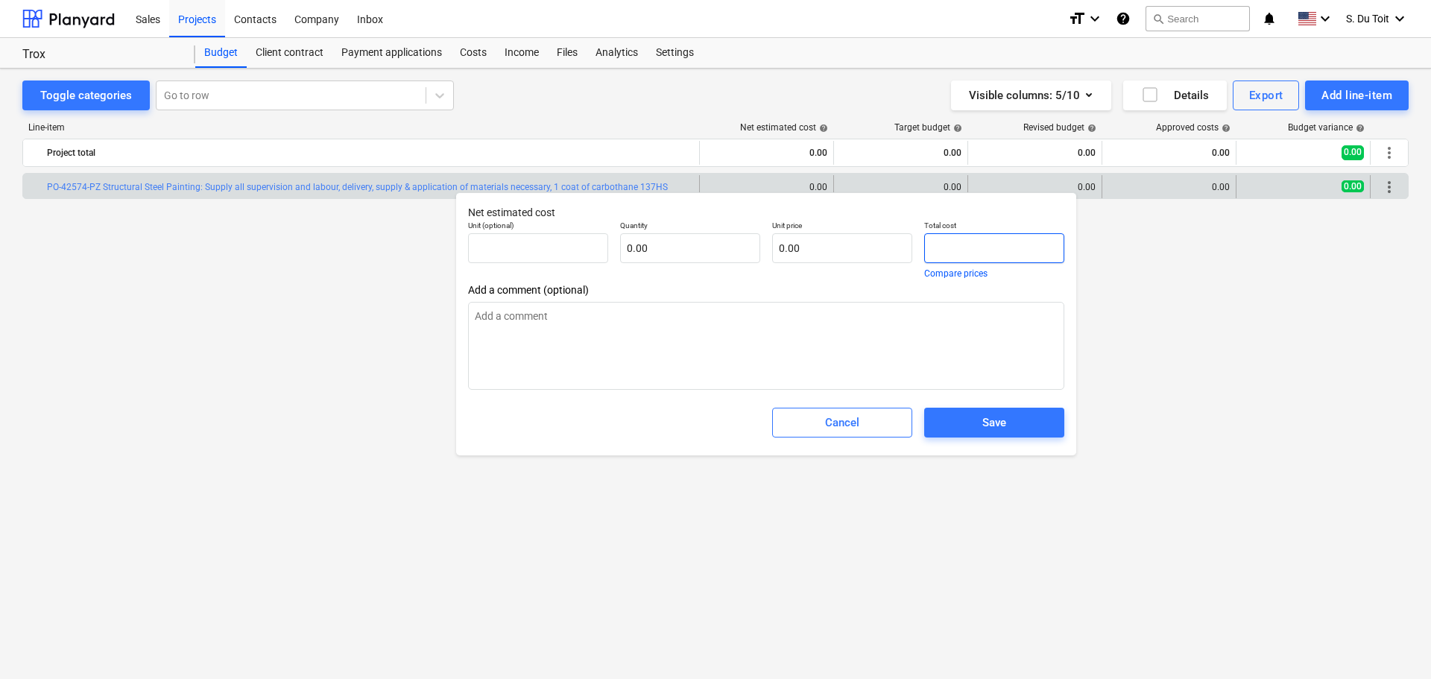
type input "1"
type input "1.00"
type textarea "x"
type input "19"
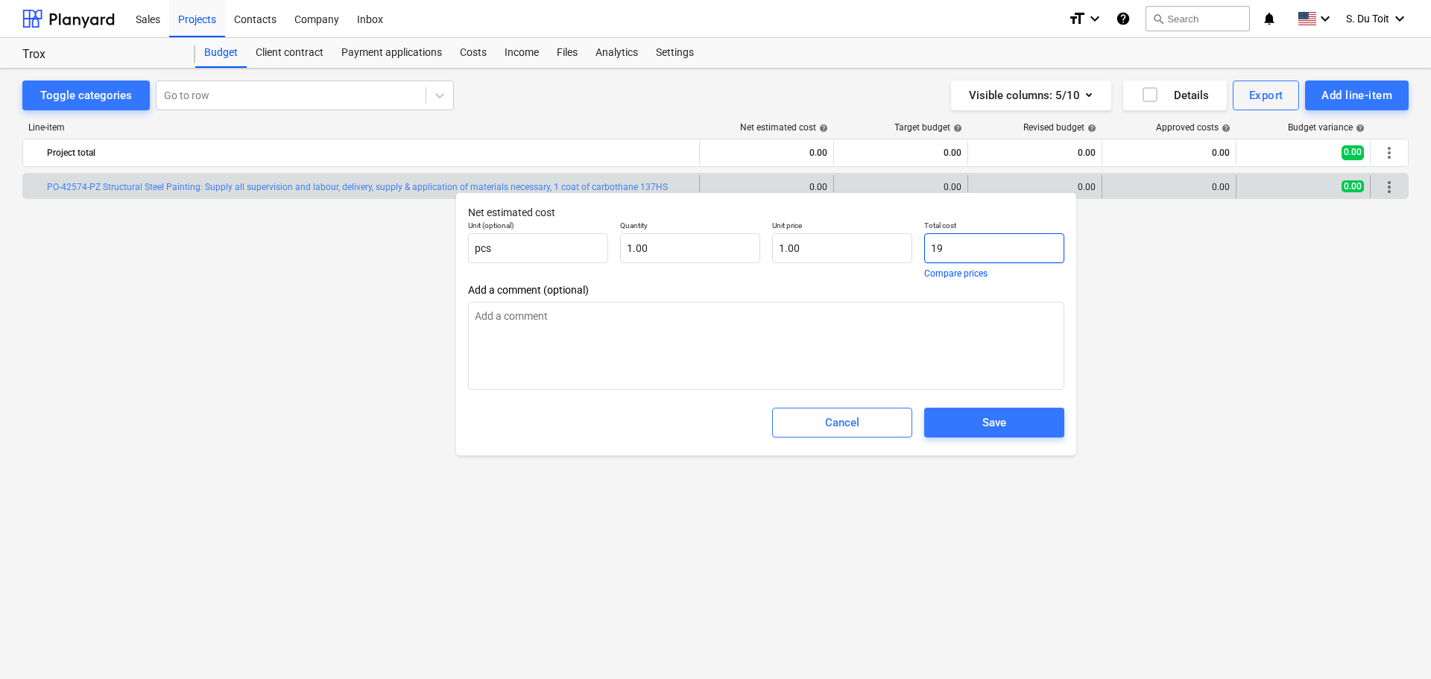
type input "19.00"
type textarea "x"
type input "191"
type input "191.00"
type textarea "x"
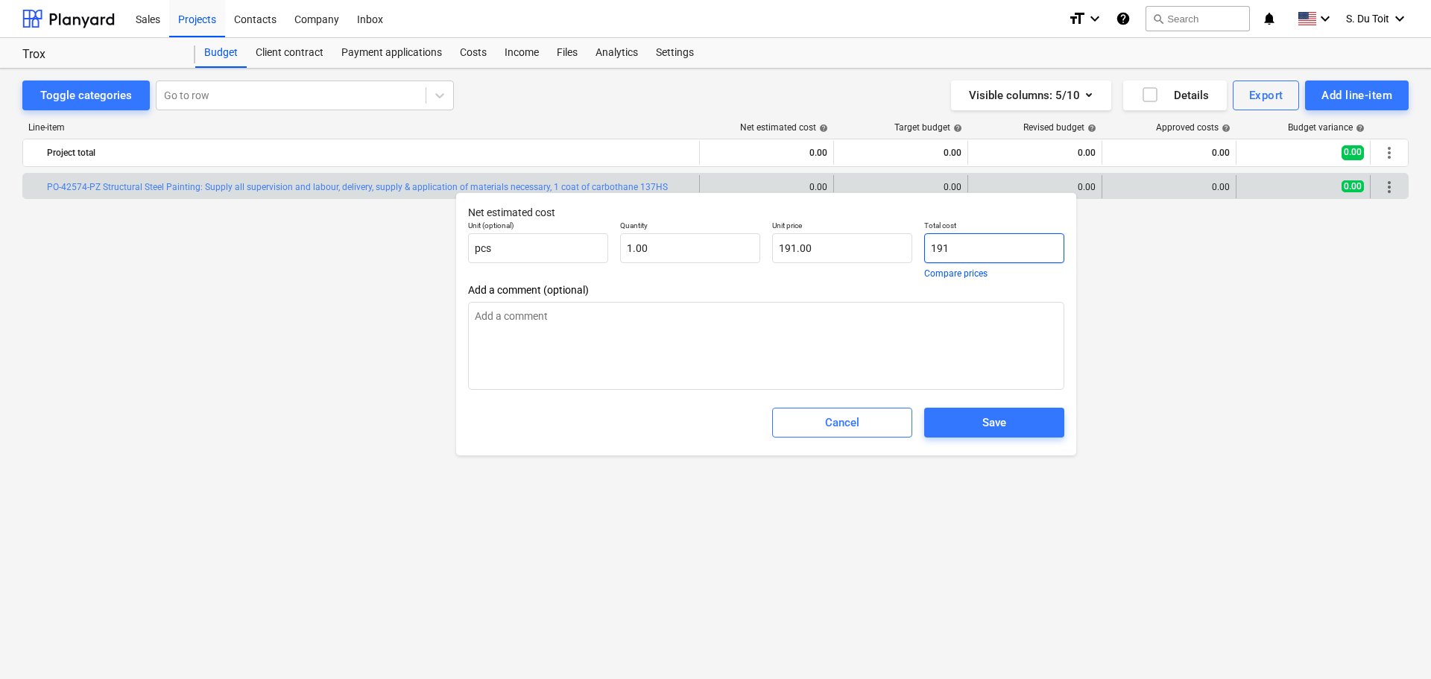
type input "1917"
type input "1,917.00"
type textarea "x"
type input "19176"
type input "19,176.00"
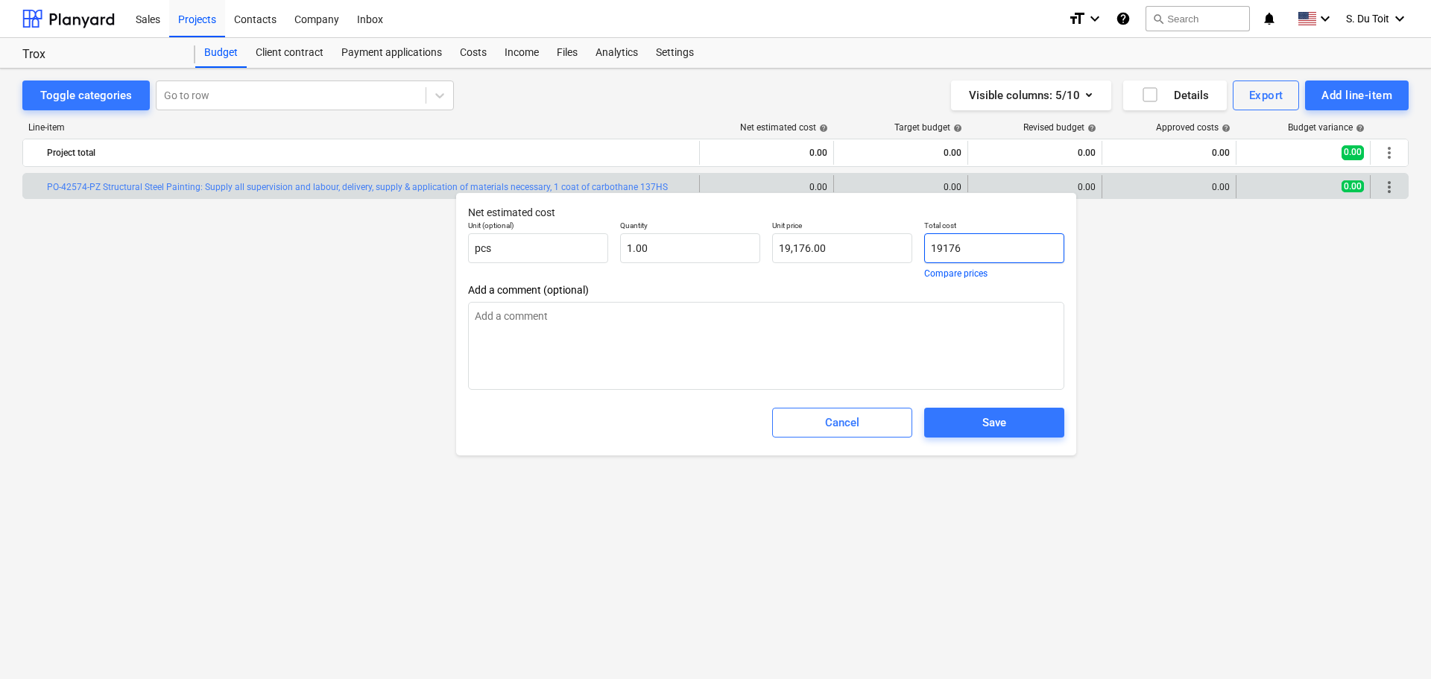
type textarea "x"
type input "19176."
type textarea "x"
type input "19176.5"
type input "19,176.50"
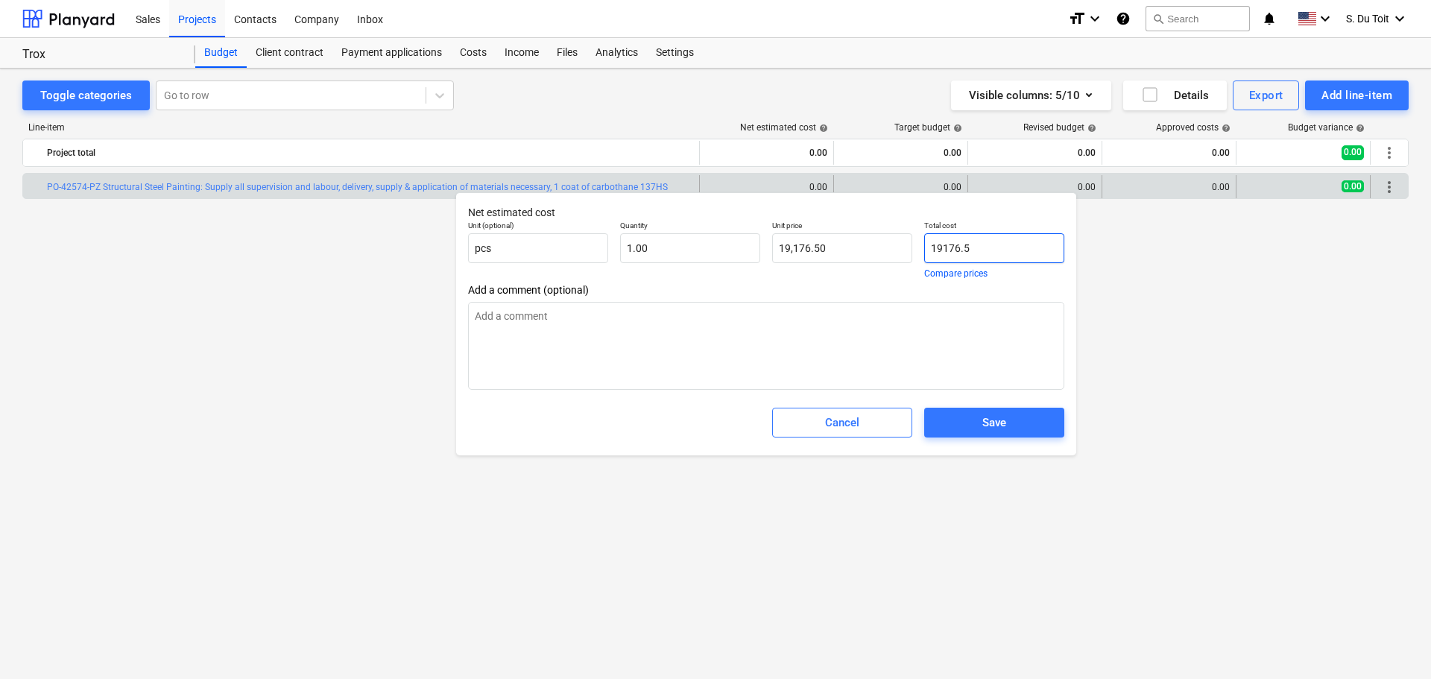
type textarea "x"
type input "19176.58"
type input "19,176.58"
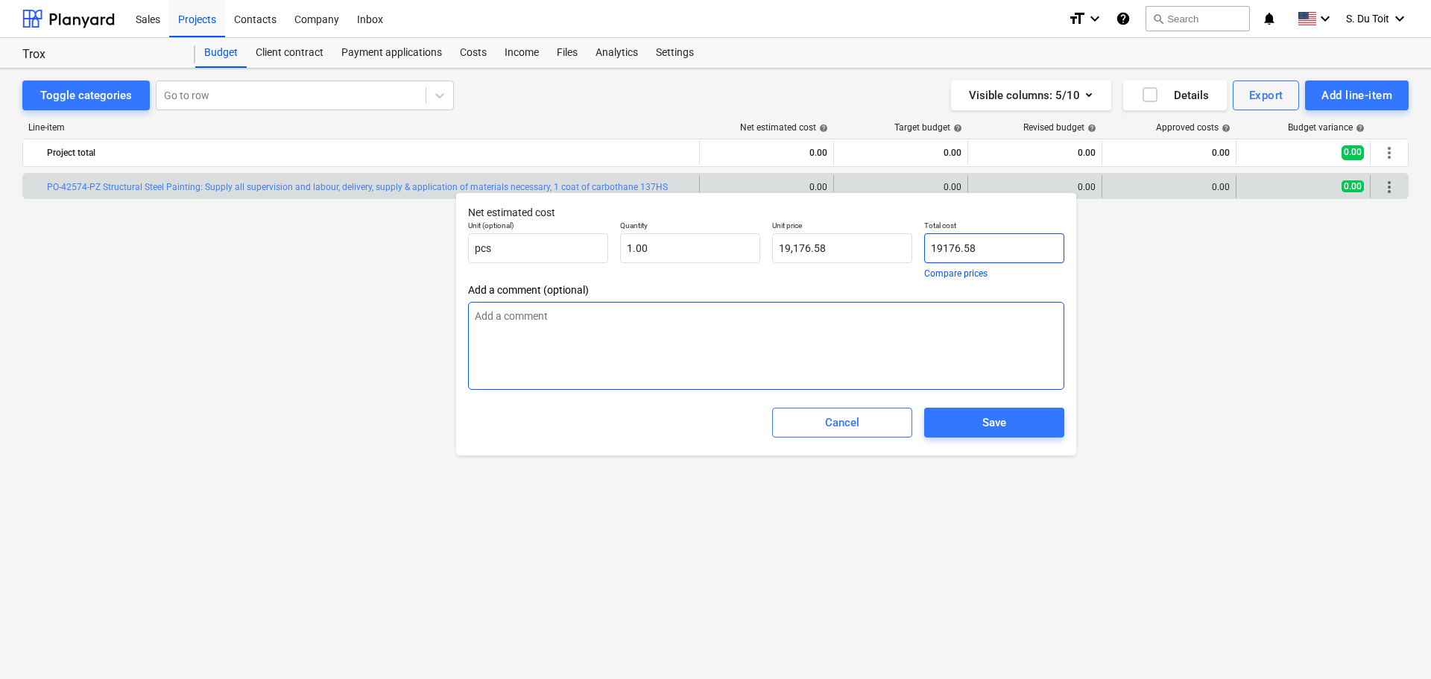
type input "19176.58"
type textarea "x"
type input "19,176.58"
click at [966, 341] on textarea at bounding box center [766, 346] width 596 height 88
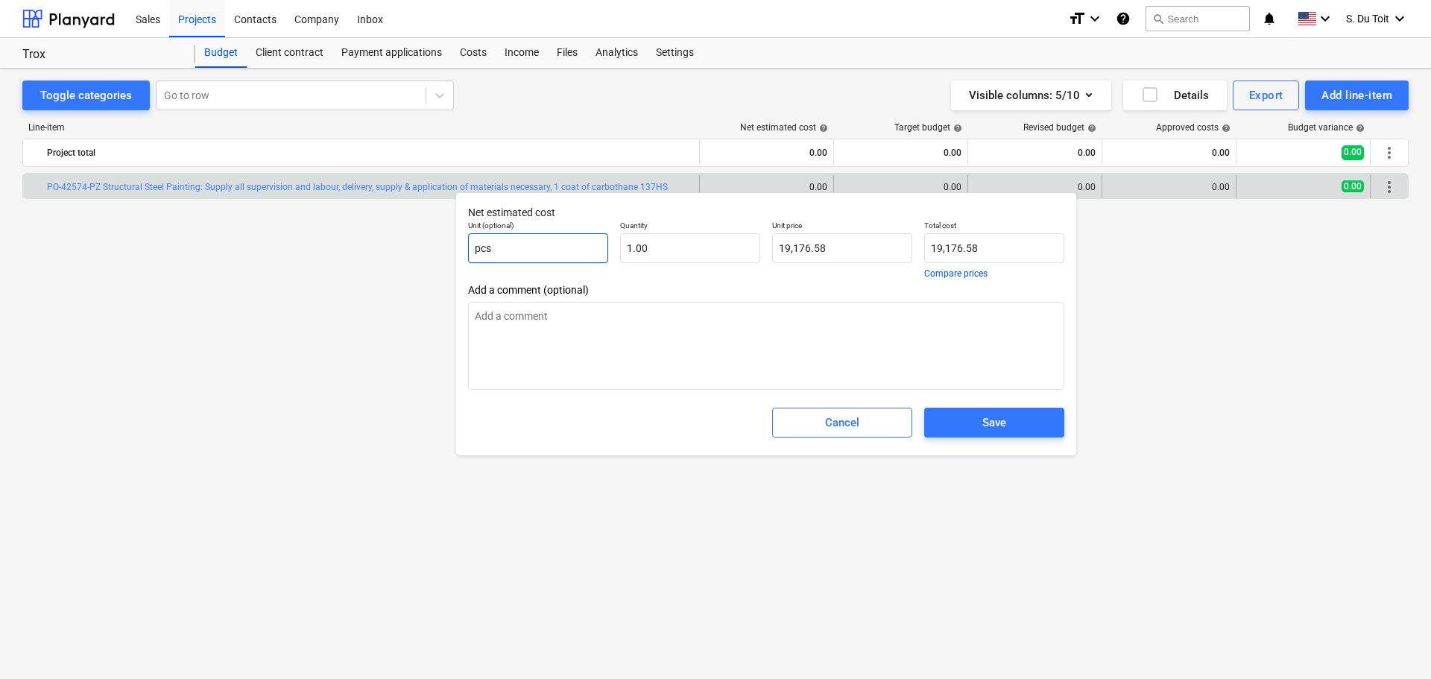
click at [508, 259] on input "pcs" at bounding box center [538, 248] width 140 height 30
drag, startPoint x: 515, startPoint y: 247, endPoint x: 434, endPoint y: 256, distance: 81.8
click at [434, 256] on body "Sales Projects Contacts Company Inbox format_size keyboard_arrow_down help sear…" at bounding box center [715, 339] width 1431 height 679
type textarea "x"
type input "pc"
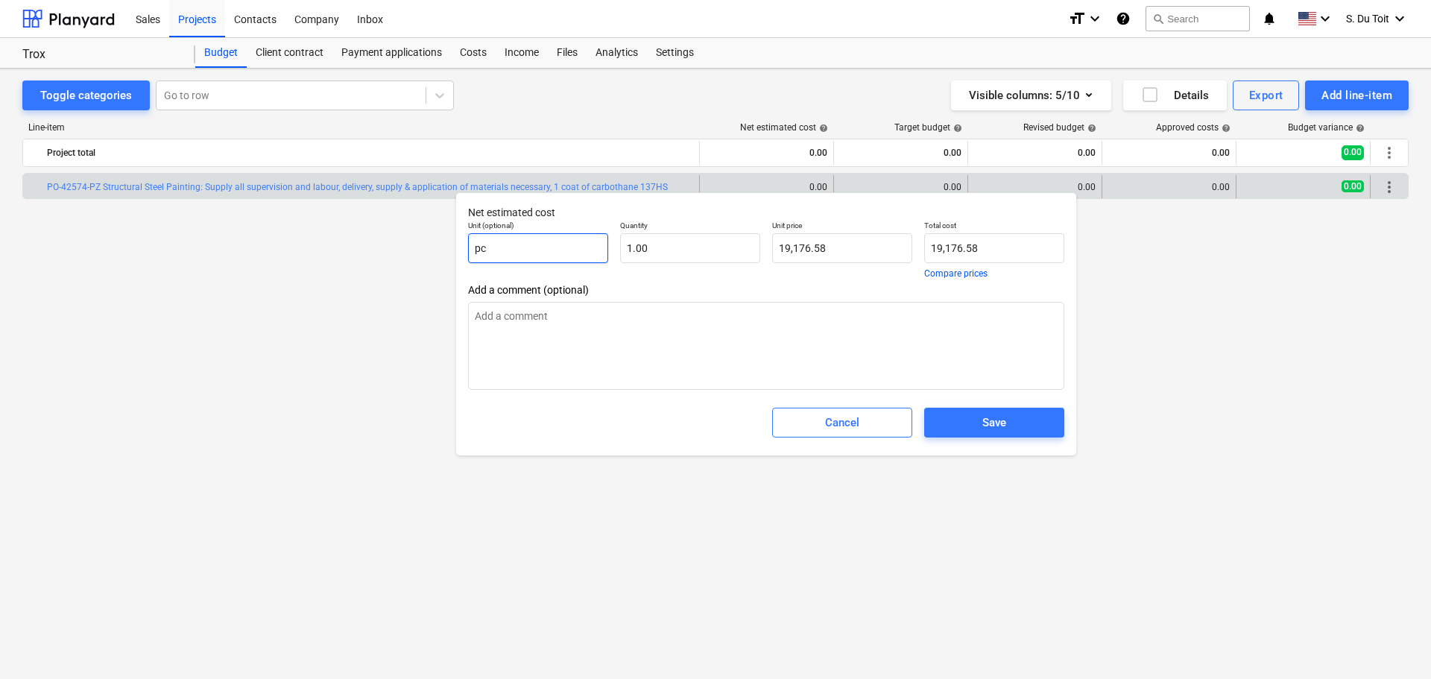
type textarea "x"
type input "p"
type textarea "x"
type input "m"
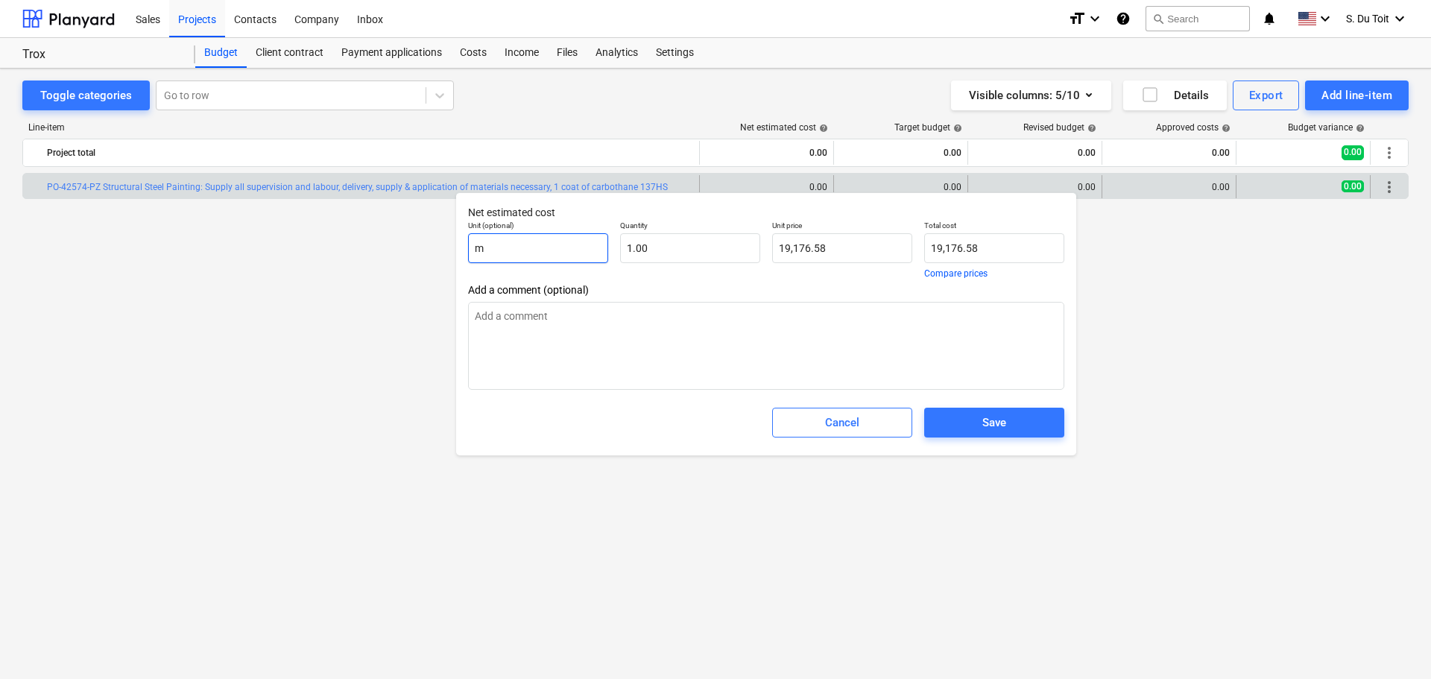
type textarea "x"
type input "m2"
type textarea "x"
type input "1"
drag, startPoint x: 700, startPoint y: 248, endPoint x: 617, endPoint y: 247, distance: 82.8
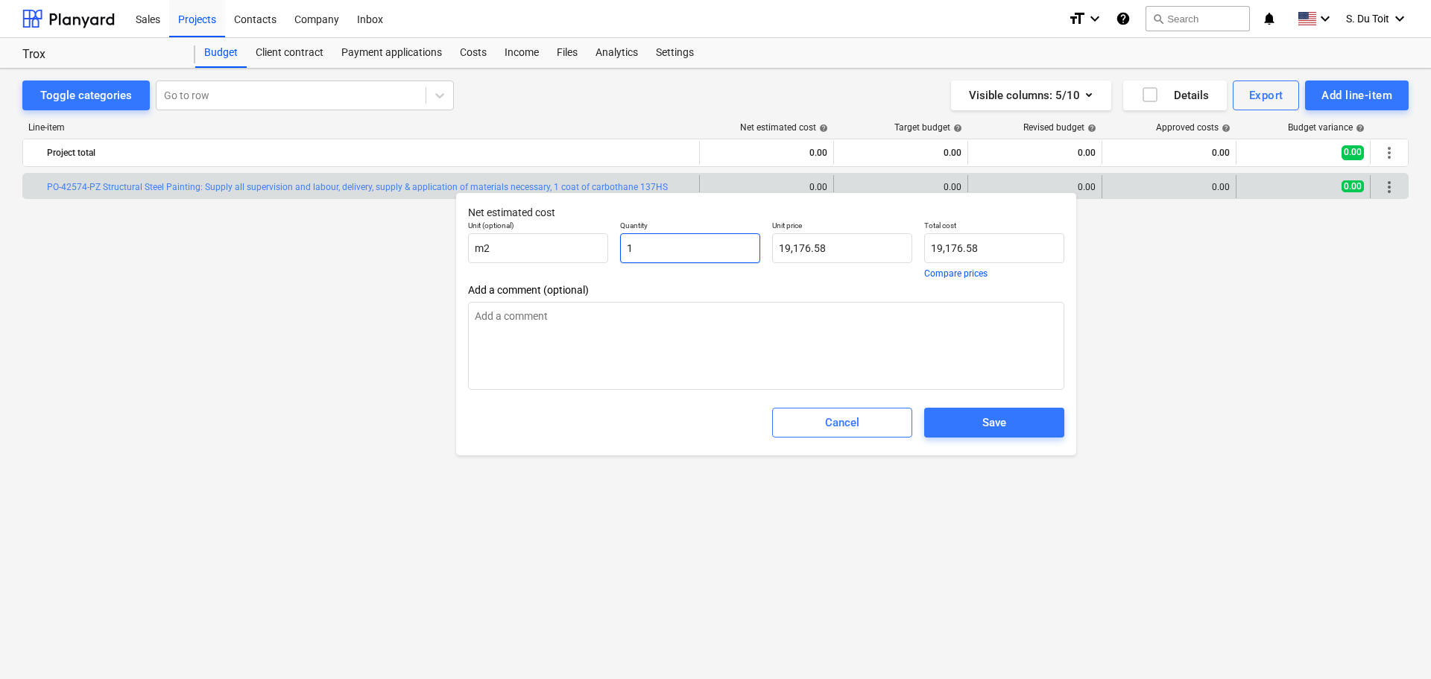
click at [617, 247] on div "Quantity 1" at bounding box center [690, 249] width 152 height 69
type textarea "x"
type input "17"
type input "326,001.86"
type textarea "x"
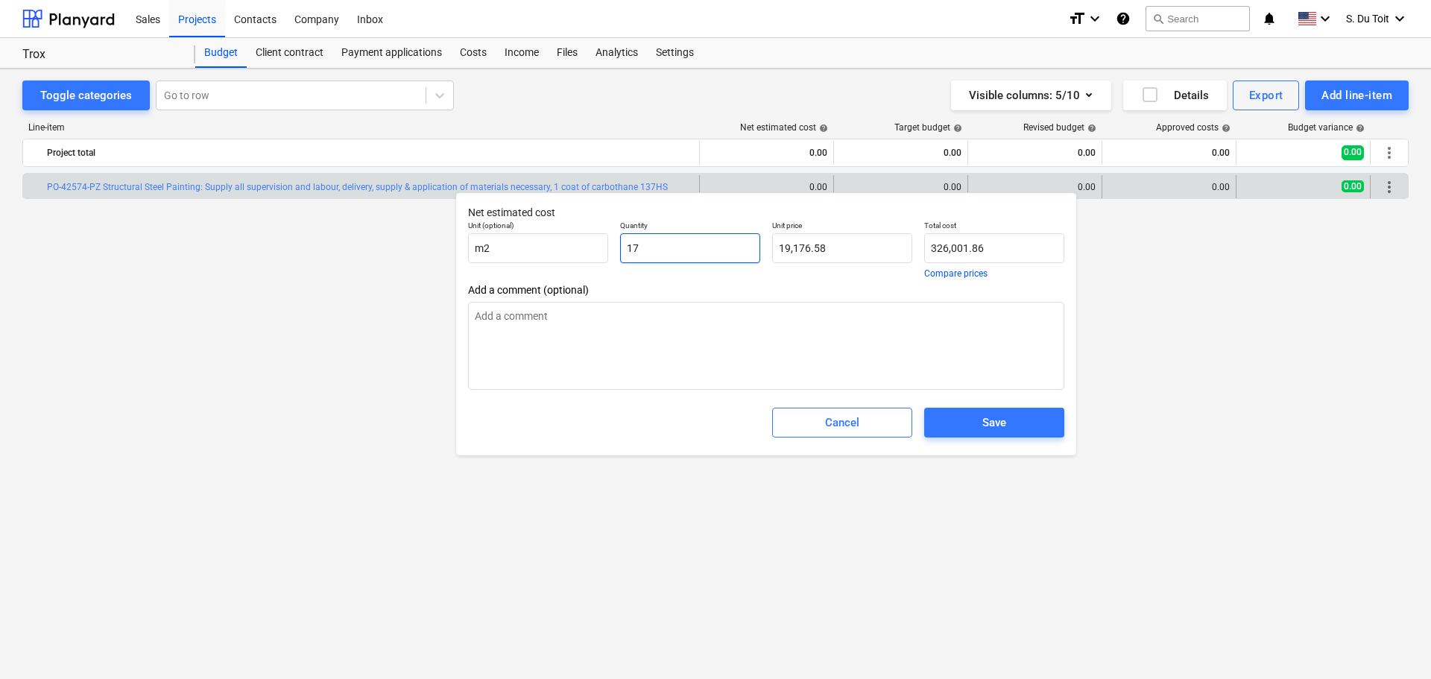
type input "174"
type input "3,336,724.92"
type textarea "x"
type input "1749"
type input "33,539,838.42"
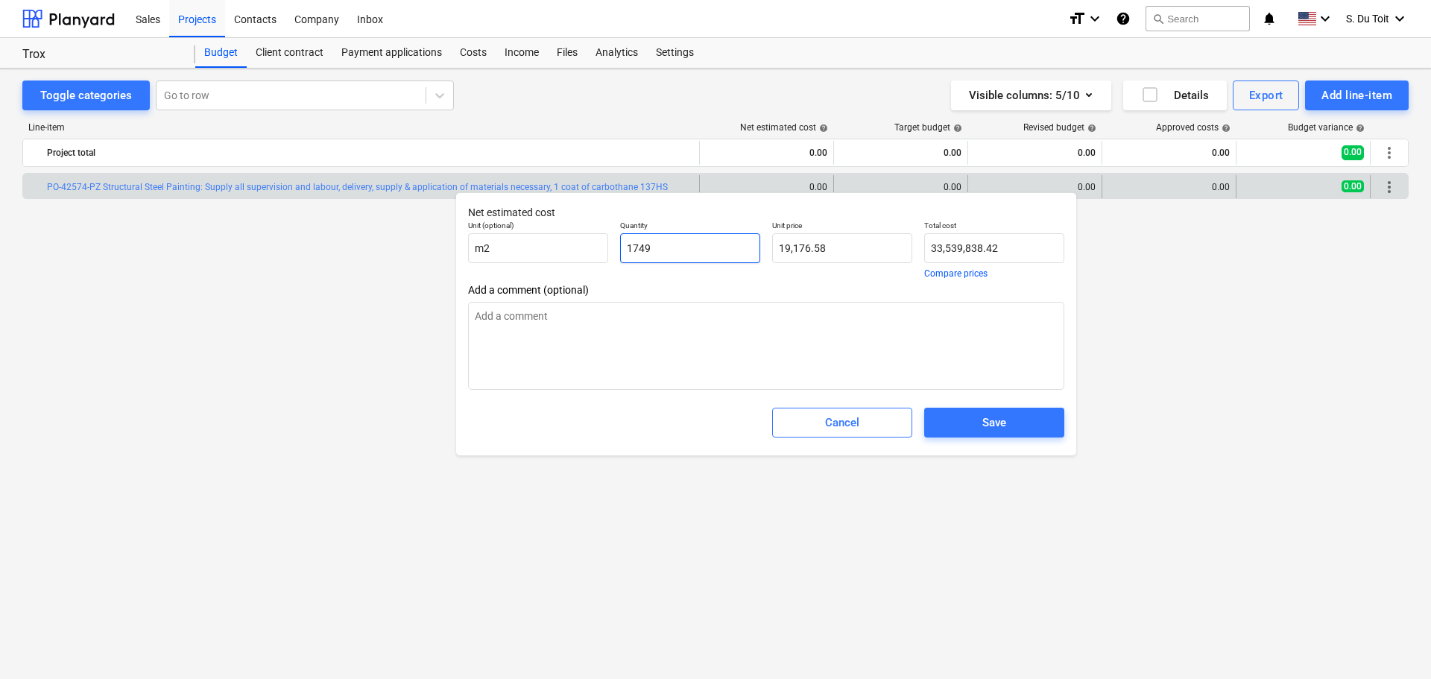
type textarea "x"
type input "1749."
type textarea "x"
type input "1749.9"
type input "33,557,097.34"
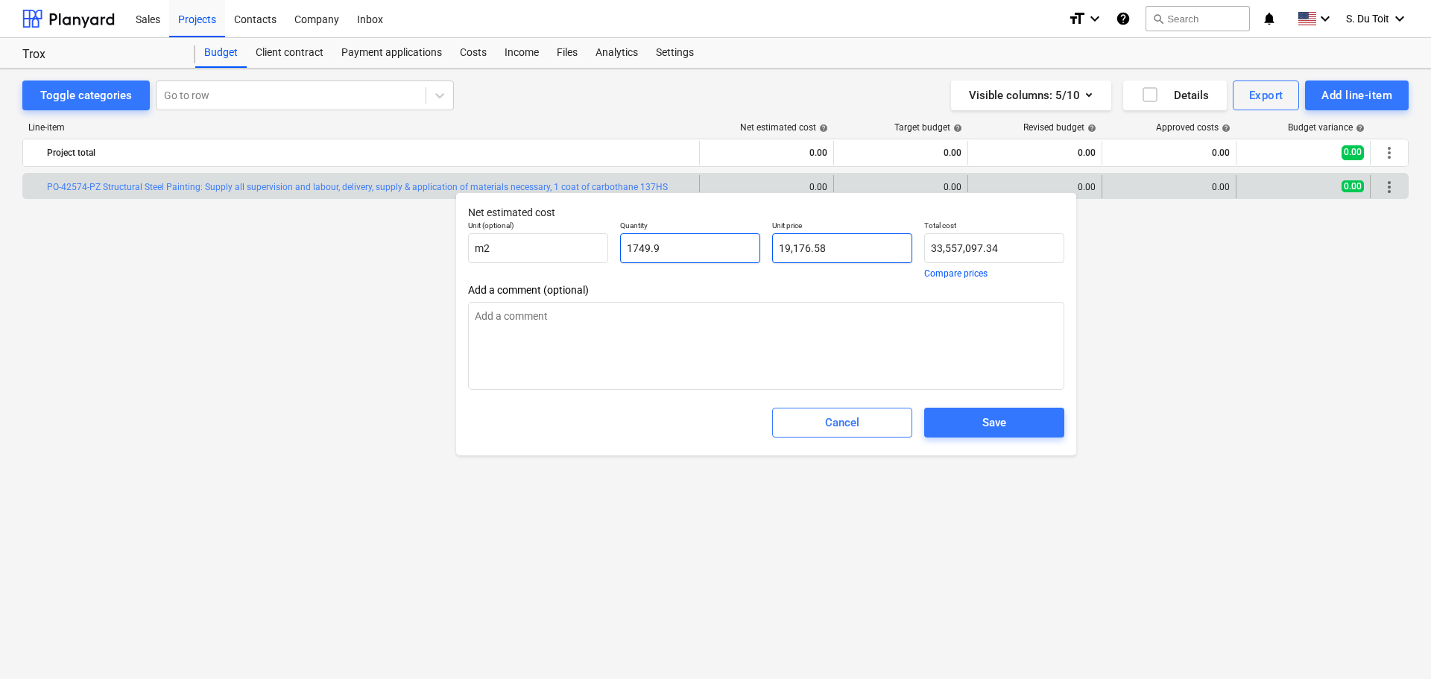
type input "1749.9"
type textarea "x"
type input "1,749.90"
type input "19176.58"
drag, startPoint x: 850, startPoint y: 252, endPoint x: 760, endPoint y: 251, distance: 90.2
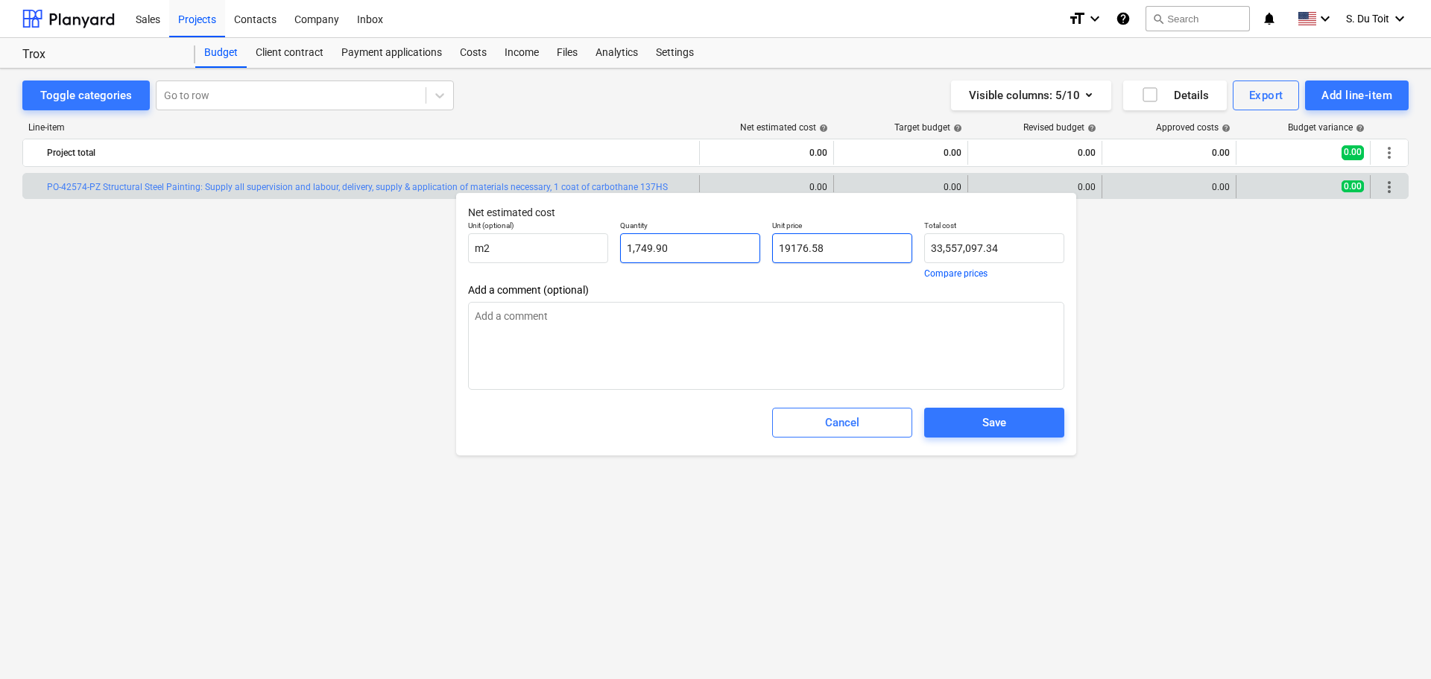
click at [760, 251] on div "Unit (optional) m2 Quantity 1,749.90 Unit price 19176.58 Total cost 33,557,097.…" at bounding box center [766, 249] width 608 height 69
type textarea "x"
type input "1"
type input "1,749.90"
type textarea "x"
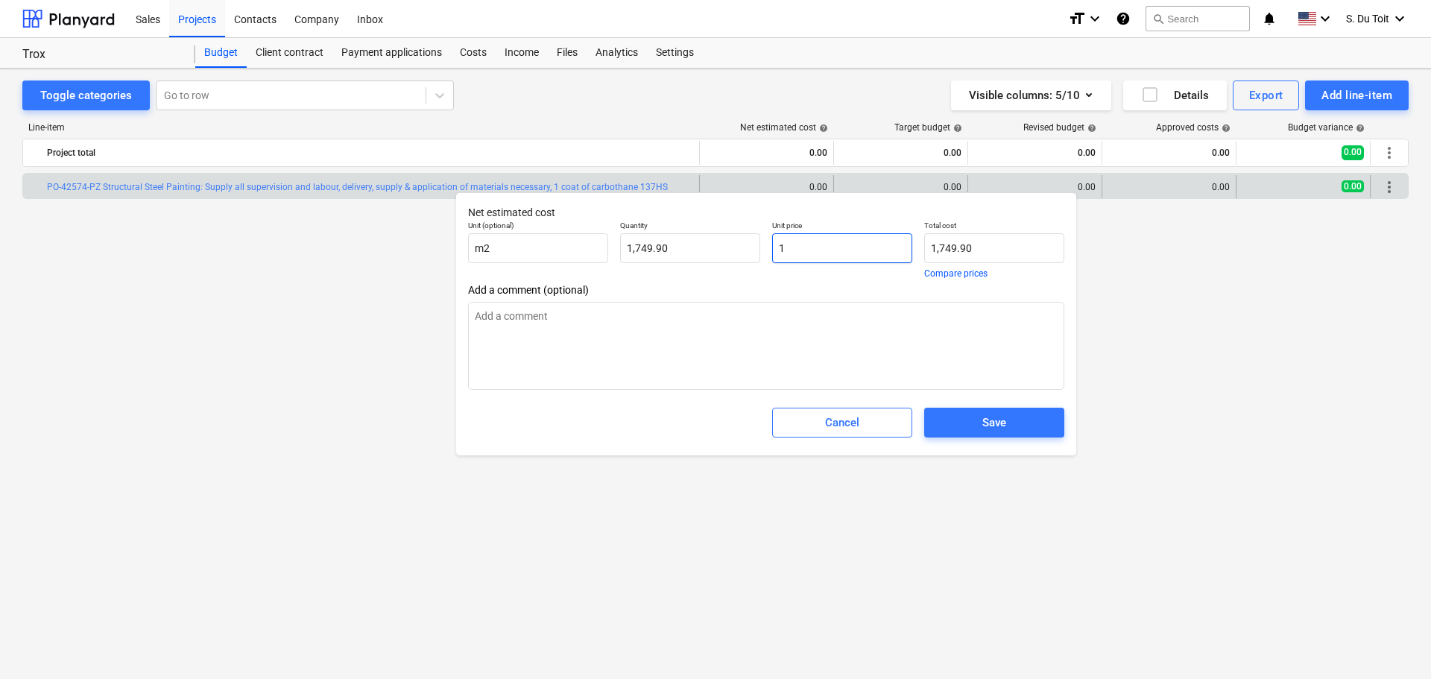
type input "10"
type input "17,499.00"
type textarea "x"
type input "109"
type input "190,739.10"
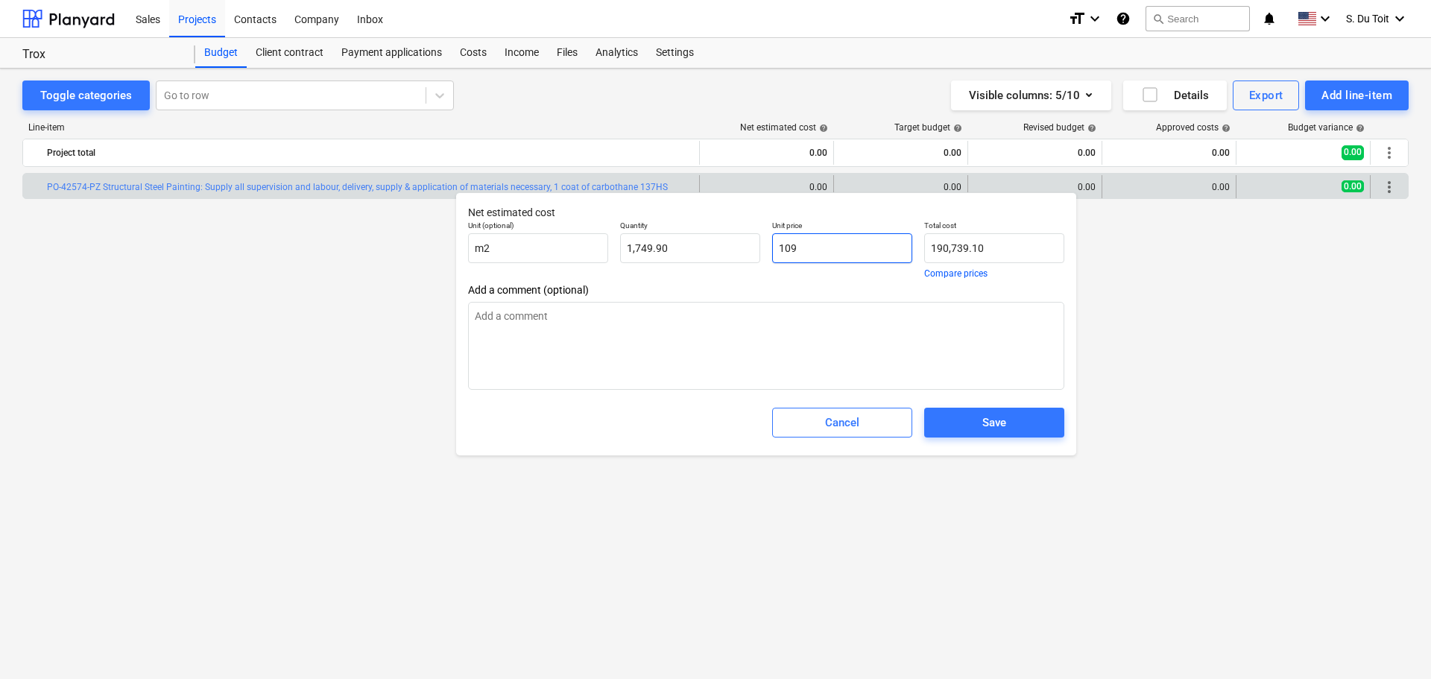
type textarea "x"
type input "109."
type textarea "x"
type input "109.2"
type input "191,089.08"
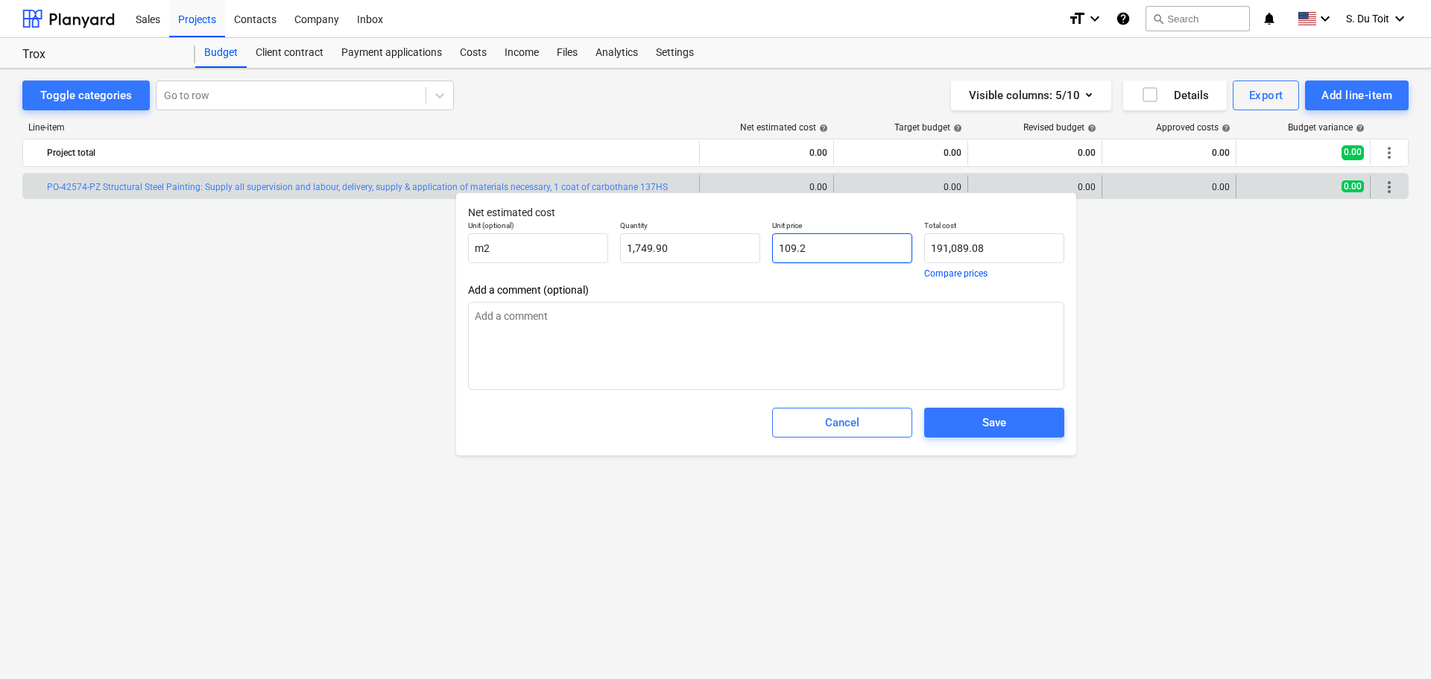
type textarea "x"
type input "109.25"
type input "191,176.58"
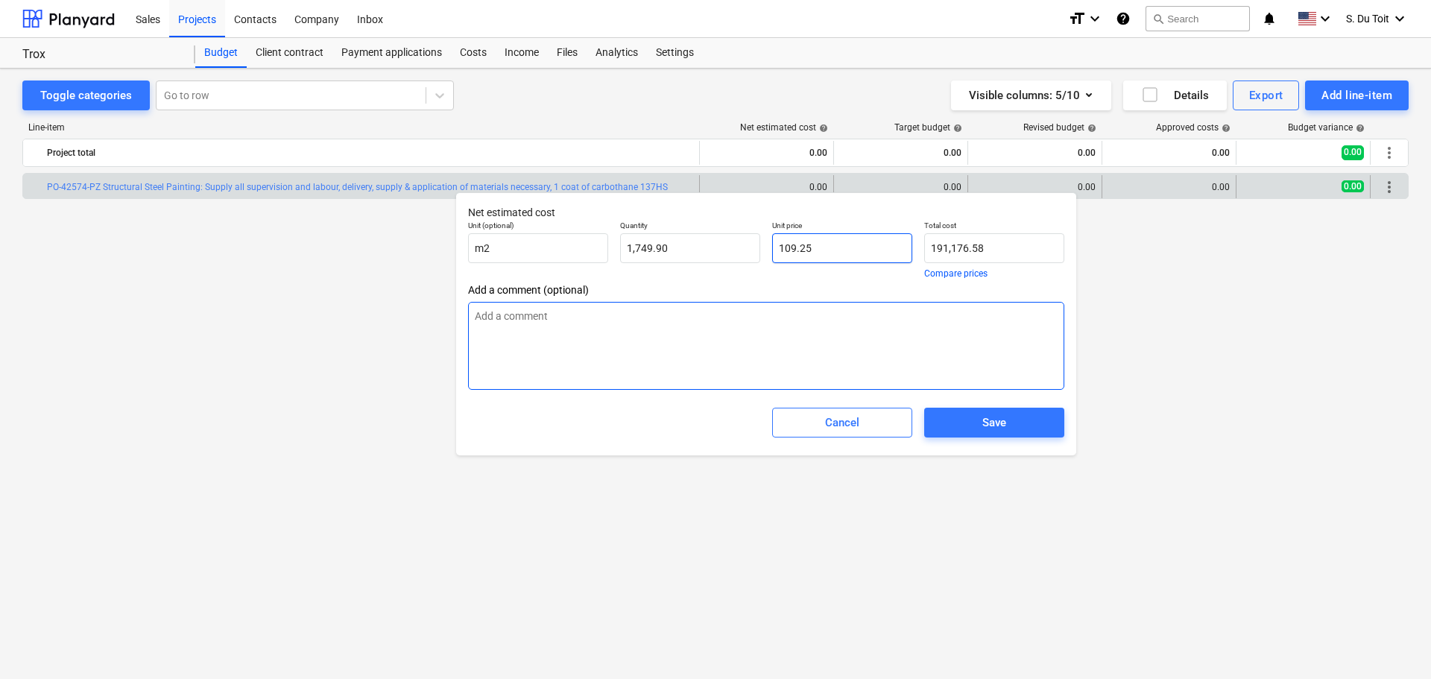
type input "109.25"
click at [985, 340] on textarea at bounding box center [766, 346] width 596 height 88
click at [760, 323] on textarea at bounding box center [766, 346] width 596 height 88
type textarea "x"
type textarea "I"
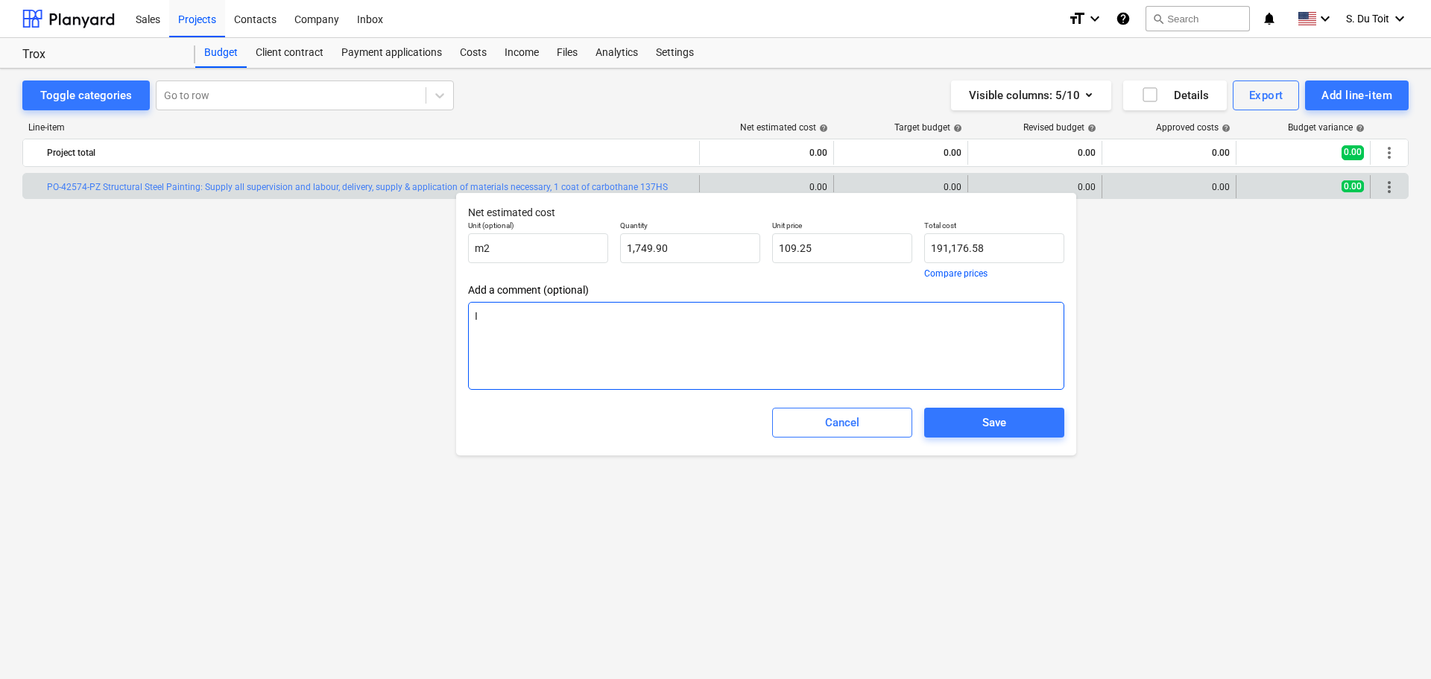
type textarea "x"
type textarea "In"
type textarea "x"
type textarea "Inc"
type textarea "x"
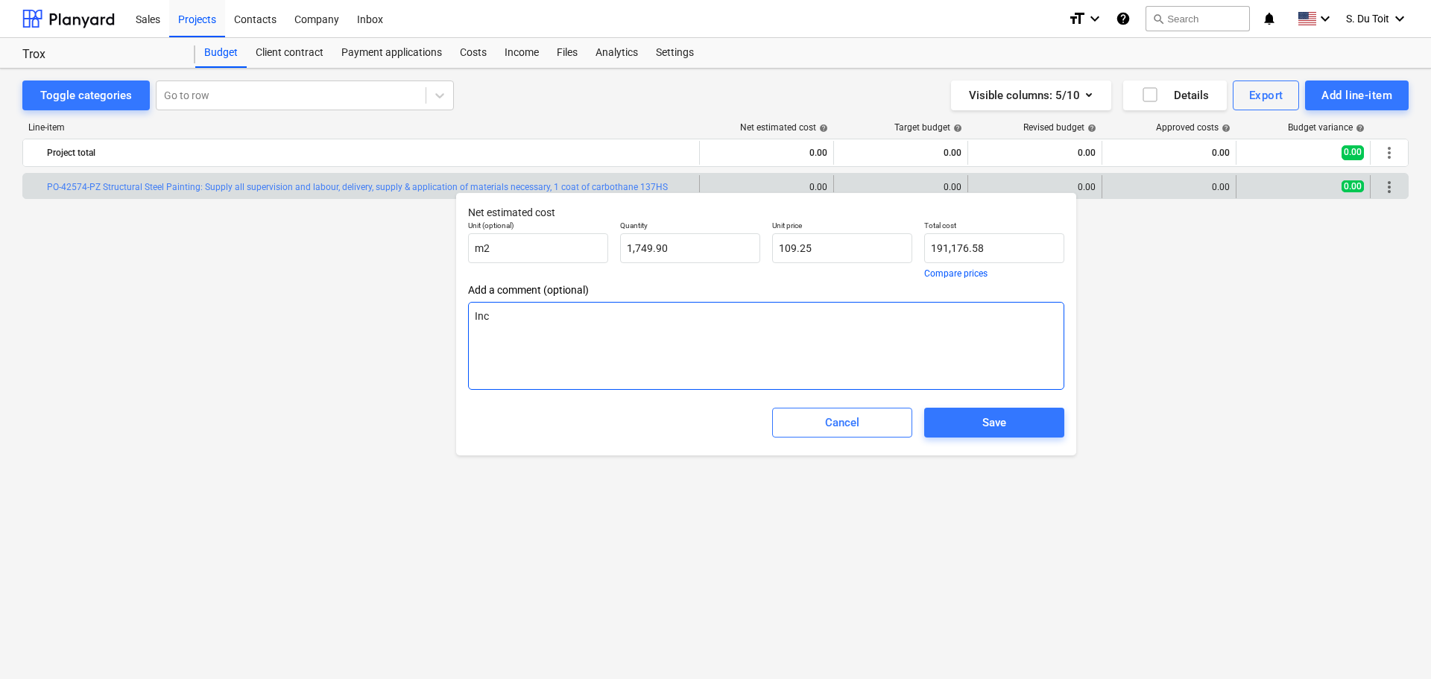
type textarea "Incl"
type textarea "x"
type textarea "Inclu"
type textarea "x"
type textarea "Includ"
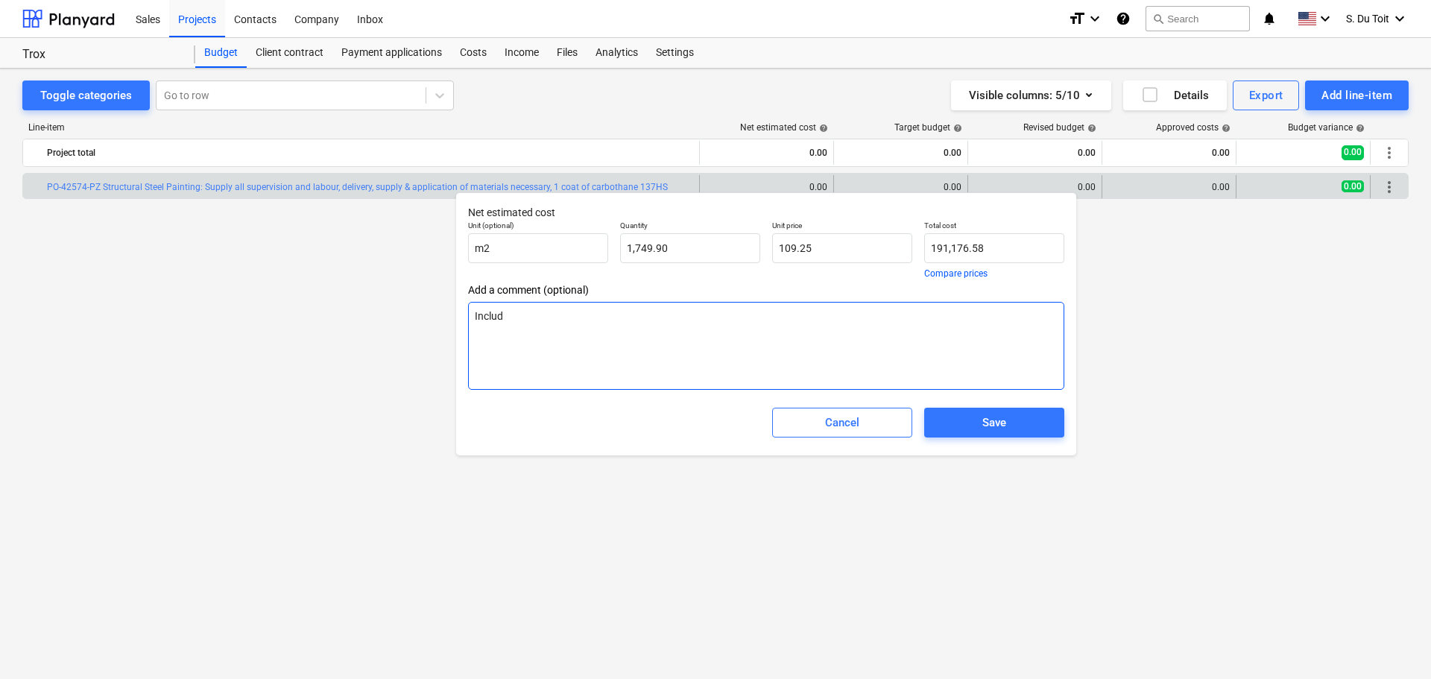
type textarea "x"
type textarea "Includi"
type textarea "x"
type textarea "Includin"
type textarea "x"
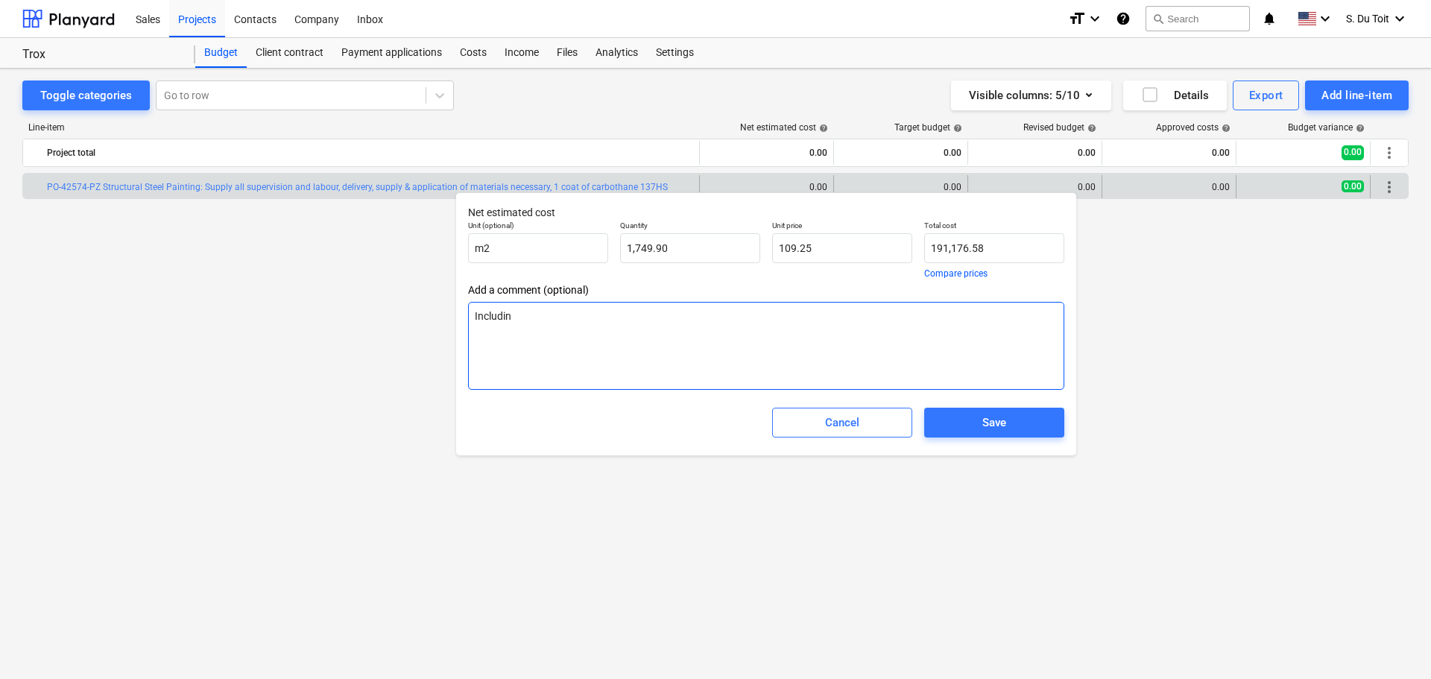
type textarea "Including"
type textarea "x"
type textarea "Including"
type textarea "x"
type textarea "Including V"
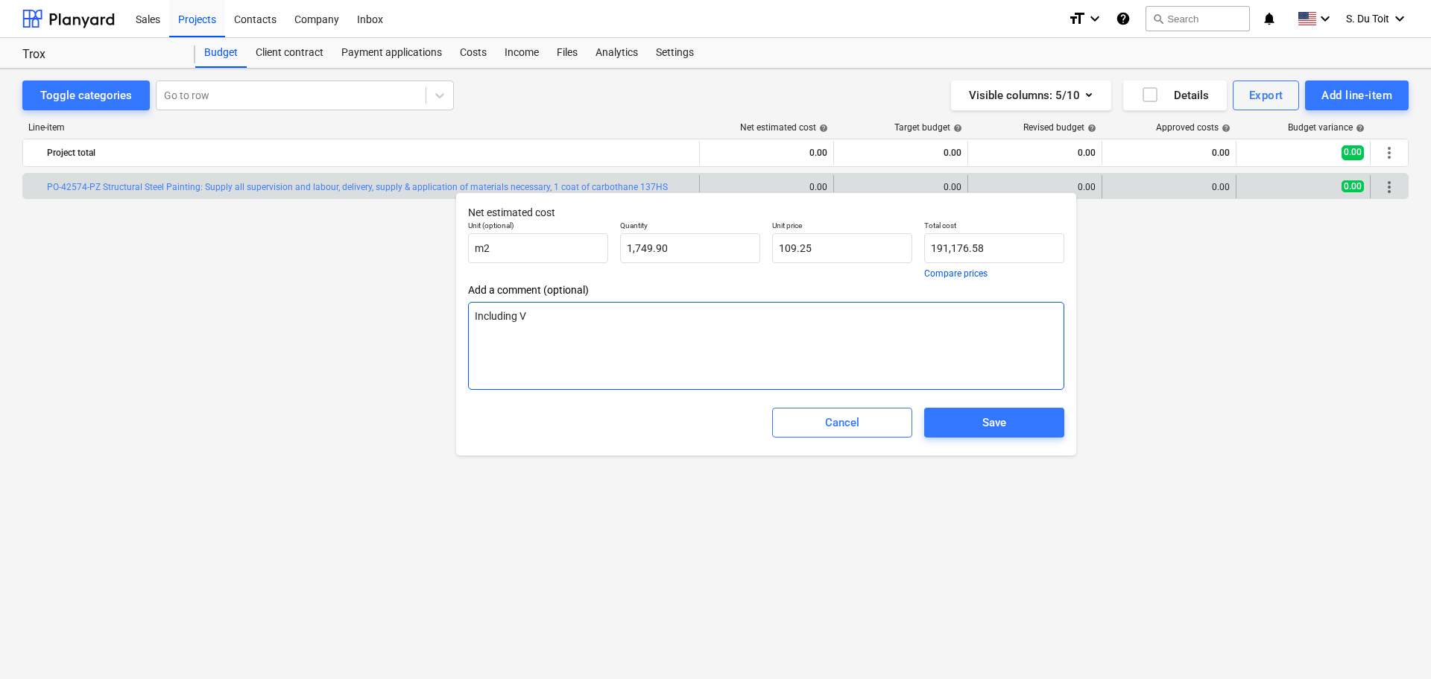
type textarea "x"
type textarea "Including VA"
type textarea "x"
type textarea "Including VAT"
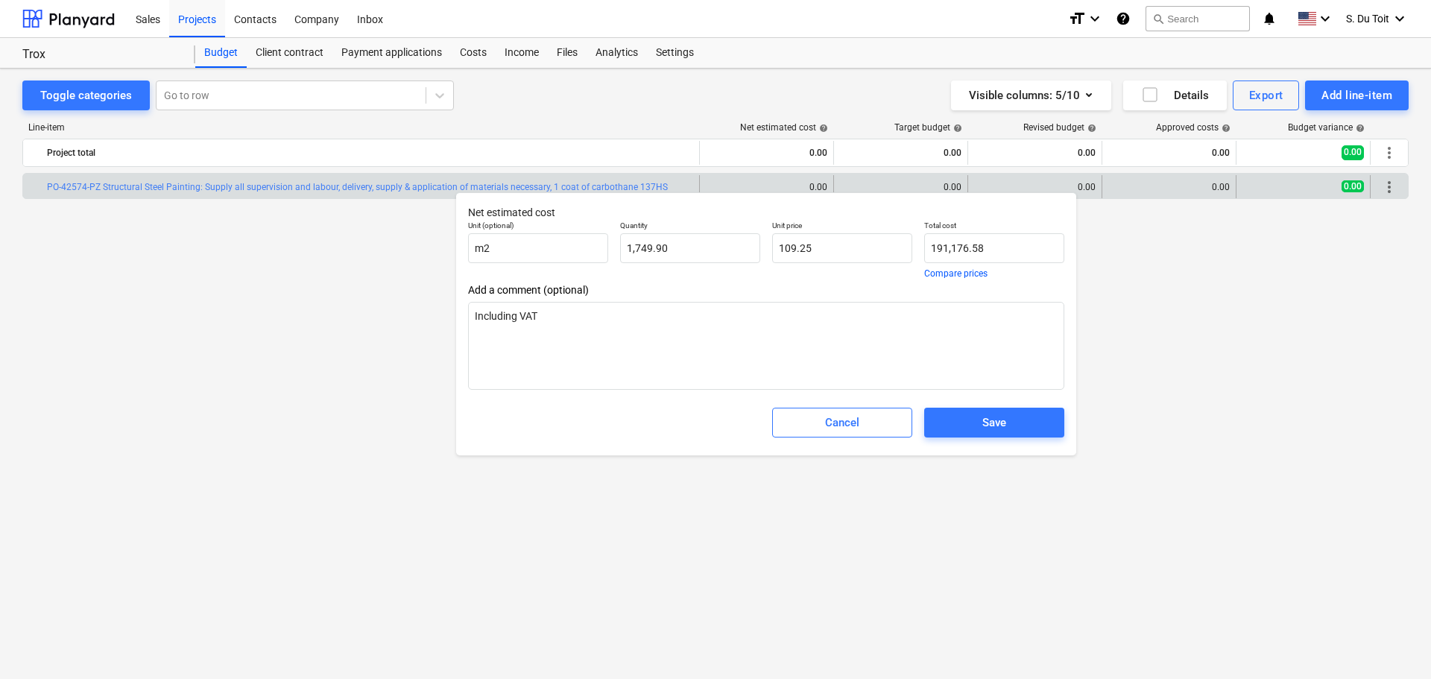
click at [1005, 441] on div "Save" at bounding box center [994, 423] width 152 height 42
click at [1000, 434] on button "Save" at bounding box center [994, 423] width 140 height 30
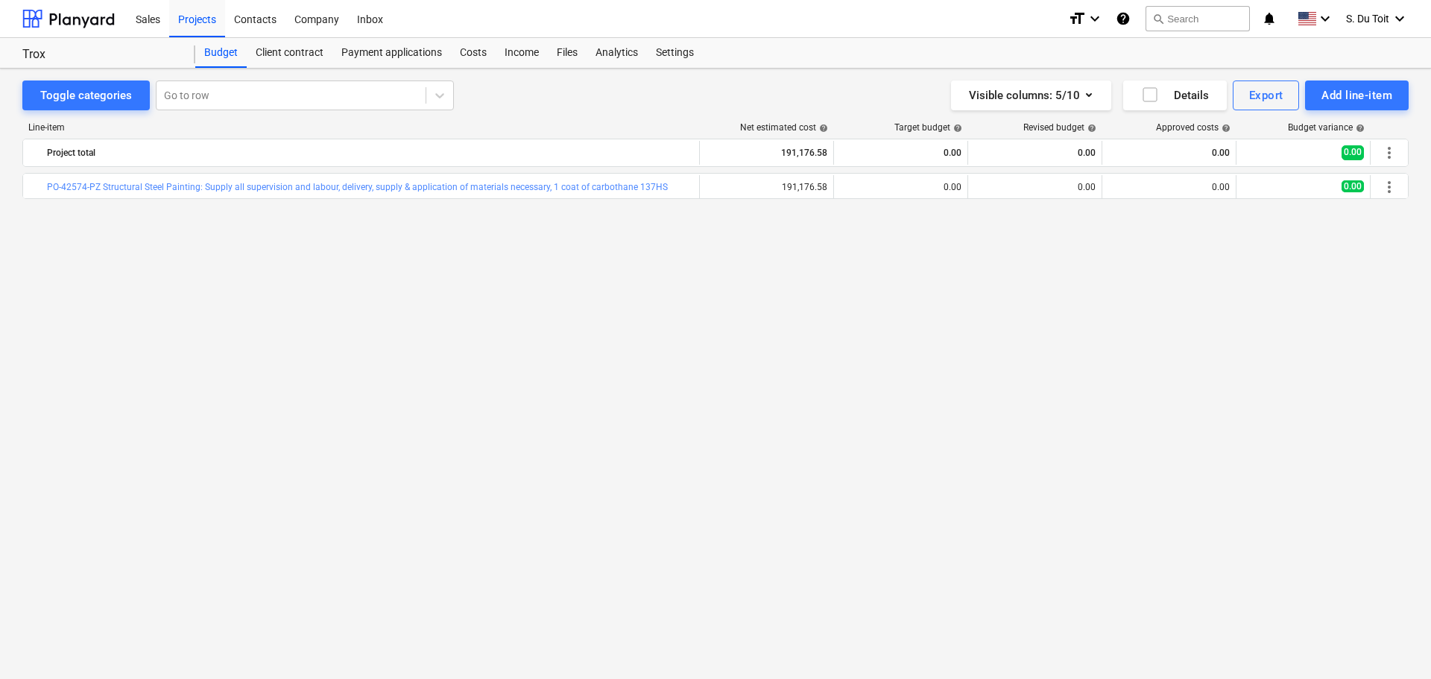
type textarea "x"
type input "1,749.90"
type input "109.25"
type input "191,176.58"
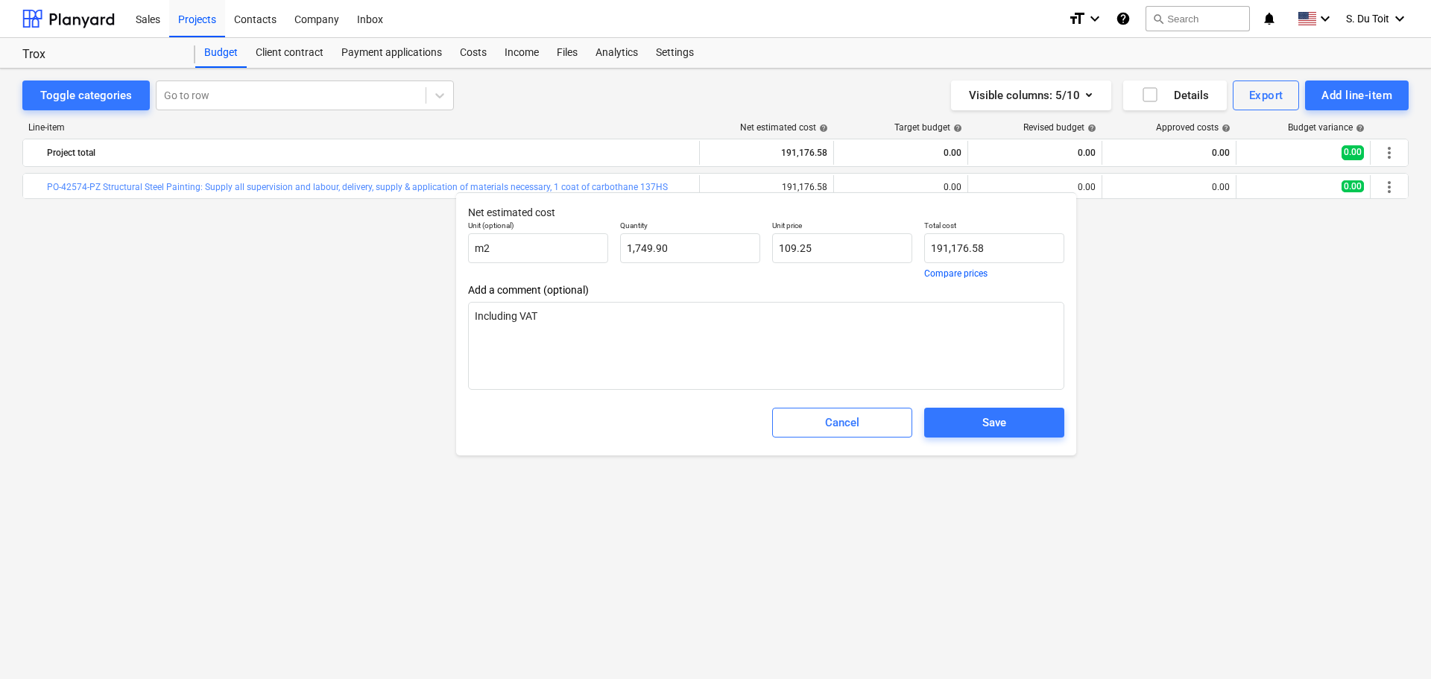
type textarea "x"
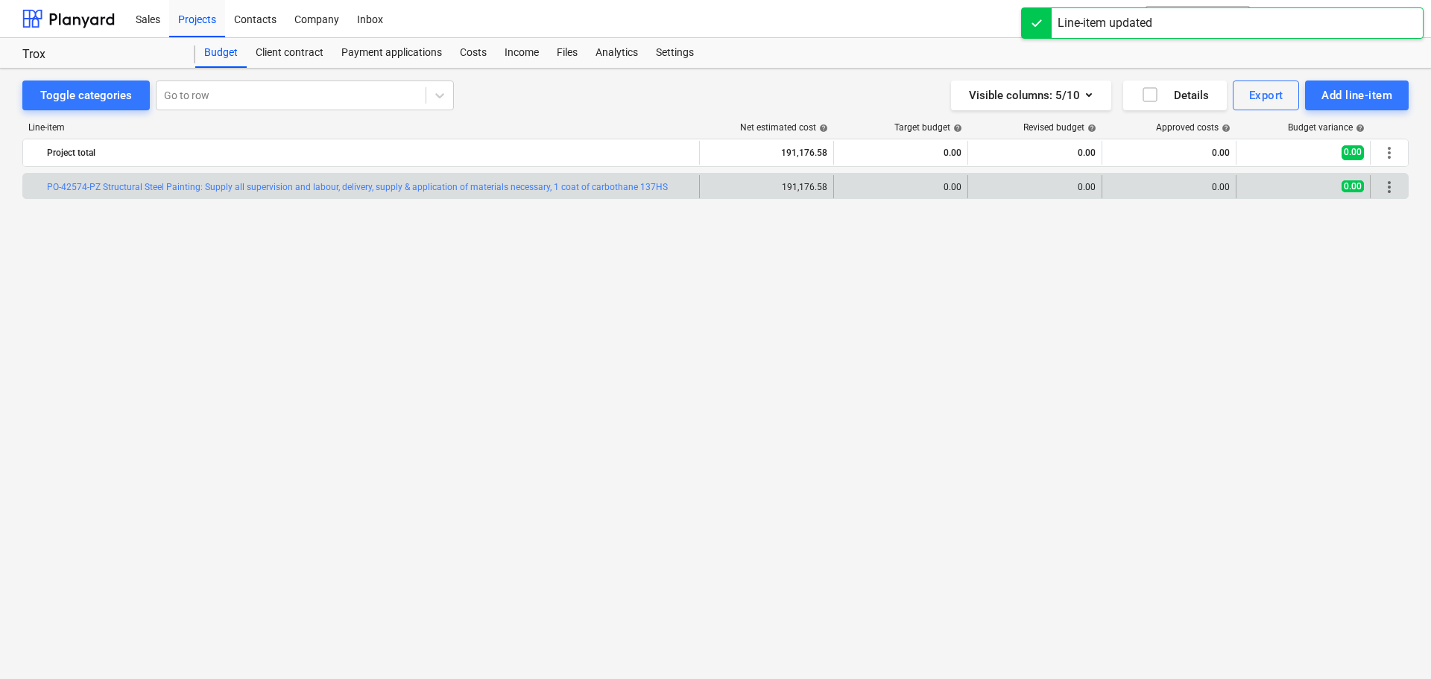
click at [1381, 192] on span "more_vert" at bounding box center [1390, 187] width 18 height 18
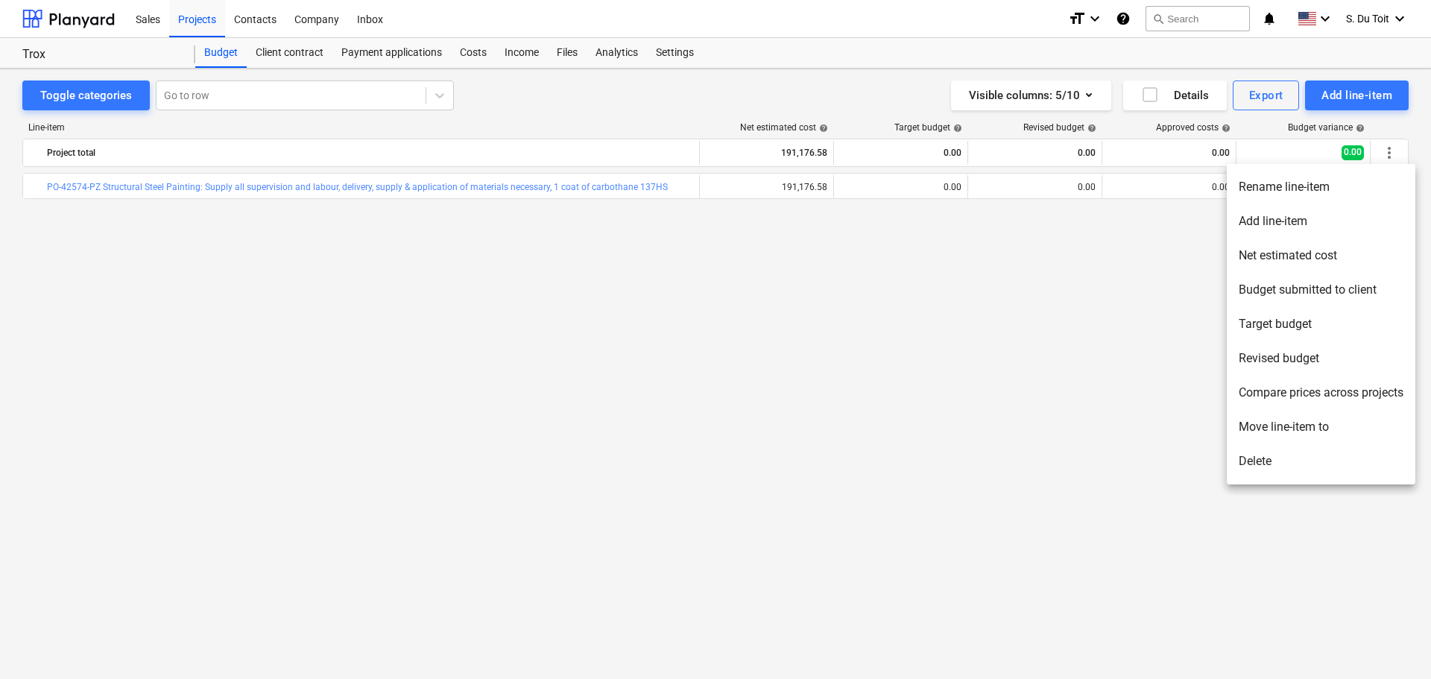
click at [1008, 180] on div at bounding box center [715, 339] width 1431 height 679
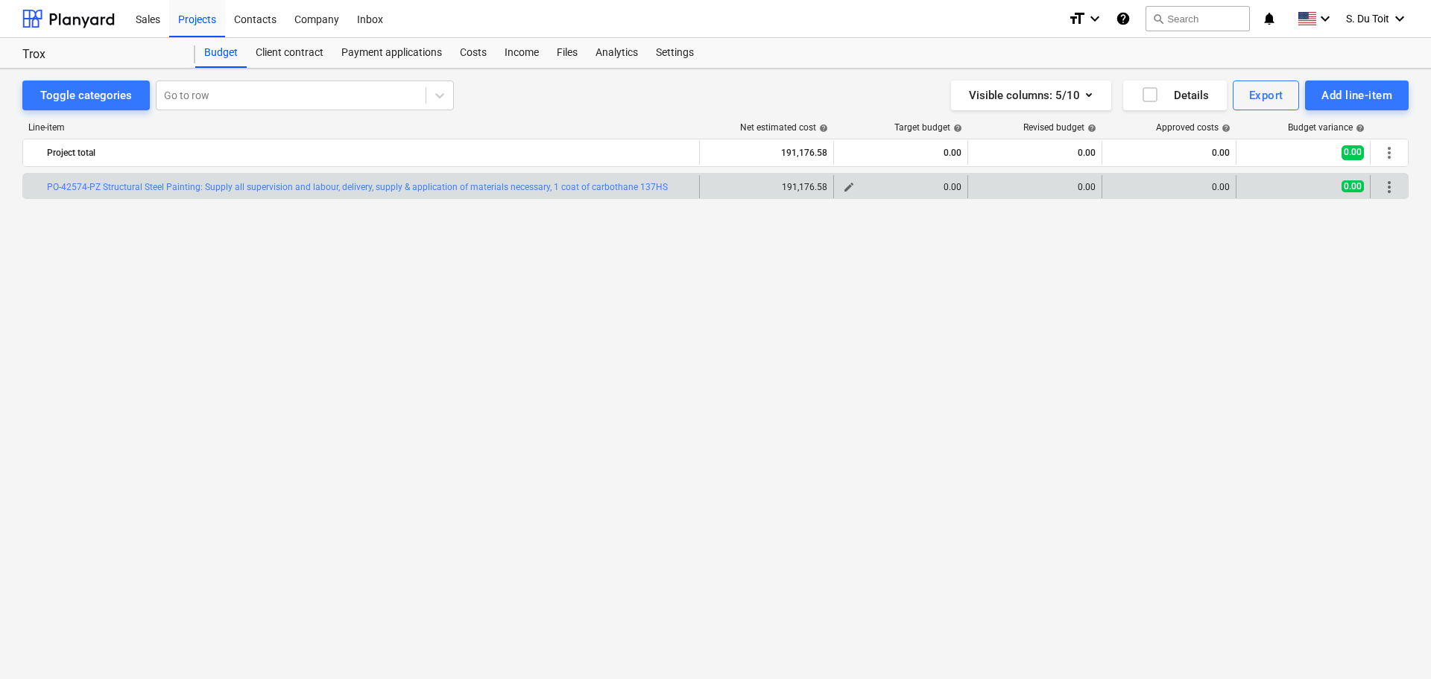
click at [943, 192] on div "0.00" at bounding box center [901, 187] width 122 height 10
click at [853, 186] on span "edit" at bounding box center [849, 187] width 12 height 12
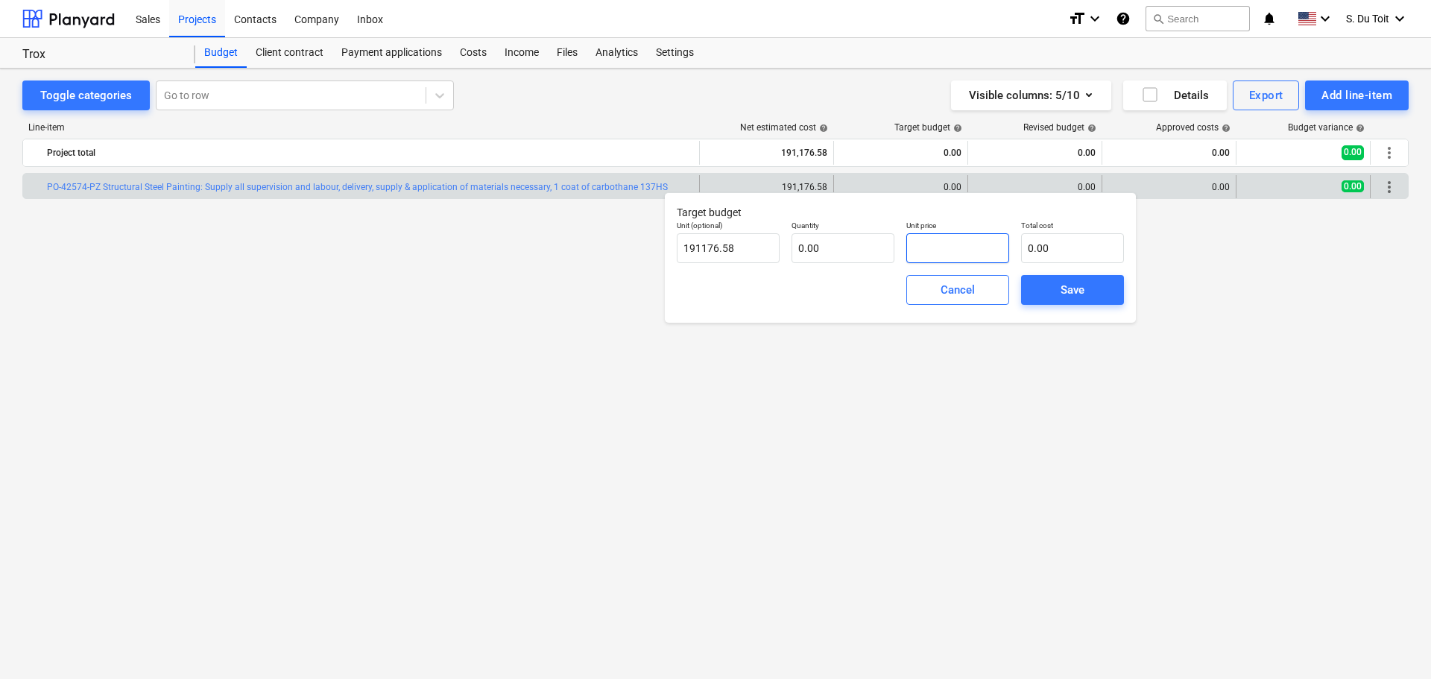
drag, startPoint x: 958, startPoint y: 252, endPoint x: 903, endPoint y: 251, distance: 55.2
click at [903, 251] on div "Unit price" at bounding box center [958, 242] width 115 height 54
type input "109.25"
drag, startPoint x: 748, startPoint y: 250, endPoint x: 655, endPoint y: 250, distance: 92.4
click at [655, 250] on body "Sales Projects Contacts Company Inbox format_size keyboard_arrow_down help sear…" at bounding box center [715, 339] width 1431 height 679
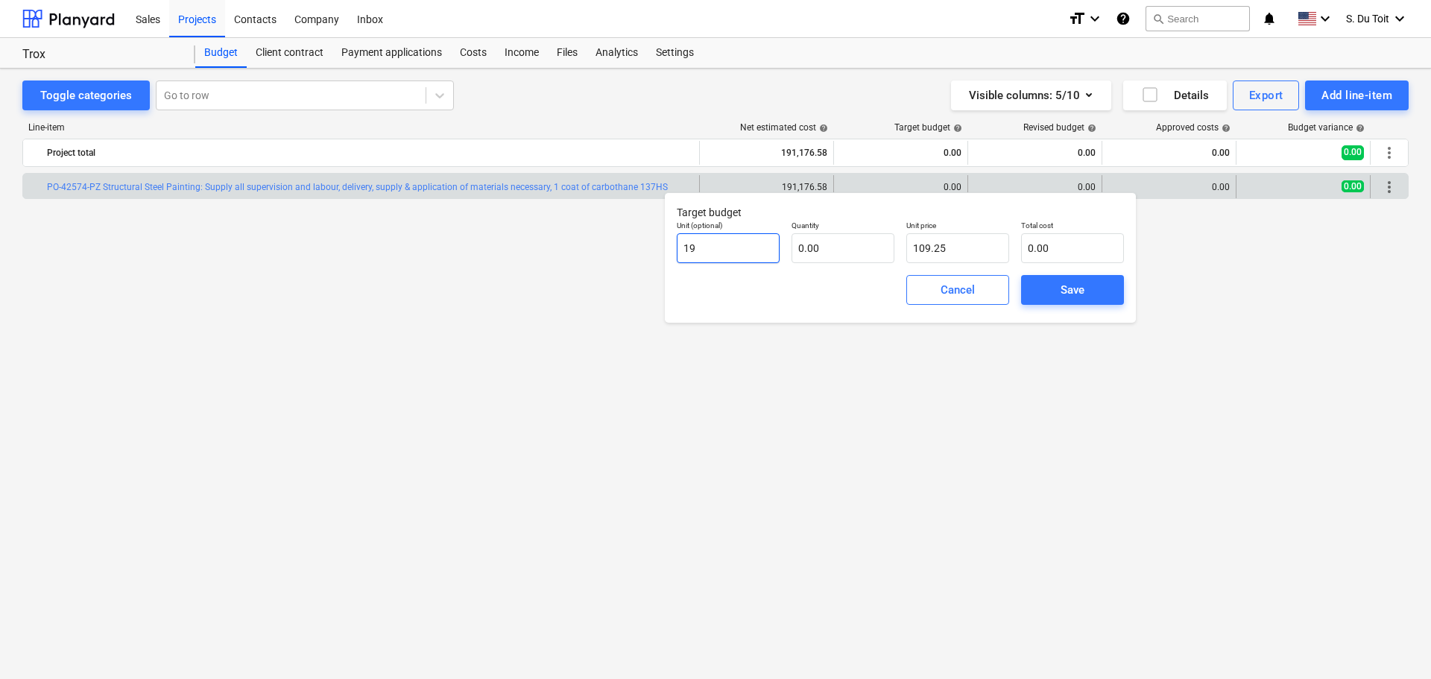
type input "1"
drag, startPoint x: 840, startPoint y: 249, endPoint x: 801, endPoint y: 256, distance: 39.3
click at [801, 256] on input "text" at bounding box center [843, 248] width 103 height 30
type input "1"
type input "109.25"
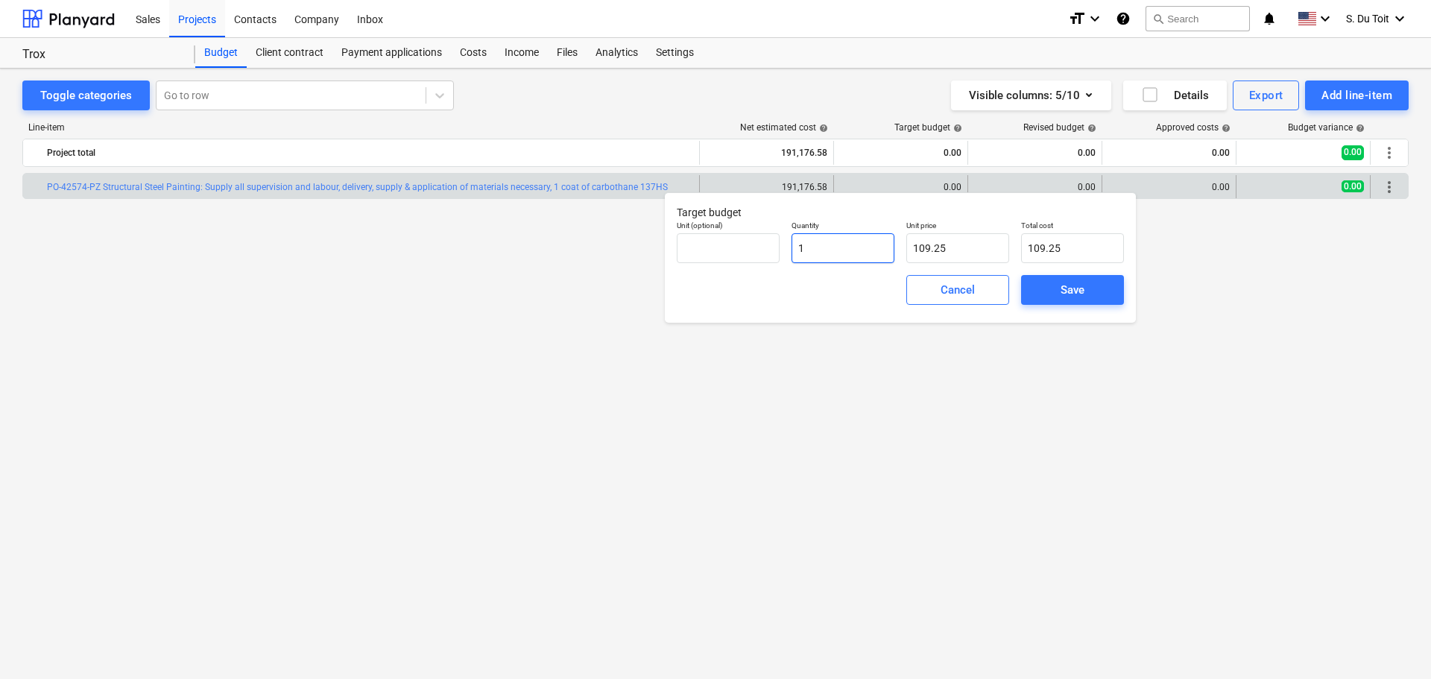
type input "17"
type input "1,857.25"
type input "174"
type input "19,009.50"
type input "1749"
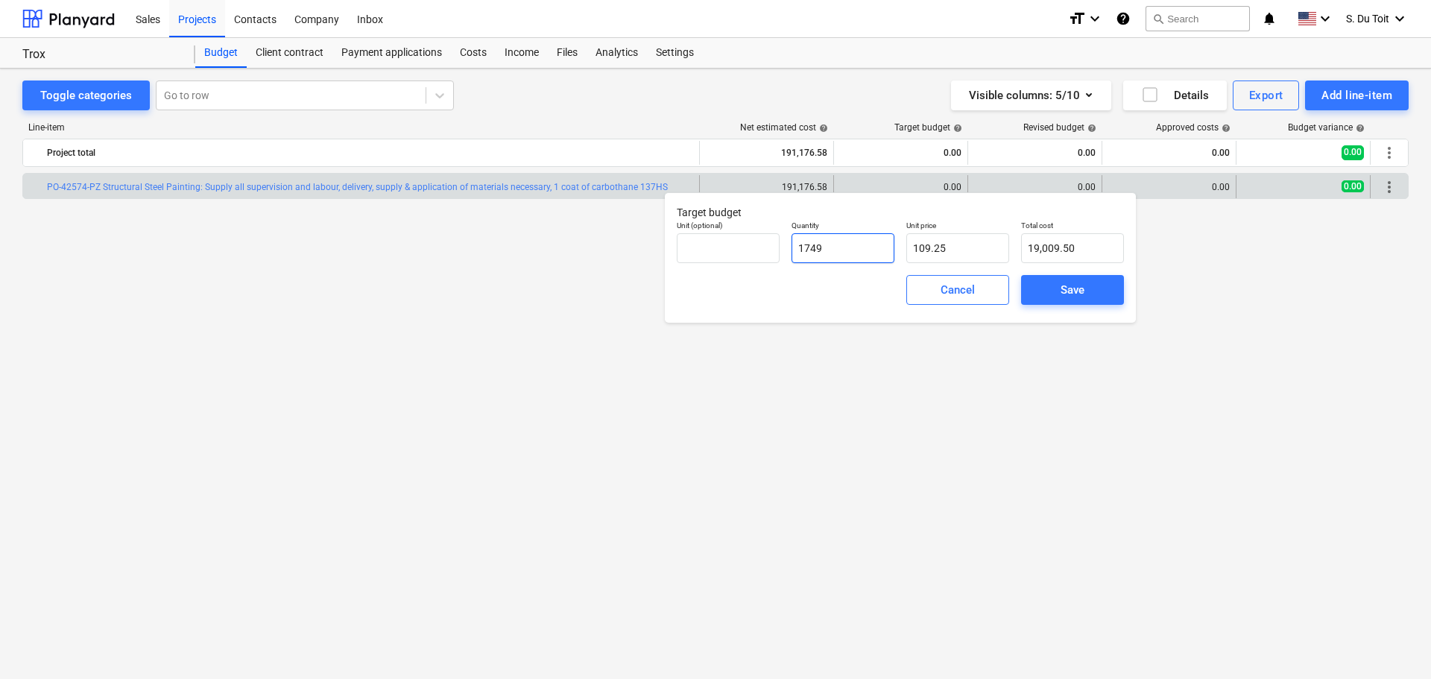
type input "191,078.25"
click at [1091, 286] on span "Save" at bounding box center [1072, 289] width 67 height 19
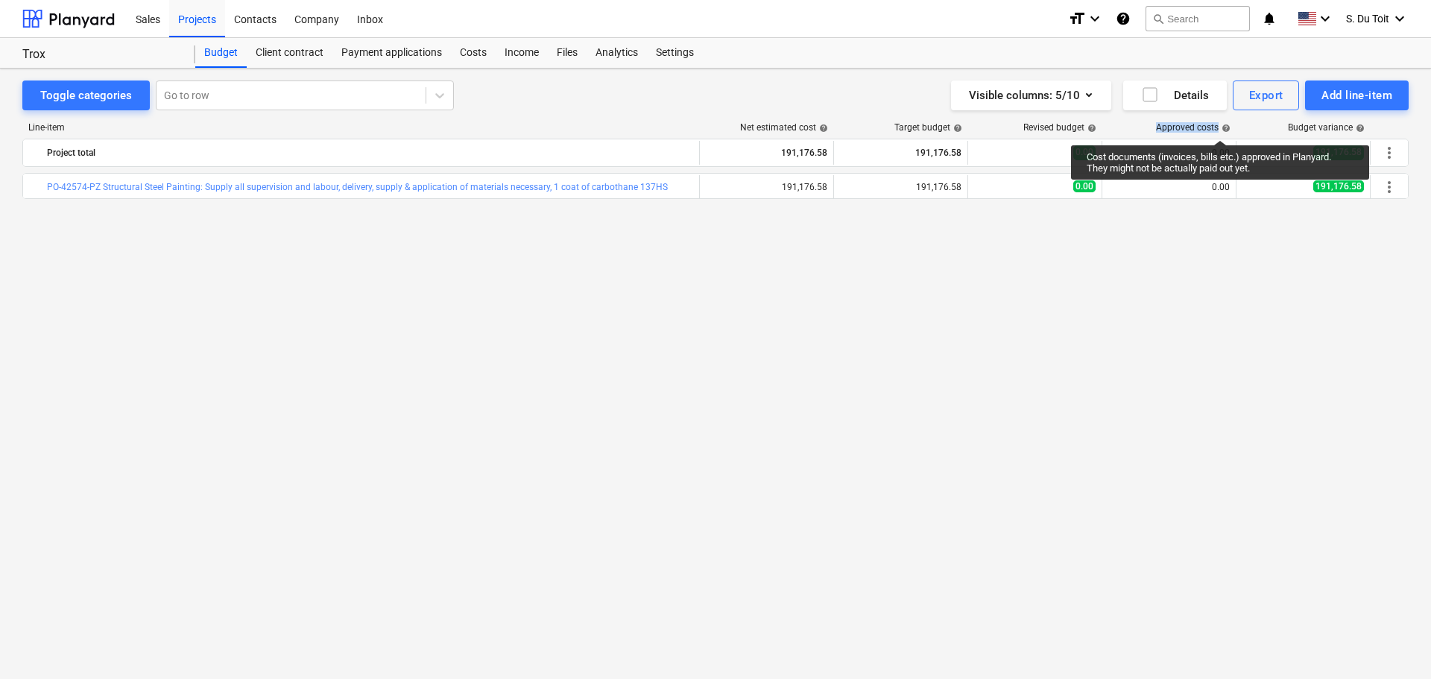
drag, startPoint x: 1148, startPoint y: 130, endPoint x: 1220, endPoint y: 127, distance: 72.4
click at [1220, 127] on div "Approved costs help" at bounding box center [1170, 127] width 134 height 10
copy div "Approved costs"
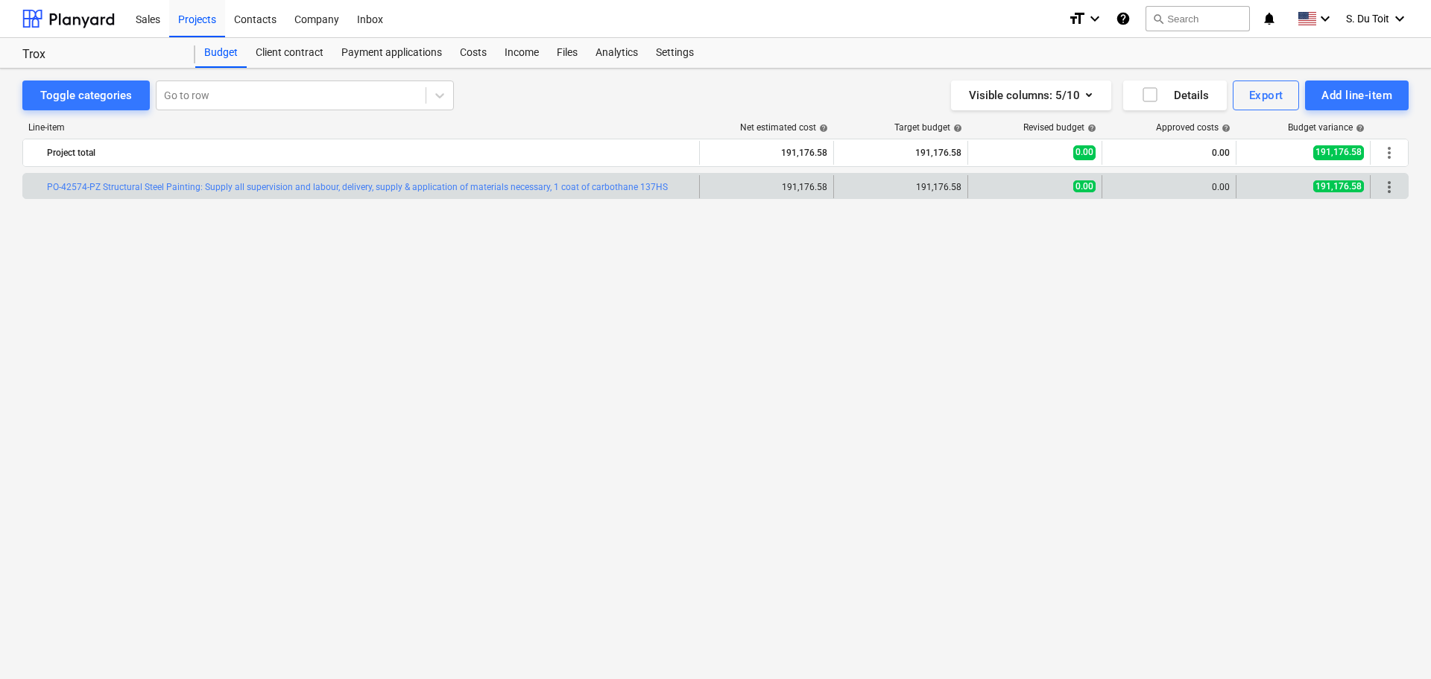
click at [1163, 184] on div "0.00" at bounding box center [1170, 187] width 122 height 10
click at [1383, 190] on span "more_vert" at bounding box center [1390, 187] width 18 height 18
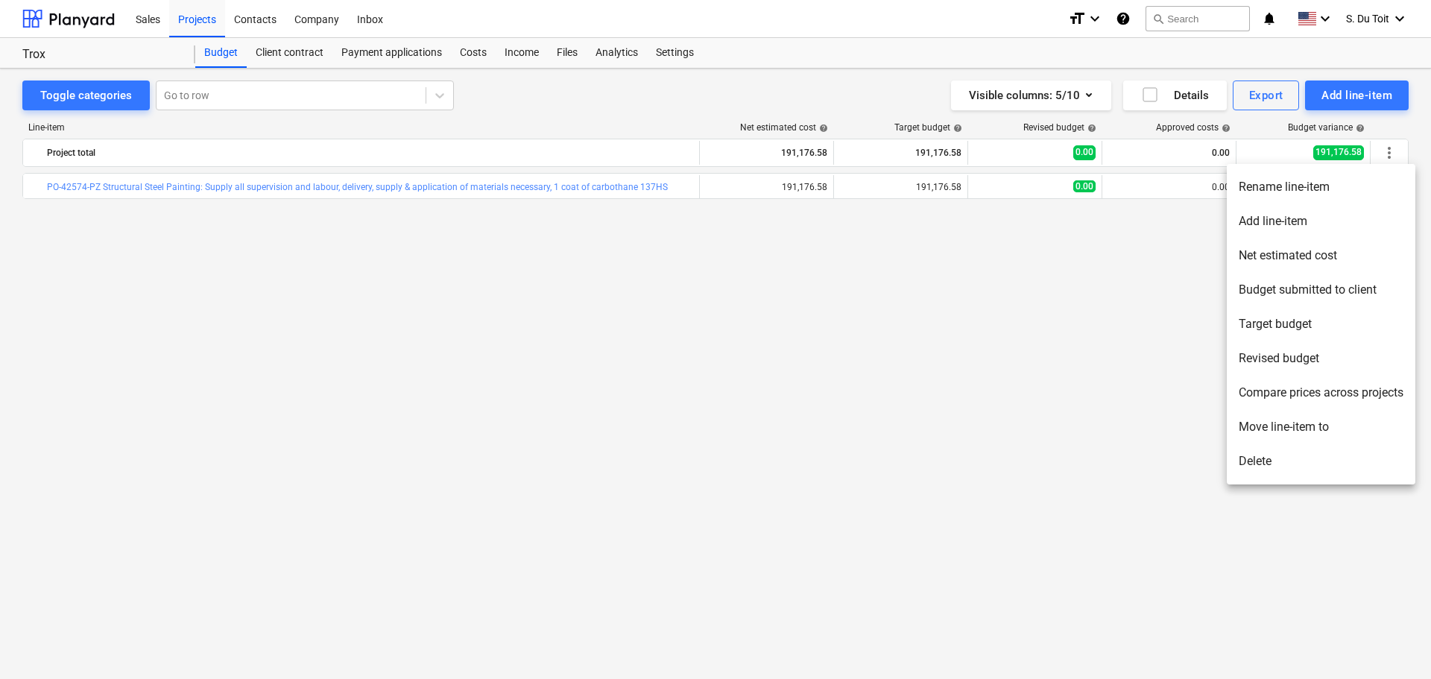
click at [1048, 406] on div at bounding box center [715, 339] width 1431 height 679
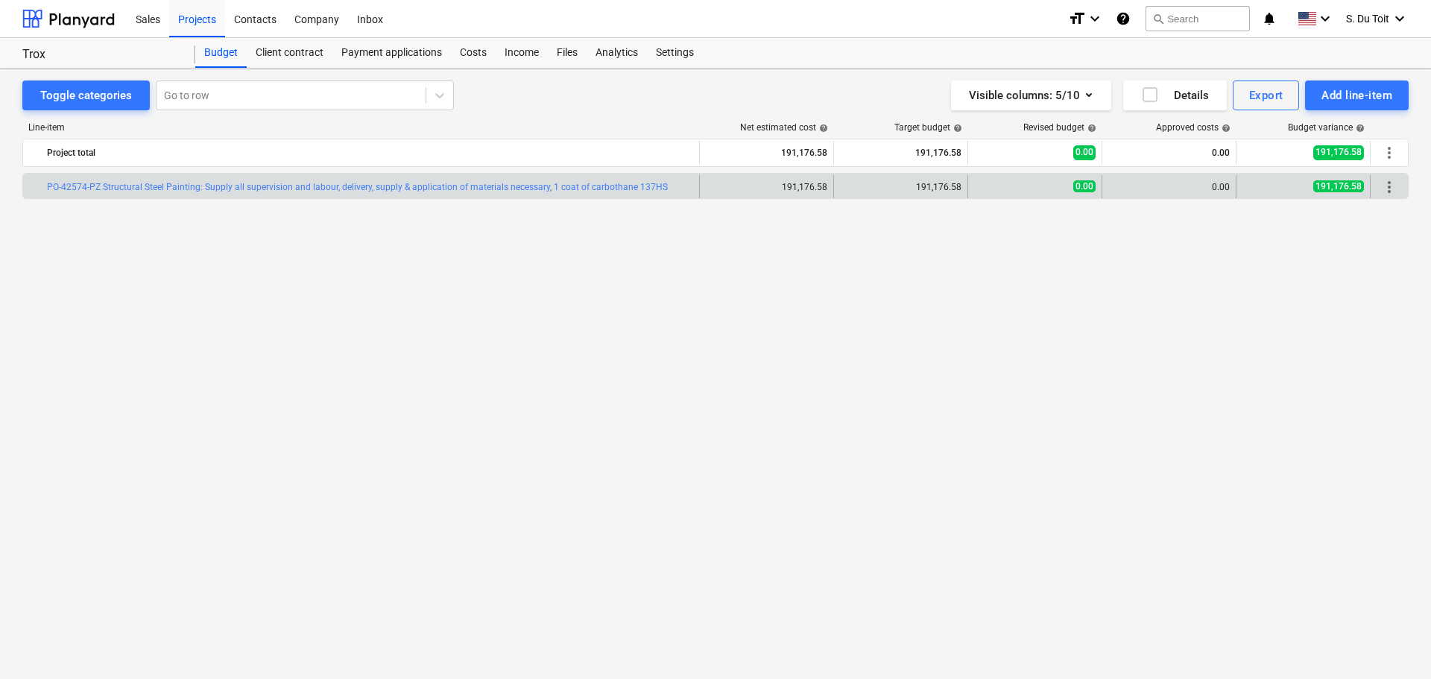
click at [1164, 192] on div "0.00" at bounding box center [1170, 187] width 122 height 10
click at [1203, 184] on div "0.00" at bounding box center [1170, 187] width 122 height 10
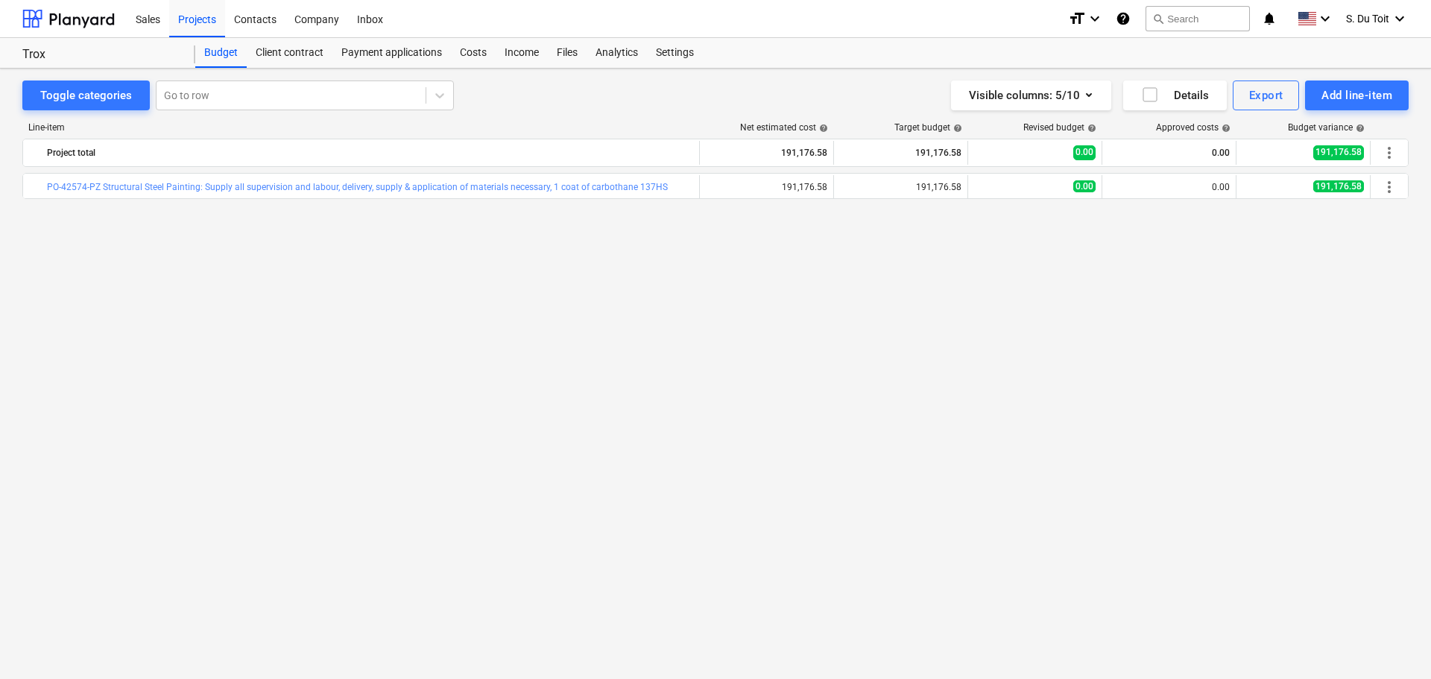
drag, startPoint x: 1211, startPoint y: 188, endPoint x: 1246, endPoint y: 211, distance: 42.0
click at [1216, 195] on div "0.00" at bounding box center [1170, 187] width 122 height 24
click at [1219, 236] on div "bar_chart PO-42574-PZ Structural Steel Painting: Supply all supervision and lab…" at bounding box center [715, 395] width 1387 height 444
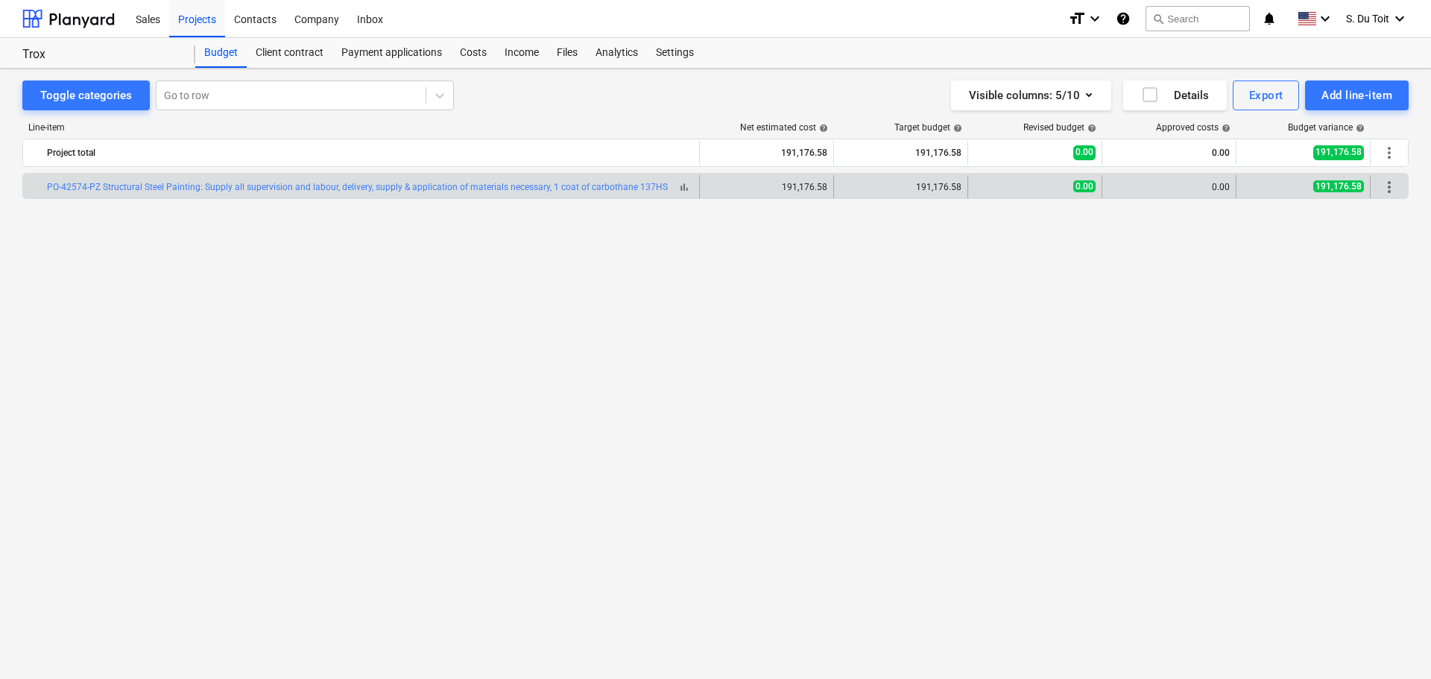
click at [679, 189] on span "bar_chart" at bounding box center [684, 187] width 12 height 12
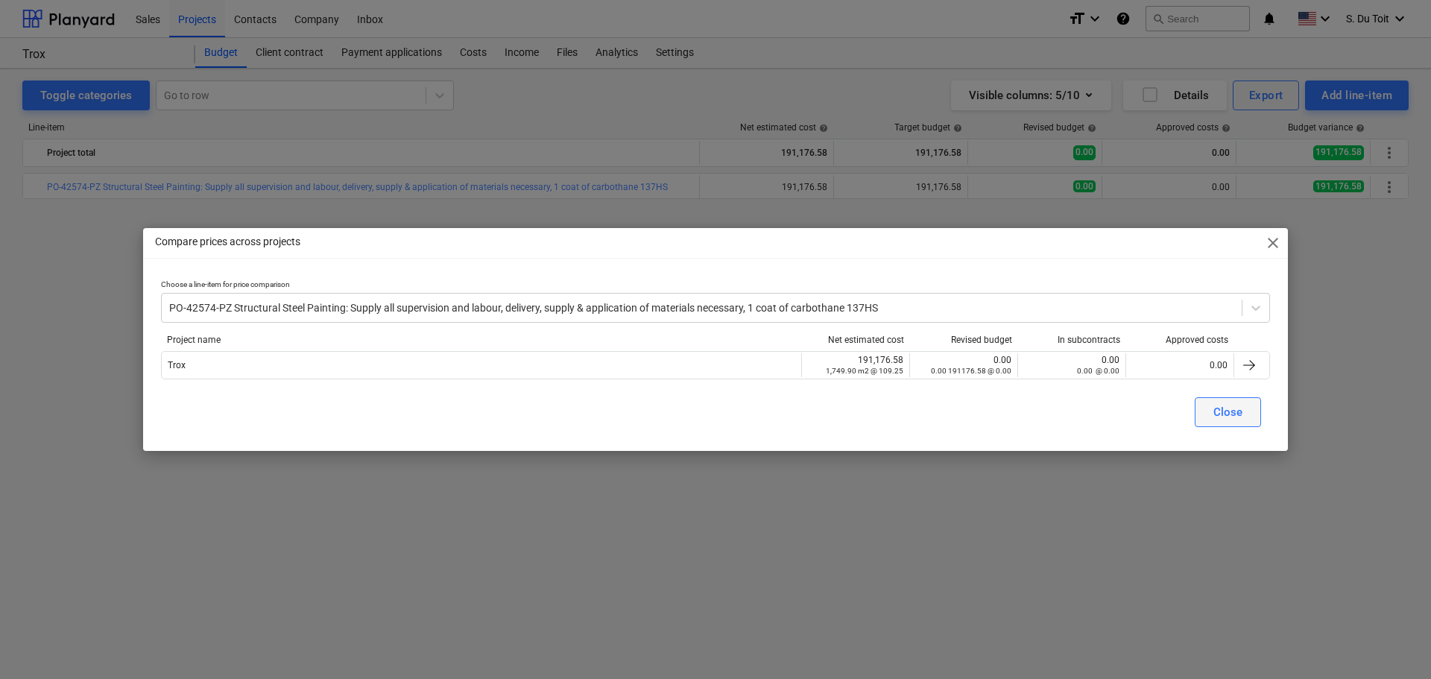
click at [1246, 417] on button "Close" at bounding box center [1228, 412] width 66 height 30
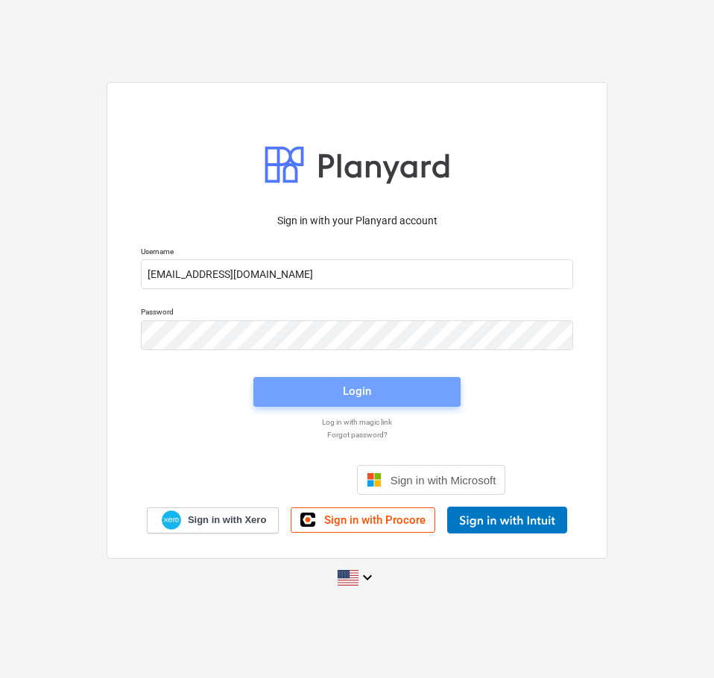
click at [318, 391] on span "Login" at bounding box center [356, 391] width 171 height 19
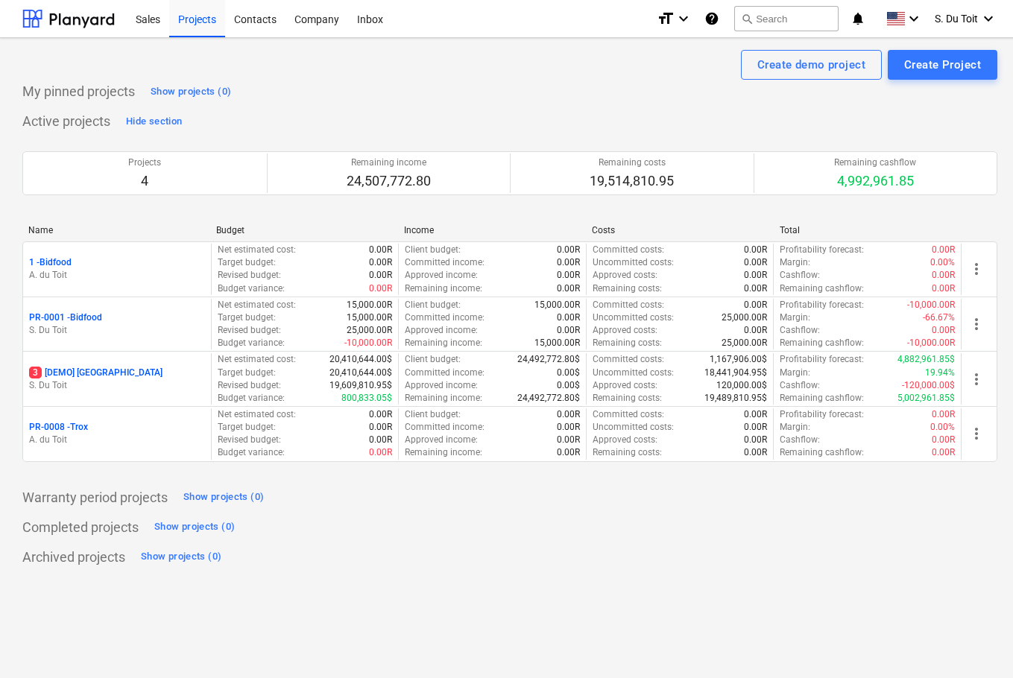
click at [634, 562] on div "Archived projects Show projects (0)" at bounding box center [509, 558] width 975 height 24
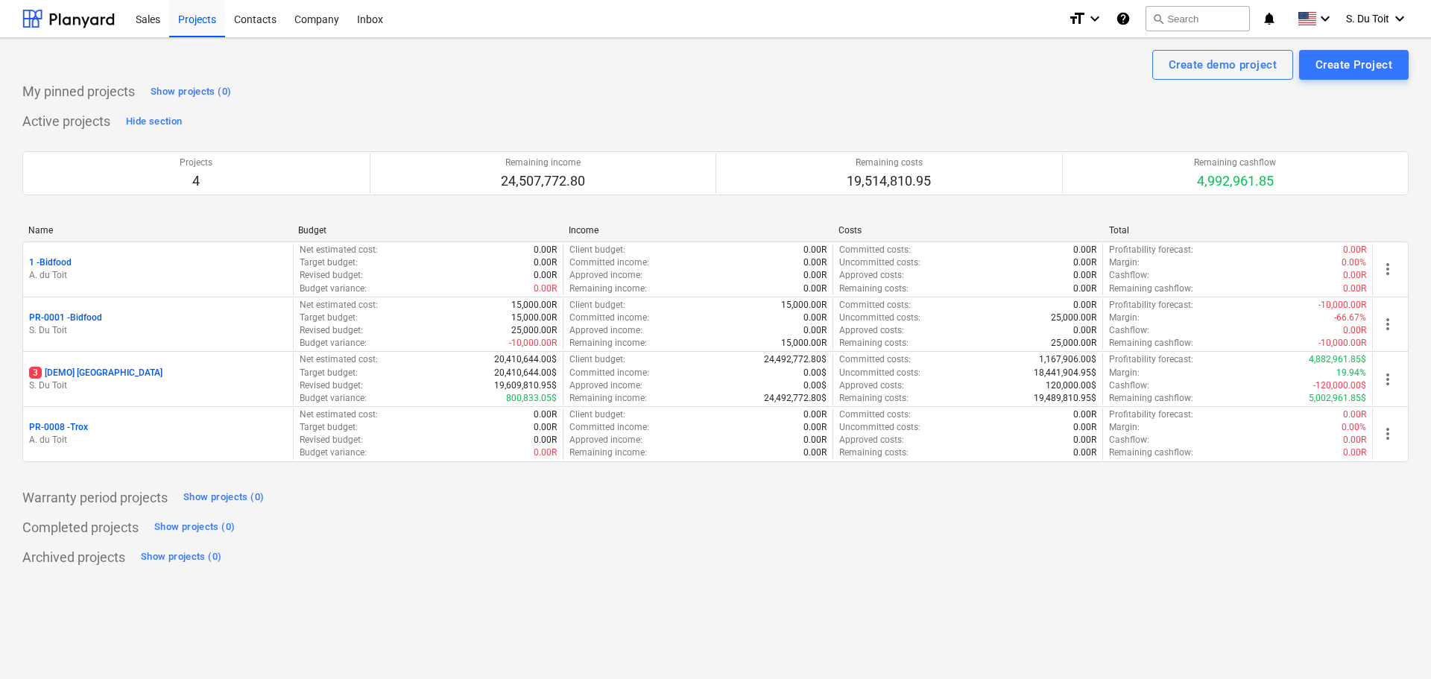
click at [121, 374] on p "3 [DEMO] Stone Road House" at bounding box center [95, 373] width 133 height 13
